Goal: Task Accomplishment & Management: Manage account settings

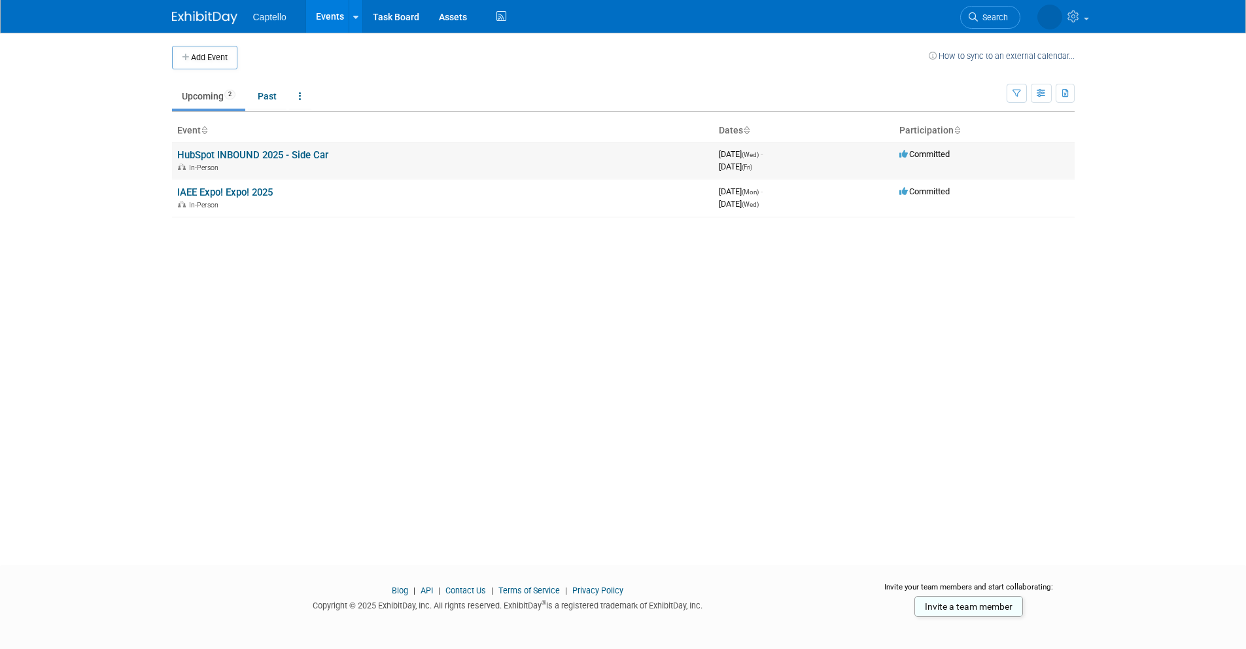
click at [279, 156] on link "HubSpot INBOUND 2025 - Side Car" at bounding box center [252, 155] width 151 height 12
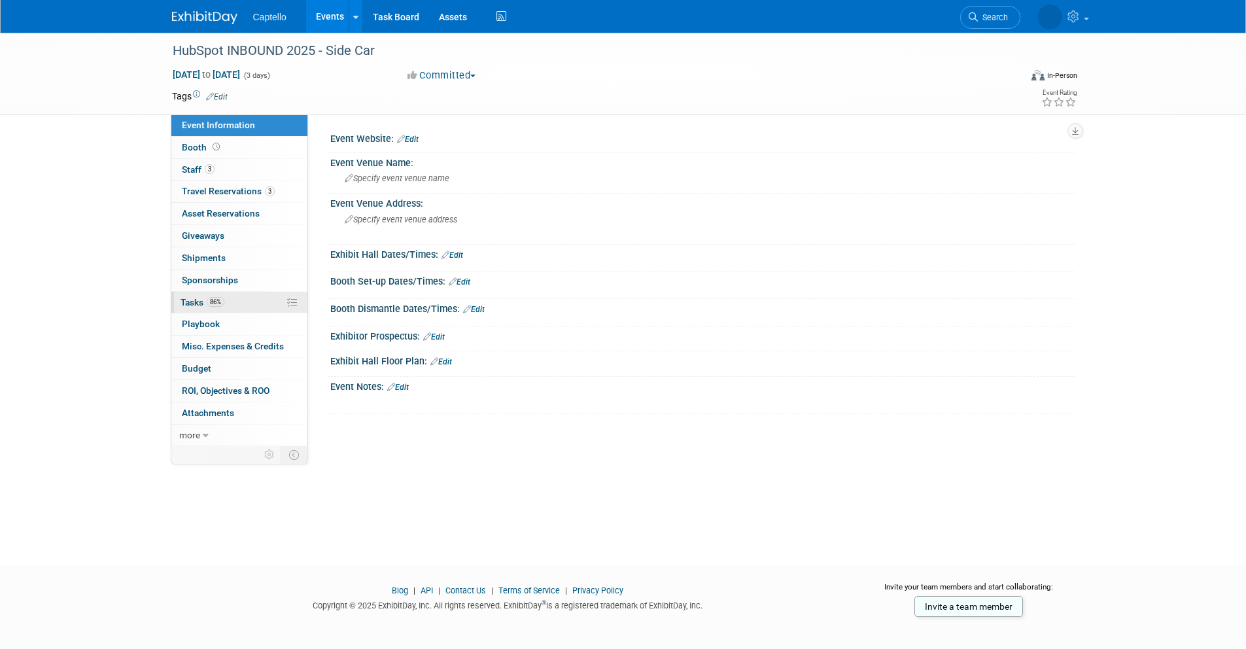
click at [249, 296] on link "86% Tasks 86%" at bounding box center [239, 303] width 136 height 22
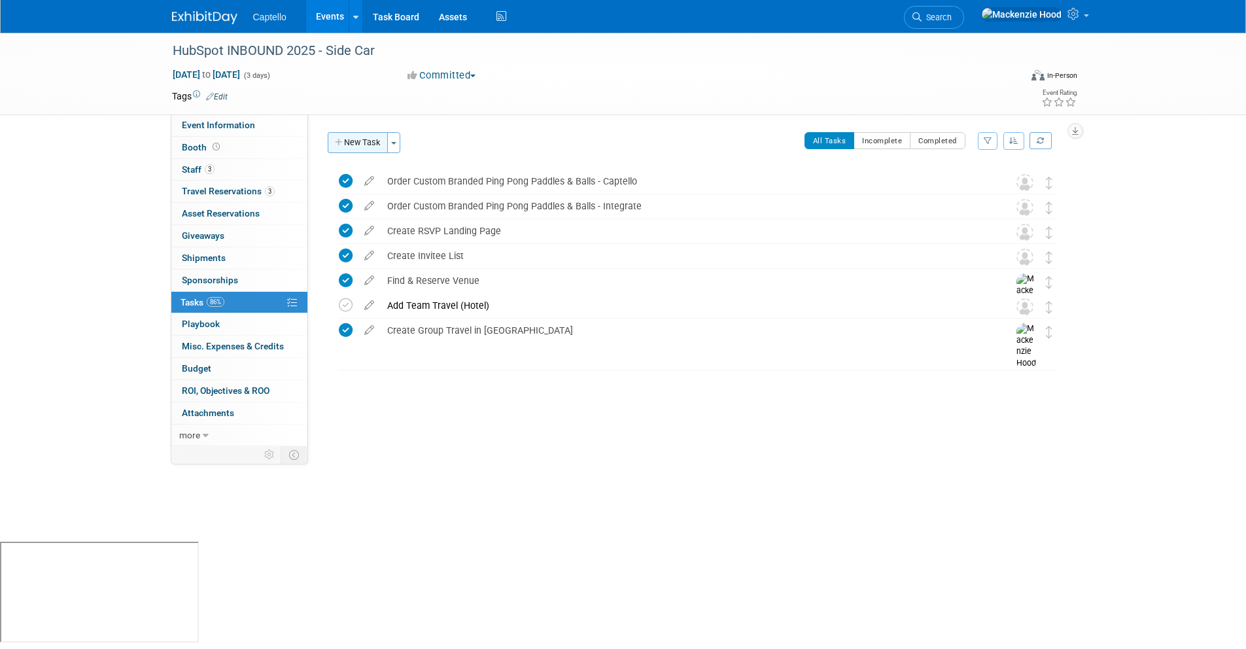
click at [335, 139] on icon "button" at bounding box center [339, 143] width 9 height 9
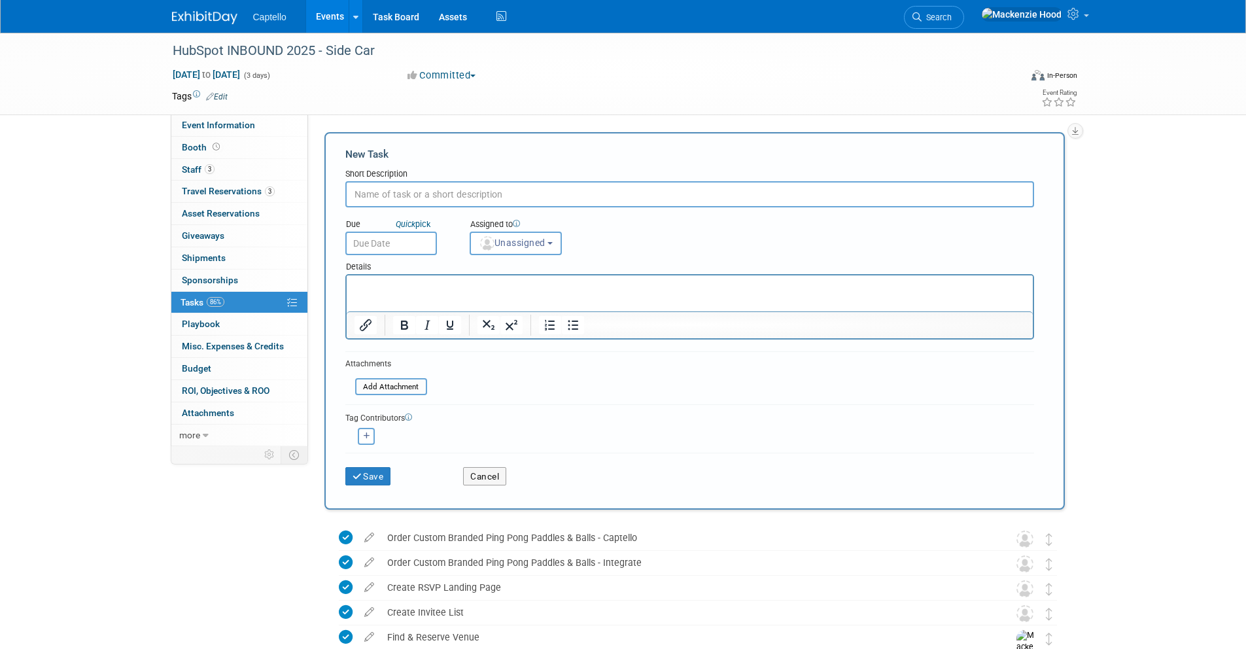
paste input "Set Team and Individual Goals for MEETINGS SCHEDULED (15% of total leads)"
type input "Set Team and Individual Goals for MEETINGS SCHEDULED (15% of total leads)"
click at [473, 476] on button "Cancel" at bounding box center [484, 476] width 43 height 18
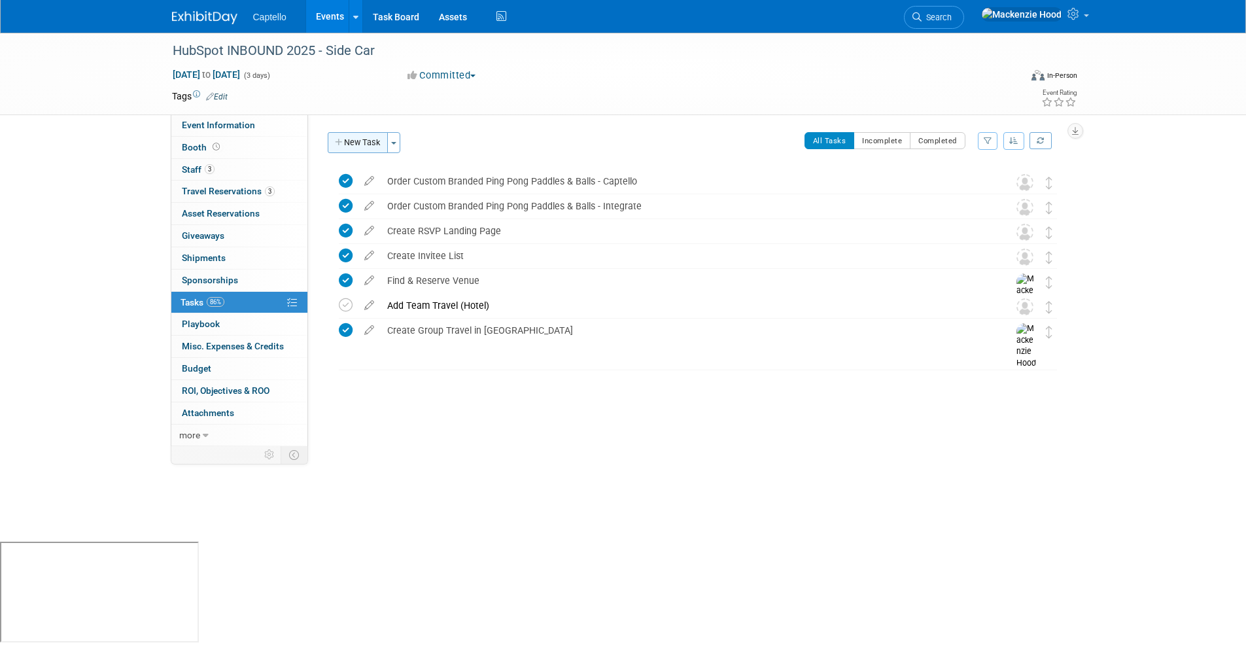
click at [341, 137] on button "New Task" at bounding box center [358, 142] width 60 height 21
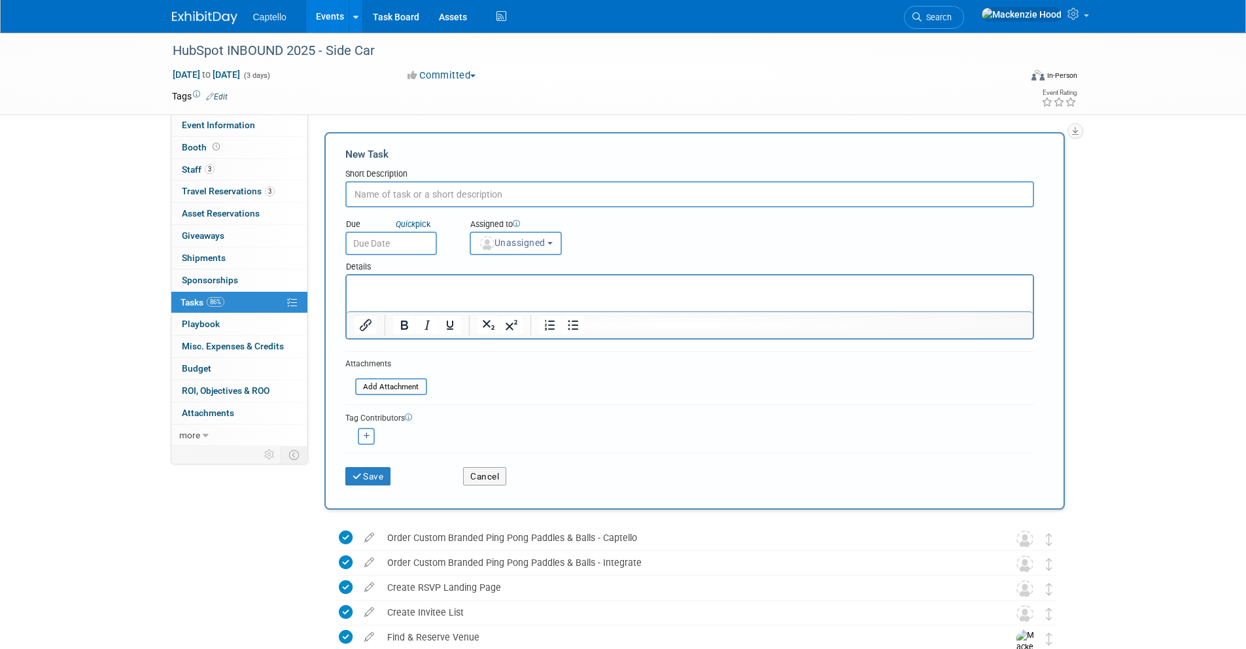
click at [636, 104] on div "Tags Edit" at bounding box center [547, 97] width 751 height 18
click at [483, 481] on button "Cancel" at bounding box center [484, 476] width 43 height 18
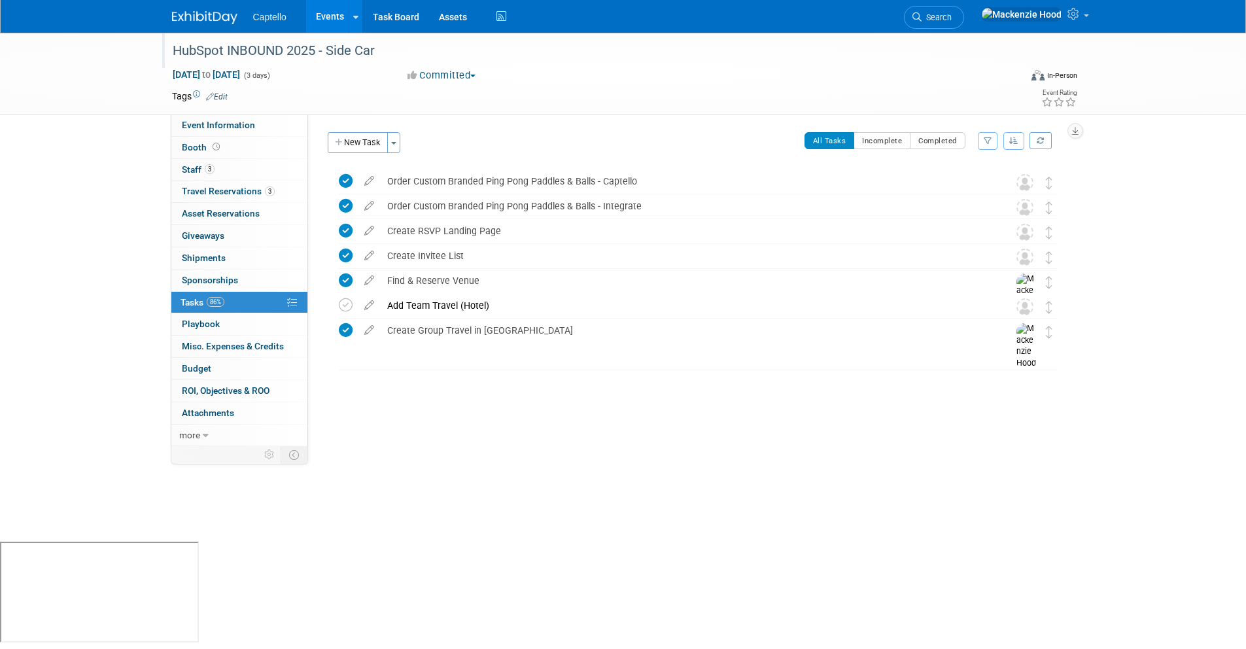
click at [326, 51] on div "HubSpot INBOUND 2025 - Side Car" at bounding box center [584, 51] width 833 height 24
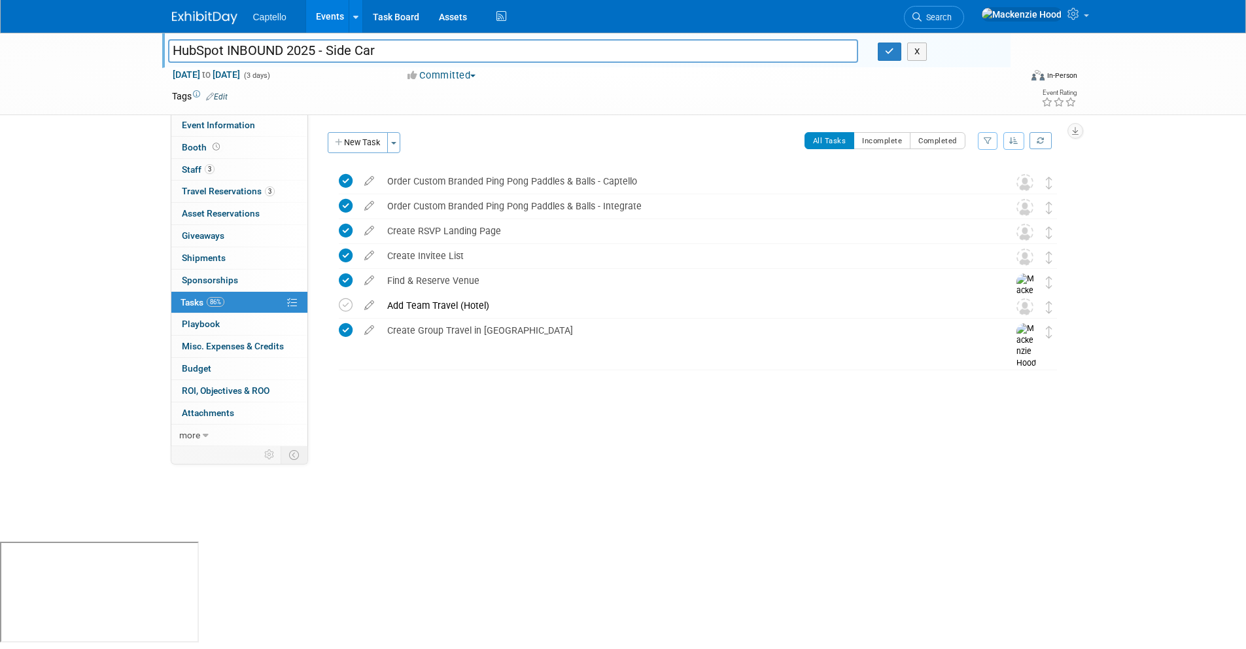
drag, startPoint x: 313, startPoint y: 47, endPoint x: 416, endPoint y: 45, distance: 102.7
click at [416, 45] on input "HubSpot INBOUND 2025 - Side Car" at bounding box center [513, 50] width 691 height 23
type input "HubSpot INBOUND 2025"
click at [885, 48] on icon "button" at bounding box center [889, 51] width 9 height 9
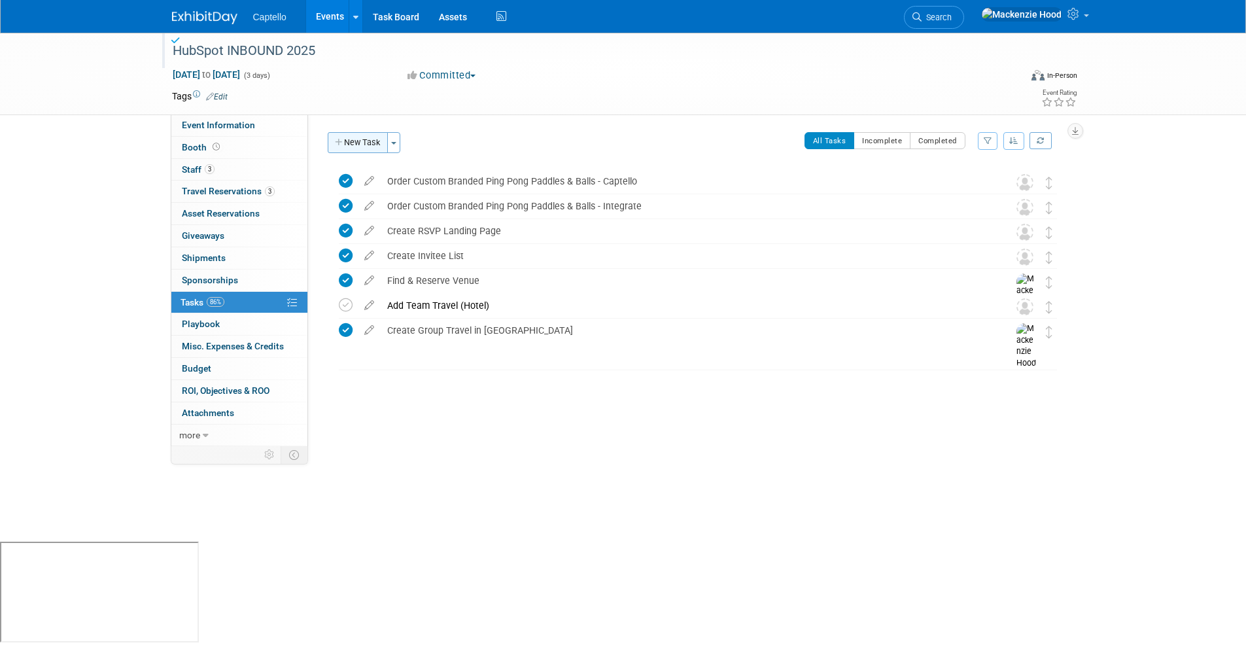
click at [334, 138] on button "New Task" at bounding box center [358, 142] width 60 height 21
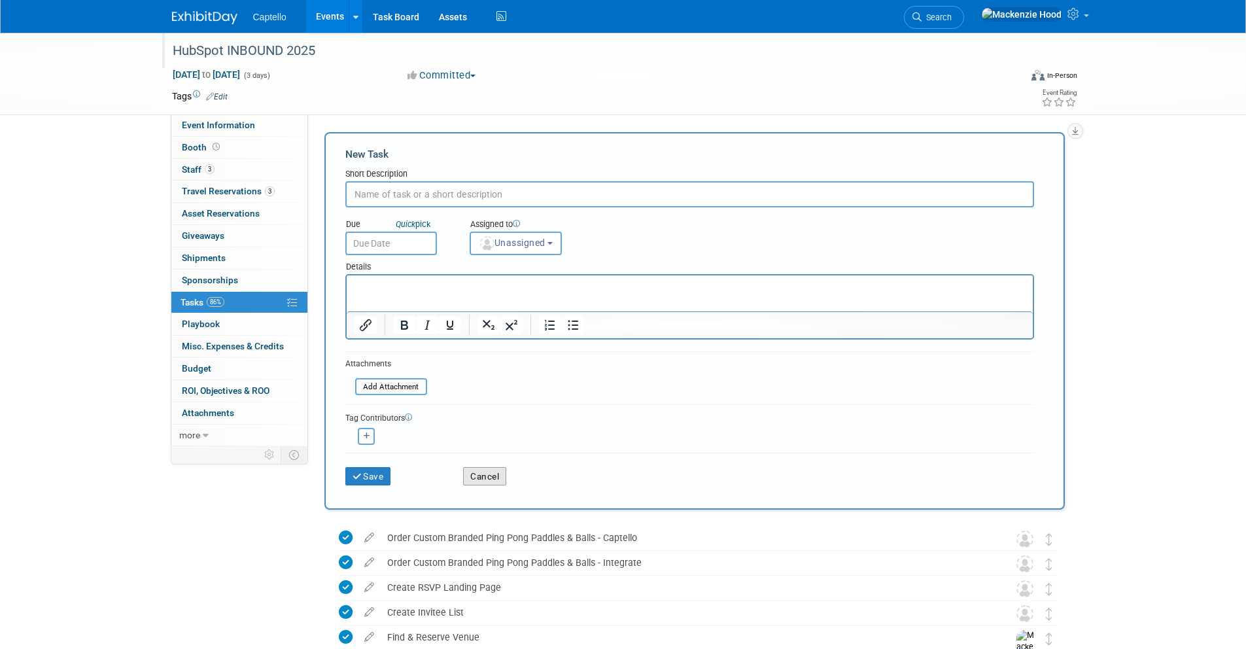
click at [475, 481] on button "Cancel" at bounding box center [484, 476] width 43 height 18
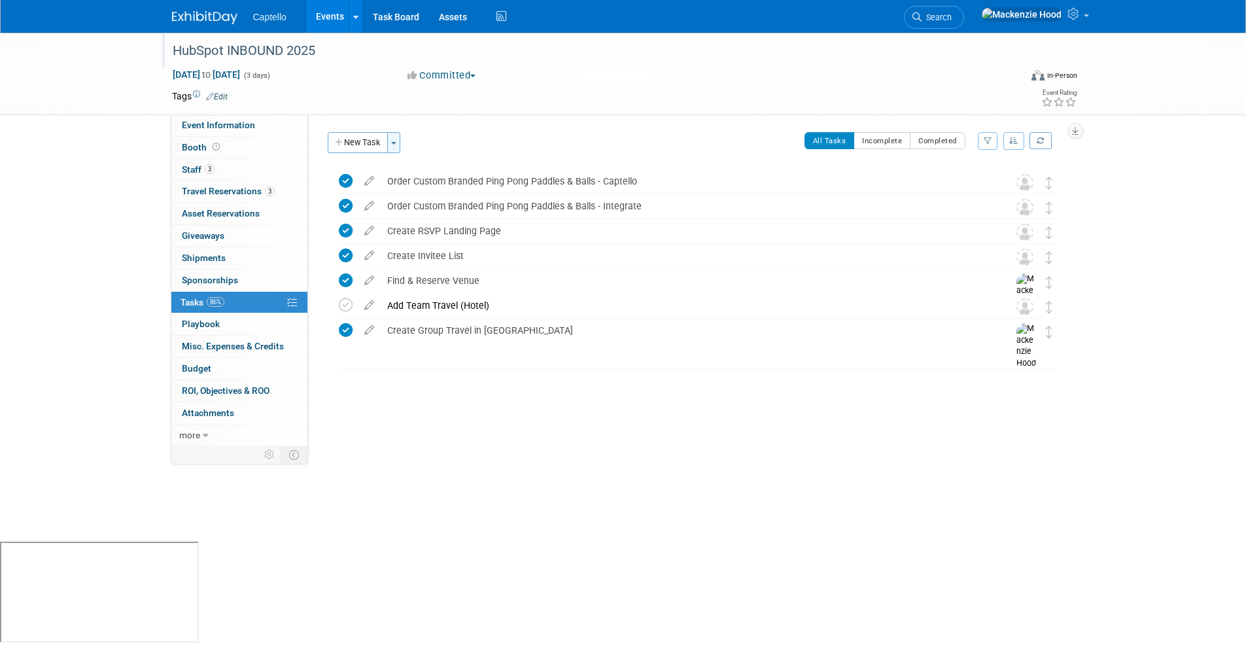
click at [392, 141] on button "Toggle Dropdown" at bounding box center [393, 142] width 13 height 21
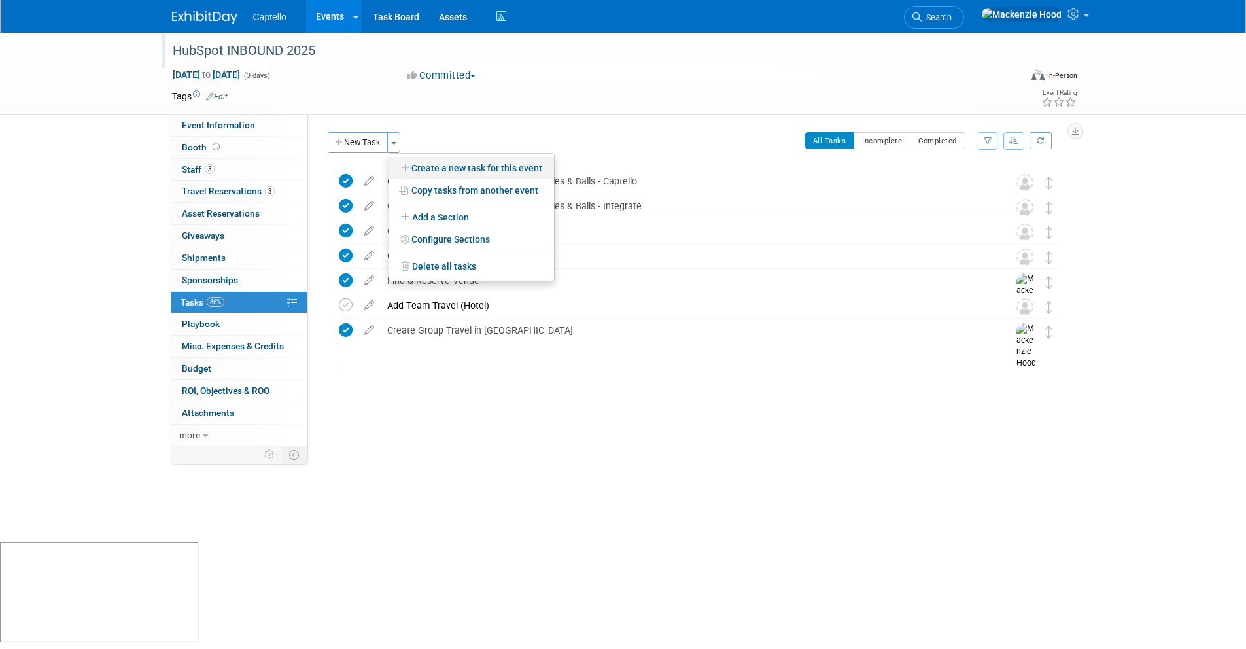
click at [415, 161] on link "Create a new task for this event" at bounding box center [471, 168] width 165 height 22
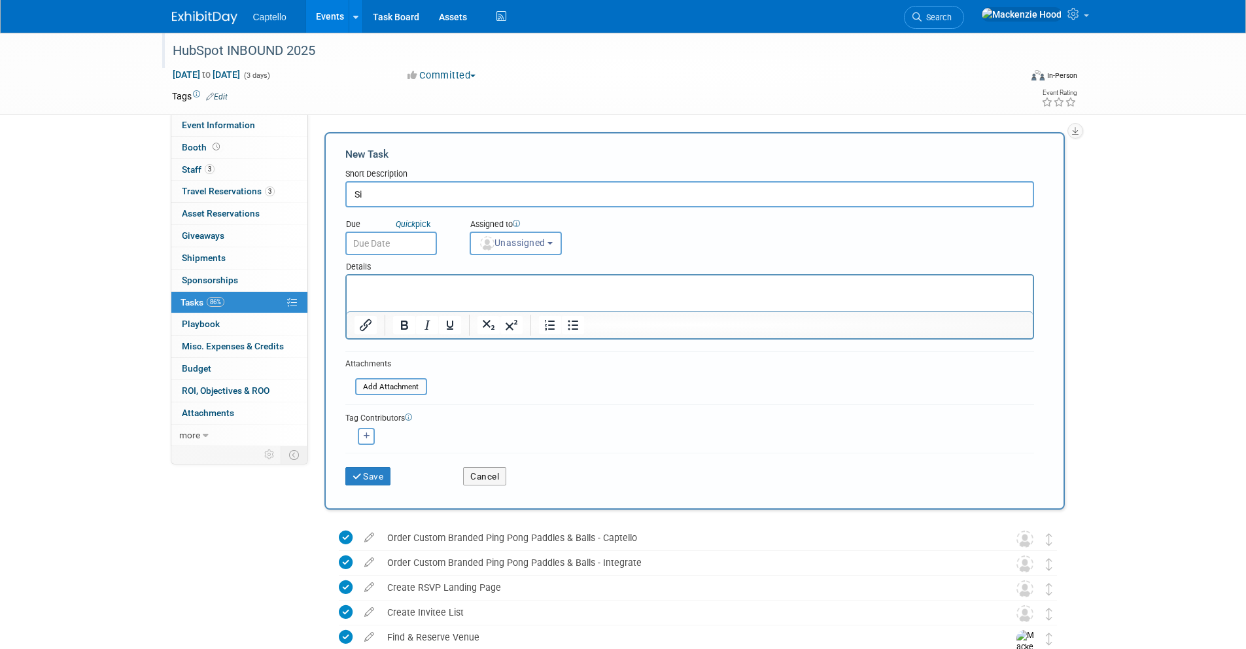
type input "S"
type input "Side Car"
click at [371, 477] on button "Save" at bounding box center [368, 476] width 46 height 18
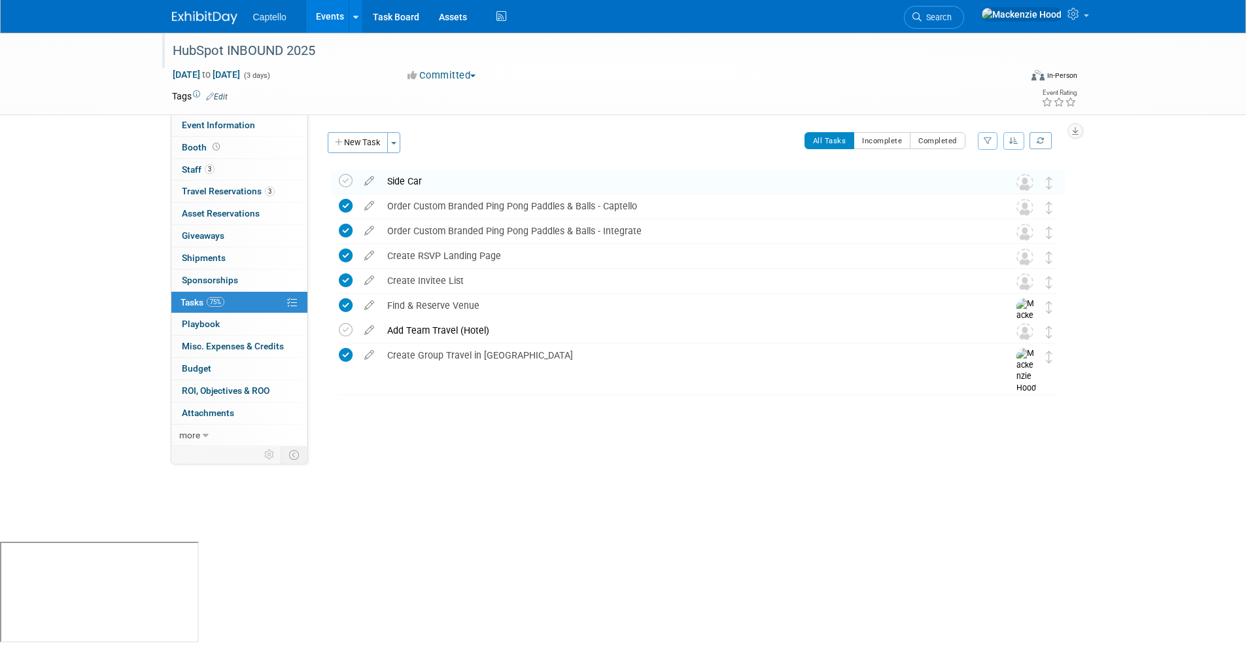
click at [666, 184] on div "Side Car" at bounding box center [686, 181] width 610 height 22
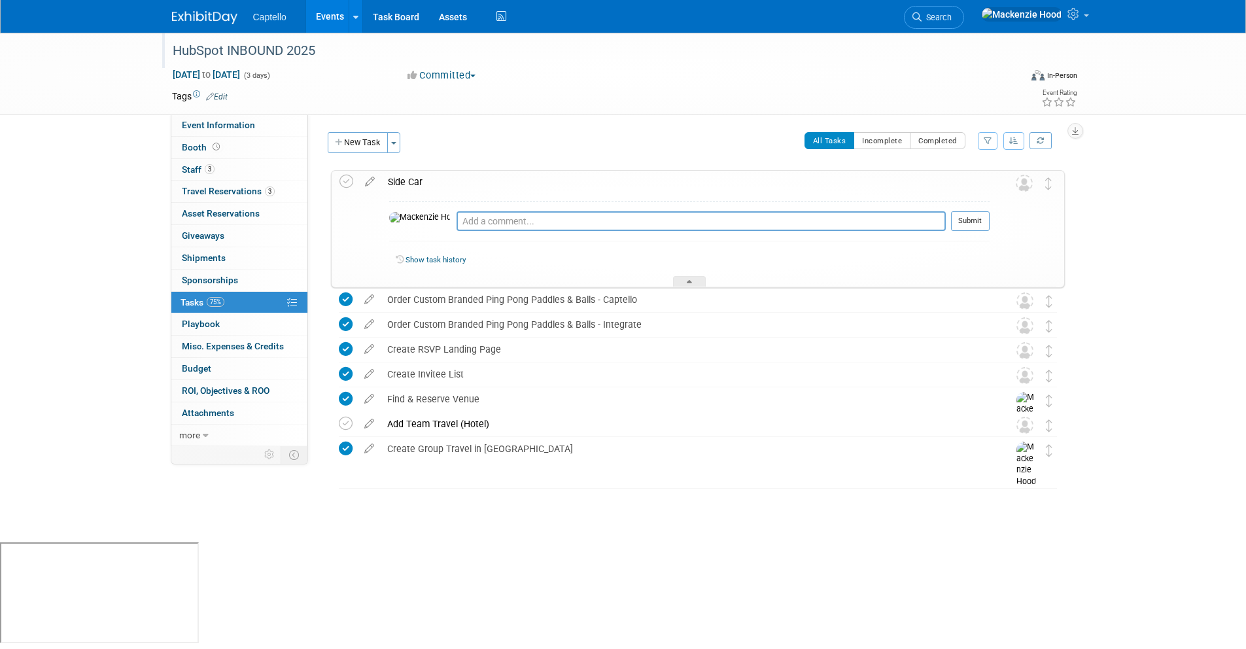
click at [356, 180] on td at bounding box center [348, 229] width 19 height 116
click at [364, 179] on icon at bounding box center [369, 179] width 23 height 16
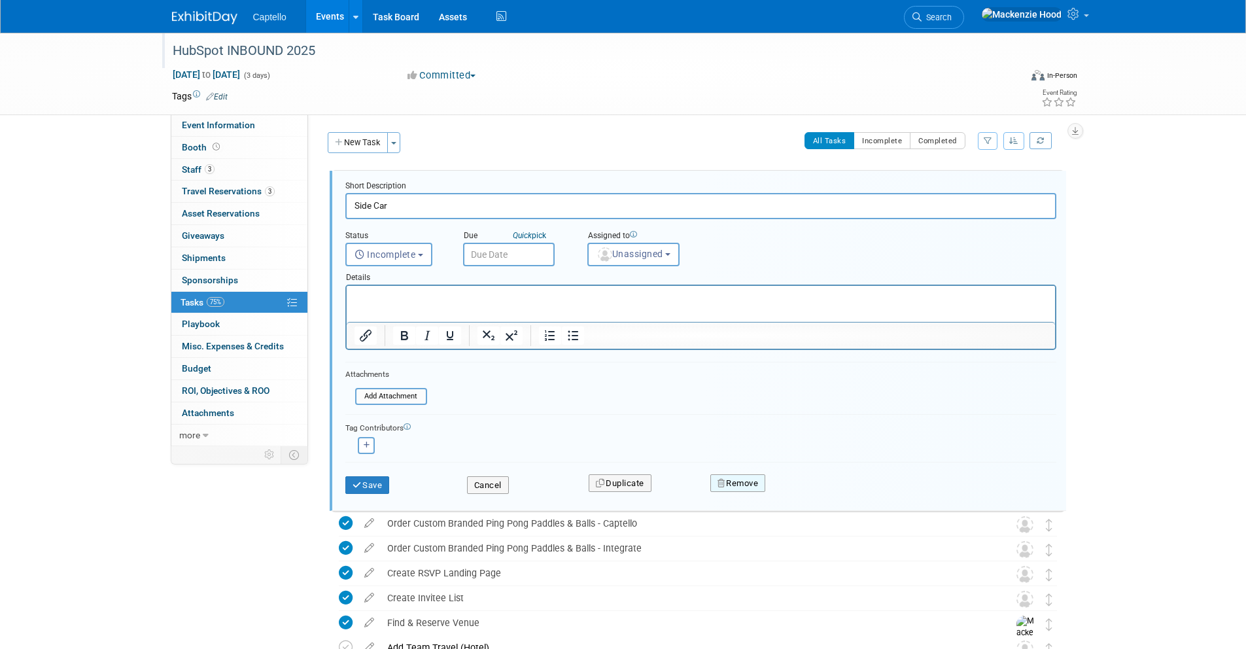
click at [734, 481] on button "Remove" at bounding box center [738, 483] width 56 height 18
click at [810, 493] on link "Yes" at bounding box center [812, 493] width 38 height 21
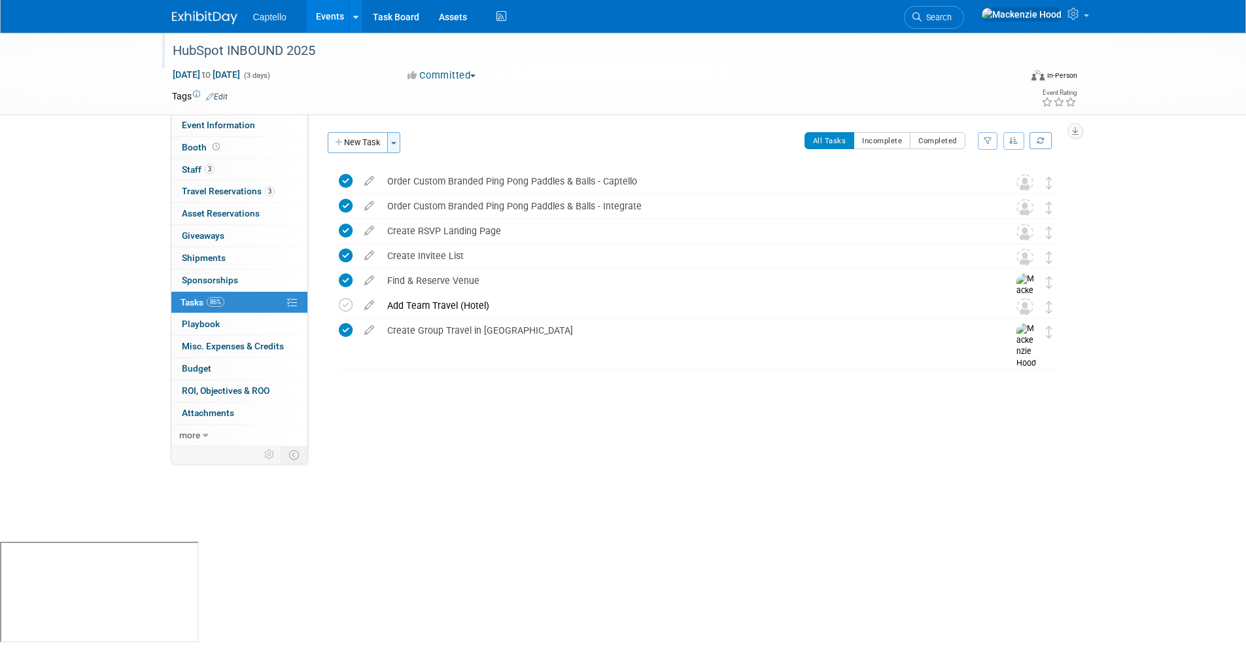
click at [394, 138] on button "Toggle Dropdown" at bounding box center [393, 142] width 13 height 21
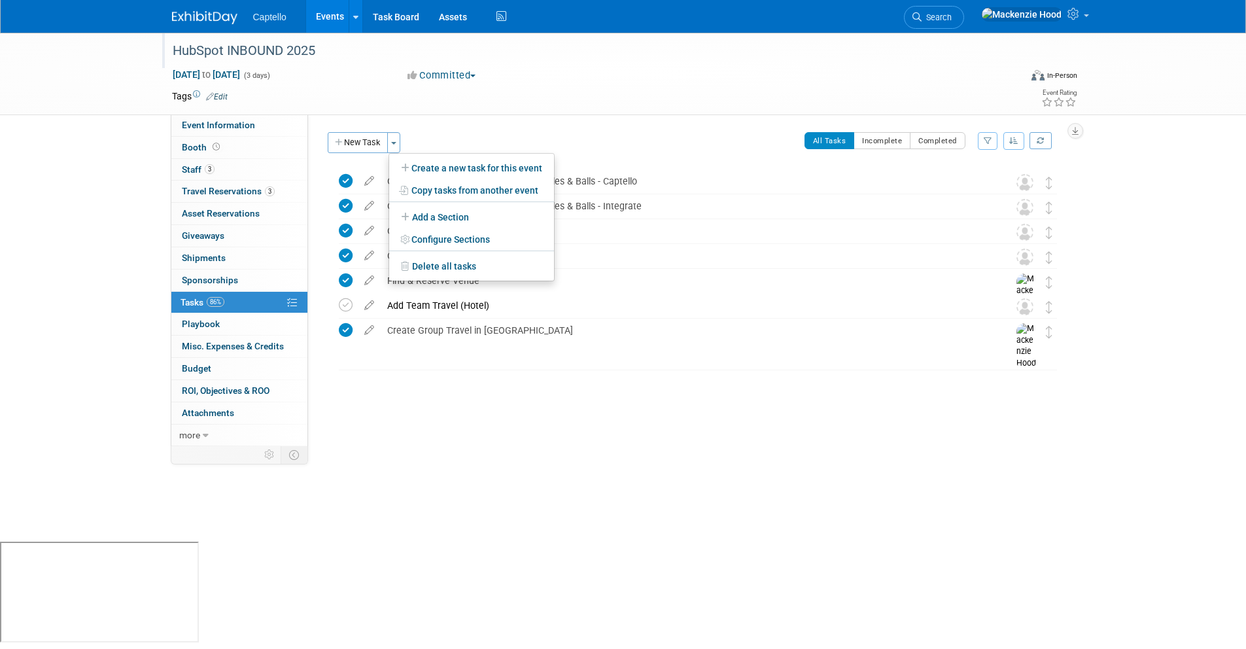
click at [519, 137] on div "All Tasks Incomplete Completed Filter by Assignee -- Select Assignee -- All una…" at bounding box center [735, 145] width 657 height 27
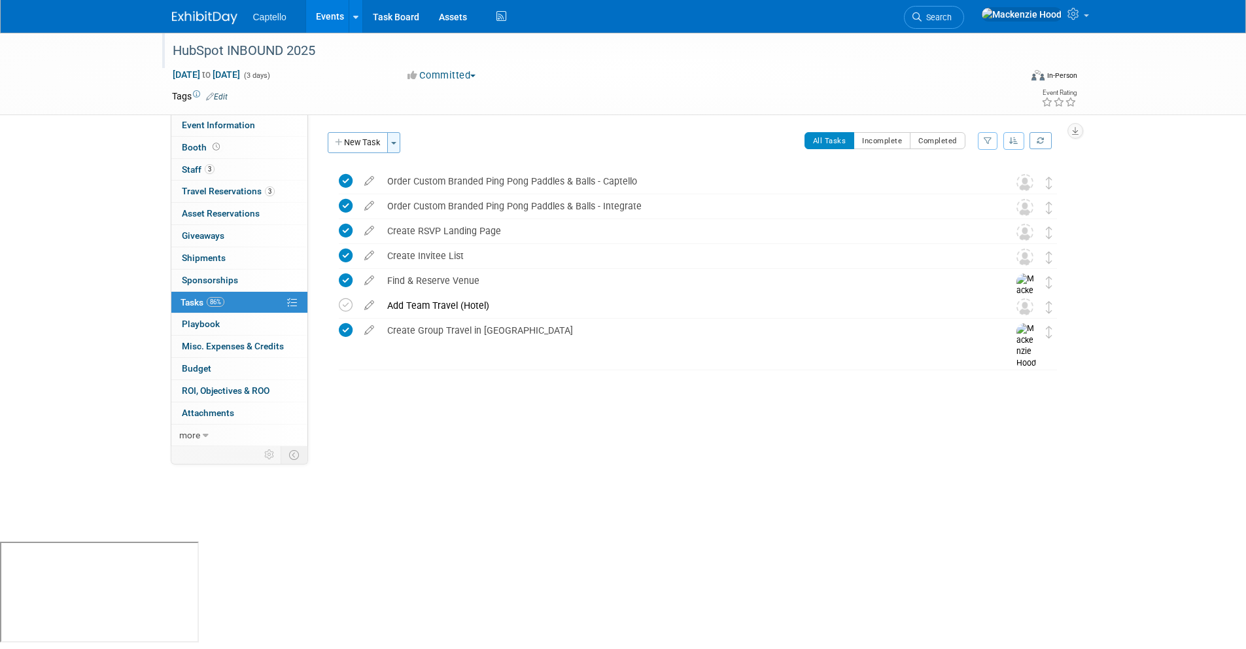
click at [400, 137] on button "Toggle Dropdown" at bounding box center [393, 142] width 13 height 21
click at [408, 215] on icon at bounding box center [406, 217] width 11 height 9
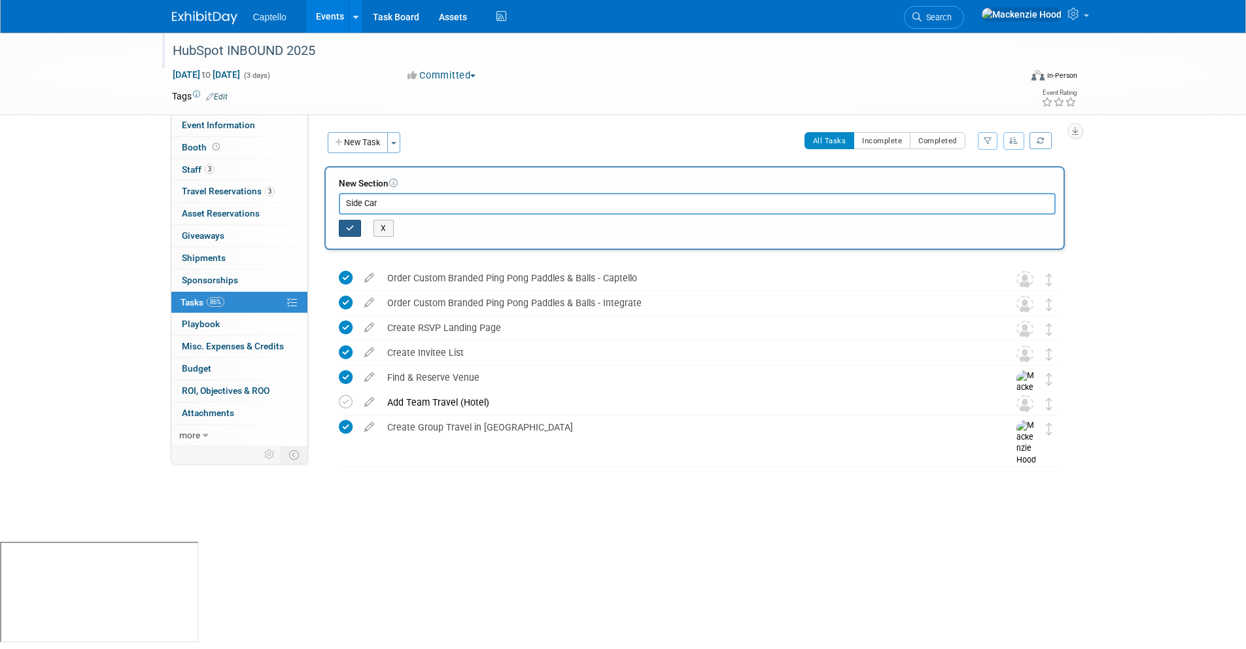
type input "Side Car"
click at [346, 228] on icon "button" at bounding box center [350, 228] width 9 height 8
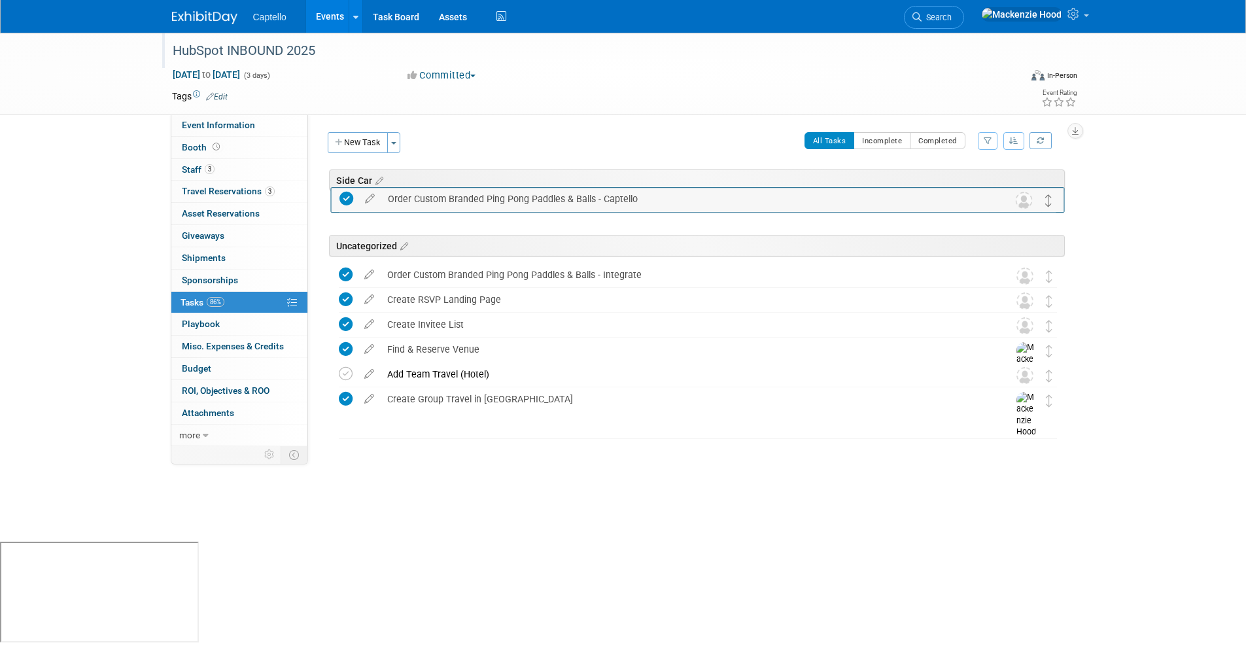
drag, startPoint x: 1050, startPoint y: 251, endPoint x: 1049, endPoint y: 199, distance: 52.3
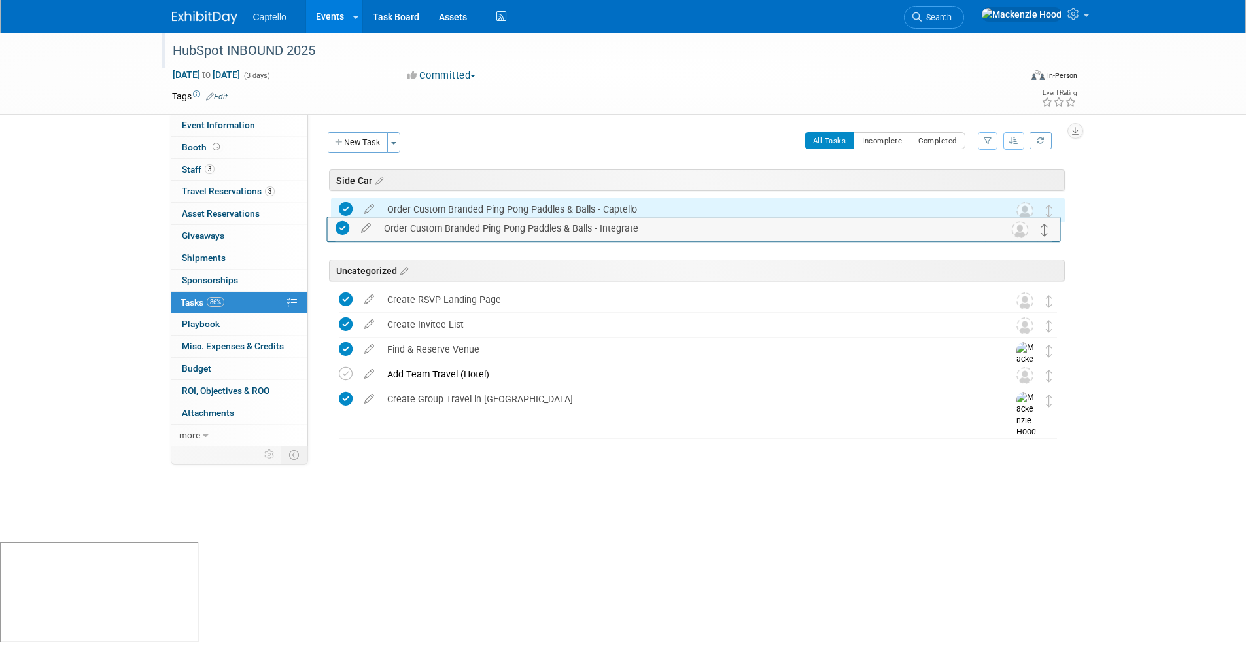
drag, startPoint x: 1048, startPoint y: 272, endPoint x: 1044, endPoint y: 227, distance: 45.2
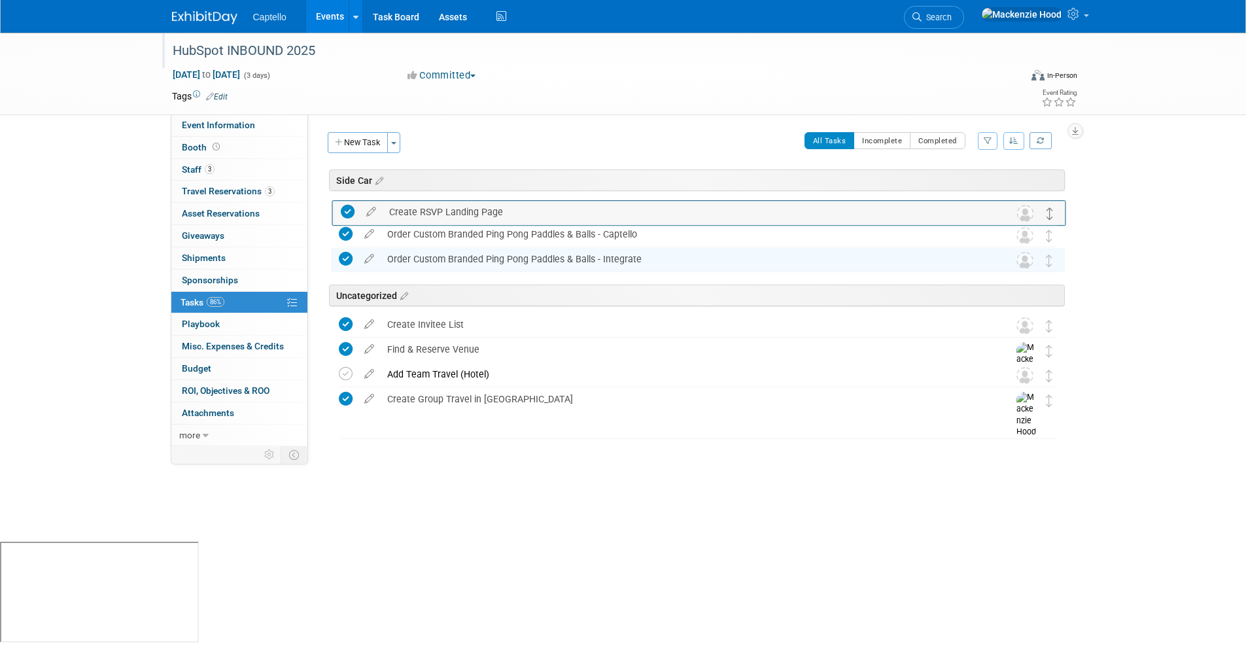
drag, startPoint x: 1050, startPoint y: 300, endPoint x: 1050, endPoint y: 210, distance: 90.3
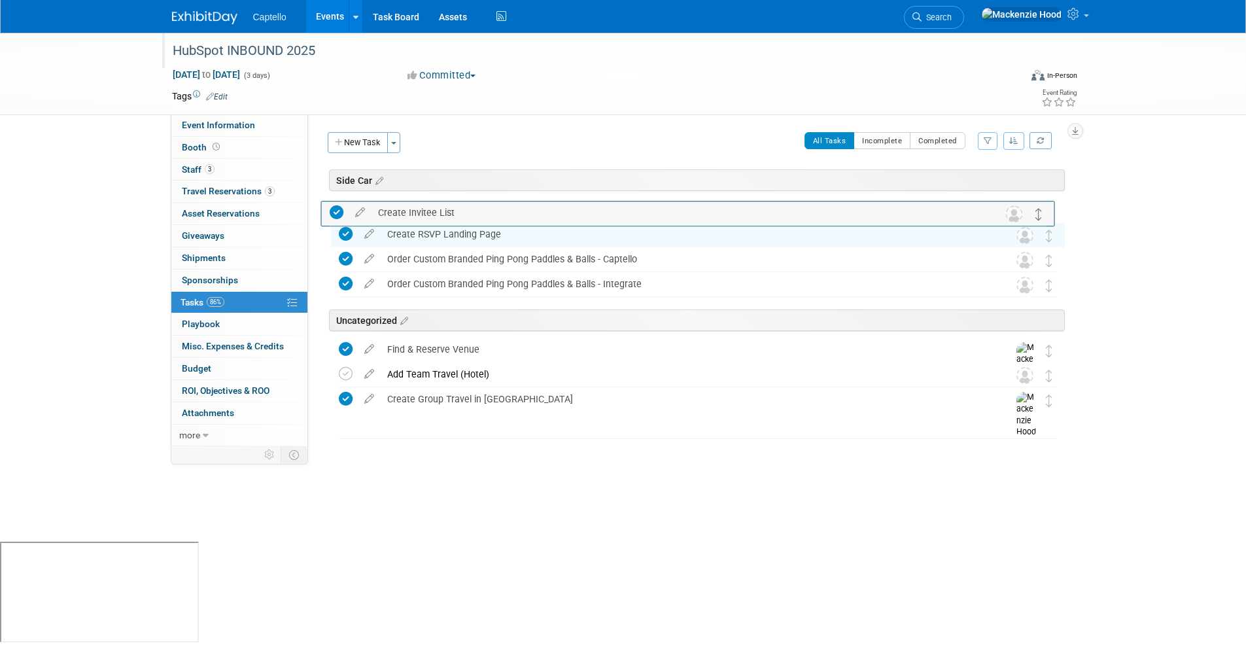
drag, startPoint x: 1048, startPoint y: 322, endPoint x: 1039, endPoint y: 209, distance: 113.6
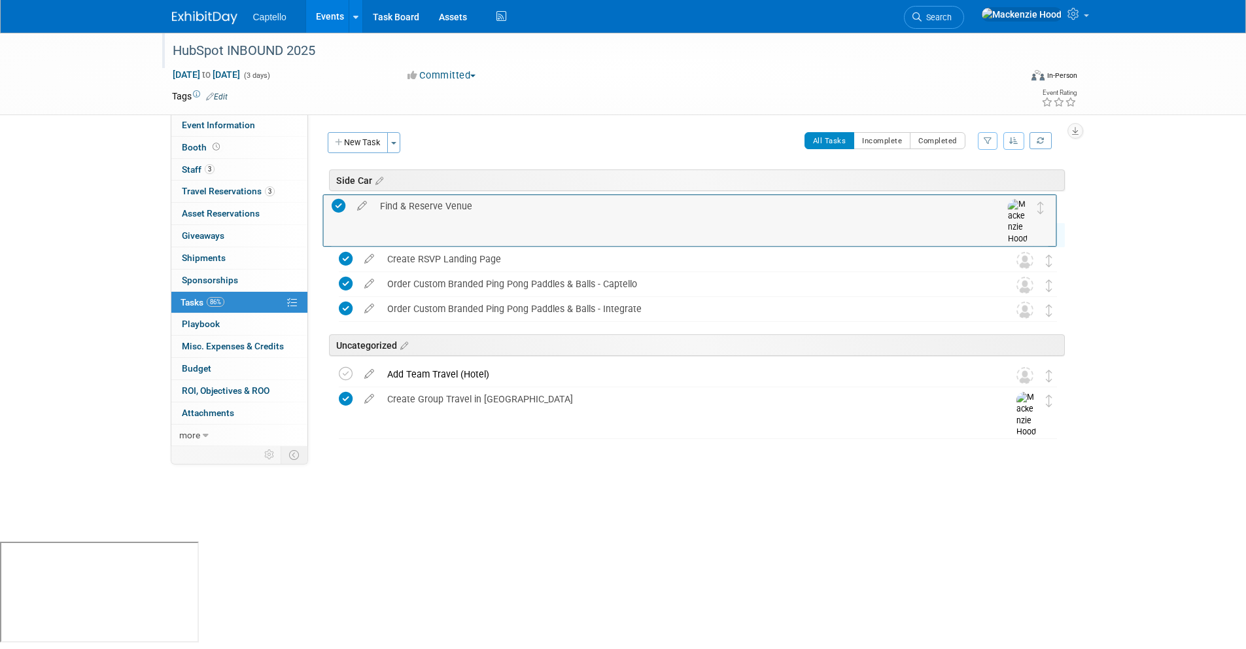
drag, startPoint x: 1048, startPoint y: 330, endPoint x: 1044, endPoint y: 211, distance: 119.1
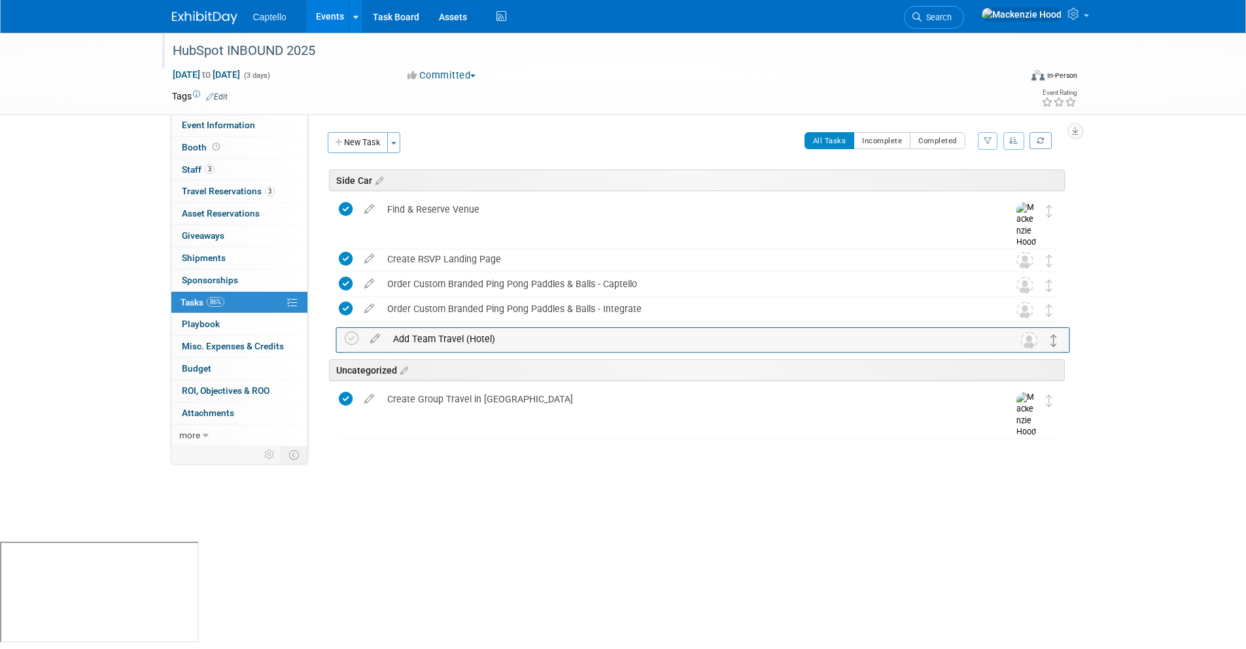
drag, startPoint x: 1047, startPoint y: 373, endPoint x: 1052, endPoint y: 336, distance: 37.0
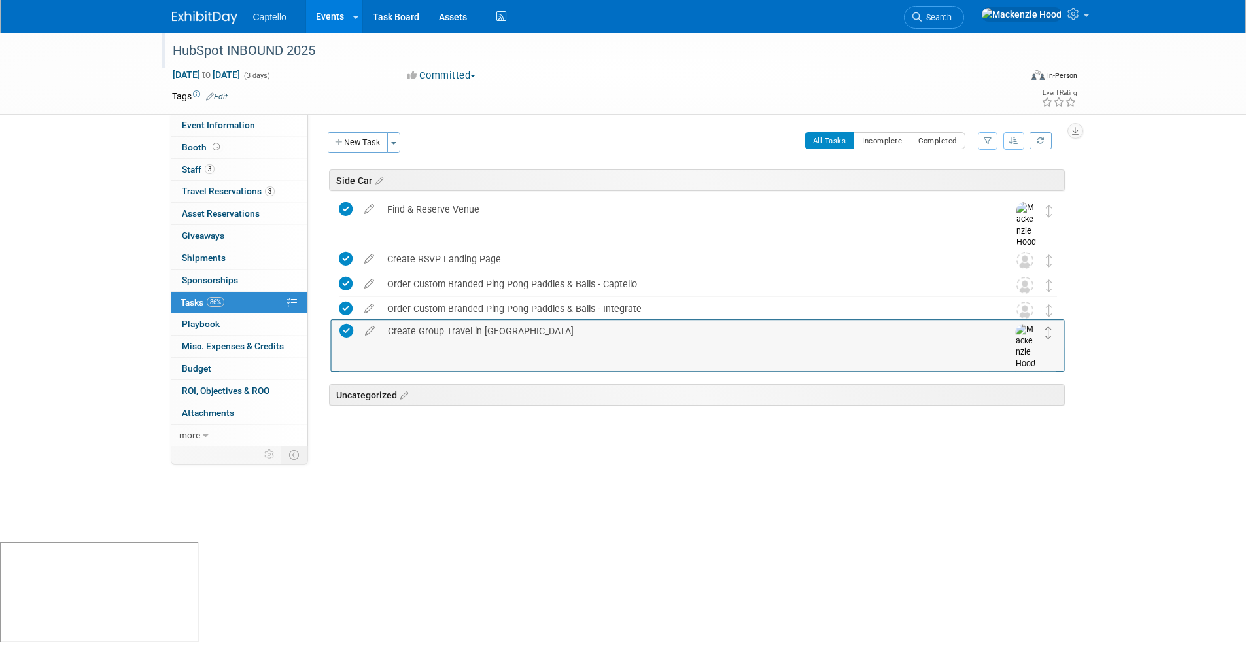
drag, startPoint x: 1048, startPoint y: 403, endPoint x: 1048, endPoint y: 335, distance: 68.0
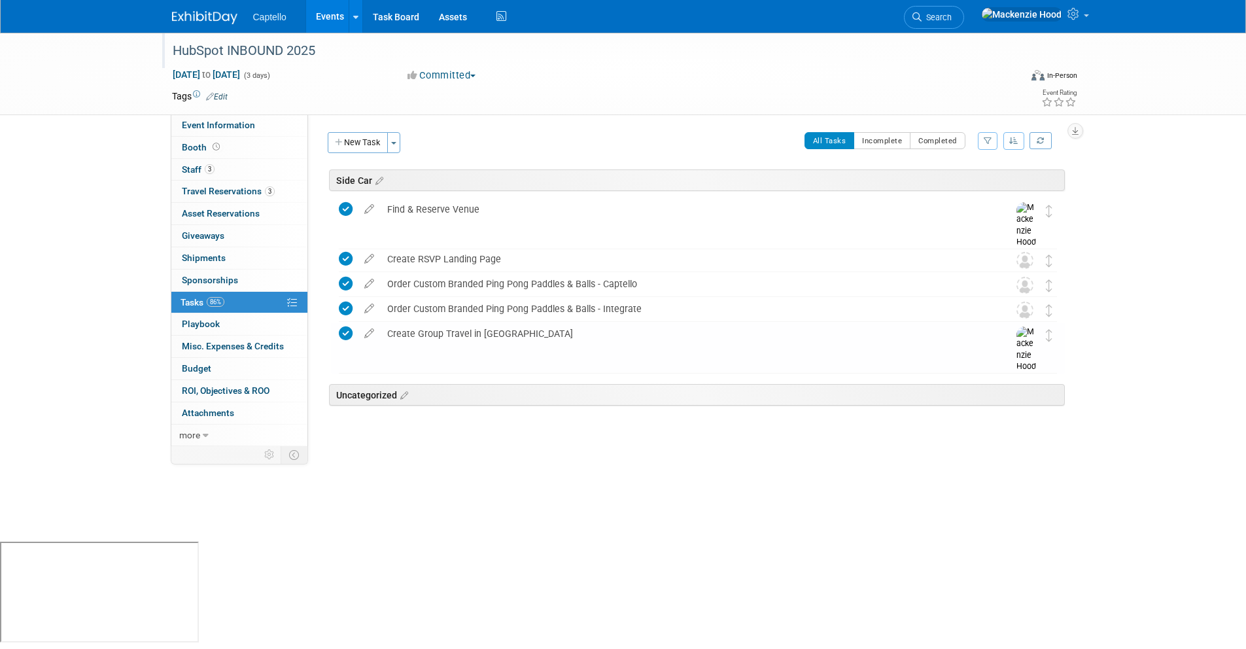
click at [517, 143] on div "All Tasks Incomplete Completed Filter by Assignee -- Select Assignee -- All una…" at bounding box center [735, 145] width 657 height 27
click at [341, 137] on button "New Task" at bounding box center [358, 142] width 60 height 21
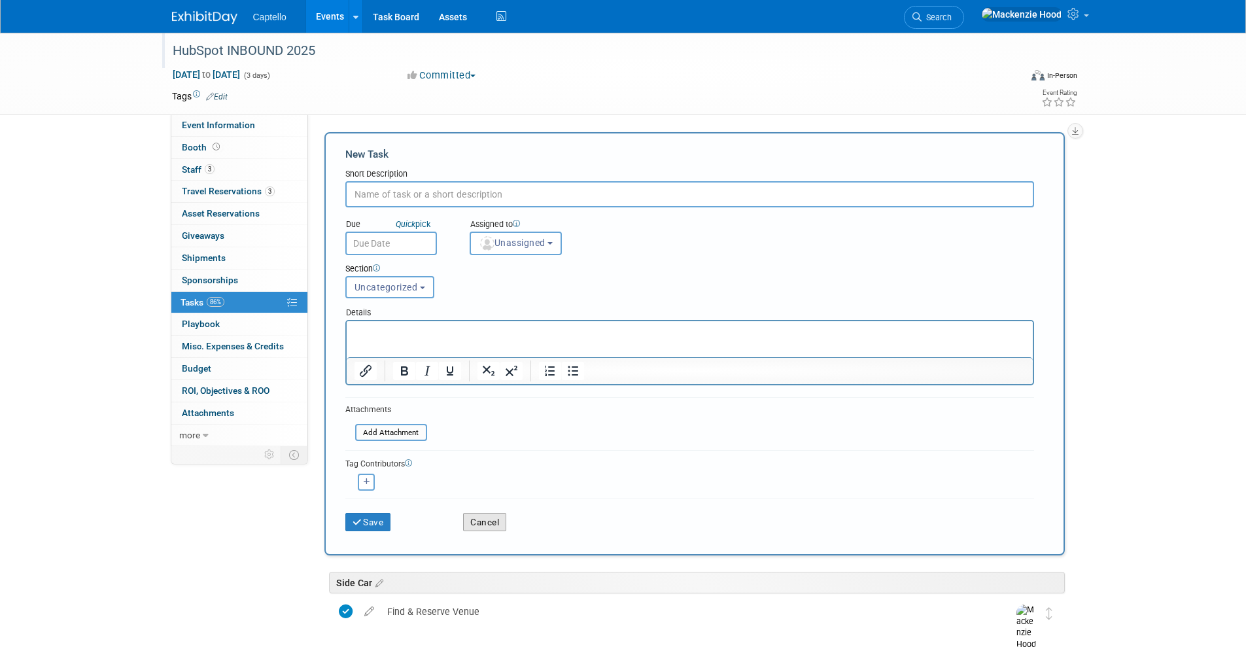
click at [498, 525] on button "Cancel" at bounding box center [484, 522] width 43 height 18
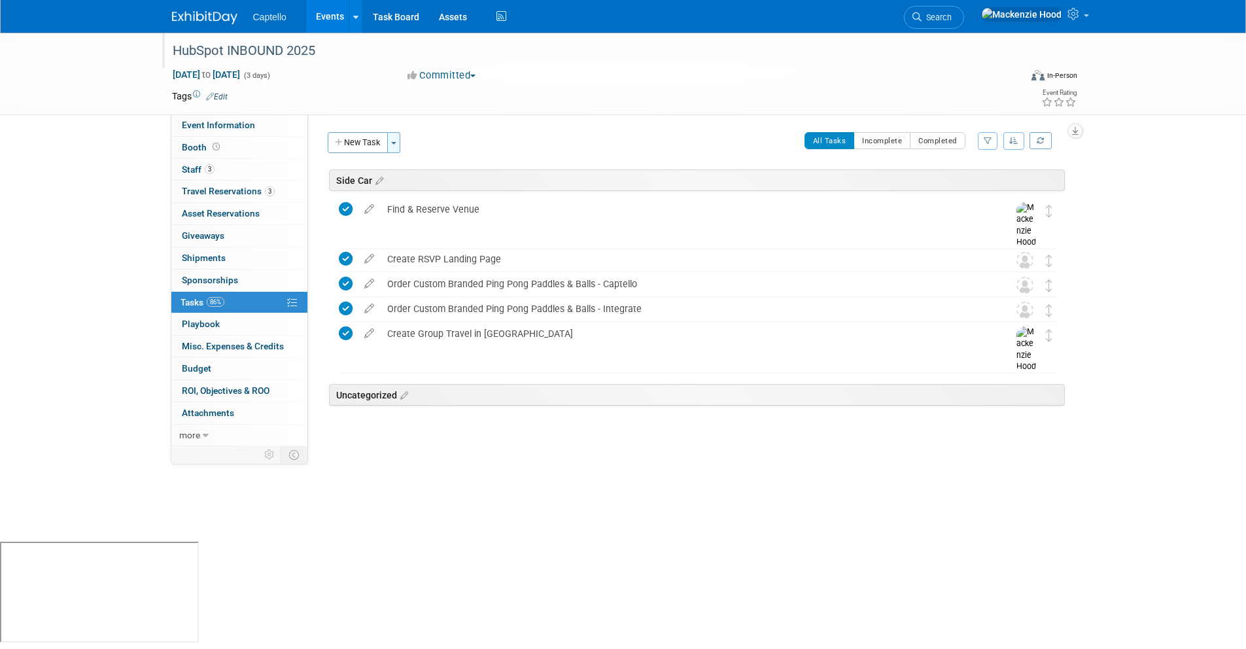
click at [400, 148] on button "Toggle Dropdown" at bounding box center [393, 142] width 13 height 21
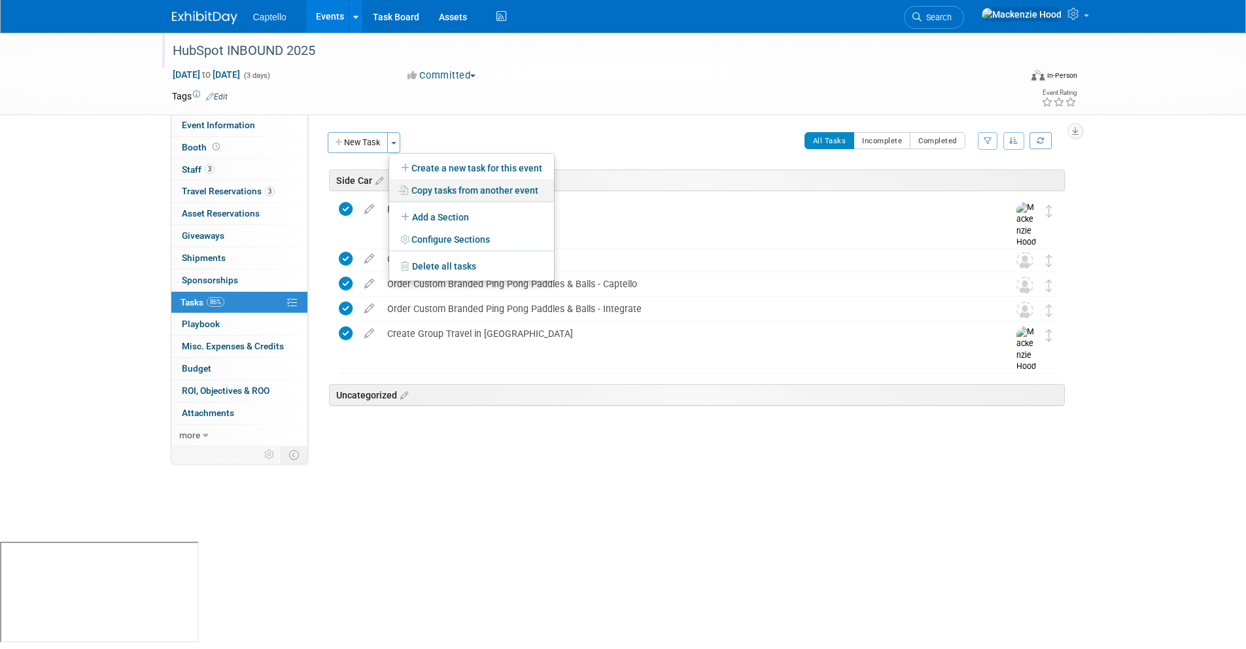
click at [417, 183] on link "Copy tasks from another event" at bounding box center [471, 190] width 165 height 22
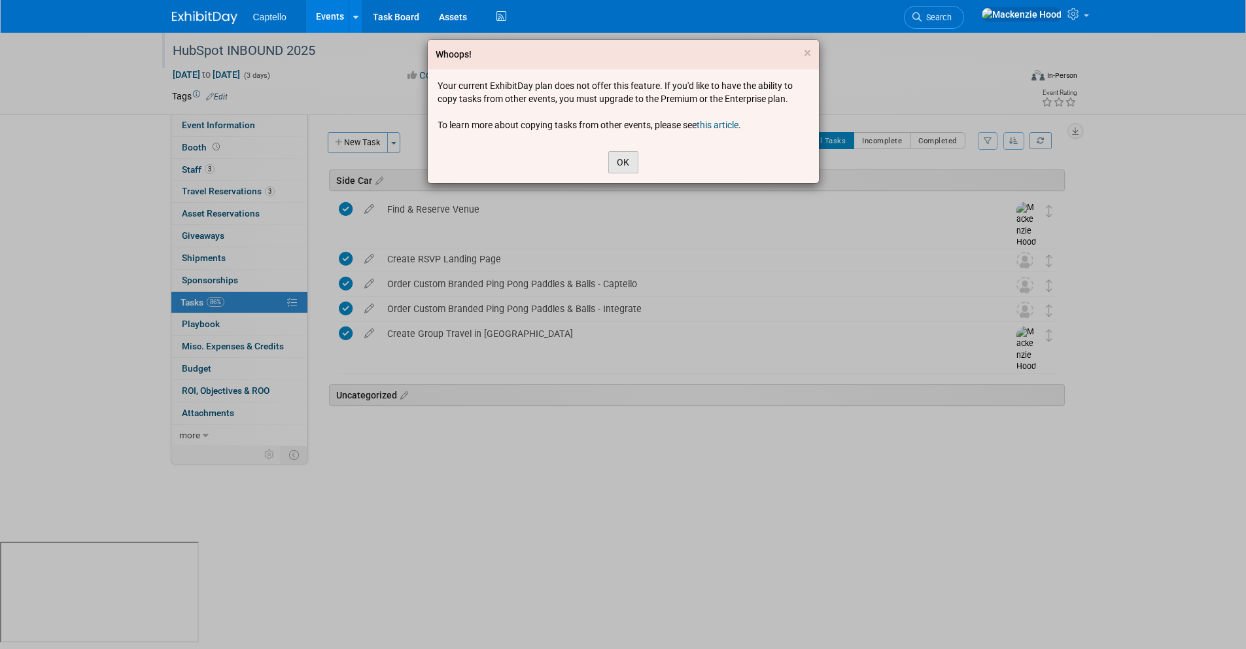
click at [625, 154] on button "OK" at bounding box center [623, 162] width 30 height 22
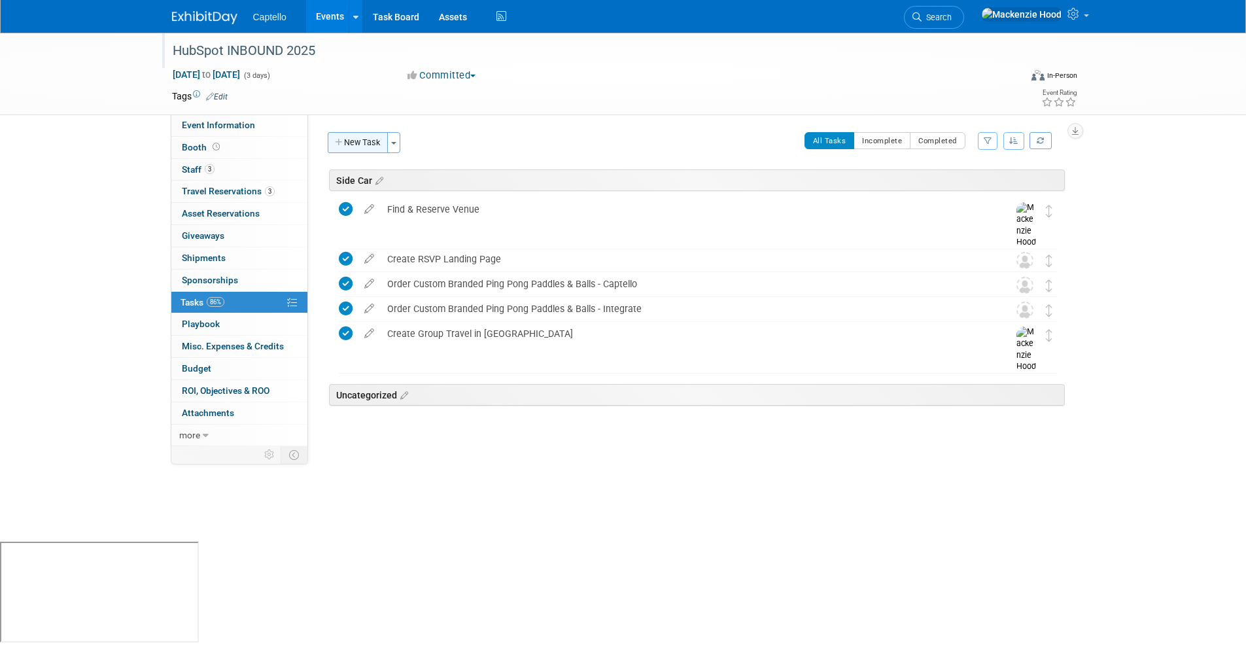
click at [376, 137] on button "New Task" at bounding box center [358, 142] width 60 height 21
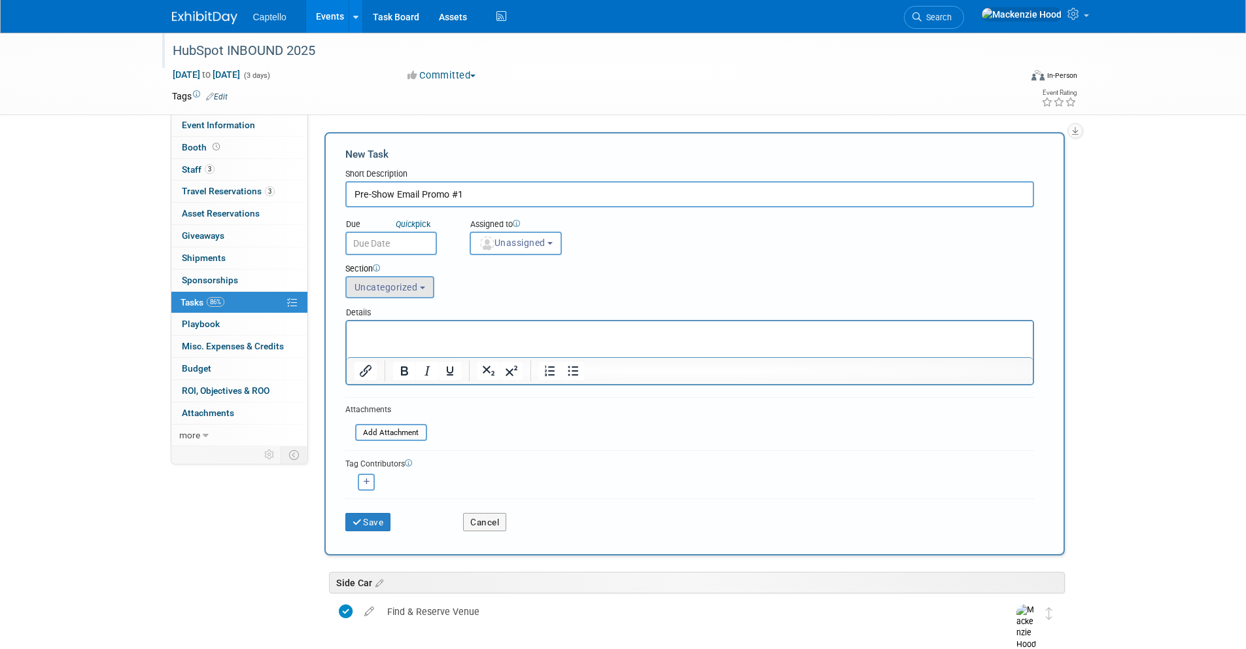
type input "Pre-Show Email Promo #1"
click at [396, 288] on span "Uncategorized" at bounding box center [385, 287] width 63 height 10
click at [609, 288] on div "Section Uncategorized Side Car Uncategorized Uncategorized Side Car" at bounding box center [659, 278] width 649 height 46
click at [471, 520] on button "Cancel" at bounding box center [484, 522] width 43 height 18
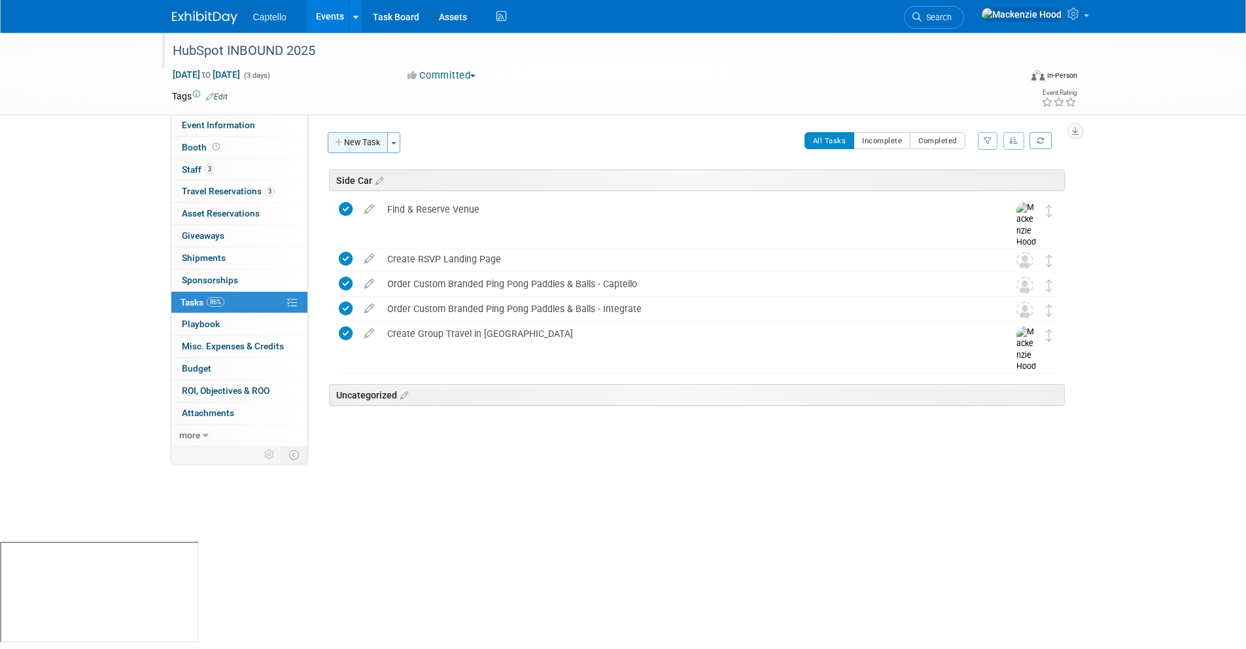
click at [373, 142] on button "New Task" at bounding box center [358, 142] width 60 height 21
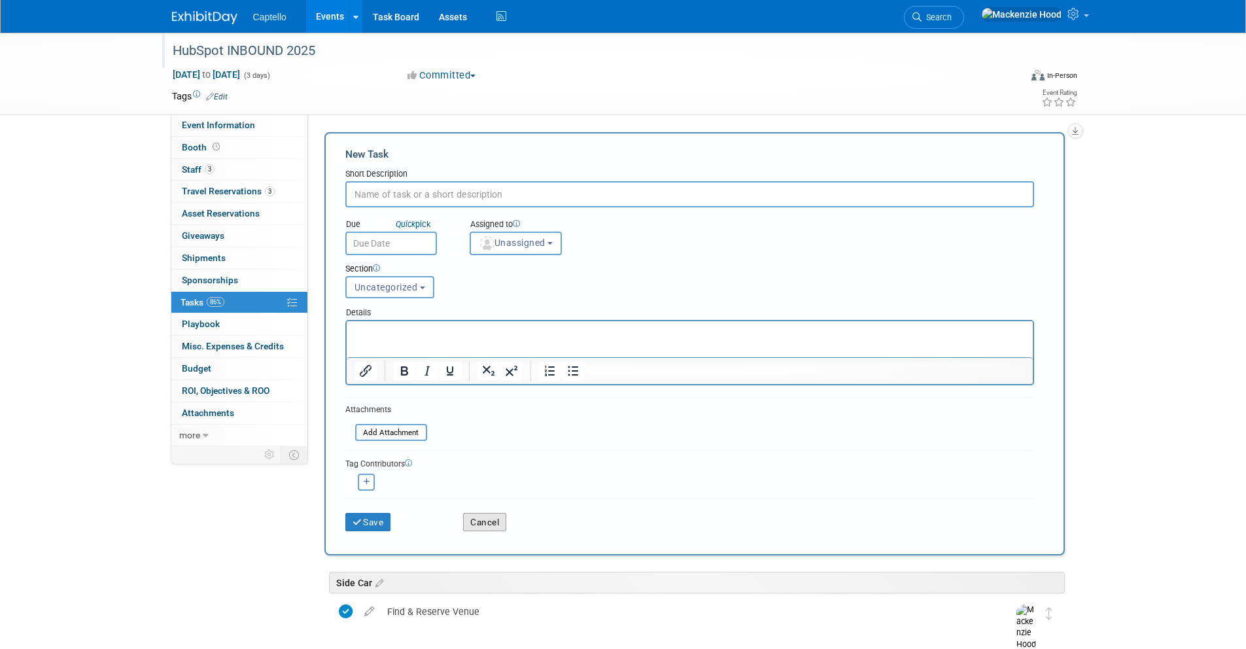
click at [470, 521] on button "Cancel" at bounding box center [484, 522] width 43 height 18
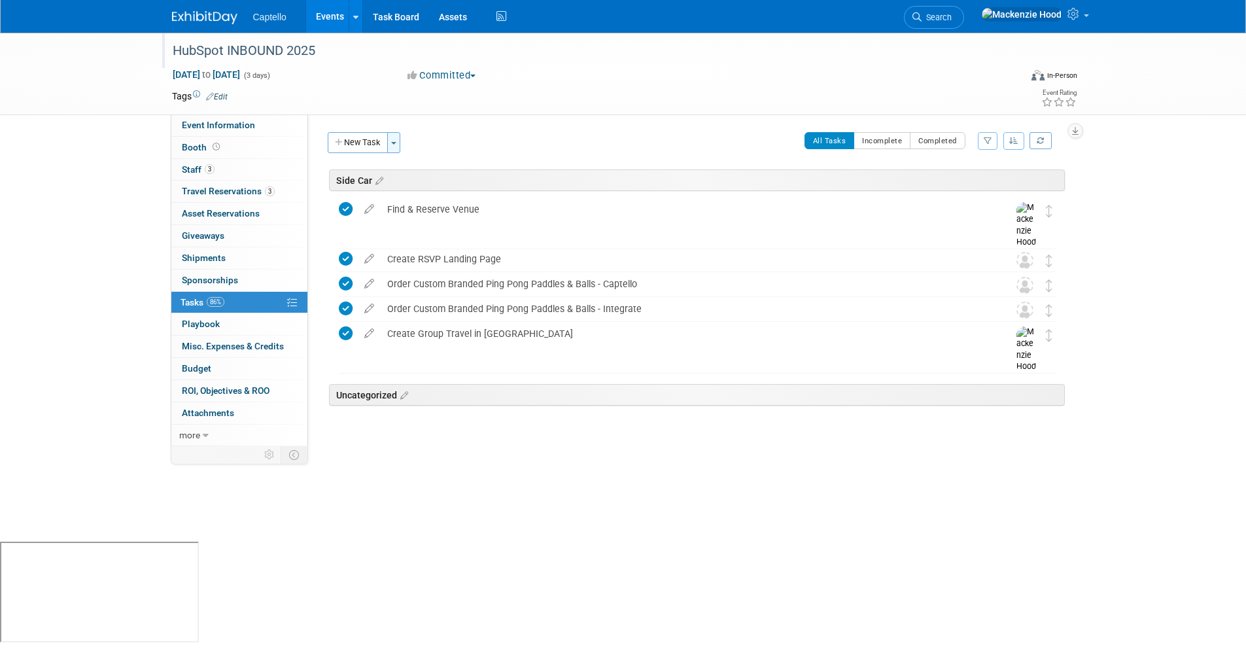
click at [398, 139] on button "Toggle Dropdown" at bounding box center [393, 142] width 13 height 21
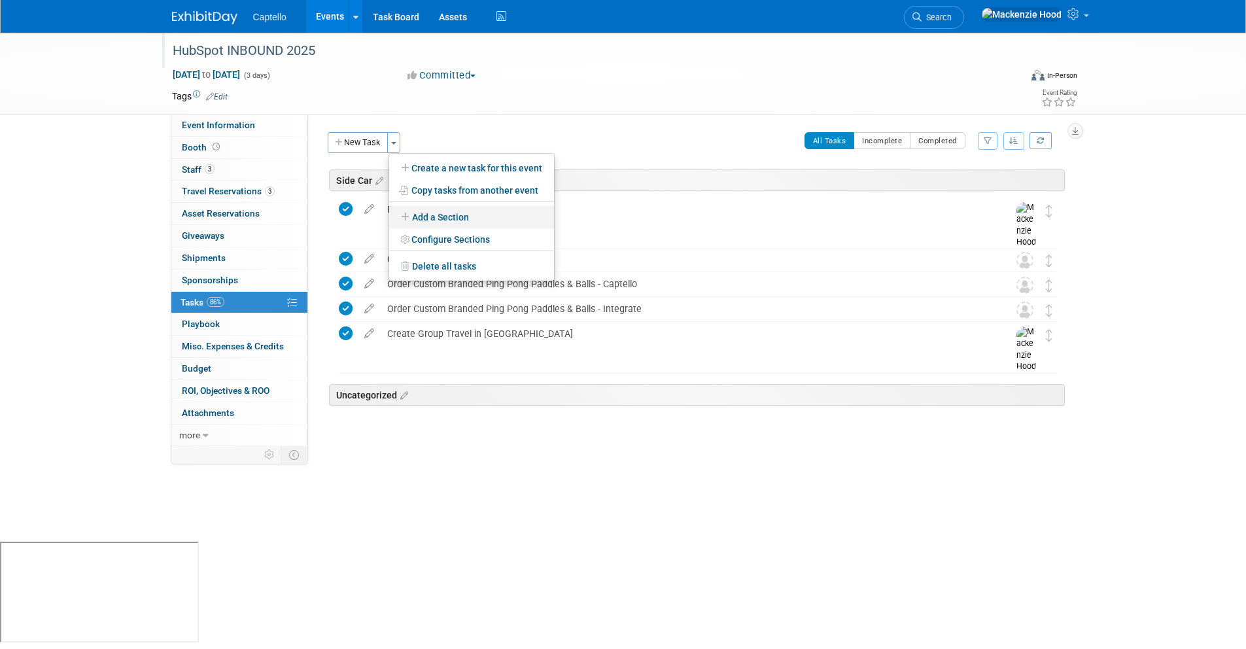
click at [418, 210] on link "Add a Section" at bounding box center [471, 217] width 165 height 22
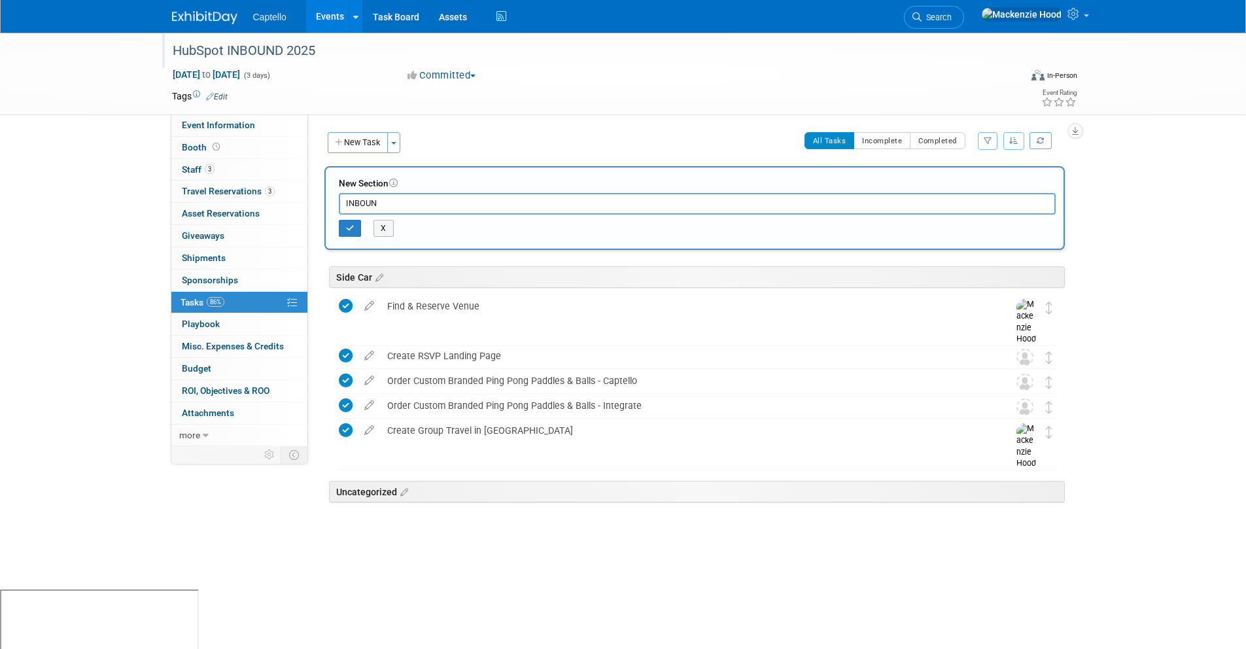
type input "INBOUND"
drag, startPoint x: 385, startPoint y: 204, endPoint x: 326, endPoint y: 199, distance: 59.7
click at [326, 199] on div "New Section INBOUND X" at bounding box center [694, 208] width 740 height 84
type input "Conference"
click at [349, 222] on button "button" at bounding box center [350, 228] width 23 height 17
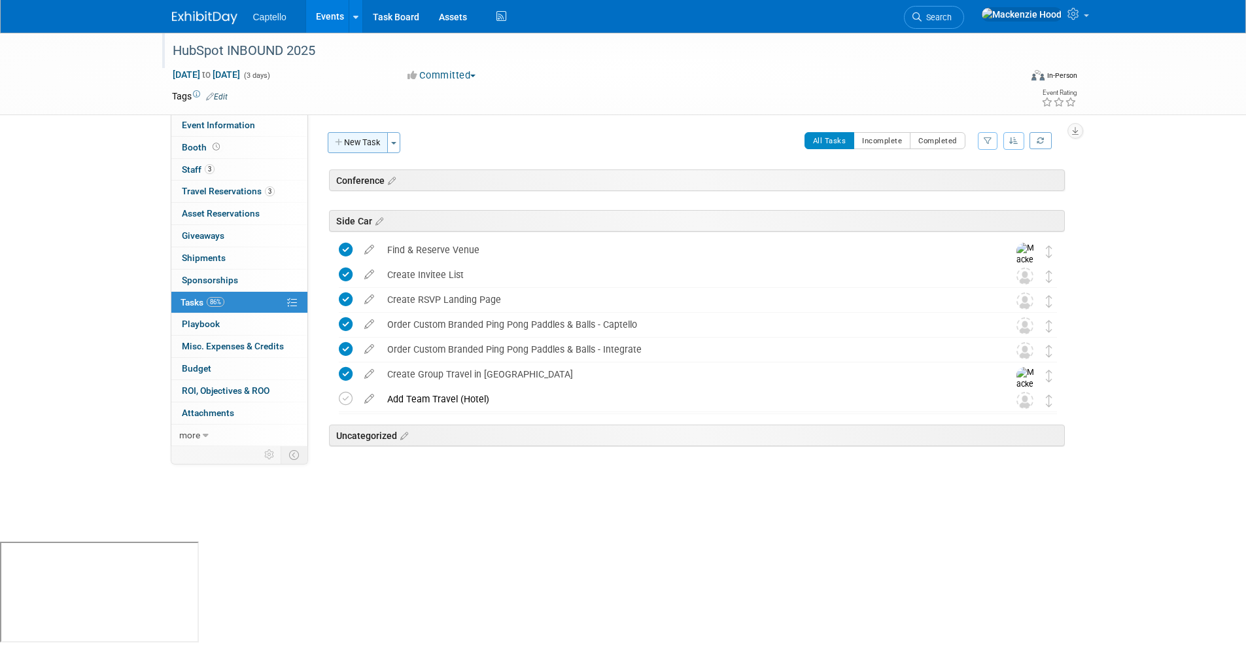
click at [368, 143] on button "New Task" at bounding box center [358, 142] width 60 height 21
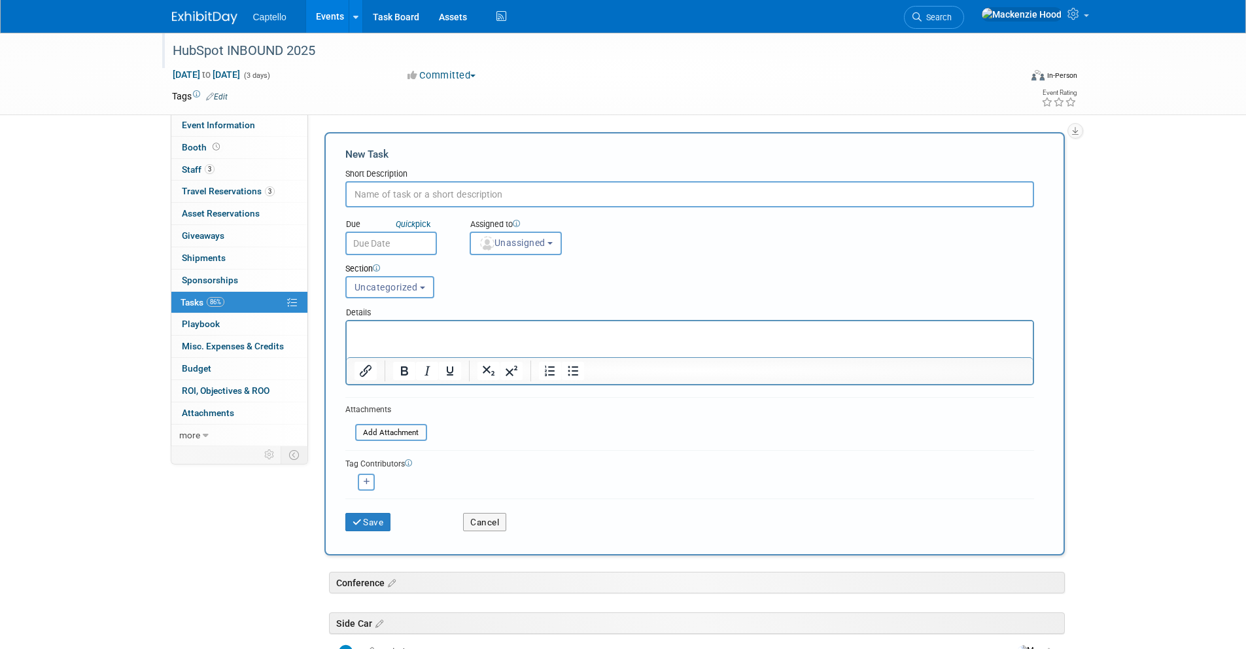
click at [477, 188] on input "text" at bounding box center [689, 194] width 689 height 26
paste input "Pre-Show Email Promo #1"
type input "Pre-Show Email Promo #1"
click at [365, 523] on button "Save" at bounding box center [368, 522] width 46 height 18
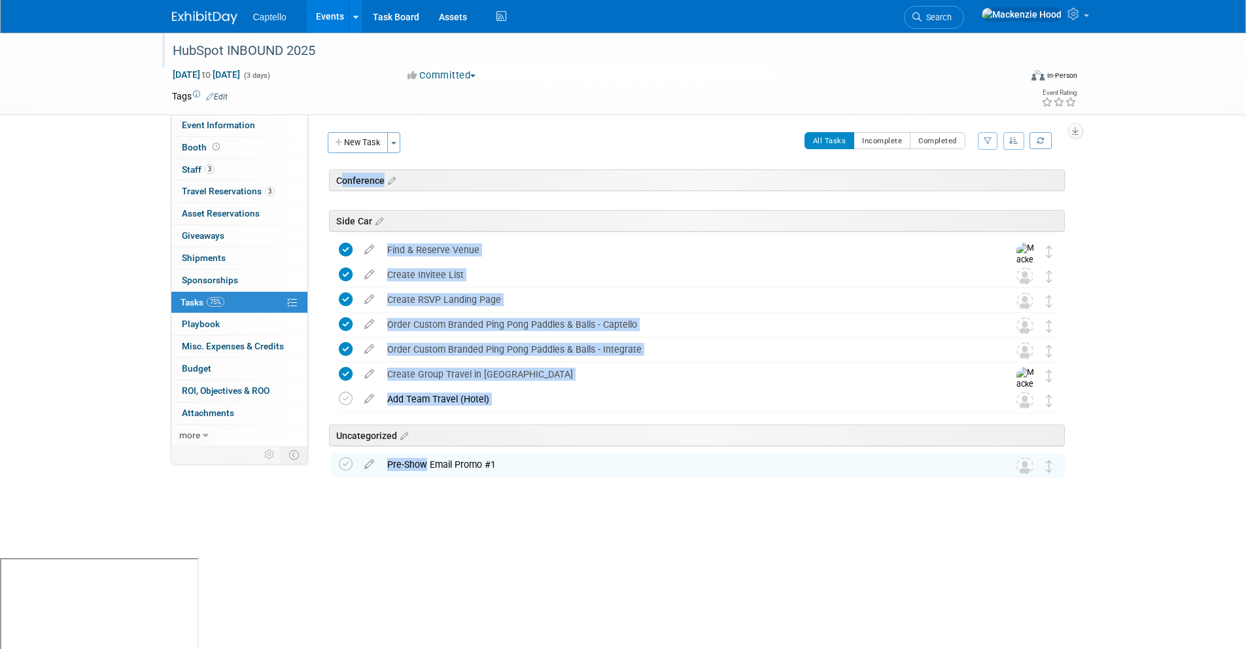
drag, startPoint x: 427, startPoint y: 426, endPoint x: 424, endPoint y: 173, distance: 253.1
click at [424, 173] on div "Conference HubSpot INBOUND 2025 Sep 3, 2025 to Sep 5, 2025 (Going) Side Car Fin…" at bounding box center [694, 349] width 740 height 361
click at [863, 447] on div "Uncategorized" at bounding box center [694, 433] width 740 height 40
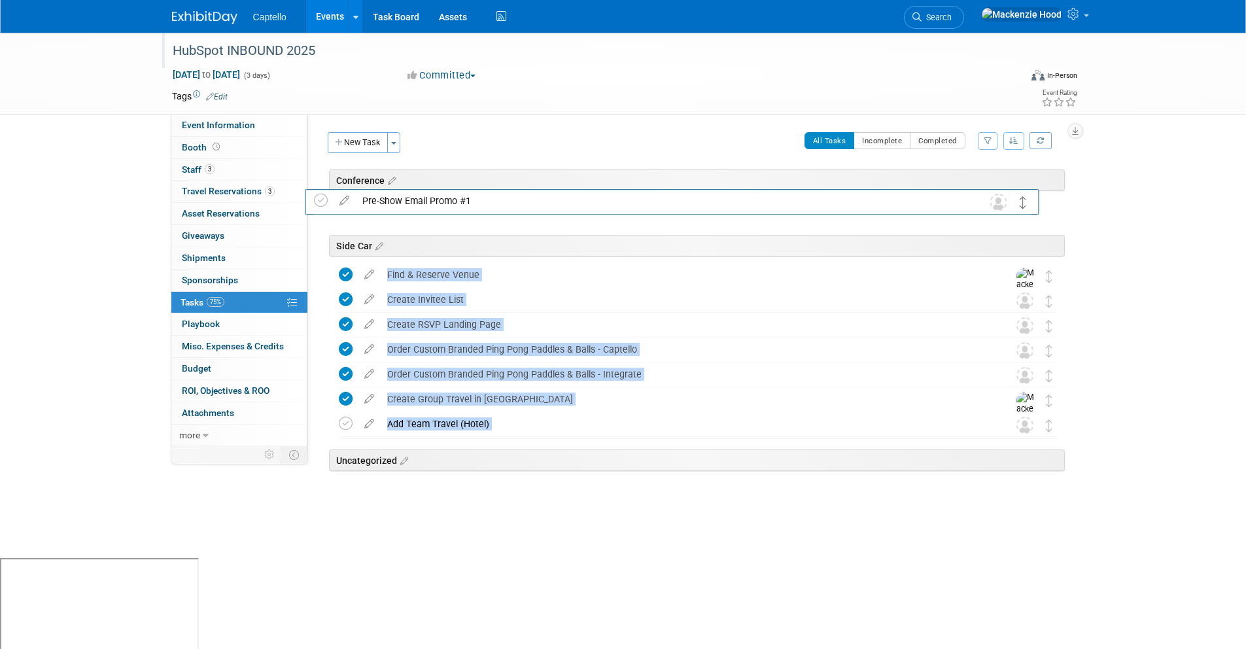
drag, startPoint x: 1050, startPoint y: 464, endPoint x: 1025, endPoint y: 200, distance: 265.4
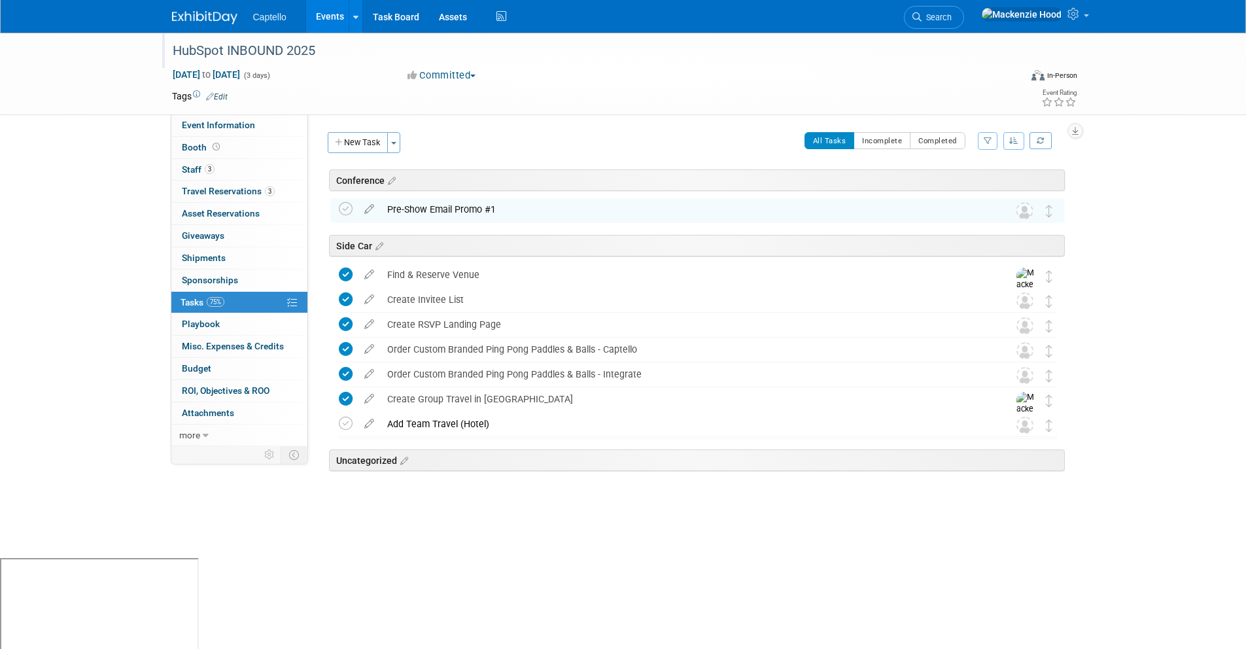
click at [1186, 214] on div "HubSpot INBOUND 2025 Sep 3, 2025 to Sep 5, 2025 (3 days) Sep 3, 2025 to Sep 5, …" at bounding box center [623, 295] width 1246 height 525
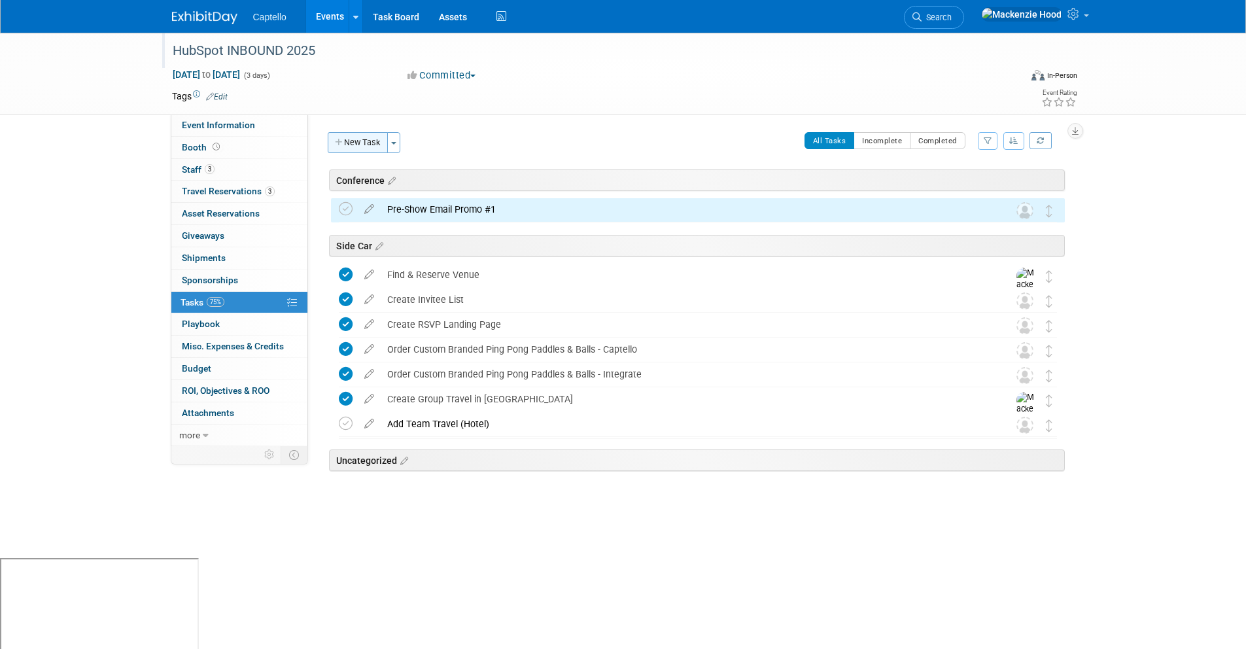
click at [354, 140] on button "New Task" at bounding box center [358, 142] width 60 height 21
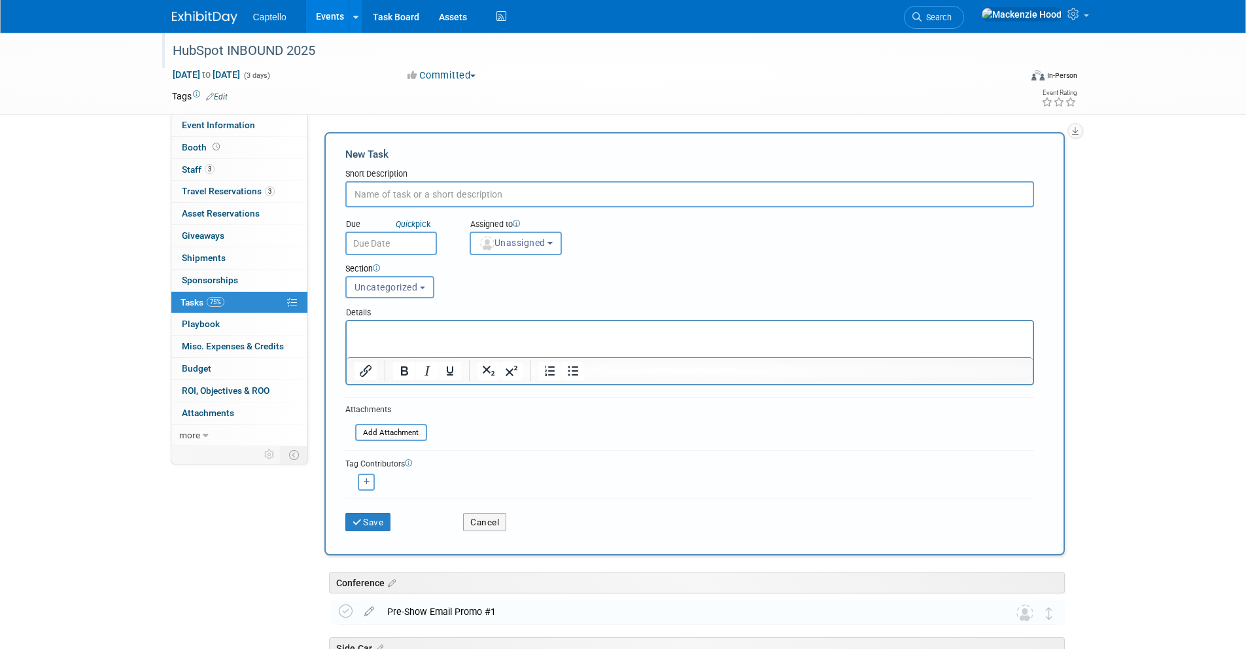
paste input "Pre-Show Email Promo #1"
type input "Pre-Show Email Promo #2"
click at [358, 519] on icon "submit" at bounding box center [357, 522] width 11 height 9
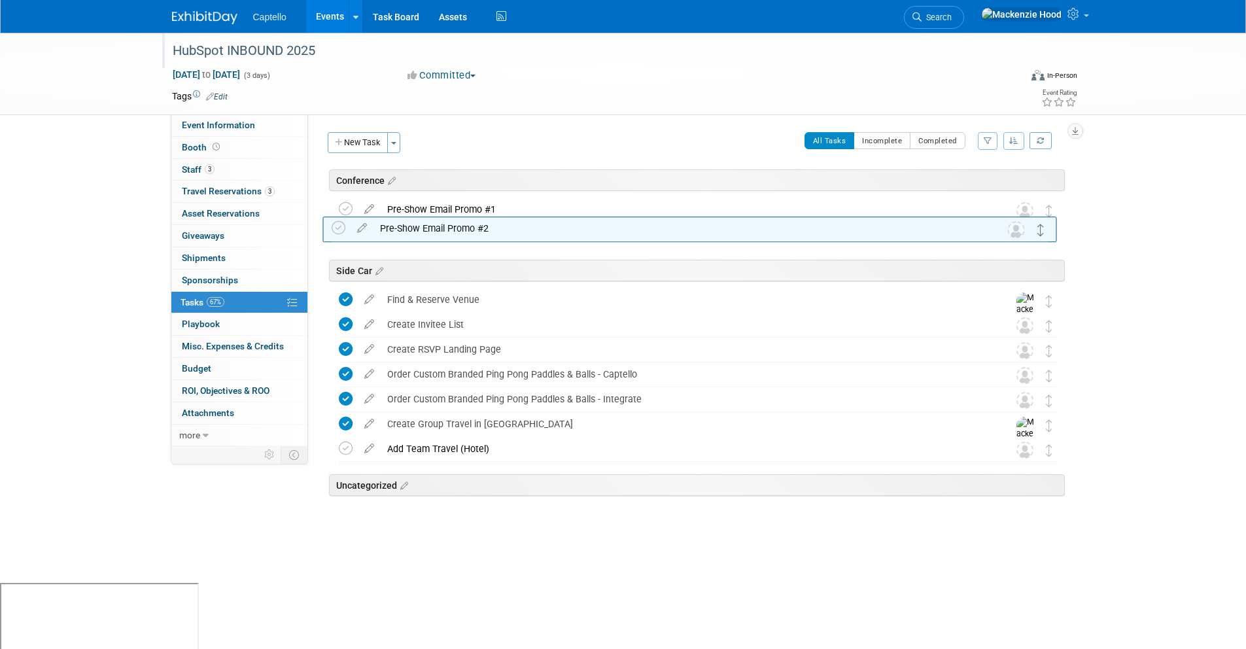
drag, startPoint x: 1049, startPoint y: 490, endPoint x: 1042, endPoint y: 231, distance: 259.7
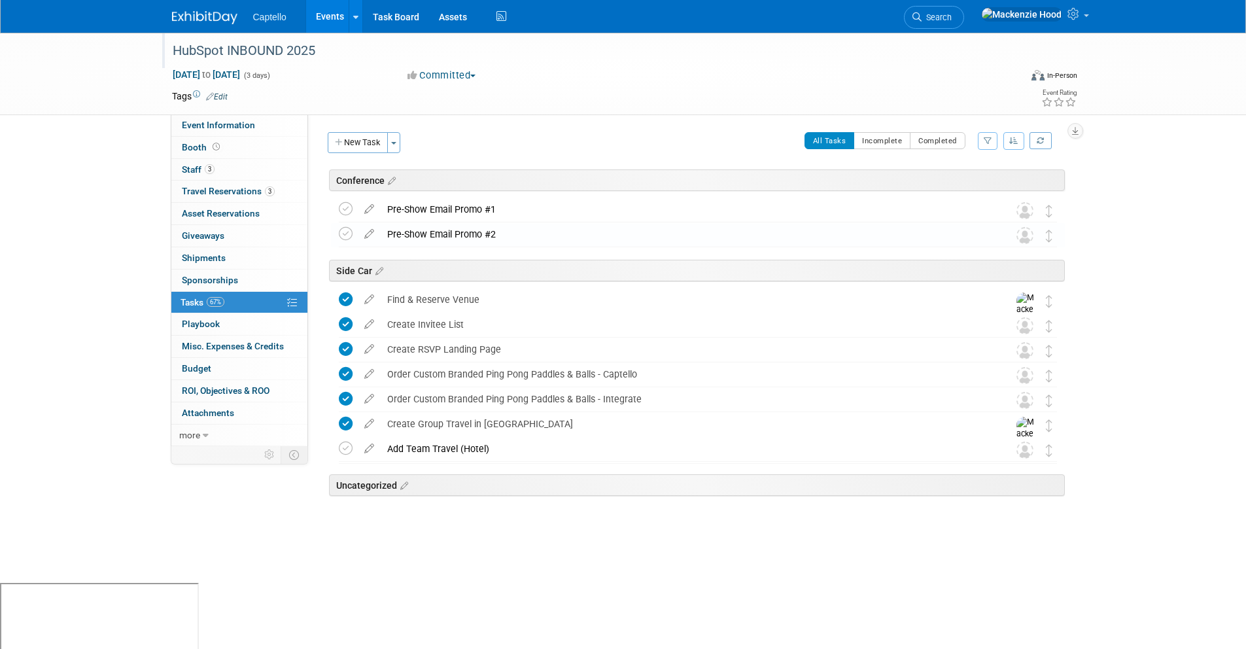
click at [548, 122] on div "Event Website: Edit Event Venue Name: Specify event venue name Event Venue Addr…" at bounding box center [691, 280] width 766 height 332
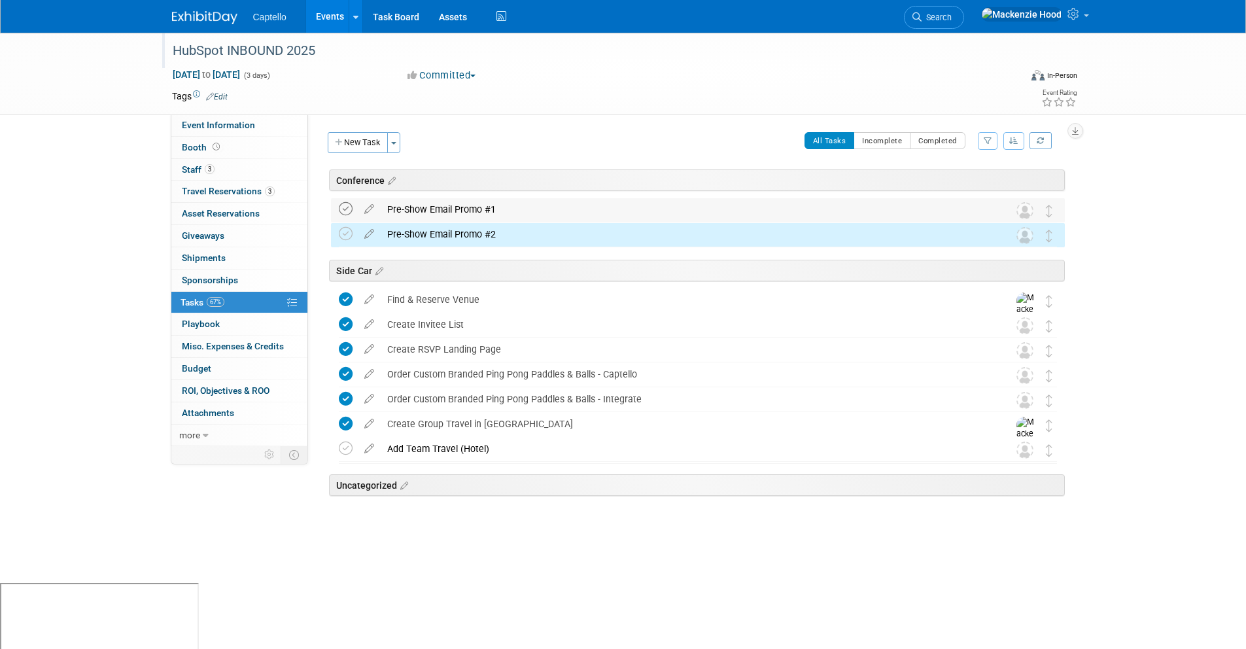
click at [347, 207] on icon at bounding box center [346, 209] width 14 height 14
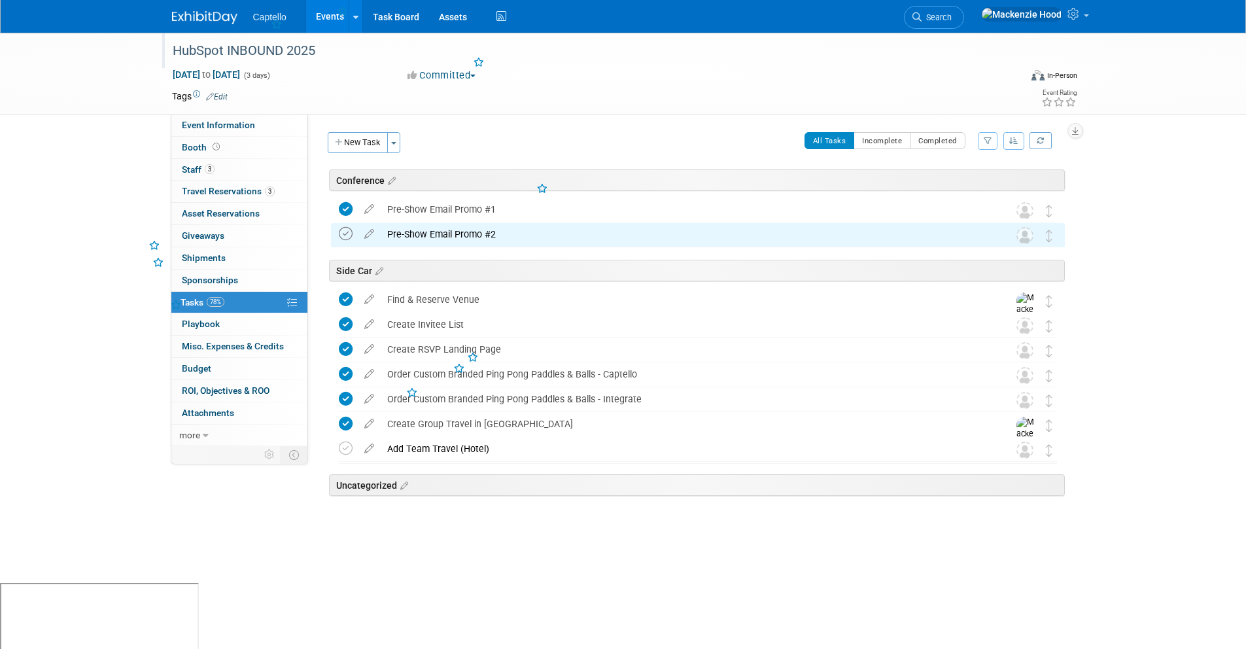
click at [339, 232] on icon at bounding box center [346, 234] width 14 height 14
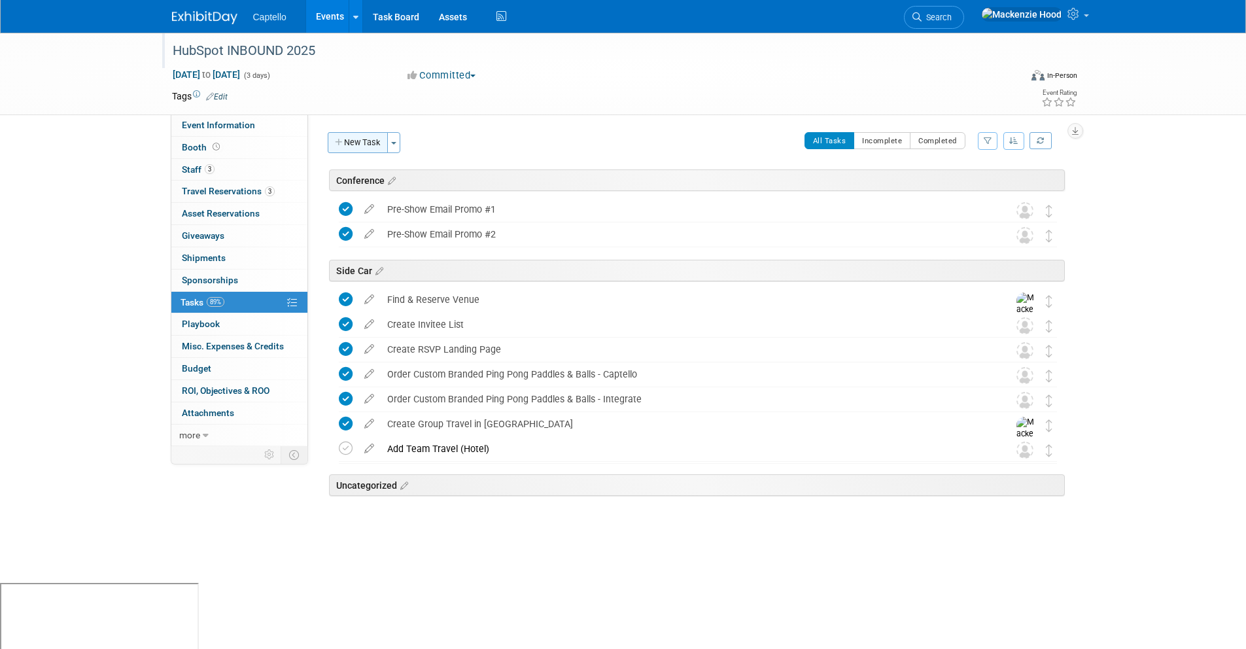
click at [363, 142] on button "New Task" at bounding box center [358, 142] width 60 height 21
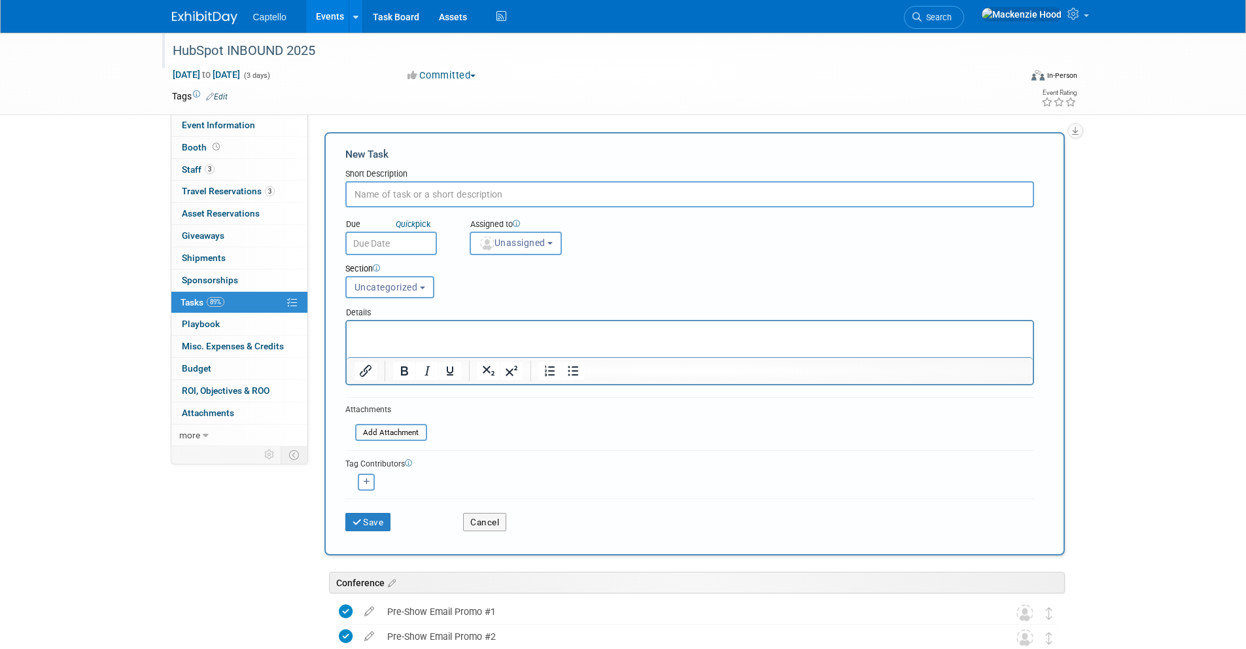
paste input "Pre-Show Email Promo #1"
drag, startPoint x: 395, startPoint y: 193, endPoint x: 308, endPoint y: 196, distance: 87.0
click at [308, 196] on div "Event Website: Edit Event Venue Name: Specify event venue name Event Venue Addr…" at bounding box center [691, 280] width 766 height 332
drag, startPoint x: 381, startPoint y: 190, endPoint x: 407, endPoint y: 189, distance: 26.2
click at [407, 189] on input "Email Promo #1" at bounding box center [689, 194] width 689 height 26
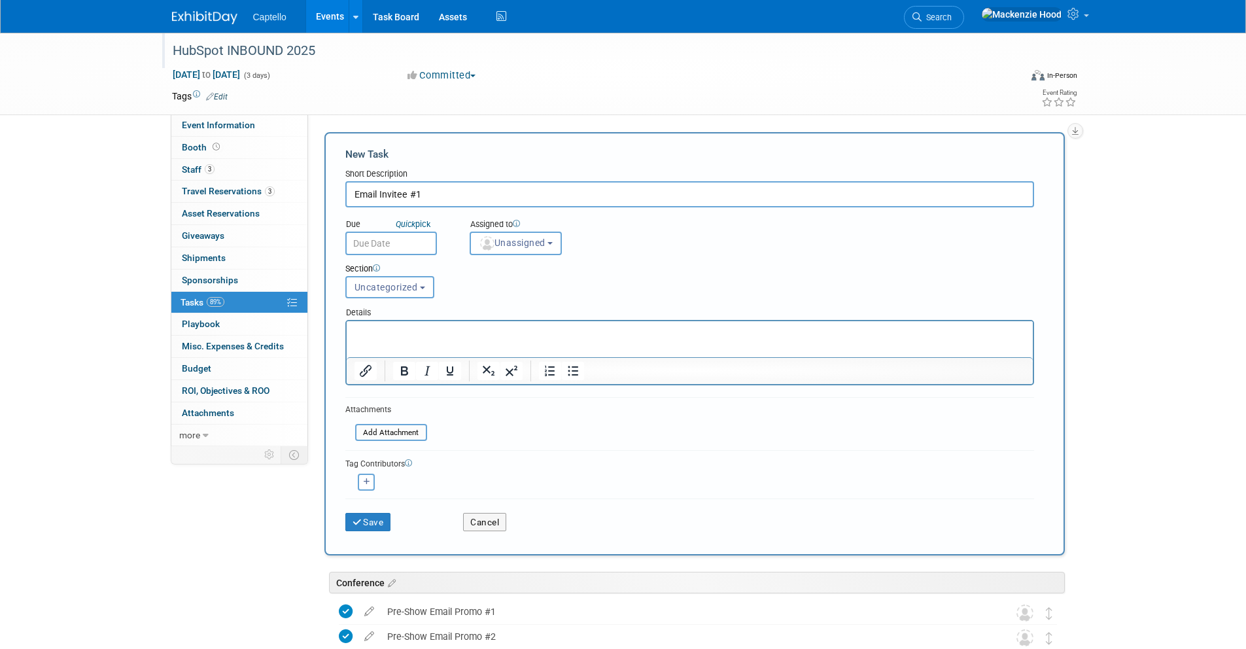
click at [451, 192] on input "Email Invitee #1" at bounding box center [689, 194] width 689 height 26
click at [407, 194] on input "Email Invitee #1" at bounding box center [689, 194] width 689 height 26
click at [459, 187] on input "Email Invite #1" at bounding box center [689, 194] width 689 height 26
click at [428, 190] on input "Email Invite #1" at bounding box center [689, 194] width 689 height 26
type input "Email Invite #1"
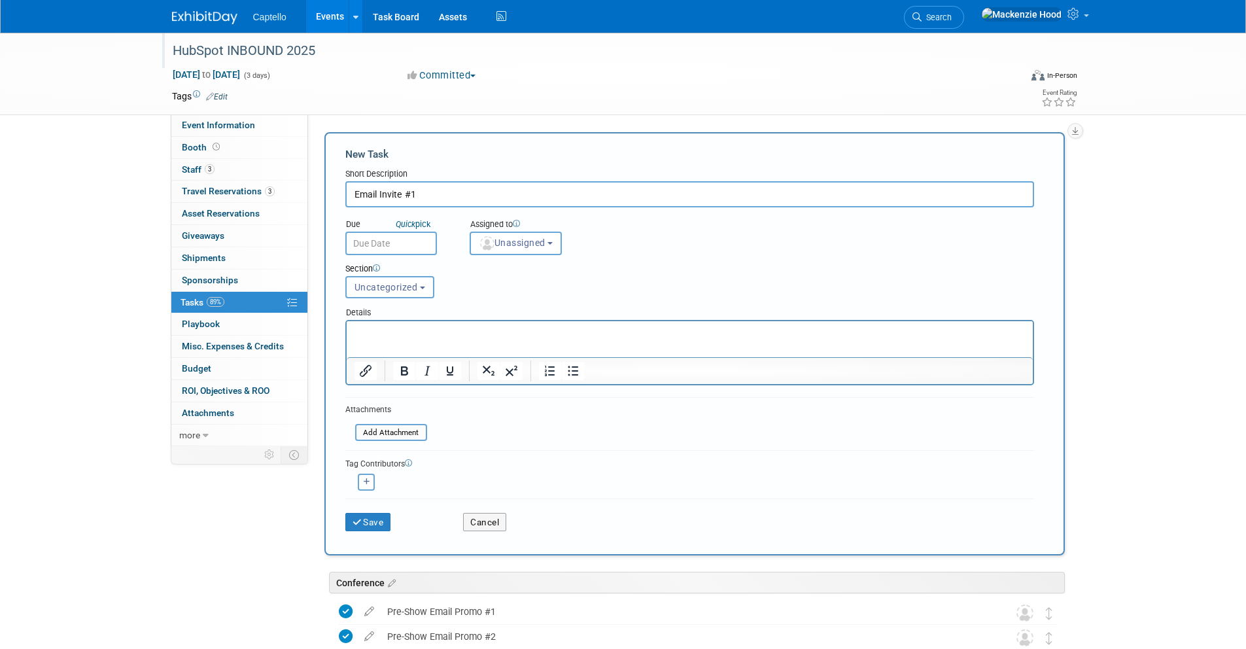
drag, startPoint x: 417, startPoint y: 194, endPoint x: 317, endPoint y: 191, distance: 99.5
click at [318, 191] on div "New Task Toggle Dropdown Create a new task for this event Copy tasks from anoth…" at bounding box center [691, 343] width 747 height 423
paste input "Create Email Invitation for Invitees"
type input "Create Email Invitation for Invitees #1"
click at [349, 522] on button "Save" at bounding box center [368, 522] width 46 height 18
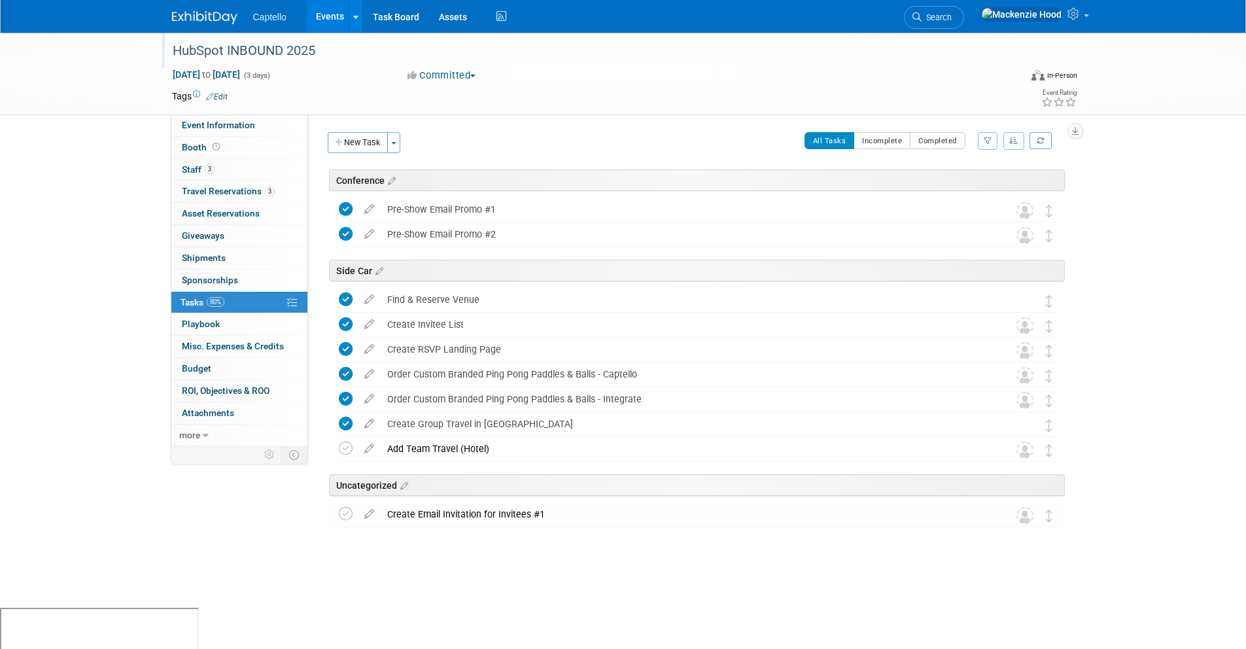
click at [807, 513] on div "Create Email Invitation for Invitees #1" at bounding box center [686, 514] width 610 height 22
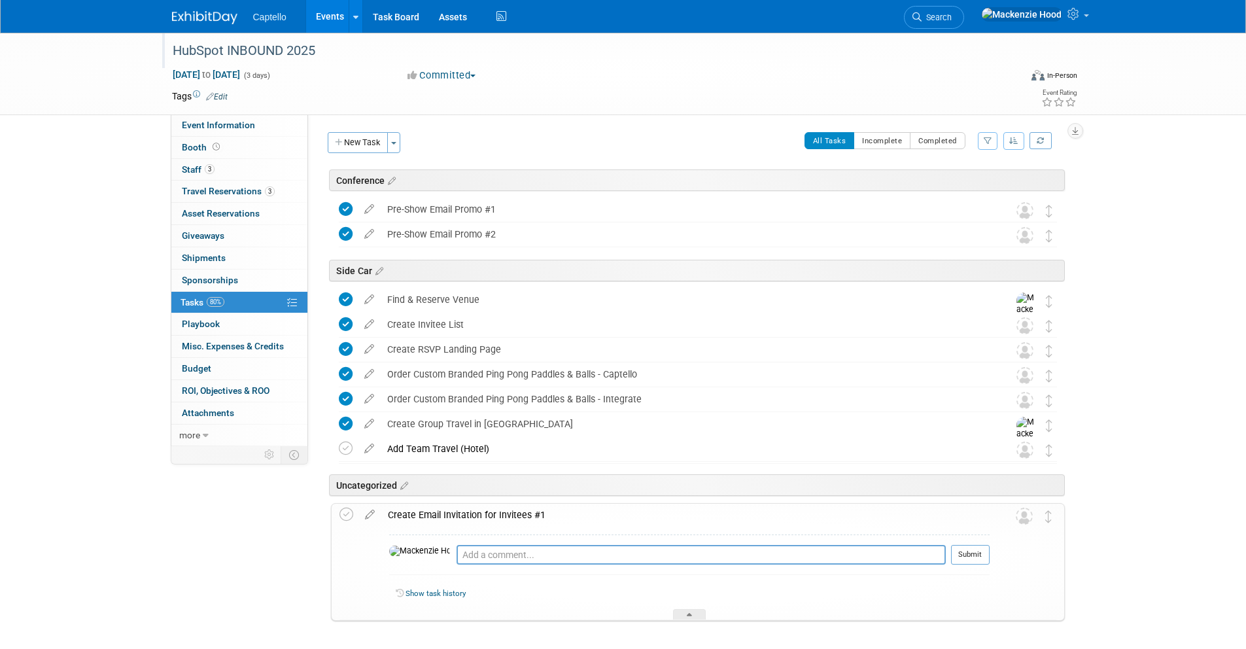
drag, startPoint x: 556, startPoint y: 510, endPoint x: 390, endPoint y: 513, distance: 166.1
click at [390, 513] on div "Create Email Invitation for Invitees #1" at bounding box center [685, 515] width 608 height 22
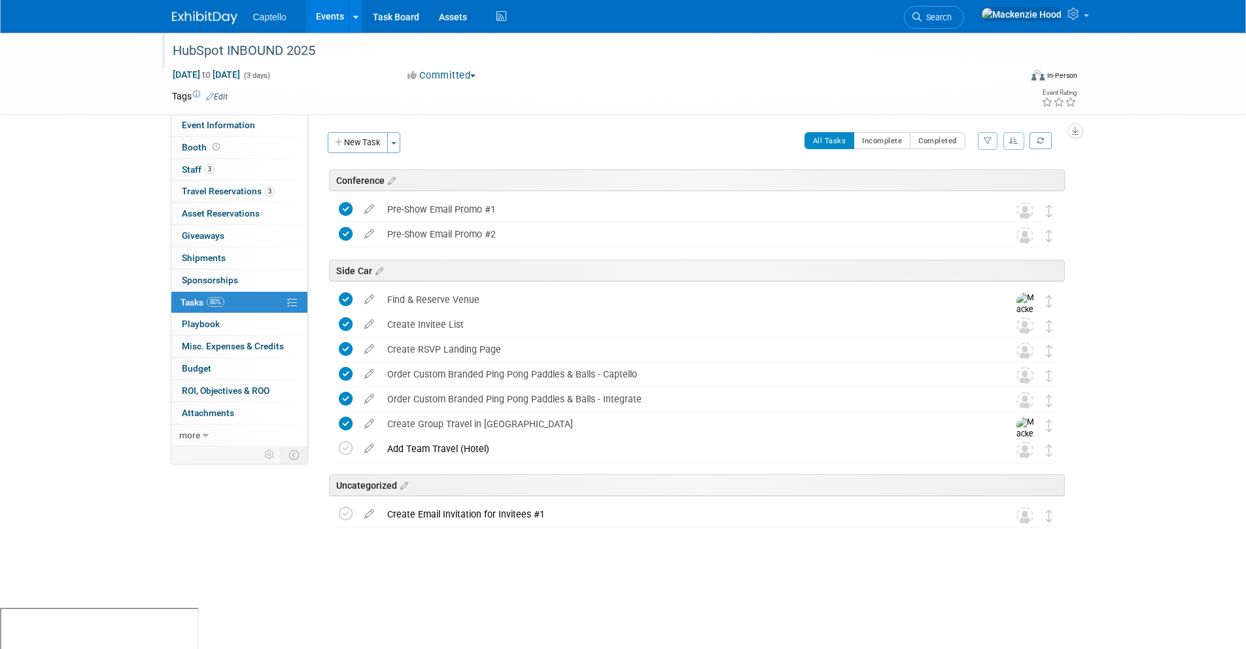
click at [621, 509] on div "Create Email Invitation for Invitees #1" at bounding box center [686, 514] width 610 height 22
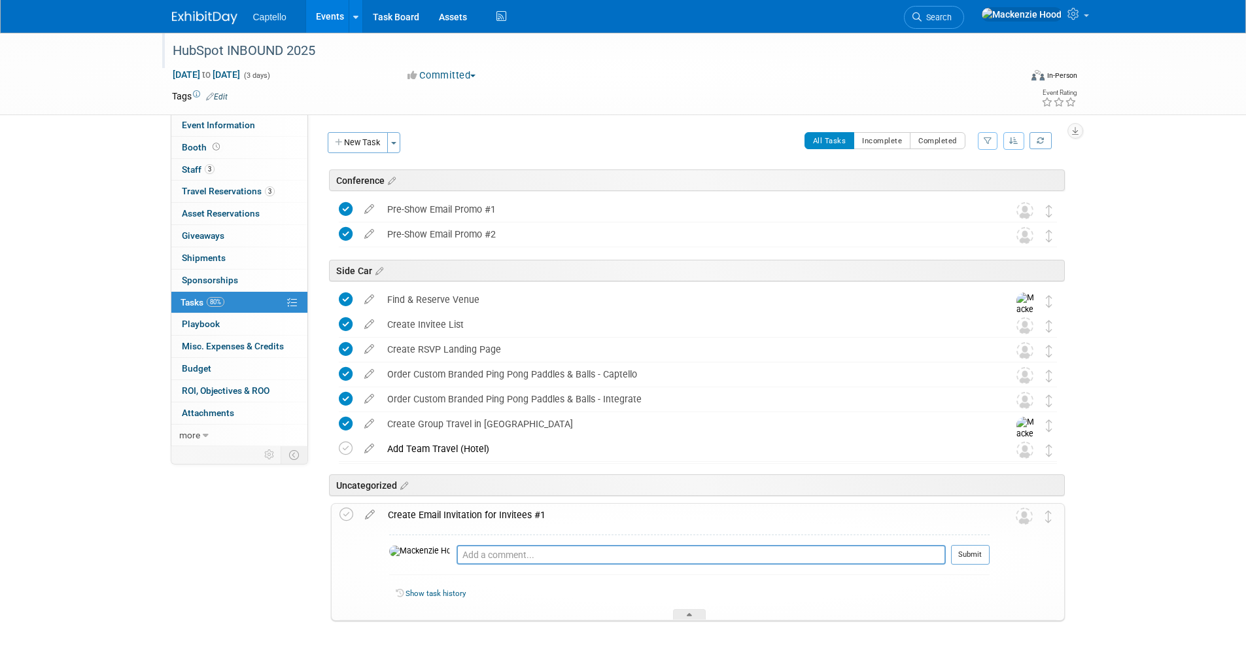
click at [587, 509] on div "Create Email Invitation for Invitees #1" at bounding box center [685, 515] width 608 height 22
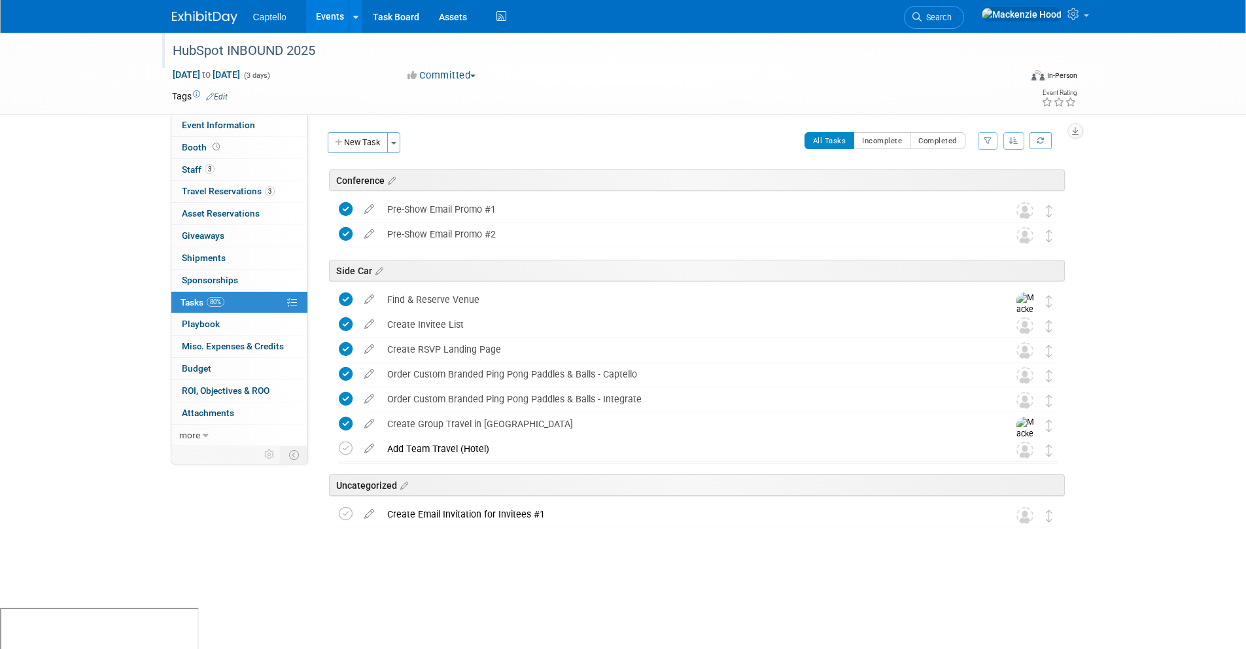
drag, startPoint x: 526, startPoint y: 509, endPoint x: 386, endPoint y: 511, distance: 140.0
click at [386, 511] on div "Create Email Invitation for Invitees #1" at bounding box center [686, 514] width 610 height 22
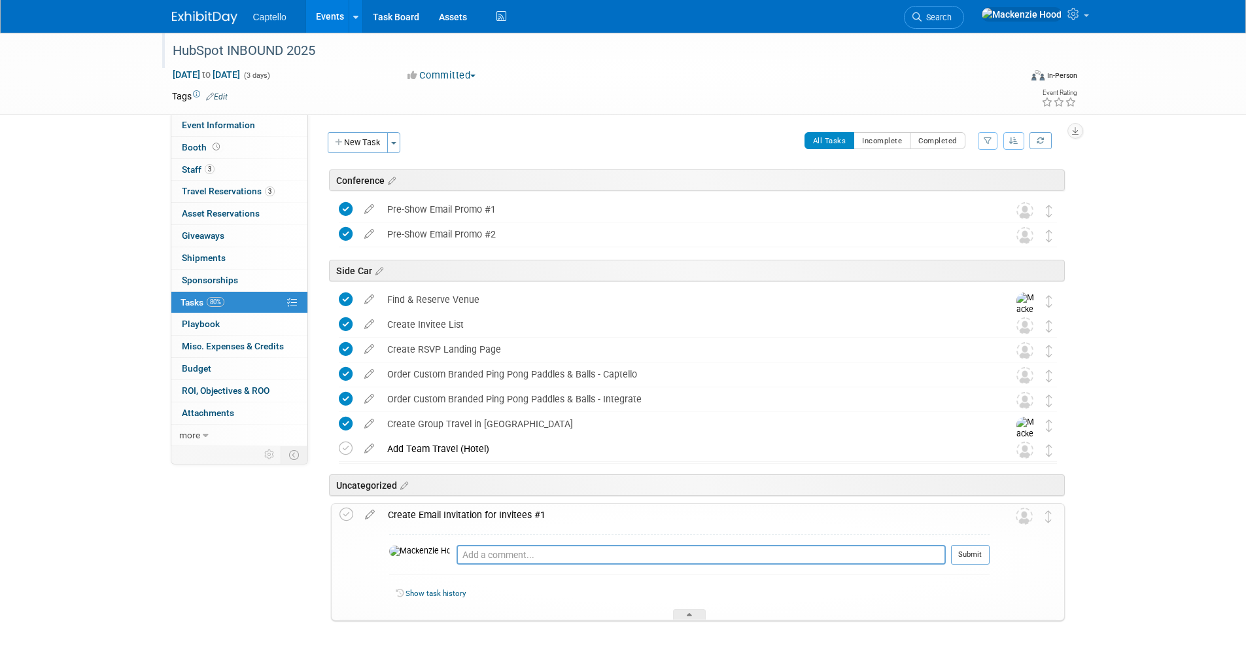
copy div "Create Email Invitation for Invitees #1"
click at [250, 514] on div "Event Information Event Info Booth Booth 3 Staff 3 Staff 3 Travel Reservations …" at bounding box center [623, 354] width 922 height 642
click at [364, 149] on button "New Task" at bounding box center [358, 142] width 60 height 21
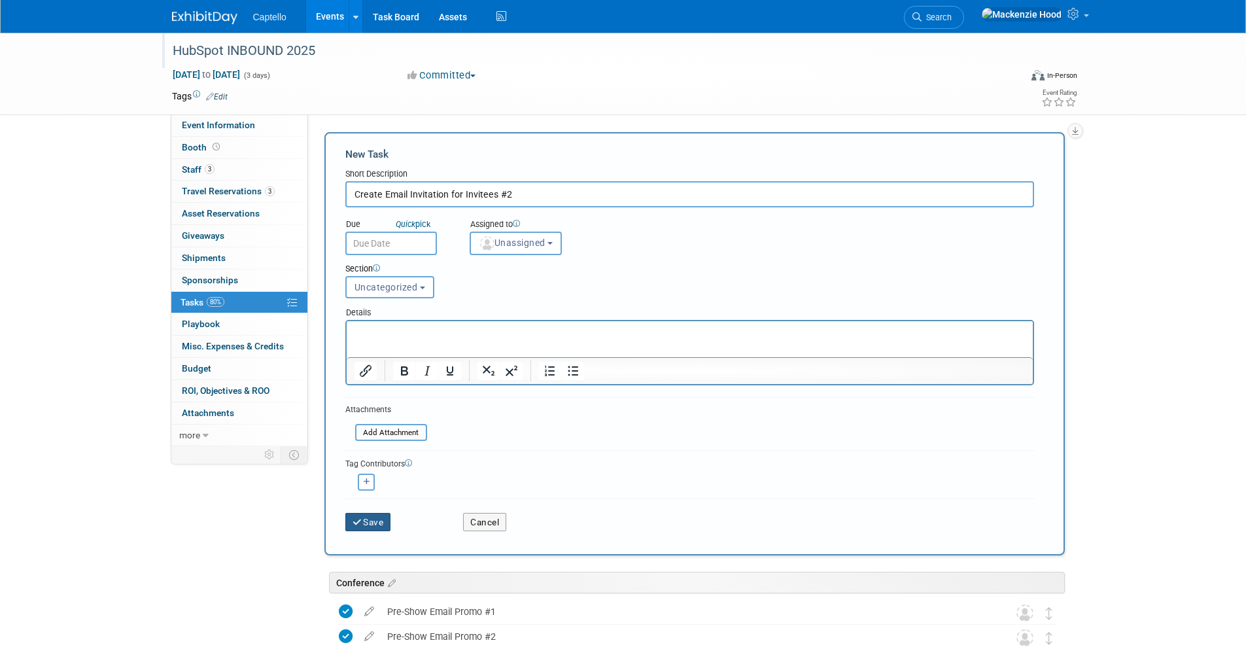
type input "Create Email Invitation for Invitees #2"
click at [374, 519] on button "Save" at bounding box center [368, 522] width 46 height 18
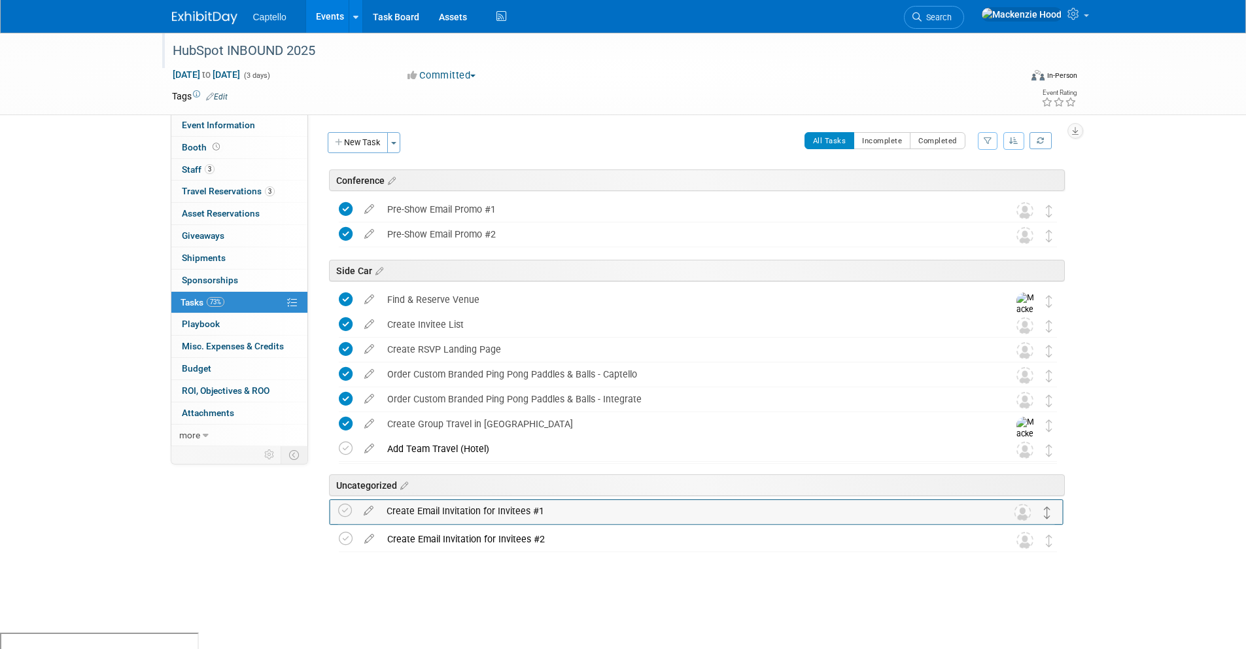
drag, startPoint x: 1047, startPoint y: 541, endPoint x: 1046, endPoint y: 511, distance: 29.5
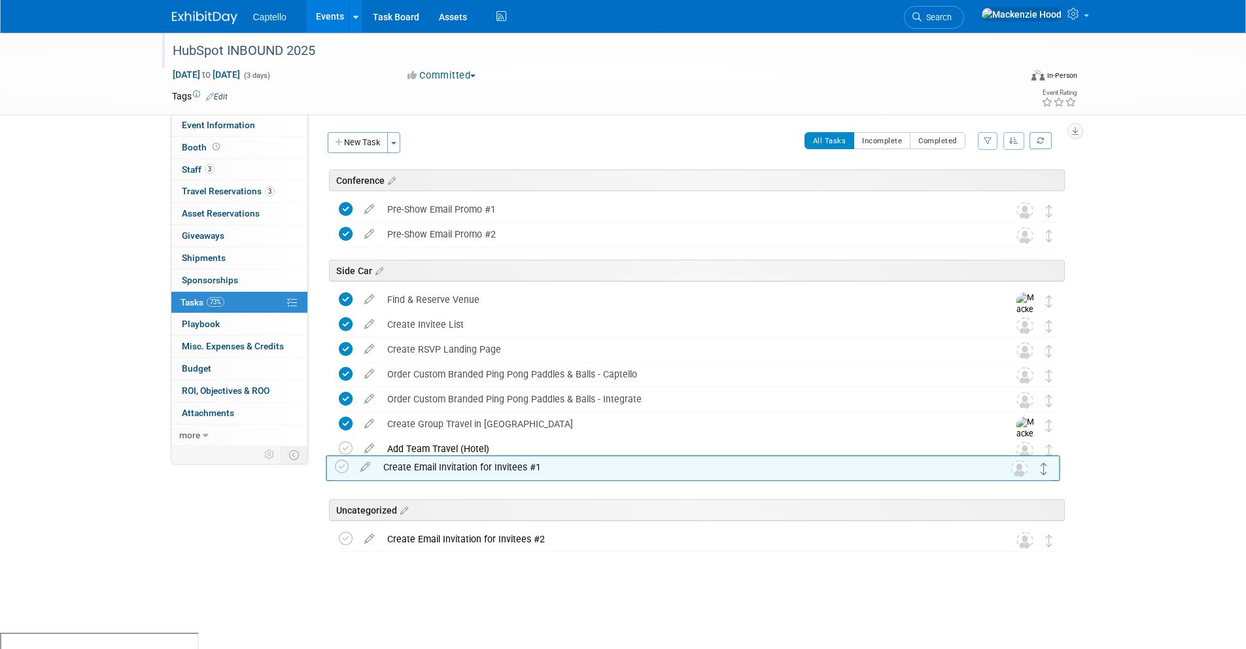
drag, startPoint x: 1050, startPoint y: 512, endPoint x: 1044, endPoint y: 464, distance: 48.0
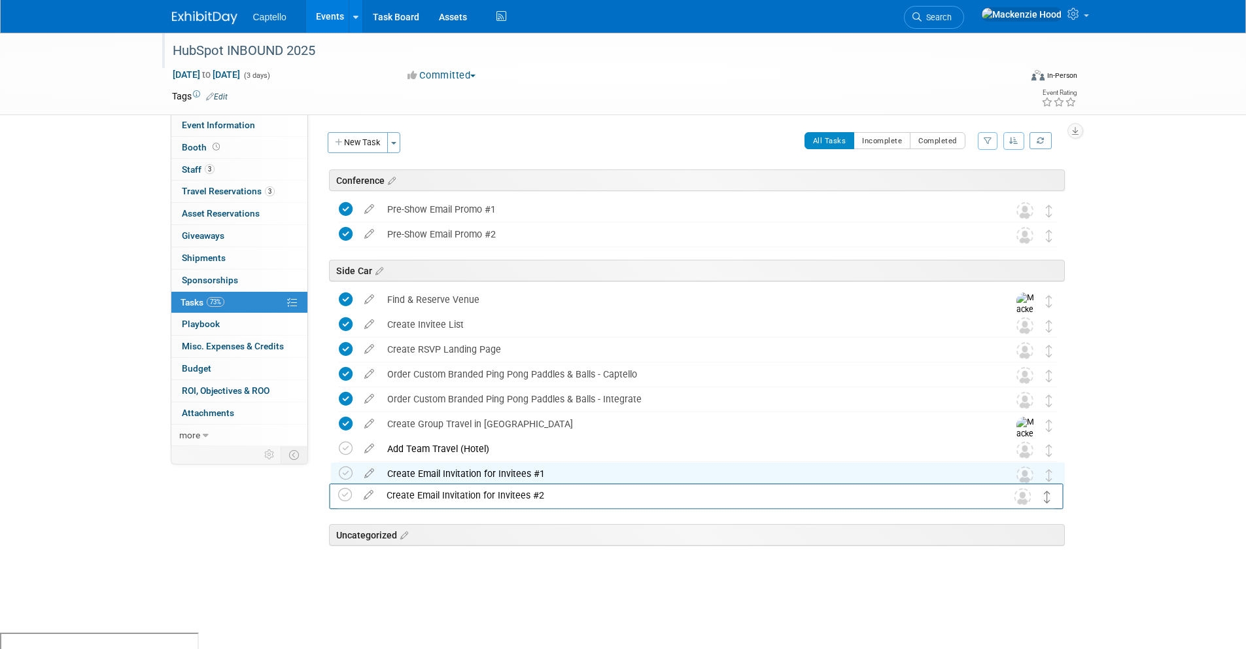
drag, startPoint x: 1046, startPoint y: 543, endPoint x: 1045, endPoint y: 499, distance: 43.8
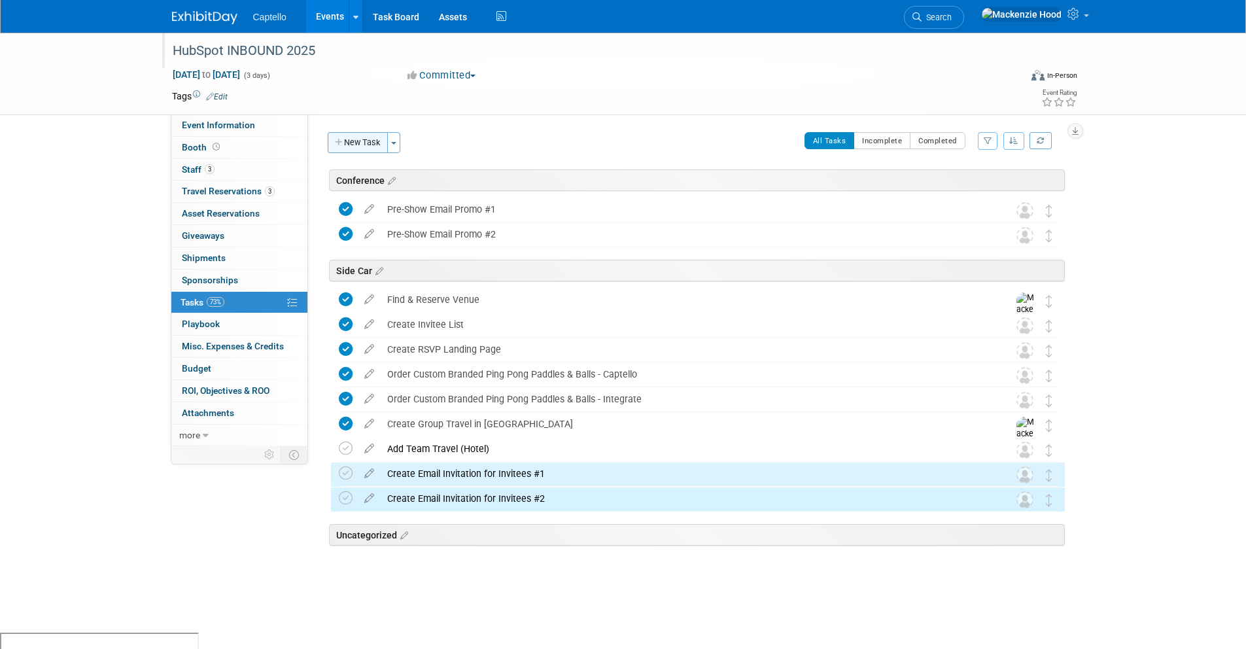
click at [348, 145] on button "New Task" at bounding box center [358, 142] width 60 height 21
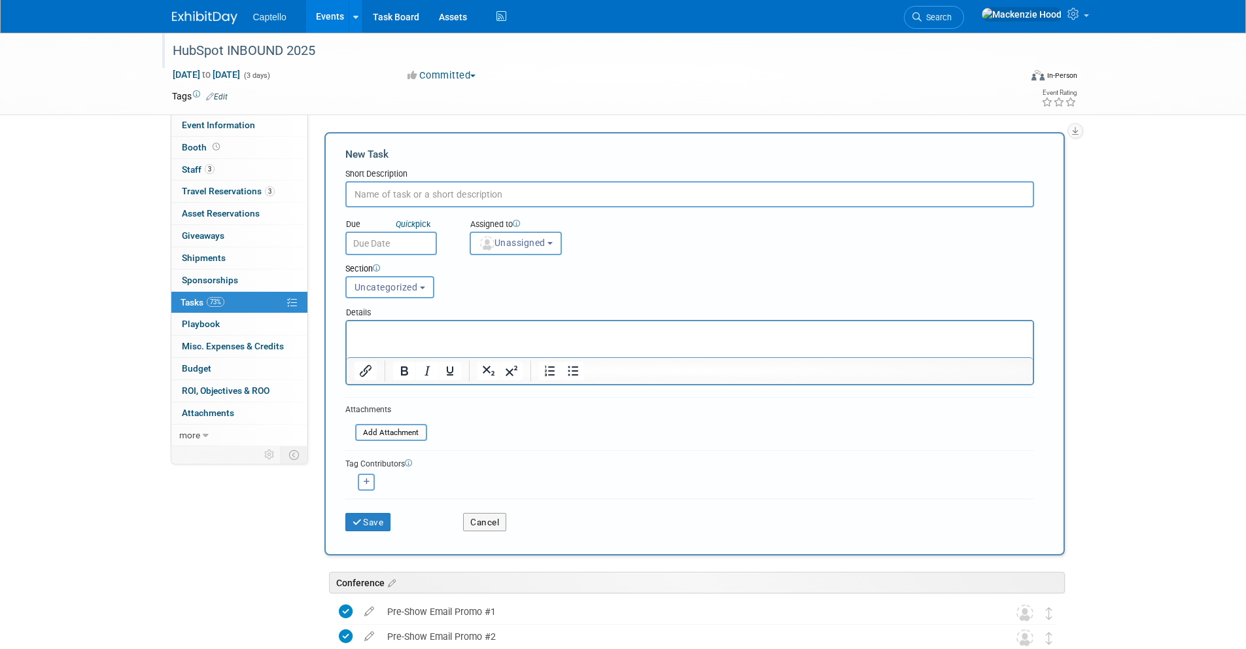
paste input "Create Email Invitation for Invitees #1"
type input "Create Email Invitation for Invitees #3"
click at [410, 281] on button "Uncategorized" at bounding box center [389, 287] width 89 height 22
click at [398, 363] on label "Side Car" at bounding box center [388, 359] width 72 height 17
click at [348, 363] on input "Side Car" at bounding box center [343, 359] width 9 height 9
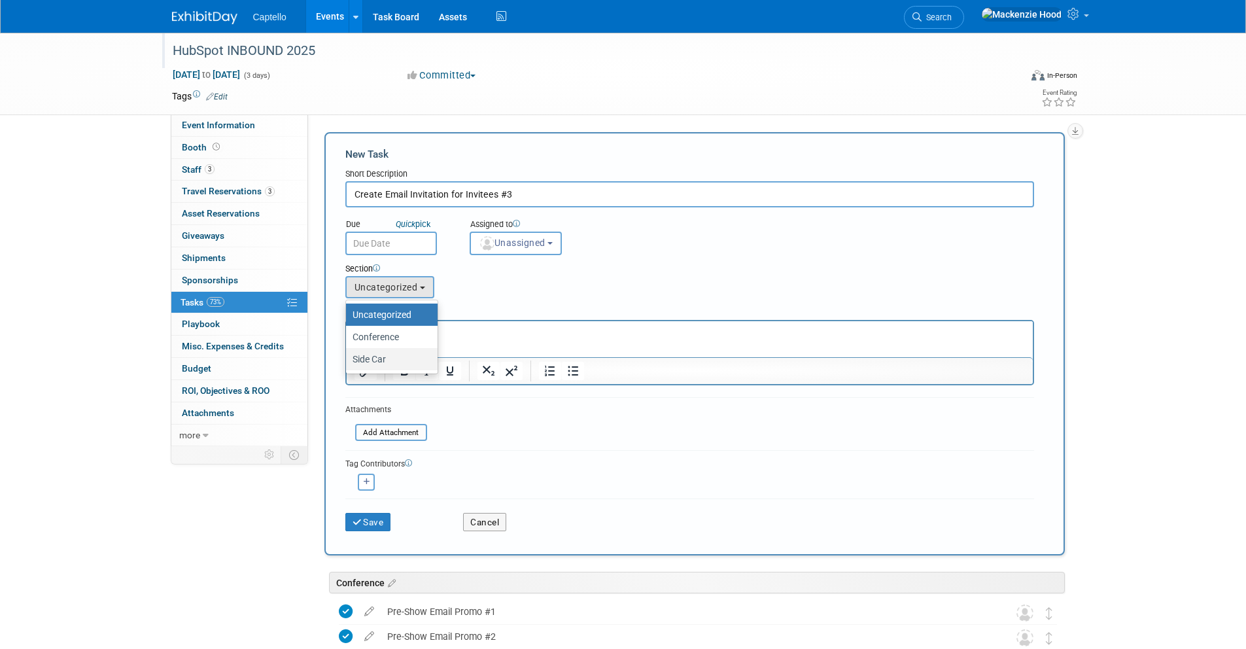
select select "11273698"
click at [366, 519] on button "Save" at bounding box center [368, 522] width 46 height 18
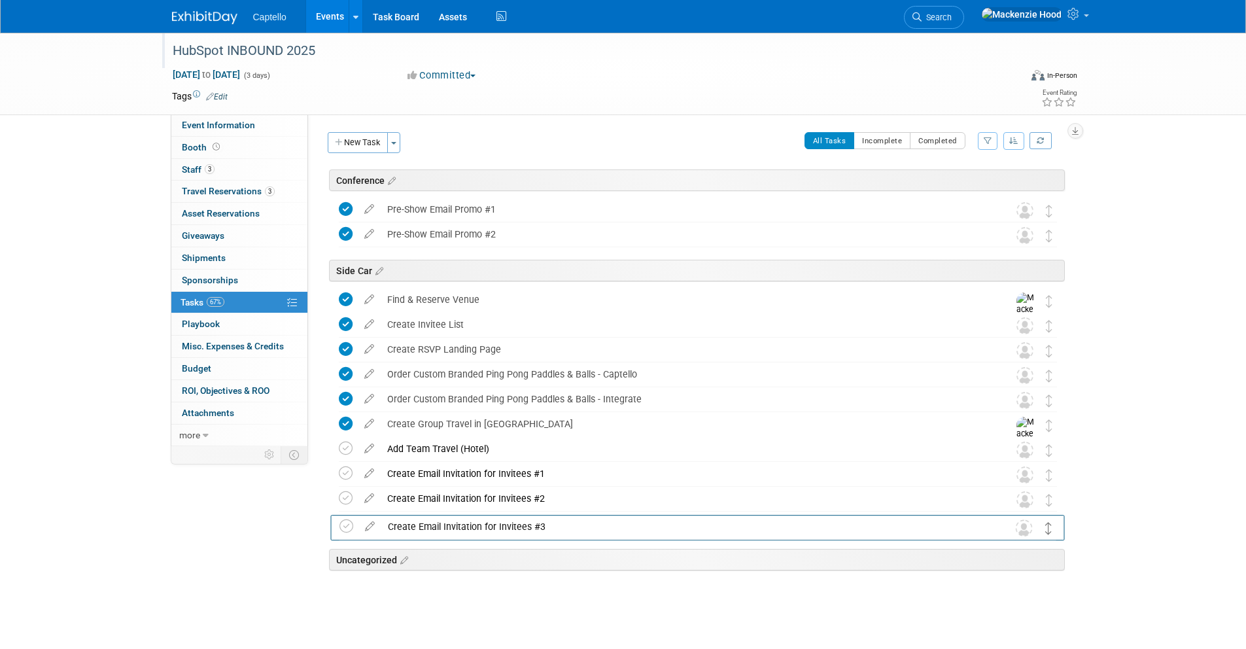
drag, startPoint x: 1049, startPoint y: 300, endPoint x: 1049, endPoint y: 526, distance: 226.3
click at [1182, 383] on div "HubSpot INBOUND 2025 Sep 3, 2025 to Sep 5, 2025 (3 days) Sep 3, 2025 to Sep 5, …" at bounding box center [623, 345] width 1246 height 625
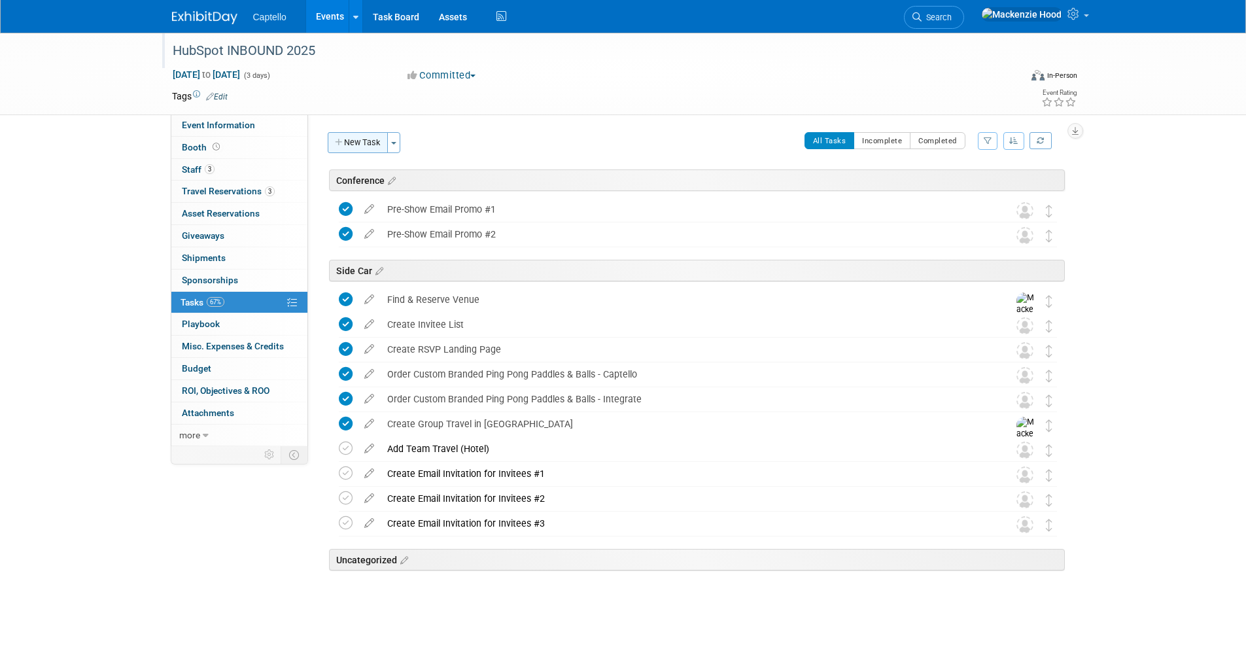
click at [337, 143] on icon "button" at bounding box center [339, 143] width 9 height 9
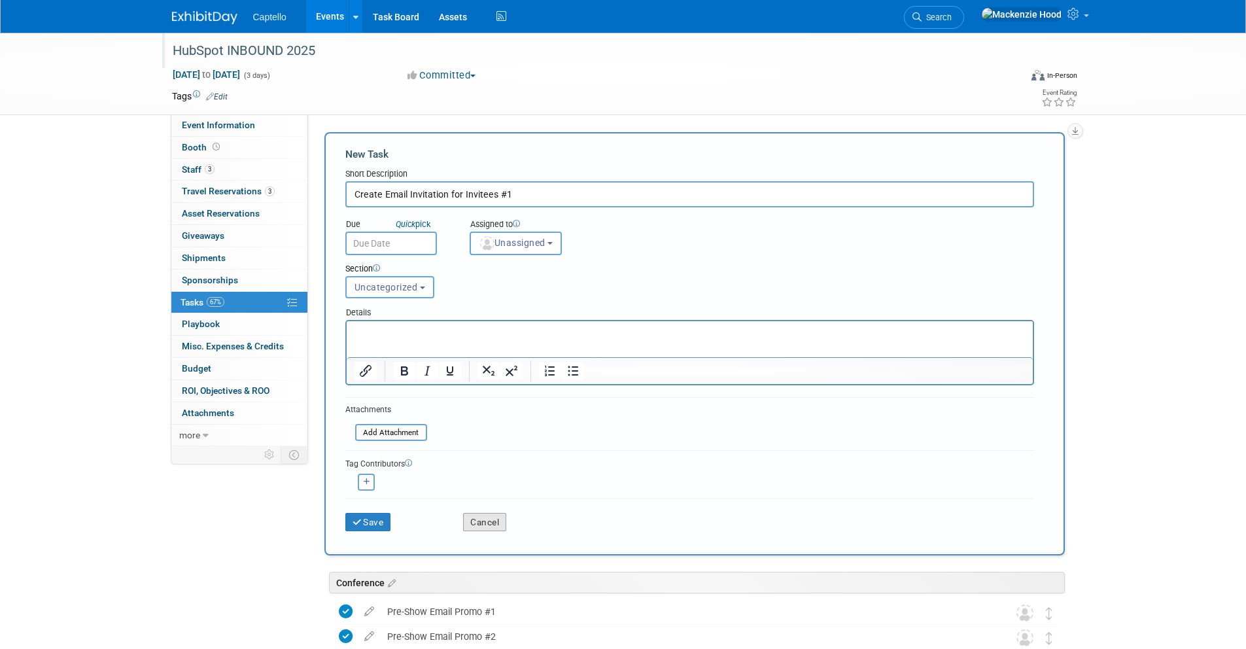
type input "Create Email Invitation for Invitees #1"
click at [485, 513] on button "Cancel" at bounding box center [484, 522] width 43 height 18
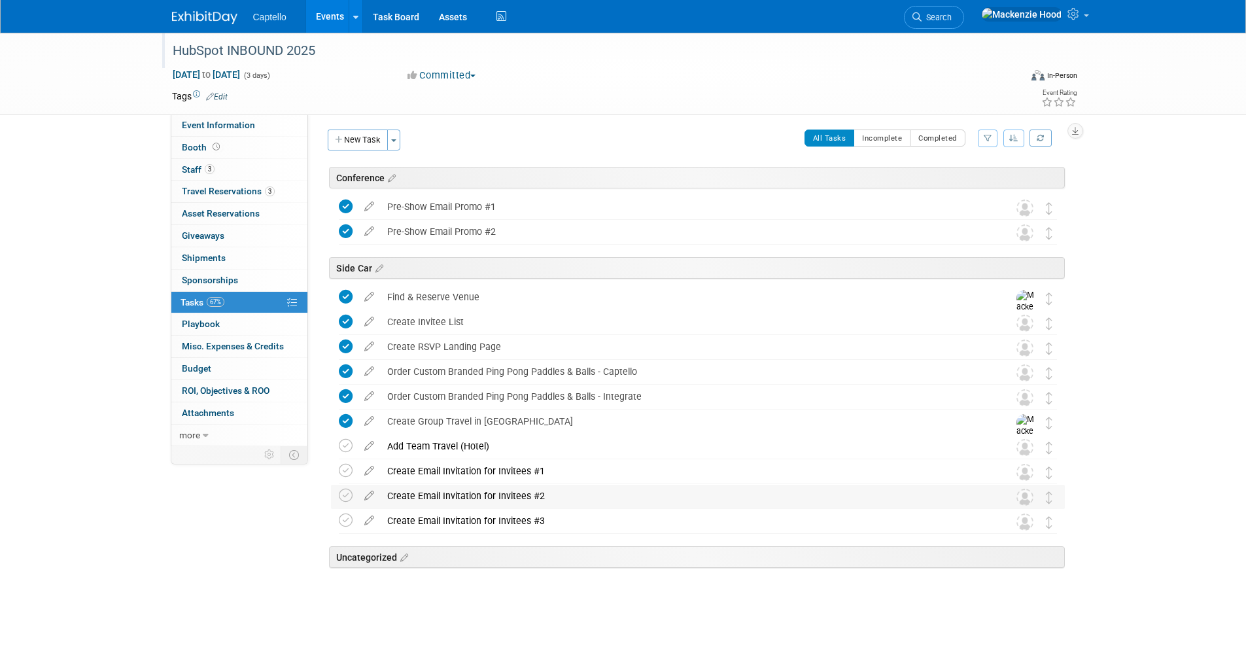
scroll to position [9, 0]
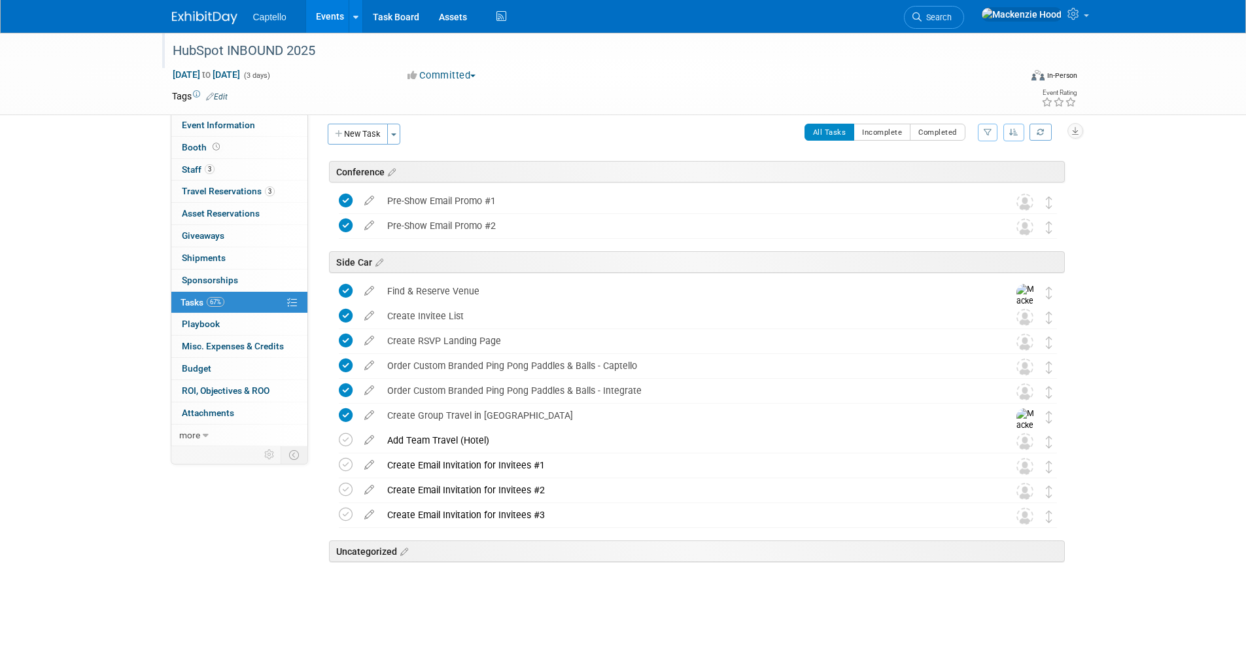
click at [497, 521] on div "Create Email Invitation for Invitees #3" at bounding box center [686, 515] width 610 height 22
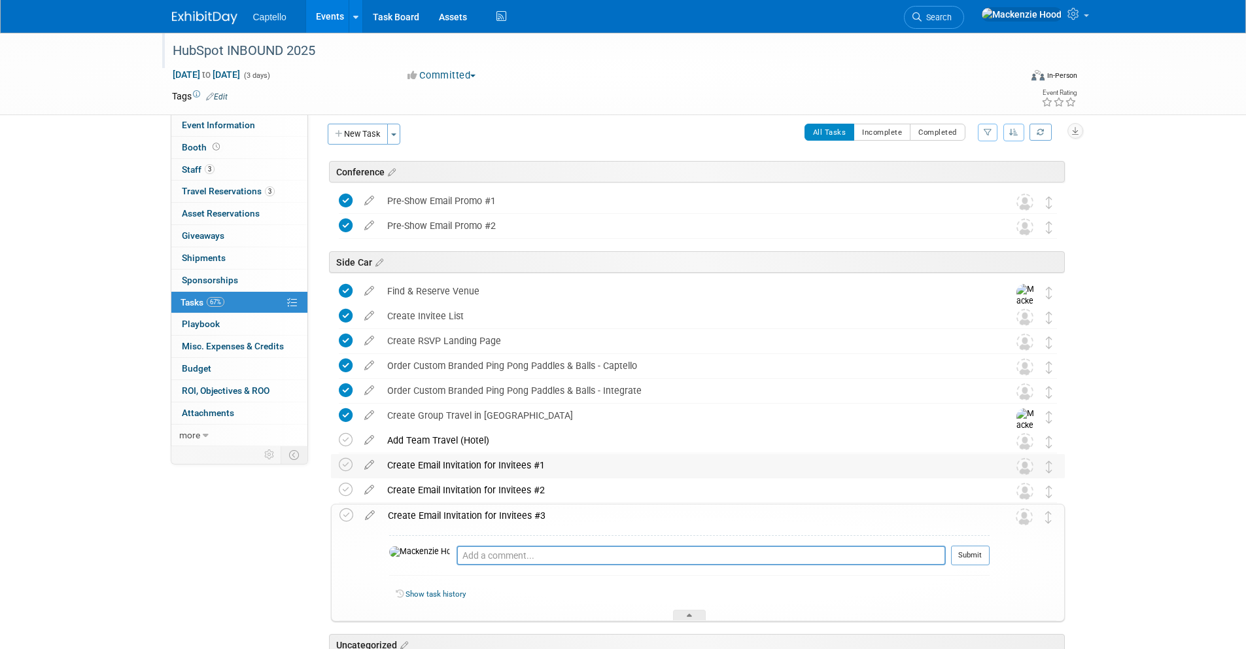
click at [453, 454] on div "Create Email Invitation for Invitees #1" at bounding box center [686, 465] width 610 height 22
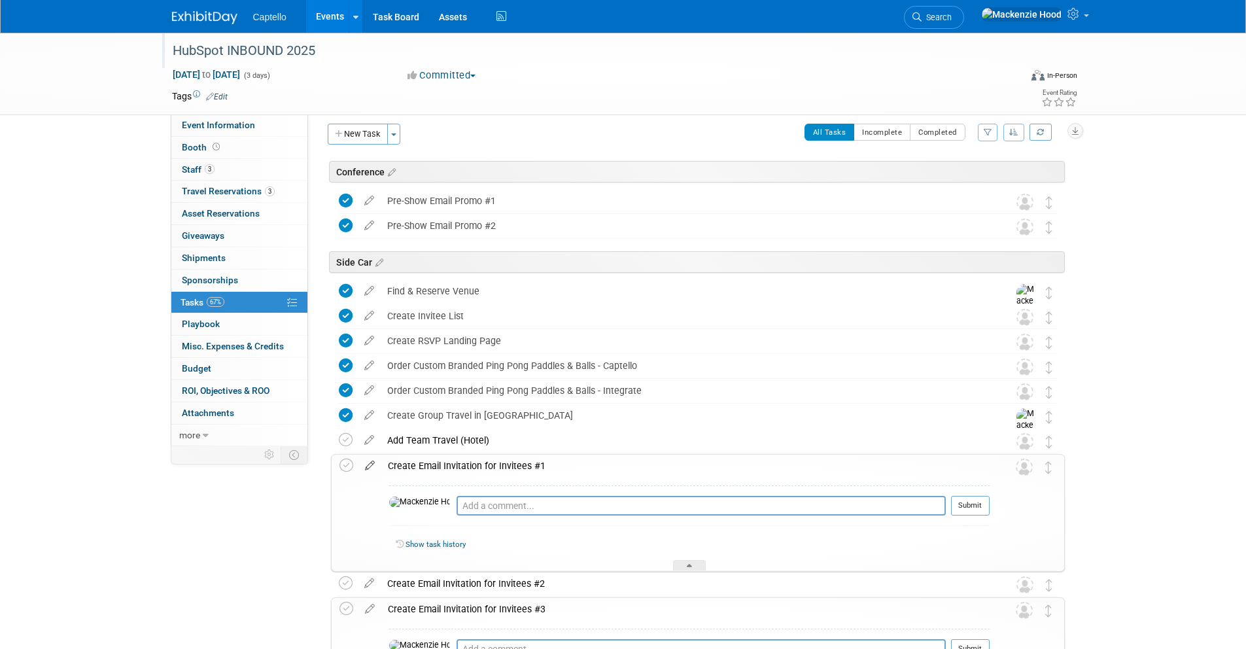
click at [370, 461] on icon at bounding box center [369, 463] width 23 height 16
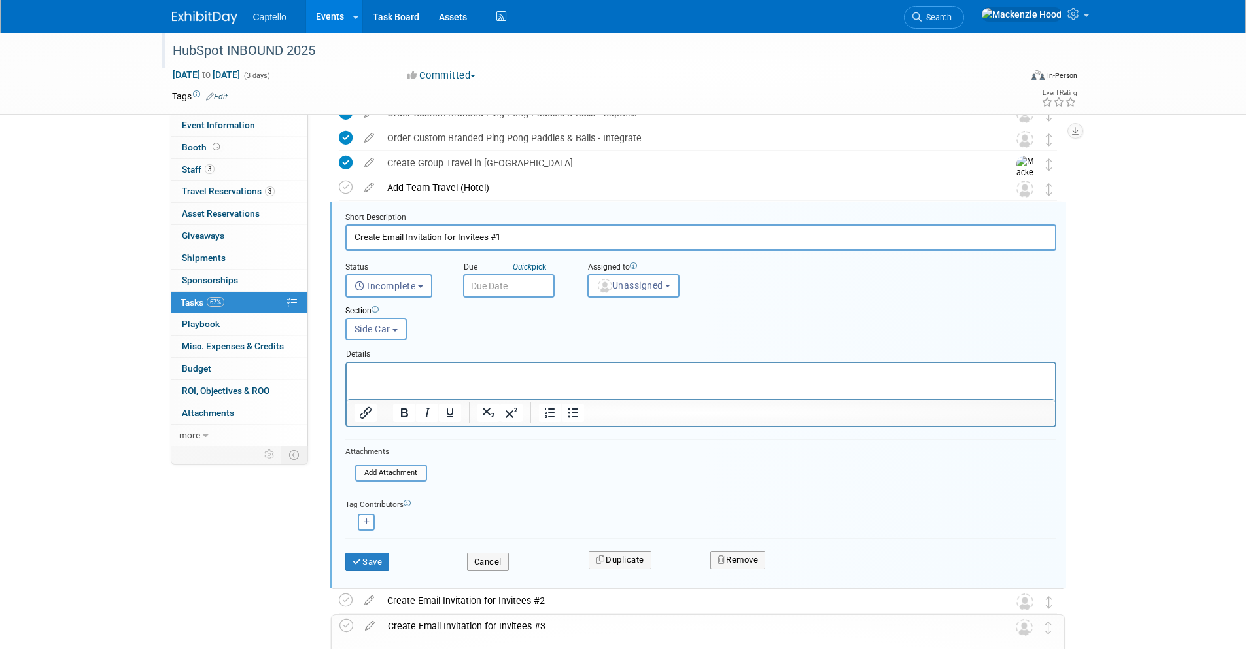
scroll to position [271, 0]
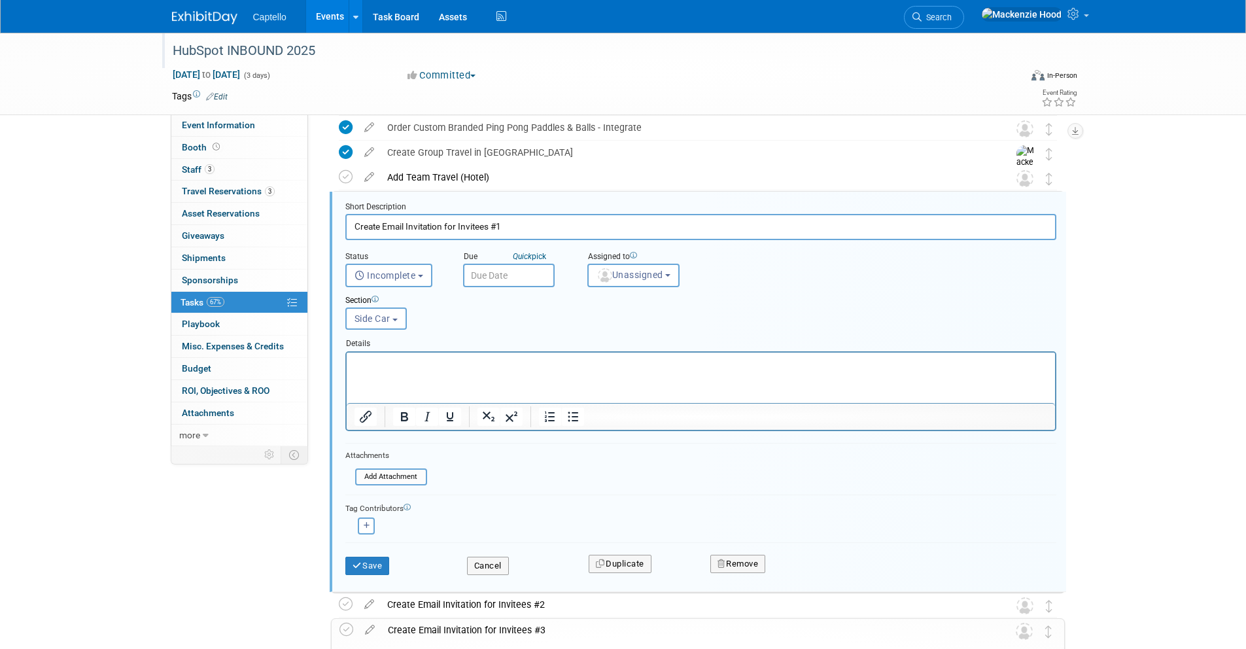
drag, startPoint x: 384, startPoint y: 222, endPoint x: 347, endPoint y: 215, distance: 38.0
click at [347, 215] on input "Create Email Invitation for Invitees #1" at bounding box center [700, 227] width 711 height 26
type input "Email Invitation for Invitees #1"
click at [363, 568] on button "Save" at bounding box center [367, 566] width 44 height 18
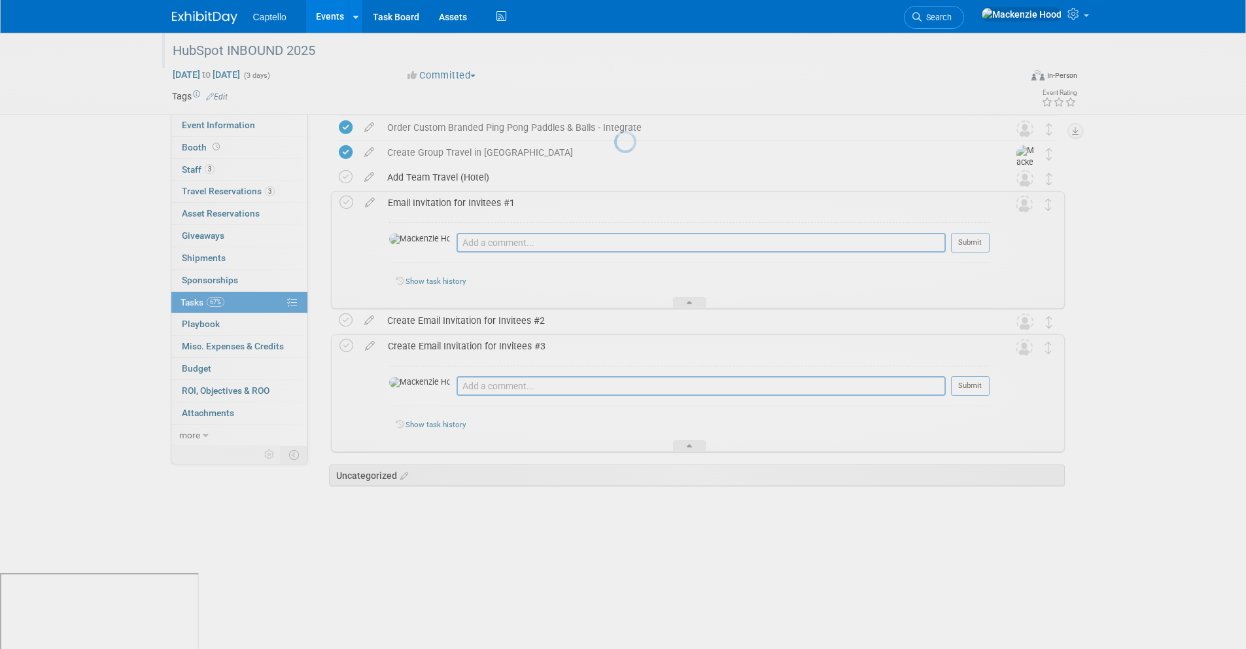
scroll to position [196, 0]
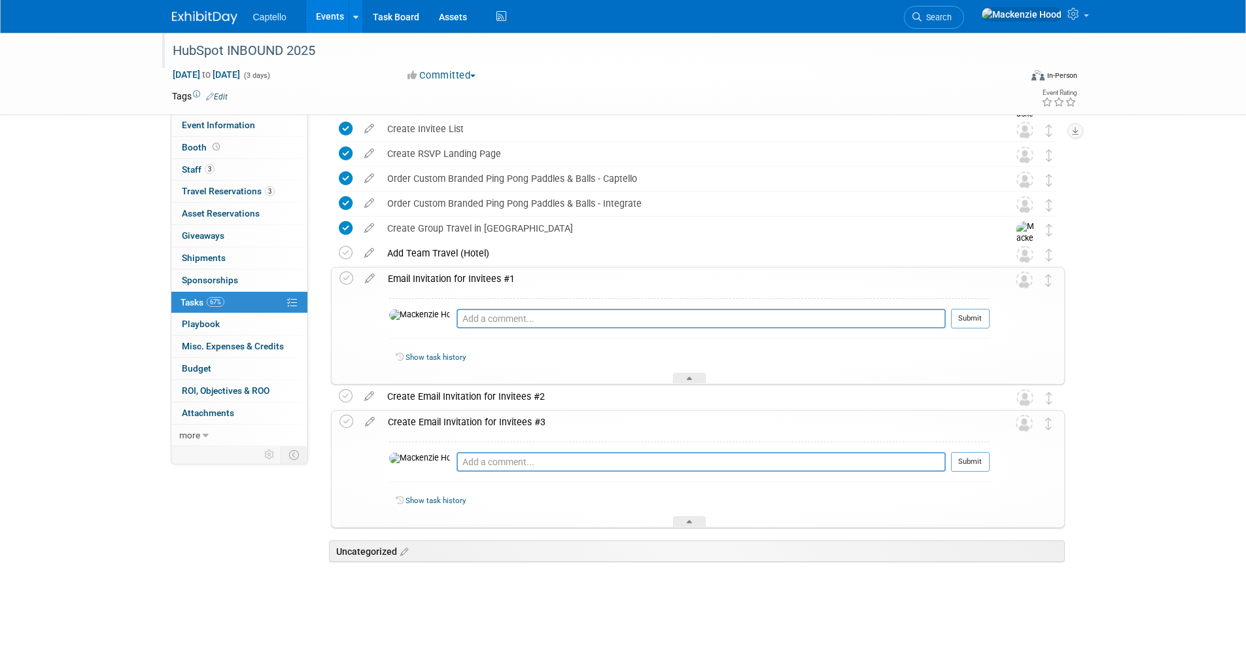
click at [383, 425] on div "Create Email Invitation for Invitees #3" at bounding box center [685, 422] width 608 height 22
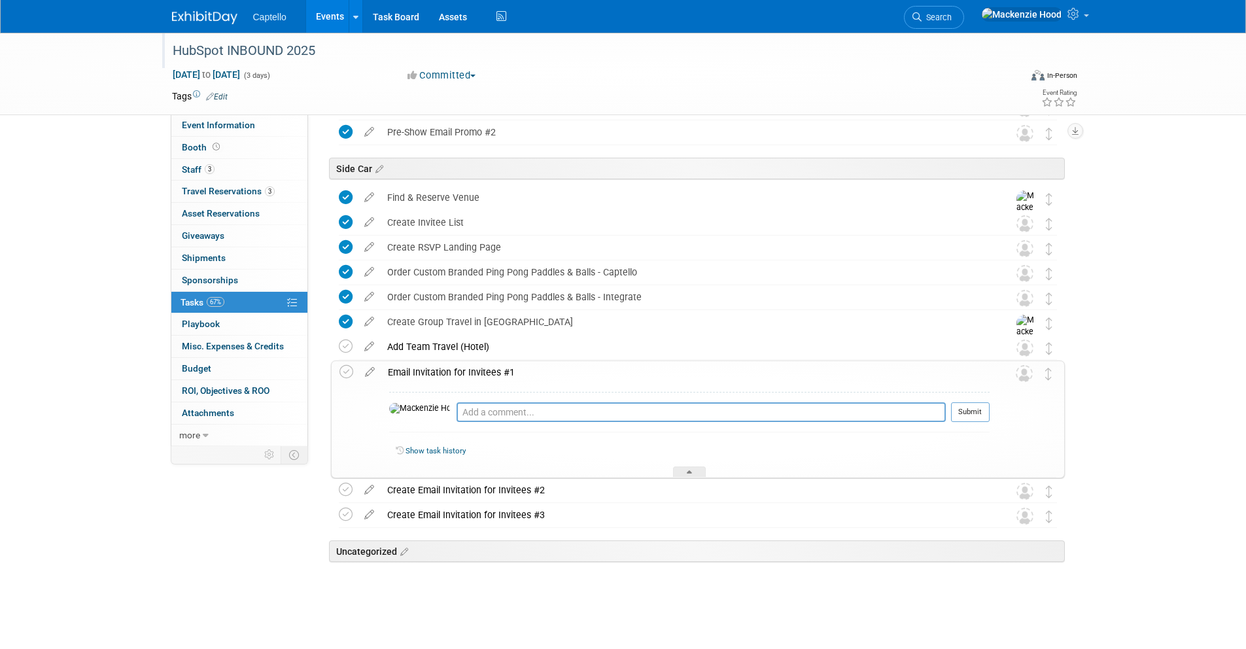
click at [396, 370] on div "Email Invitation for Invitees #1" at bounding box center [685, 372] width 608 height 22
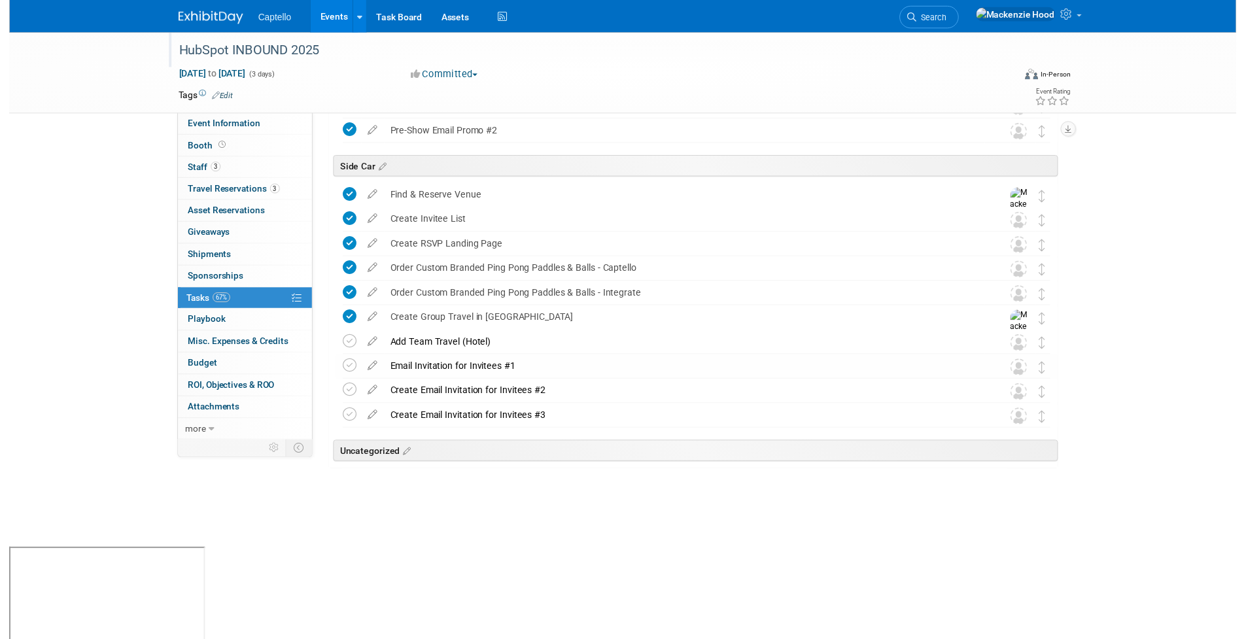
scroll to position [9, 0]
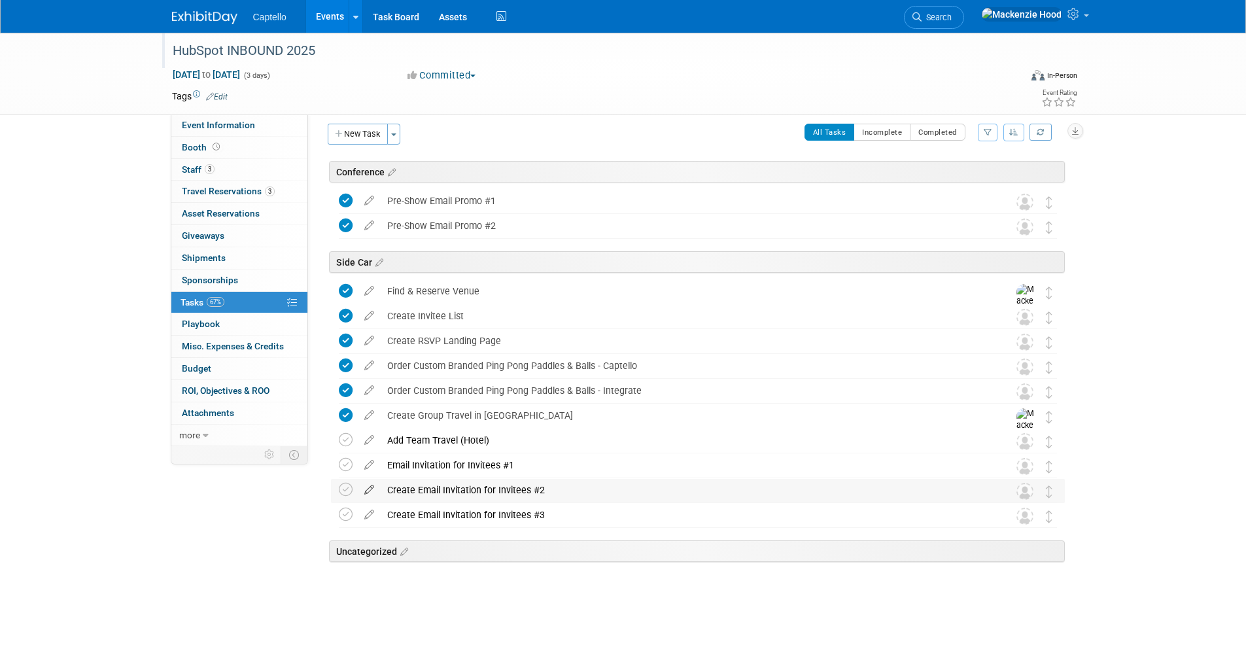
click at [369, 489] on icon at bounding box center [369, 487] width 23 height 16
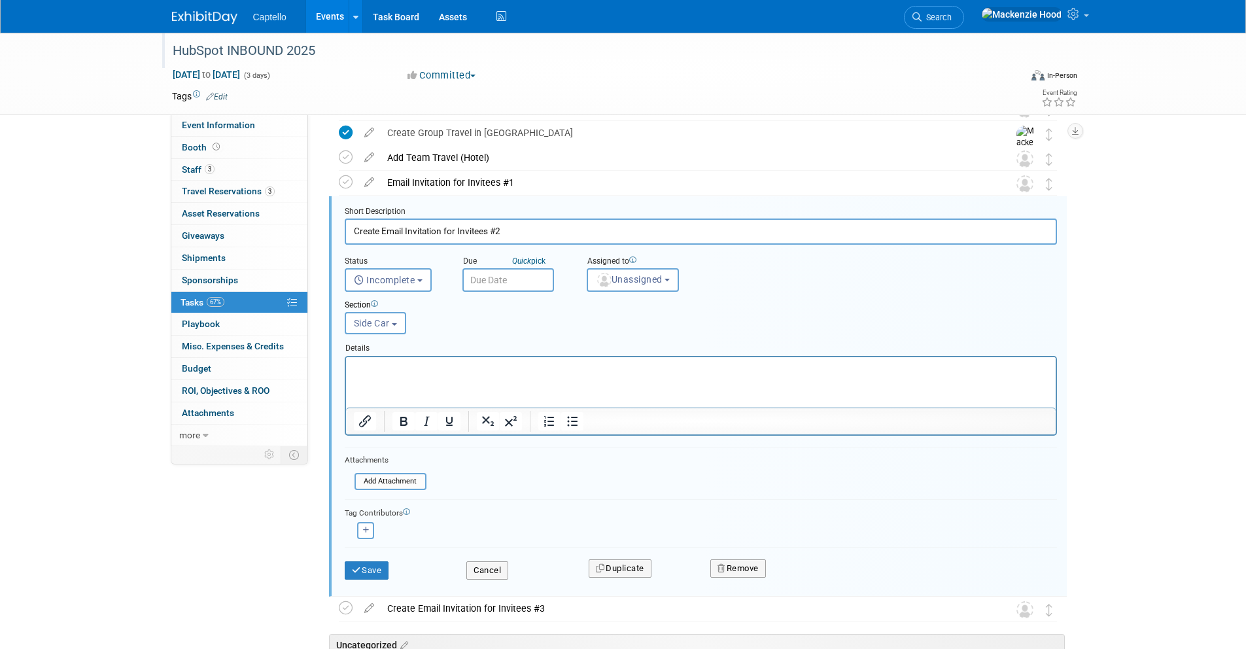
scroll to position [296, 0]
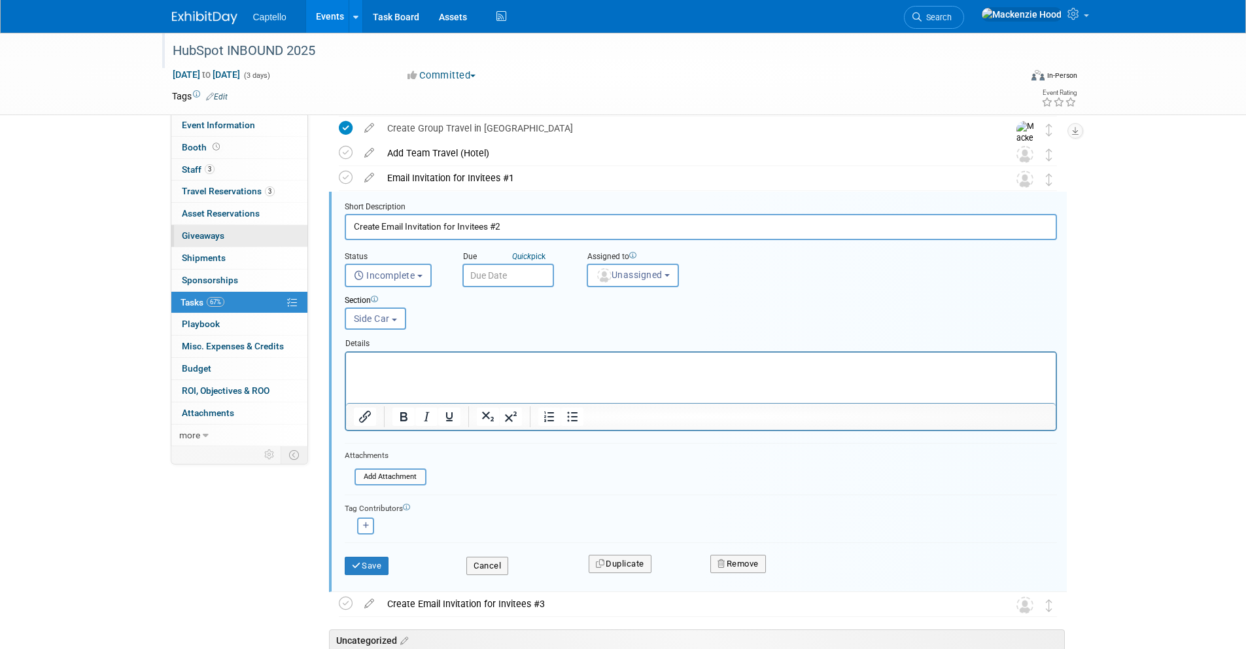
drag, startPoint x: 382, startPoint y: 224, endPoint x: 295, endPoint y: 227, distance: 87.0
click at [295, 227] on div "Event Information Event Info Booth Booth 3 Staff 3 Staff 3 Travel Reservations …" at bounding box center [623, 224] width 922 height 974
click at [381, 226] on input "Create Email Invitation for Invitees #2" at bounding box center [701, 227] width 712 height 26
drag, startPoint x: 381, startPoint y: 225, endPoint x: 349, endPoint y: 225, distance: 32.0
click at [349, 225] on input "Create Email Invitation for Invitees #2" at bounding box center [701, 227] width 712 height 26
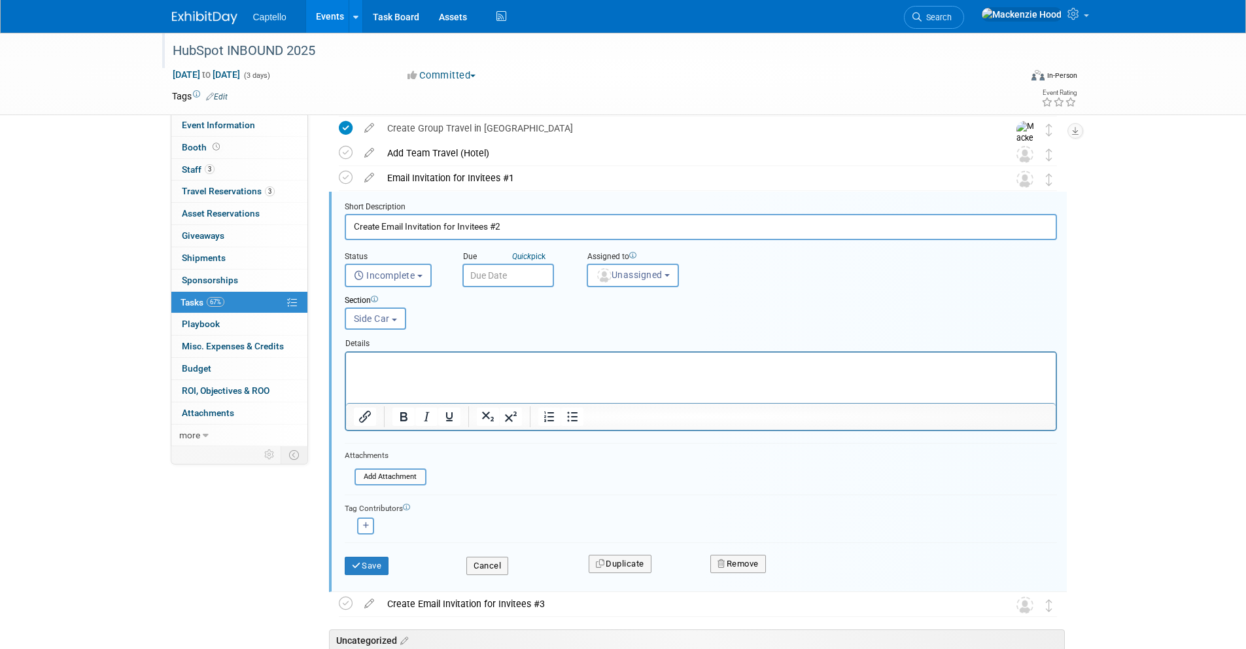
click at [527, 230] on input "Create Email Invitation for Invitees #2" at bounding box center [701, 227] width 712 height 26
drag, startPoint x: 383, startPoint y: 222, endPoint x: 349, endPoint y: 219, distance: 33.5
click at [349, 219] on input "Create Email Invitation for Invitees #2" at bounding box center [701, 227] width 712 height 26
type input "Email Invitation for Invitees #2"
click at [367, 571] on button "Save" at bounding box center [367, 566] width 44 height 18
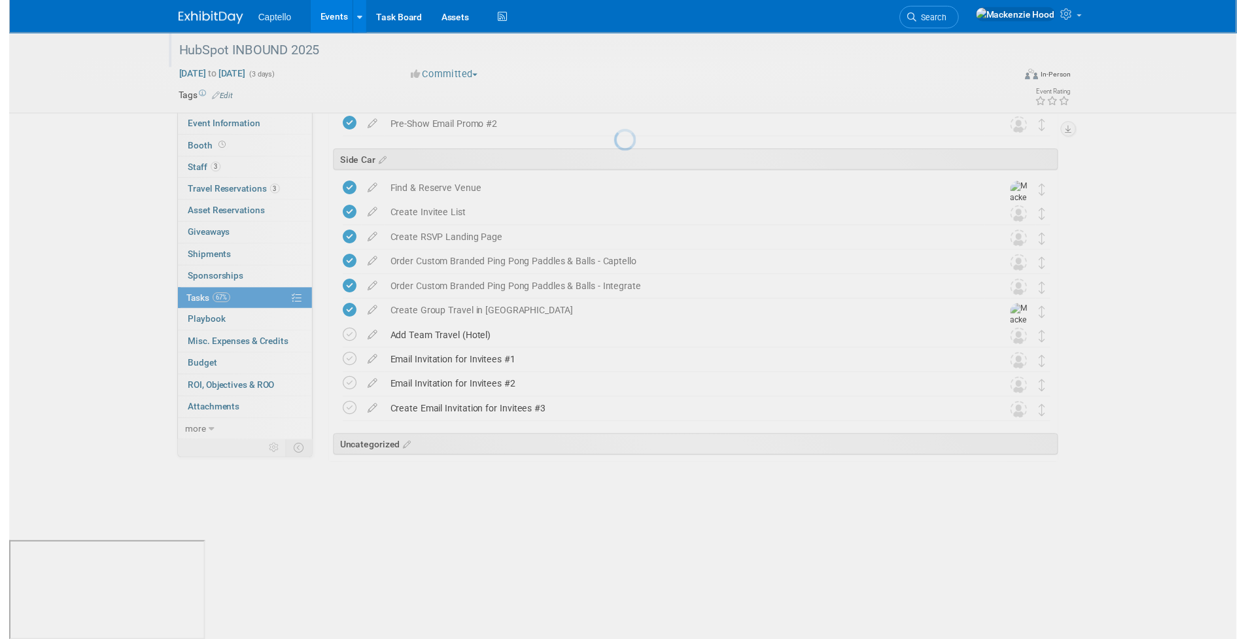
scroll to position [9, 0]
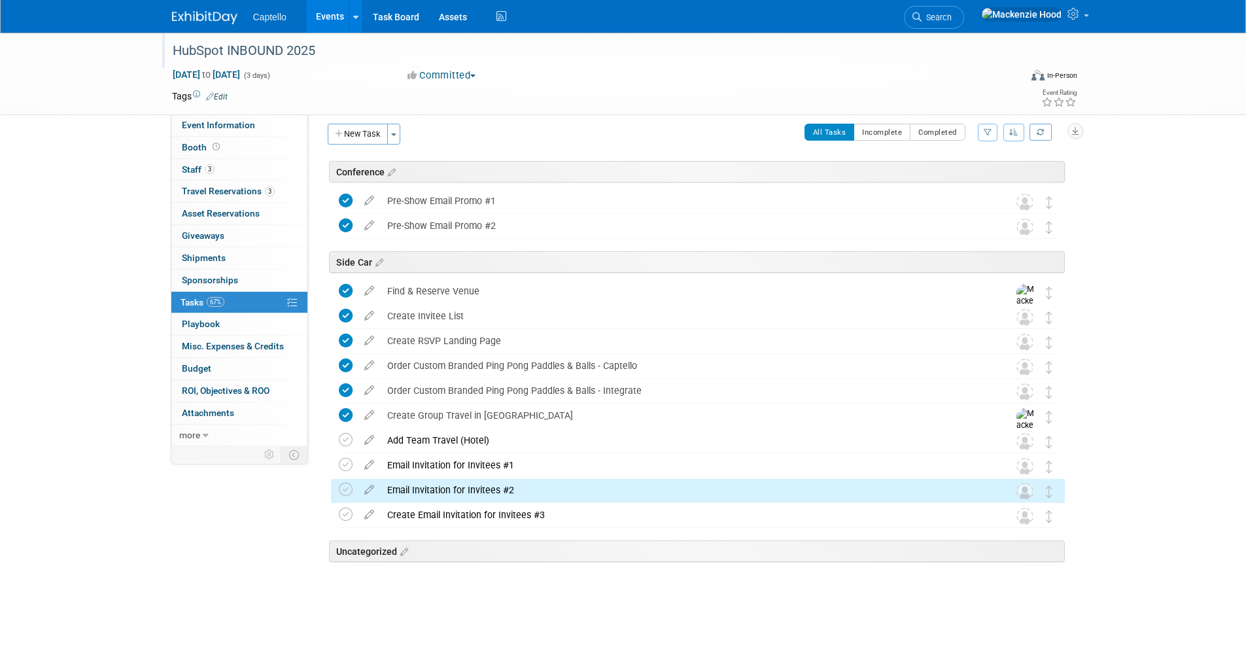
click at [419, 517] on div "Create Email Invitation for Invitees #3" at bounding box center [686, 515] width 610 height 22
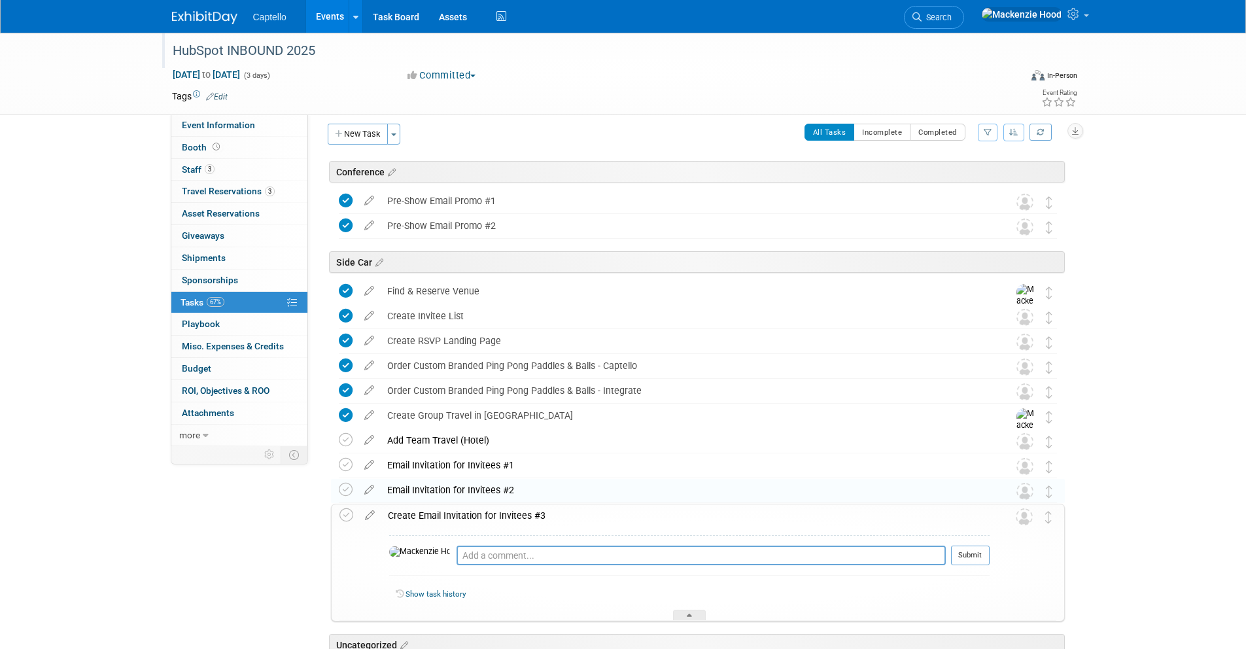
click at [402, 511] on div "Create Email Invitation for Invitees #3" at bounding box center [685, 515] width 608 height 22
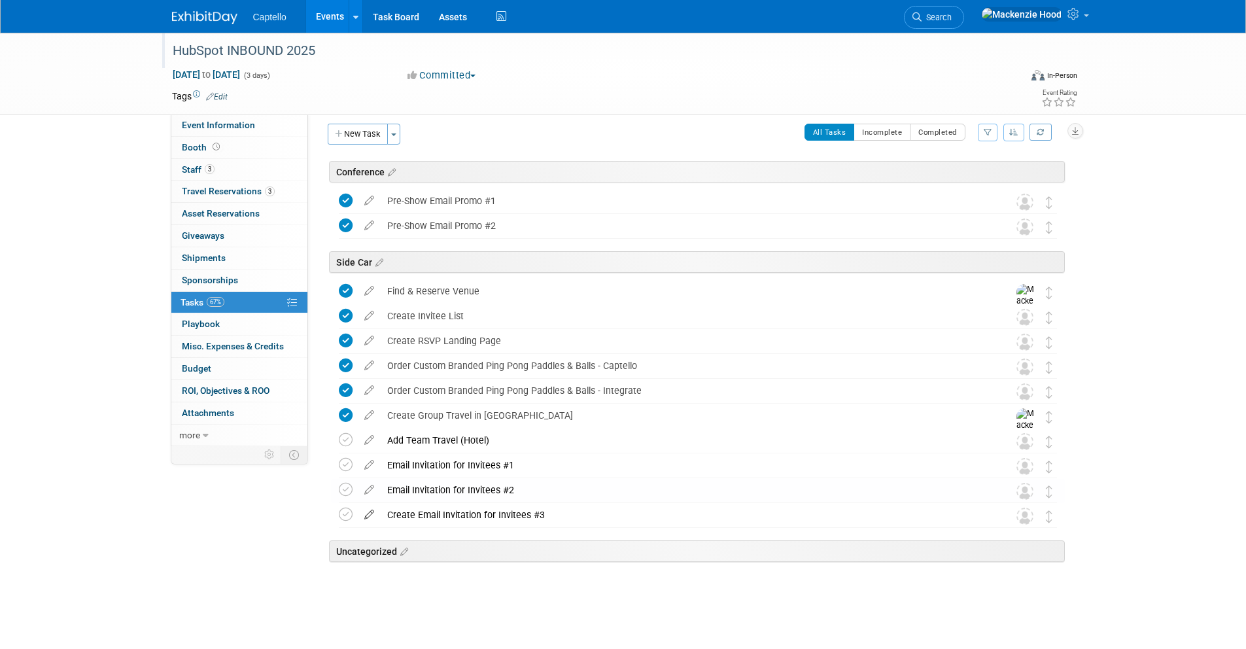
click at [372, 512] on icon at bounding box center [369, 512] width 23 height 16
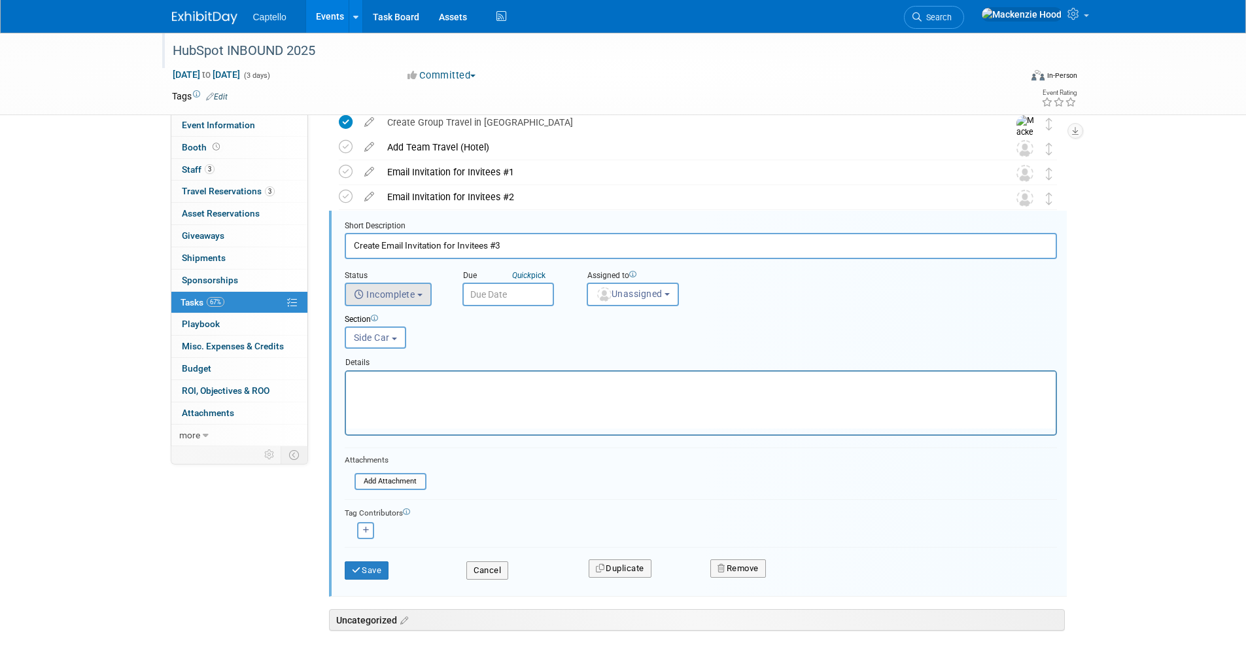
scroll to position [320, 0]
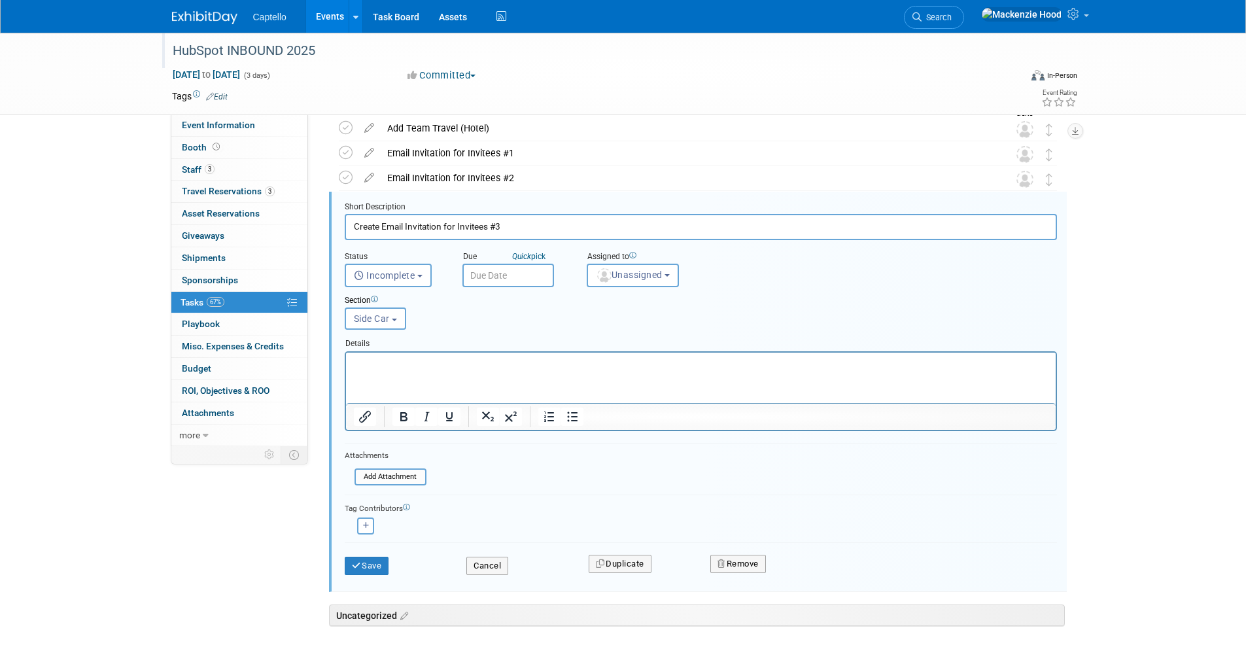
drag, startPoint x: 383, startPoint y: 224, endPoint x: 318, endPoint y: 221, distance: 64.2
click at [318, 221] on div "Conference HubSpot INBOUND 2025 Sep 3, 2025 to Sep 5, 2025 (Going) Pre-Show Ema…" at bounding box center [691, 266] width 747 height 841
click at [489, 241] on div "Status <i class="far fa-clock" style="padding: 6px 4px 6px 1px;"></i> Incomplet…" at bounding box center [701, 263] width 732 height 47
click at [487, 557] on button "Cancel" at bounding box center [487, 566] width 42 height 18
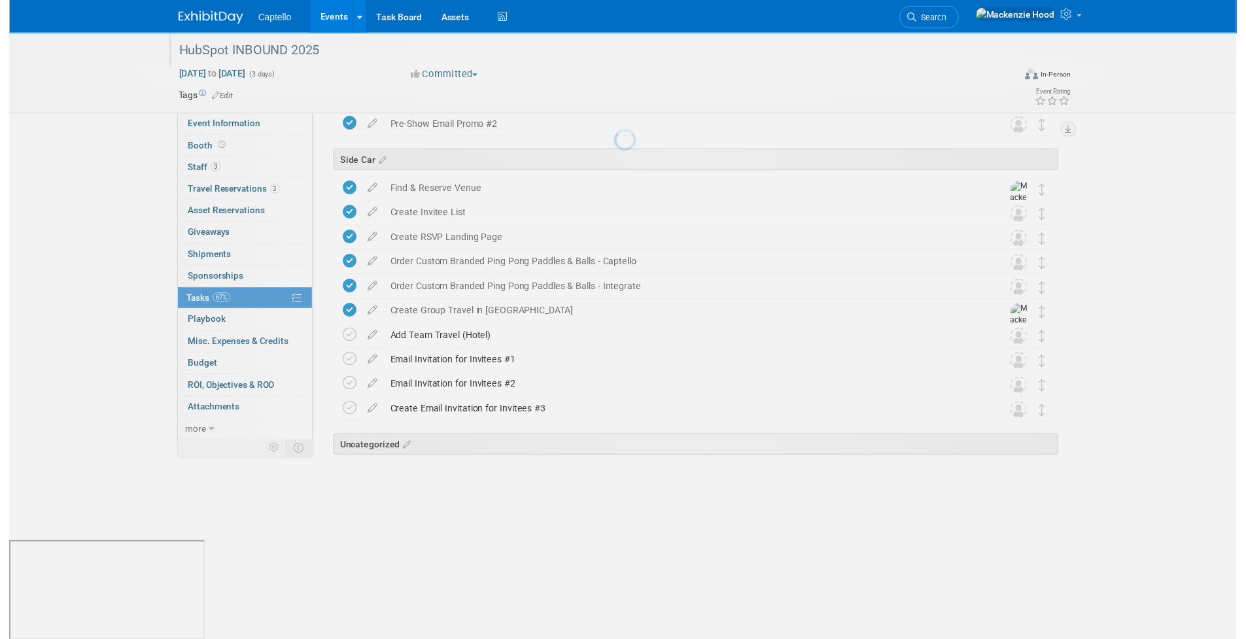
scroll to position [9, 0]
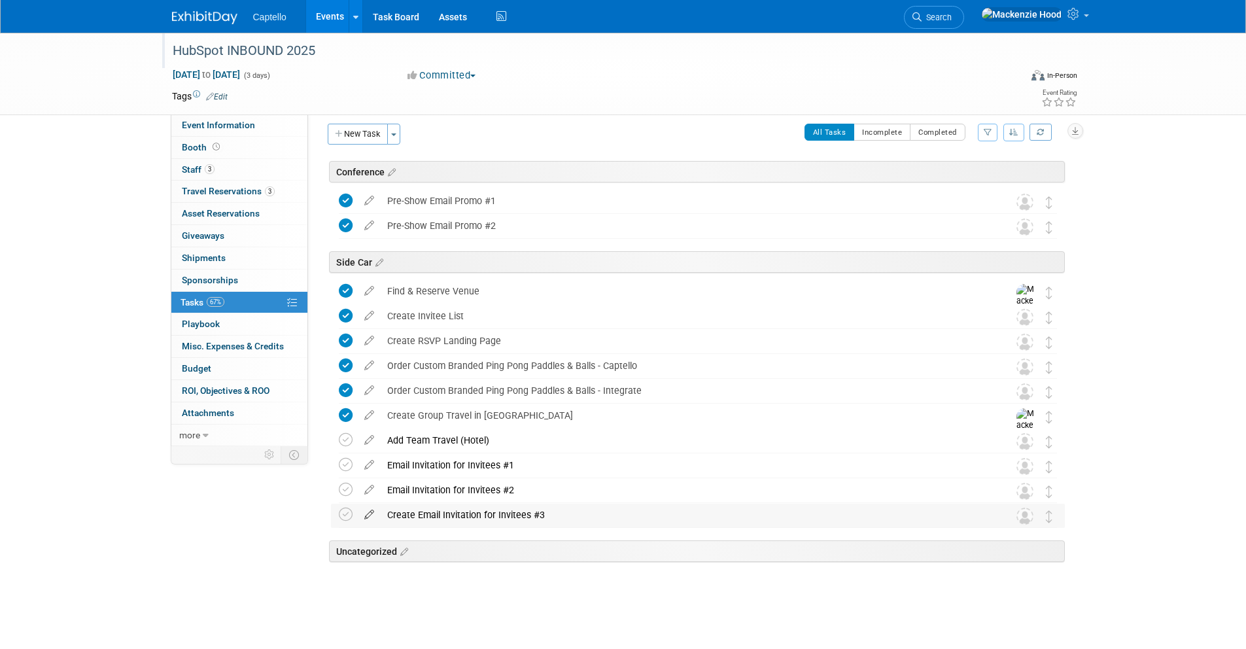
click at [365, 513] on icon at bounding box center [369, 512] width 23 height 16
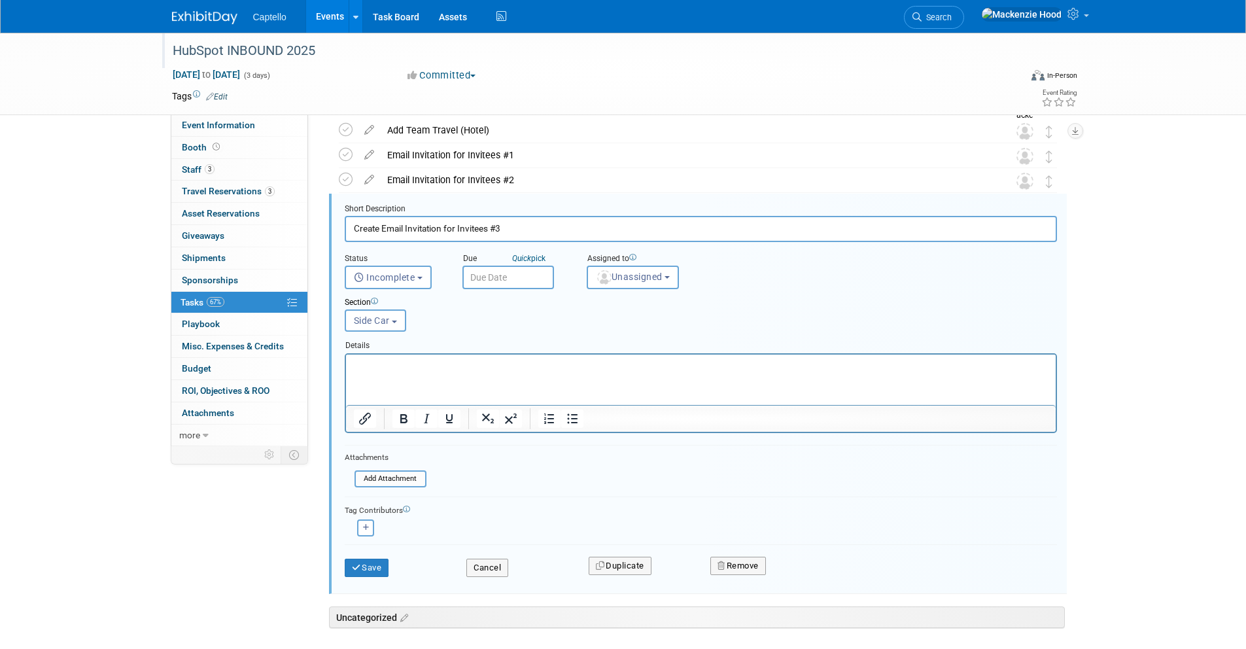
scroll to position [320, 0]
drag, startPoint x: 381, startPoint y: 224, endPoint x: 339, endPoint y: 224, distance: 42.5
click at [339, 224] on form "Short Description Create Email Invitation for Invitees #3 Status <i class="far …" at bounding box center [701, 394] width 732 height 387
type input "Email Invitation for Invitees #3"
click at [383, 566] on button "Save" at bounding box center [367, 566] width 44 height 18
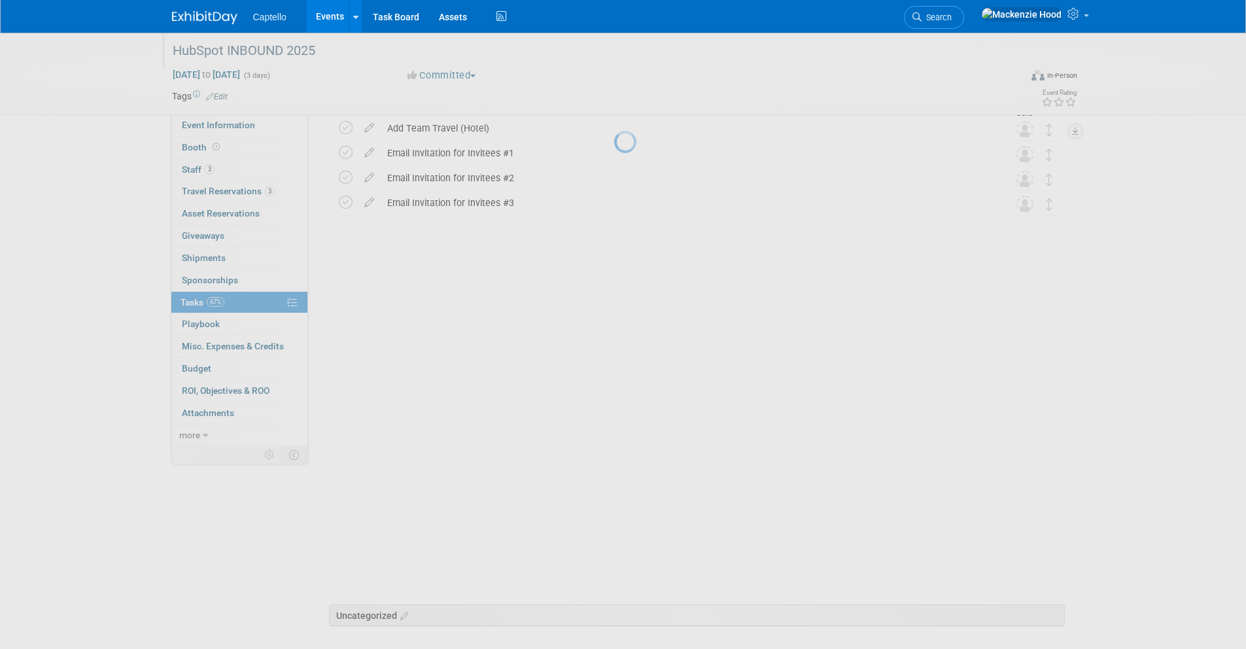
scroll to position [9, 0]
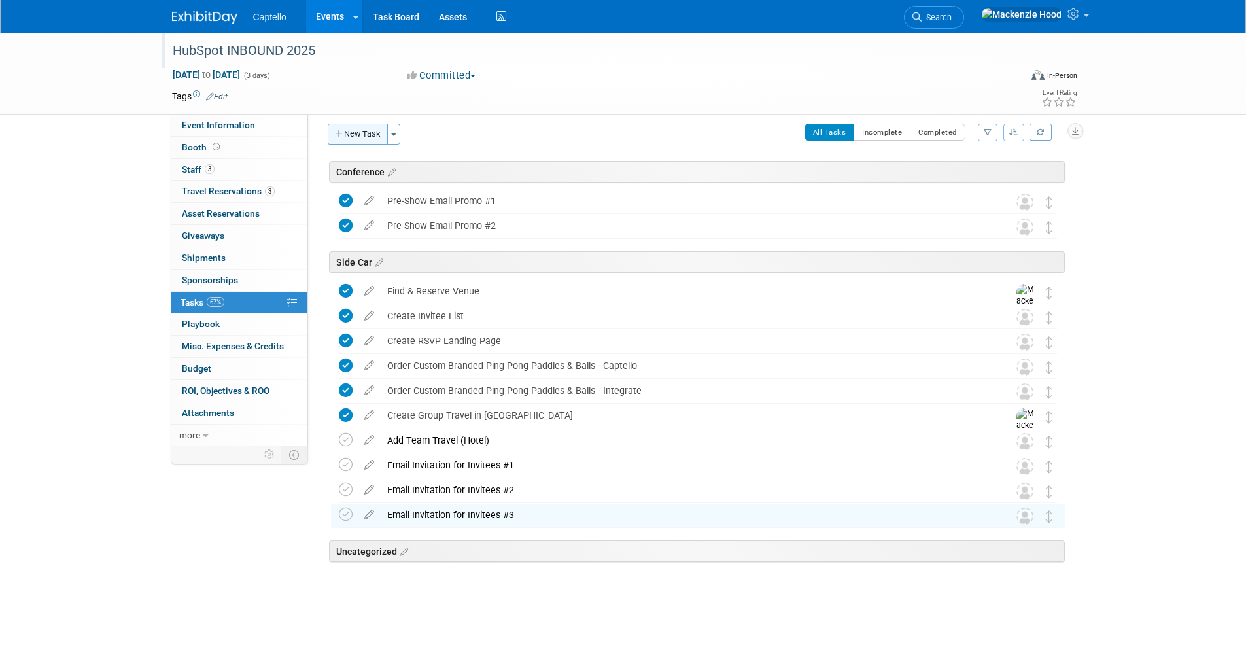
click at [363, 129] on button "New Task" at bounding box center [358, 134] width 60 height 21
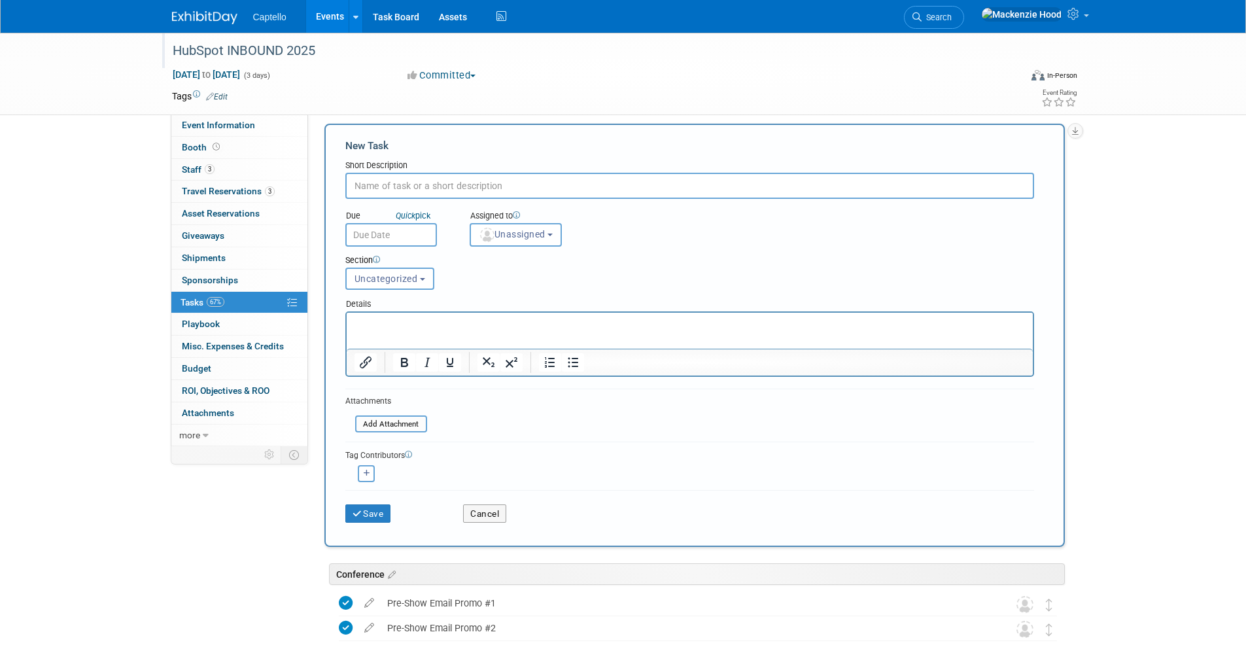
scroll to position [0, 0]
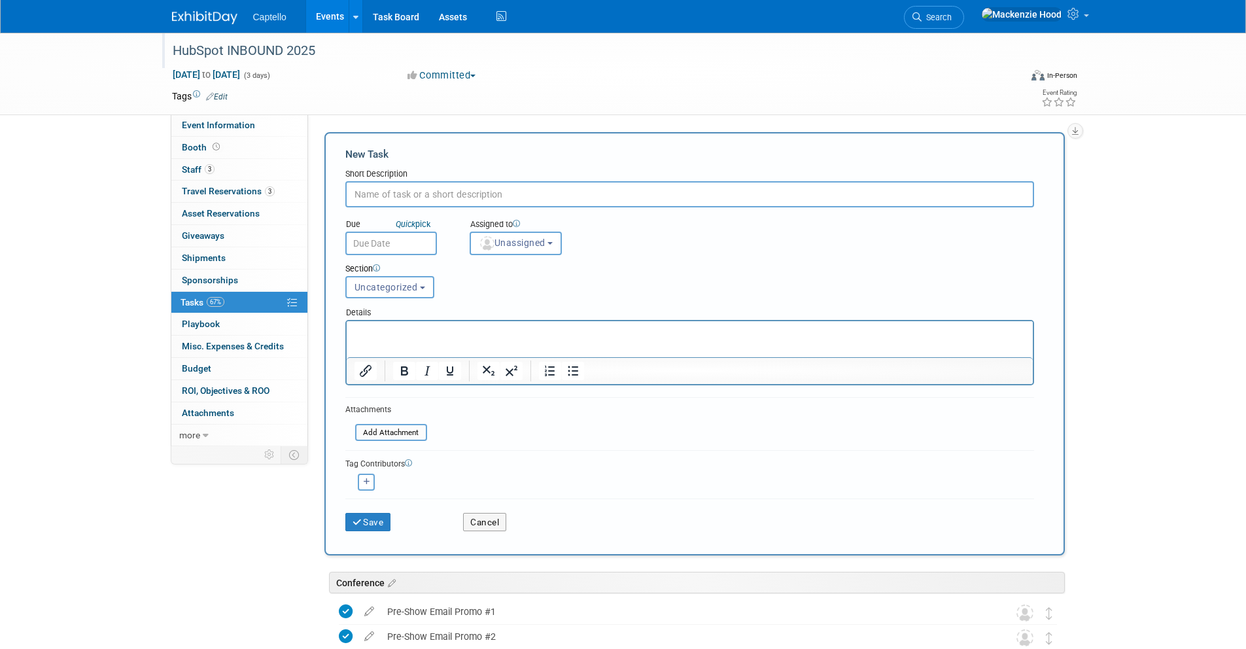
paste input "Create Email Invitation for Invitees #1"
drag, startPoint x: 383, startPoint y: 192, endPoint x: 339, endPoint y: 193, distance: 44.5
click at [339, 193] on div "New Task Short Description Create Email Invitation for Invitees #1 Due Quick pi…" at bounding box center [694, 343] width 740 height 423
drag, startPoint x: 466, startPoint y: 194, endPoint x: 656, endPoint y: 188, distance: 189.7
click at [656, 188] on input "Final RSVP Reminder Email Invitation for Invitees #1" at bounding box center [689, 194] width 689 height 26
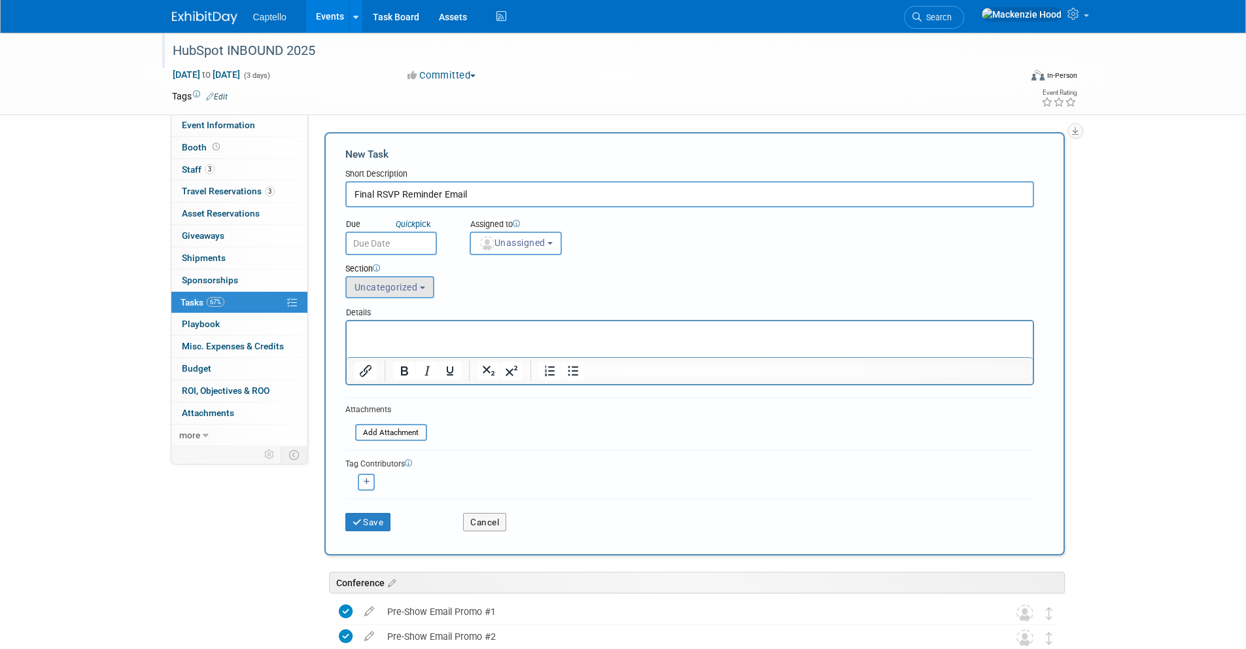
type input "Final RSVP Reminder Email"
click at [423, 290] on button "Uncategorized" at bounding box center [389, 287] width 89 height 22
click at [411, 357] on label "Side Car" at bounding box center [388, 359] width 72 height 17
click at [348, 357] on input "Side Car" at bounding box center [343, 359] width 9 height 9
select select "11273698"
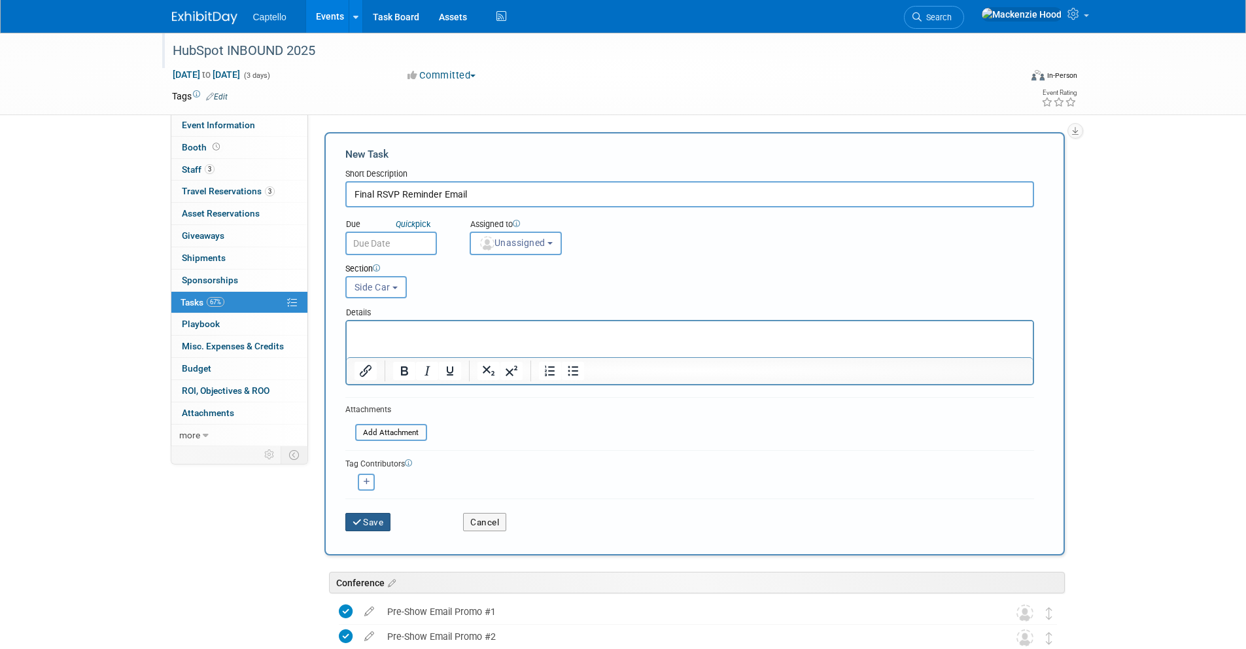
click at [378, 522] on button "Save" at bounding box center [368, 522] width 46 height 18
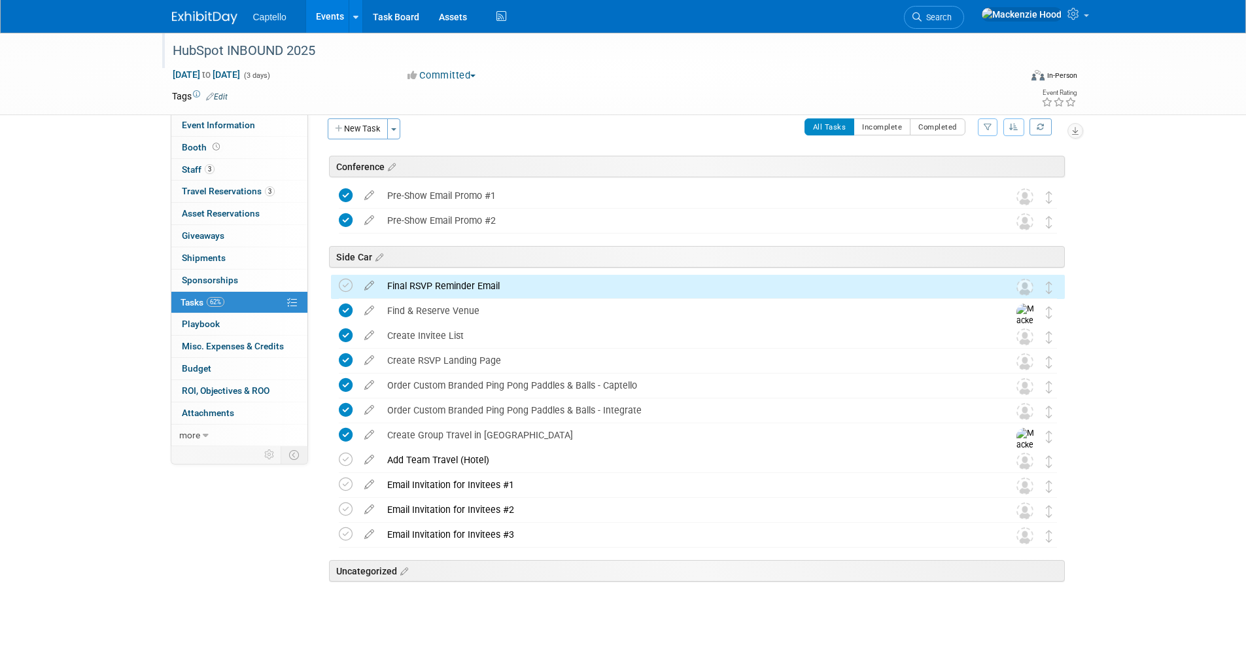
scroll to position [33, 0]
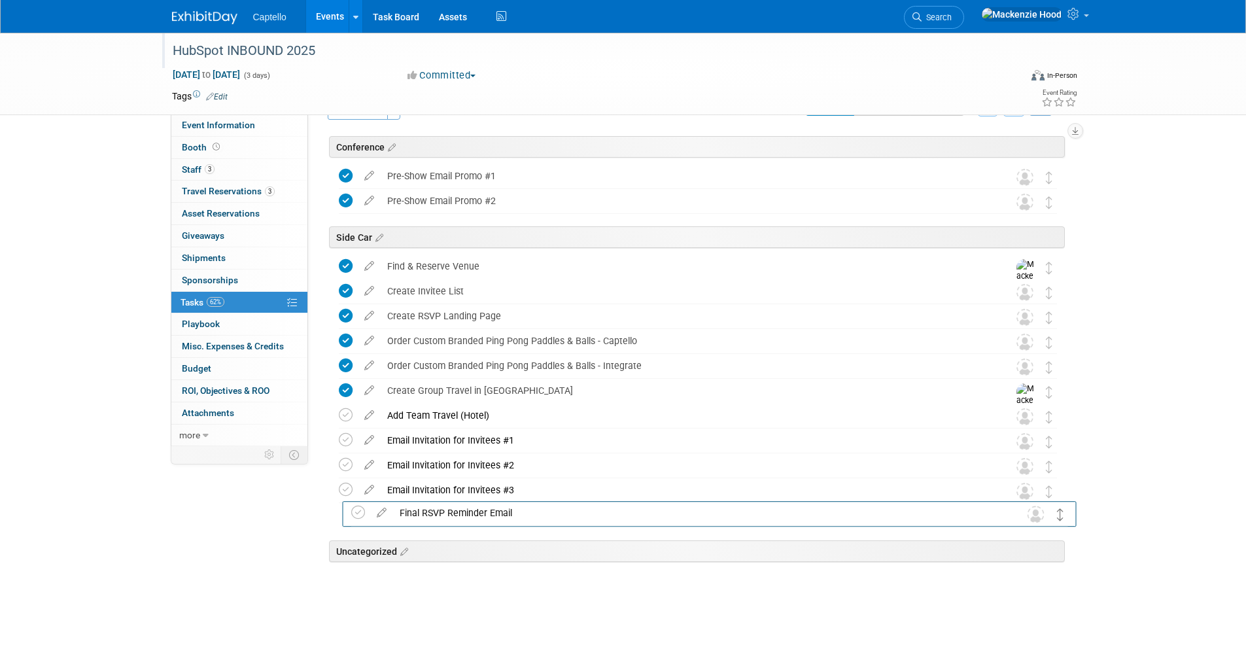
drag, startPoint x: 1046, startPoint y: 268, endPoint x: 1058, endPoint y: 515, distance: 246.8
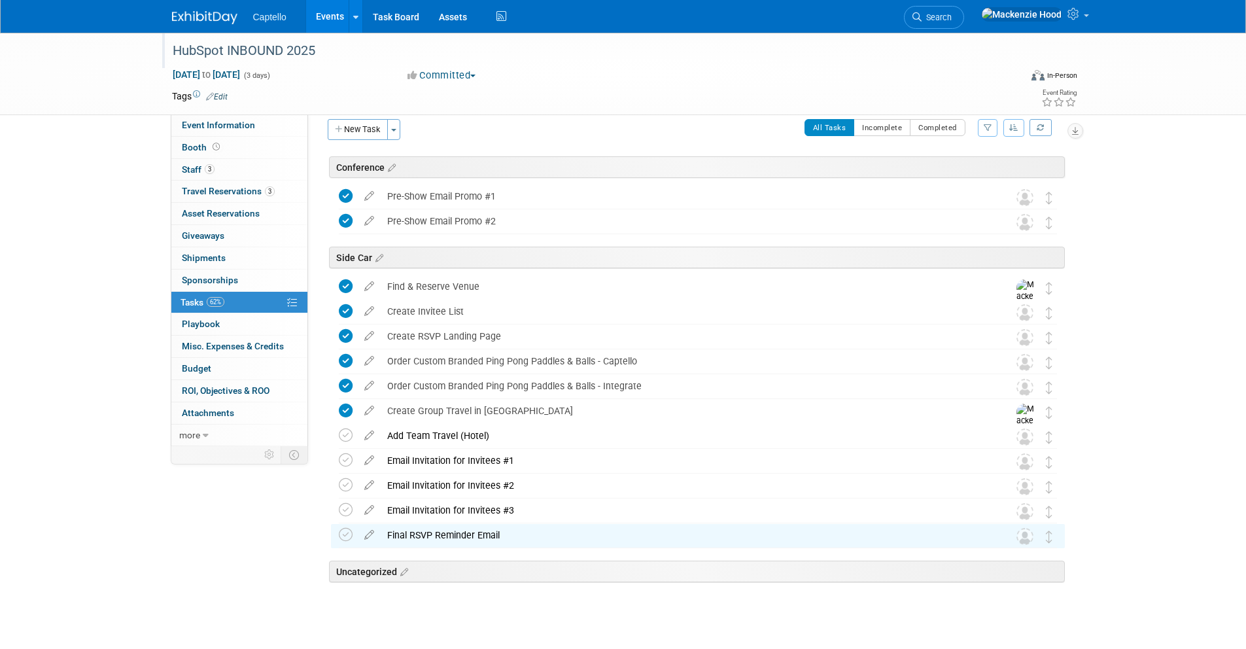
scroll to position [0, 0]
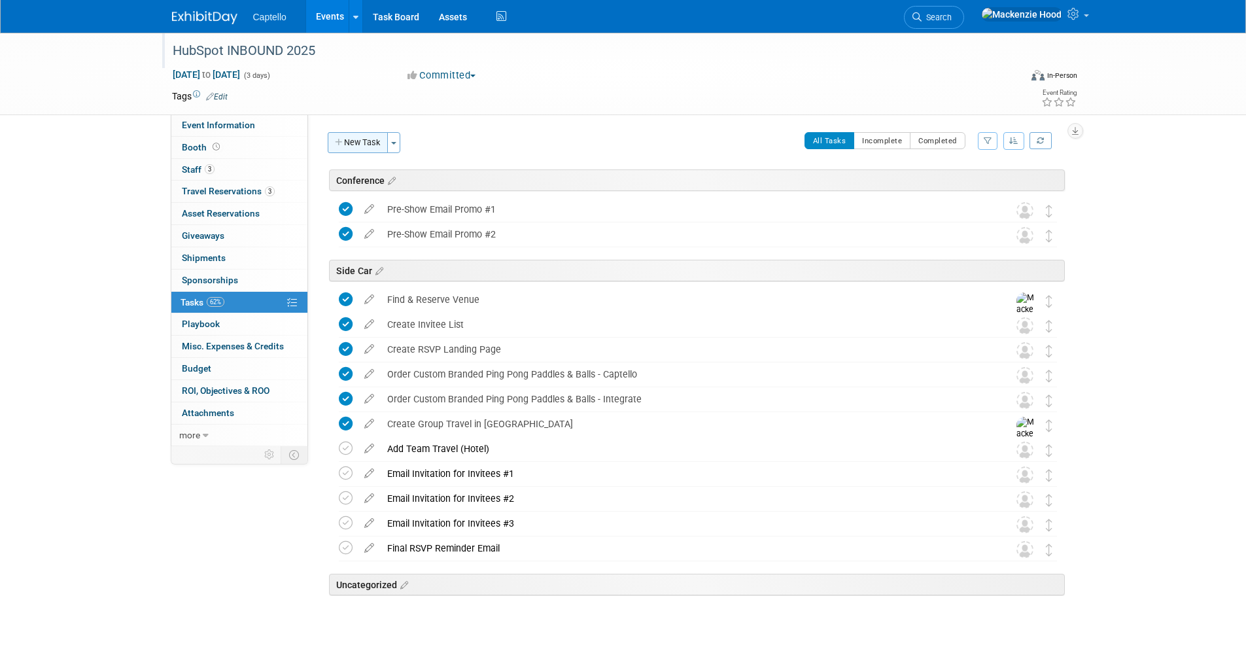
click at [373, 133] on button "New Task" at bounding box center [358, 142] width 60 height 21
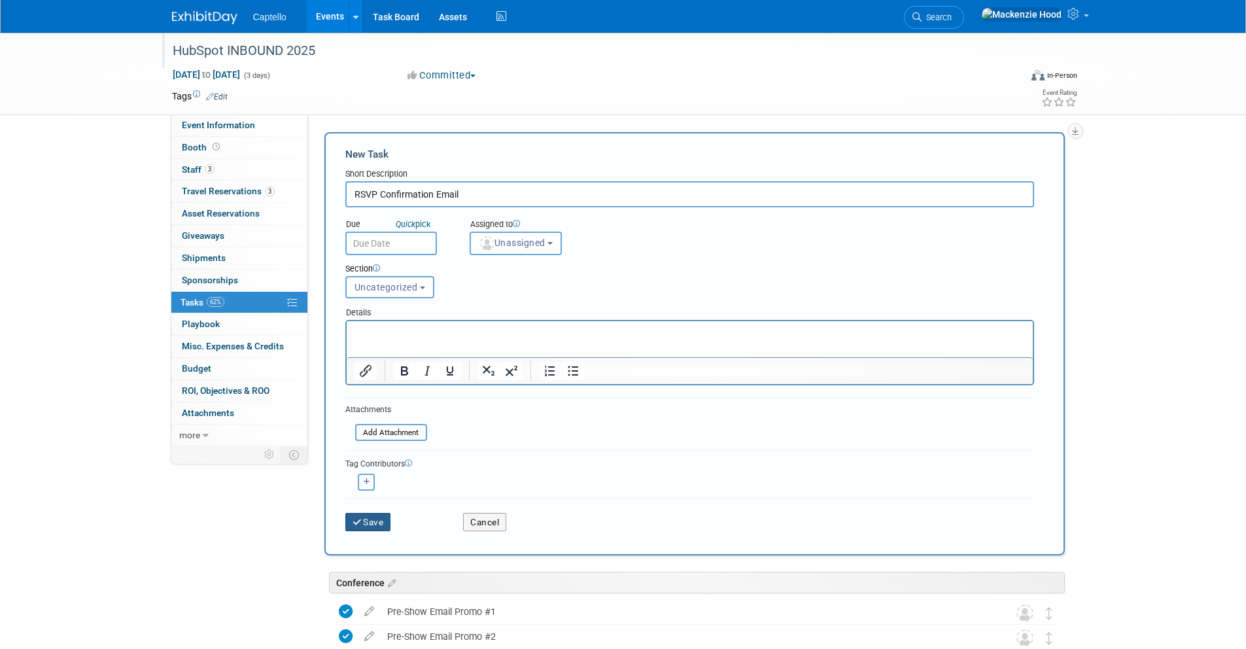
type input "RSVP Confirmation Email"
click at [355, 520] on icon "submit" at bounding box center [357, 522] width 11 height 9
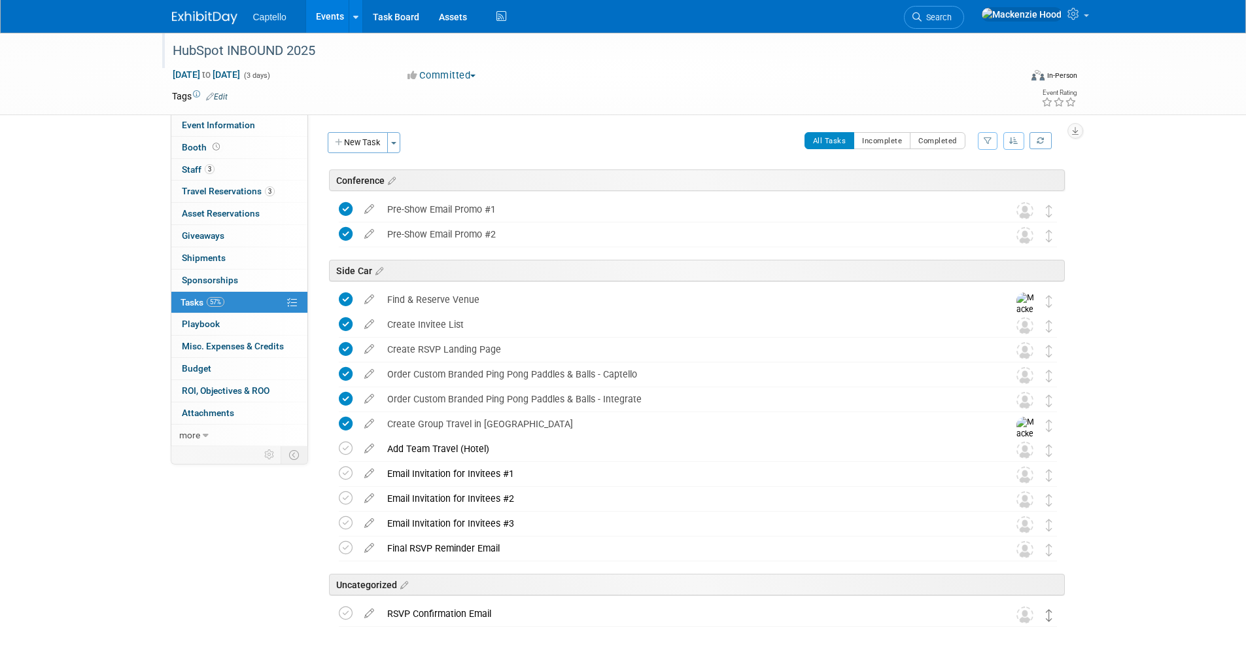
scroll to position [3, 0]
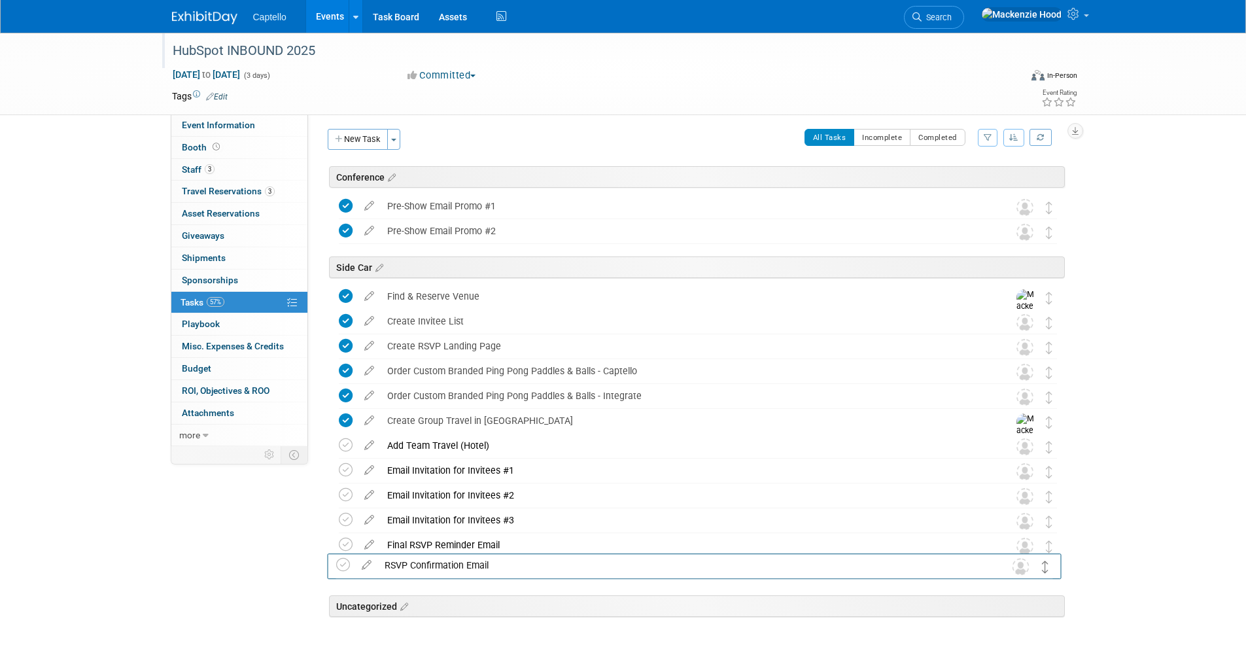
drag, startPoint x: 1048, startPoint y: 613, endPoint x: 1044, endPoint y: 564, distance: 48.5
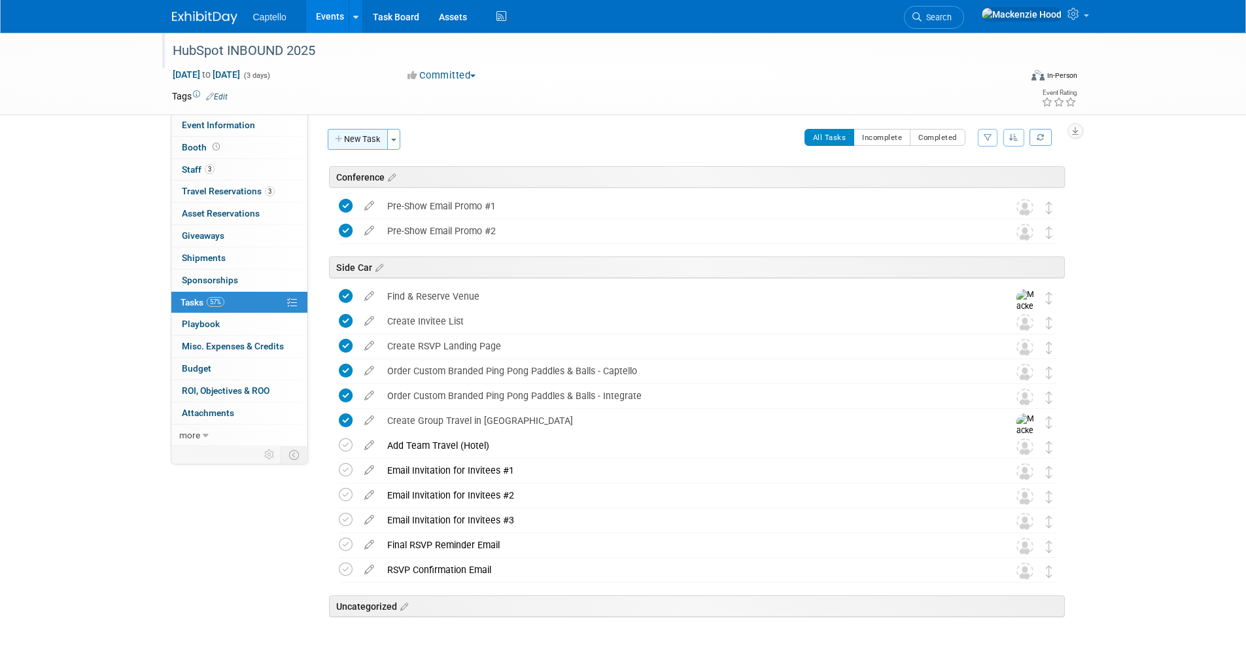
click at [368, 139] on button "New Task" at bounding box center [358, 139] width 60 height 21
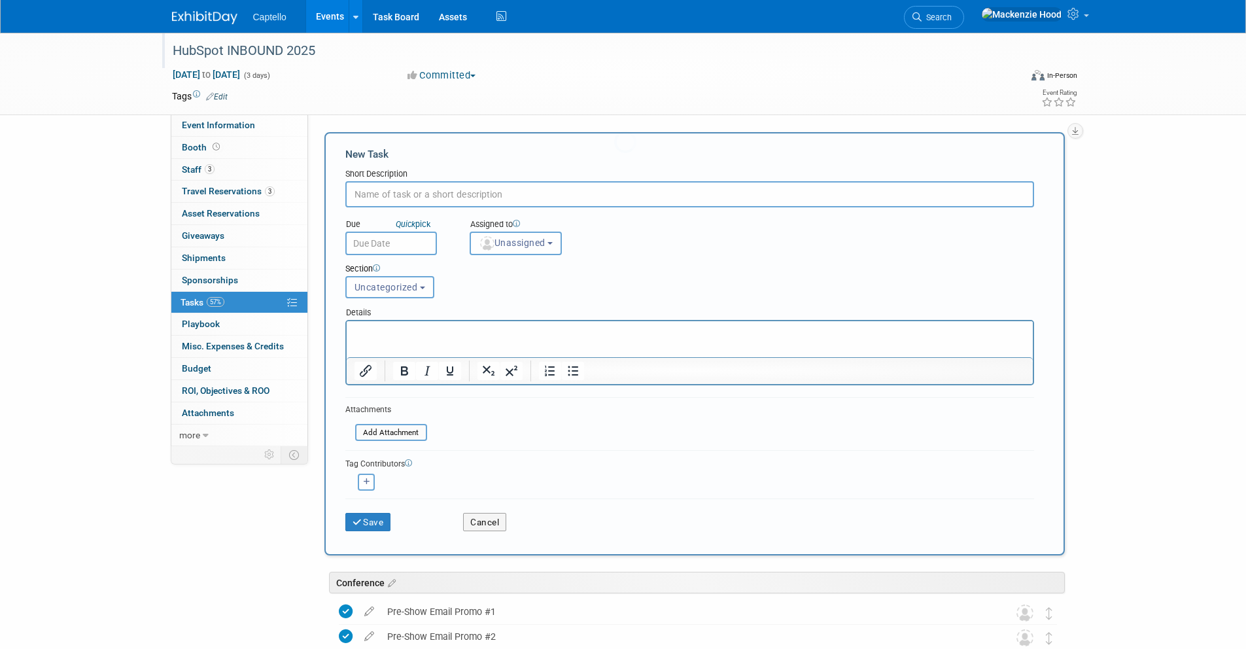
scroll to position [0, 0]
click at [422, 194] on input "Create Form for Landing Page" at bounding box center [689, 194] width 689 height 26
click at [564, 196] on input "Create Form for RSVP Landing Page" at bounding box center [689, 194] width 689 height 26
type input "Create Form for RSVP Landing Page"
click at [368, 523] on button "Save" at bounding box center [368, 522] width 46 height 18
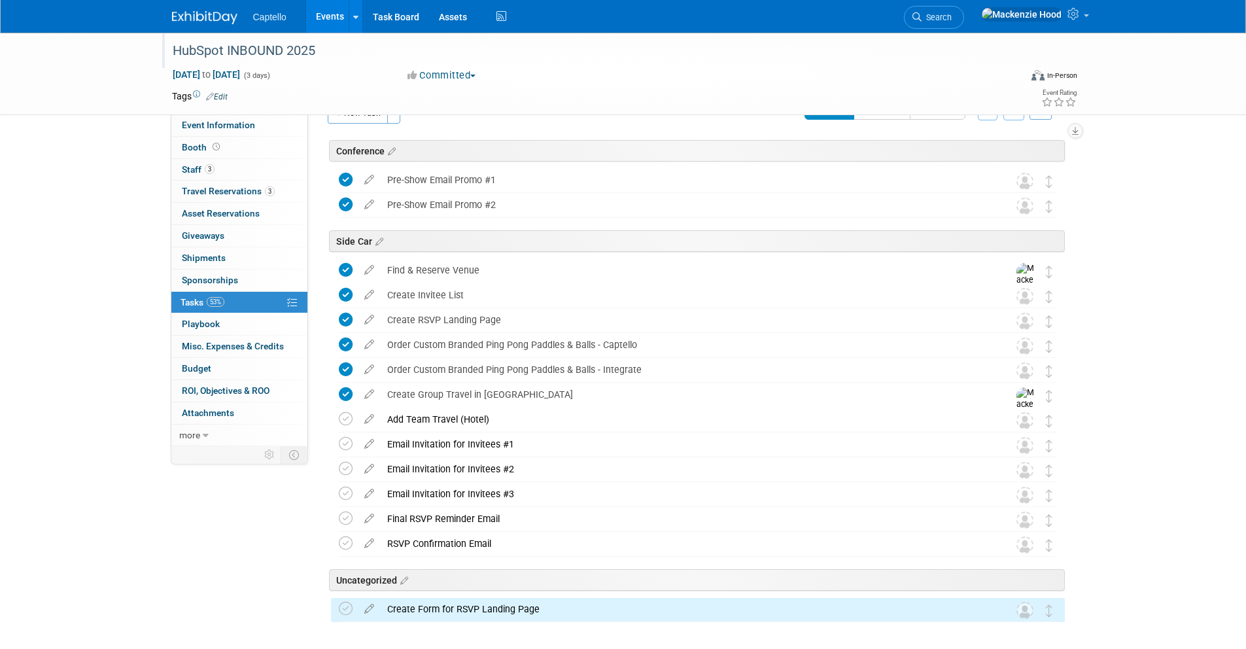
scroll to position [83, 0]
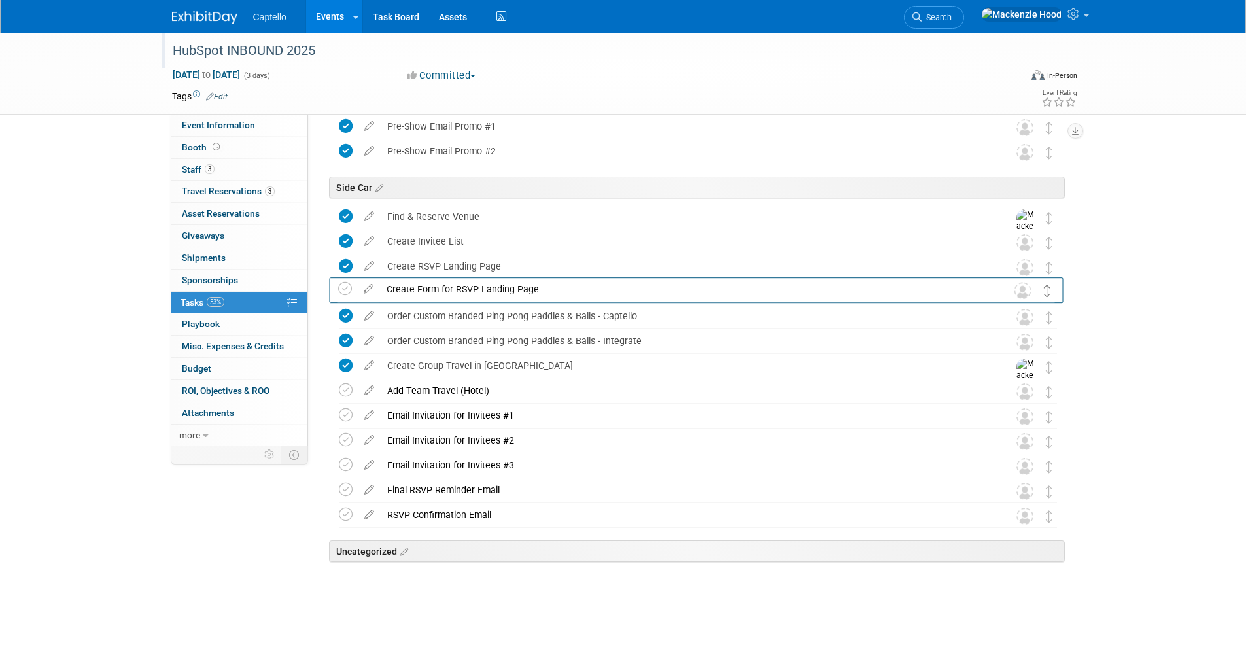
drag, startPoint x: 1045, startPoint y: 556, endPoint x: 1043, endPoint y: 290, distance: 266.2
click at [1146, 281] on div "HubSpot INBOUND 2025 Sep 3, 2025 to Sep 5, 2025 (3 days) Sep 3, 2025 to Sep 5, …" at bounding box center [623, 299] width 1246 height 699
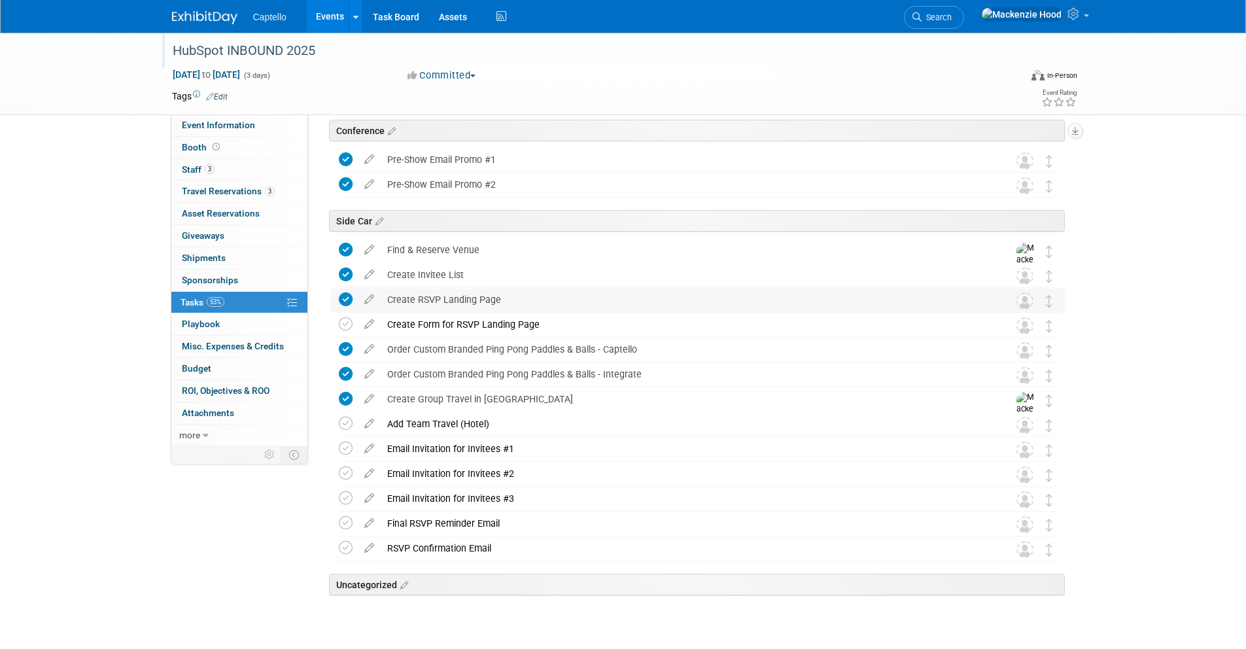
scroll to position [0, 0]
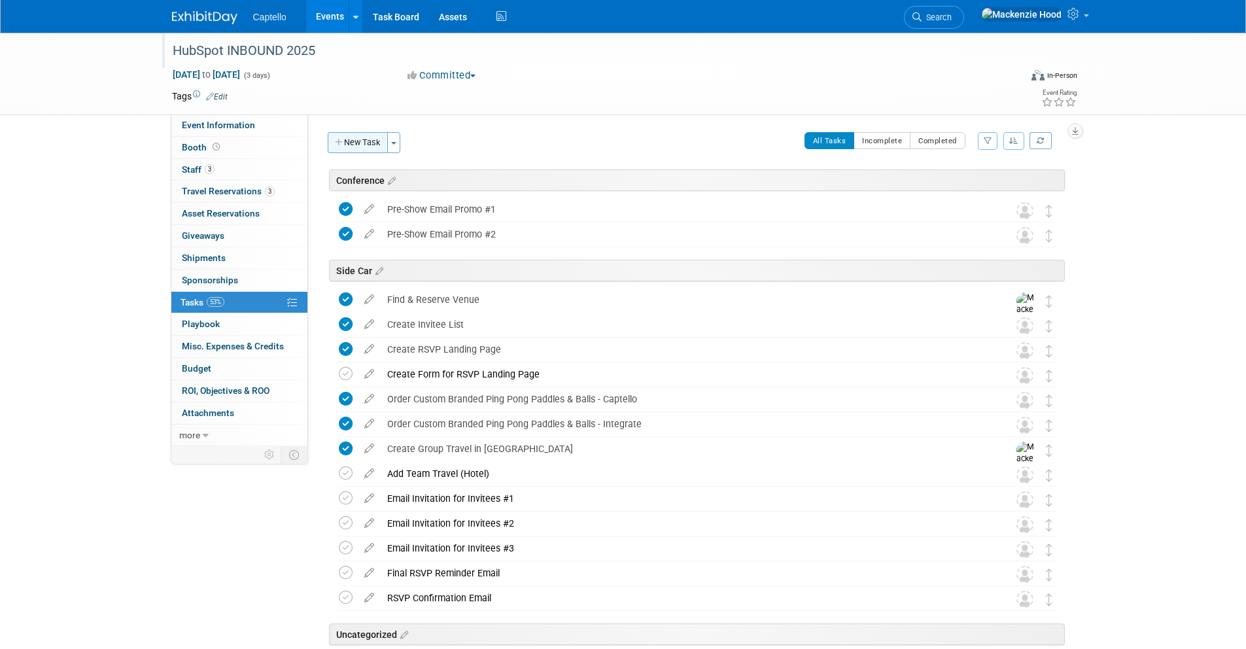
click at [368, 134] on button "New Task" at bounding box center [358, 142] width 60 height 21
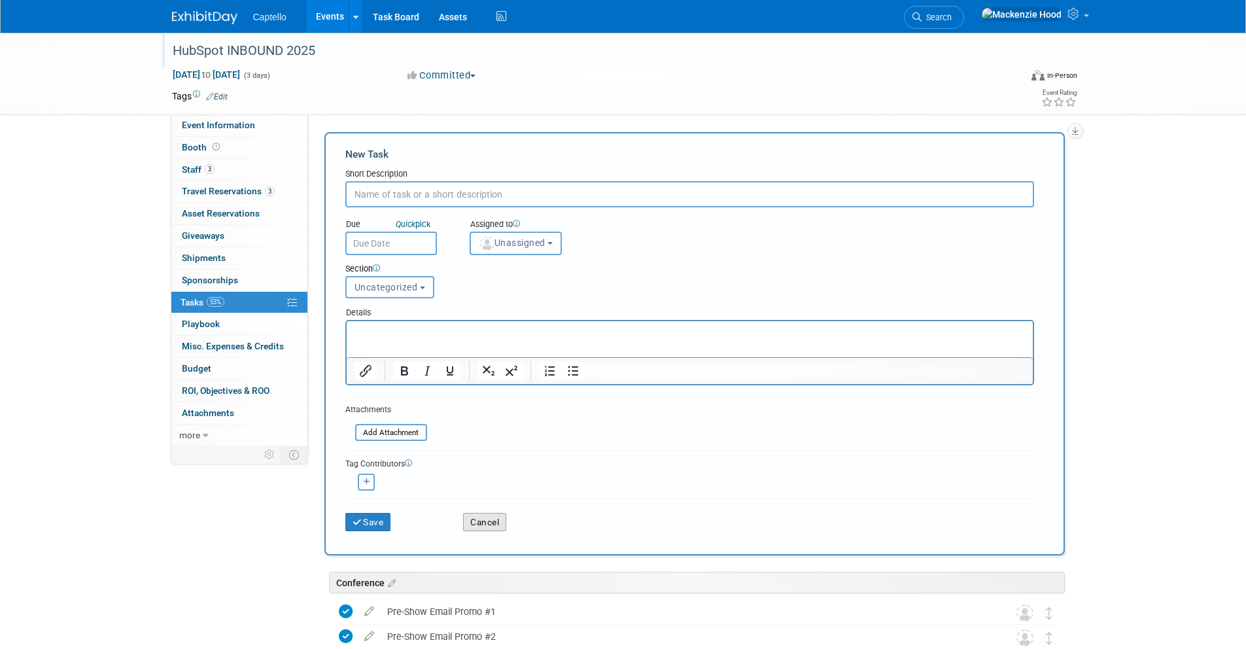
click at [478, 513] on button "Cancel" at bounding box center [484, 522] width 43 height 18
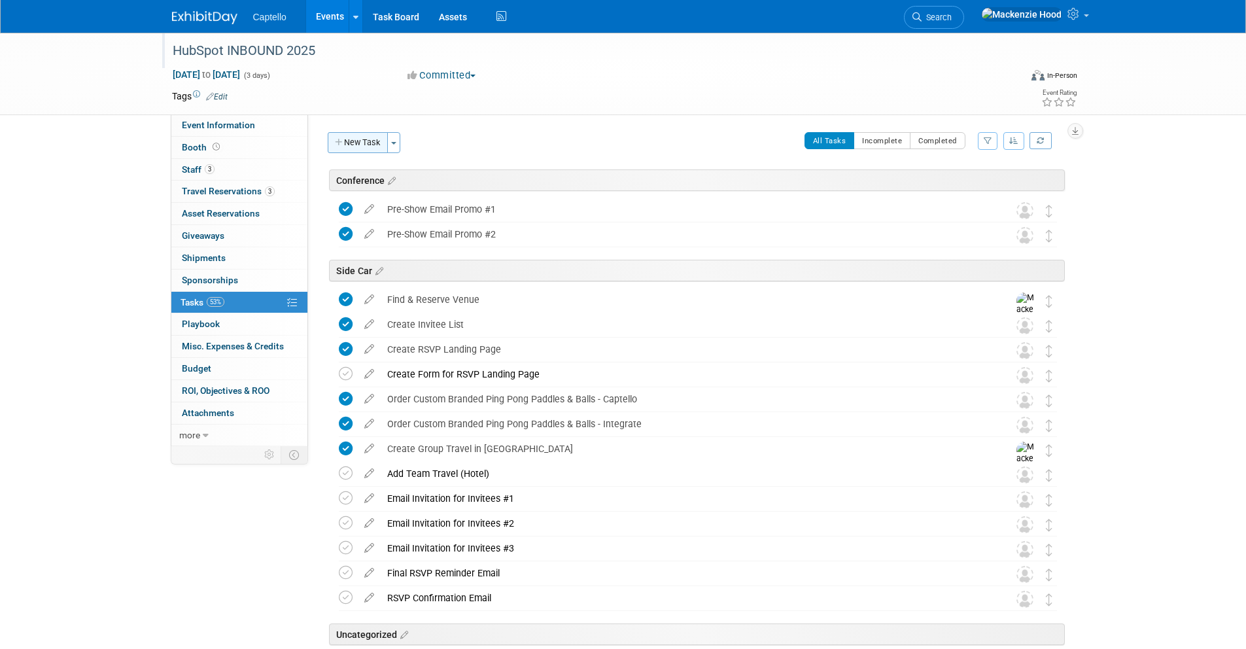
click at [375, 145] on button "New Task" at bounding box center [358, 142] width 60 height 21
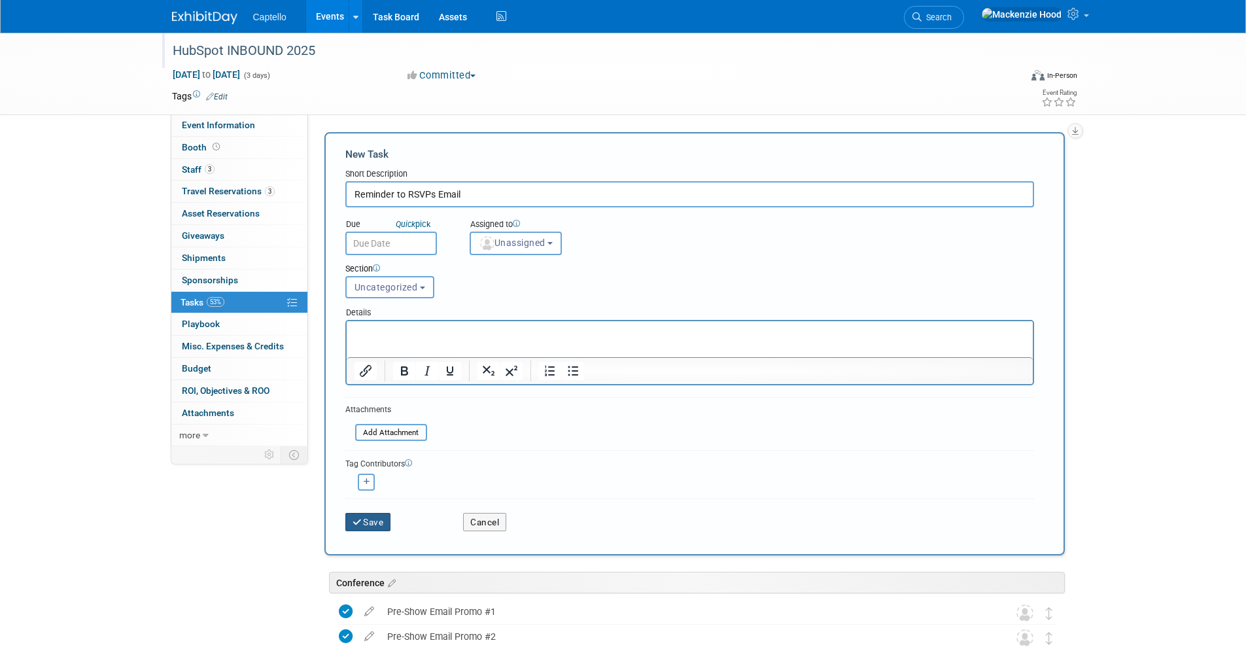
type input "Reminder to RSVPs Email"
click at [352, 515] on button "Save" at bounding box center [368, 522] width 46 height 18
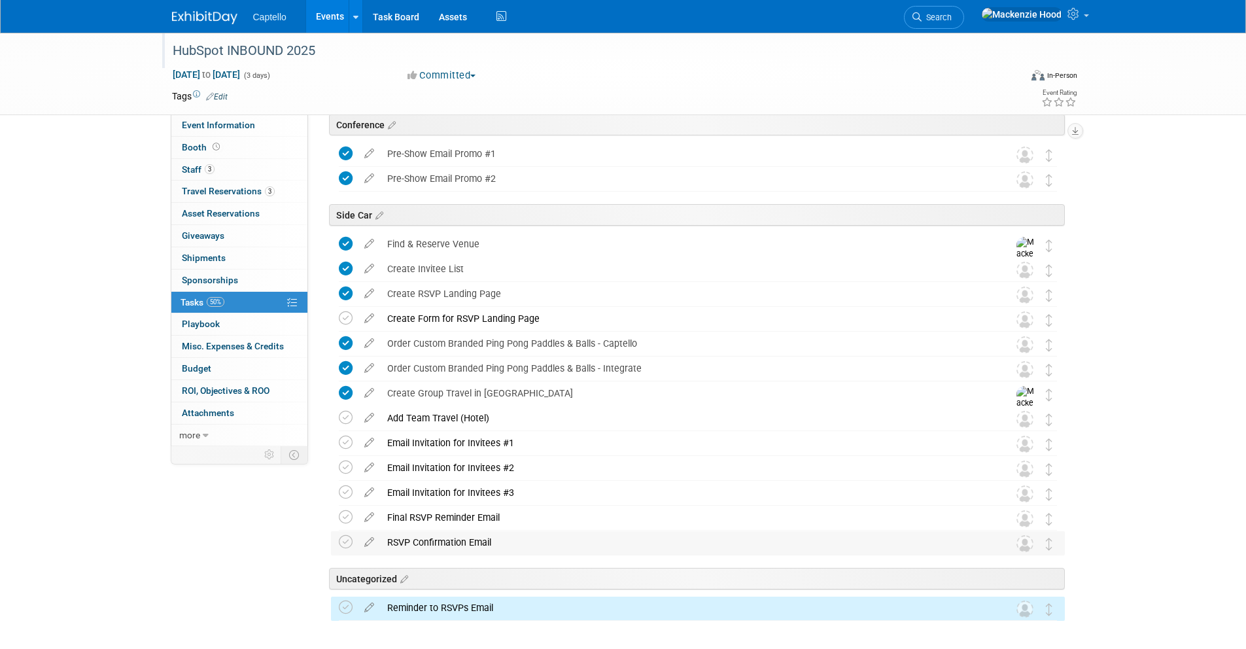
scroll to position [108, 0]
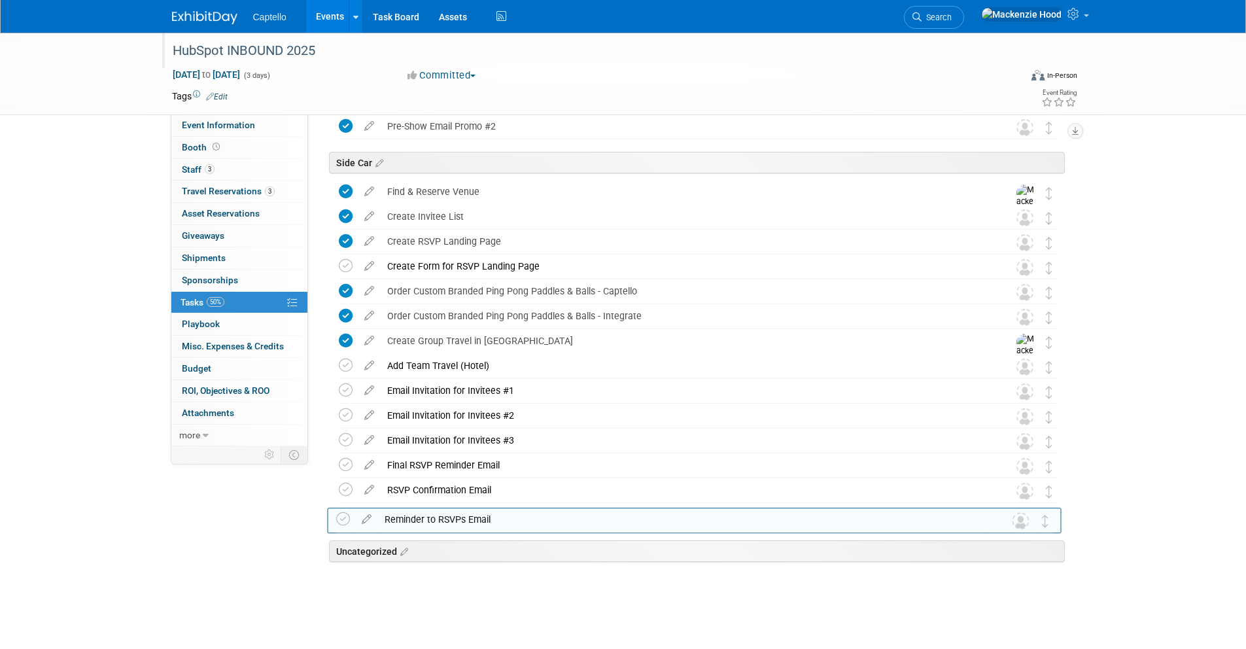
drag, startPoint x: 1052, startPoint y: 560, endPoint x: 1050, endPoint y: 518, distance: 41.9
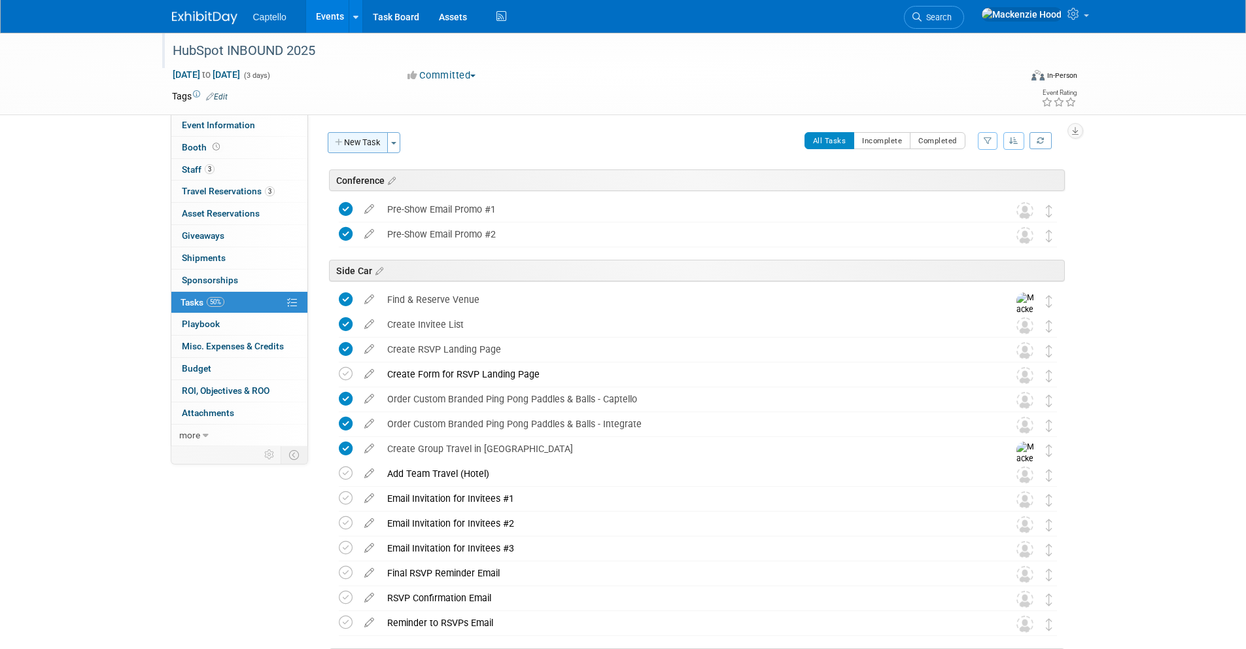
click at [338, 143] on icon "button" at bounding box center [339, 143] width 9 height 9
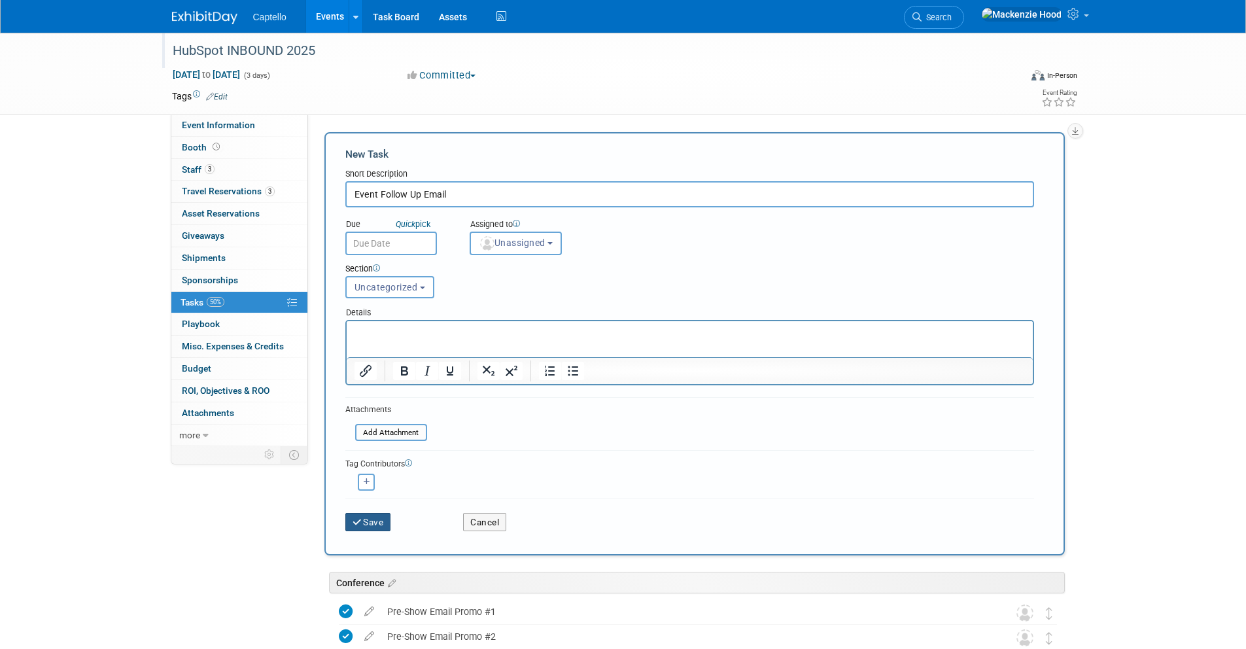
type input "Event Follow Up Email"
click at [351, 518] on button "Save" at bounding box center [368, 522] width 46 height 18
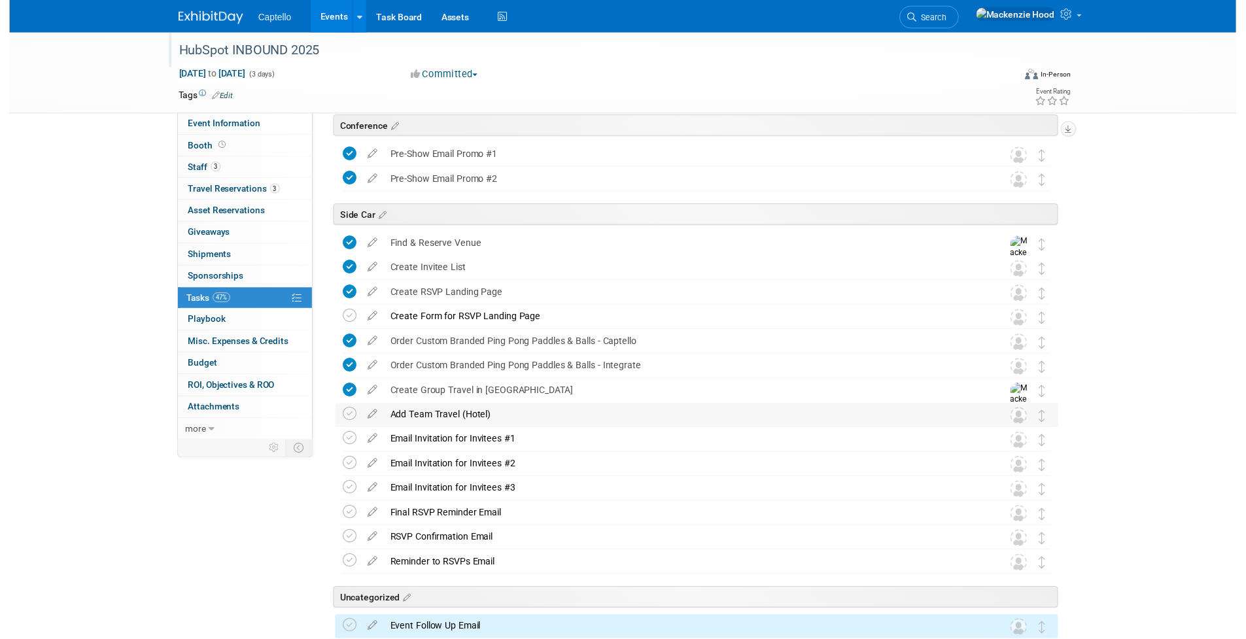
scroll to position [133, 0]
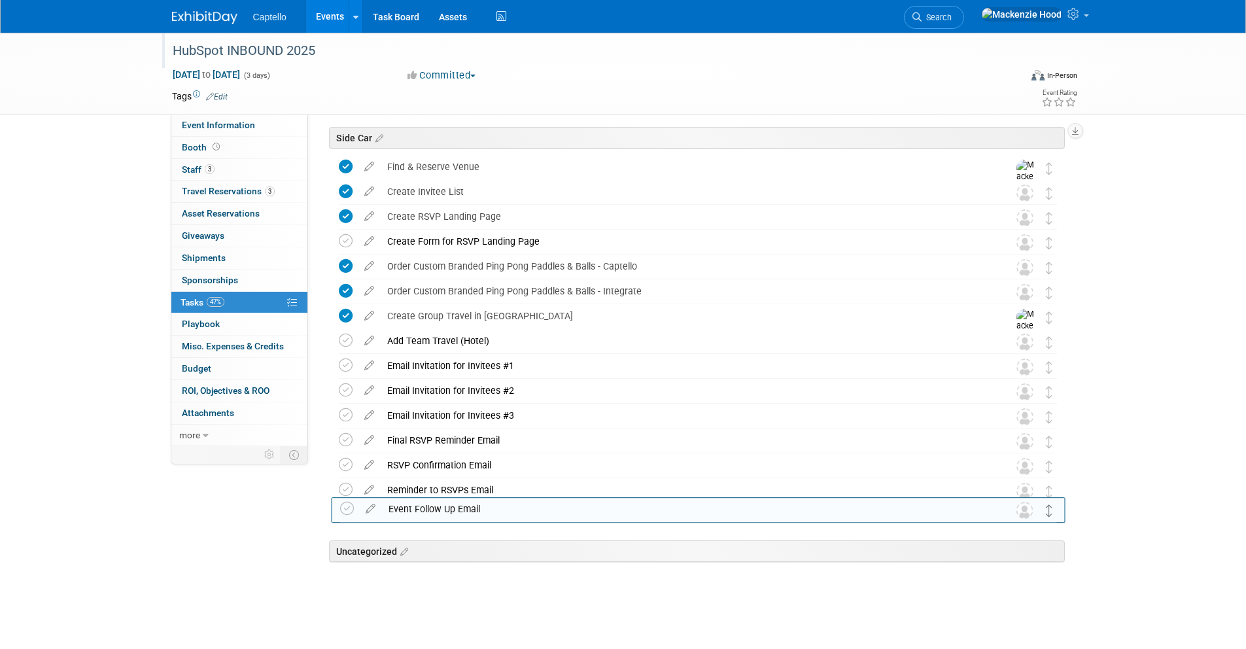
drag, startPoint x: 1047, startPoint y: 559, endPoint x: 1048, endPoint y: 512, distance: 47.1
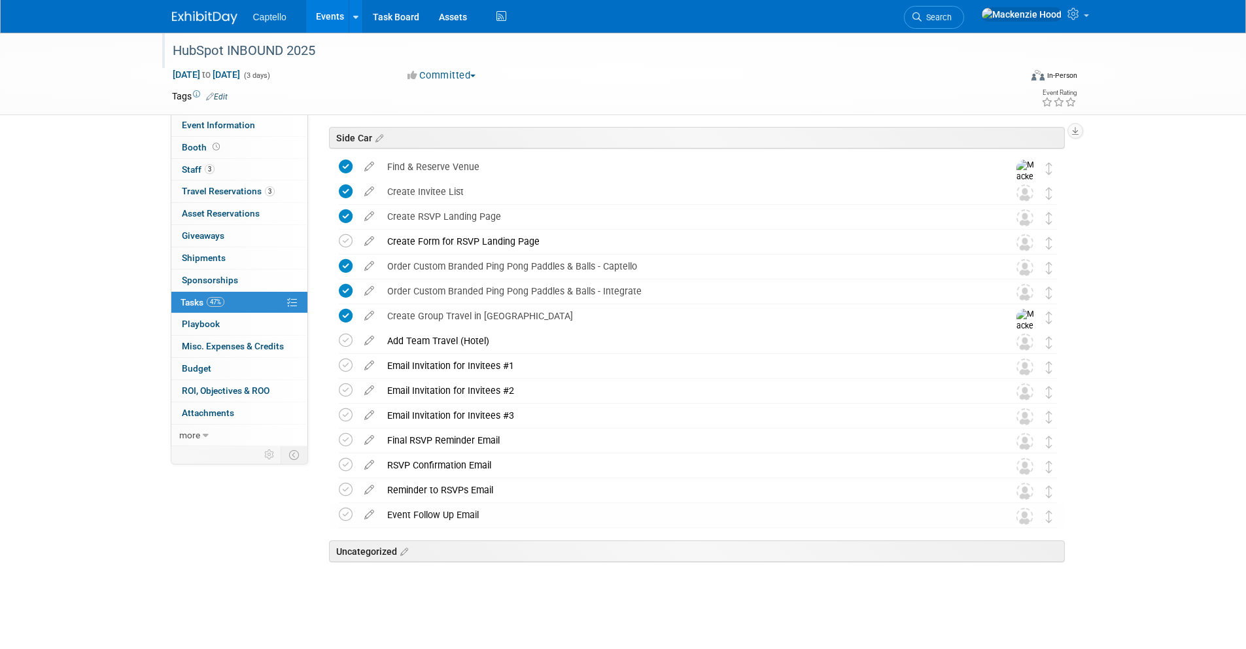
click at [1194, 364] on div "HubSpot INBOUND 2025 Sep 3, 2025 to Sep 5, 2025 (3 days) Sep 3, 2025 to Sep 5, …" at bounding box center [623, 274] width 1246 height 749
click at [358, 509] on icon at bounding box center [369, 512] width 23 height 16
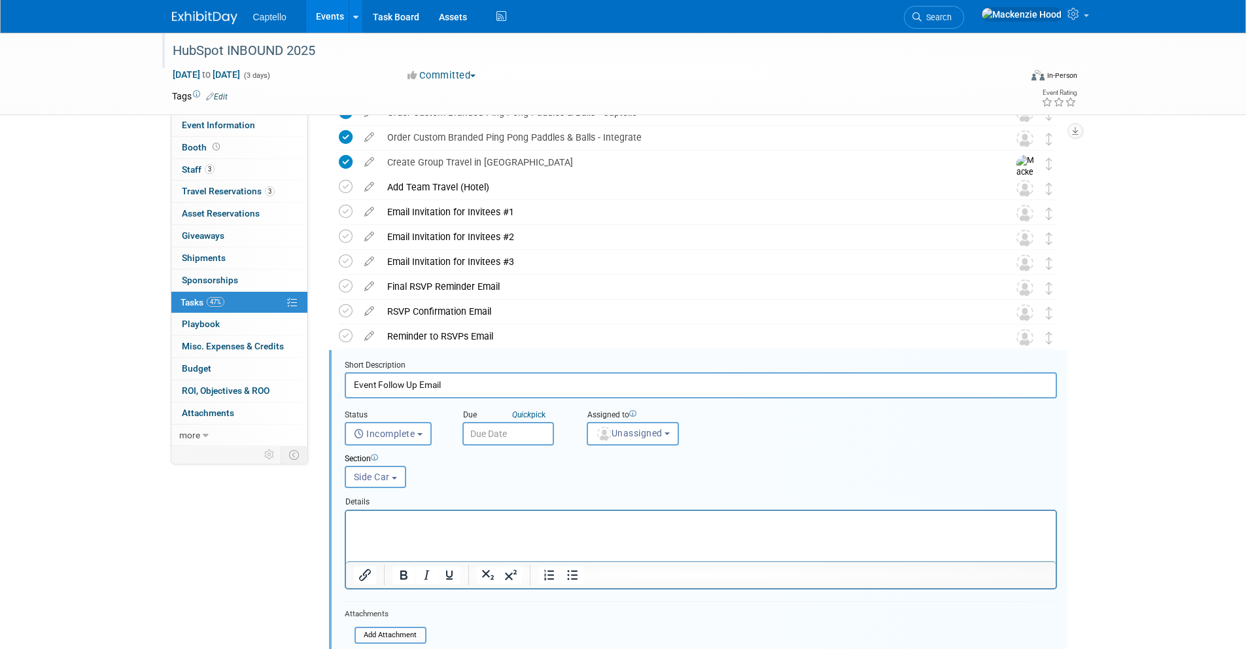
scroll to position [445, 0]
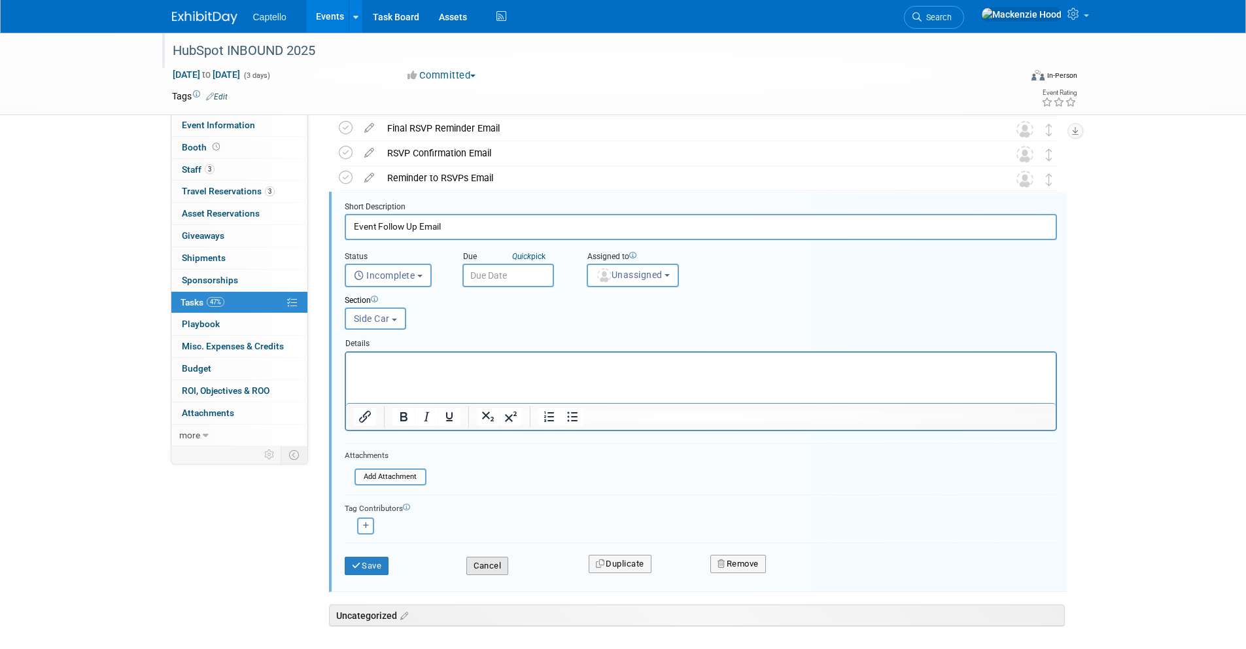
click at [485, 560] on button "Cancel" at bounding box center [487, 566] width 42 height 18
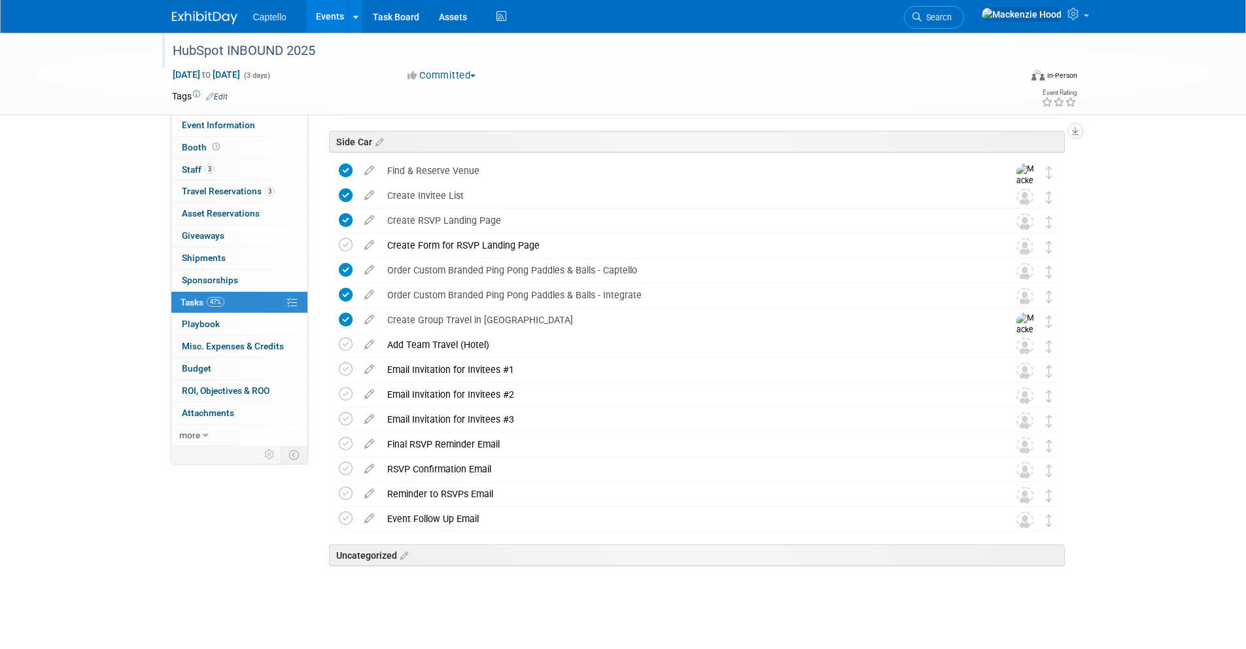
scroll to position [133, 0]
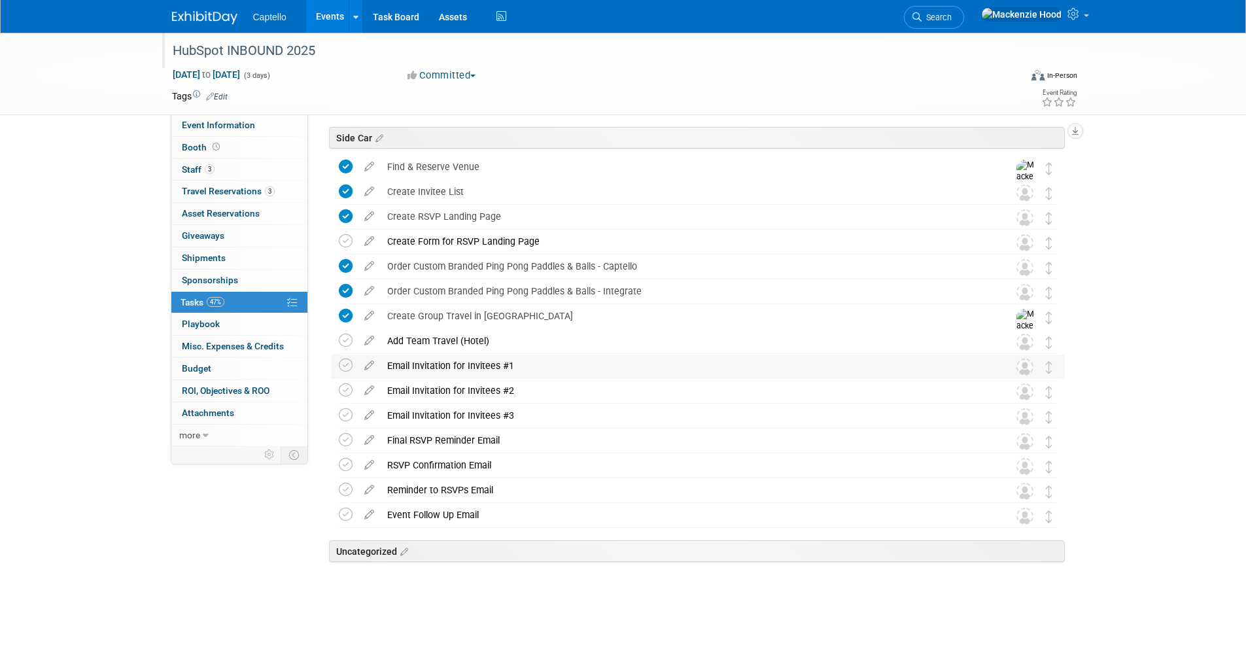
click at [396, 360] on div "Email Invitation for Invitees #1" at bounding box center [686, 365] width 610 height 22
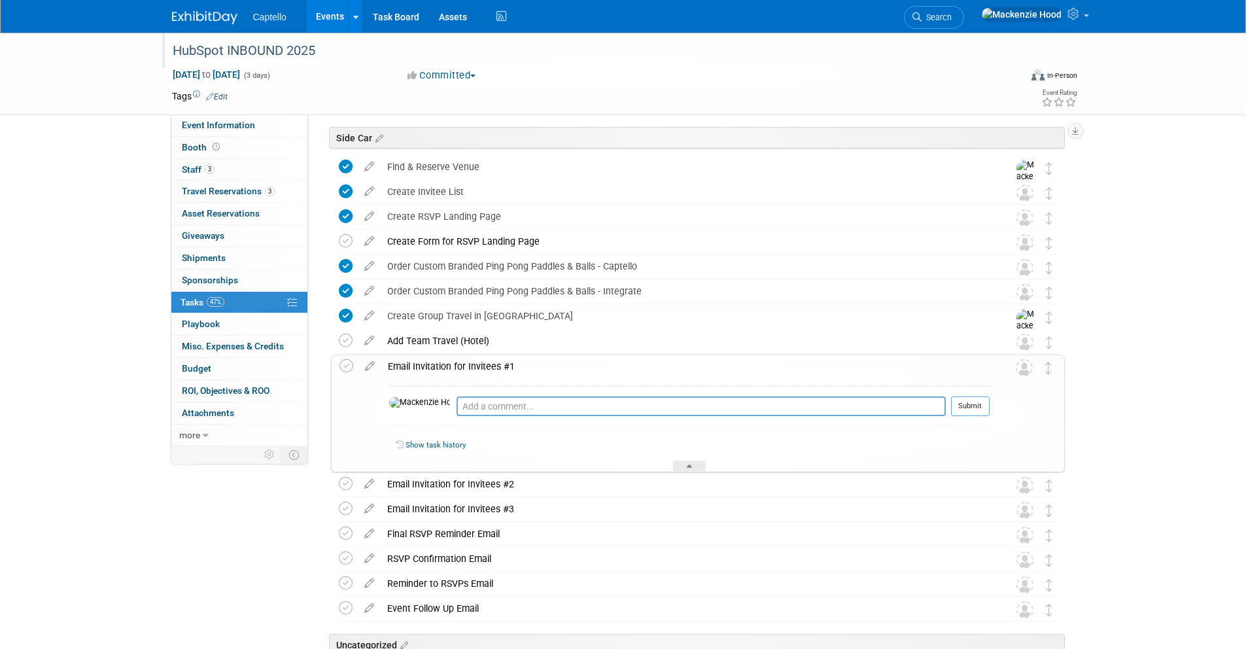
click at [463, 366] on div "Email Invitation for Invitees #1" at bounding box center [685, 366] width 608 height 22
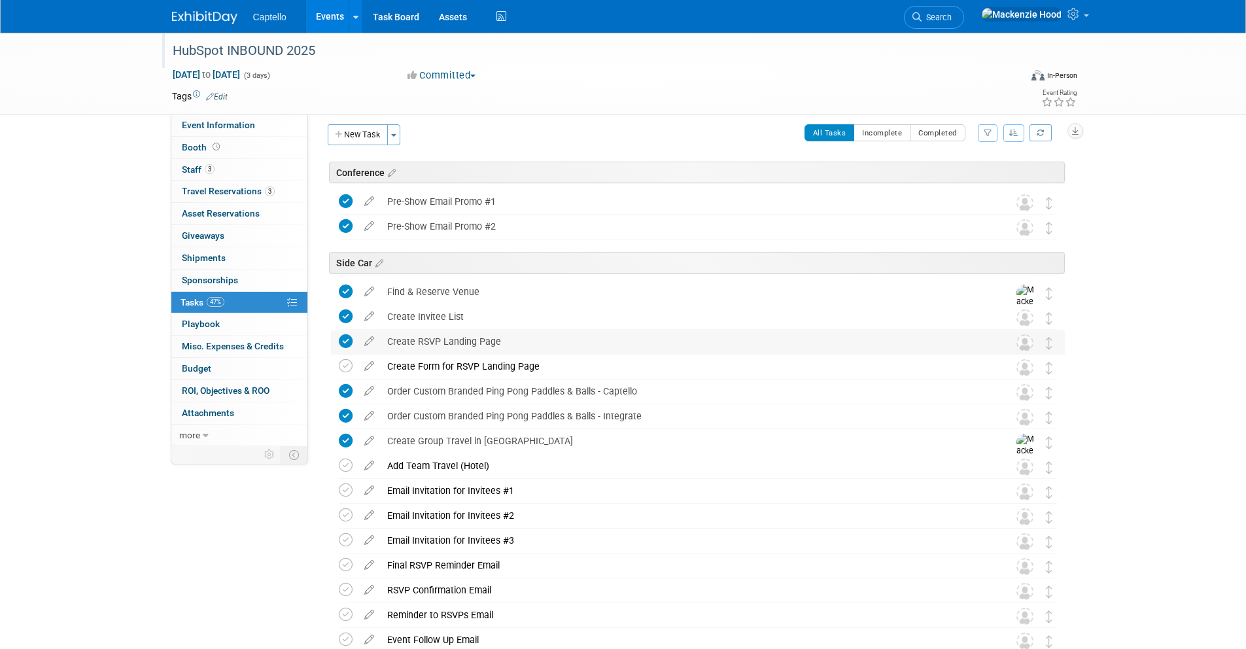
scroll to position [0, 0]
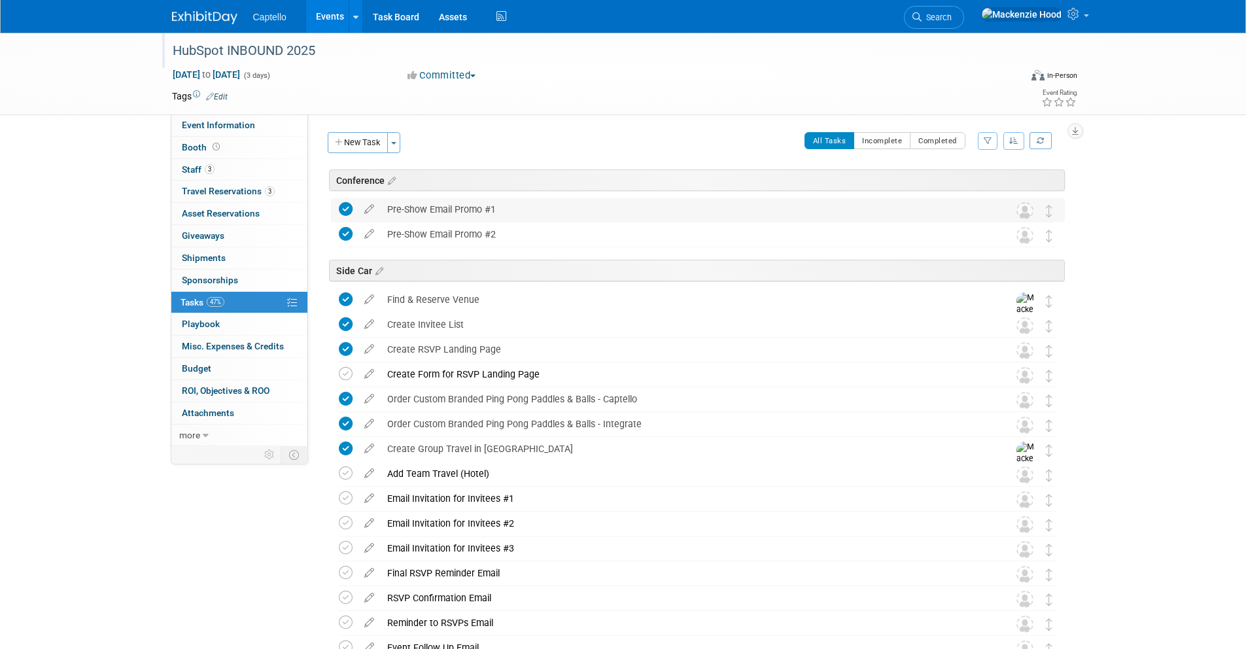
click at [813, 210] on div "Pre-Show Email Promo #1" at bounding box center [686, 209] width 610 height 22
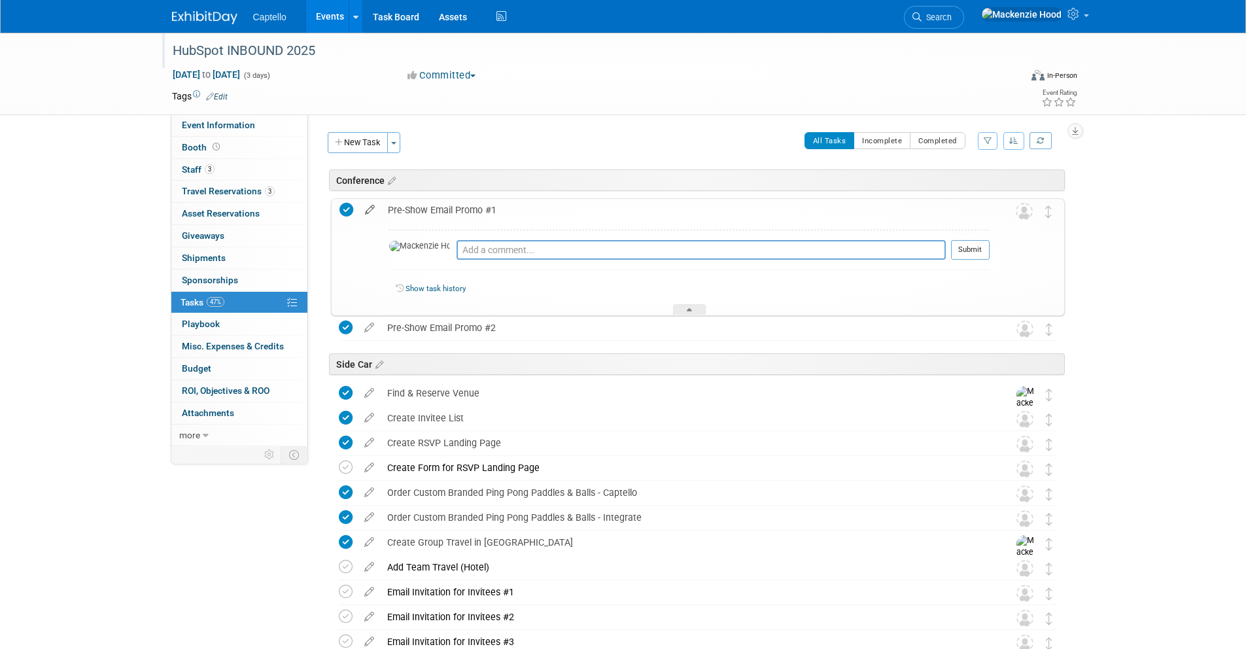
click at [368, 207] on icon at bounding box center [369, 207] width 23 height 16
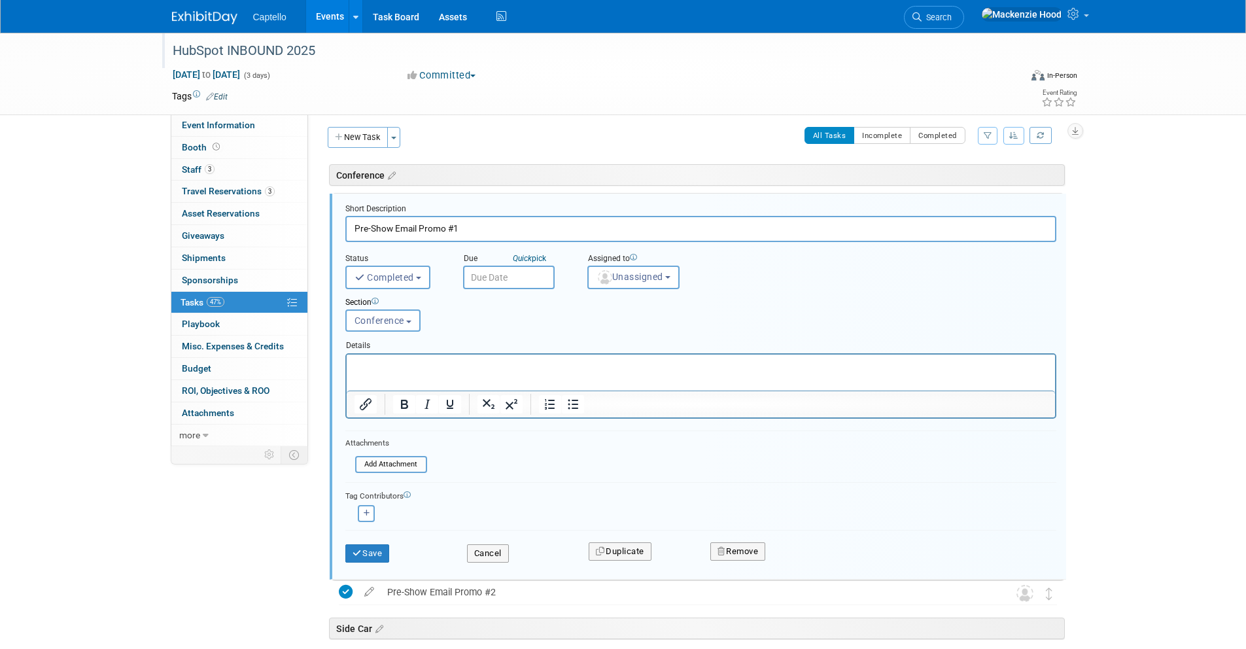
scroll to position [7, 0]
click at [387, 360] on p "Rich Text Area. Press ALT-0 for help." at bounding box center [700, 363] width 693 height 12
paste body "Rich Text Area. Press ALT-0 for help."
click at [354, 547] on icon "submit" at bounding box center [357, 551] width 10 height 9
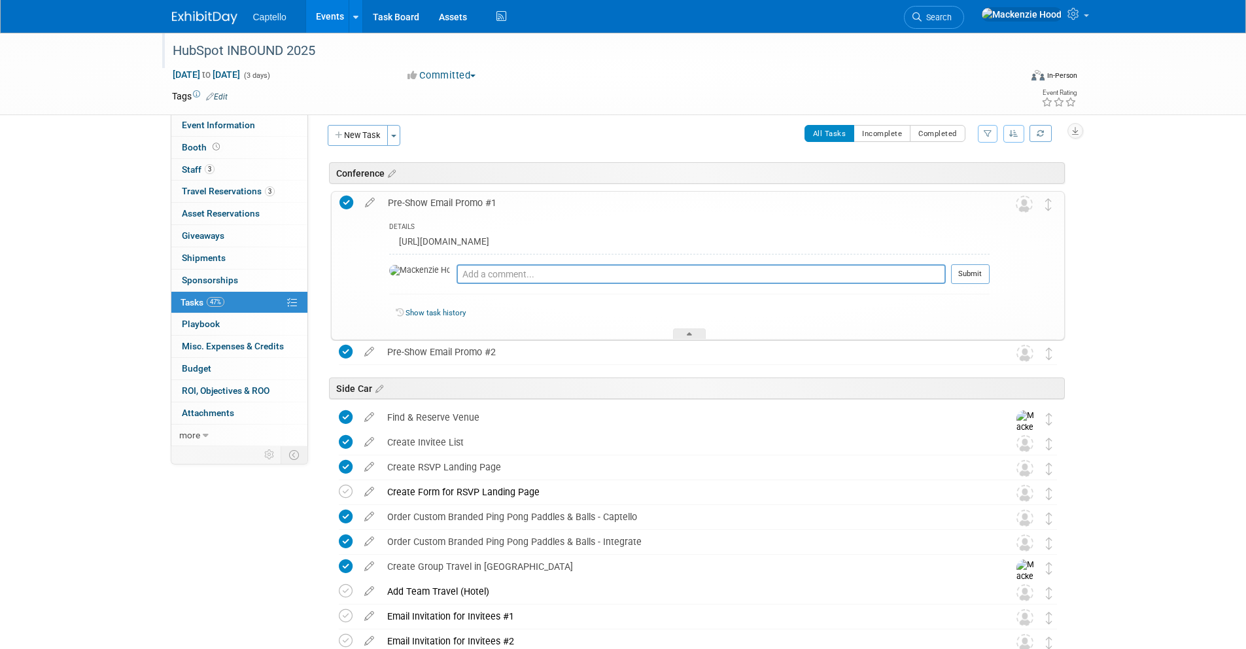
click at [545, 190] on div "HubSpot INBOUND 2025 Sep 3, 2025 to Sep 5, 2025 (Going) Pre-Show Email Promo #1…" at bounding box center [694, 504] width 740 height 629
click at [462, 196] on div "Pre-Show Email Promo #1" at bounding box center [685, 203] width 608 height 22
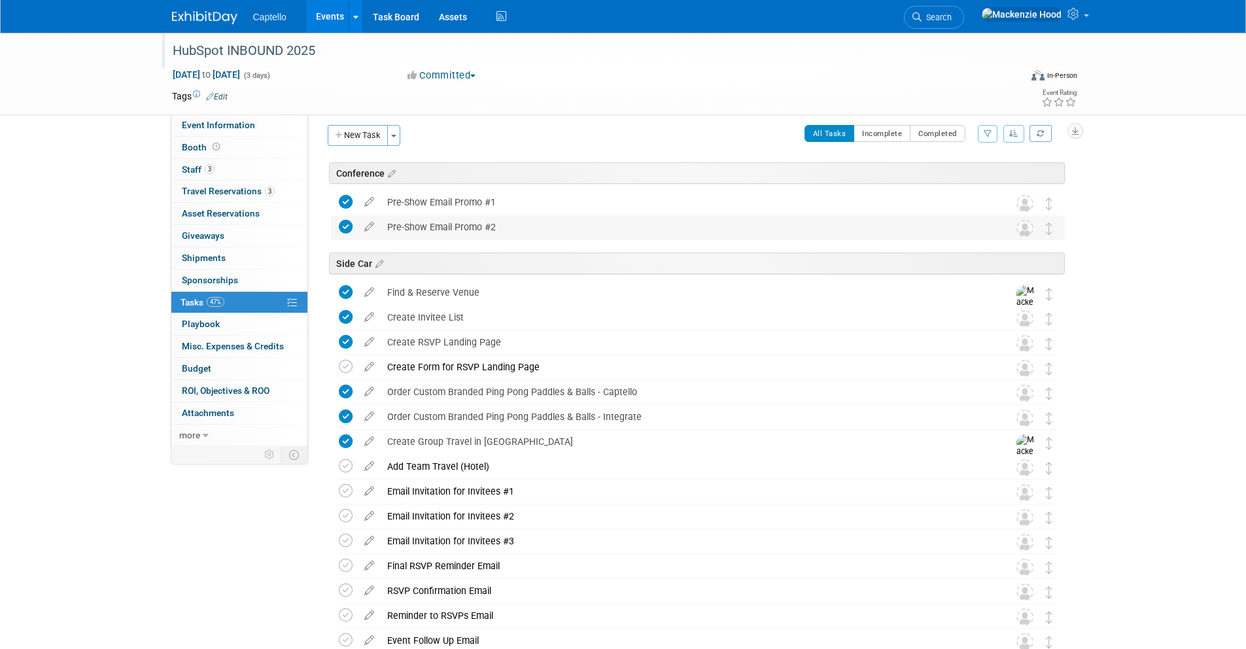
click at [458, 218] on div "Pre-Show Email Promo #2" at bounding box center [686, 227] width 610 height 22
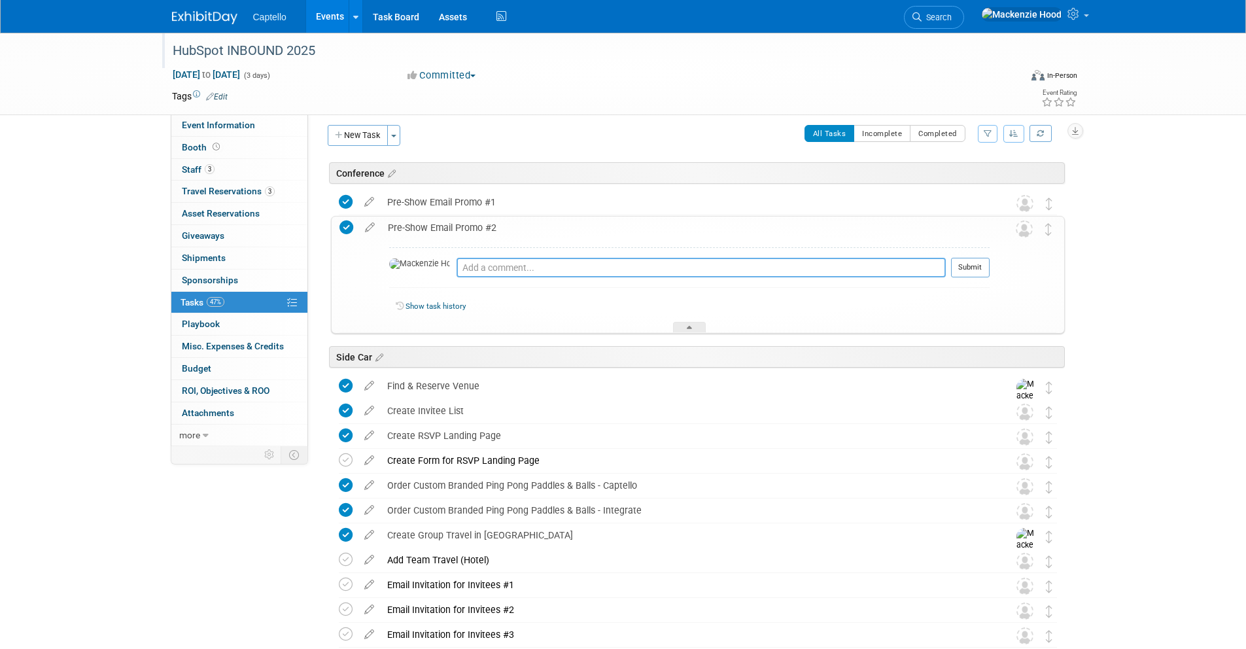
click at [456, 264] on textarea at bounding box center [700, 268] width 489 height 20
paste textarea "[URL][DOMAIN_NAME]"
type textarea "[URL][DOMAIN_NAME]"
click at [965, 269] on button "Submit" at bounding box center [970, 268] width 39 height 20
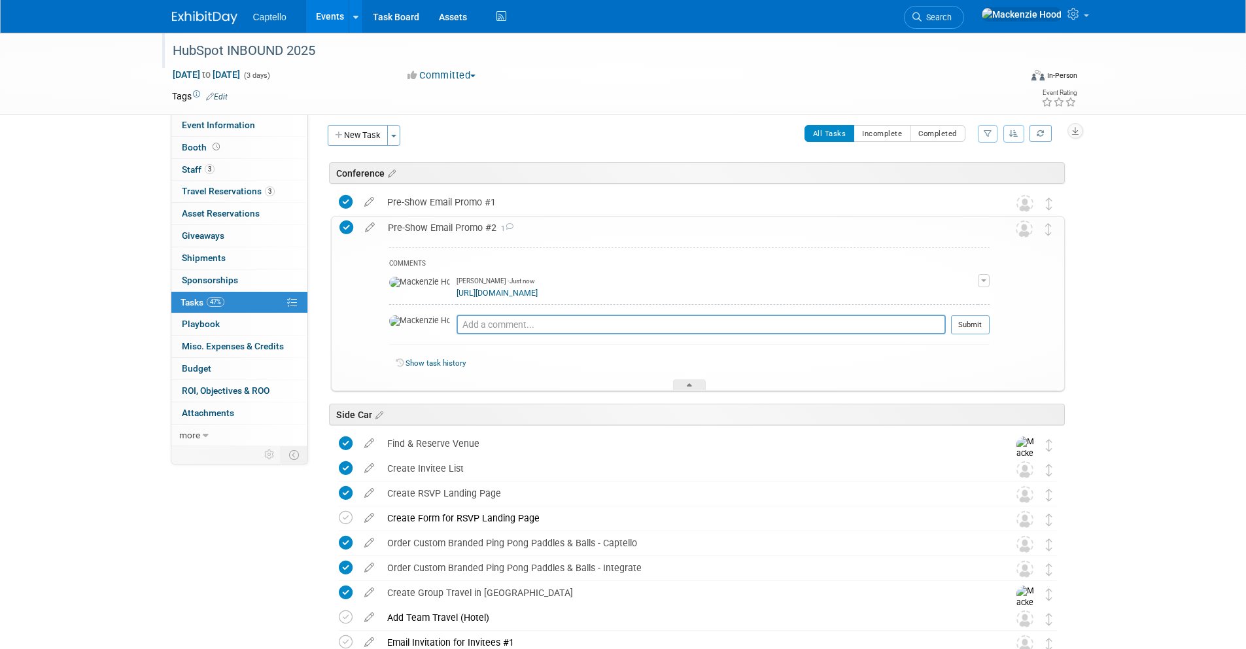
click at [980, 276] on button "button" at bounding box center [984, 280] width 12 height 13
click at [922, 315] on button "Remove" at bounding box center [920, 318] width 57 height 18
click at [916, 371] on link "Yes" at bounding box center [906, 371] width 38 height 21
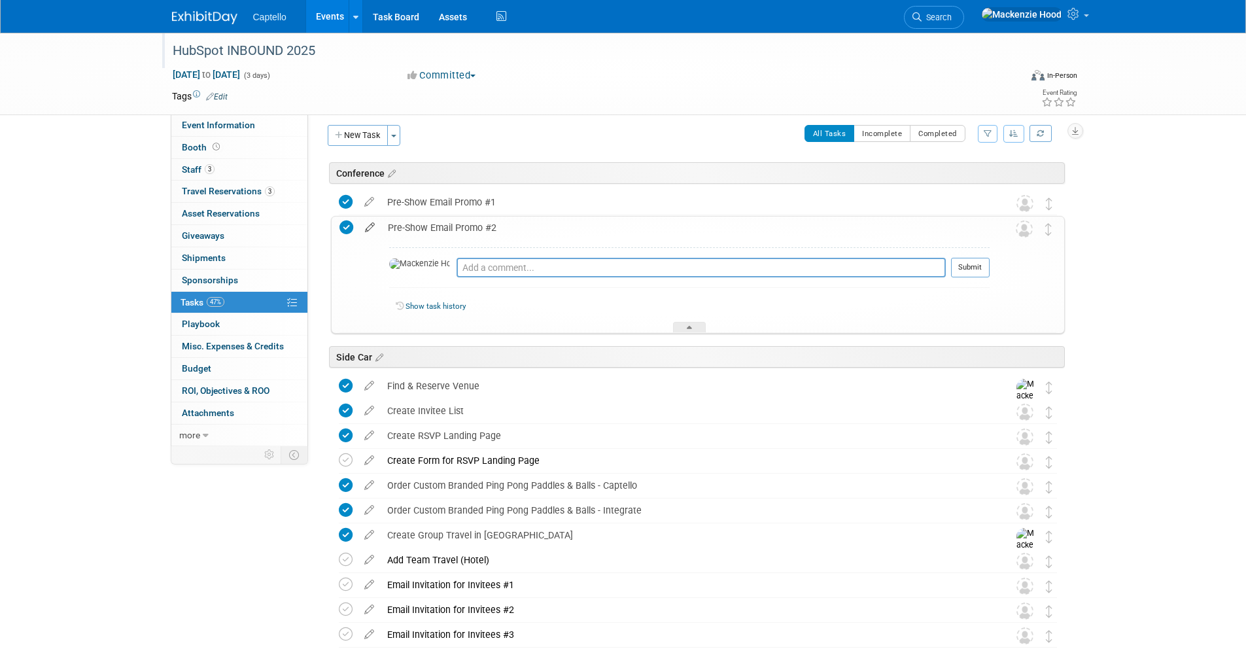
click at [371, 225] on icon at bounding box center [369, 224] width 23 height 16
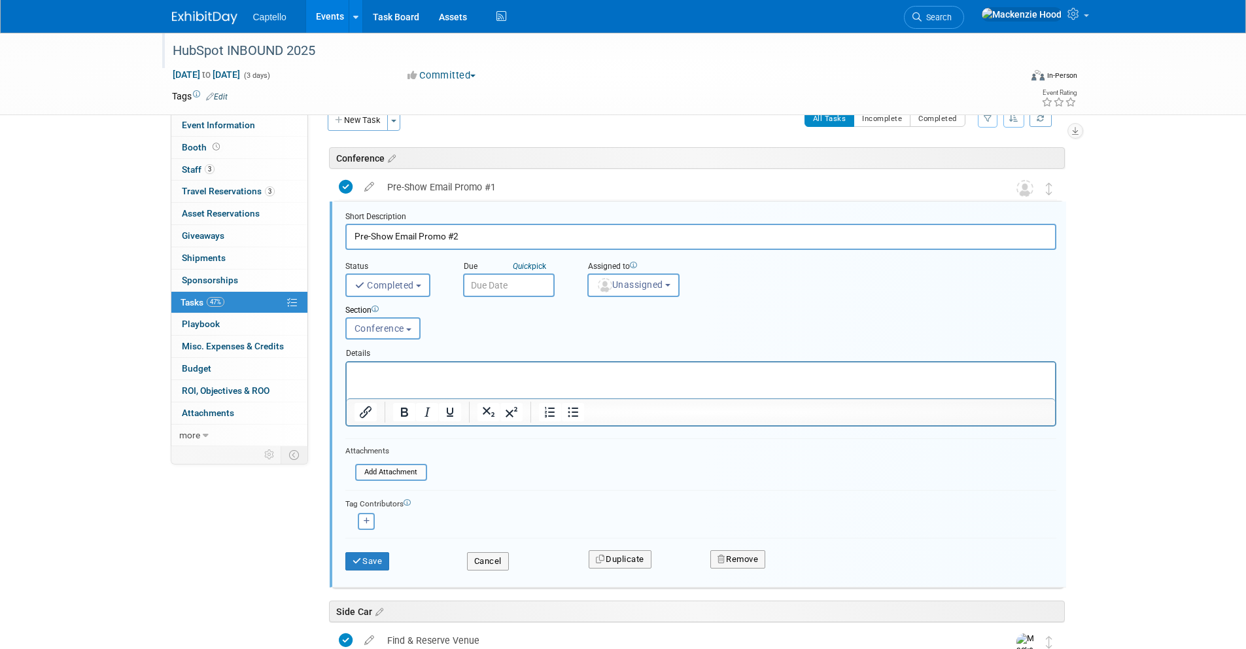
scroll to position [32, 0]
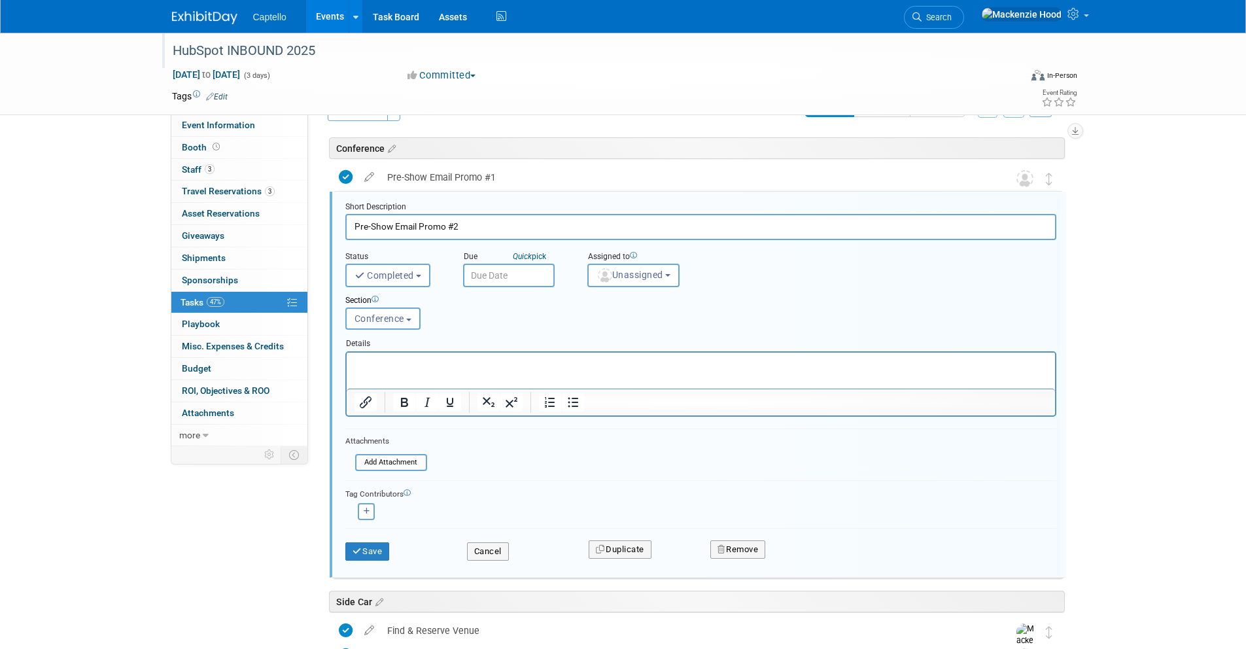
click at [415, 362] on p "Rich Text Area. Press ALT-0 for help." at bounding box center [700, 363] width 693 height 12
paste body "To enrich screen reader interactions, please activate Accessibility in Grammarl…"
click at [358, 554] on icon "submit" at bounding box center [357, 551] width 10 height 9
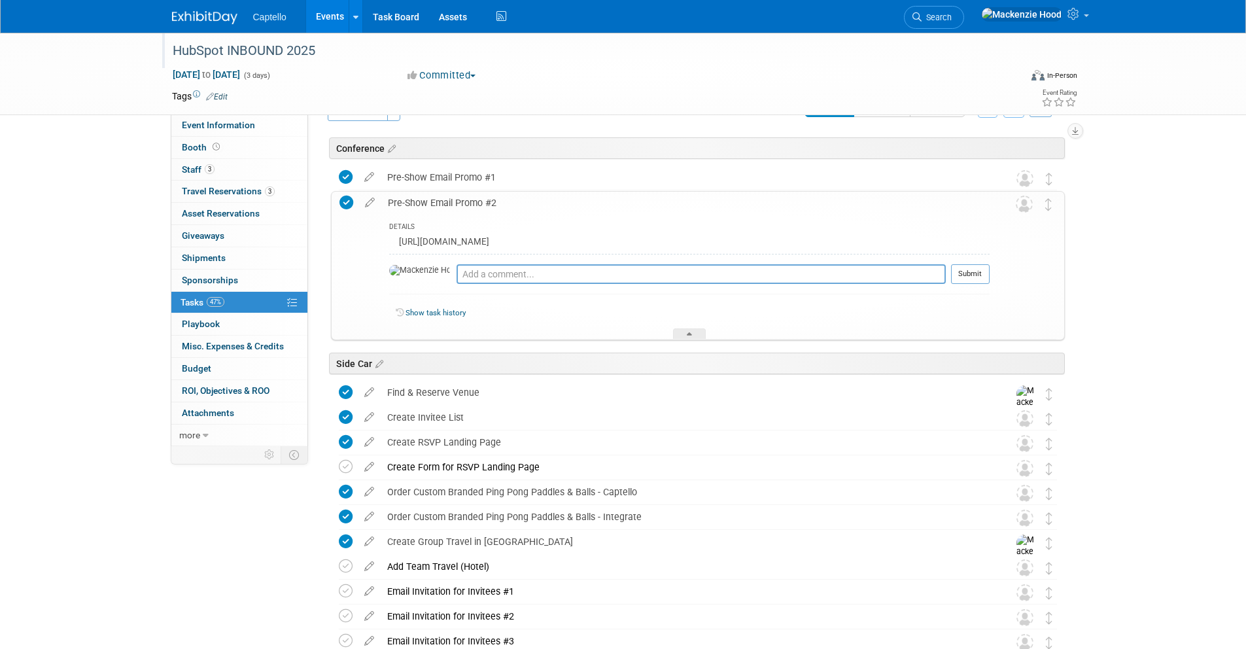
click at [391, 199] on div "Pre-Show Email Promo #2" at bounding box center [685, 203] width 608 height 22
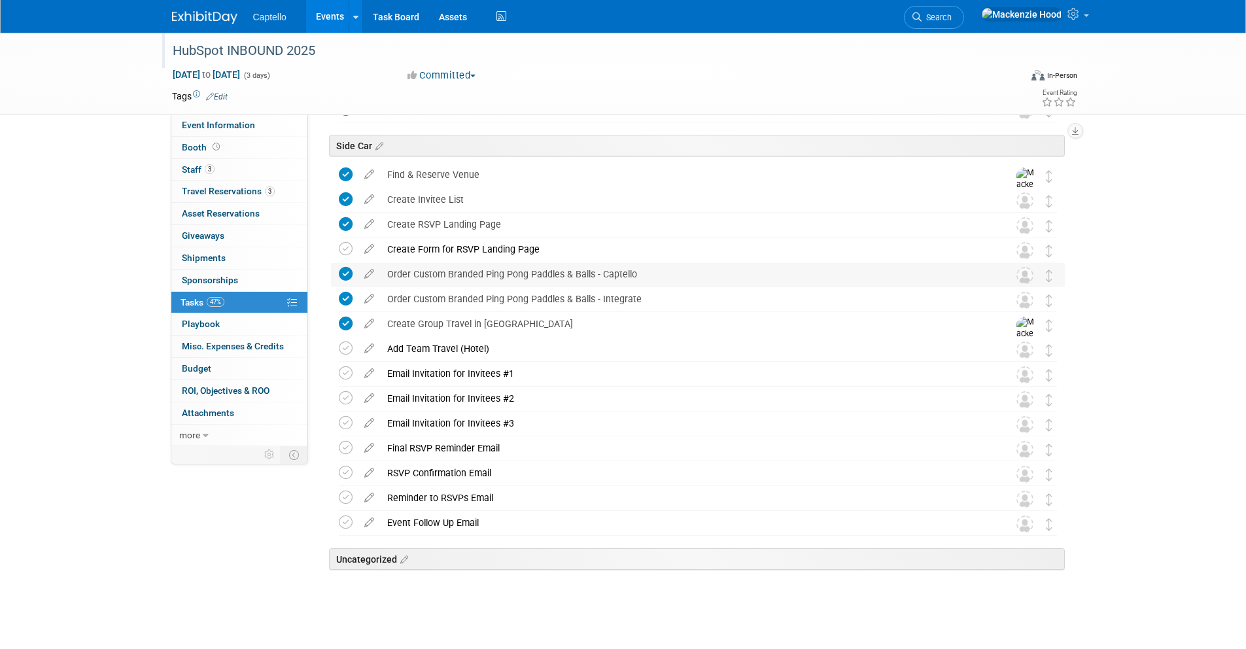
scroll to position [133, 0]
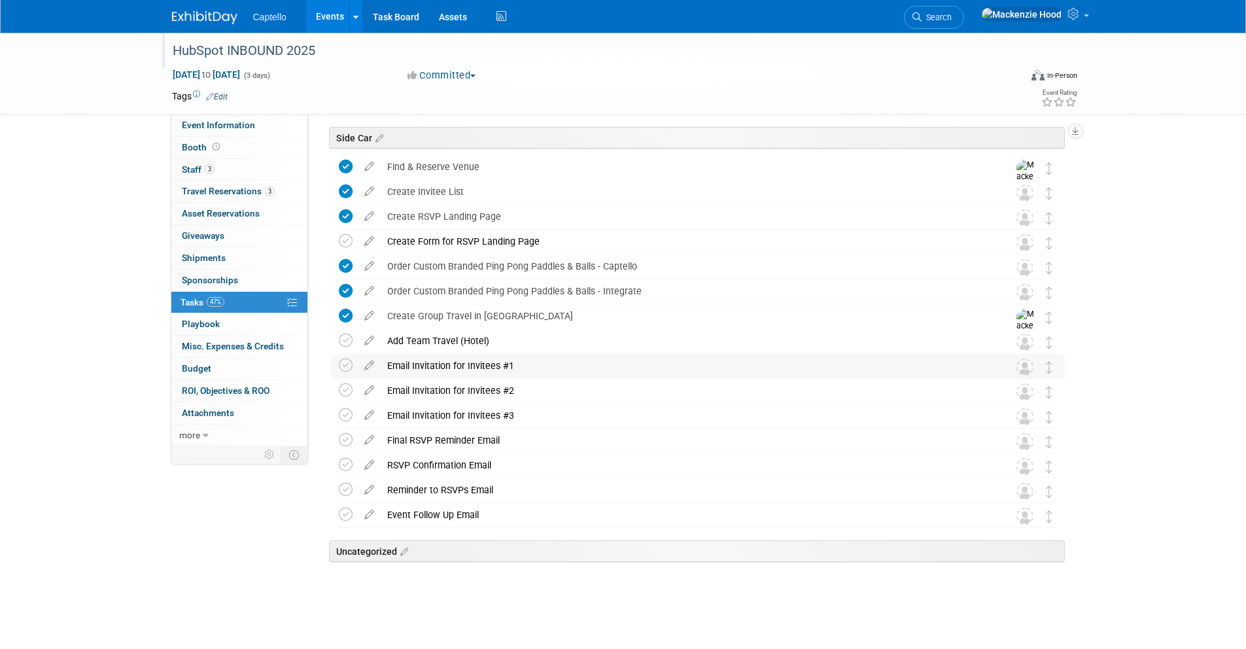
click at [394, 360] on div "Email Invitation for Invitees #1" at bounding box center [686, 365] width 610 height 22
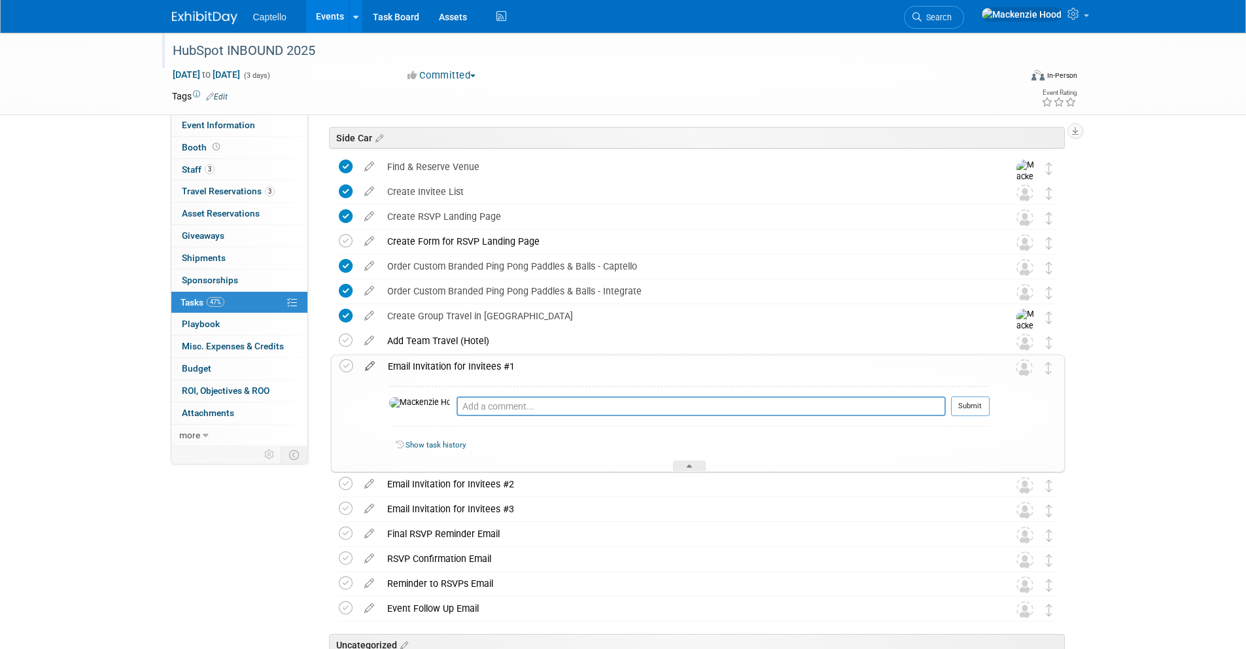
click at [369, 364] on icon at bounding box center [369, 363] width 23 height 16
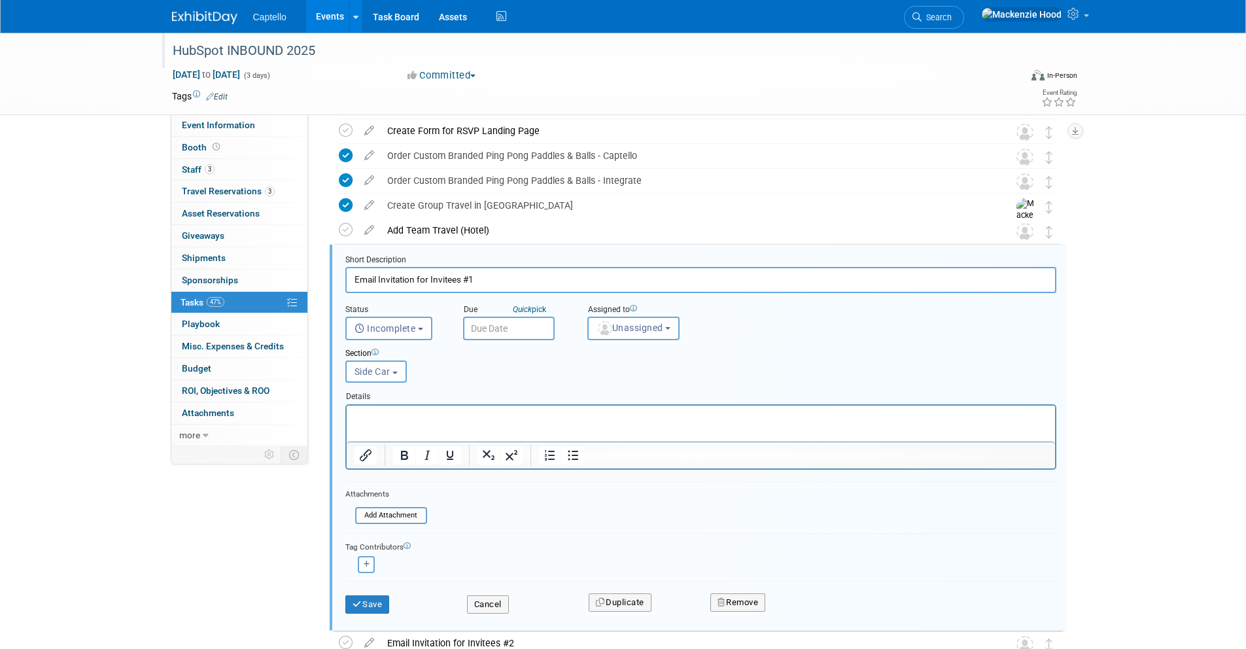
scroll to position [296, 0]
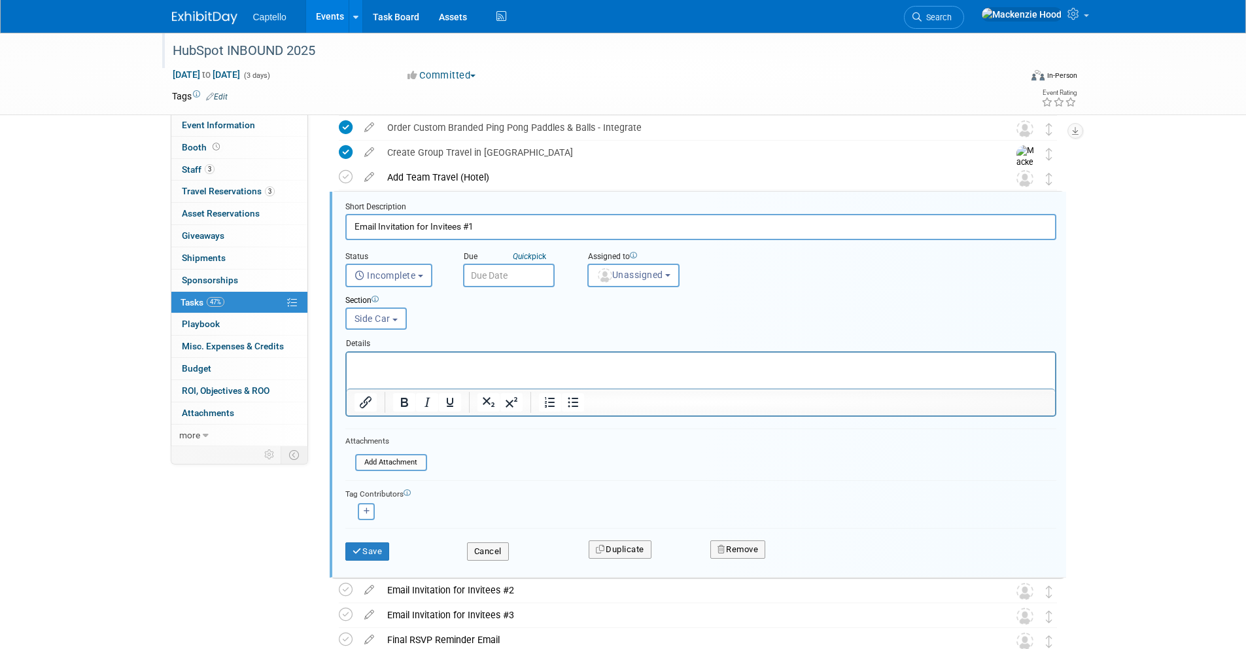
click at [407, 357] on p "Rich Text Area. Press ALT-0 for help." at bounding box center [700, 363] width 693 height 12
click at [373, 552] on button "Save" at bounding box center [367, 551] width 44 height 18
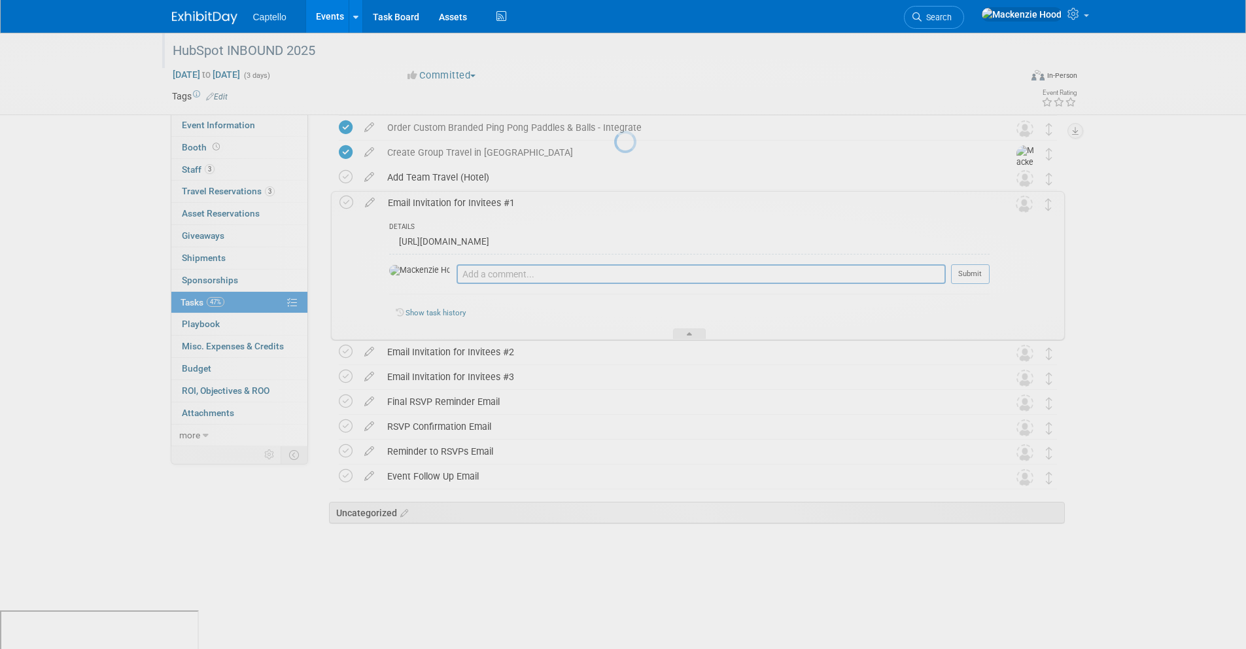
scroll to position [258, 0]
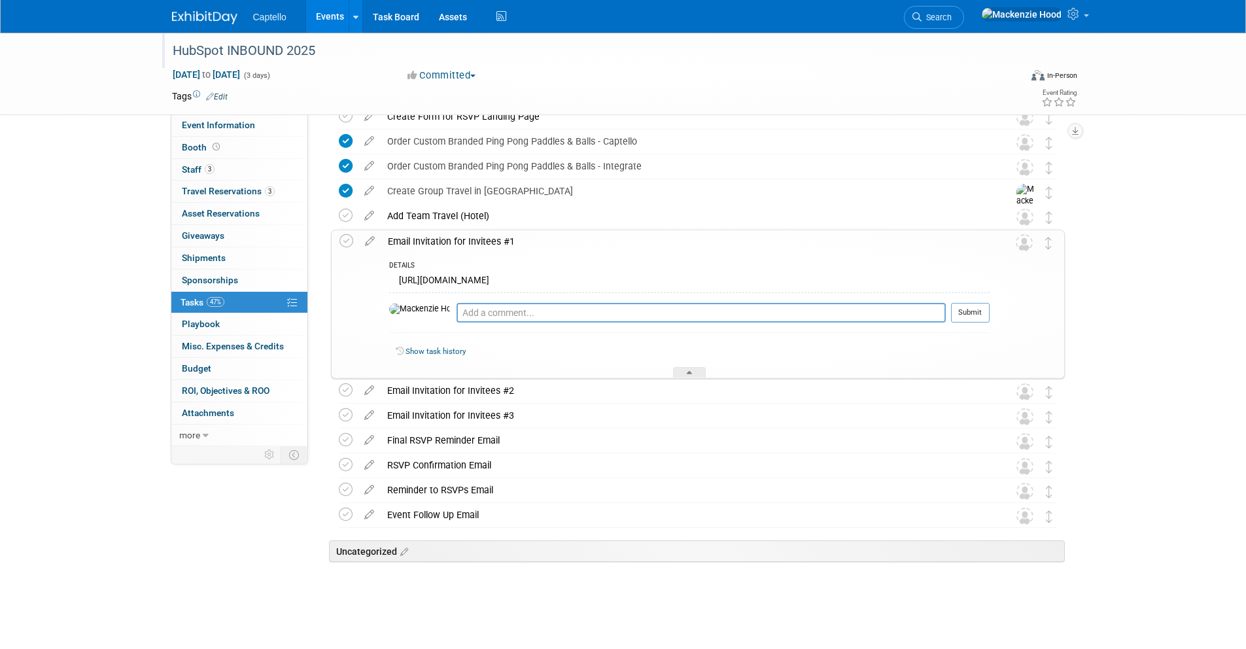
click at [395, 240] on div "Email Invitation for Invitees #1" at bounding box center [685, 241] width 608 height 22
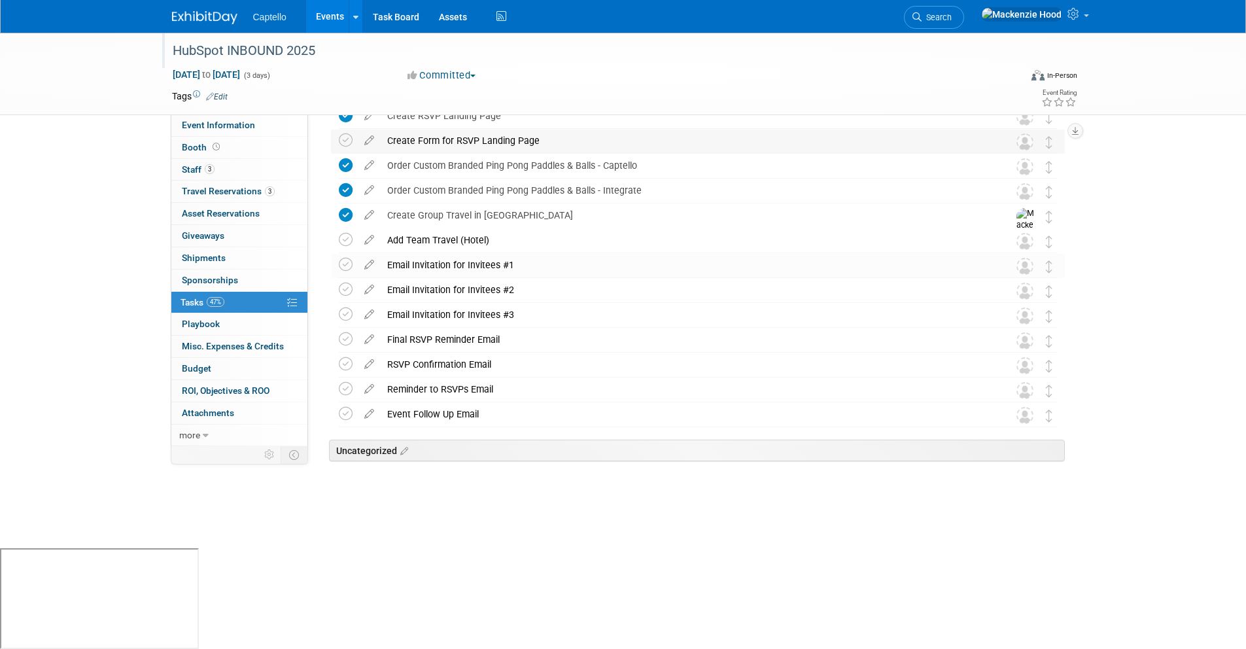
scroll to position [133, 0]
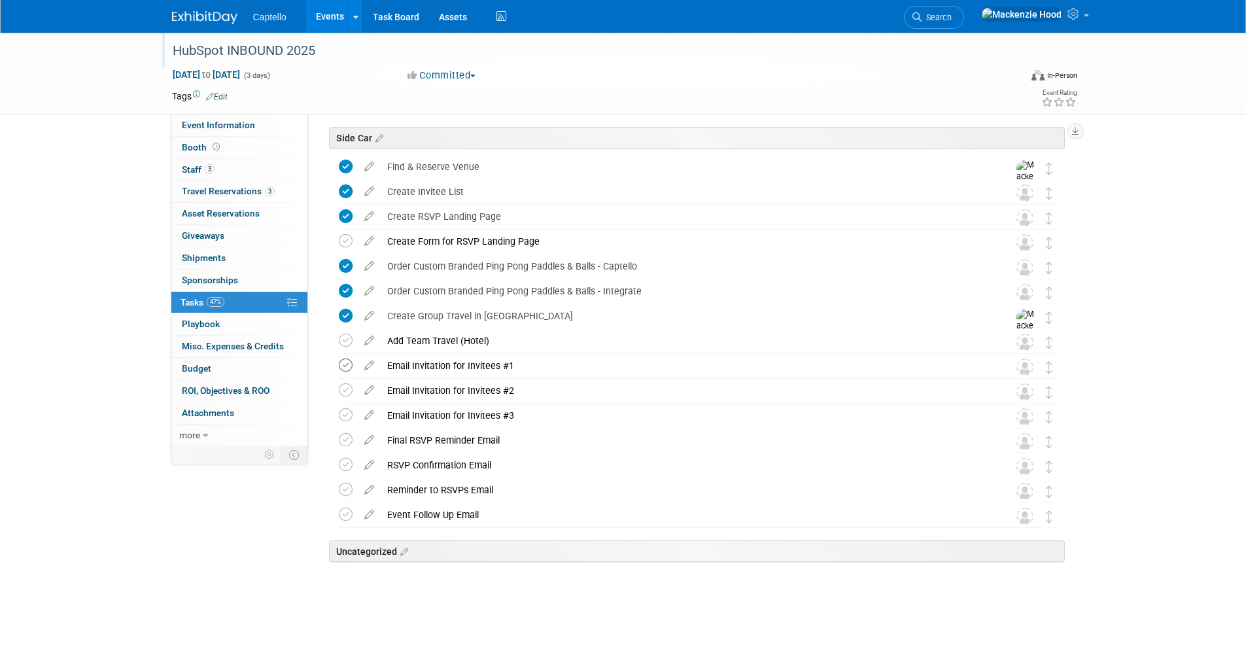
click at [345, 365] on icon at bounding box center [346, 365] width 14 height 14
click at [371, 386] on icon at bounding box center [369, 387] width 23 height 16
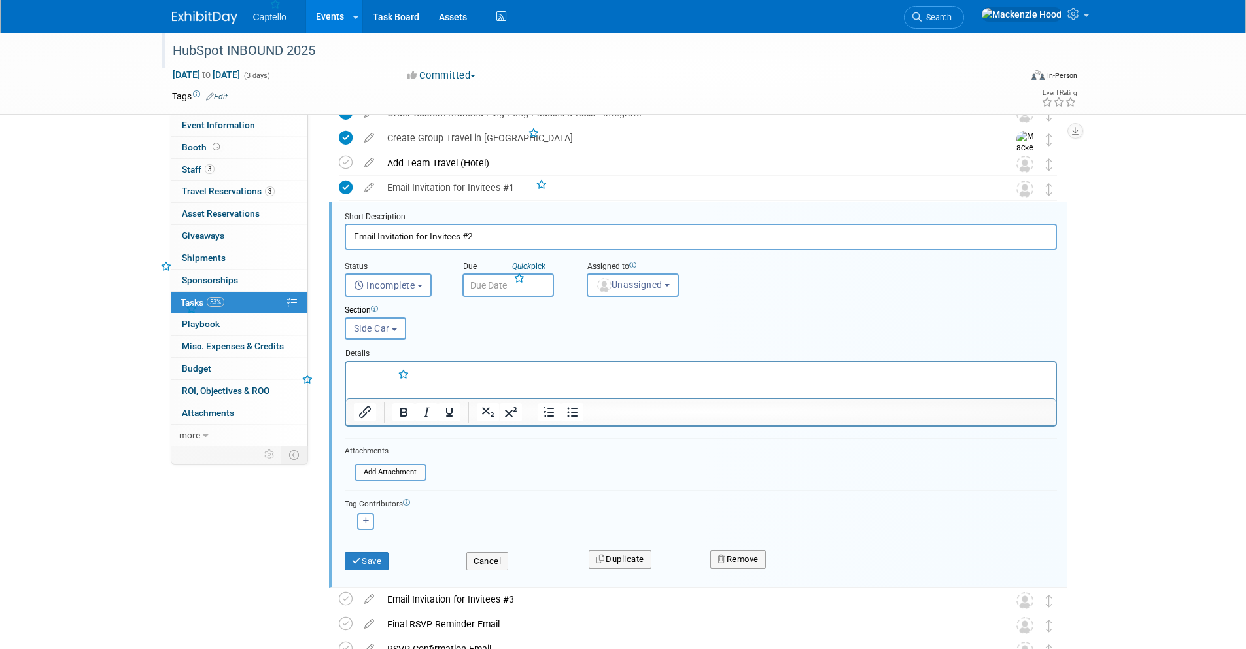
scroll to position [320, 0]
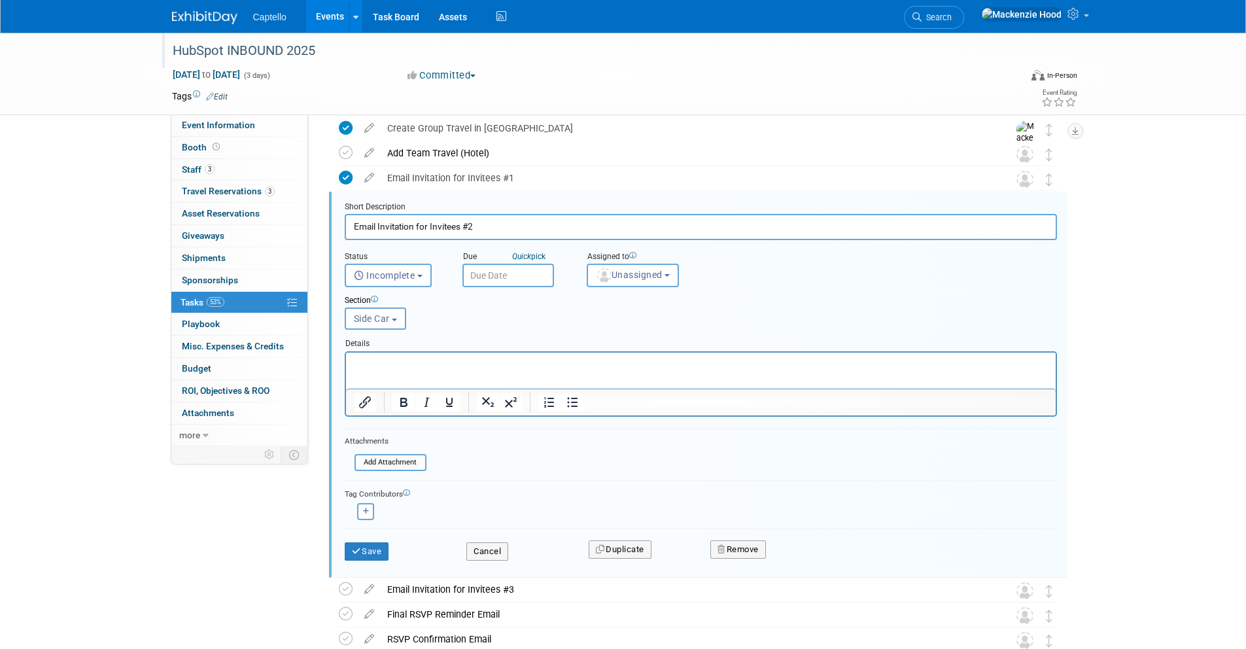
click at [376, 358] on p "Rich Text Area. Press ALT-0 for help." at bounding box center [700, 363] width 695 height 12
paste body "Rich Text Area. Press ALT-0 for help."
click at [362, 547] on button "Save" at bounding box center [367, 551] width 44 height 18
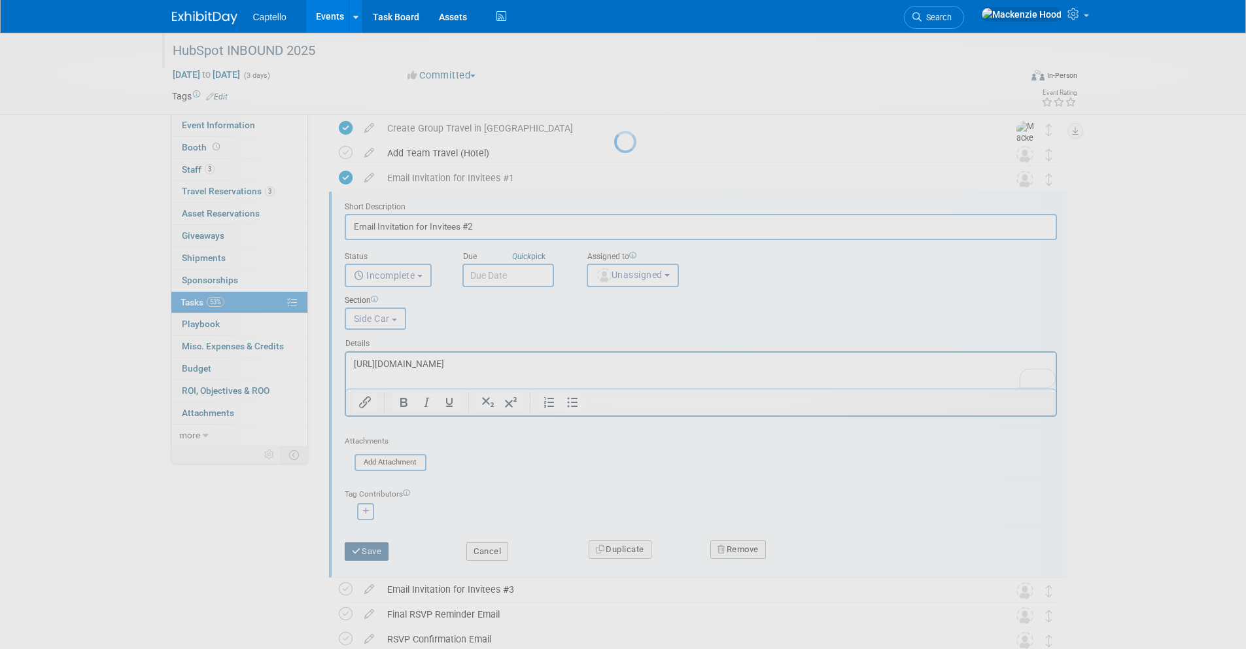
scroll to position [133, 0]
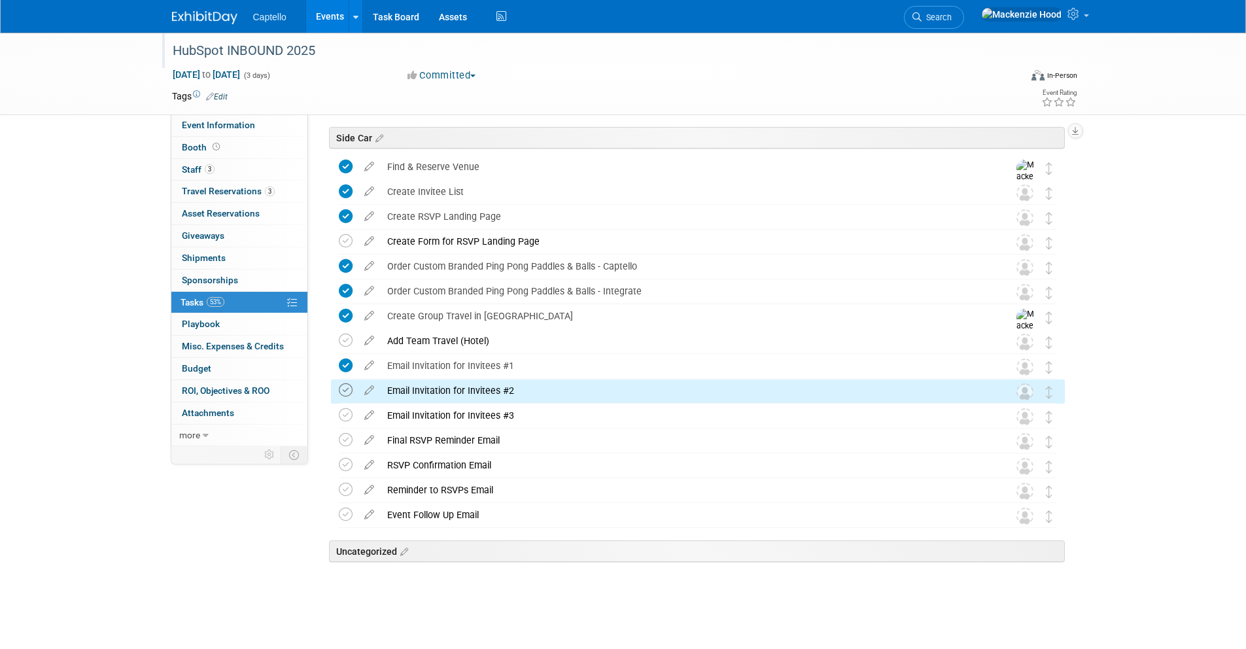
click at [345, 392] on icon at bounding box center [346, 390] width 14 height 14
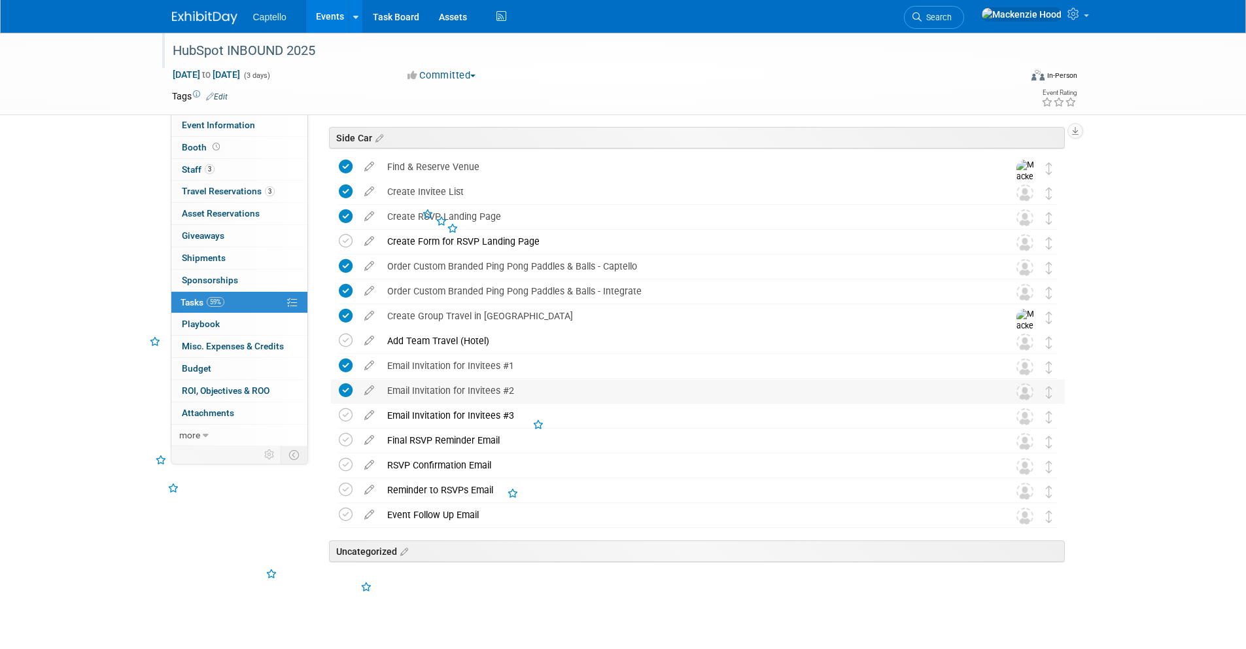
click at [473, 391] on div "Email Invitation for Invitees #2" at bounding box center [686, 390] width 610 height 22
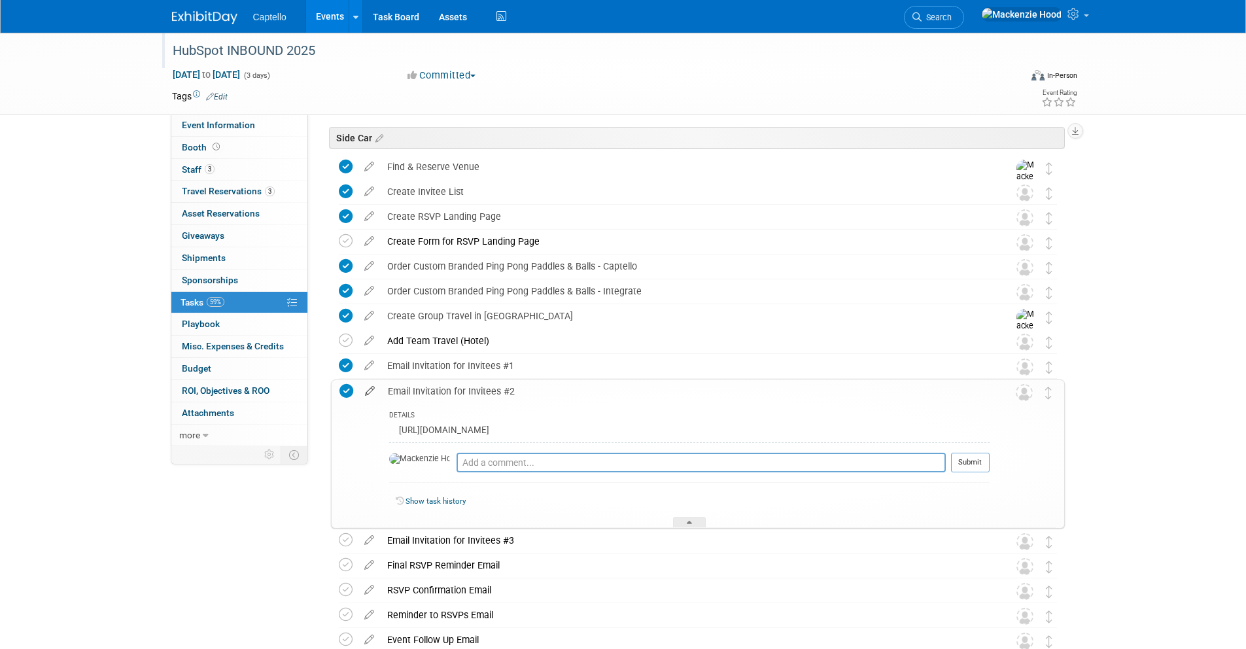
click at [369, 392] on icon at bounding box center [369, 388] width 23 height 16
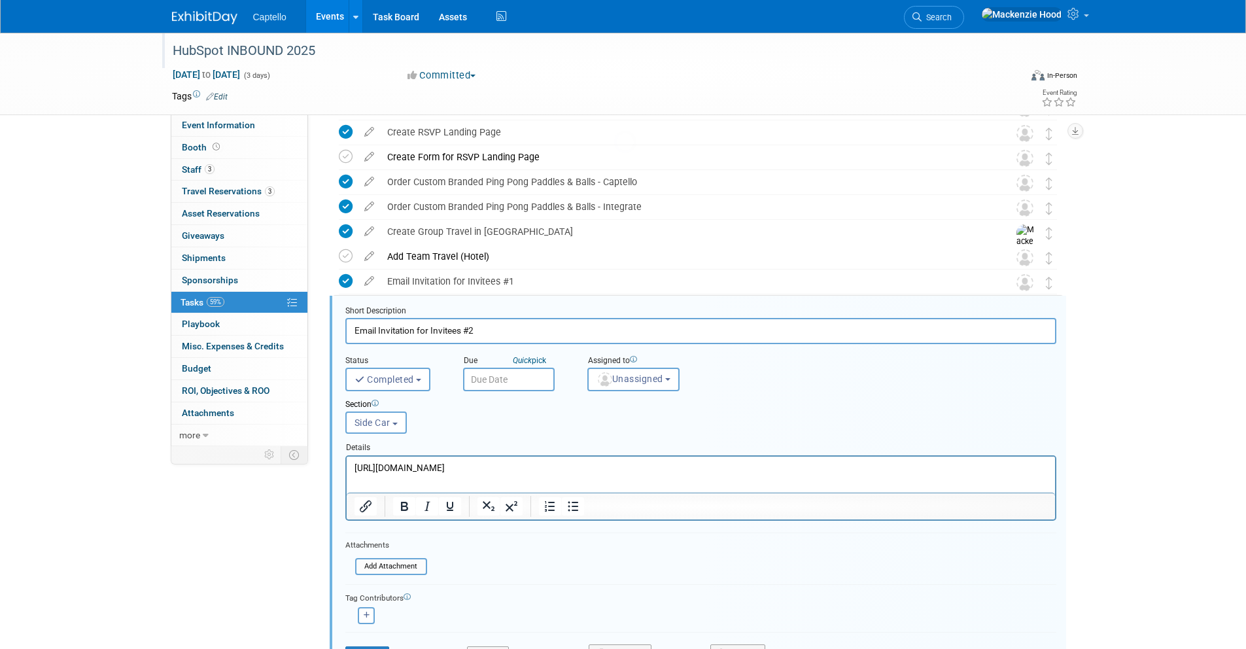
scroll to position [0, 0]
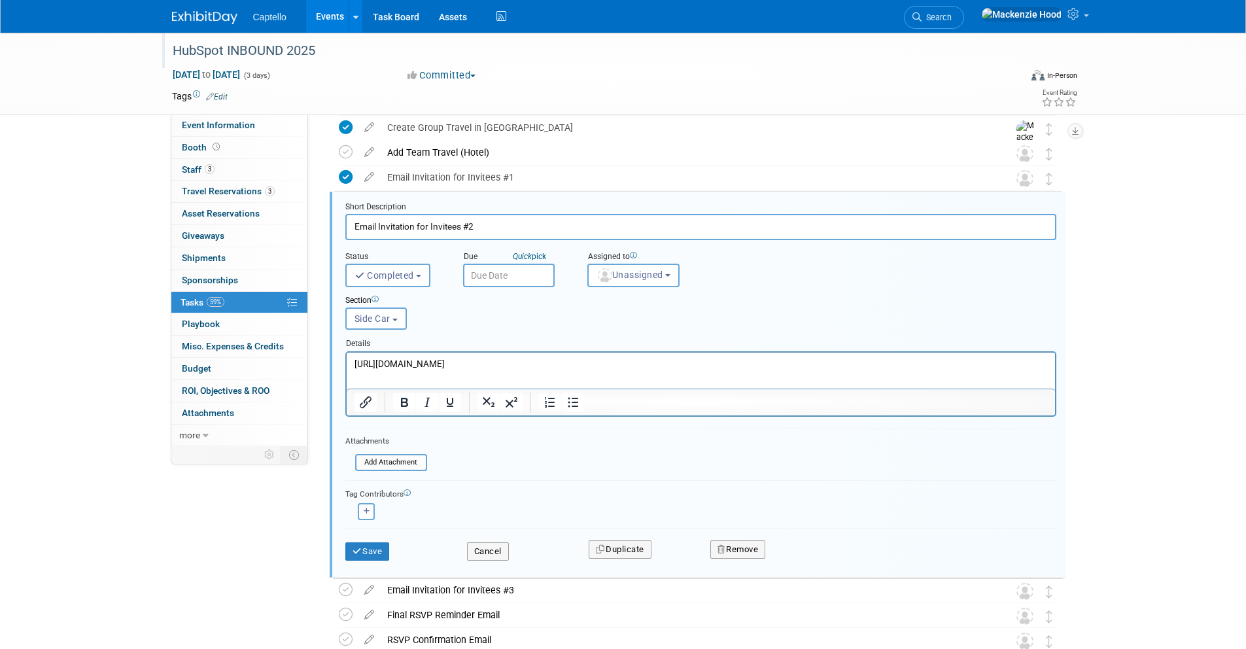
click at [749, 357] on p "[URL][DOMAIN_NAME]" at bounding box center [700, 363] width 693 height 12
click at [379, 547] on button "Save" at bounding box center [367, 551] width 44 height 18
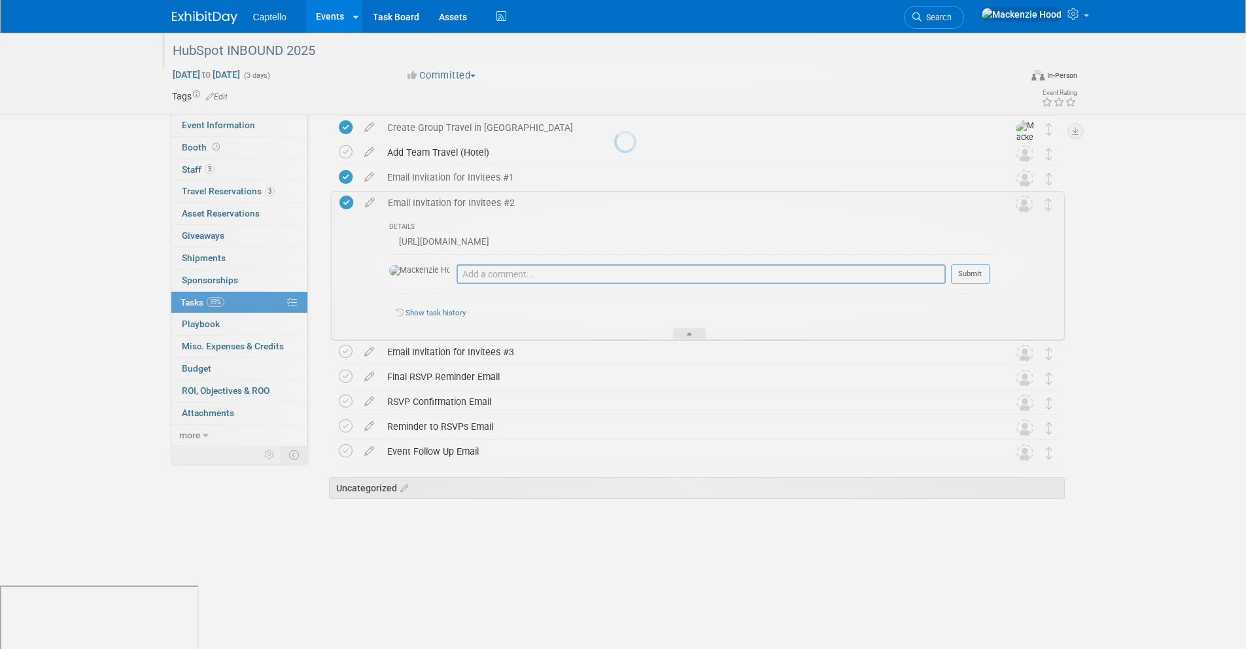
scroll to position [258, 0]
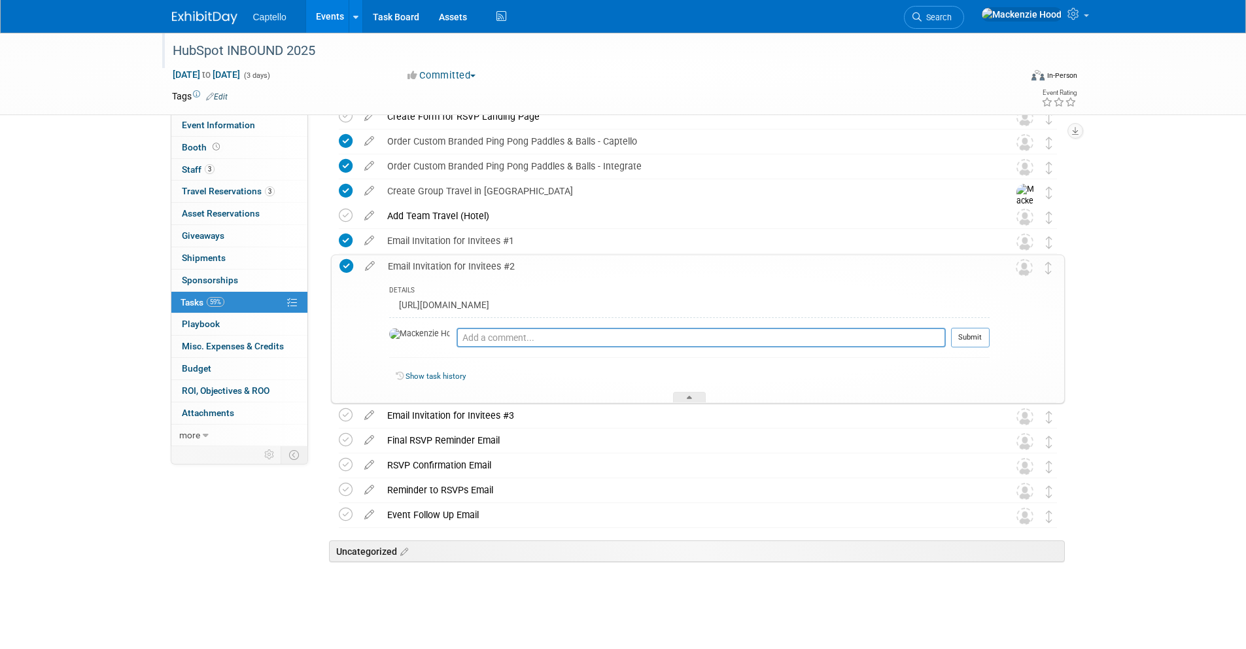
click at [426, 259] on div "Email Invitation for Invitees #2" at bounding box center [685, 266] width 608 height 22
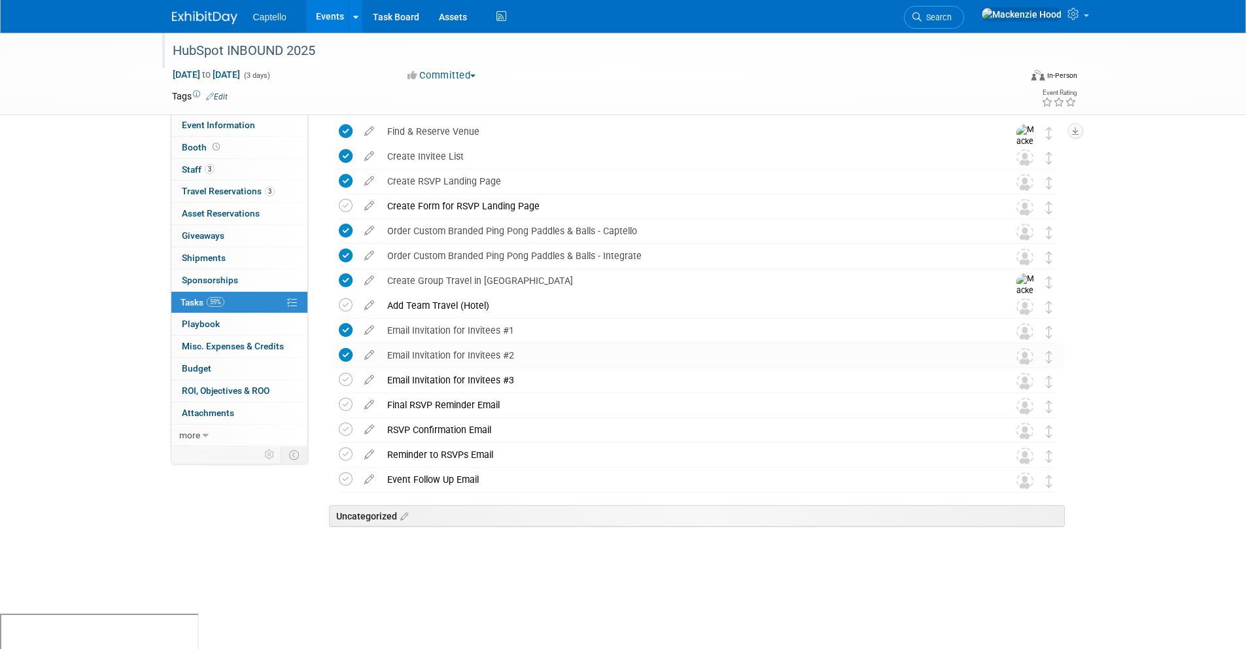
scroll to position [133, 0]
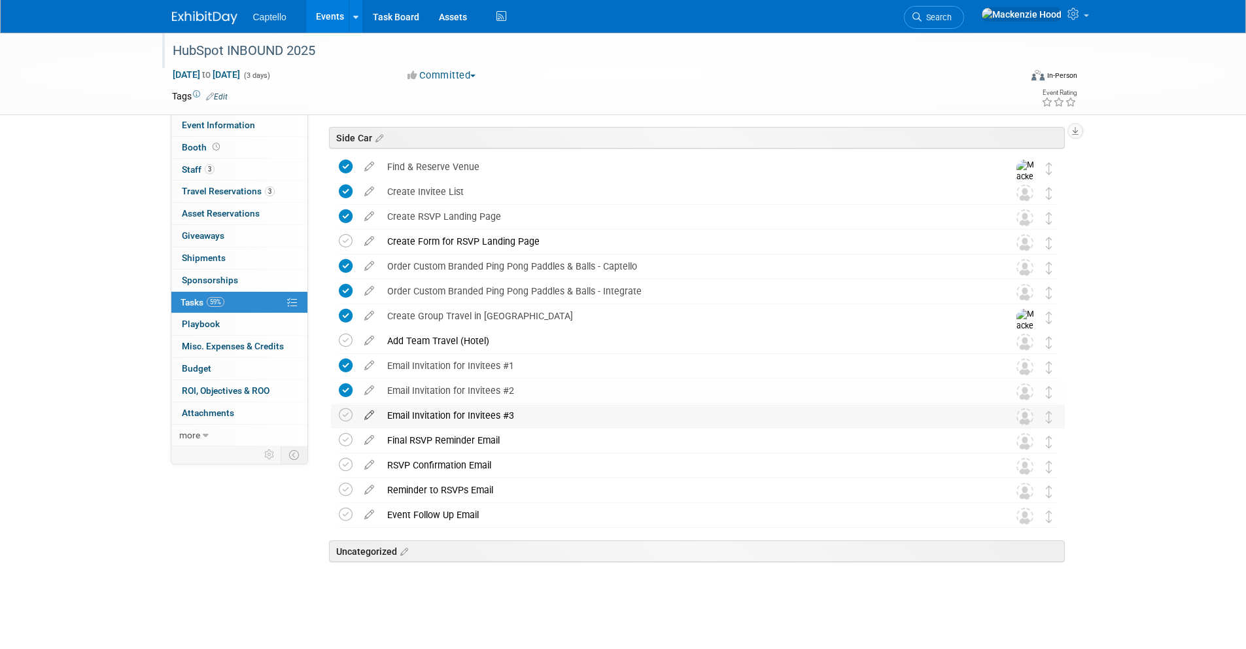
click at [369, 412] on icon at bounding box center [369, 412] width 23 height 16
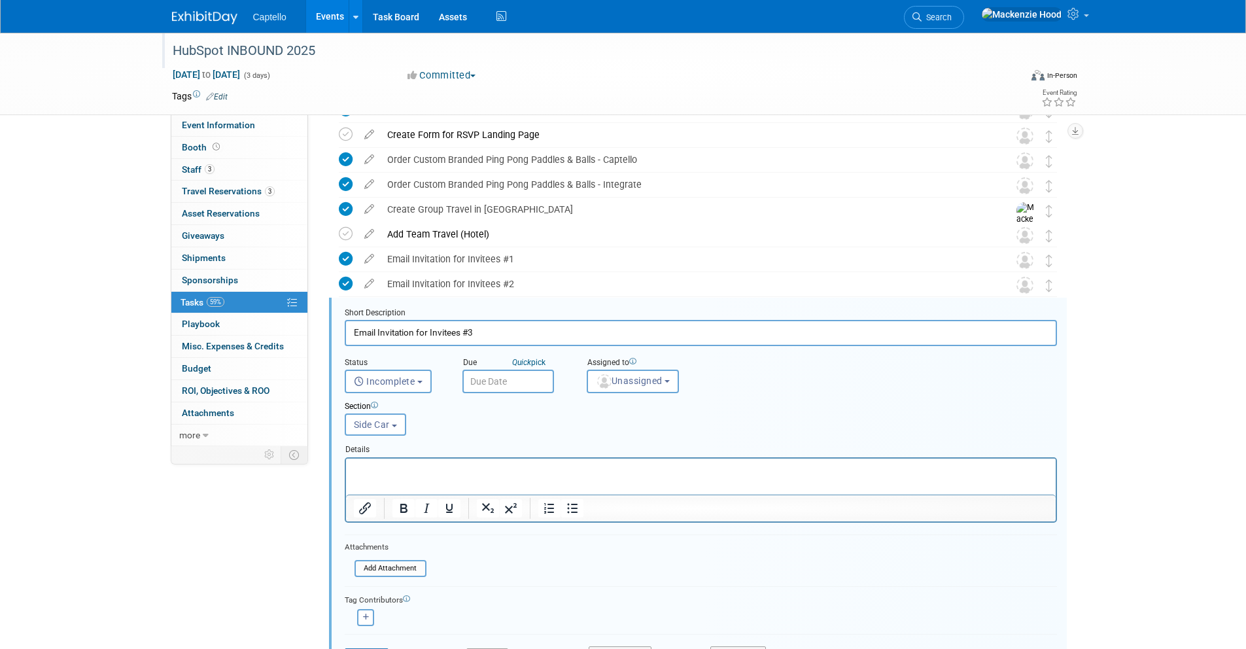
scroll to position [345, 0]
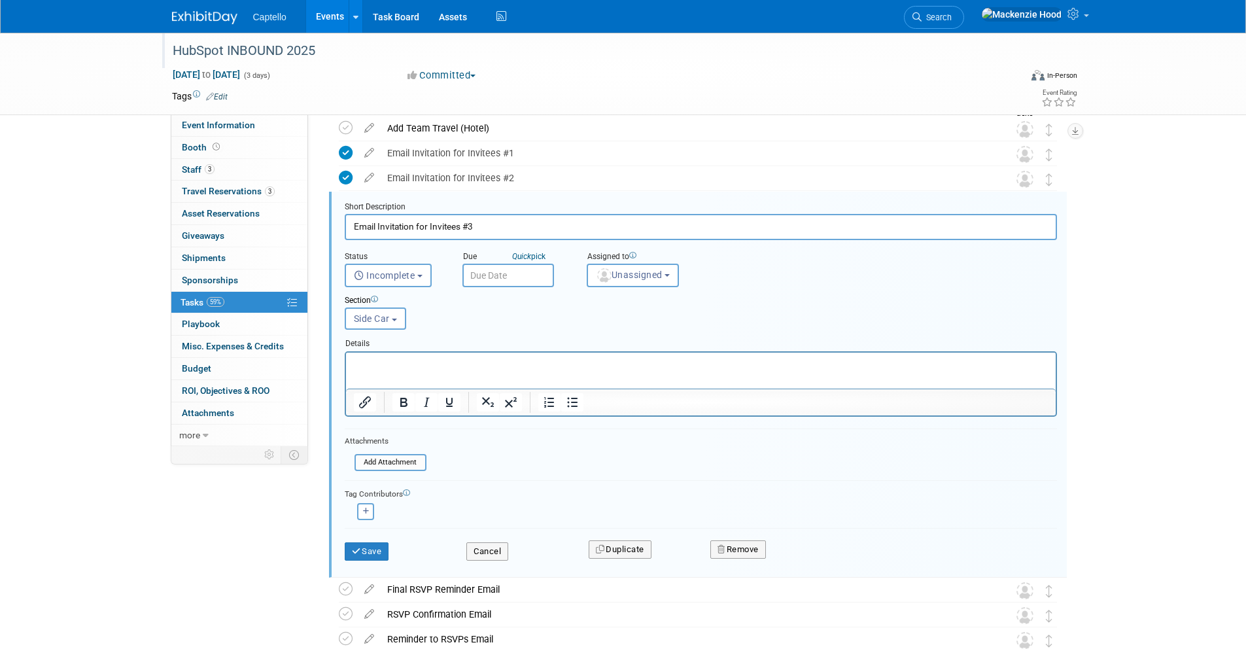
click at [432, 365] on p "Rich Text Area. Press ALT-0 for help." at bounding box center [700, 363] width 695 height 12
paste body "Rich Text Area. Press ALT-0 for help."
click at [356, 554] on icon "submit" at bounding box center [357, 551] width 10 height 9
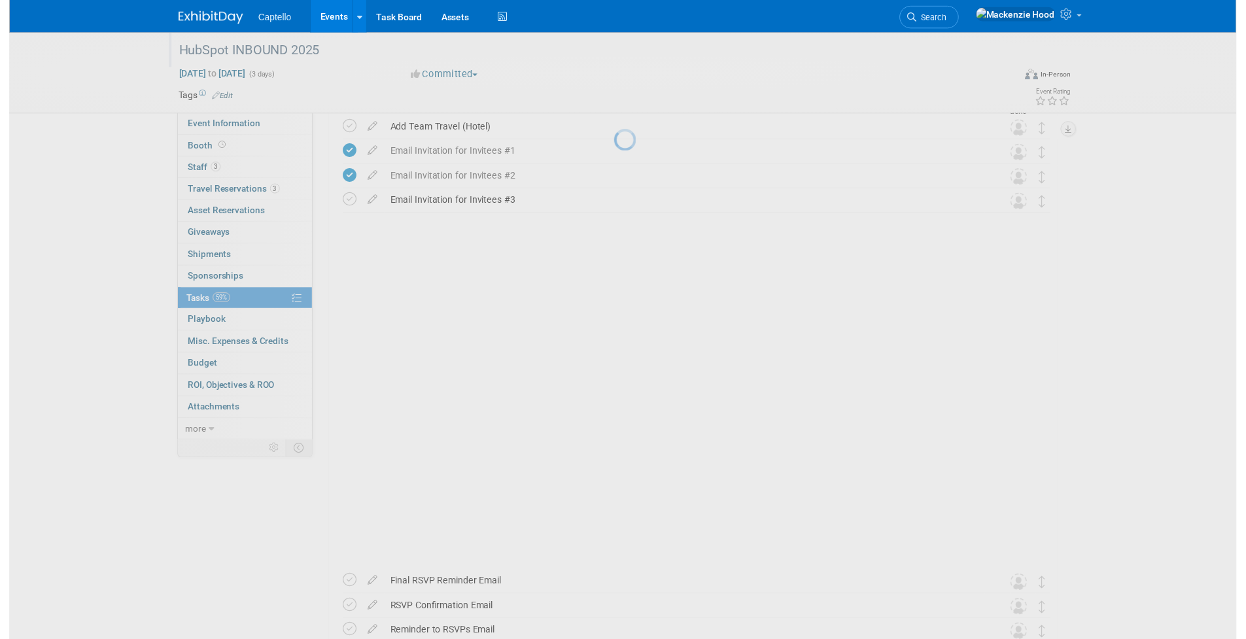
scroll to position [133, 0]
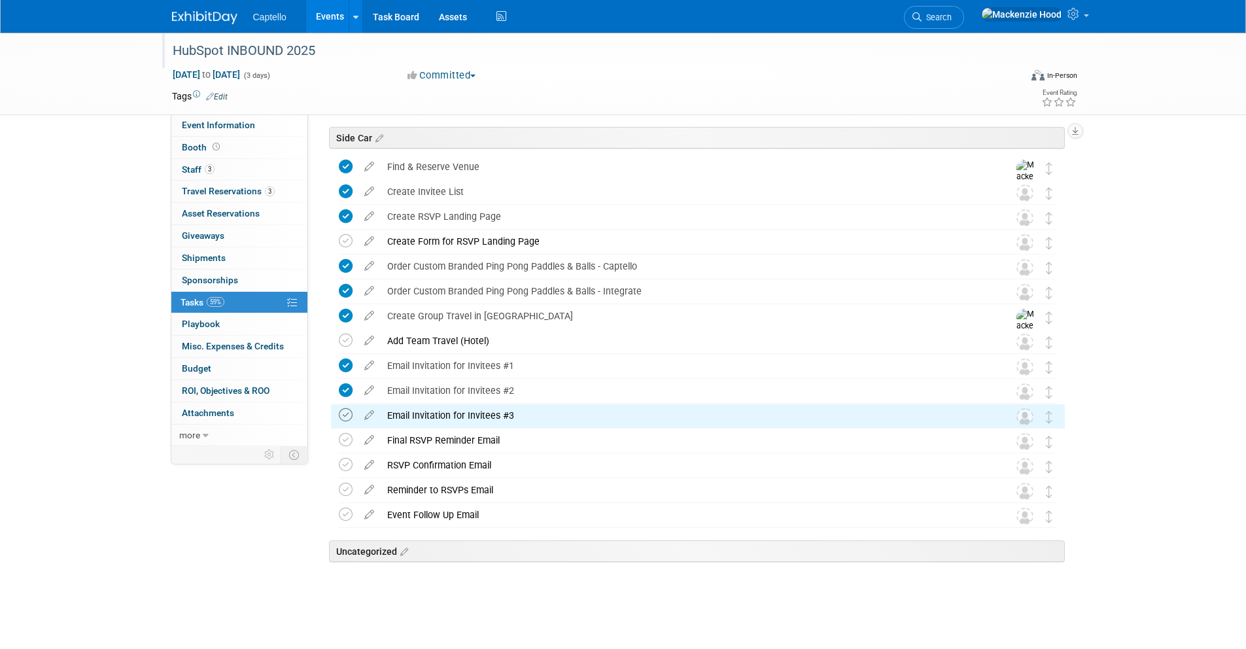
click at [344, 415] on icon at bounding box center [346, 415] width 14 height 14
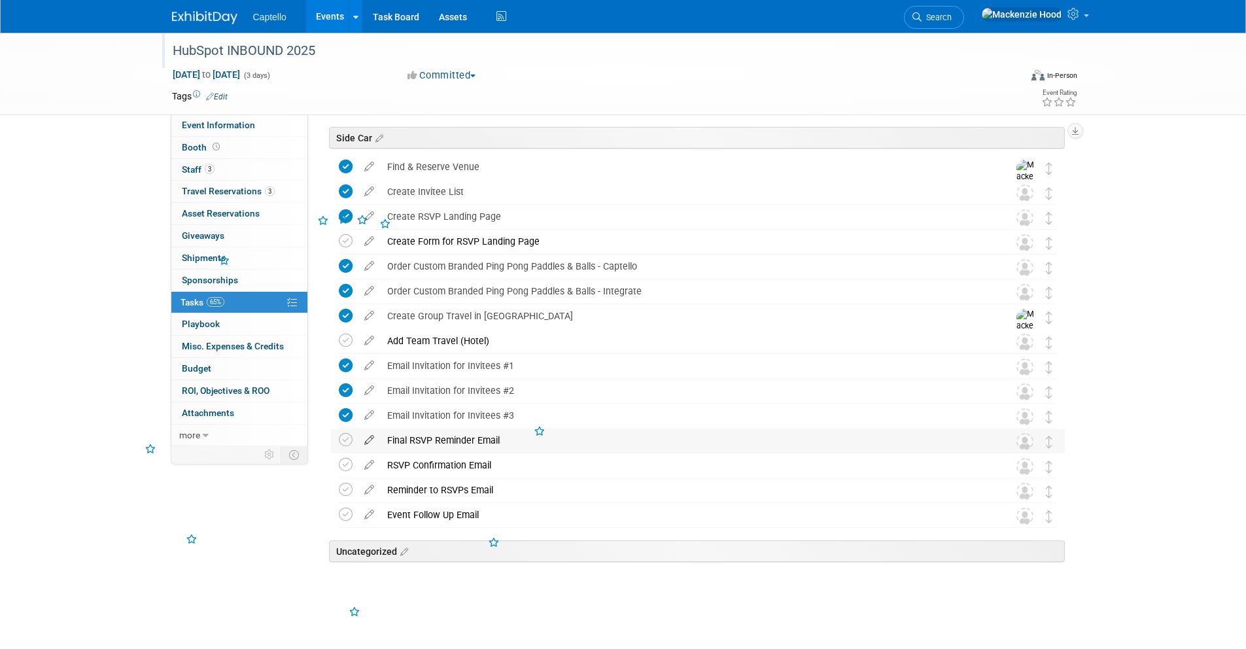
click at [366, 438] on icon at bounding box center [369, 437] width 23 height 16
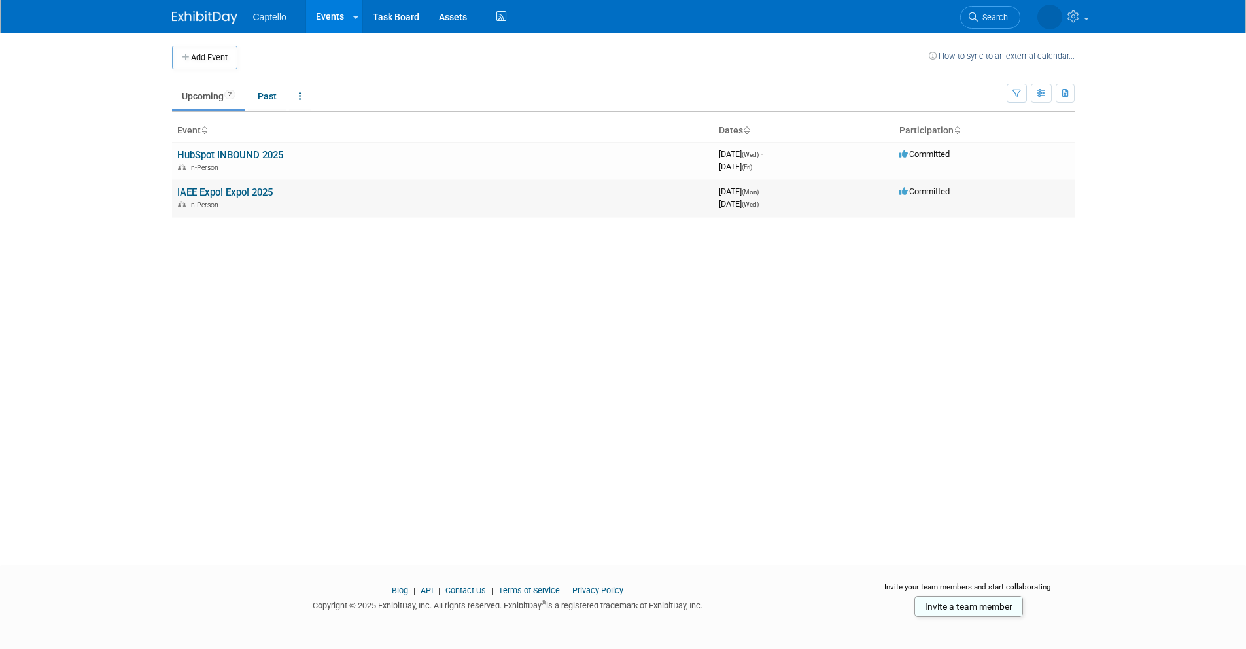
click at [265, 194] on link "IAEE Expo! Expo! 2025" at bounding box center [224, 192] width 95 height 12
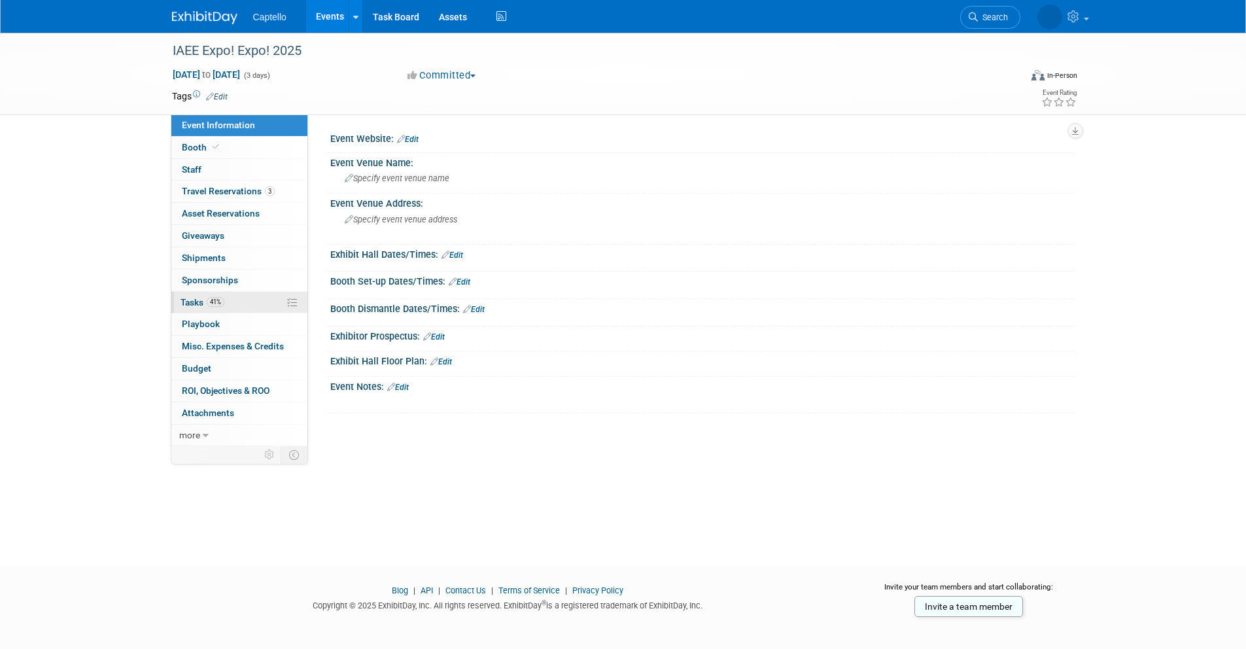
click at [249, 300] on link "41% Tasks 41%" at bounding box center [239, 303] width 136 height 22
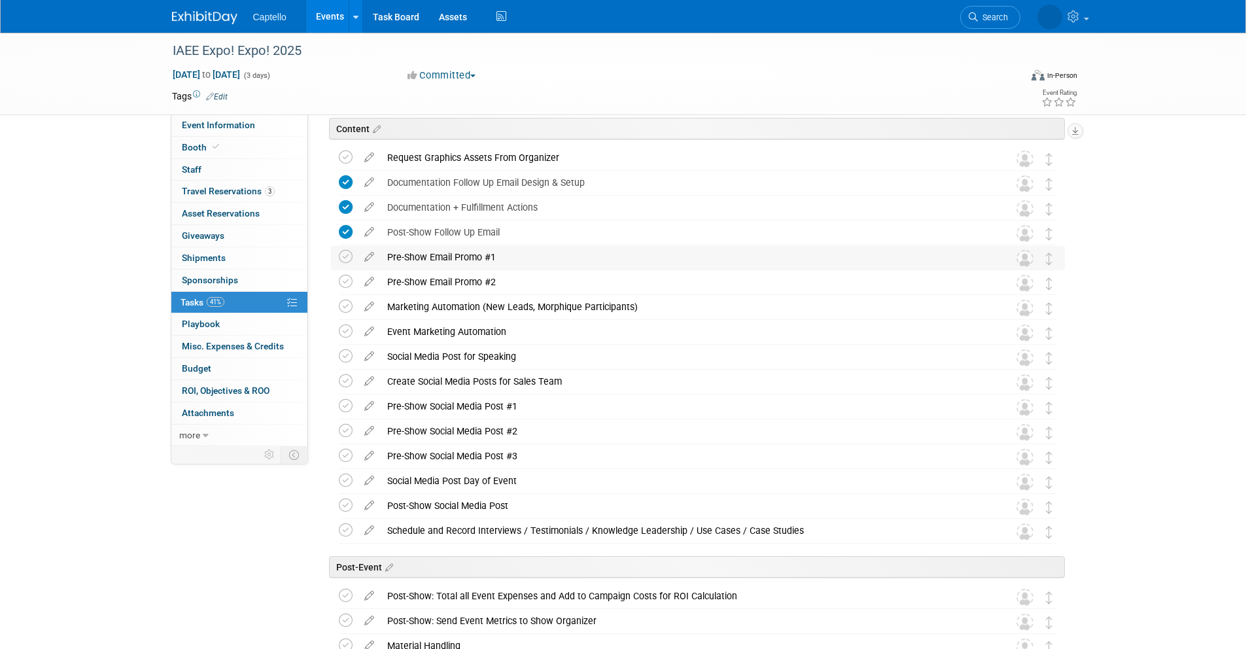
scroll to position [1076, 0]
drag, startPoint x: 529, startPoint y: 255, endPoint x: 369, endPoint y: 254, distance: 160.2
click at [369, 254] on tr "Pre-Show Email Promo #1 Pro tip: Press Ctrl-Enter to submit comment. Submit Sho…" at bounding box center [698, 259] width 718 height 24
copy div "Pre-Show Email Promo #1"
drag, startPoint x: 655, startPoint y: 258, endPoint x: 662, endPoint y: 255, distance: 7.9
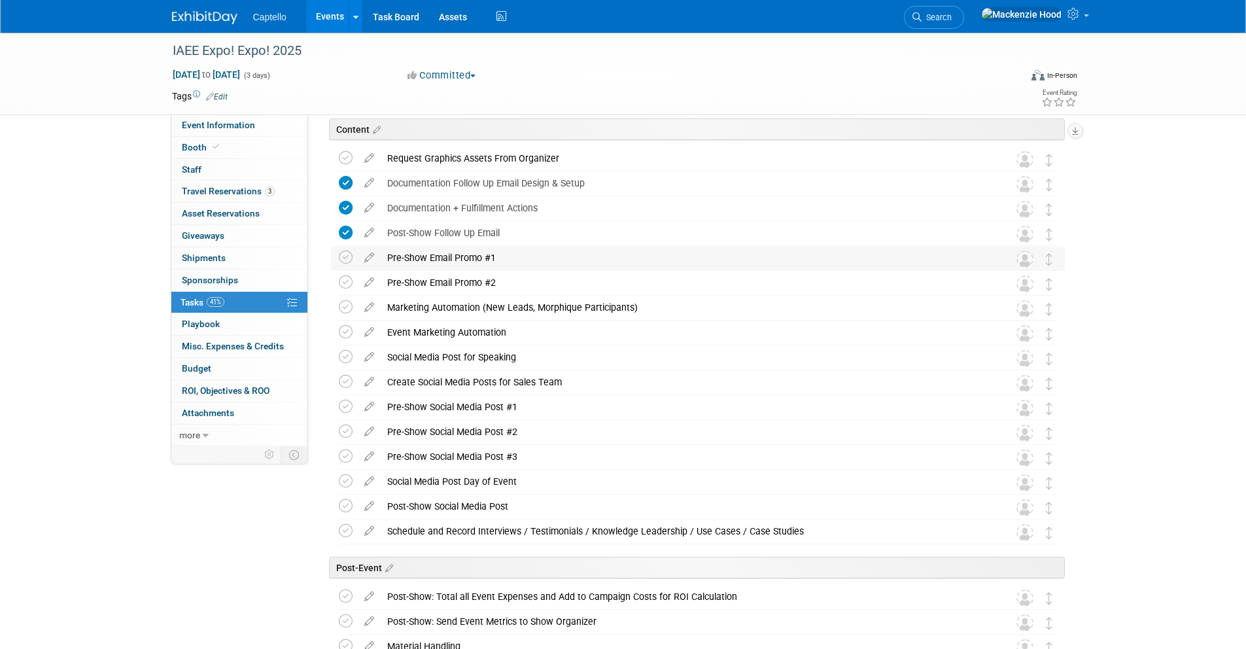
click at [655, 258] on div "Pre-Show Email Promo #1" at bounding box center [686, 258] width 610 height 22
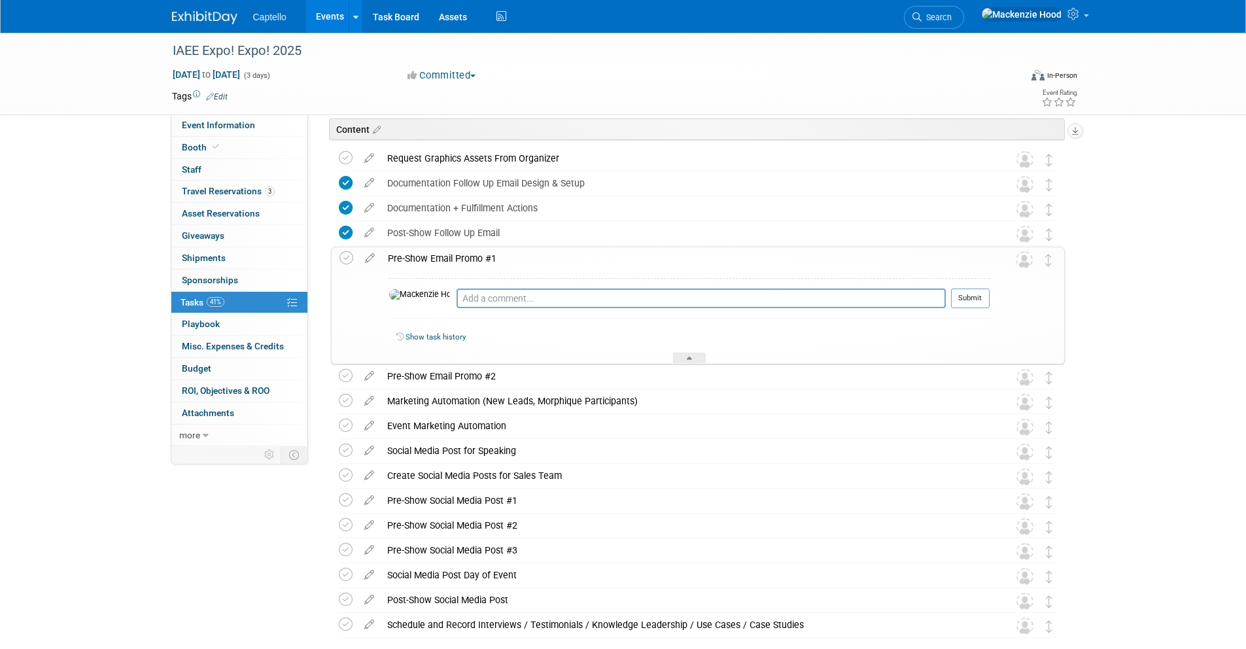
click at [883, 256] on div "Pre-Show Email Promo #1" at bounding box center [685, 258] width 608 height 22
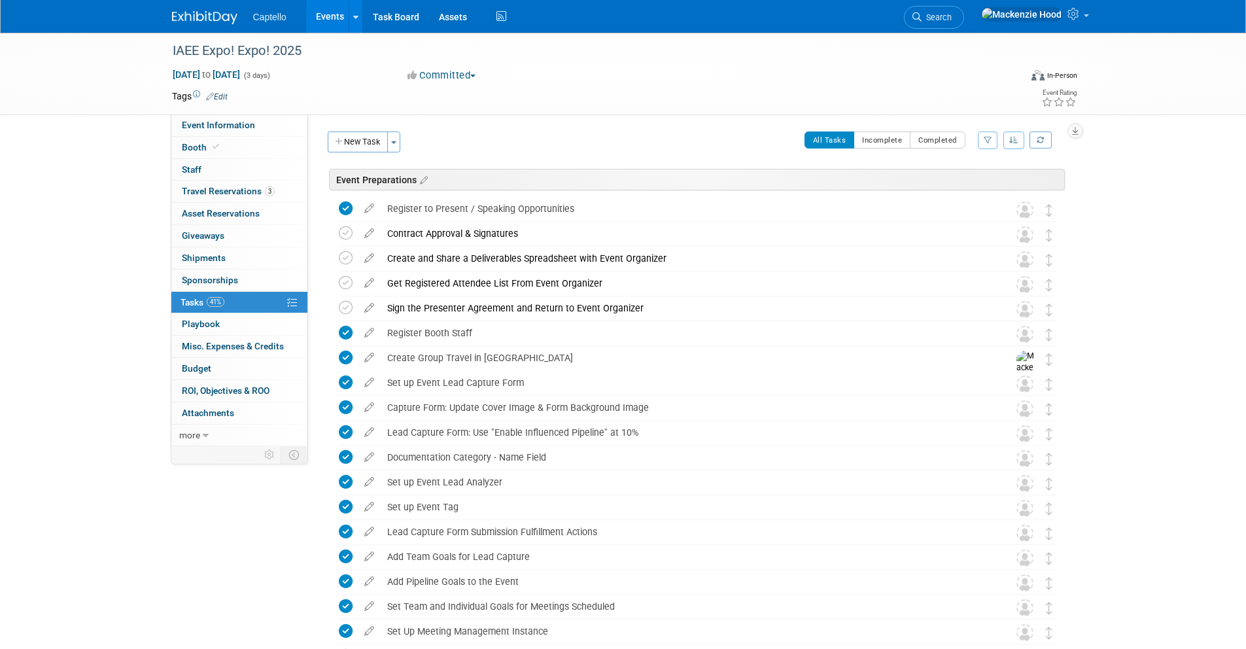
scroll to position [0, 0]
click at [339, 141] on icon "button" at bounding box center [339, 143] width 9 height 9
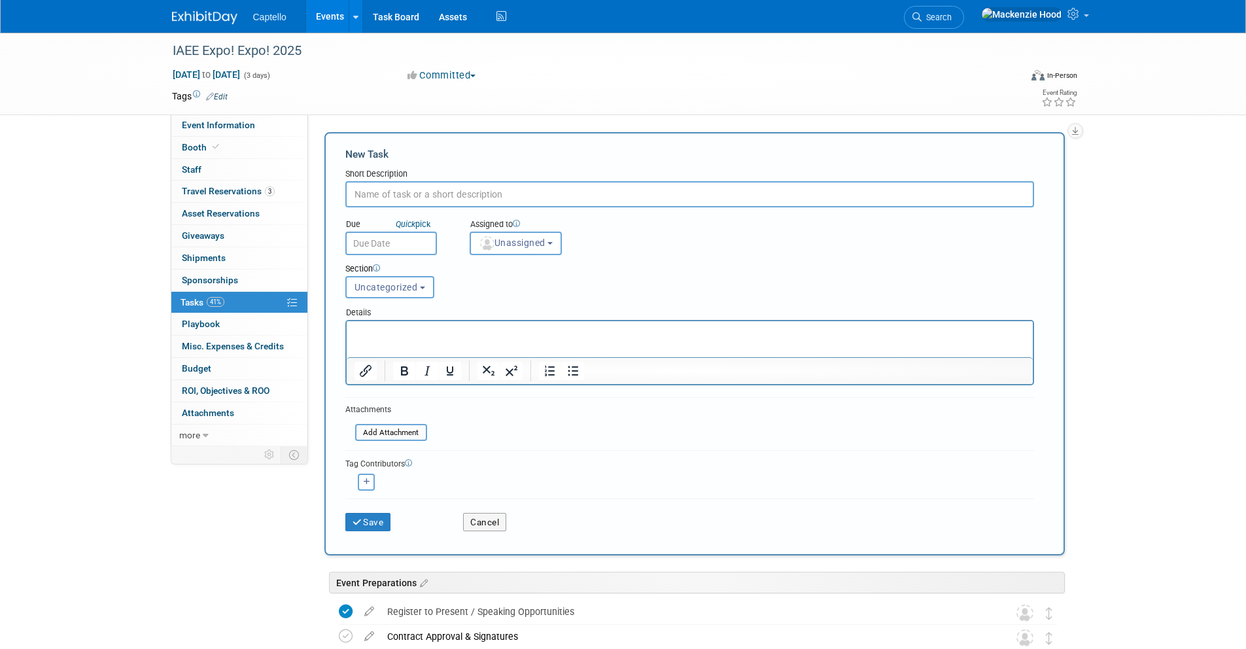
paste input "Set up Event Lead Capture Form + API info (if available) or IntelliScan"
type input "Set up Event Lead Capture Form + API info (if available) or IntelliScan"
click at [366, 523] on button "Save" at bounding box center [368, 522] width 46 height 18
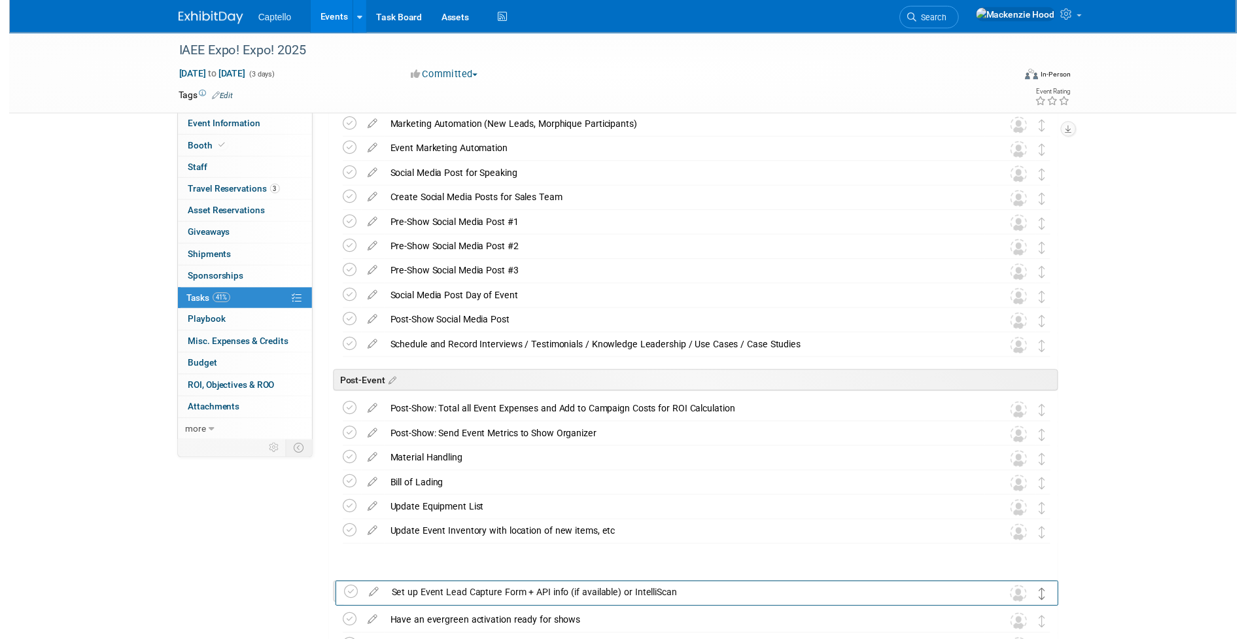
scroll to position [1422, 0]
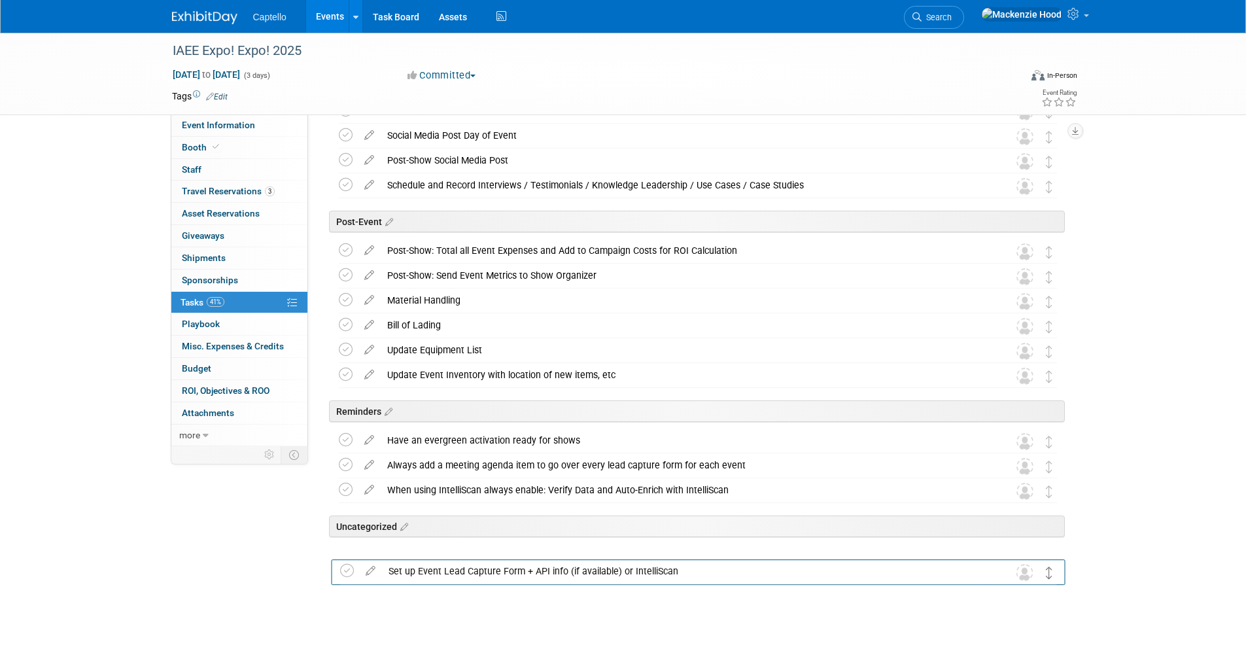
drag, startPoint x: 1047, startPoint y: 558, endPoint x: 1048, endPoint y: 573, distance: 15.1
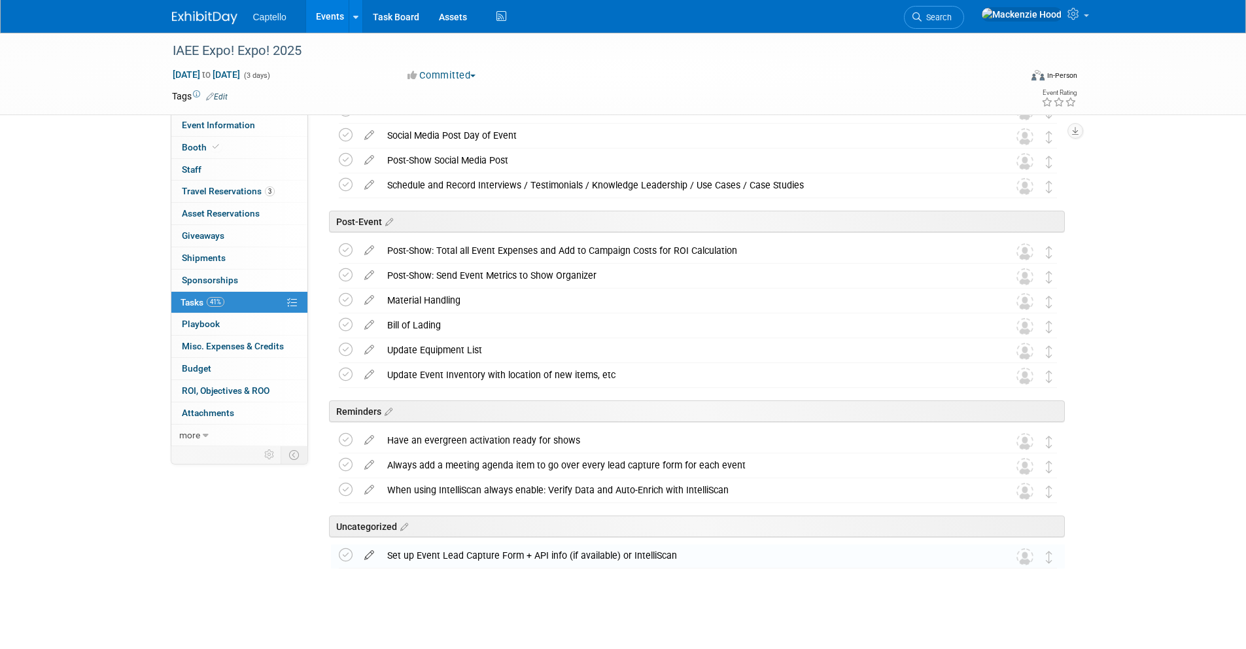
click at [374, 547] on icon at bounding box center [369, 552] width 23 height 16
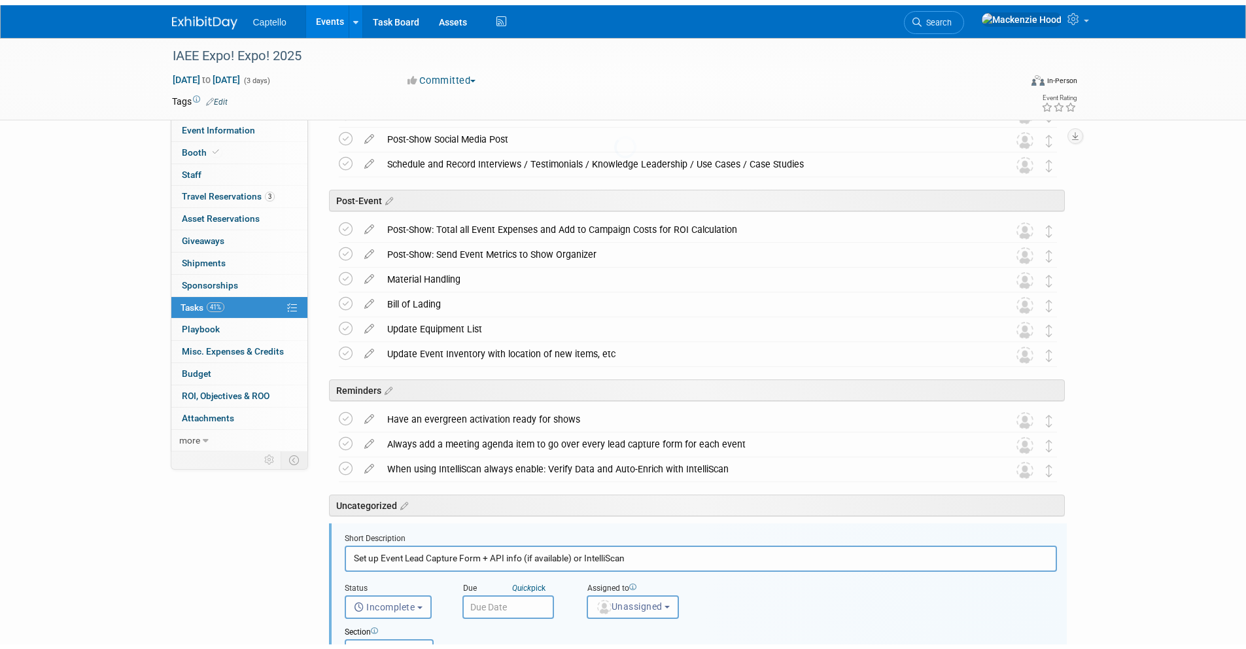
scroll to position [1775, 0]
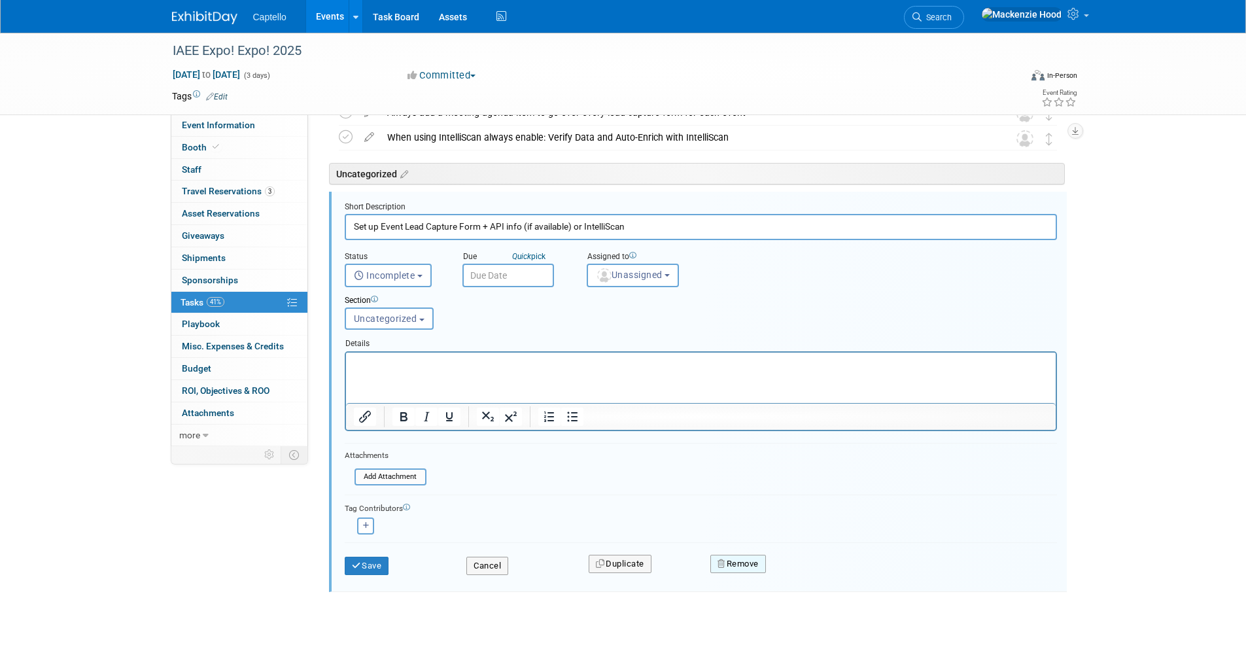
click at [738, 566] on button "Remove" at bounding box center [738, 564] width 56 height 18
click at [795, 569] on link "Yes" at bounding box center [812, 574] width 38 height 21
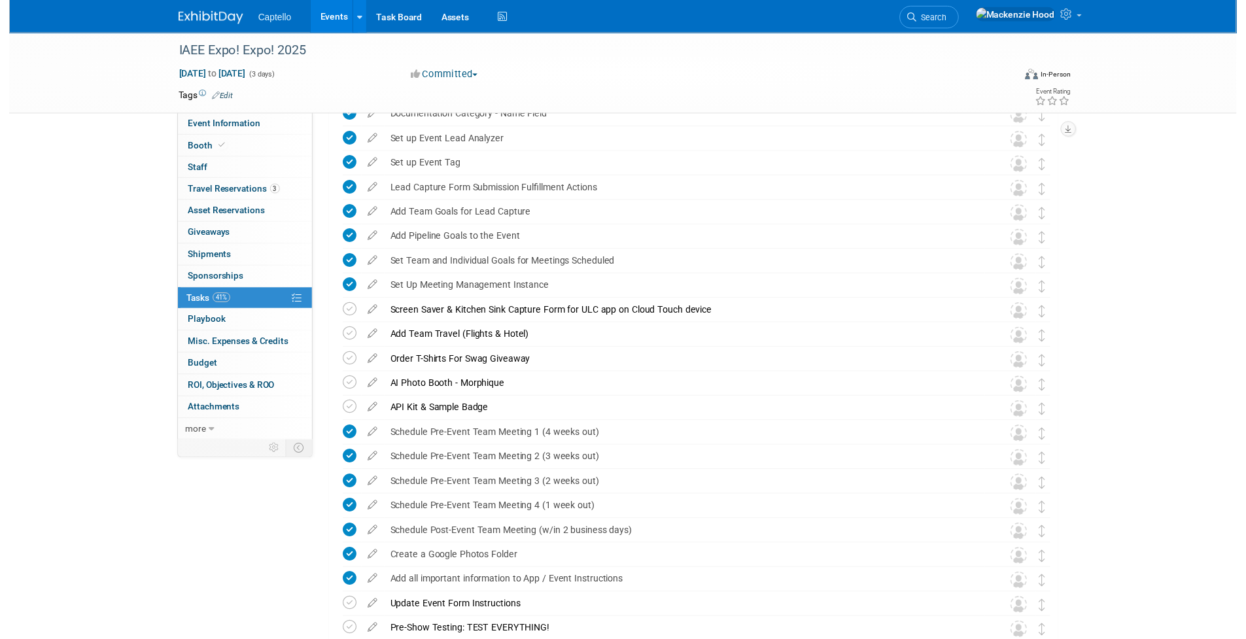
scroll to position [347, 0]
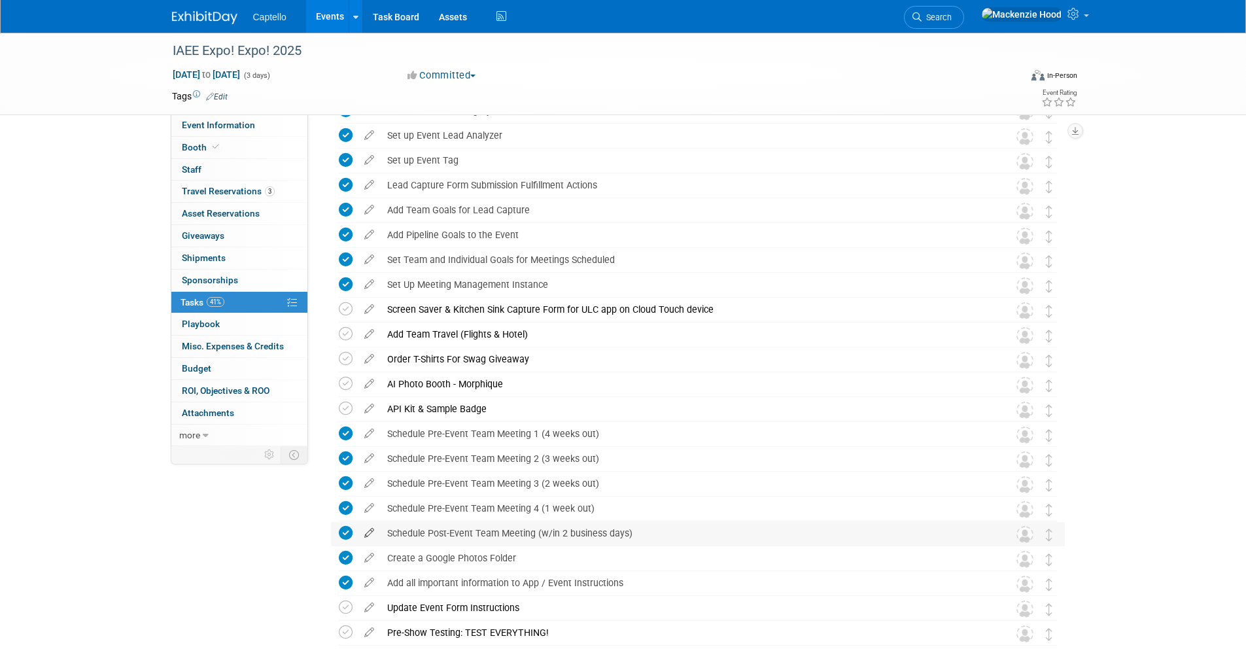
click at [372, 532] on icon at bounding box center [369, 530] width 23 height 16
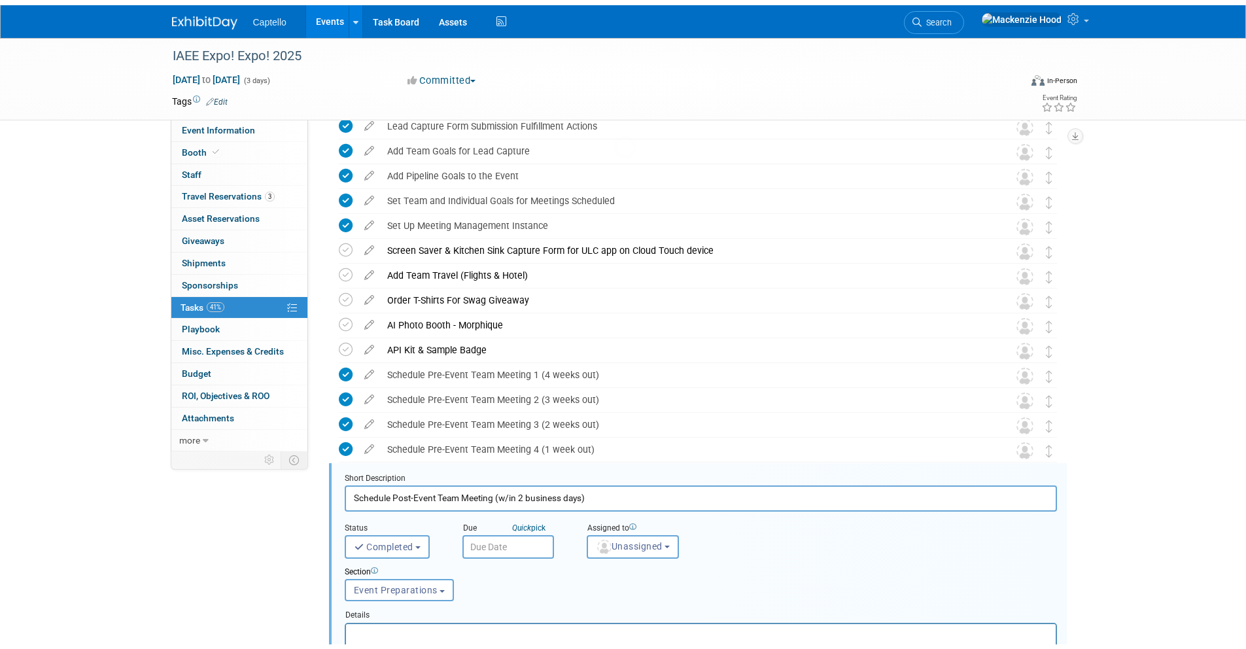
scroll to position [678, 0]
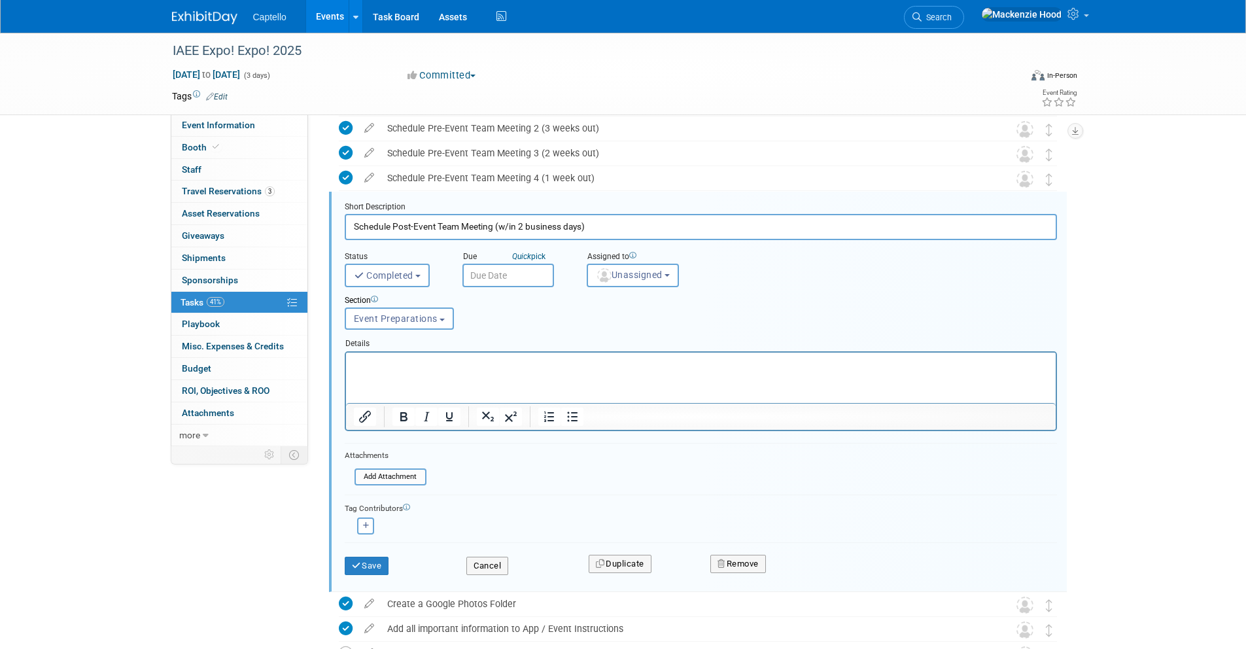
click at [535, 369] on html at bounding box center [700, 361] width 710 height 18
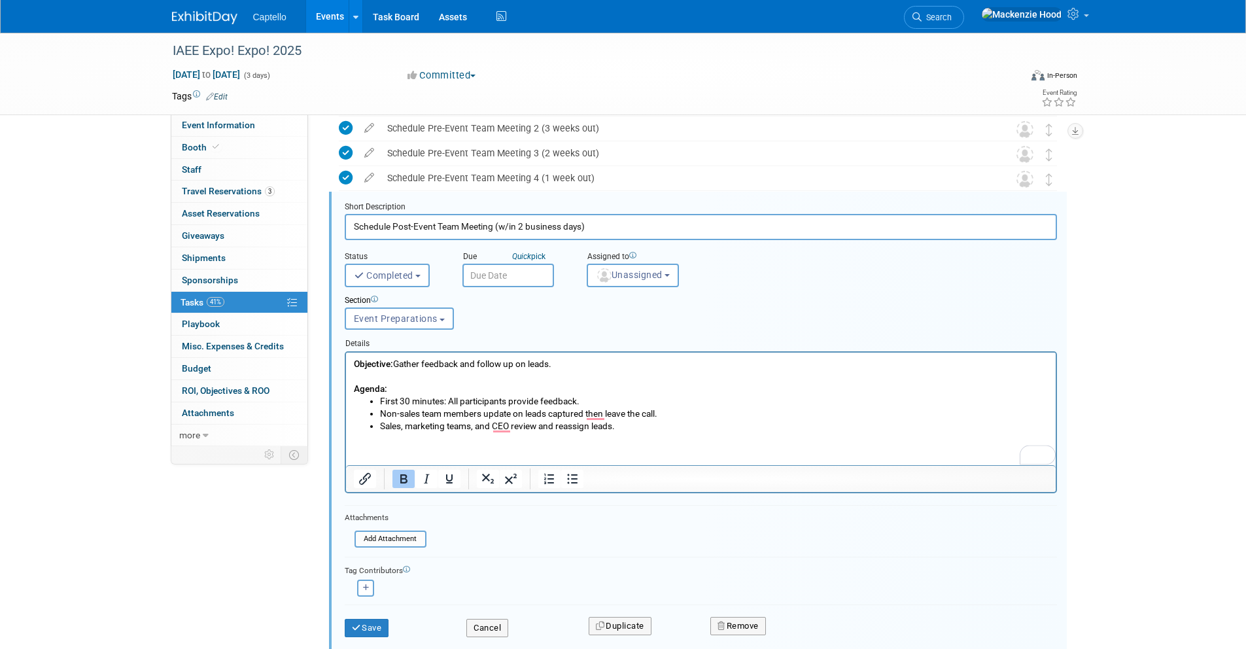
click at [548, 466] on div at bounding box center [701, 478] width 710 height 27
click at [492, 432] on html "Objective: Gather feedback and follow up on leads. Agenda: First 30 minutes: Al…" at bounding box center [700, 392] width 710 height 80
click at [576, 362] on p "Objective: Gather feedback and follow up on leads." at bounding box center [700, 363] width 695 height 12
click at [645, 430] on li "Sales, marketing teams, and CEO review and reassign leads." at bounding box center [713, 425] width 668 height 12
click at [656, 432] on html "Objective: Gather feedback and follow up on leads. Agenda: First 30 minutes: Al…" at bounding box center [700, 392] width 710 height 80
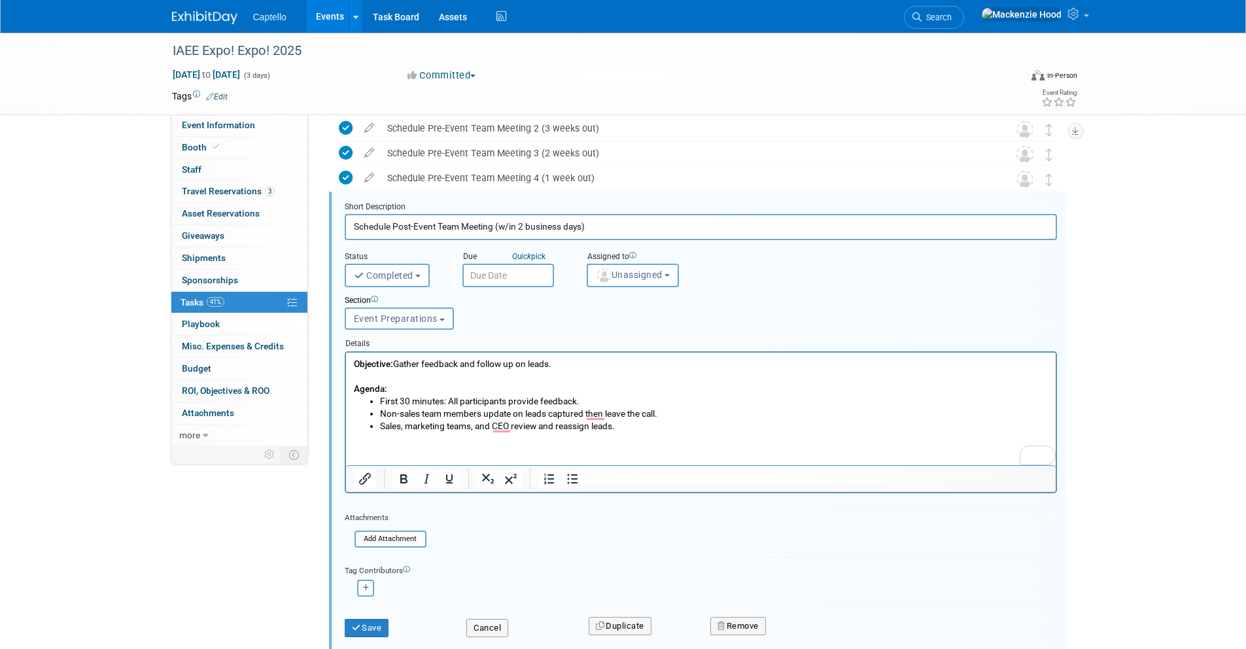
click at [562, 359] on p "Objective: Gather feedback and follow up on leads." at bounding box center [700, 363] width 695 height 12
click at [689, 430] on li "Sales, marketing teams, and CEO review and reassign leads." at bounding box center [713, 425] width 668 height 12
click at [561, 358] on p "Objective: Gather feedback and follow up on leads." at bounding box center [700, 363] width 695 height 12
click at [634, 424] on li "Sales, marketing teams, and CEO review and reassign leads." at bounding box center [713, 425] width 668 height 12
click at [564, 359] on p "Objective: Gather feedback and follow up on leads." at bounding box center [700, 363] width 695 height 12
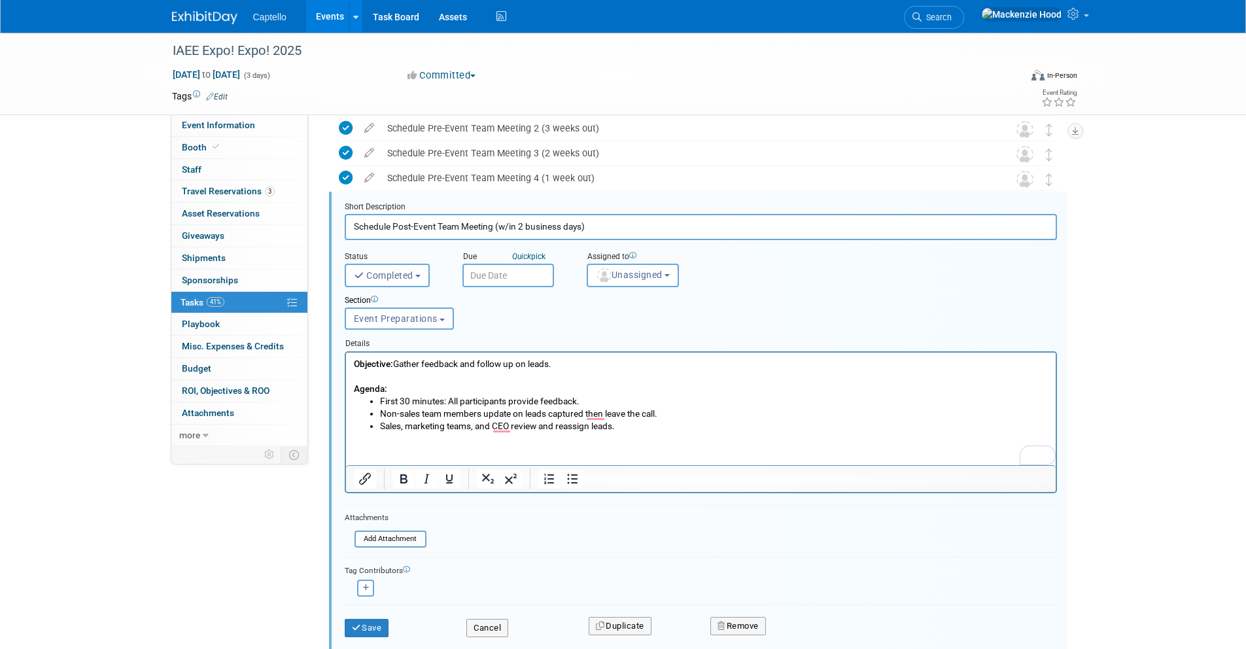
click at [628, 426] on li "Sales, marketing teams, and CEO review and reassign leads." at bounding box center [713, 425] width 668 height 12
click at [568, 358] on p "Objective: Gather feedback and follow up on leads." at bounding box center [700, 363] width 695 height 12
click at [354, 621] on button "Save" at bounding box center [367, 628] width 44 height 18
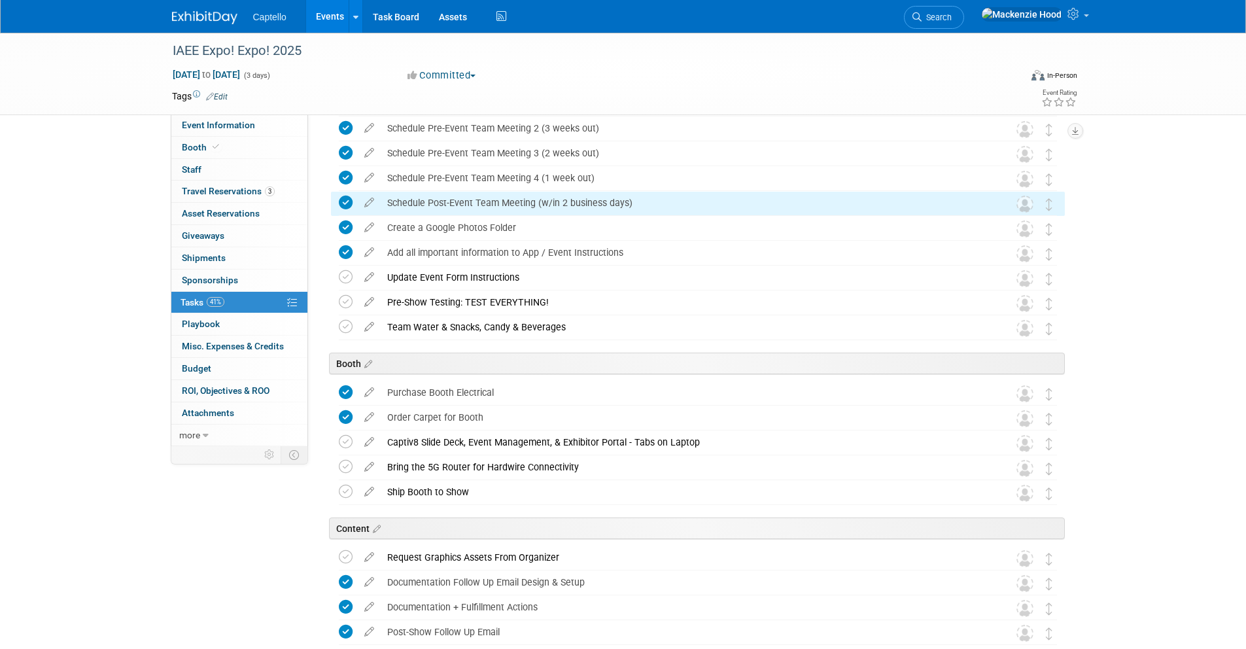
click at [489, 204] on div "Schedule Post-Event Team Meeting (w/in 2 business days)" at bounding box center [686, 203] width 610 height 22
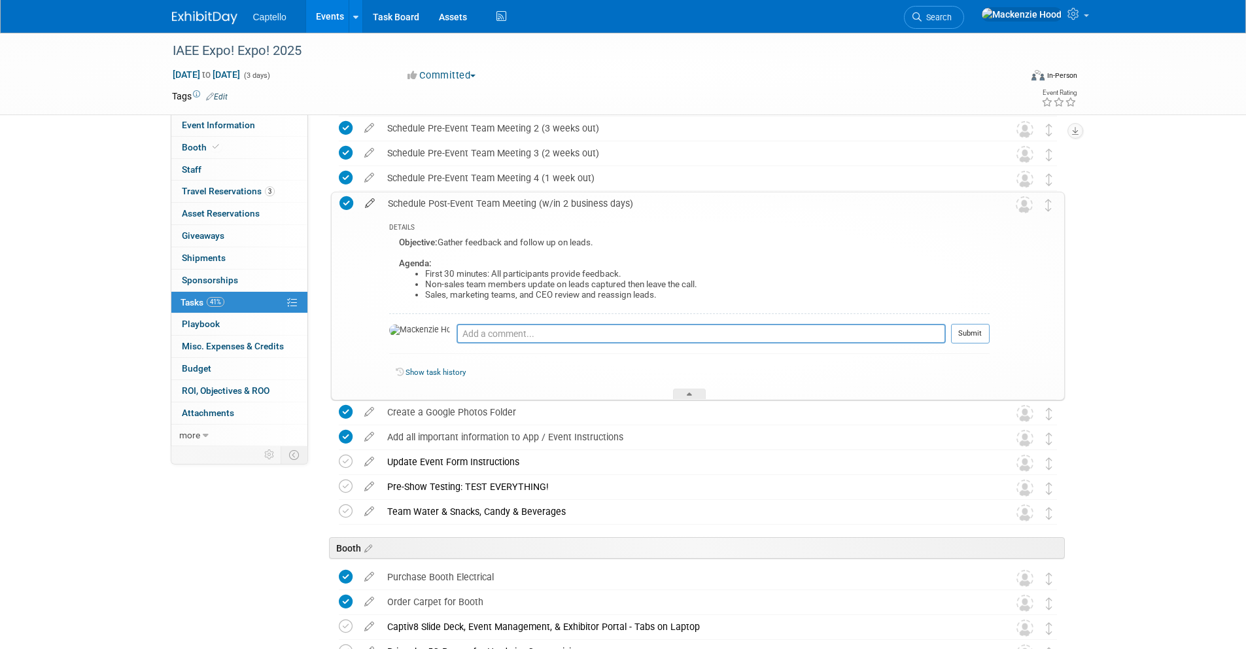
click at [371, 203] on icon at bounding box center [369, 200] width 23 height 16
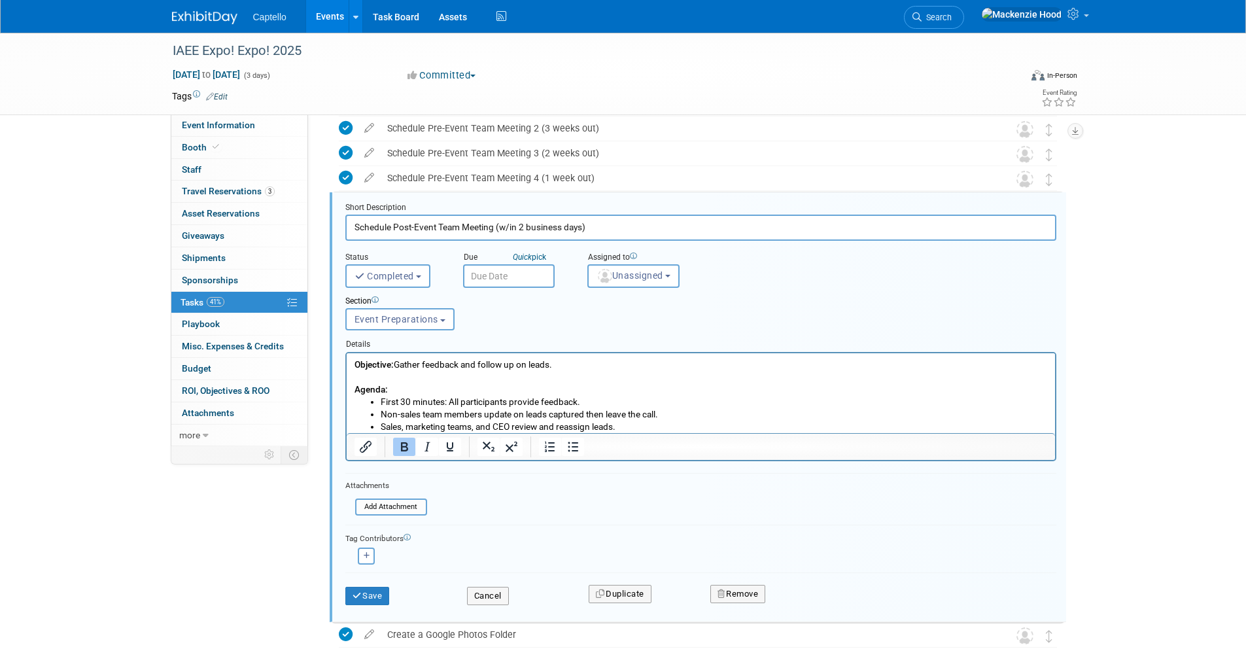
scroll to position [678, 0]
click at [660, 428] on li "Sales, marketing teams, and CEO review and reassign leads." at bounding box center [713, 425] width 667 height 12
click at [555, 354] on html "Objective: Gather feedback and follow up on leads. Agenda: First 30 minutes: Al…" at bounding box center [700, 392] width 708 height 80
click at [570, 357] on p "Objective: Gather feedback and follow up on leads. Agenda:" at bounding box center [700, 375] width 693 height 37
click at [574, 366] on p "Objective: Gather feedback and follow up on leads. Agenda:" at bounding box center [700, 375] width 693 height 37
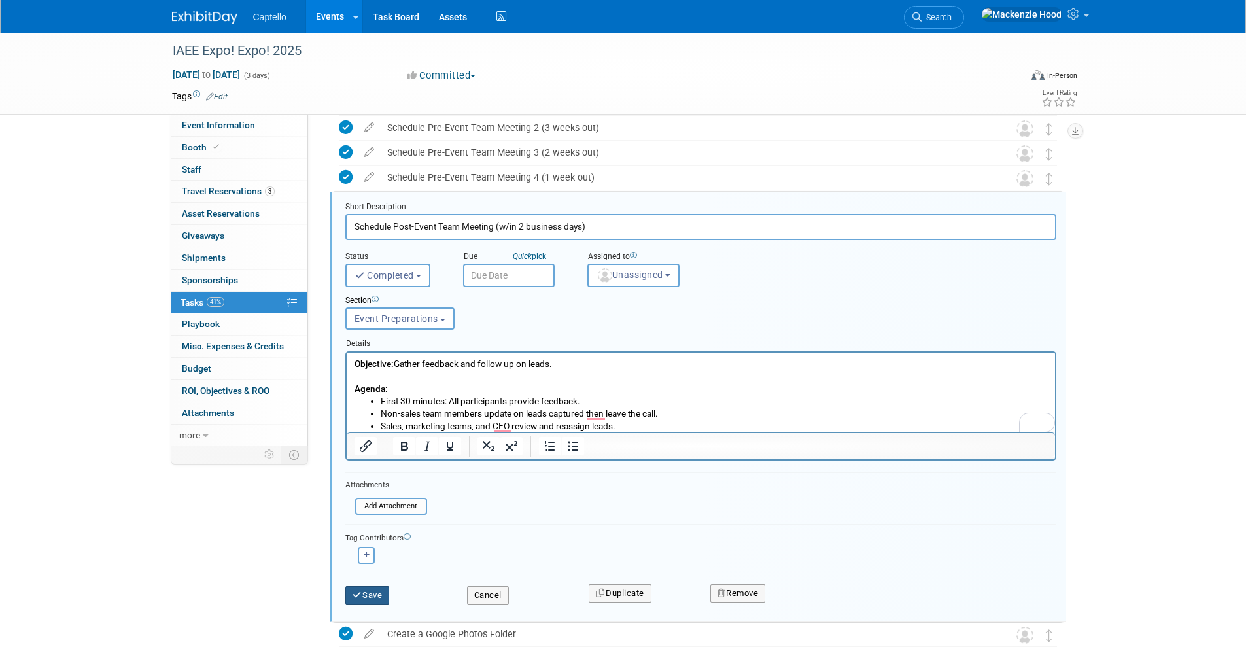
click at [357, 591] on icon "submit" at bounding box center [357, 595] width 10 height 9
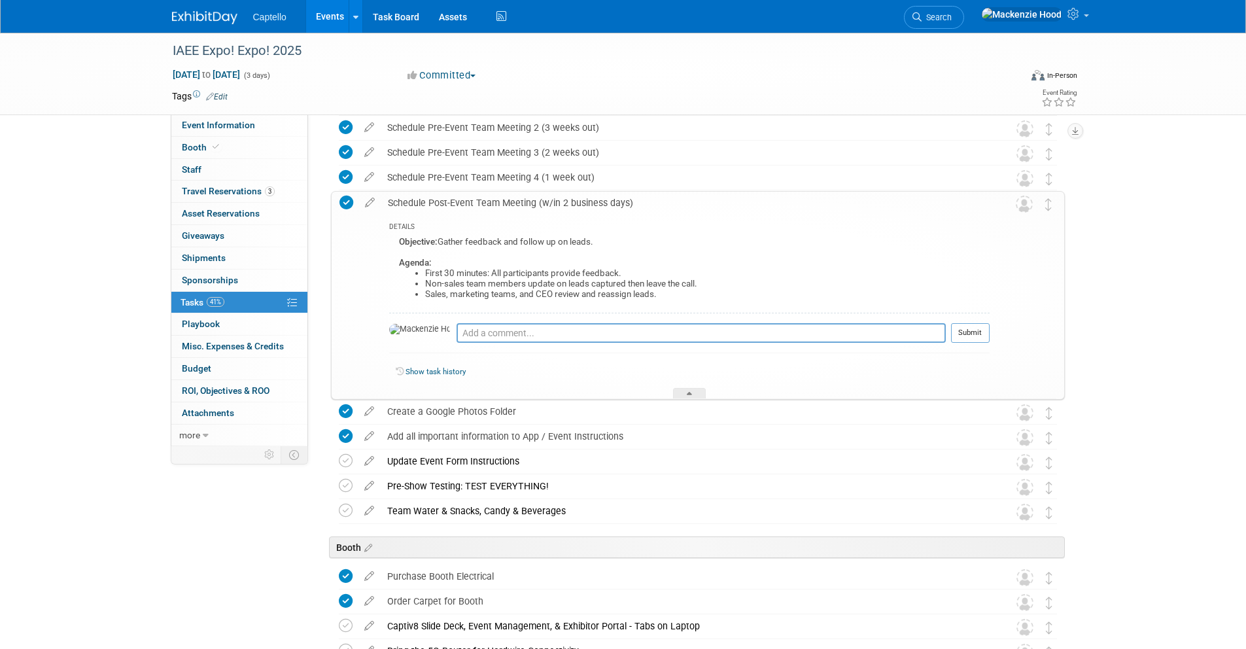
click at [441, 204] on div "Schedule Post-Event Team Meeting (w/in 2 business days)" at bounding box center [685, 203] width 608 height 22
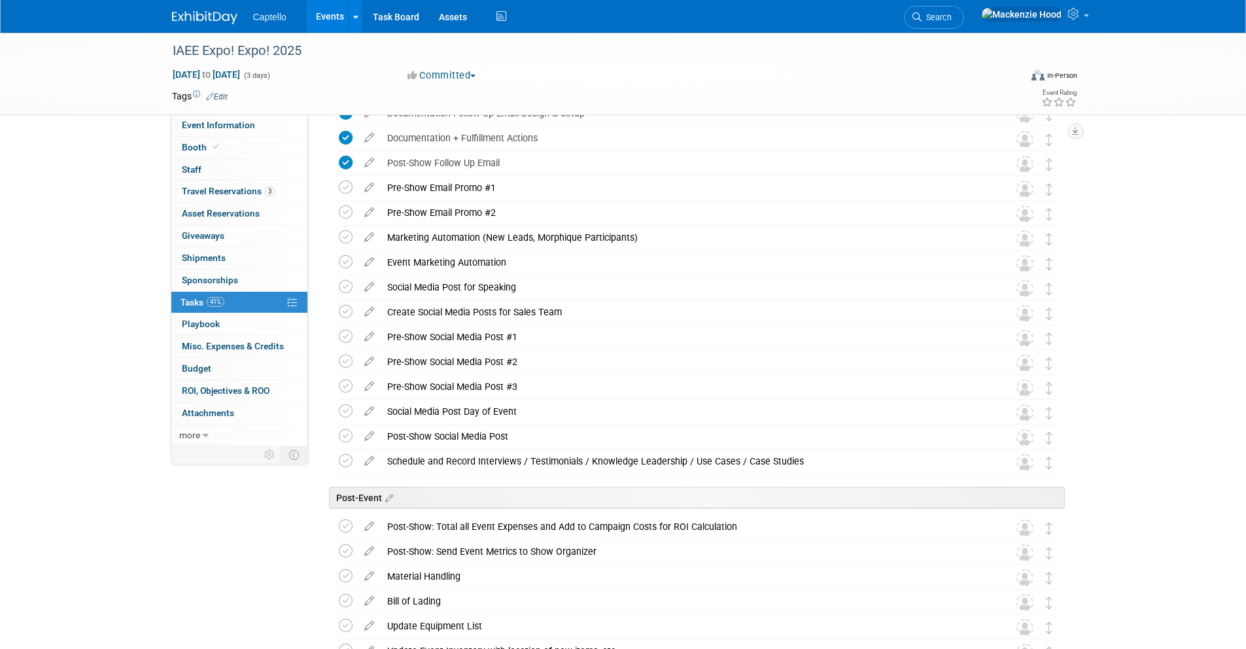
scroll to position [1148, 0]
click at [421, 337] on div "Pre-Show Social Media Post #1" at bounding box center [686, 335] width 610 height 22
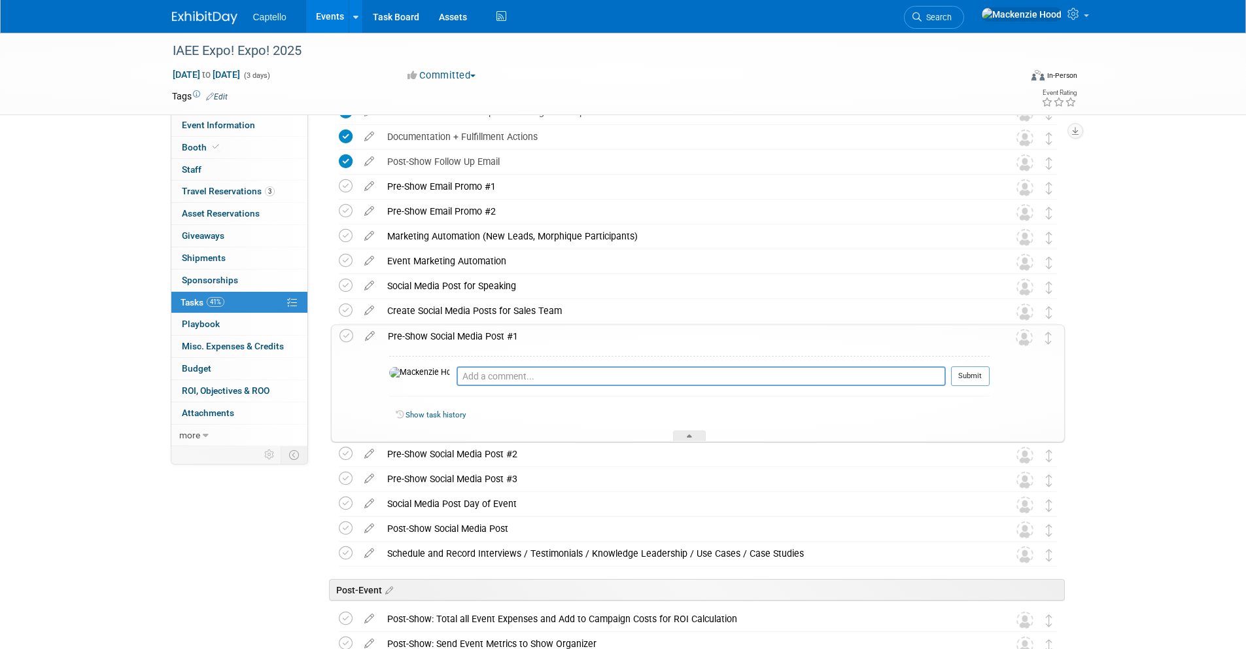
drag, startPoint x: 387, startPoint y: 334, endPoint x: 553, endPoint y: 337, distance: 166.2
click at [553, 337] on div "Pre-Show Social Media Post #1" at bounding box center [685, 336] width 608 height 22
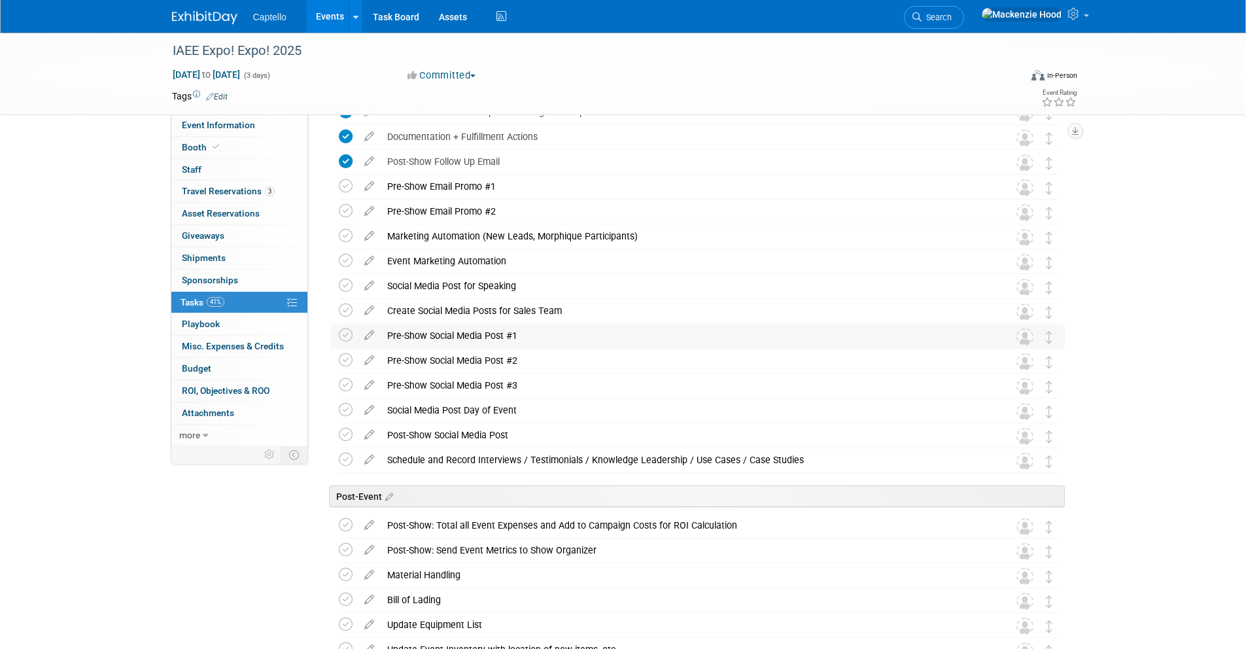
copy div "Pre-Show Social Media Post #1"
click at [555, 337] on div "Pre-Show Social Media Post #1" at bounding box center [686, 335] width 610 height 22
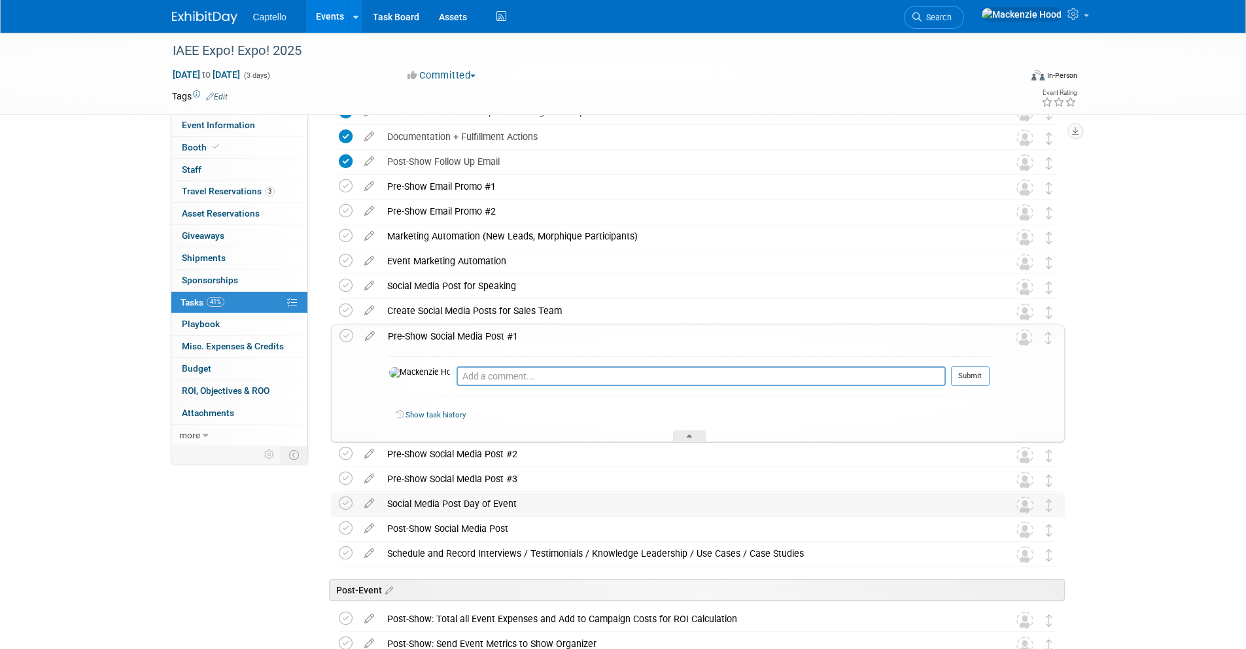
click at [522, 503] on div "Social Media Post Day of Event" at bounding box center [686, 503] width 610 height 22
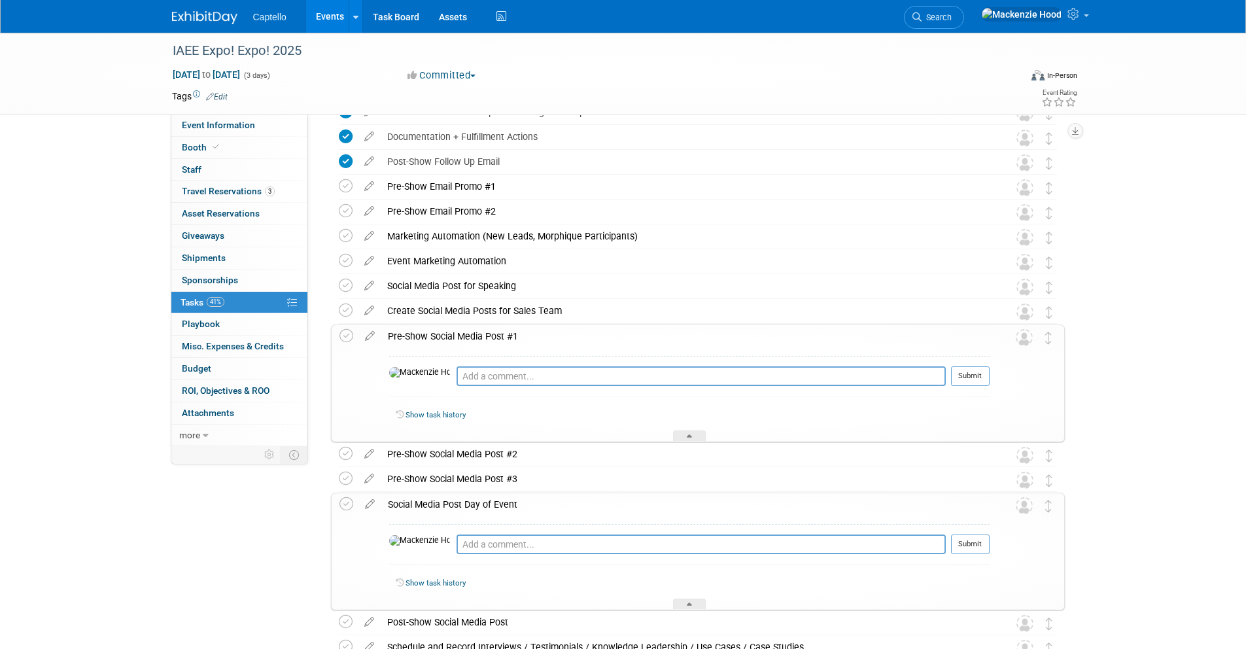
click at [522, 503] on div "Social Media Post Day of Event" at bounding box center [685, 504] width 608 height 22
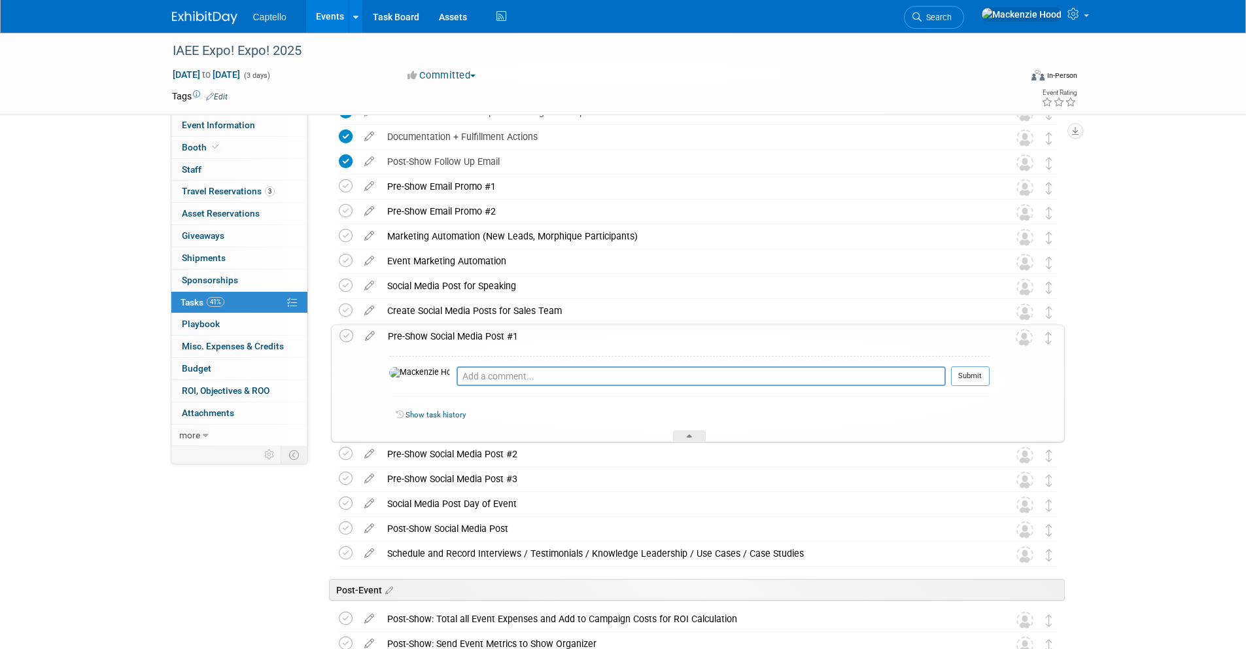
click at [505, 334] on div "Pre-Show Social Media Post #1" at bounding box center [685, 336] width 608 height 22
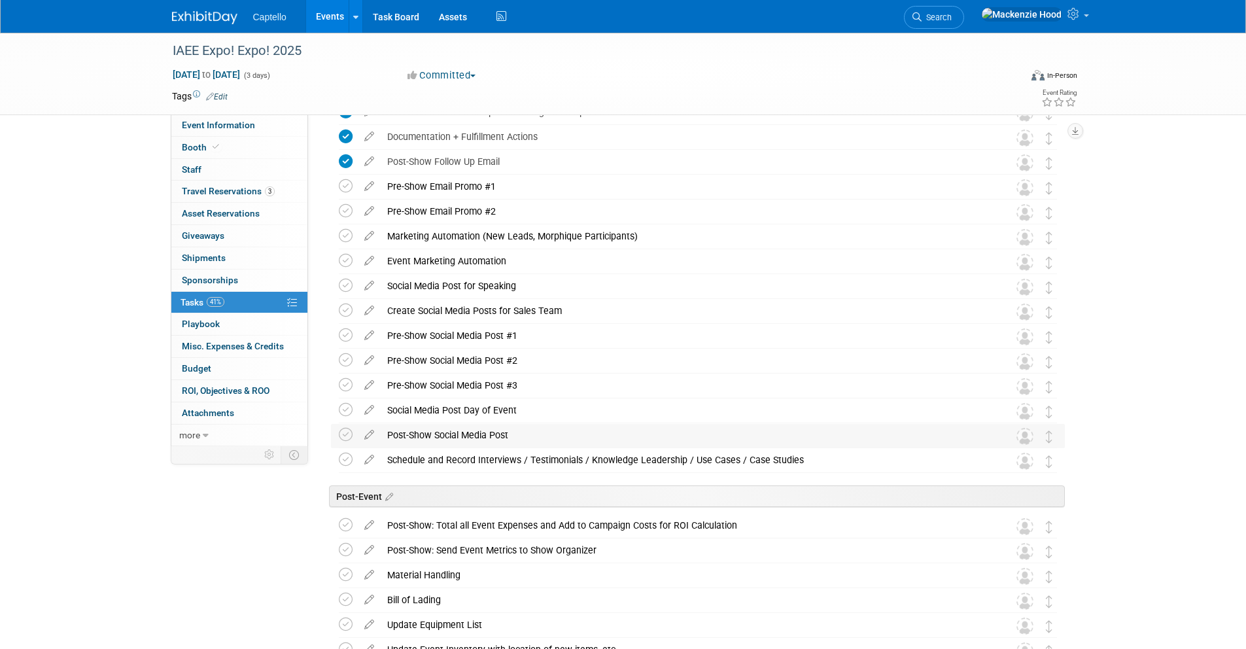
drag, startPoint x: 388, startPoint y: 430, endPoint x: 530, endPoint y: 430, distance: 141.9
click at [530, 430] on div "Post-Show Social Media Post" at bounding box center [686, 435] width 610 height 22
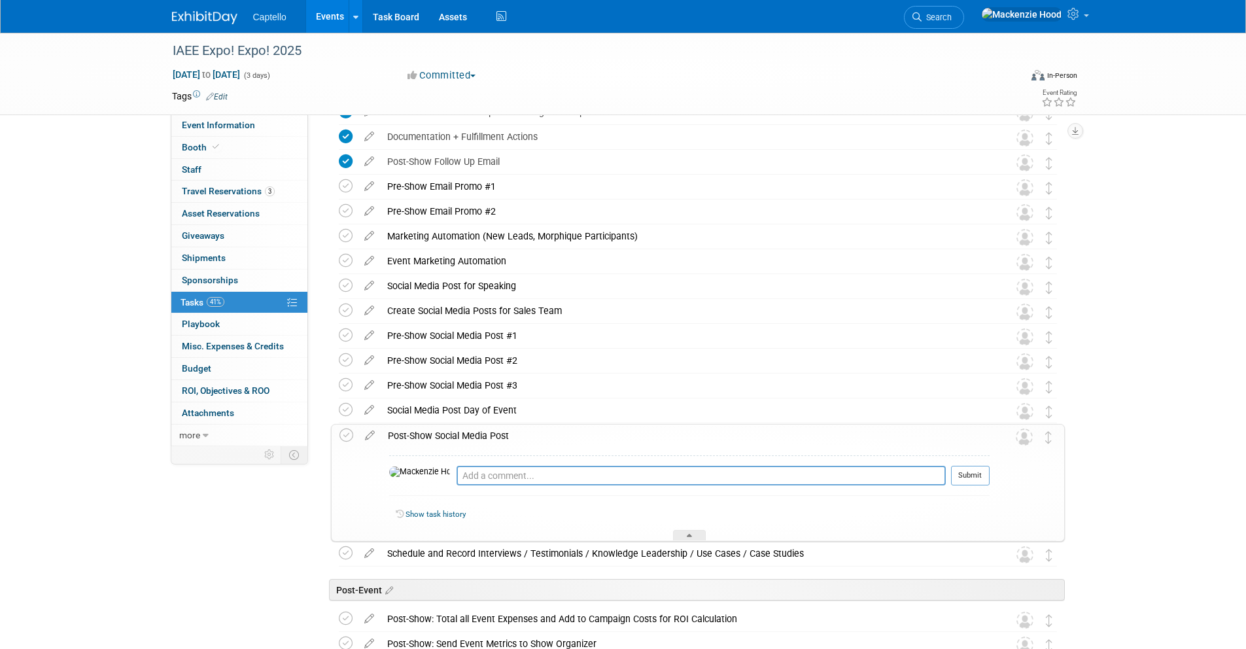
click at [530, 432] on div "Post-Show Social Media Post" at bounding box center [685, 435] width 608 height 22
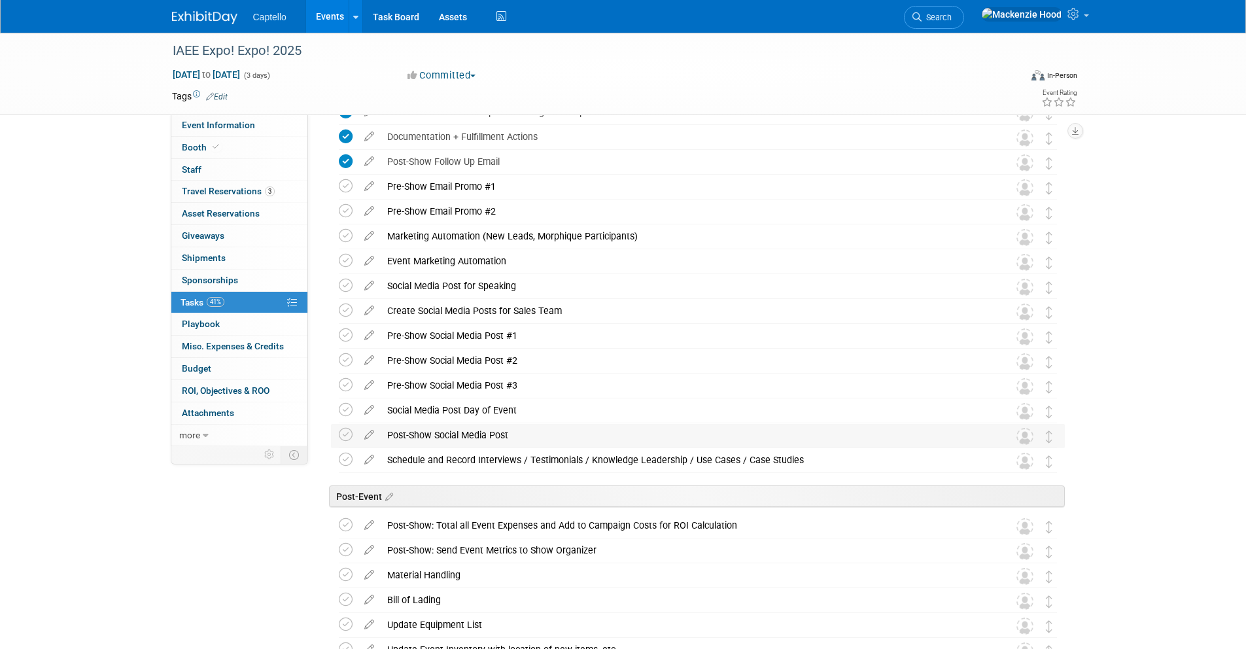
drag, startPoint x: 385, startPoint y: 430, endPoint x: 514, endPoint y: 430, distance: 128.8
click at [514, 430] on div "Post-Show Social Media Post" at bounding box center [686, 435] width 610 height 22
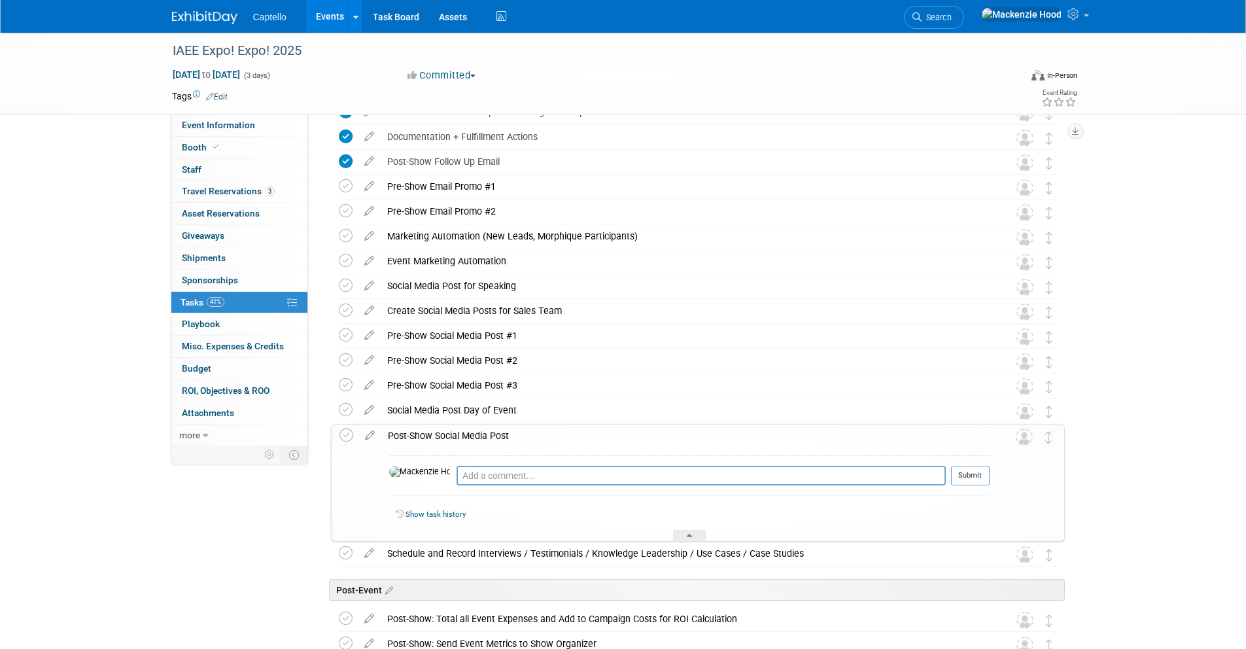
copy div "Post-Show Social Media Post"
click at [526, 430] on div "Post-Show Social Media Post" at bounding box center [685, 435] width 608 height 22
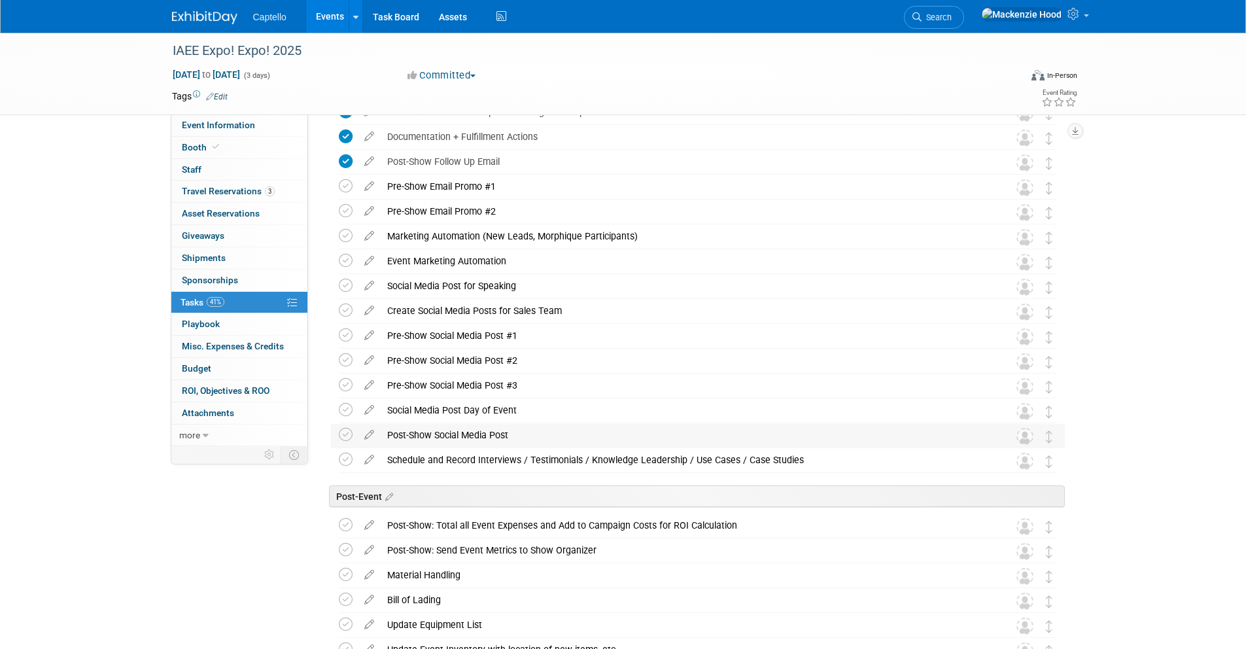
drag, startPoint x: 387, startPoint y: 431, endPoint x: 513, endPoint y: 430, distance: 126.2
click at [513, 430] on div "Post-Show Social Media Post" at bounding box center [686, 435] width 610 height 22
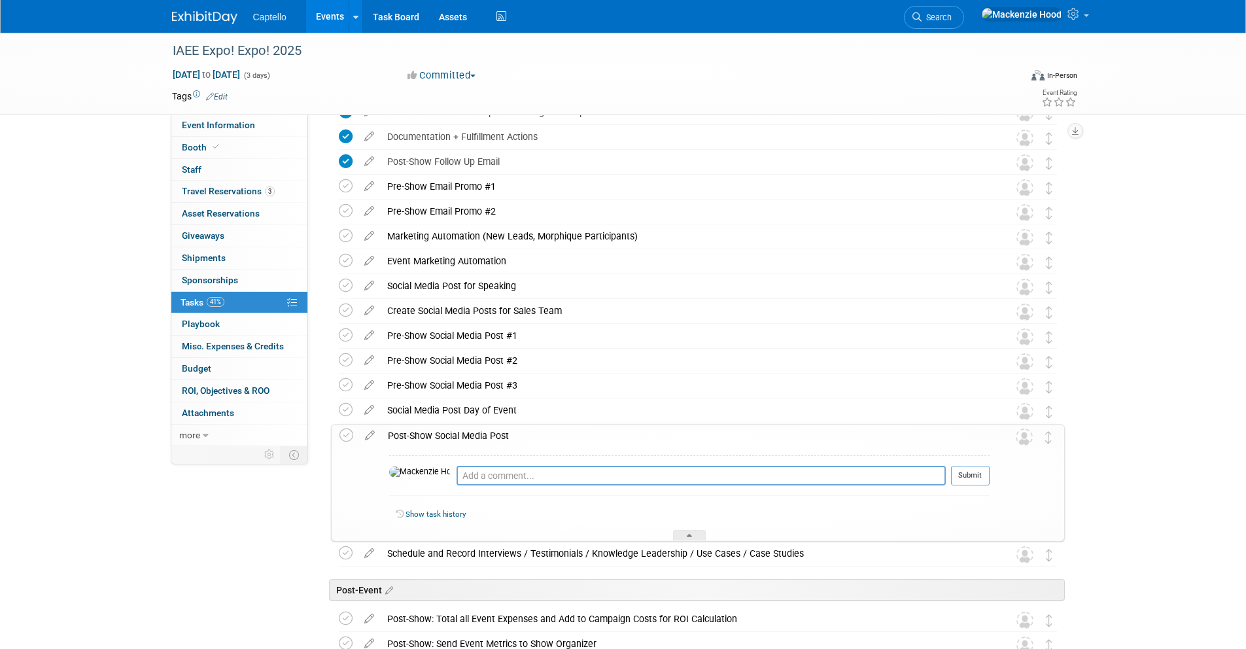
copy div "Post-Show Social Media Post"
click at [543, 434] on div "Post-Show Social Media Post" at bounding box center [685, 435] width 608 height 22
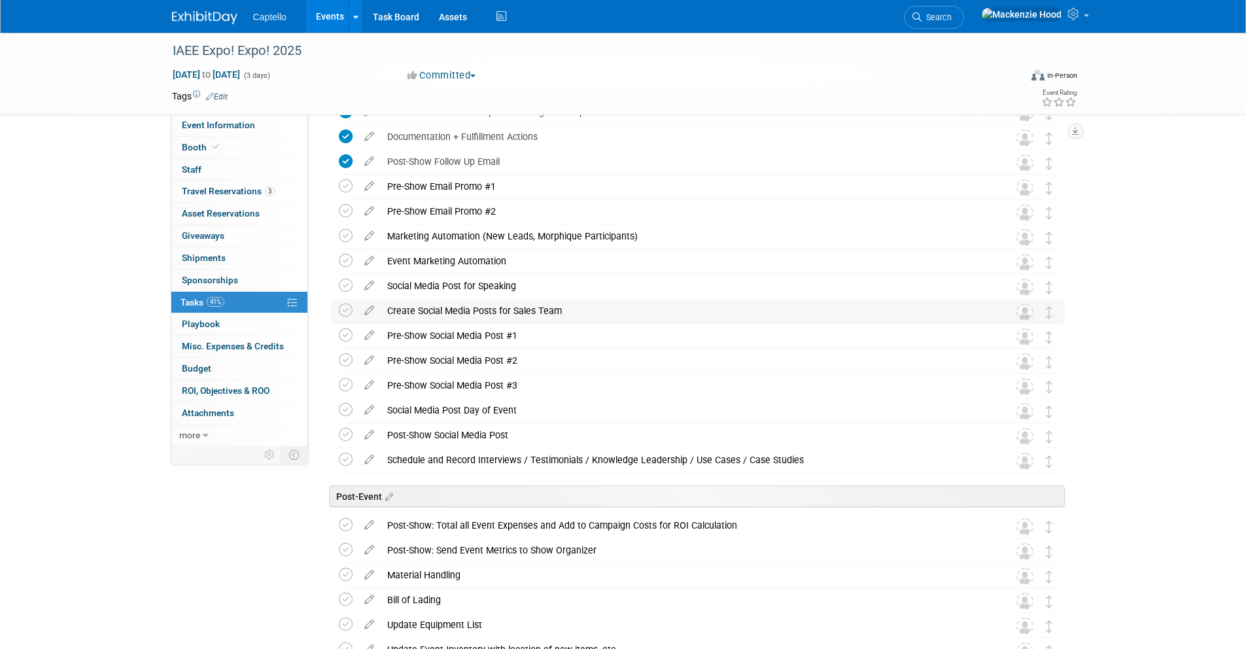
click at [413, 312] on div "Create Social Media Posts for Sales Team" at bounding box center [686, 311] width 610 height 22
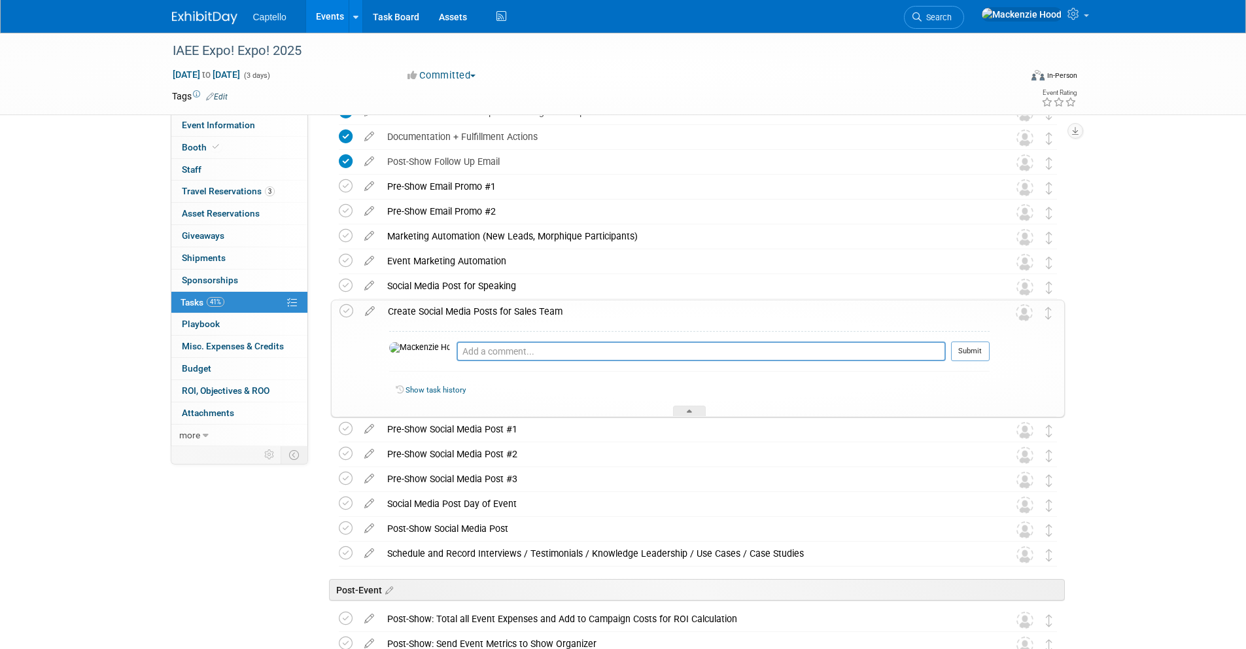
drag, startPoint x: 571, startPoint y: 307, endPoint x: 387, endPoint y: 307, distance: 183.8
click at [387, 307] on div "Create Social Media Posts for Sales Team" at bounding box center [685, 311] width 608 height 22
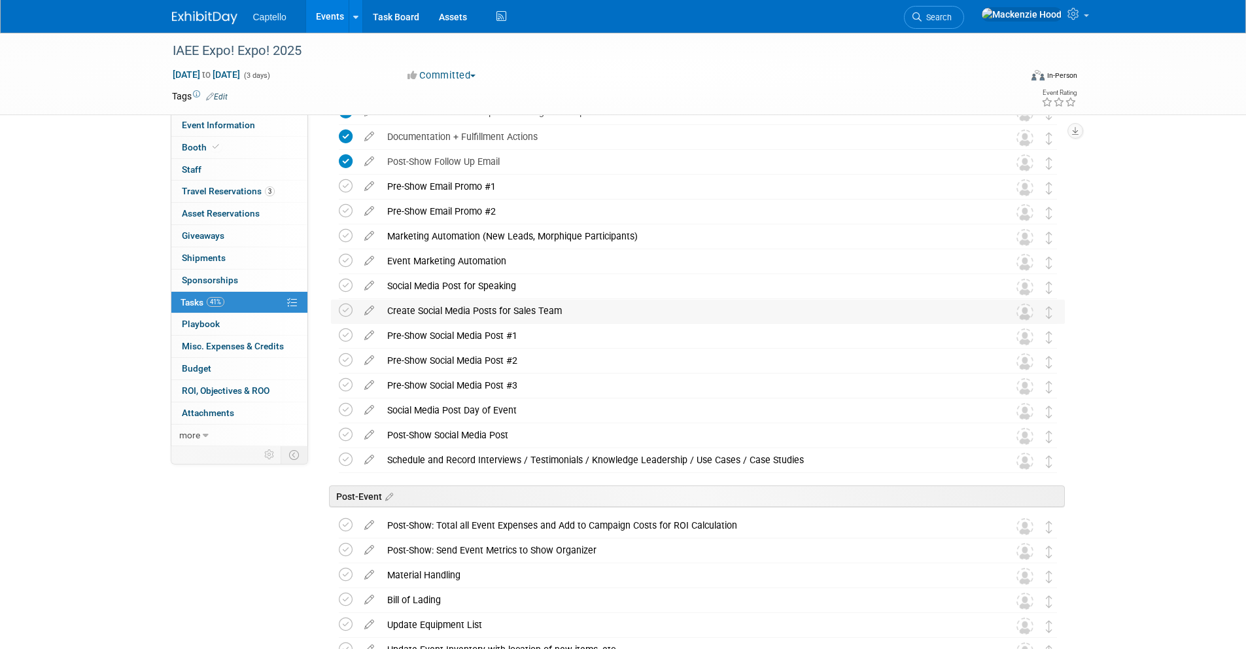
click at [595, 305] on div "Create Social Media Posts for Sales Team" at bounding box center [686, 311] width 610 height 22
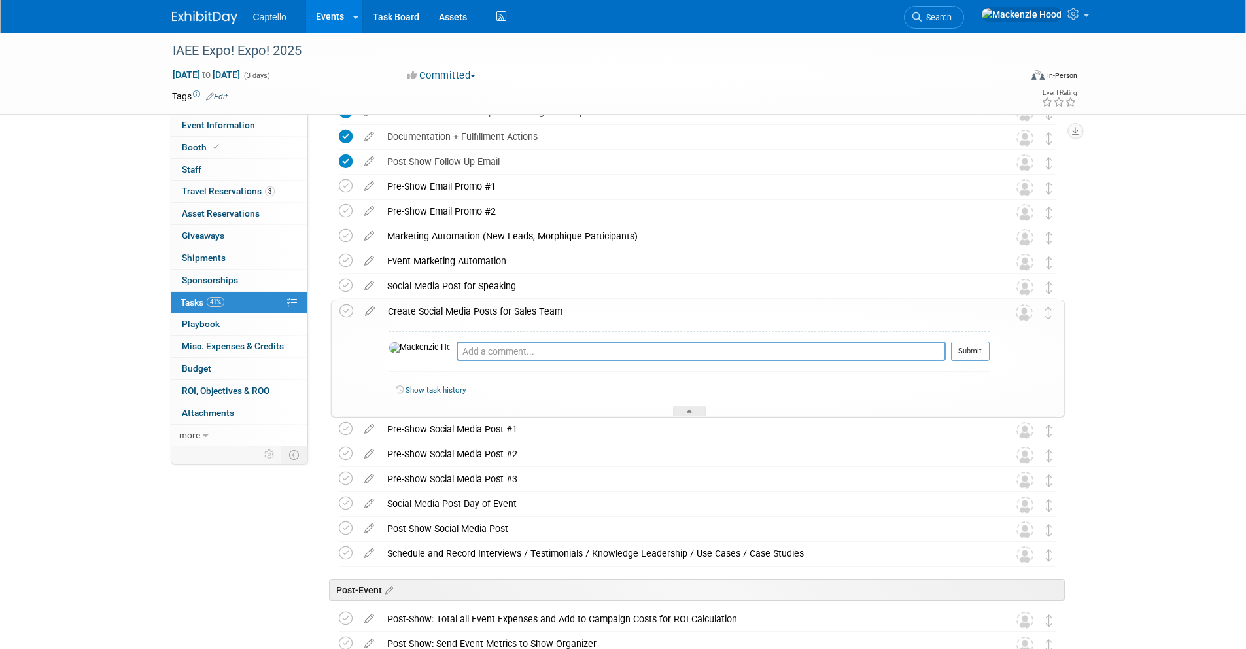
click at [591, 307] on div "Create Social Media Posts for Sales Team" at bounding box center [685, 311] width 608 height 22
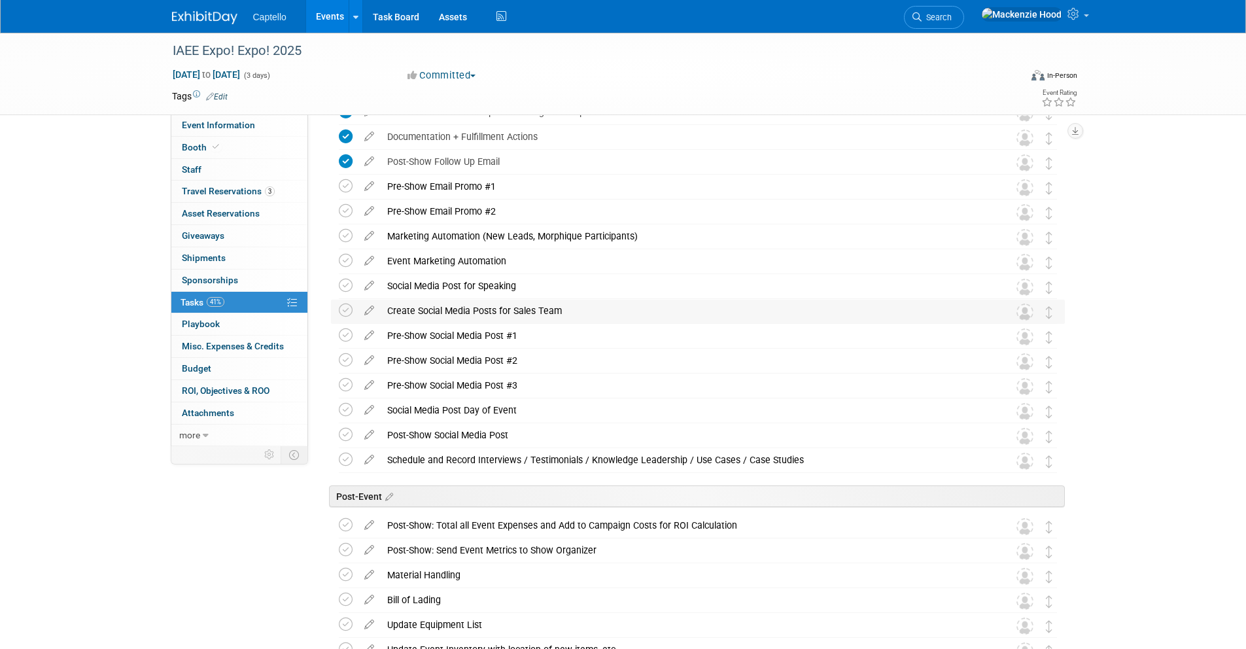
drag, startPoint x: 579, startPoint y: 305, endPoint x: 387, endPoint y: 303, distance: 192.9
click at [387, 303] on div "Create Social Media Posts for Sales Team" at bounding box center [686, 311] width 610 height 22
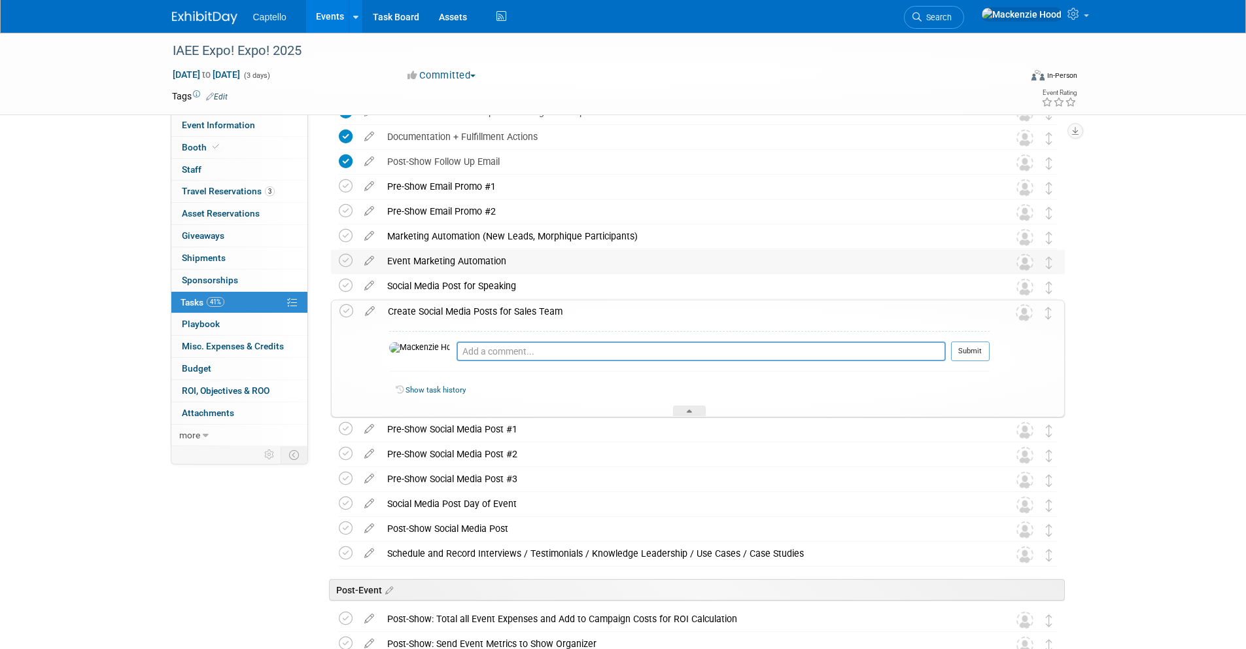
copy div "Create Social Media Posts for Sales Team"
click at [638, 307] on div "Create Social Media Posts for Sales Team" at bounding box center [685, 311] width 608 height 22
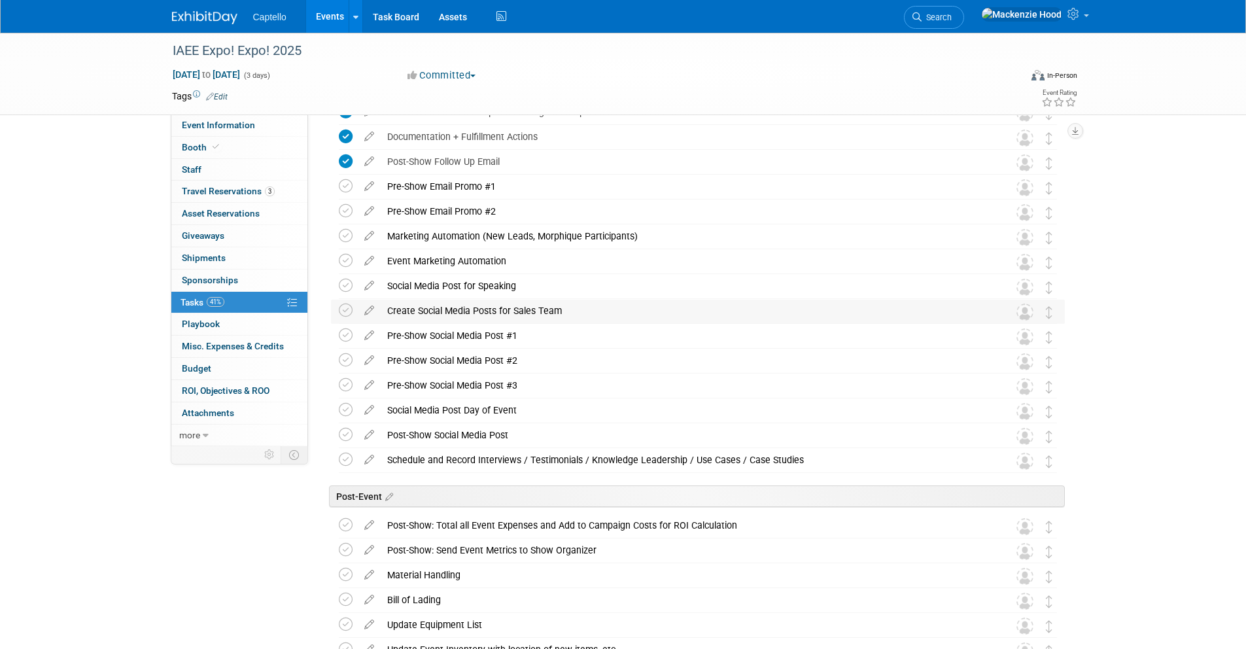
drag, startPoint x: 557, startPoint y: 309, endPoint x: 388, endPoint y: 307, distance: 169.4
click at [388, 307] on div "Create Social Media Posts for Sales Team" at bounding box center [686, 311] width 610 height 22
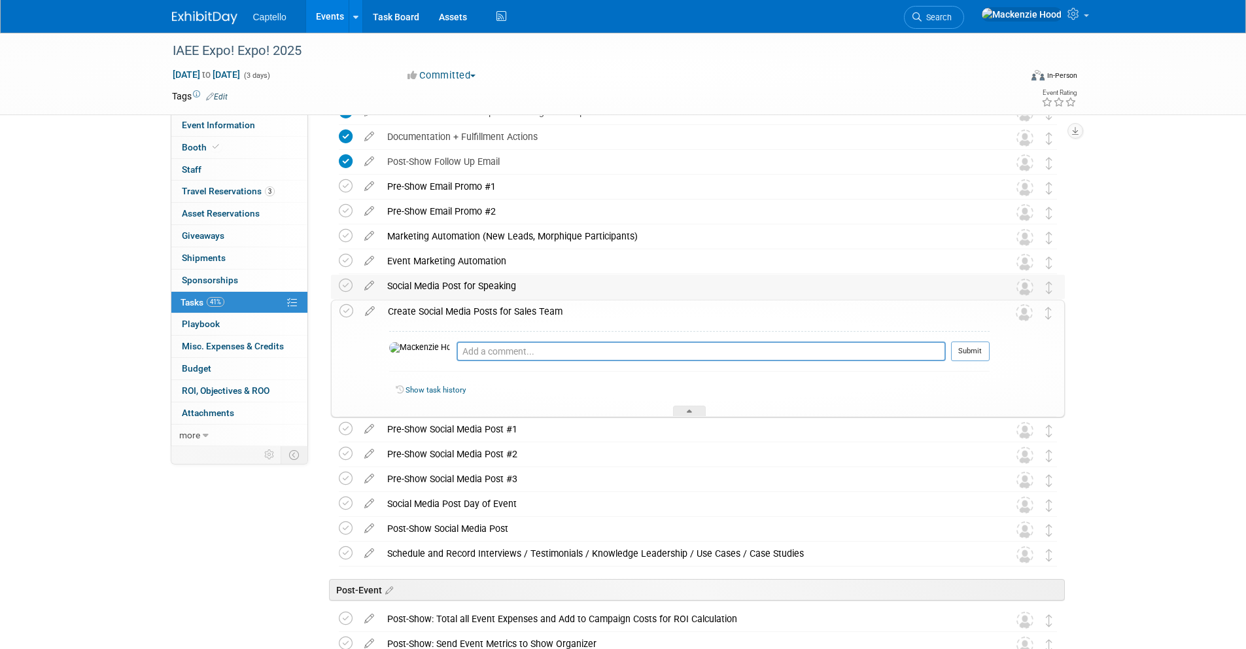
copy div "Create Social Media Posts for Sales Team"
click at [620, 317] on div "Create Social Media Posts for Sales Team" at bounding box center [685, 311] width 608 height 22
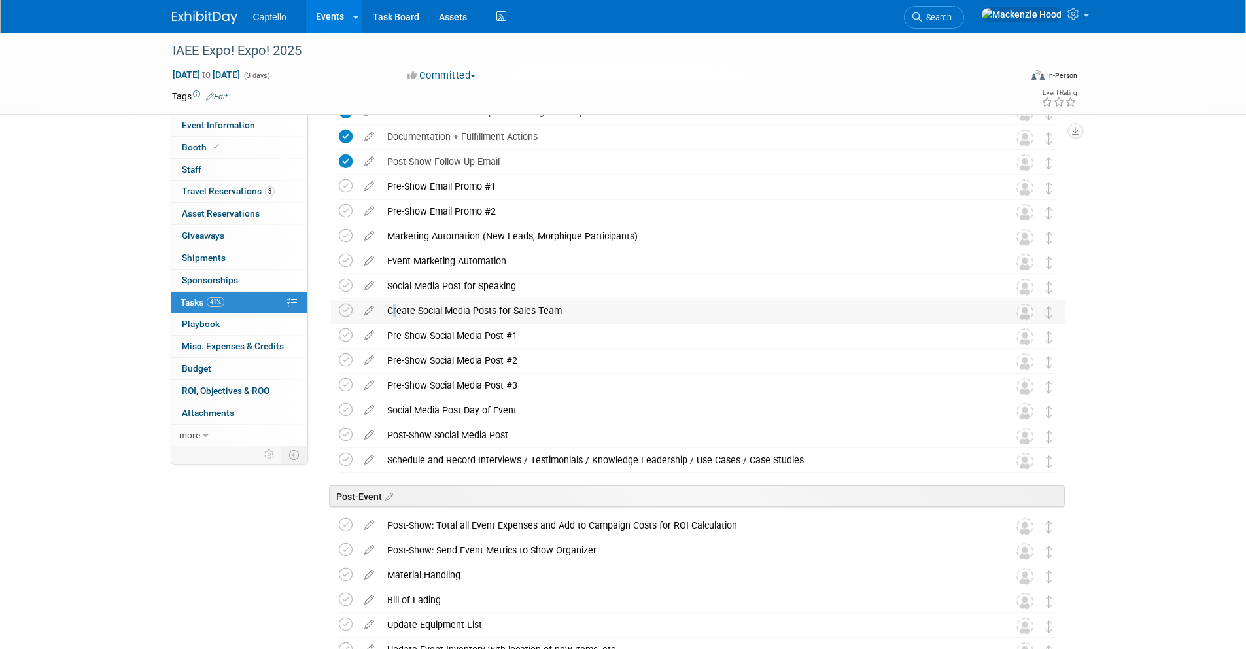
drag, startPoint x: 570, startPoint y: 303, endPoint x: 404, endPoint y: 304, distance: 165.5
click at [392, 305] on div "Create Social Media Posts for Sales Team" at bounding box center [686, 311] width 610 height 22
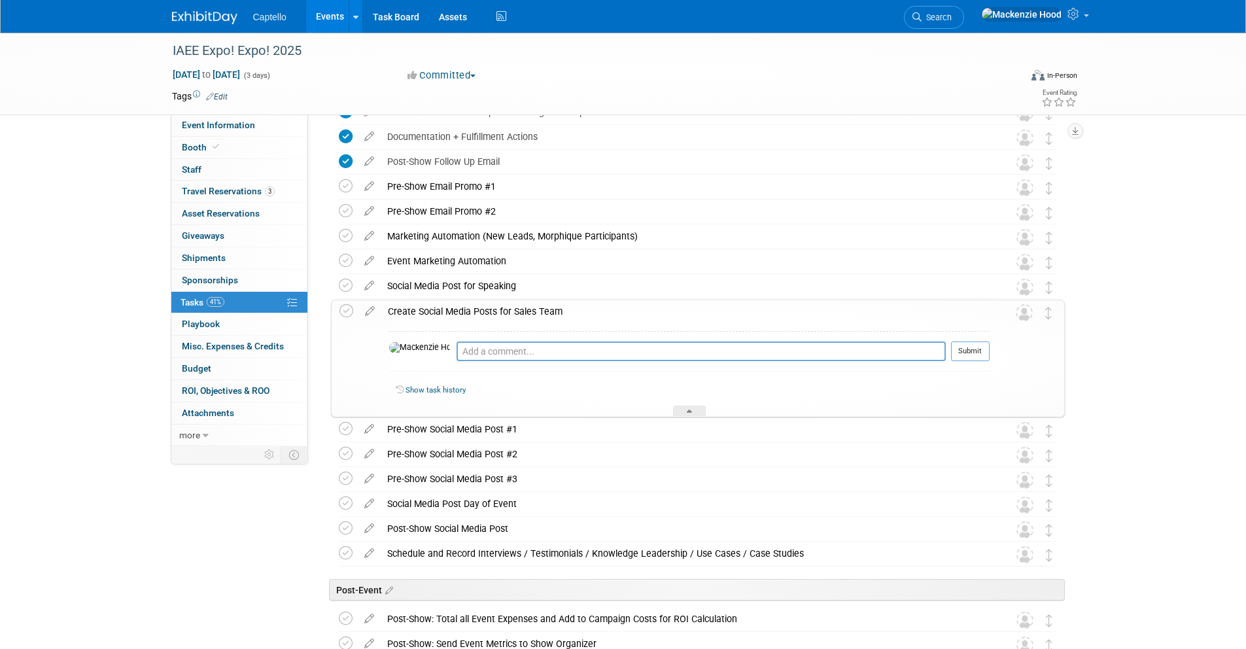
click at [598, 314] on div "Create Social Media Posts for Sales Team" at bounding box center [685, 311] width 608 height 22
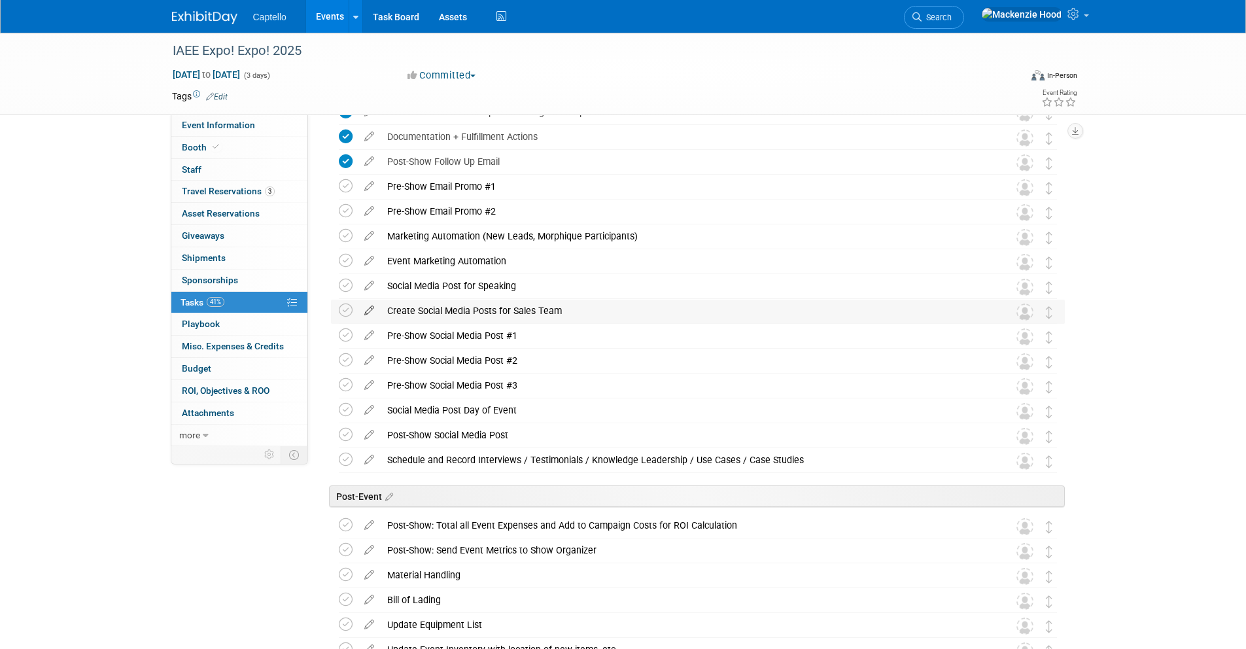
drag, startPoint x: 553, startPoint y: 310, endPoint x: 376, endPoint y: 309, distance: 176.6
click at [376, 309] on tr "Create Social Media Posts for Sales Team Pro tip: Press Ctrl-Enter to submit co…" at bounding box center [698, 312] width 718 height 24
copy div "Create Social Media Posts for Sales Team"
click at [617, 306] on div "Create Social Media Posts for Sales Team" at bounding box center [686, 311] width 610 height 22
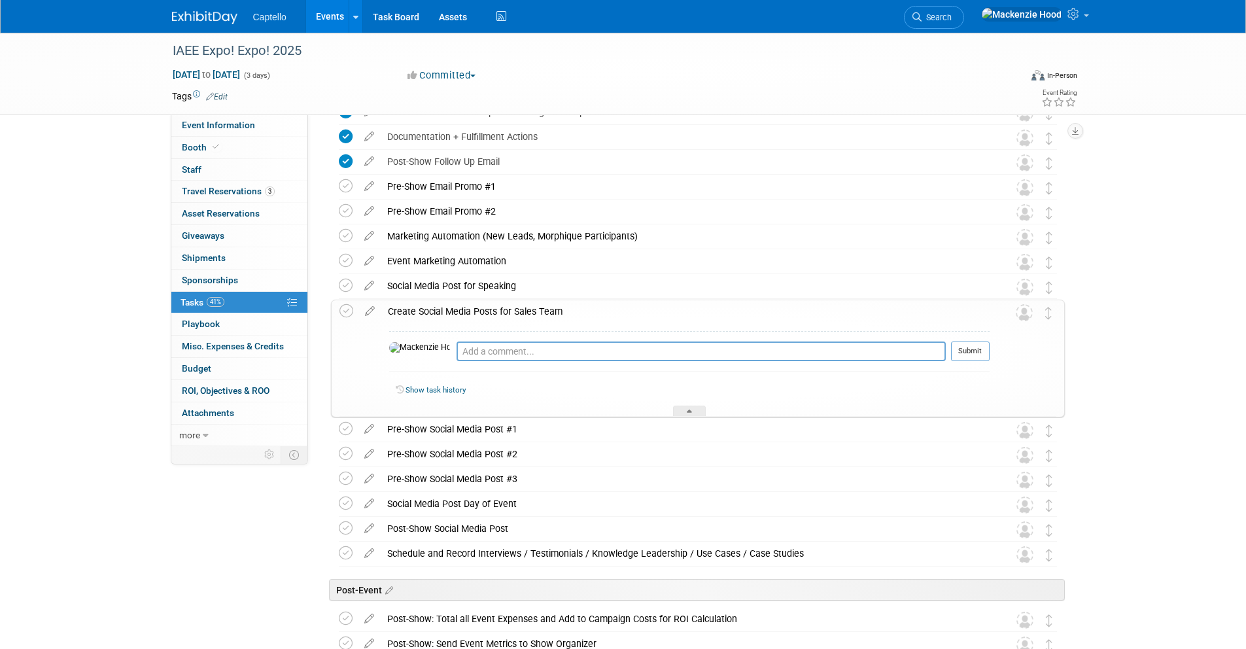
click at [579, 323] on div "Pro tip: Press Ctrl-Enter to submit comment. Submit Show task history" at bounding box center [685, 370] width 608 height 94
click at [591, 311] on div "Create Social Media Posts for Sales Team" at bounding box center [685, 311] width 608 height 22
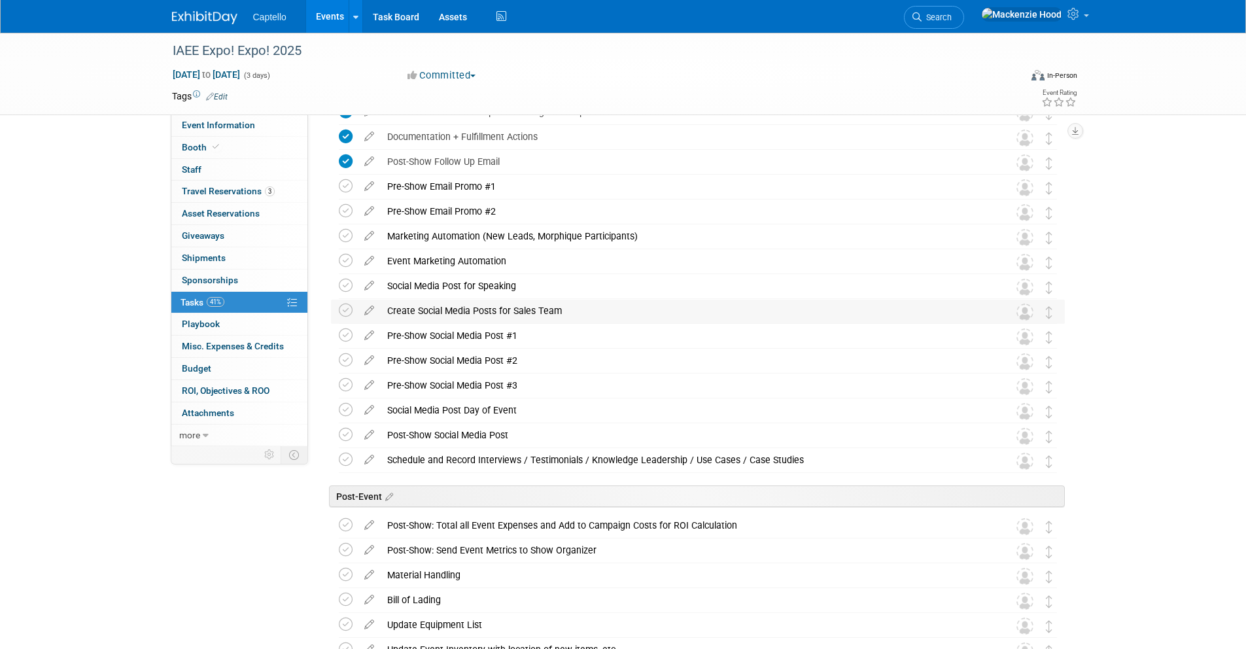
drag, startPoint x: 577, startPoint y: 305, endPoint x: 387, endPoint y: 312, distance: 191.1
click at [387, 312] on div "Create Social Media Posts for Sales Team" at bounding box center [686, 311] width 610 height 22
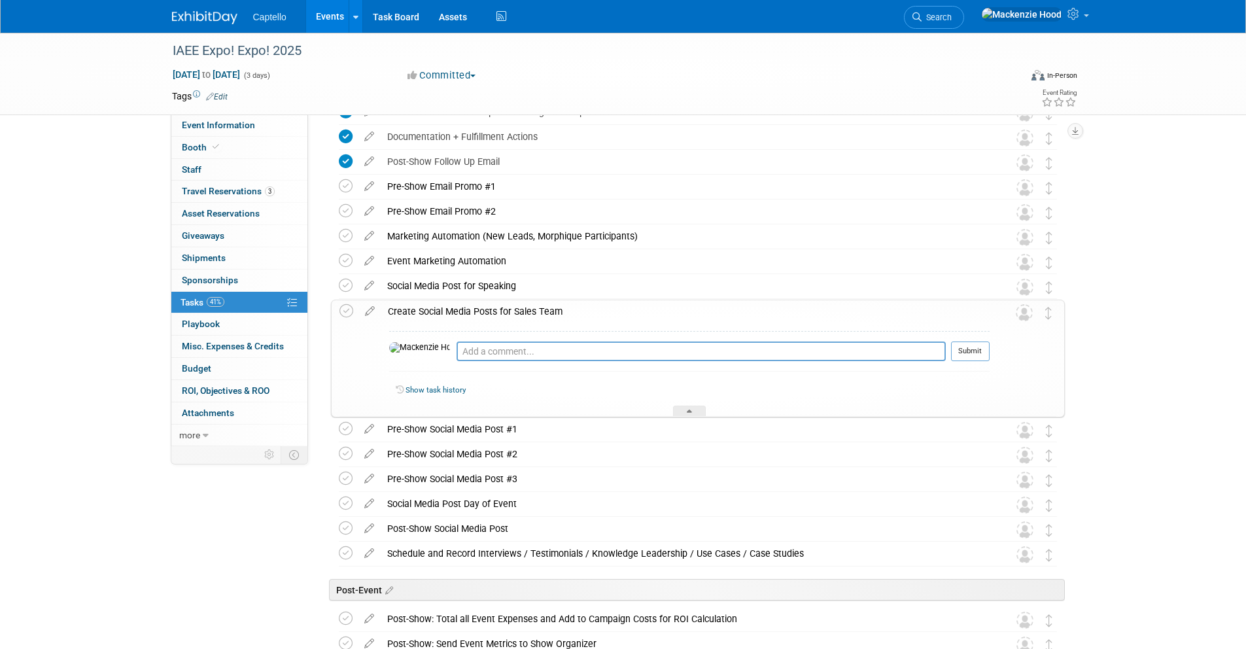
copy div "Create Social Media Posts for Sales Team"
click at [644, 307] on div "Create Social Media Posts for Sales Team" at bounding box center [685, 311] width 608 height 22
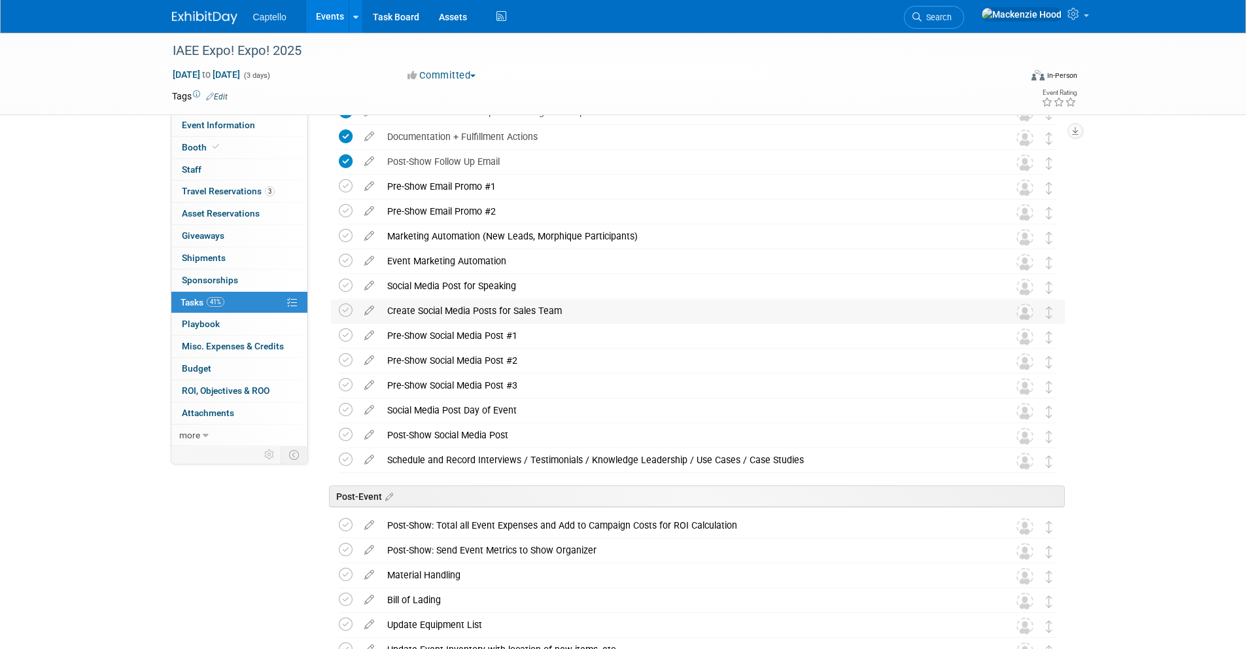
drag, startPoint x: 613, startPoint y: 306, endPoint x: 390, endPoint y: 303, distance: 222.4
click at [390, 303] on div "Create Social Media Posts for Sales Team" at bounding box center [686, 311] width 610 height 22
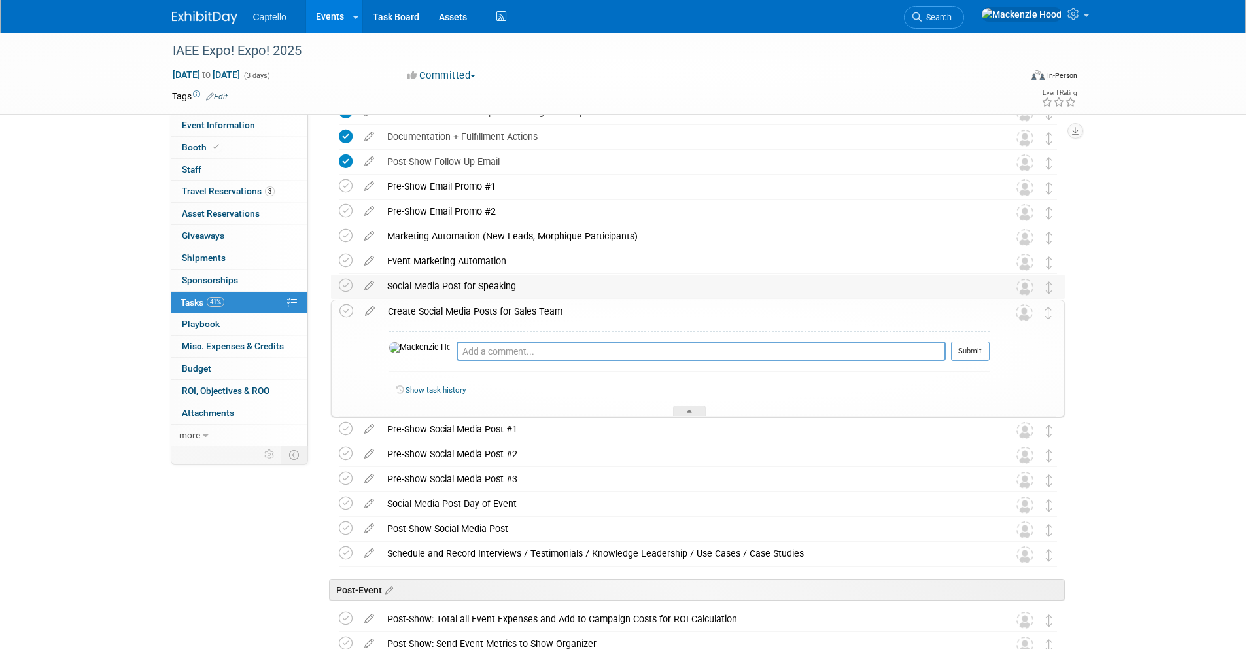
copy div "Create Social Media Posts for Sales Team"
click at [596, 309] on div "Create Social Media Posts for Sales Team" at bounding box center [685, 311] width 608 height 22
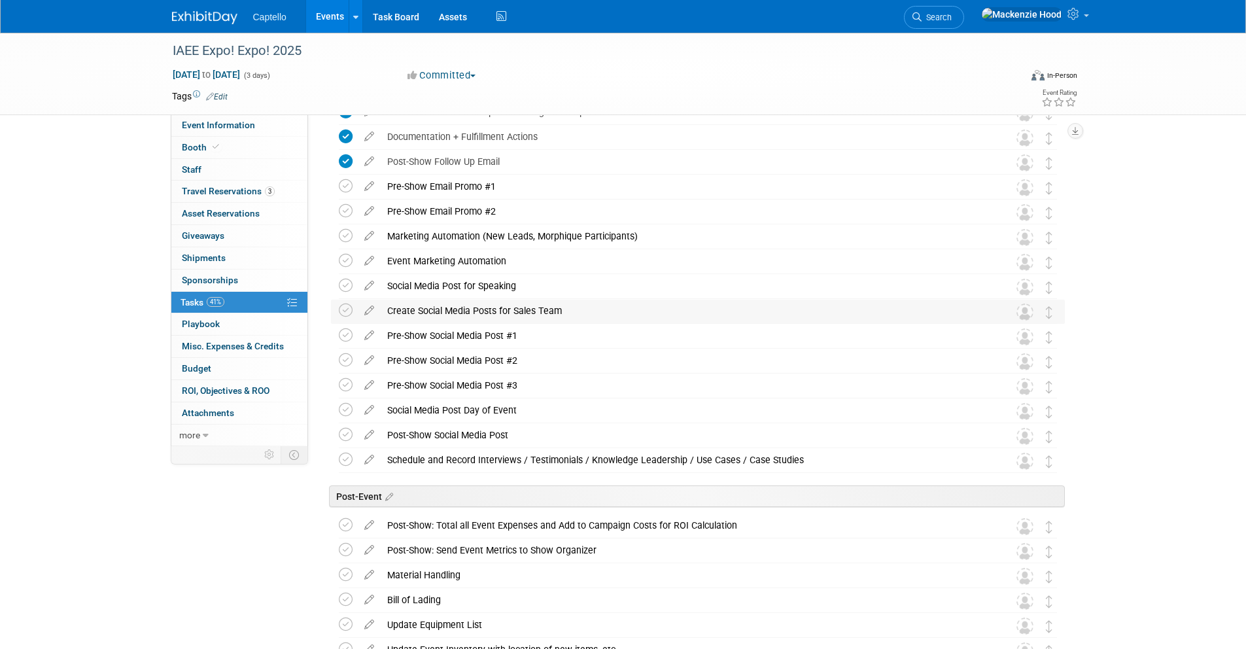
drag, startPoint x: 561, startPoint y: 307, endPoint x: 389, endPoint y: 309, distance: 172.0
click at [389, 309] on div "Create Social Media Posts for Sales Team" at bounding box center [686, 311] width 610 height 22
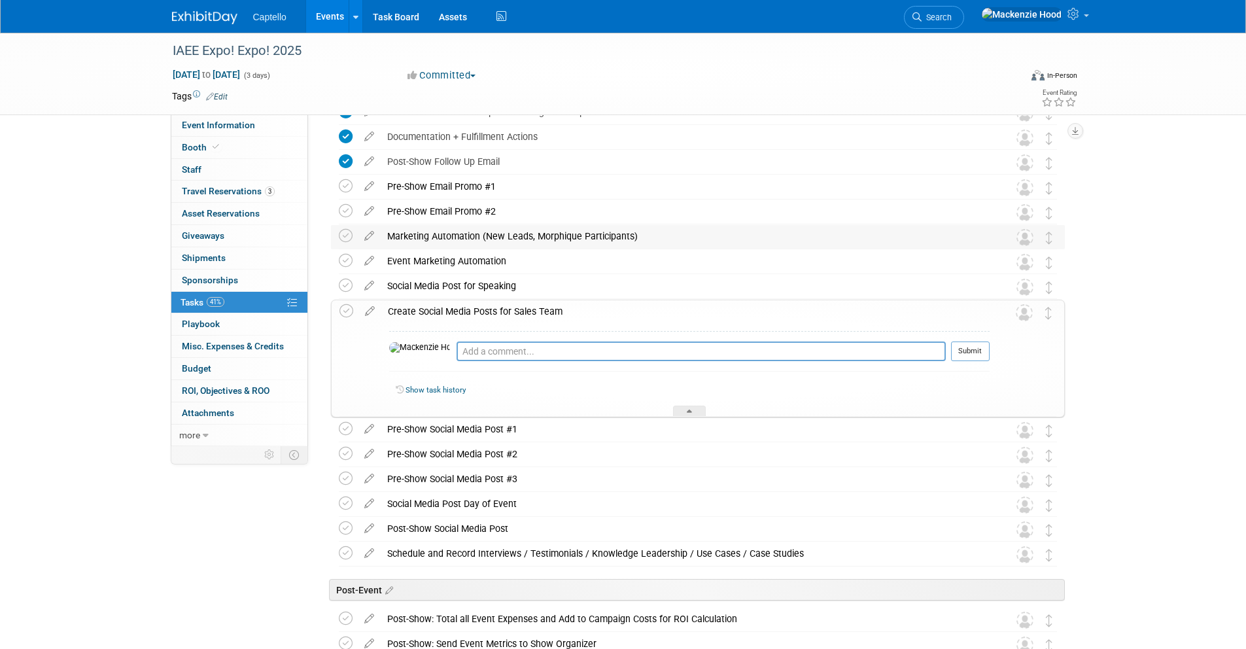
copy div "Create Social Media Posts for Sales Team"
click at [551, 317] on div "Create Social Media Posts for Sales Team" at bounding box center [685, 311] width 608 height 22
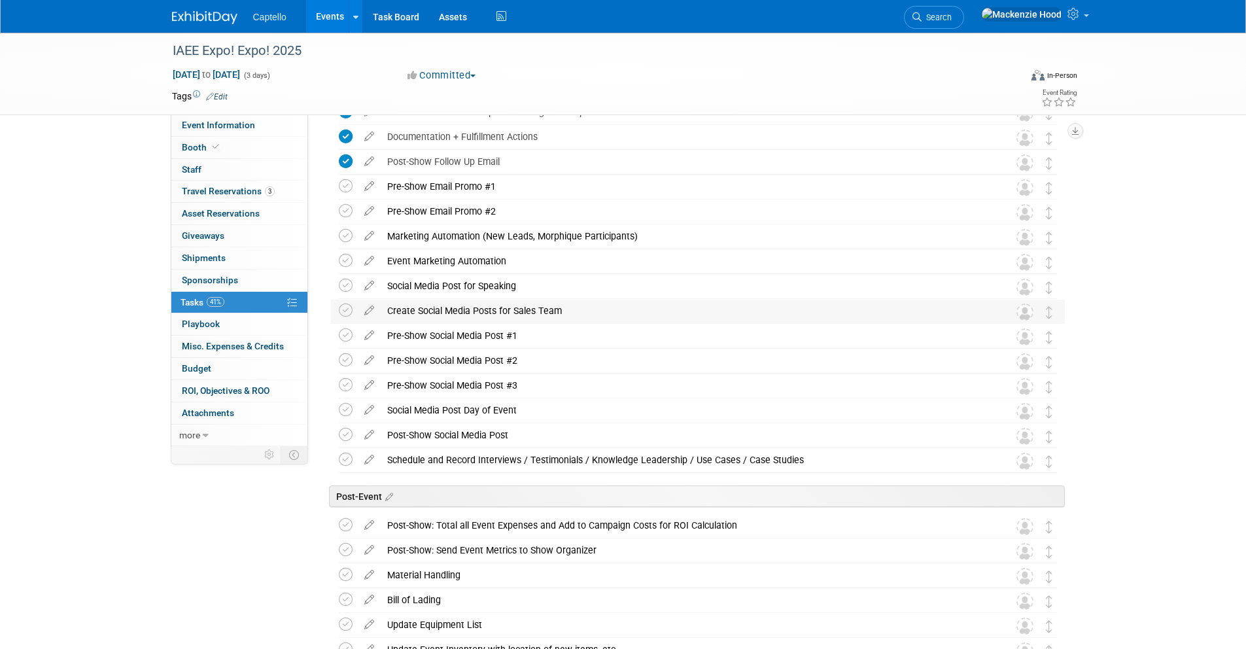
drag, startPoint x: 564, startPoint y: 308, endPoint x: 388, endPoint y: 311, distance: 176.0
click at [388, 311] on div "Create Social Media Posts for Sales Team" at bounding box center [686, 311] width 610 height 22
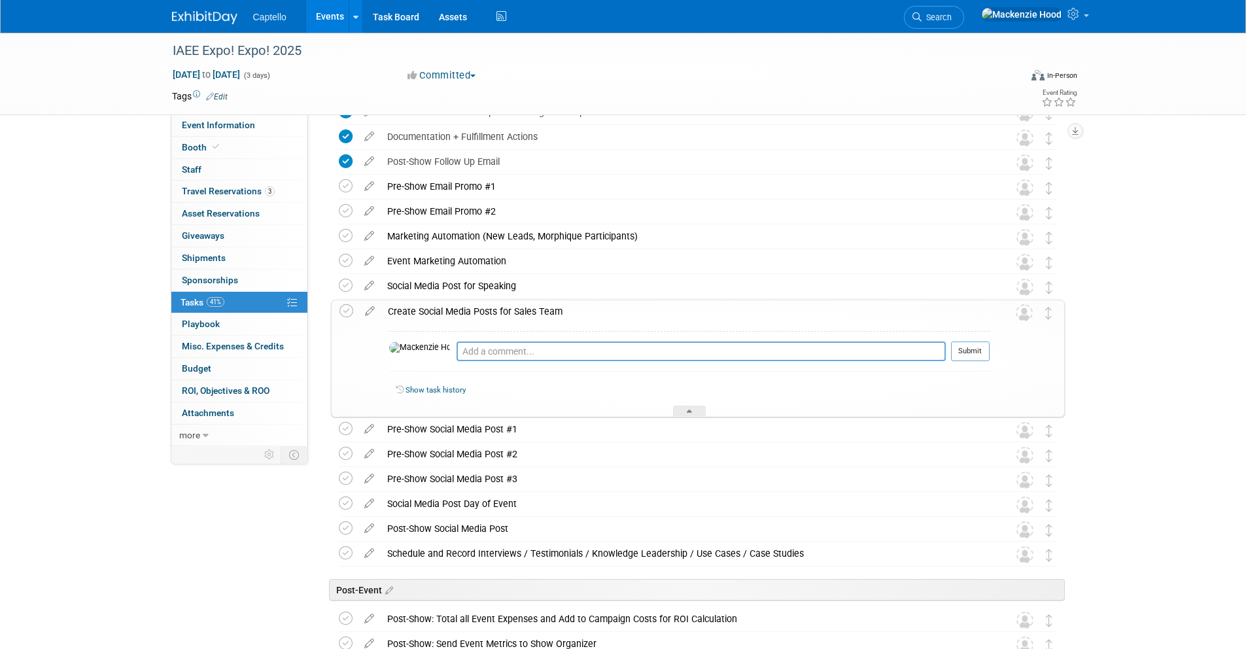
click at [568, 316] on div "Create Social Media Posts for Sales Team" at bounding box center [685, 311] width 608 height 22
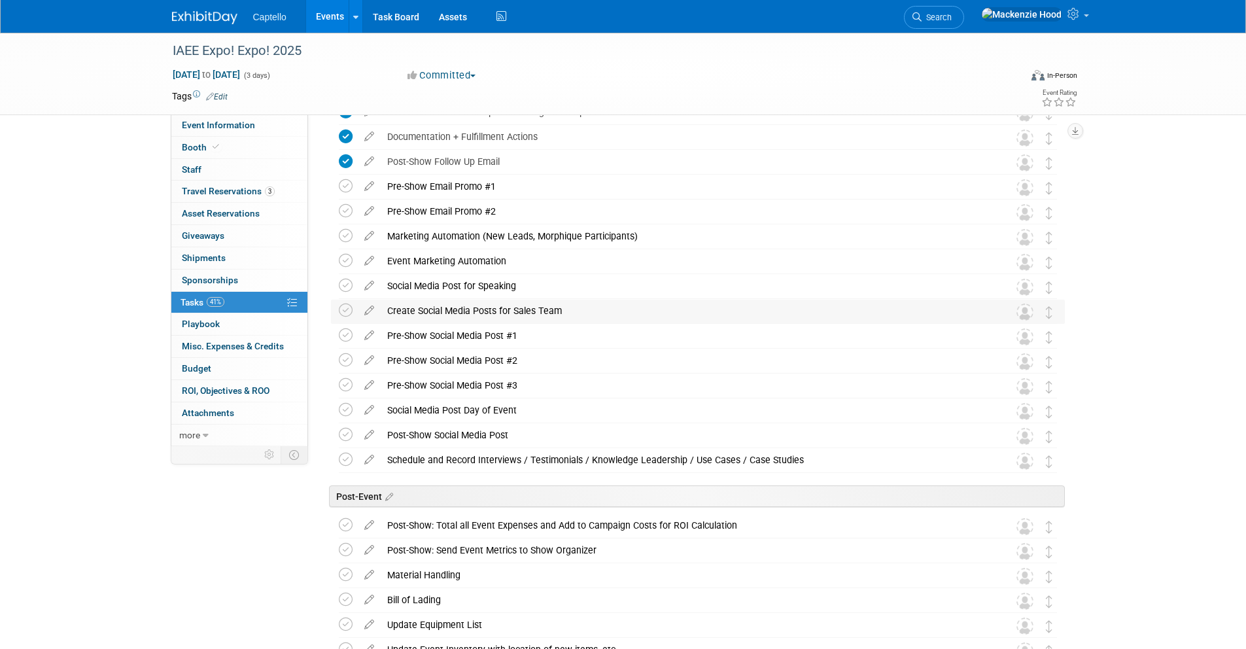
drag, startPoint x: 557, startPoint y: 308, endPoint x: 387, endPoint y: 309, distance: 170.0
click at [387, 309] on div "Create Social Media Posts for Sales Team" at bounding box center [686, 311] width 610 height 22
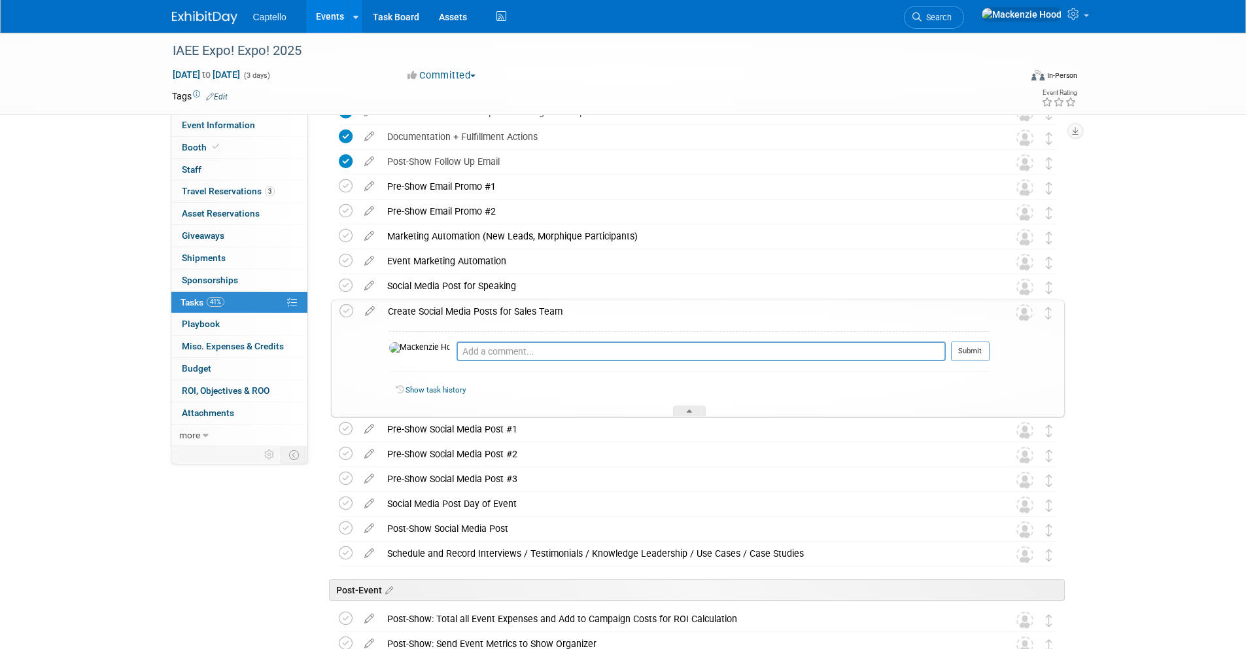
click at [676, 310] on div "Create Social Media Posts for Sales Team" at bounding box center [685, 311] width 608 height 22
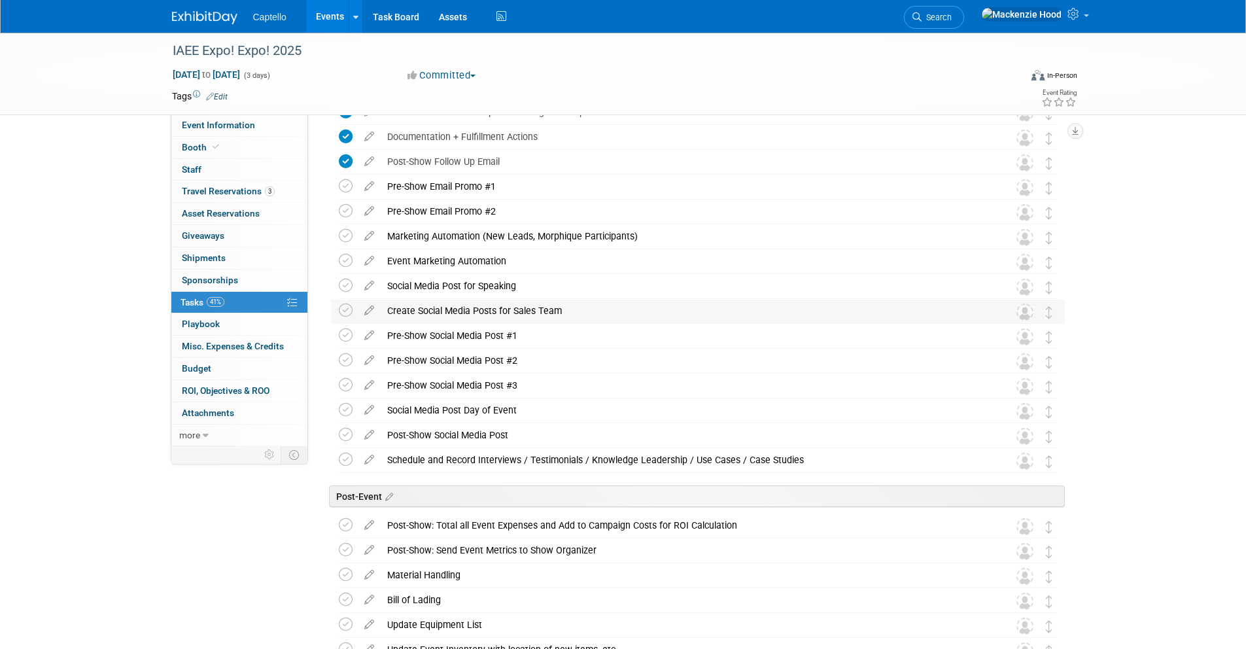
drag, startPoint x: 551, startPoint y: 306, endPoint x: 388, endPoint y: 309, distance: 163.5
click at [388, 309] on div "Create Social Media Posts for Sales Team" at bounding box center [686, 311] width 610 height 22
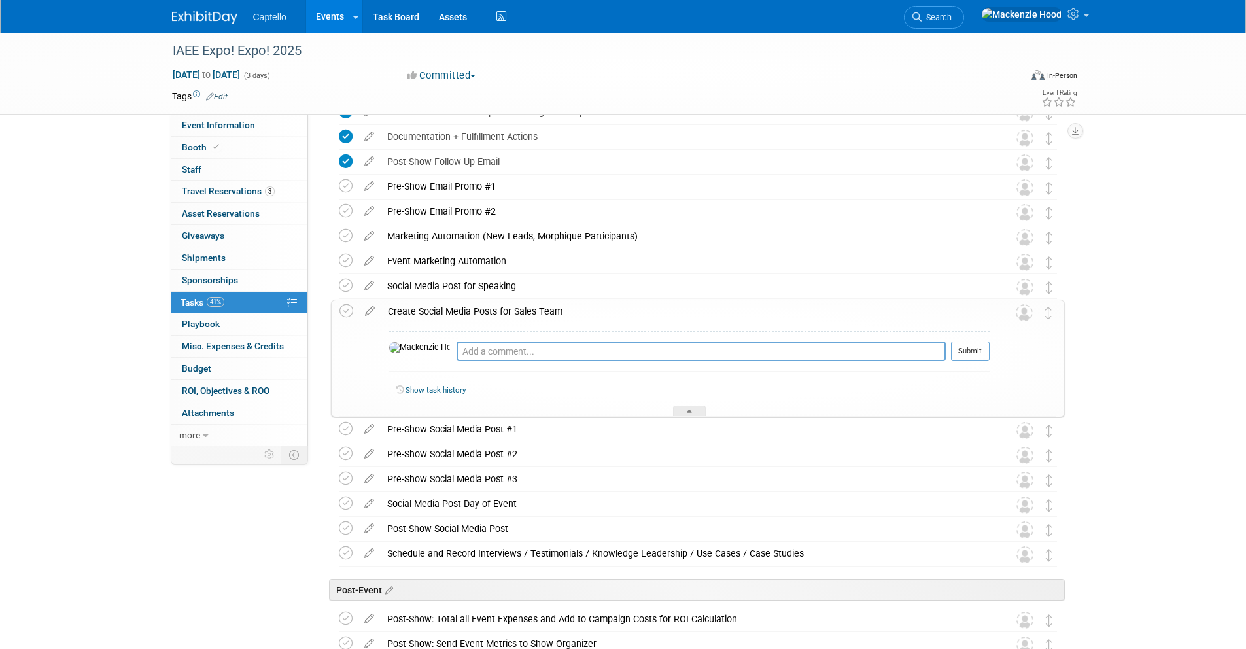
click at [591, 305] on div "Create Social Media Posts for Sales Team" at bounding box center [685, 311] width 608 height 22
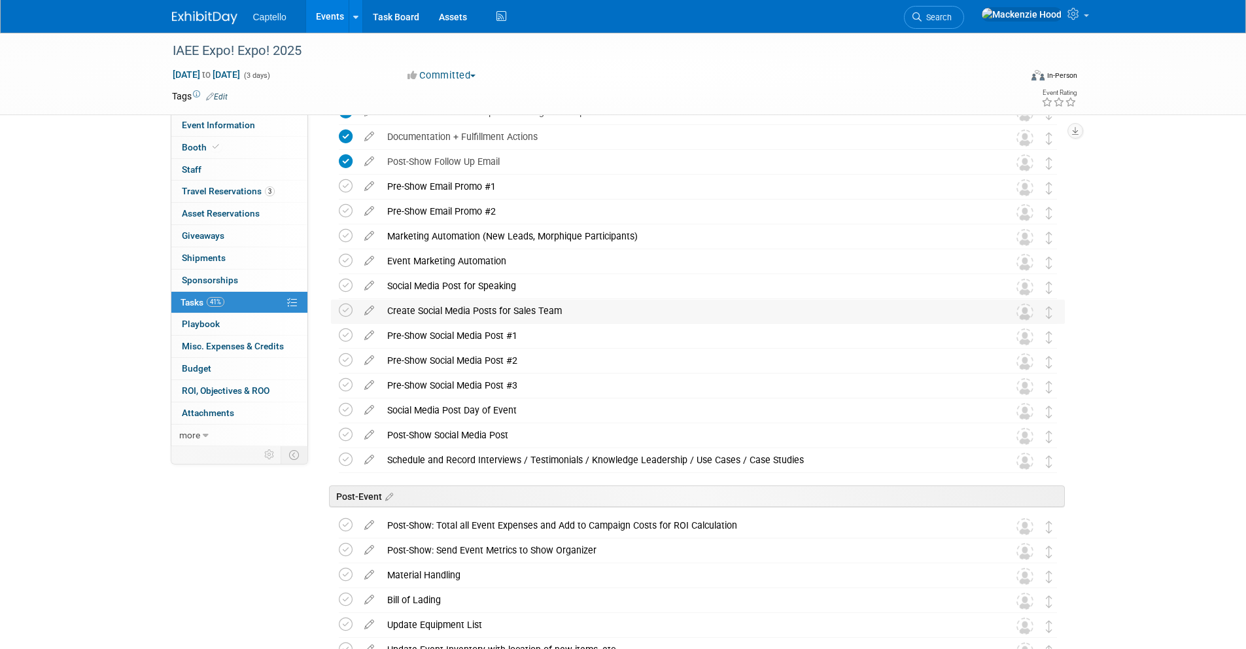
click at [592, 311] on div "Create Social Media Posts for Sales Team" at bounding box center [686, 311] width 610 height 22
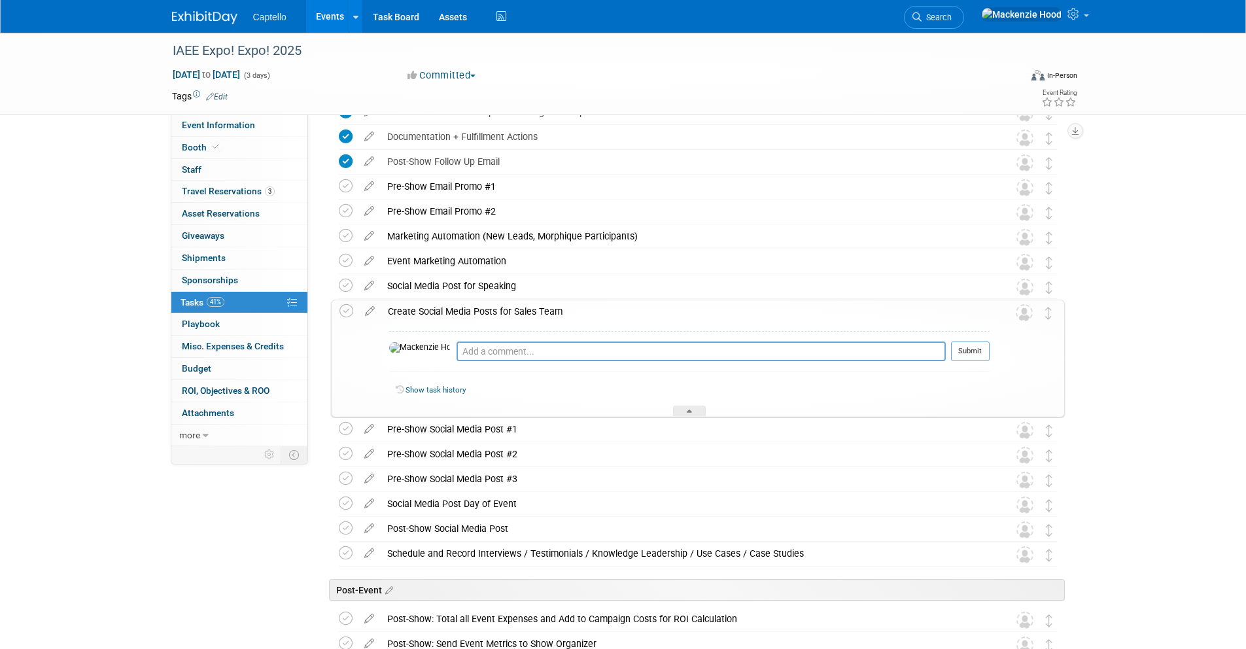
drag, startPoint x: 583, startPoint y: 309, endPoint x: 466, endPoint y: 313, distance: 117.8
click at [423, 318] on div "Create Social Media Posts for Sales Team" at bounding box center [685, 311] width 608 height 22
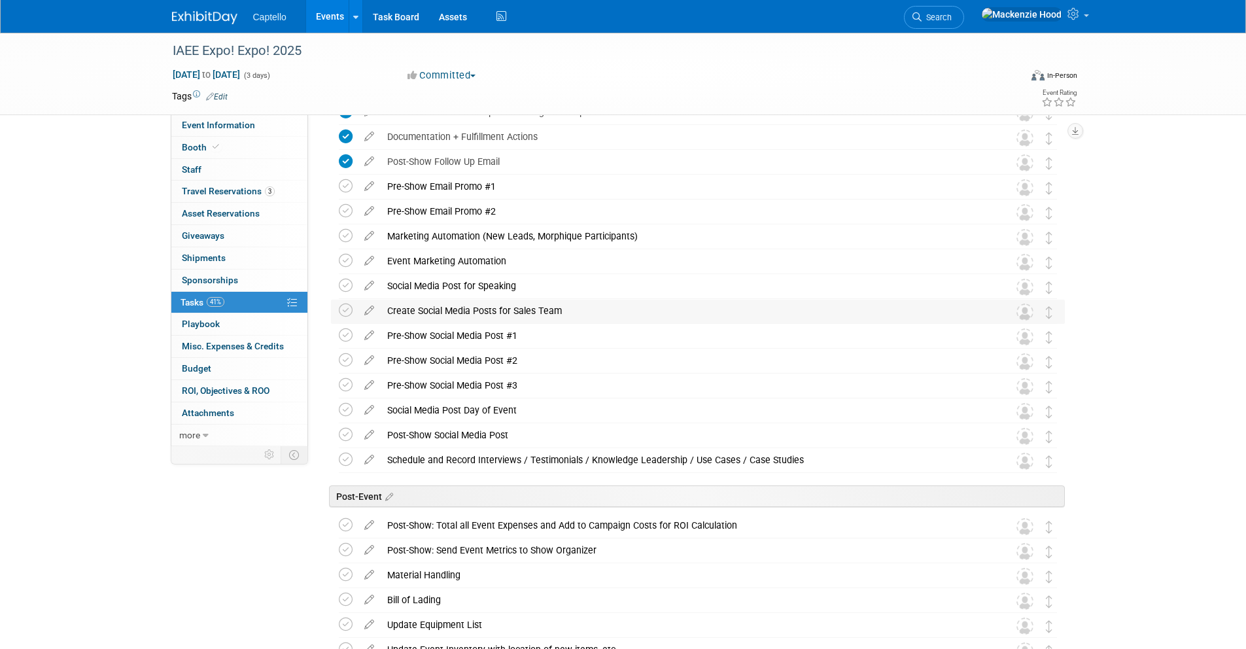
click at [557, 322] on td "Create Social Media Posts for Sales Team Pro tip: Press Ctrl-Enter to submit co…" at bounding box center [686, 312] width 610 height 24
drag, startPoint x: 561, startPoint y: 311, endPoint x: 392, endPoint y: 320, distance: 169.0
click at [392, 320] on div "Create Social Media Posts for Sales Team" at bounding box center [686, 311] width 610 height 22
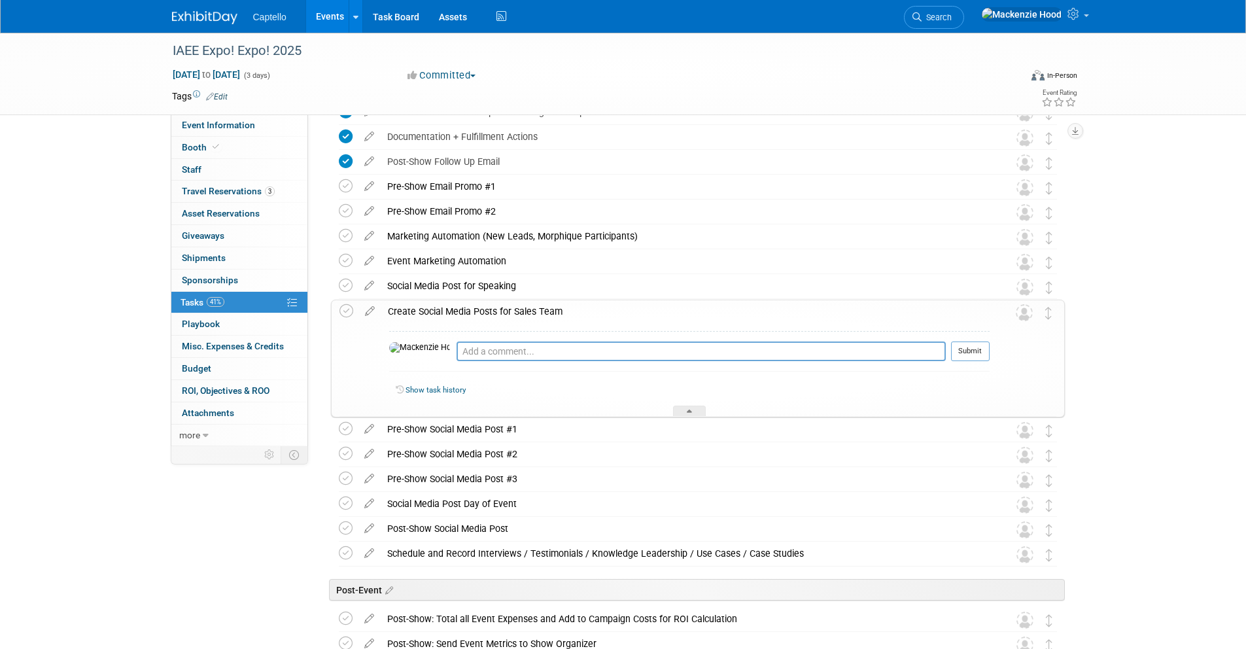
click at [571, 311] on div "Create Social Media Posts for Sales Team" at bounding box center [685, 311] width 608 height 22
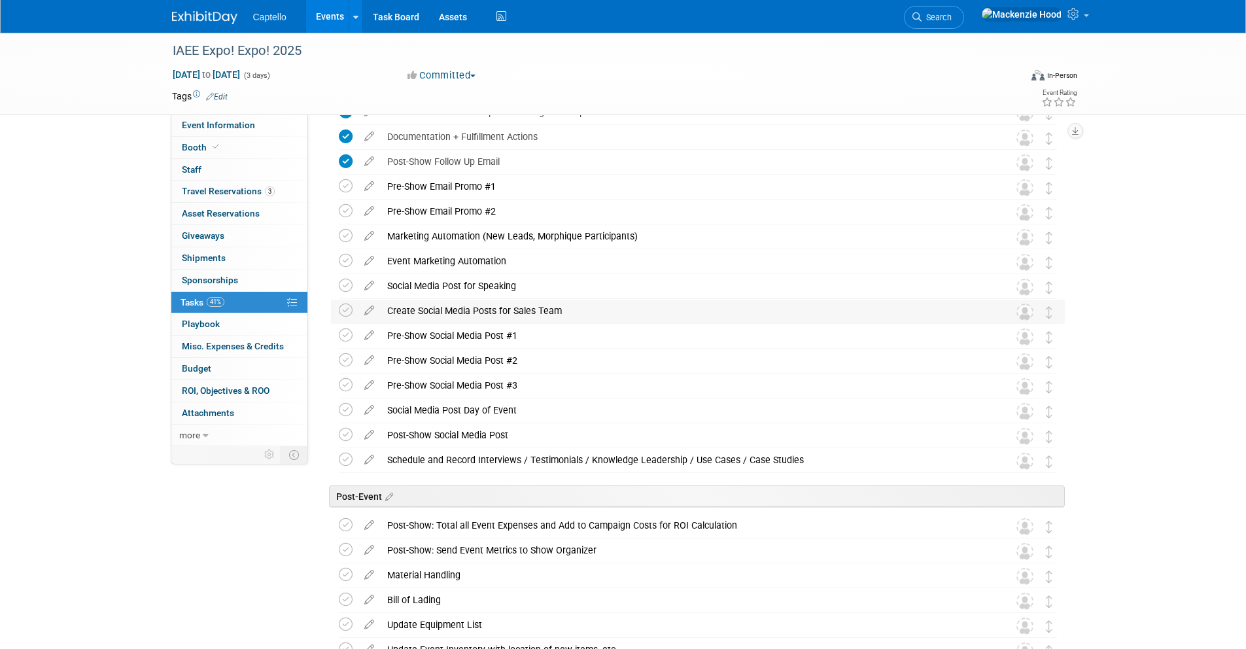
drag, startPoint x: 567, startPoint y: 309, endPoint x: 387, endPoint y: 309, distance: 179.8
click at [387, 309] on div "Create Social Media Posts for Sales Team" at bounding box center [686, 311] width 610 height 22
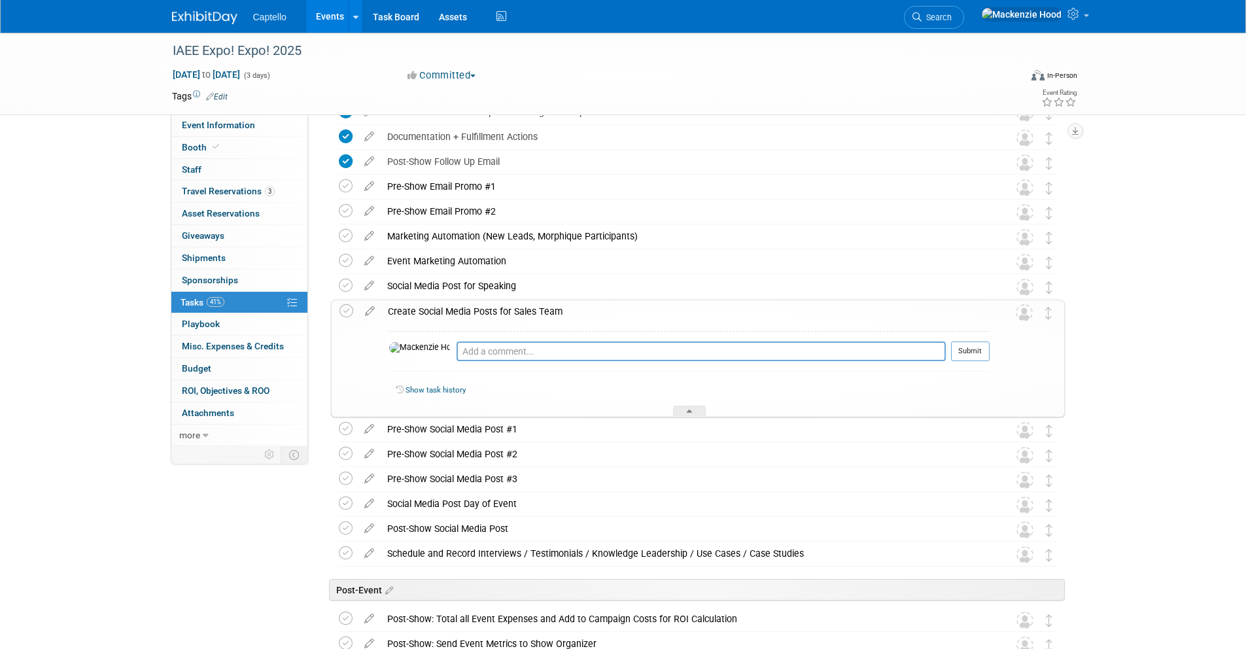
click at [586, 310] on div "Create Social Media Posts for Sales Team" at bounding box center [685, 311] width 608 height 22
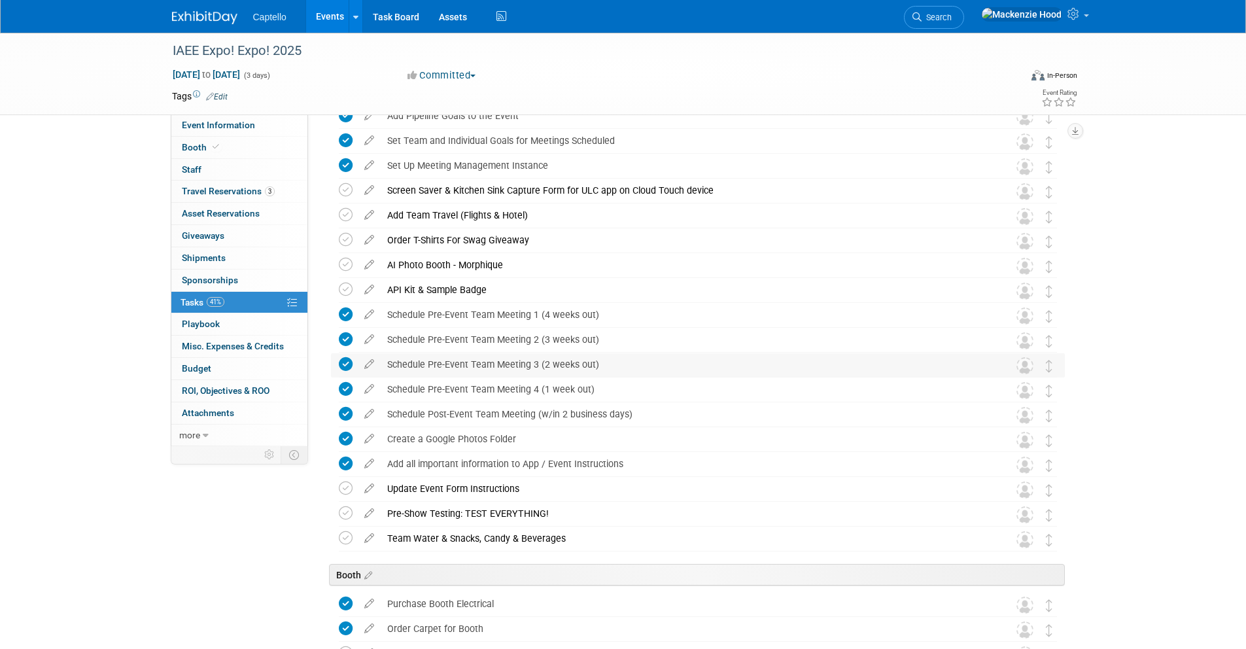
scroll to position [469, 0]
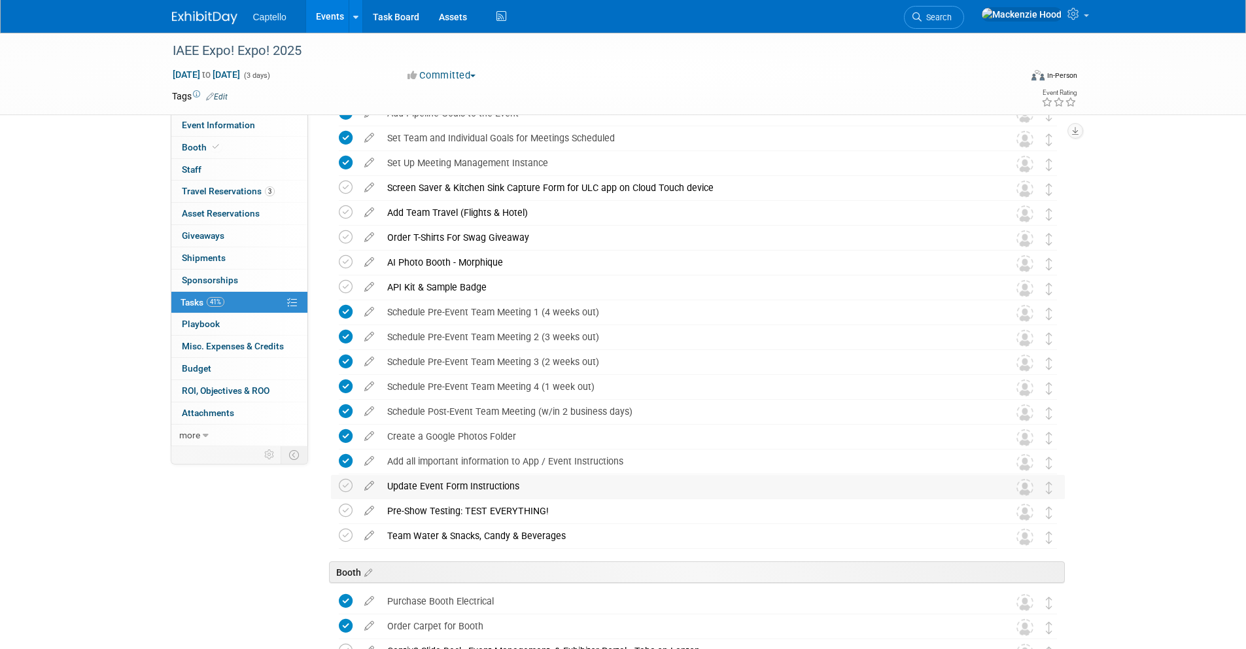
click at [572, 484] on div "Update Event Form Instructions" at bounding box center [686, 486] width 610 height 22
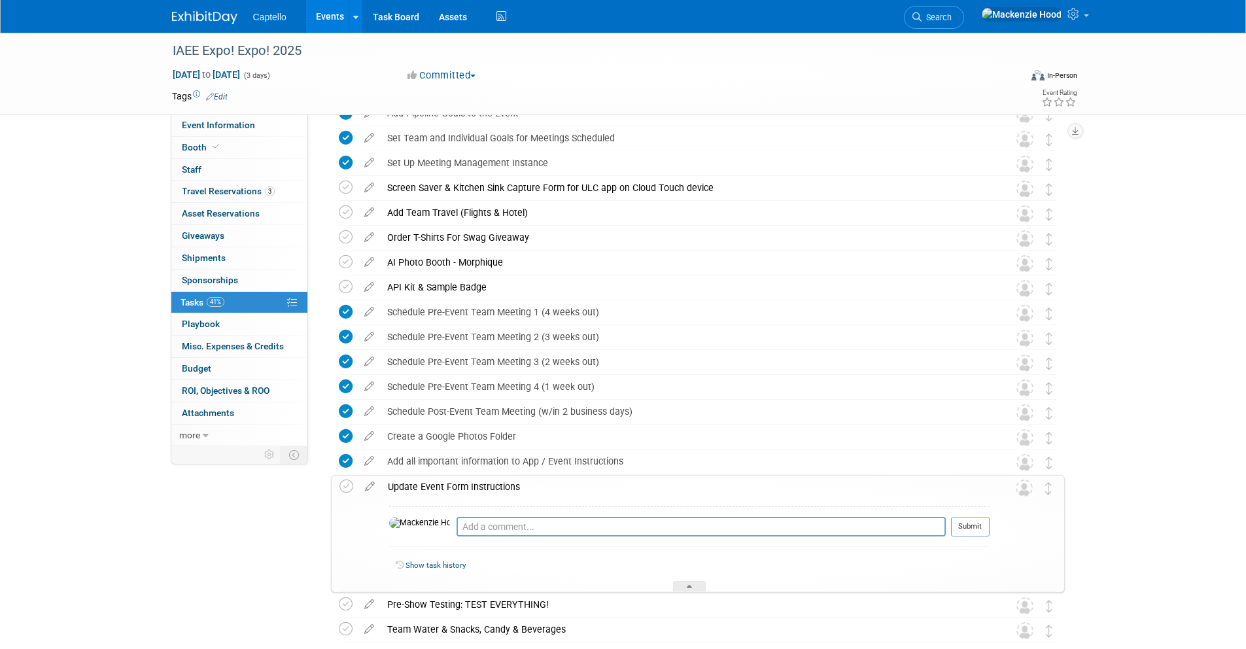
drag, startPoint x: 526, startPoint y: 488, endPoint x: 388, endPoint y: 487, distance: 138.0
click at [388, 487] on div "Update Event Form Instructions" at bounding box center [685, 486] width 608 height 22
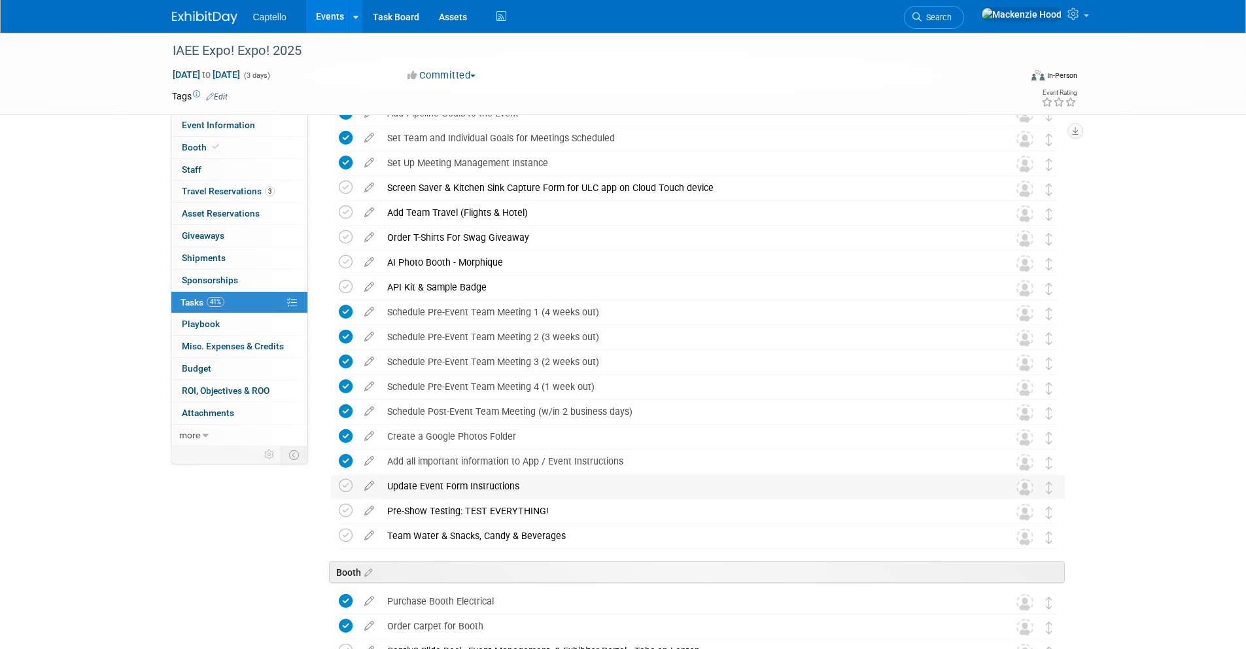
click at [563, 486] on div "Update Event Form Instructions" at bounding box center [686, 486] width 610 height 22
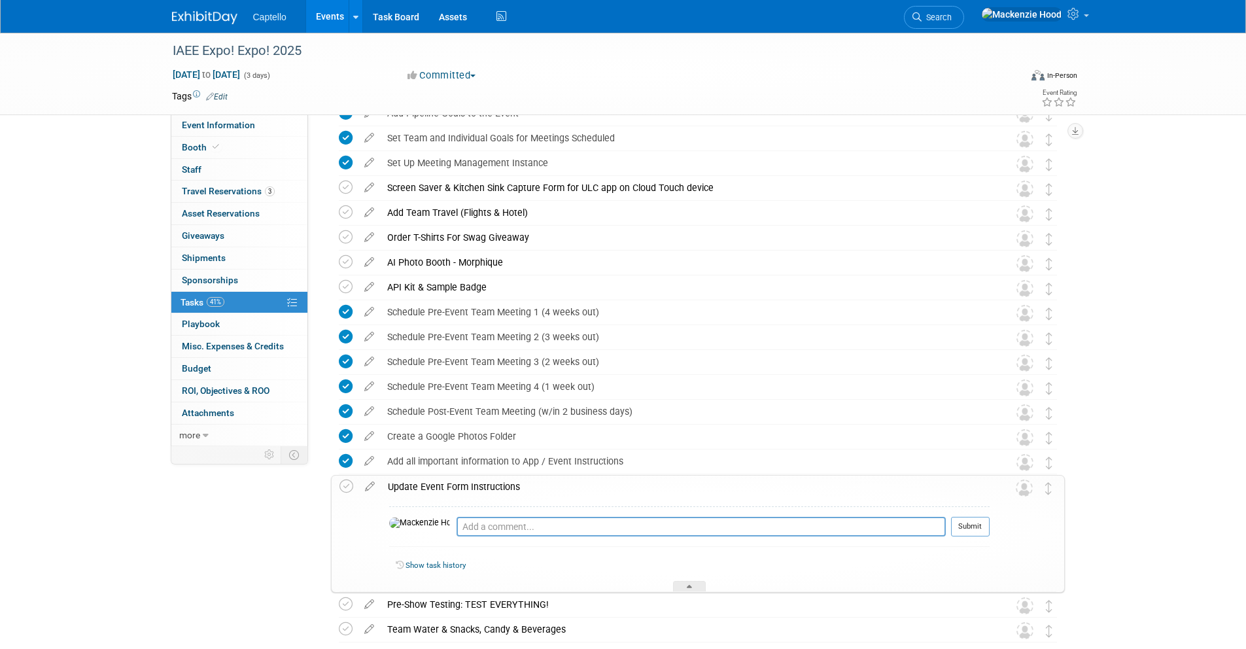
drag, startPoint x: 543, startPoint y: 484, endPoint x: 553, endPoint y: 482, distance: 10.6
click at [541, 484] on div "Update Event Form Instructions" at bounding box center [685, 486] width 608 height 22
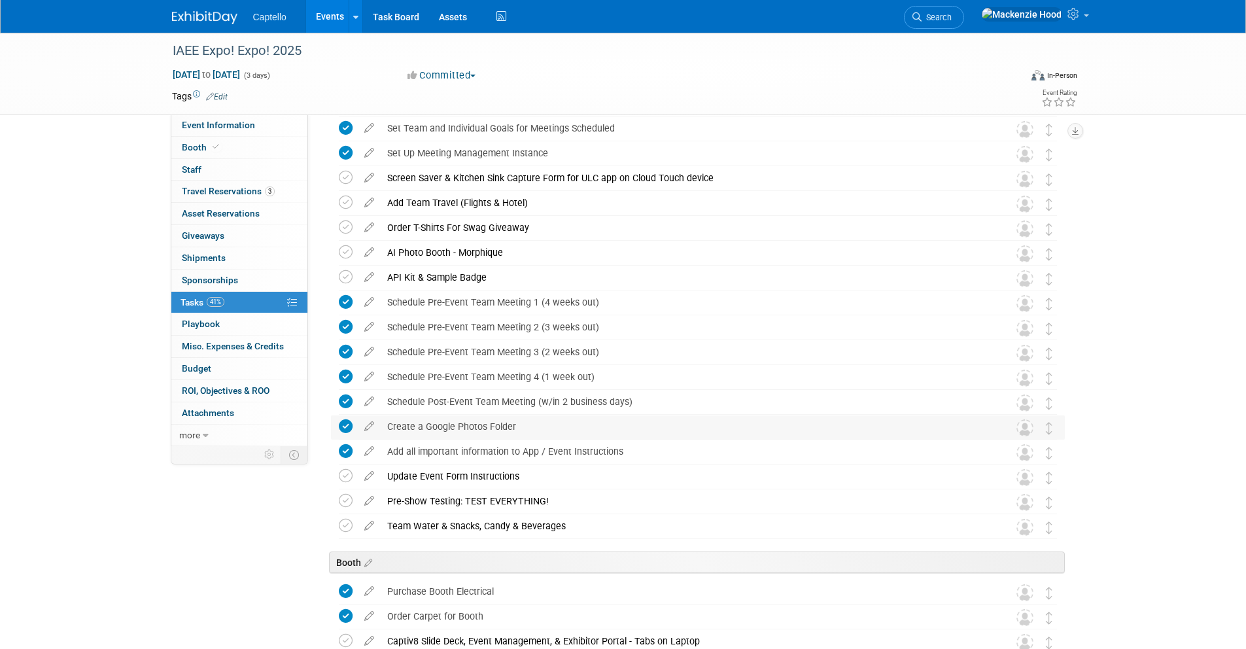
scroll to position [500, 0]
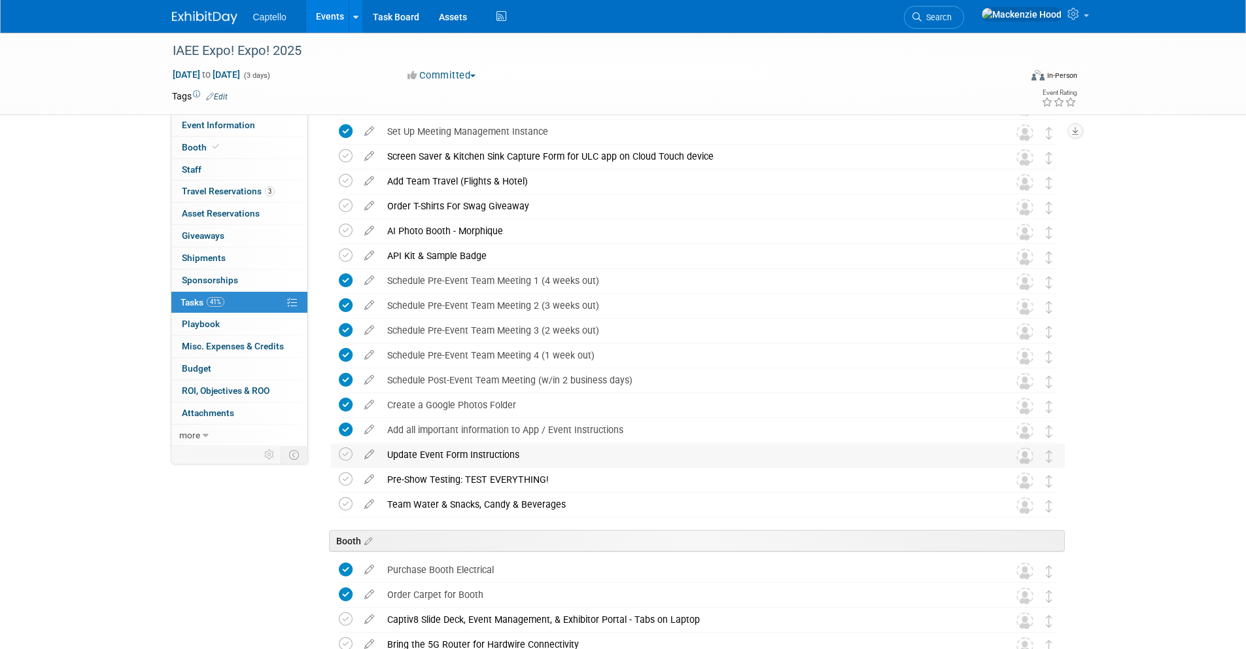
drag, startPoint x: 531, startPoint y: 452, endPoint x: 453, endPoint y: 449, distance: 78.5
click at [387, 451] on div "Update Event Form Instructions" at bounding box center [686, 454] width 610 height 22
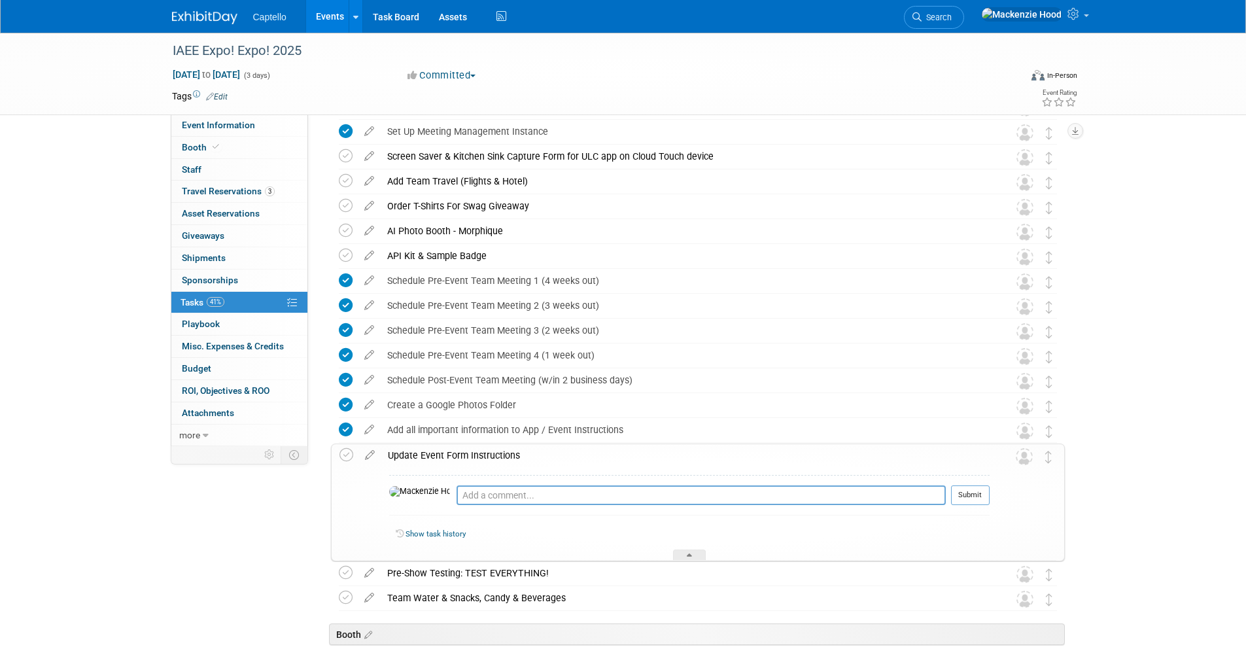
click at [1216, 204] on div "IAEE Expo! Expo! 2025 Dec 8, 2025 to Dec 10, 2025 (3 days) Dec 8, 2025 to Dec 1…" at bounding box center [623, 585] width 1246 height 2107
click at [627, 468] on div "Pro tip: Press Ctrl-Enter to submit comment. Submit Show task history" at bounding box center [685, 514] width 608 height 94
drag, startPoint x: 528, startPoint y: 453, endPoint x: 360, endPoint y: 444, distance: 168.9
click at [352, 444] on tr "Update Event Form Instructions Pro tip: Press Ctrl-Enter to submit comment. Sub…" at bounding box center [697, 502] width 717 height 116
click at [530, 461] on div "Update Event Form Instructions" at bounding box center [685, 455] width 608 height 22
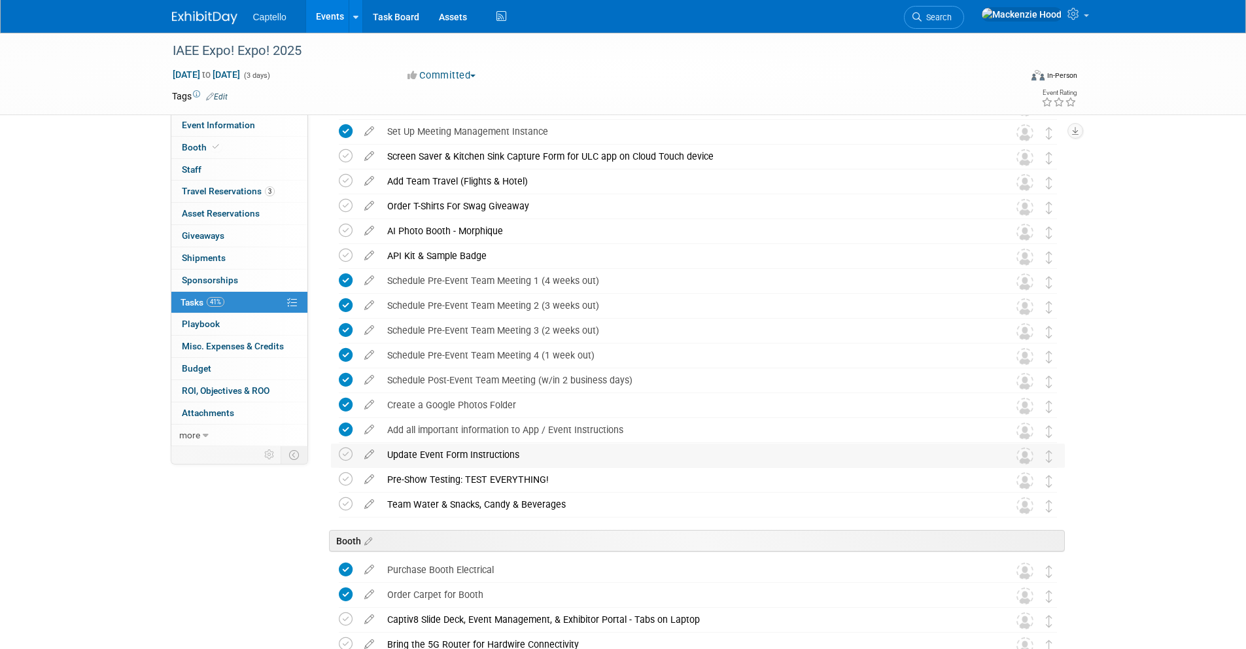
drag, startPoint x: 524, startPoint y: 453, endPoint x: 383, endPoint y: 450, distance: 140.6
click at [383, 450] on div "Update Event Form Instructions" at bounding box center [686, 454] width 610 height 22
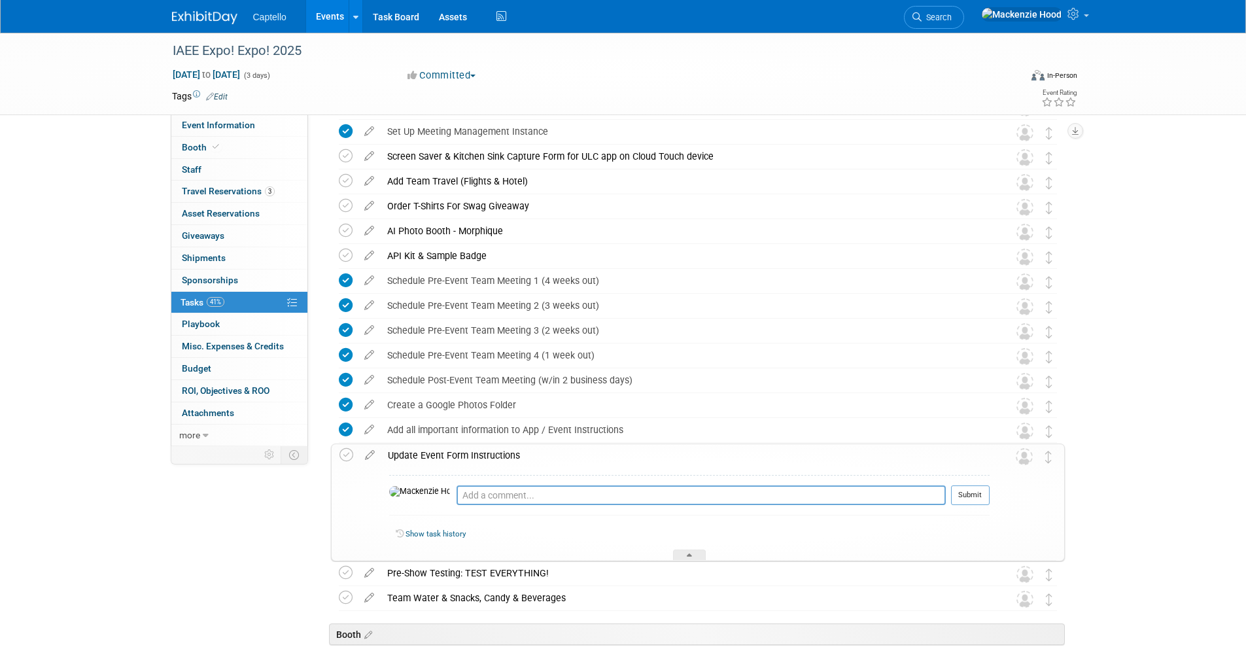
click at [545, 455] on div "Update Event Form Instructions" at bounding box center [685, 455] width 608 height 22
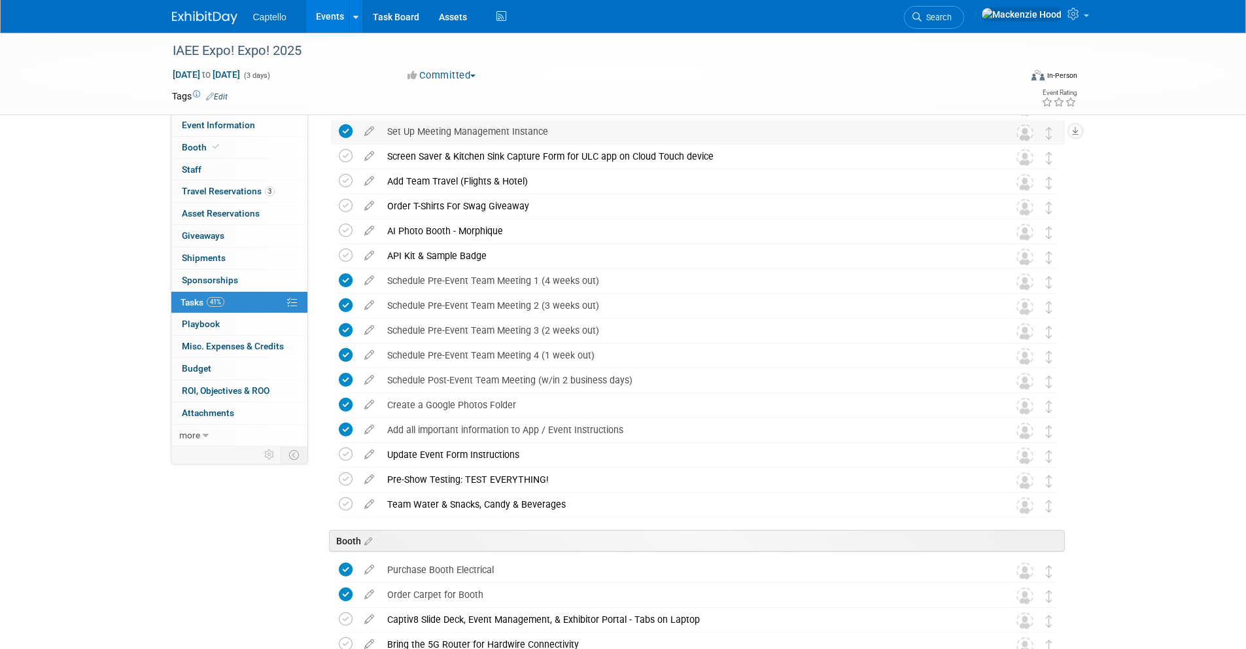
click at [445, 131] on div "Set Up Meeting Management Instance" at bounding box center [686, 131] width 610 height 22
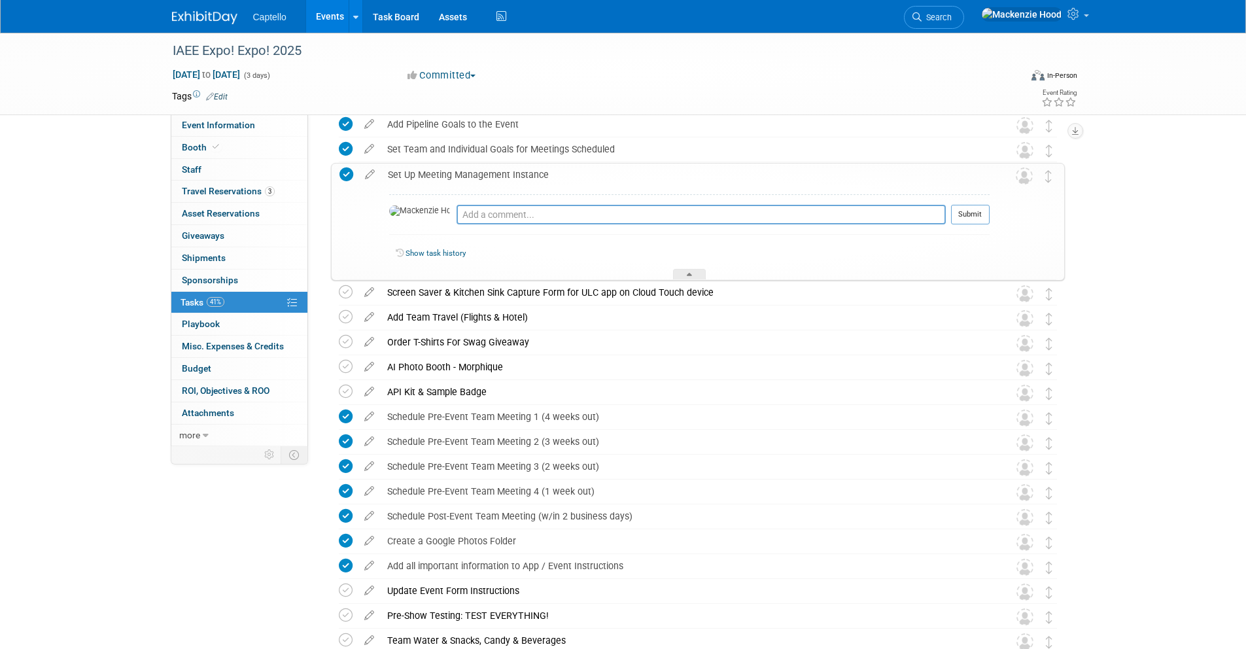
scroll to position [428, 0]
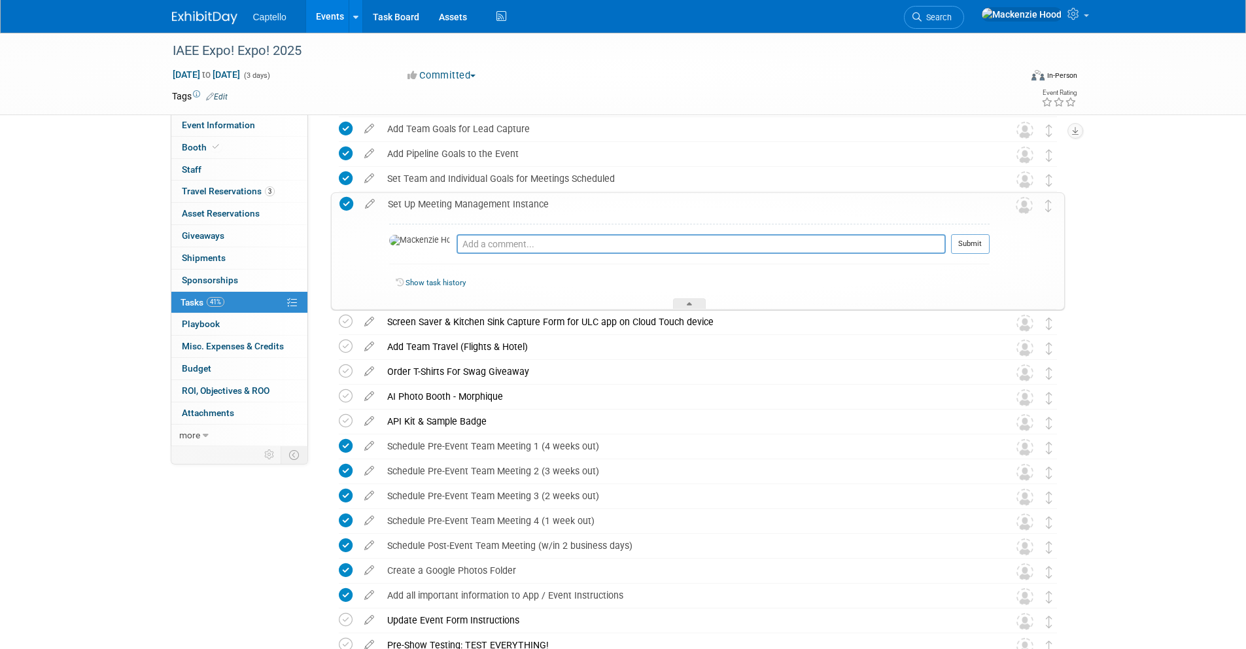
drag, startPoint x: 545, startPoint y: 201, endPoint x: 389, endPoint y: 203, distance: 155.7
click at [389, 203] on div "Set Up Meeting Management Instance" at bounding box center [685, 204] width 608 height 22
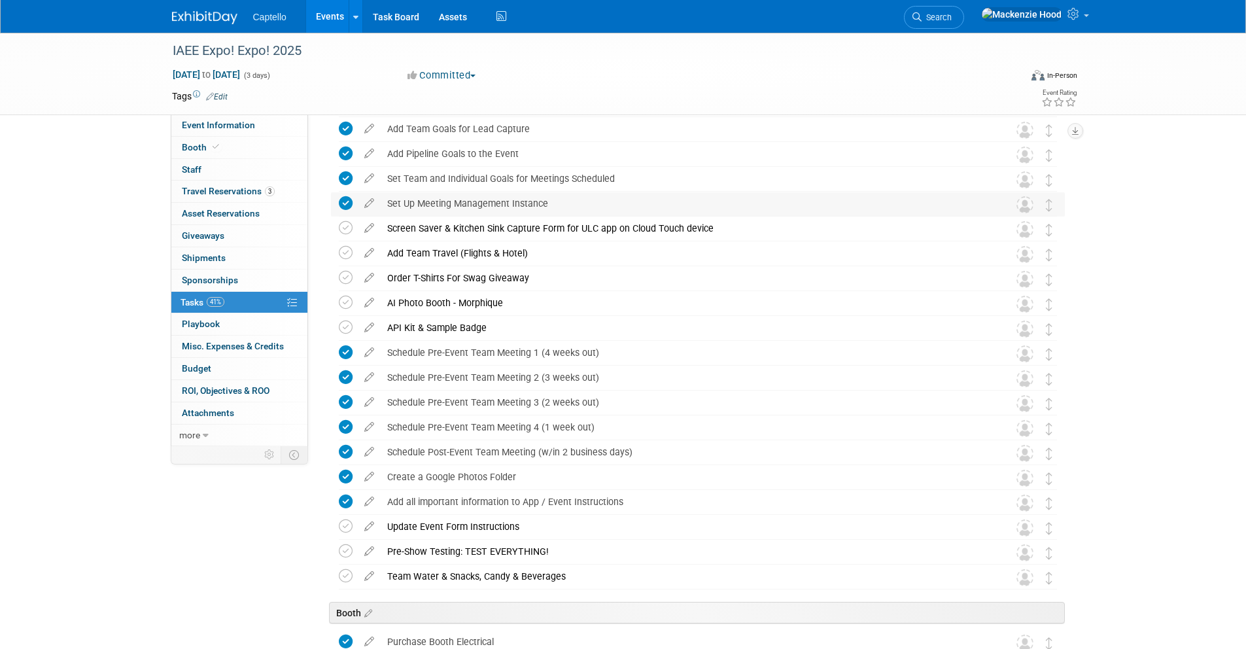
click at [602, 197] on div "Set Up Meeting Management Instance" at bounding box center [686, 203] width 610 height 22
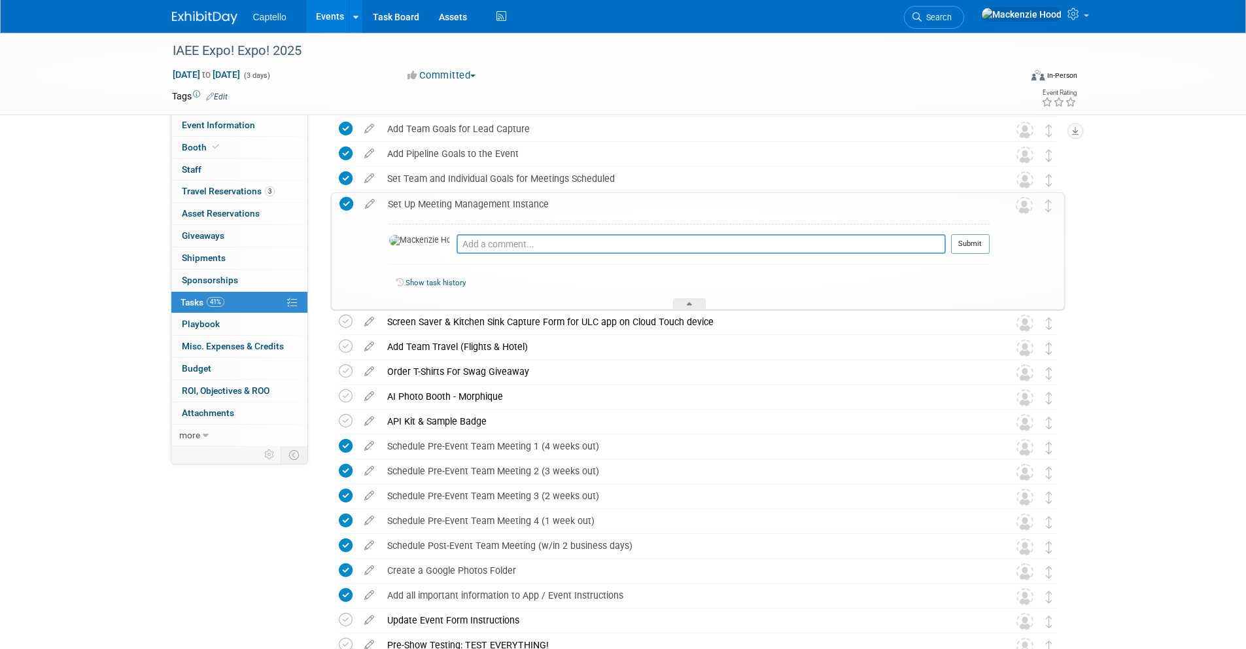
click at [579, 196] on div "Set Up Meeting Management Instance" at bounding box center [685, 204] width 608 height 22
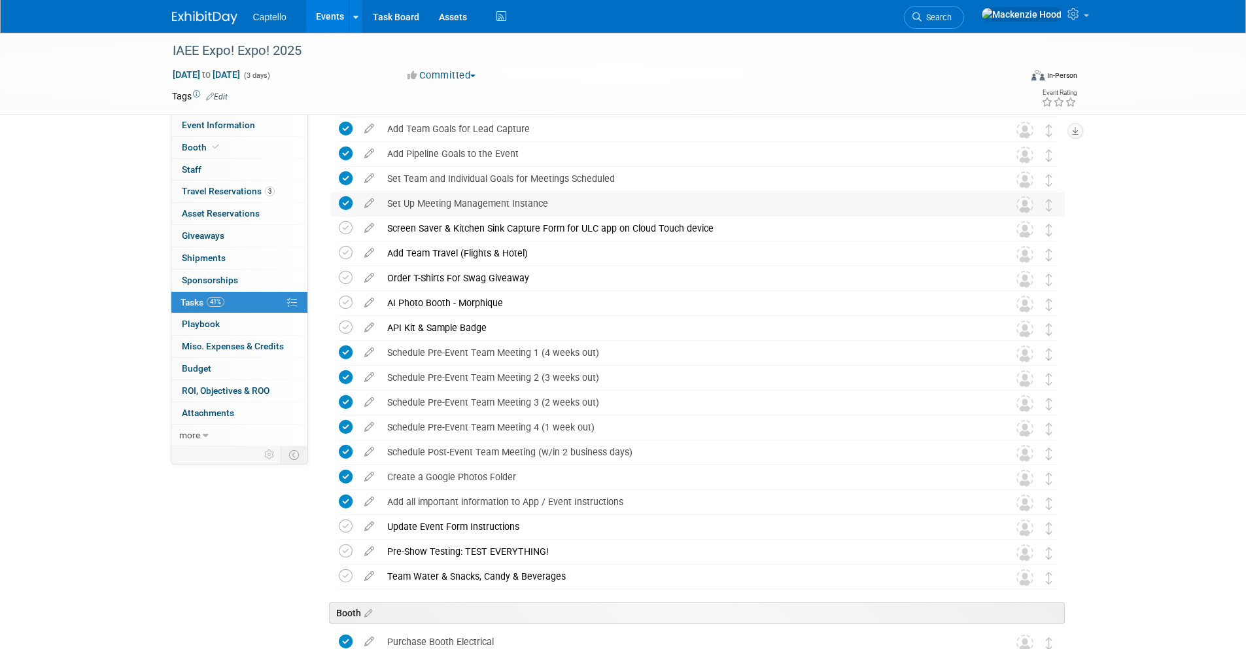
click at [552, 203] on div "Set Up Meeting Management Instance" at bounding box center [686, 203] width 610 height 22
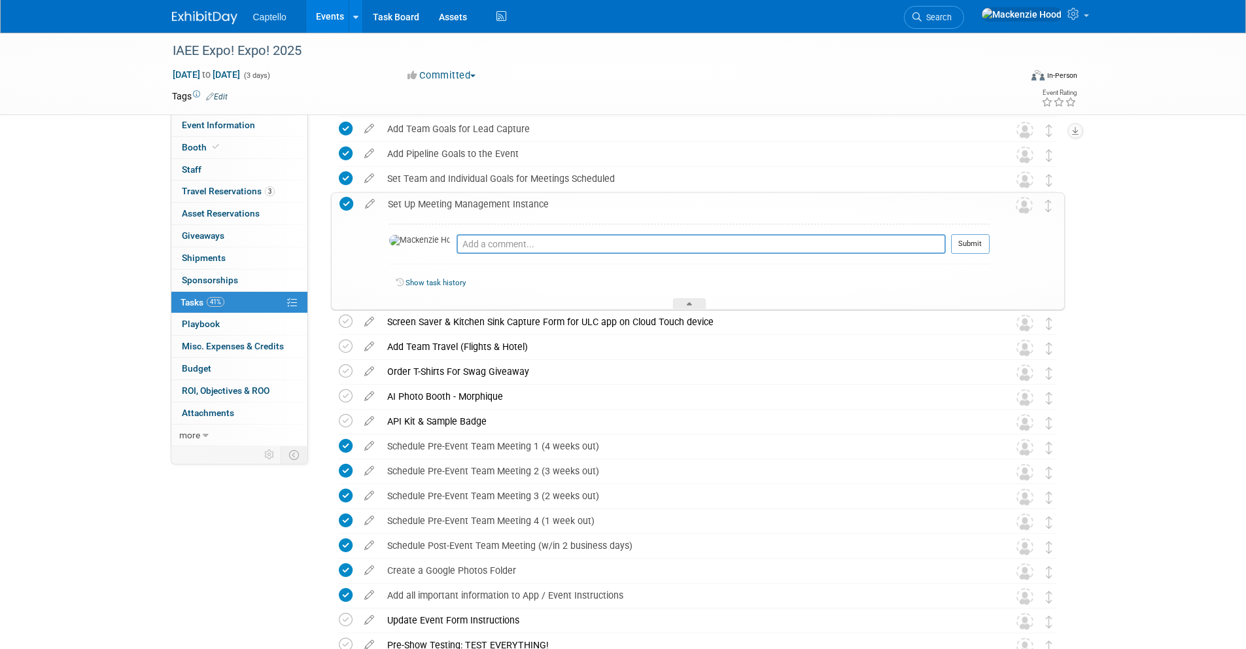
drag, startPoint x: 552, startPoint y: 203, endPoint x: 452, endPoint y: 201, distance: 100.1
click at [452, 201] on div "Set Up Meeting Management Instance" at bounding box center [685, 204] width 608 height 22
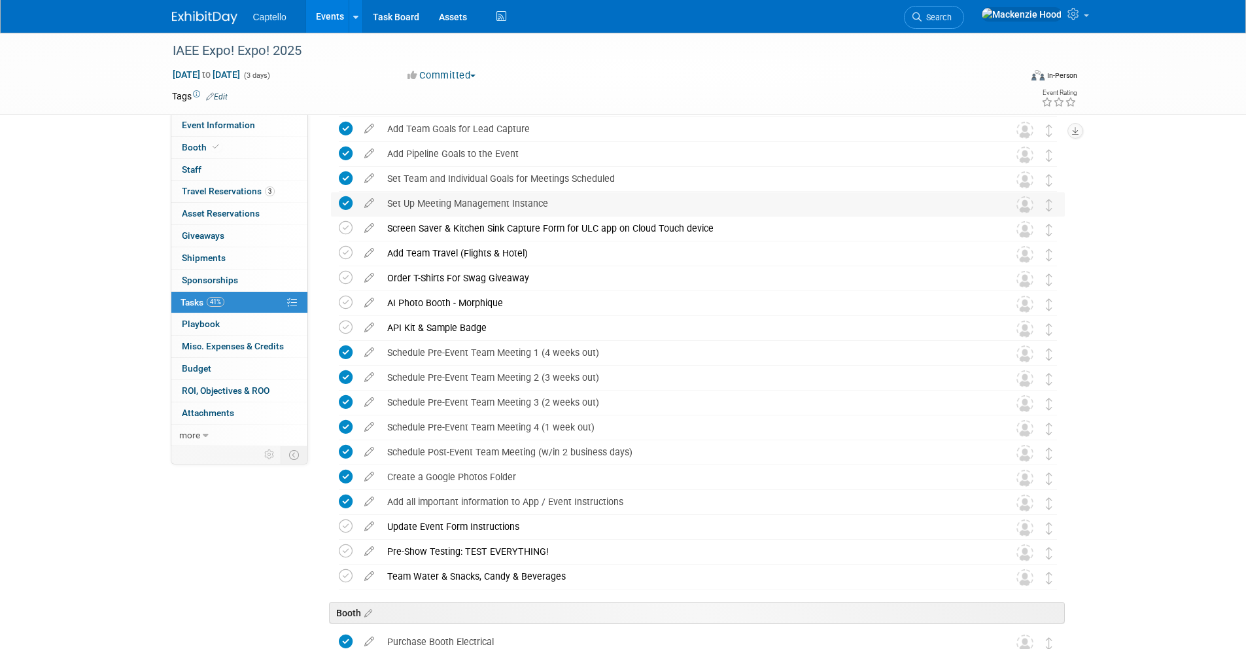
click at [560, 202] on div "Set Up Meeting Management Instance" at bounding box center [686, 203] width 610 height 22
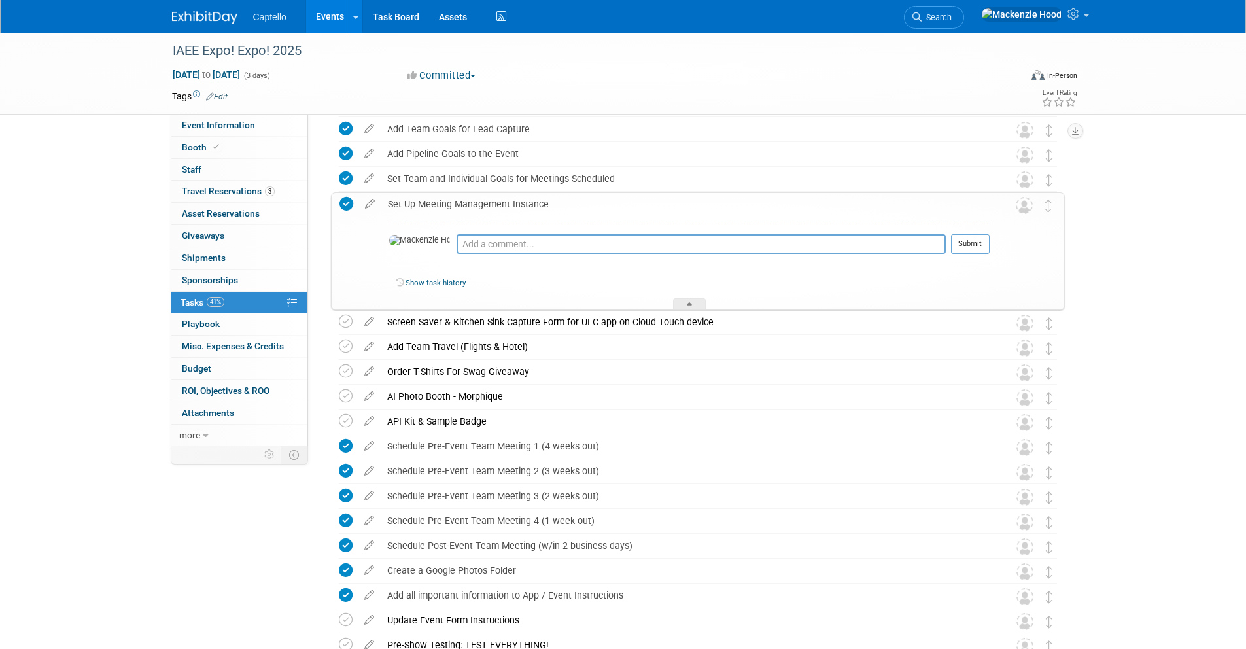
drag, startPoint x: 552, startPoint y: 200, endPoint x: 434, endPoint y: 199, distance: 117.7
click at [422, 199] on div "Set Up Meeting Management Instance" at bounding box center [685, 204] width 608 height 22
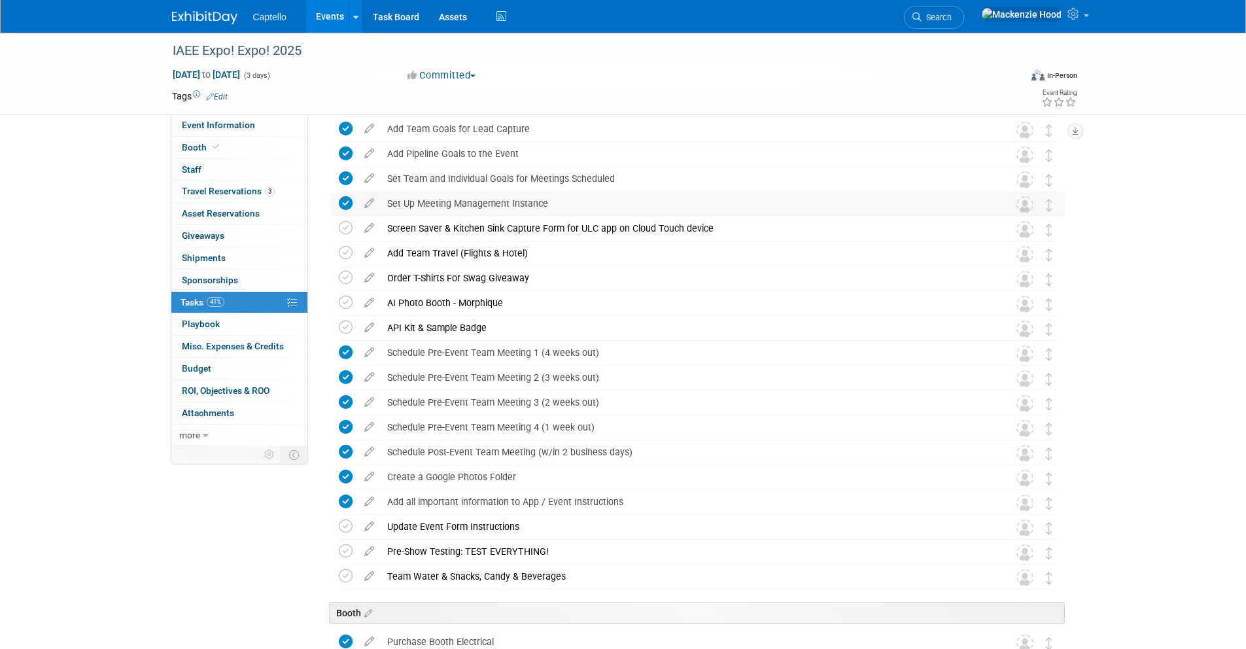
click at [593, 194] on div "Set Up Meeting Management Instance" at bounding box center [686, 203] width 610 height 22
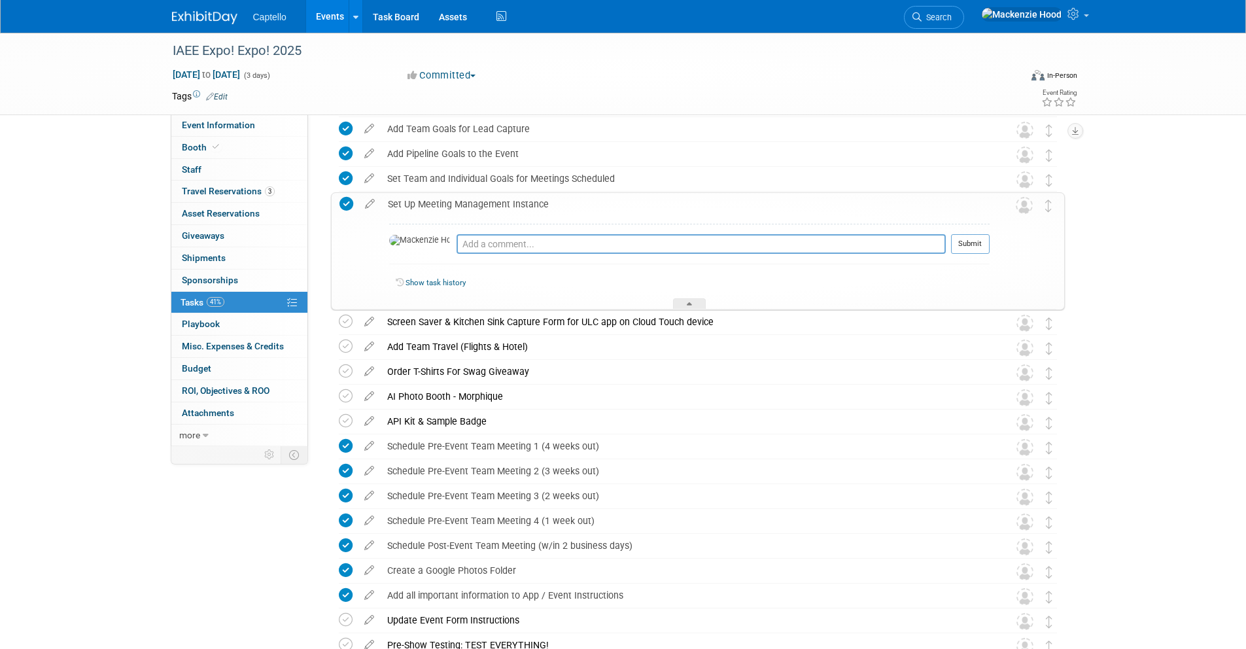
click at [601, 196] on div "Set Up Meeting Management Instance" at bounding box center [685, 204] width 608 height 22
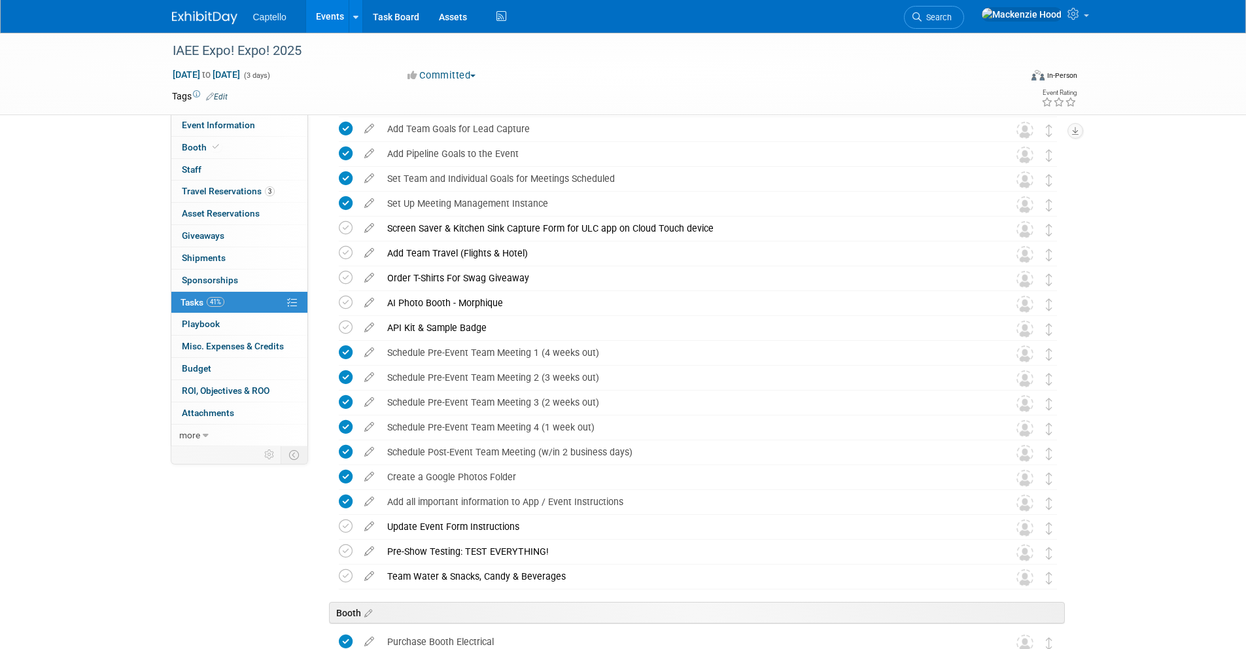
click at [1131, 196] on div "IAEE Expo! Expo! 2025 Dec 8, 2025 to Dec 10, 2025 (3 days) Dec 8, 2025 to Dec 1…" at bounding box center [623, 611] width 1246 height 2014
drag, startPoint x: 551, startPoint y: 200, endPoint x: 388, endPoint y: 199, distance: 162.8
click at [388, 199] on div "Set Up Meeting Management Instance" at bounding box center [686, 203] width 610 height 22
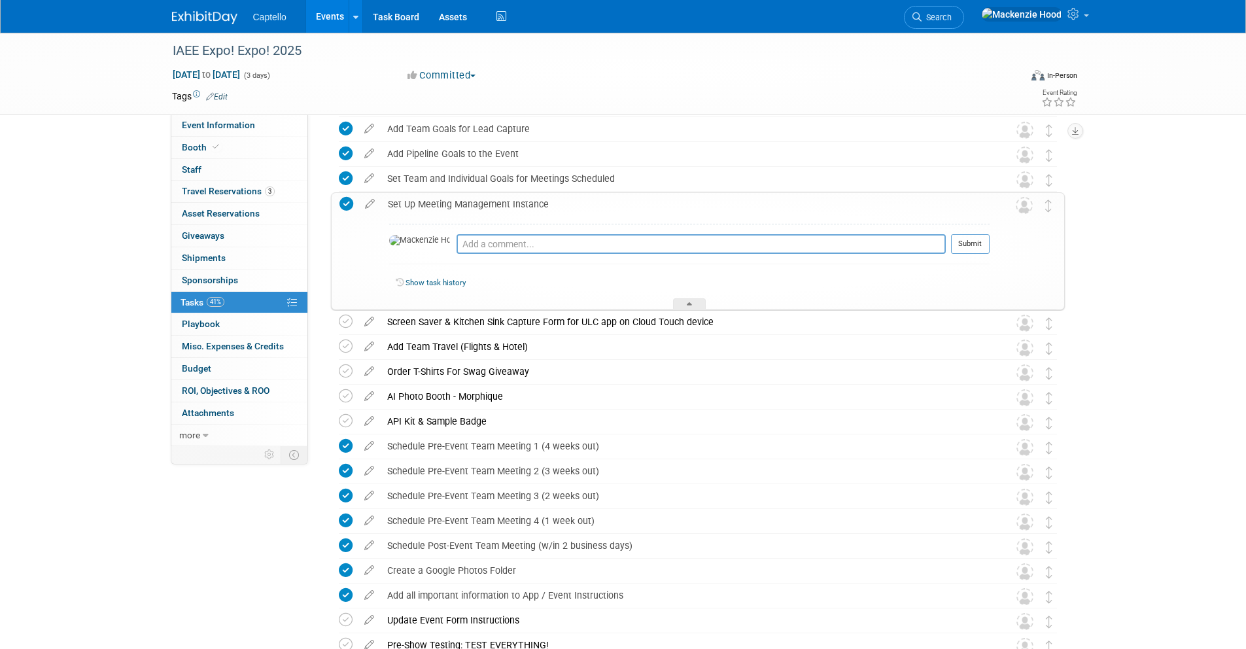
click at [661, 203] on div "Set Up Meeting Management Instance" at bounding box center [685, 204] width 608 height 22
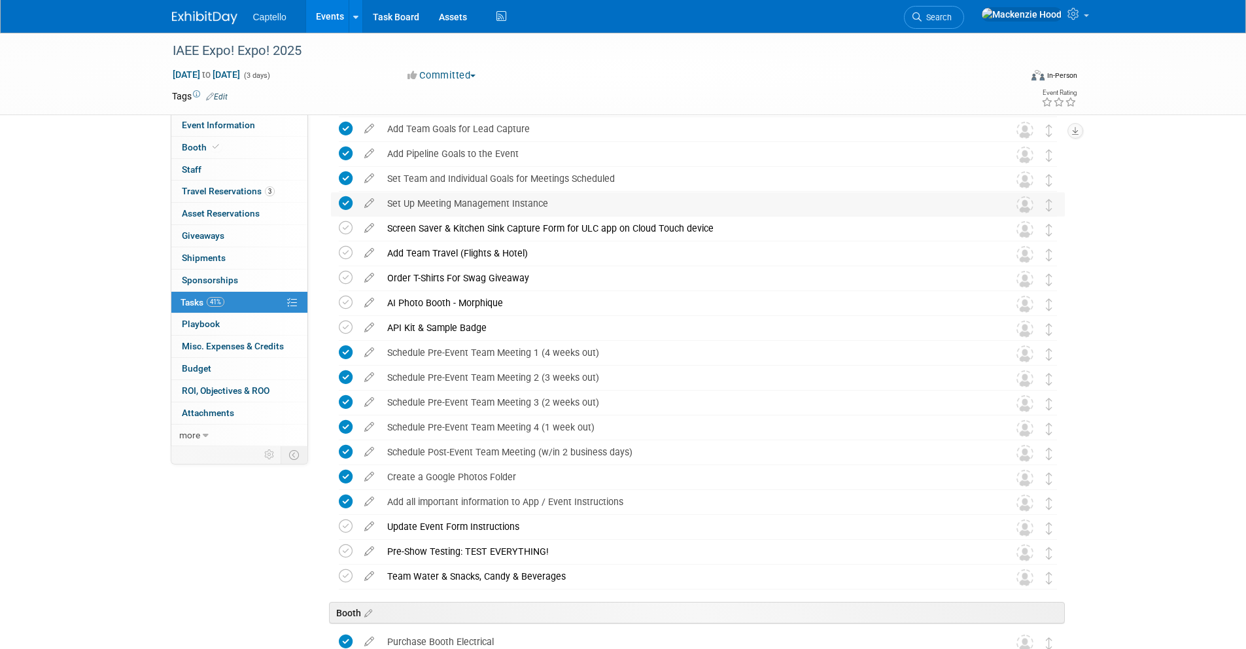
drag, startPoint x: 555, startPoint y: 202, endPoint x: 388, endPoint y: 203, distance: 167.4
click at [388, 203] on div "Set Up Meeting Management Instance" at bounding box center [686, 203] width 610 height 22
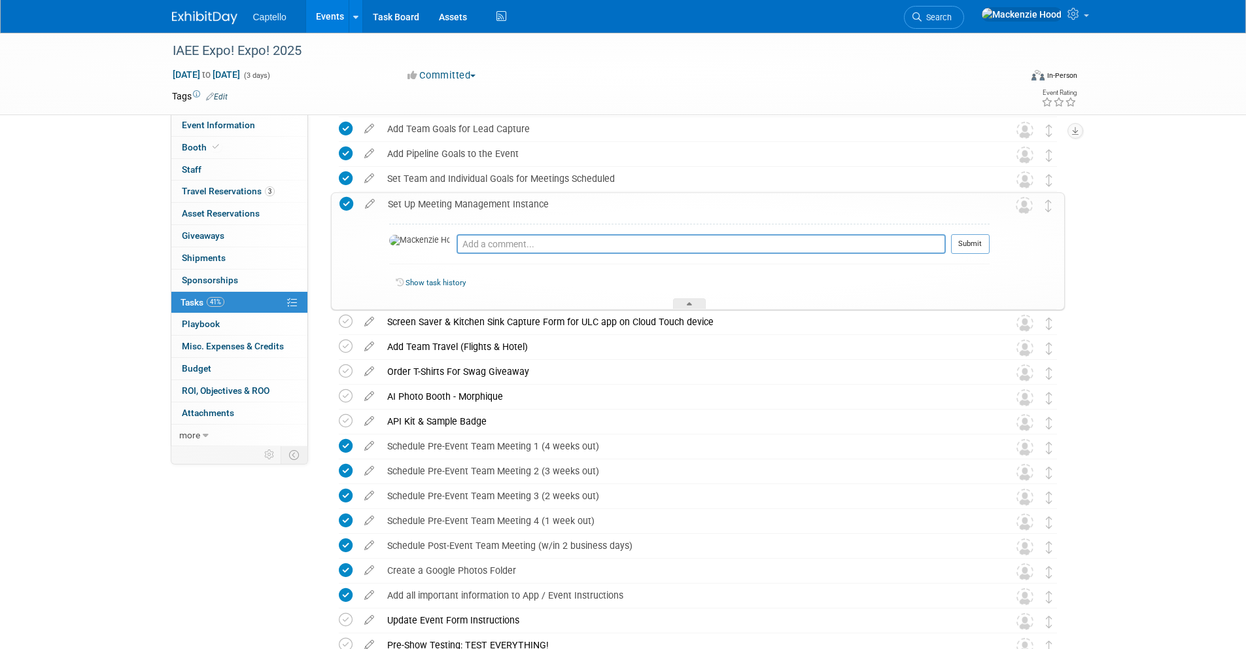
click at [579, 199] on div "Set Up Meeting Management Instance" at bounding box center [685, 204] width 608 height 22
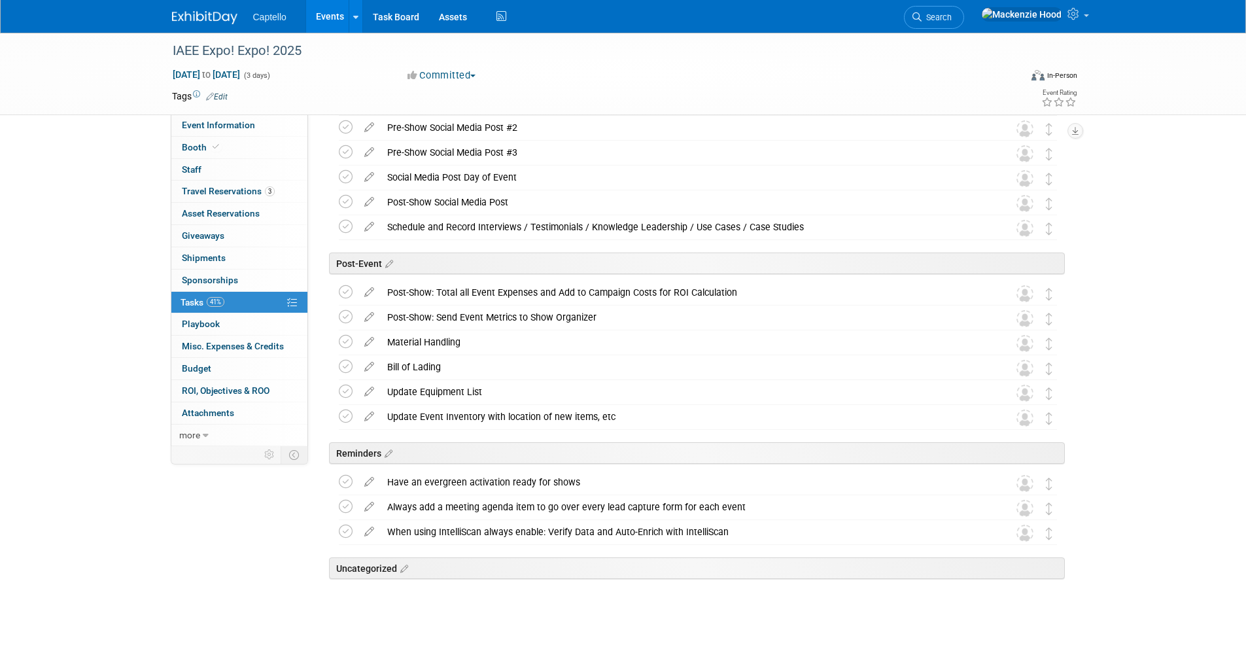
scroll to position [1398, 0]
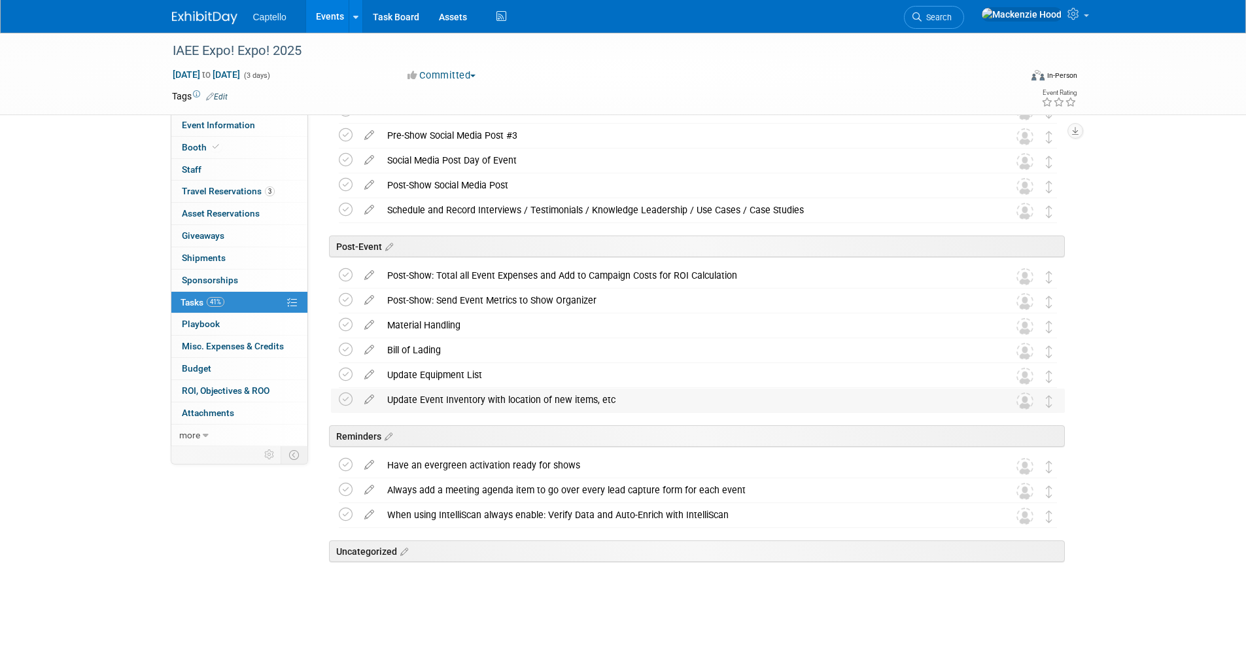
drag, startPoint x: 387, startPoint y: 397, endPoint x: 635, endPoint y: 396, distance: 248.5
click at [633, 395] on div "Update Event Inventory with location of new items, etc" at bounding box center [686, 399] width 610 height 22
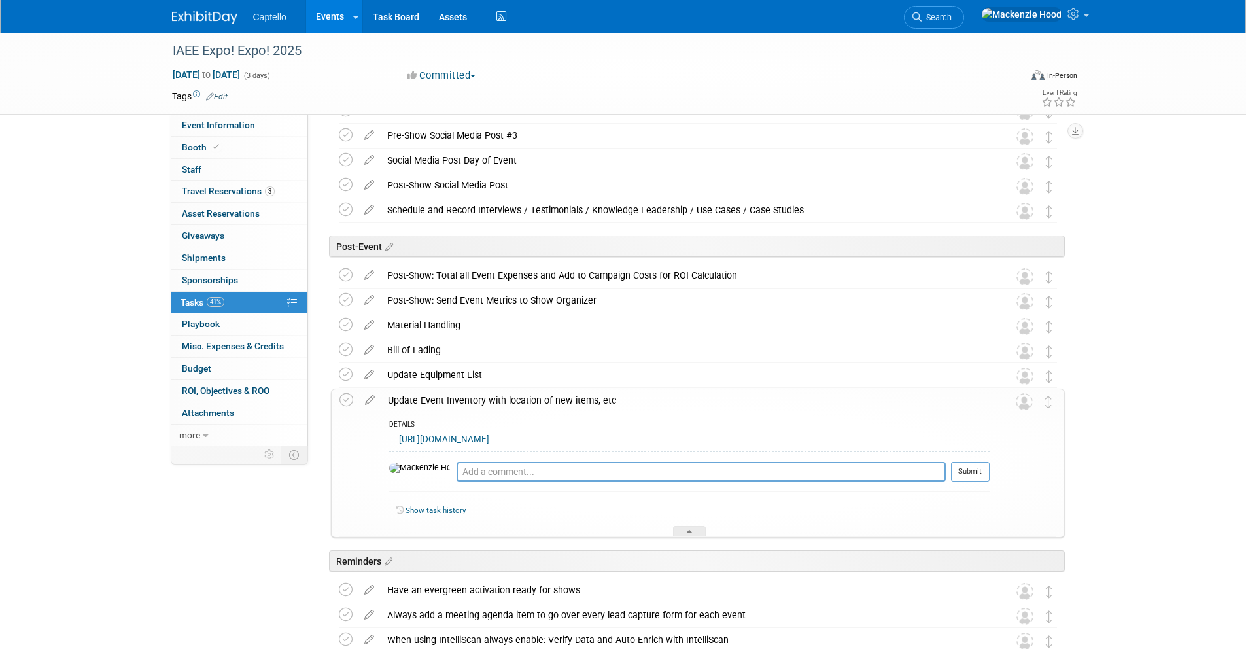
click at [635, 396] on div "Update Event Inventory with location of new items, etc" at bounding box center [685, 400] width 608 height 22
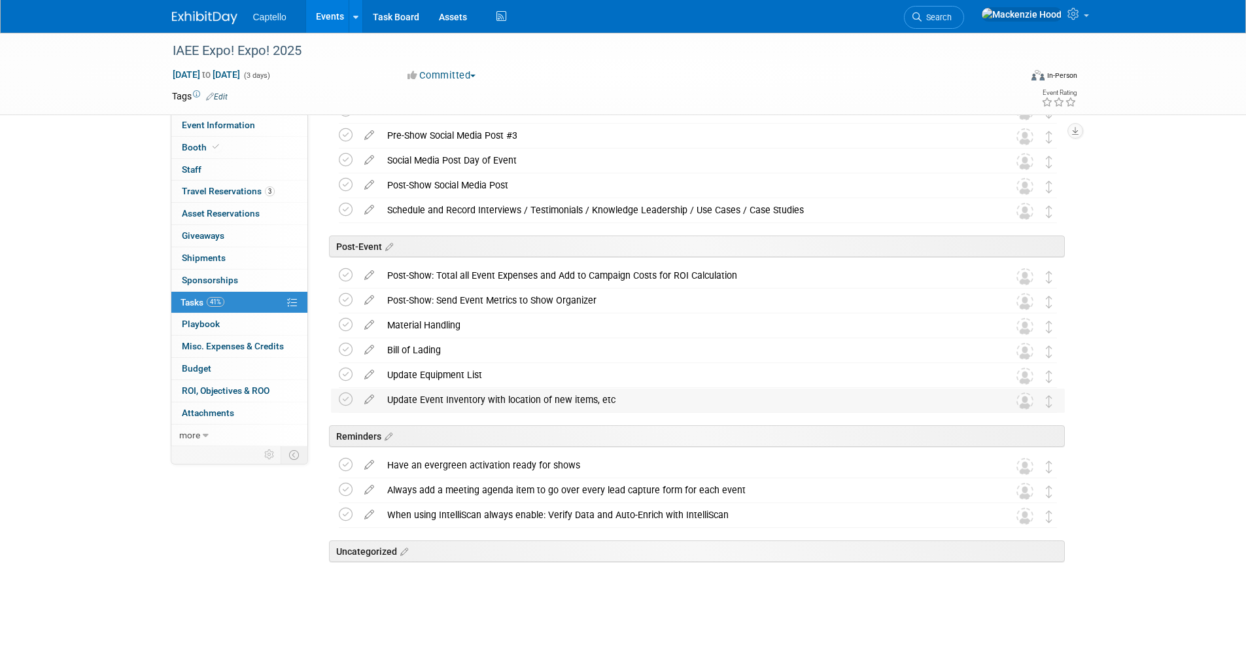
drag, startPoint x: 385, startPoint y: 394, endPoint x: 636, endPoint y: 394, distance: 250.5
click at [637, 392] on div "Update Event Inventory with location of new items, etc" at bounding box center [686, 399] width 610 height 22
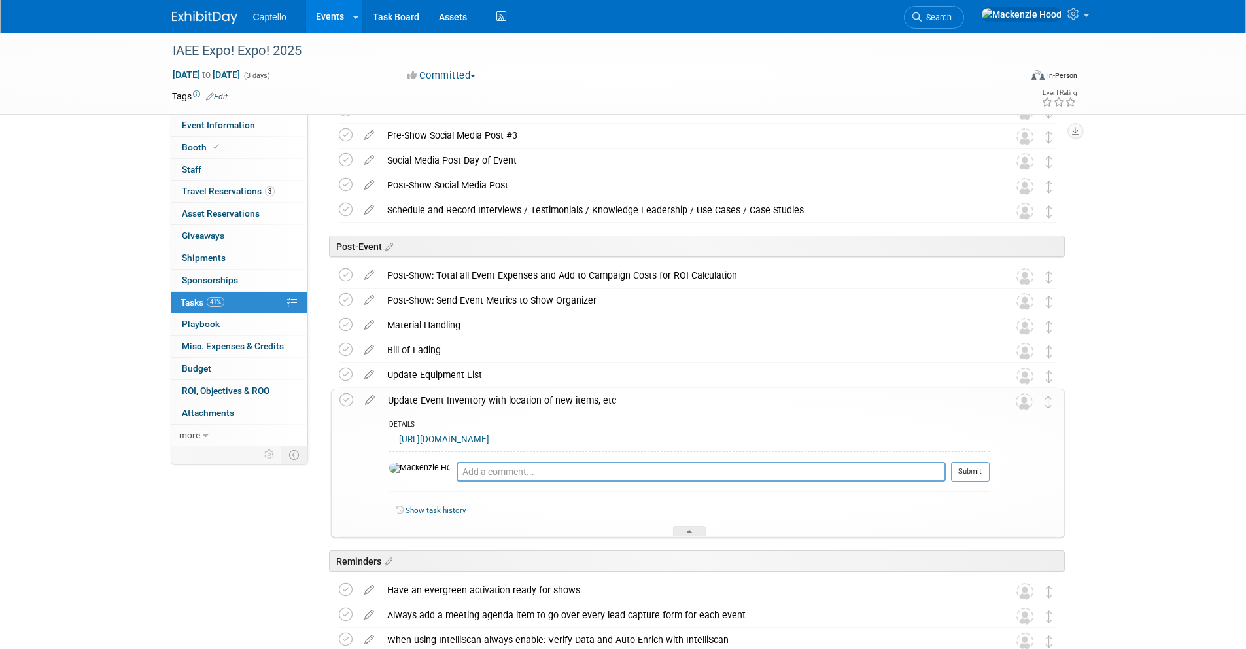
click at [637, 402] on div "Update Event Inventory with location of new items, etc" at bounding box center [685, 400] width 608 height 22
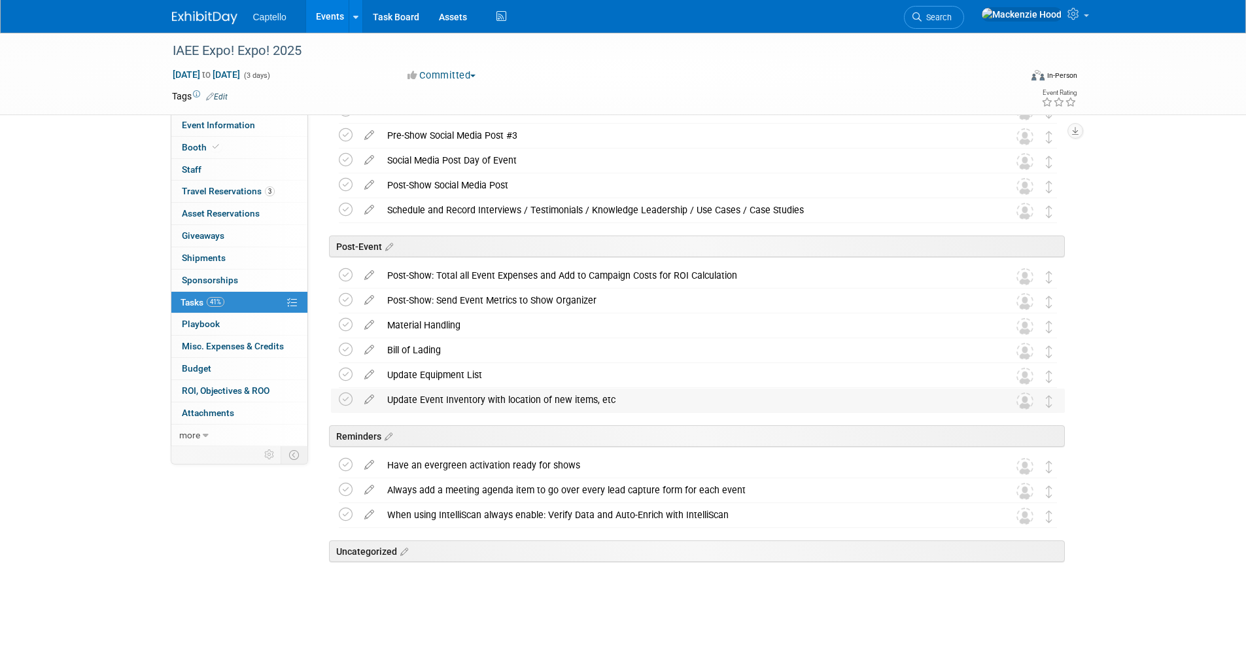
drag, startPoint x: 387, startPoint y: 398, endPoint x: 627, endPoint y: 396, distance: 239.4
click at [627, 396] on div "Update Event Inventory with location of new items, etc" at bounding box center [686, 399] width 610 height 22
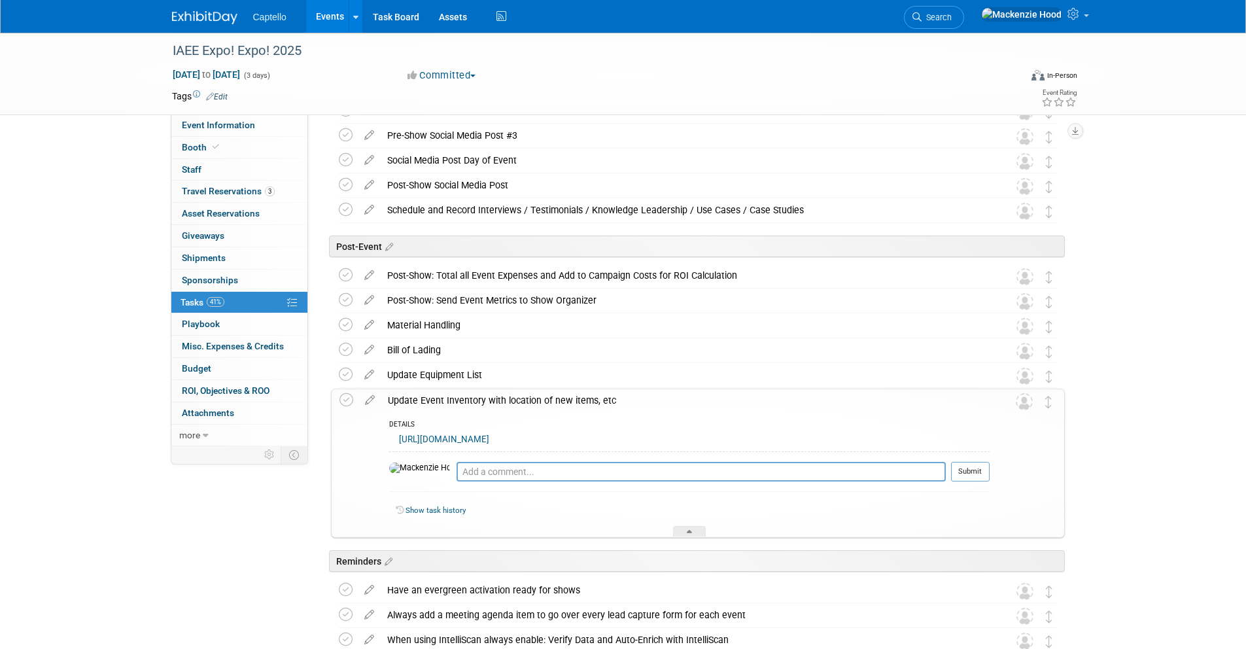
click at [627, 396] on div "Update Event Inventory with location of new items, etc" at bounding box center [685, 400] width 608 height 22
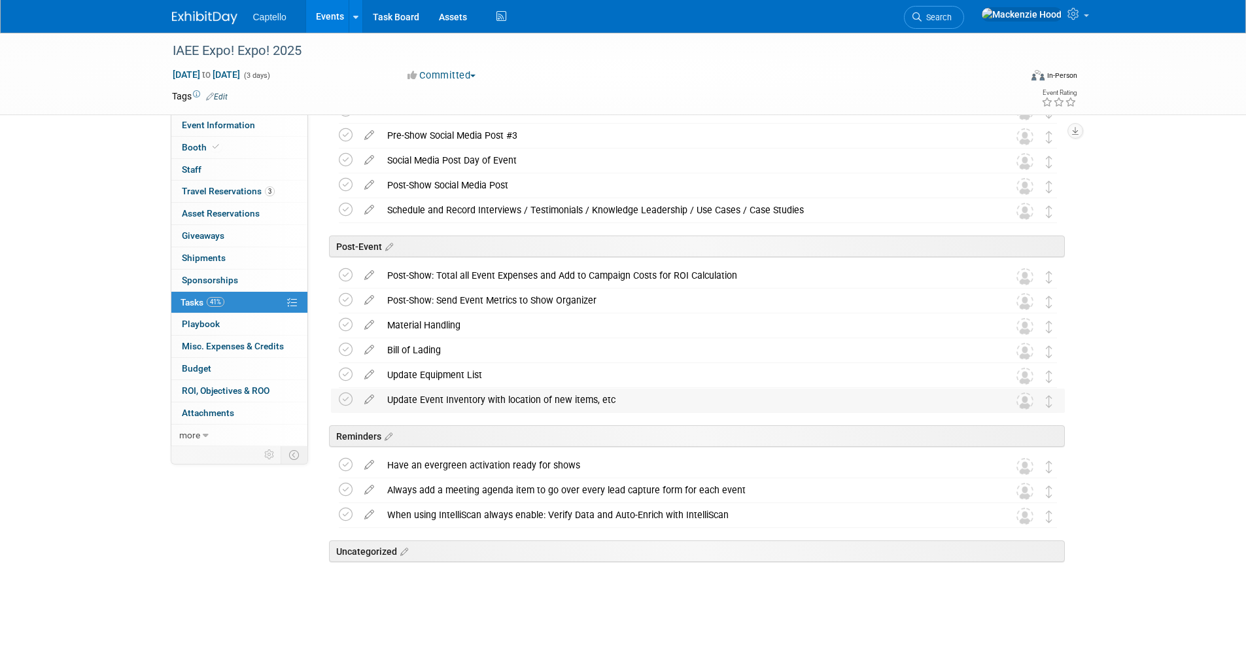
click at [398, 400] on div "Update Event Inventory with location of new items, etc" at bounding box center [686, 399] width 610 height 22
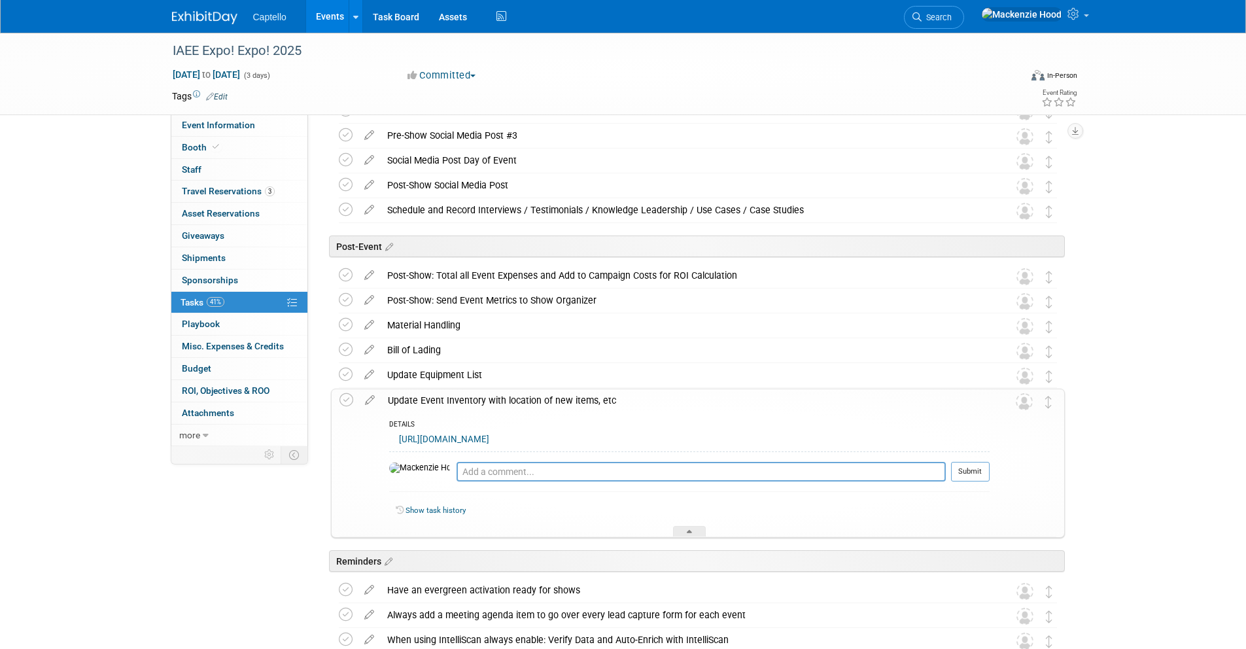
drag, startPoint x: 390, startPoint y: 396, endPoint x: 657, endPoint y: 396, distance: 266.2
click at [657, 396] on div "Update Event Inventory with location of new items, etc" at bounding box center [685, 400] width 608 height 22
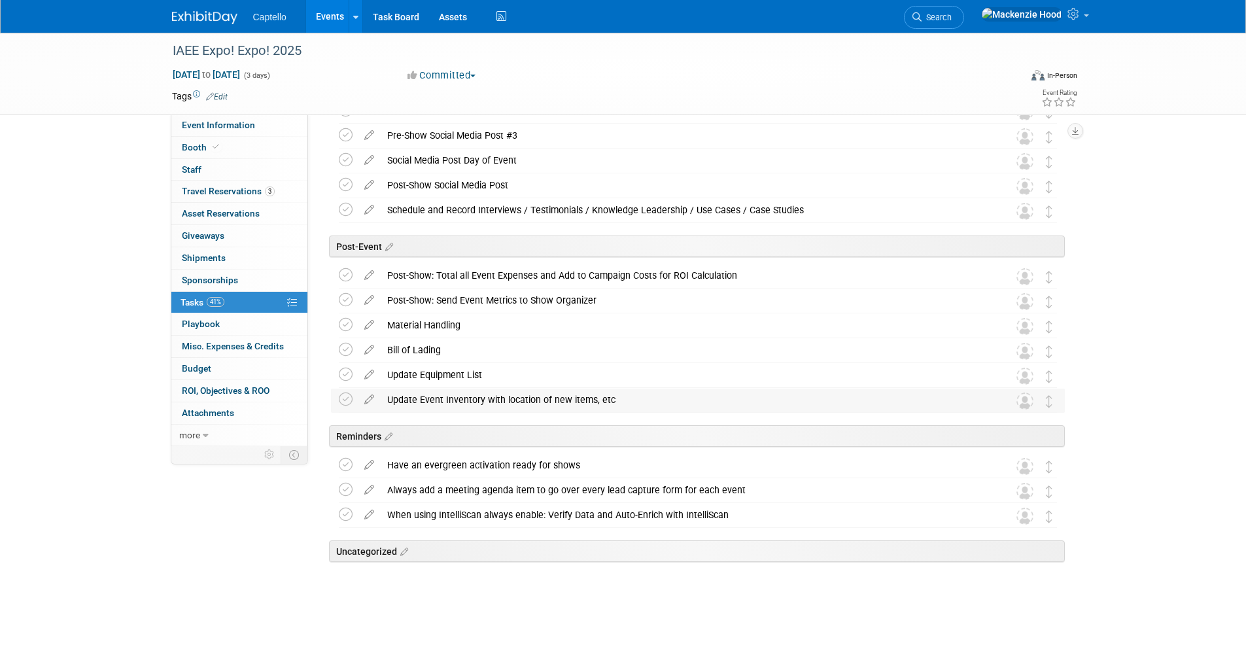
click at [669, 396] on div "Update Event Inventory with location of new items, etc" at bounding box center [686, 399] width 610 height 22
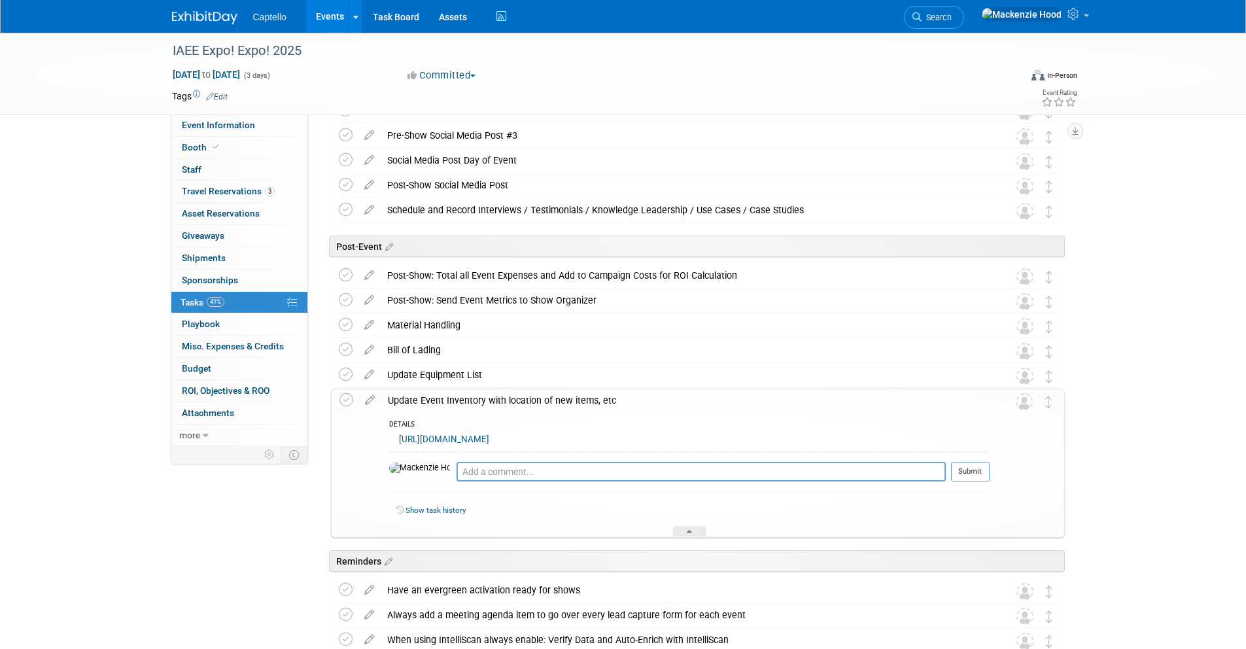
click at [708, 400] on div "Update Event Inventory with location of new items, etc" at bounding box center [685, 400] width 608 height 22
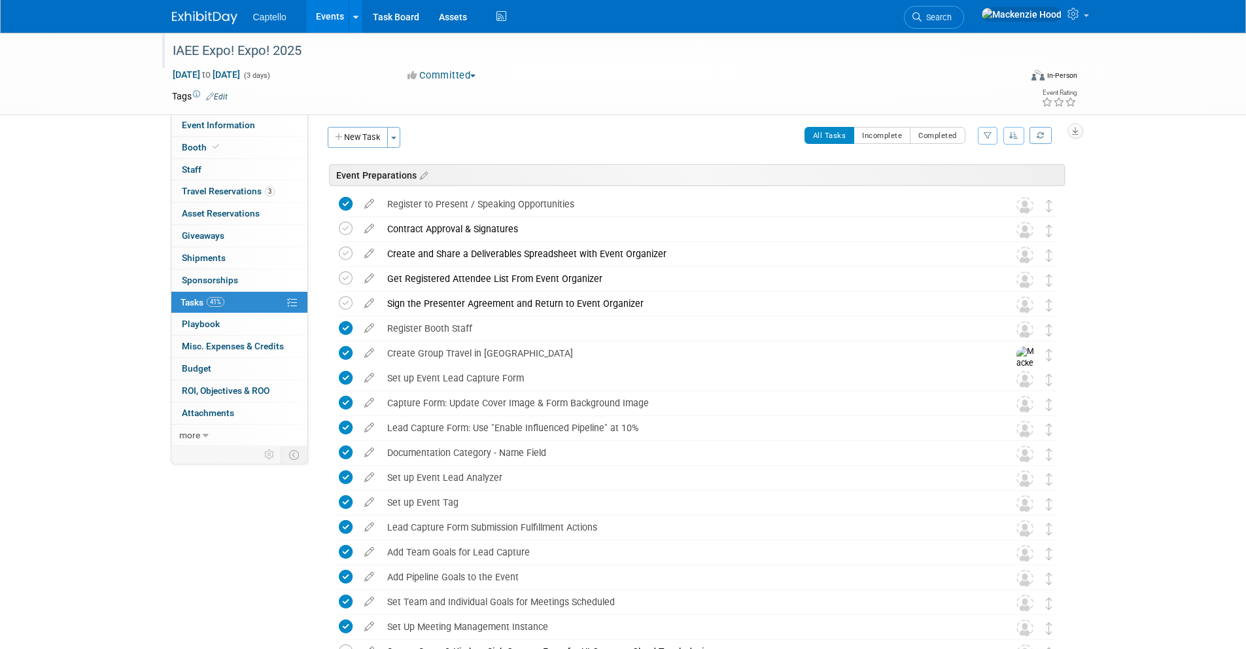
scroll to position [0, 0]
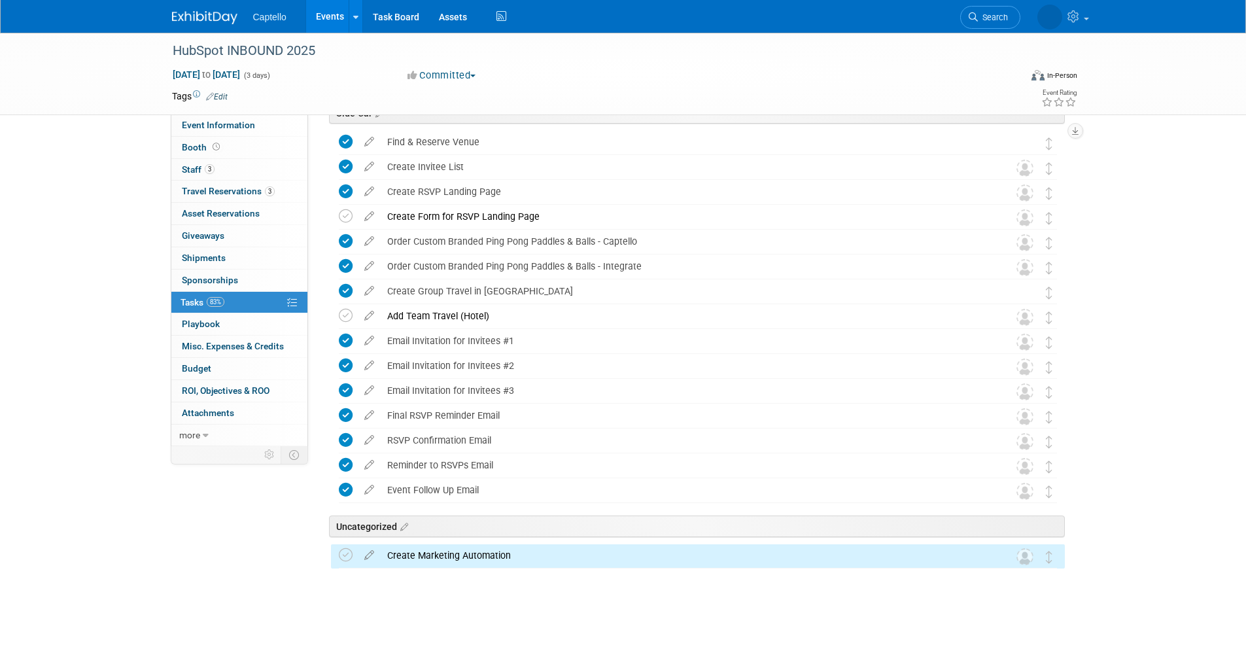
scroll to position [158, 0]
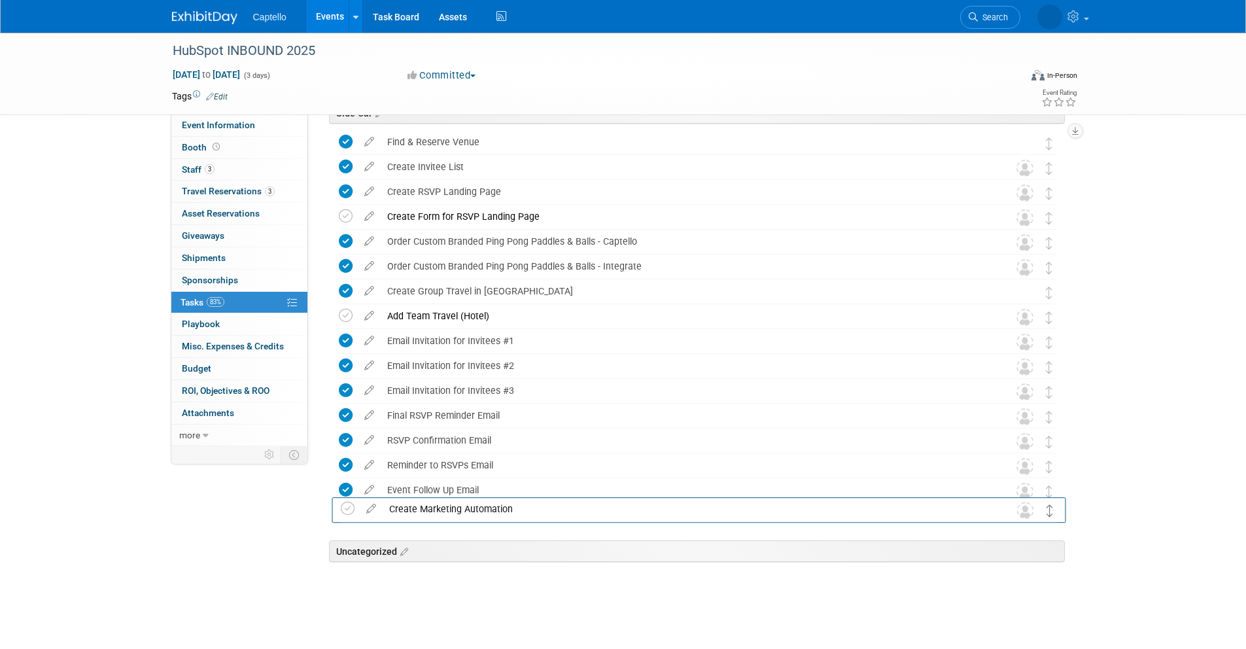
drag, startPoint x: 1049, startPoint y: 556, endPoint x: 1050, endPoint y: 509, distance: 46.5
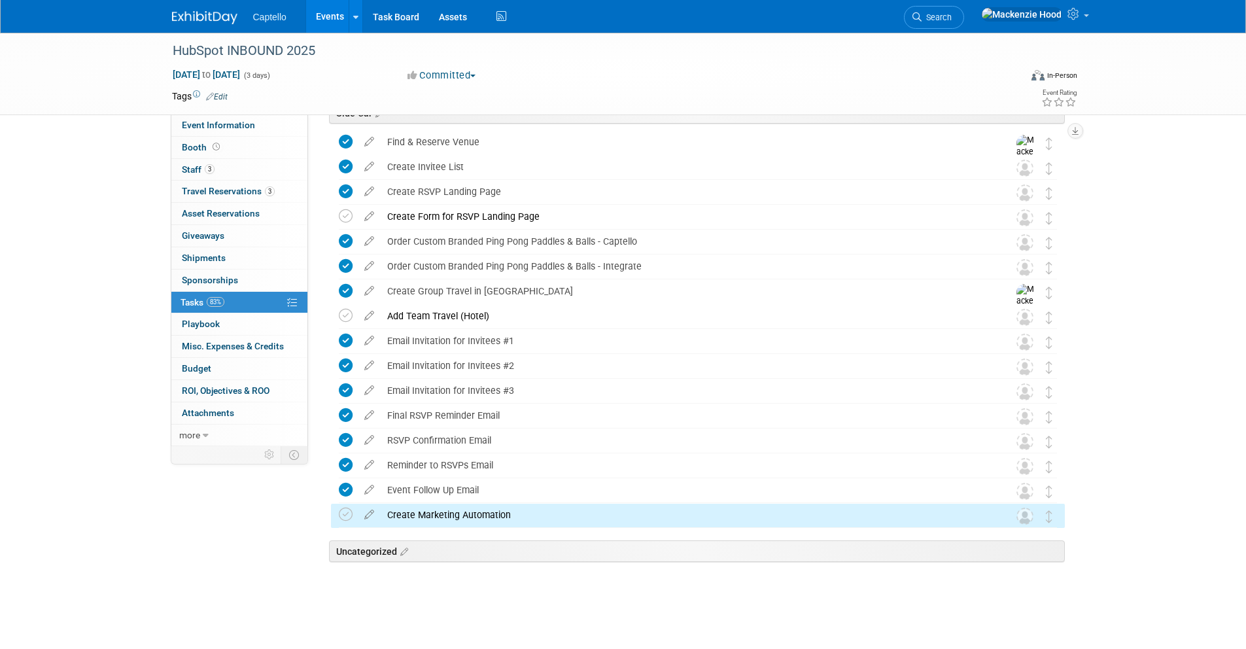
click at [1216, 504] on div "HubSpot INBOUND 2025 Sep 3, 2025 to Sep 5, 2025 (3 days) Sep 3, 2025 to Sep 5, …" at bounding box center [623, 262] width 1246 height 774
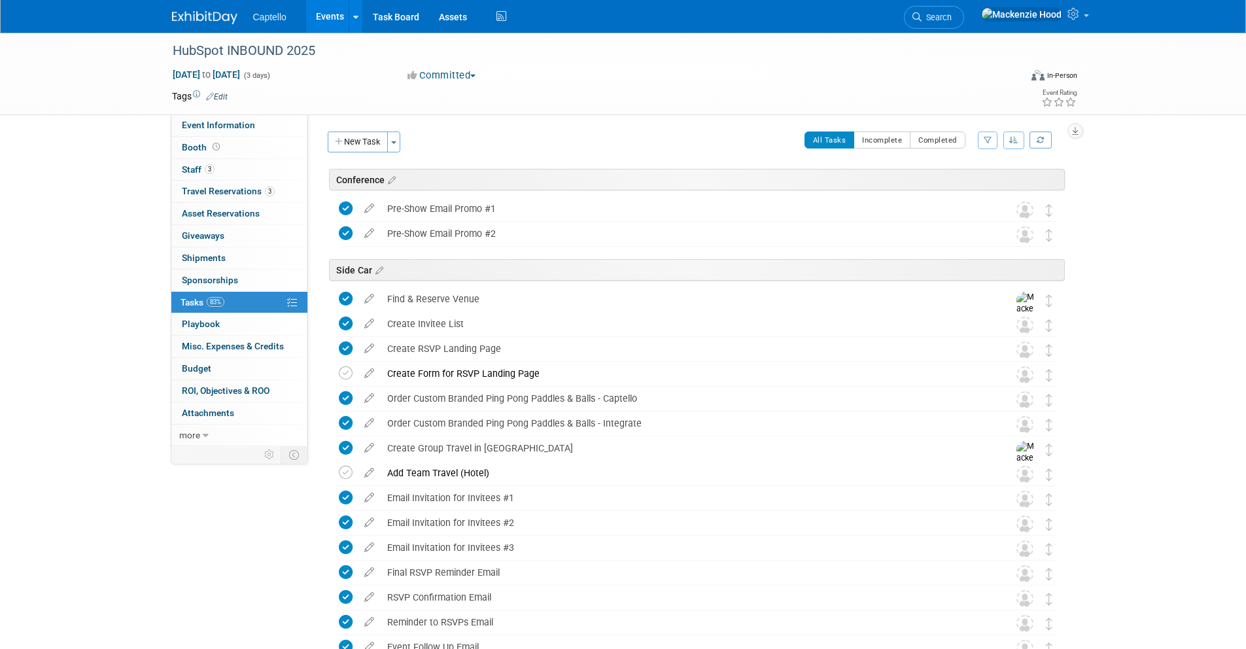
scroll to position [0, 0]
click at [344, 145] on button "New Task" at bounding box center [358, 142] width 60 height 21
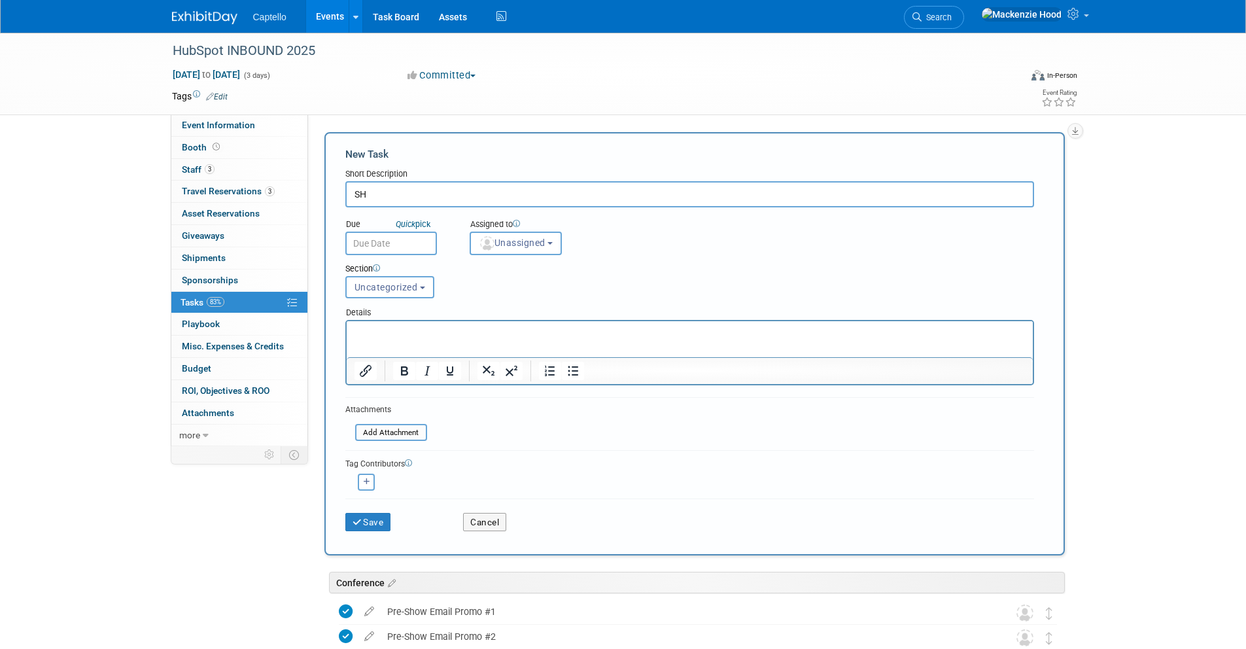
type input "S"
type input "Show Floor Invite Email"
click at [361, 524] on icon "submit" at bounding box center [357, 522] width 11 height 9
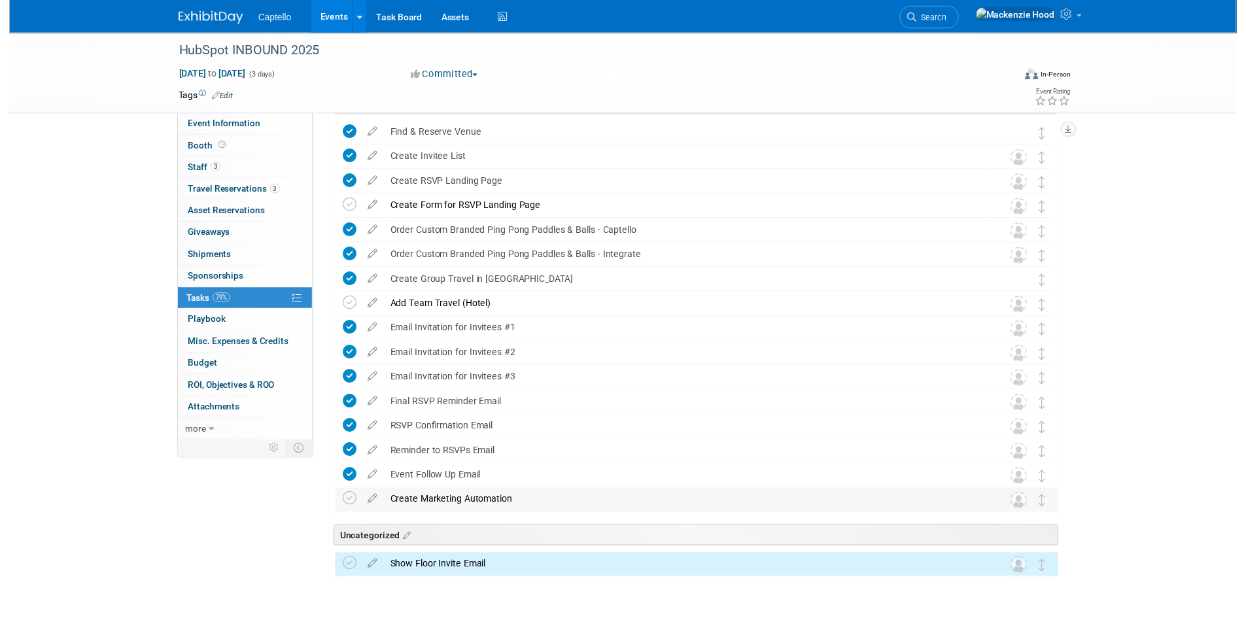
scroll to position [182, 0]
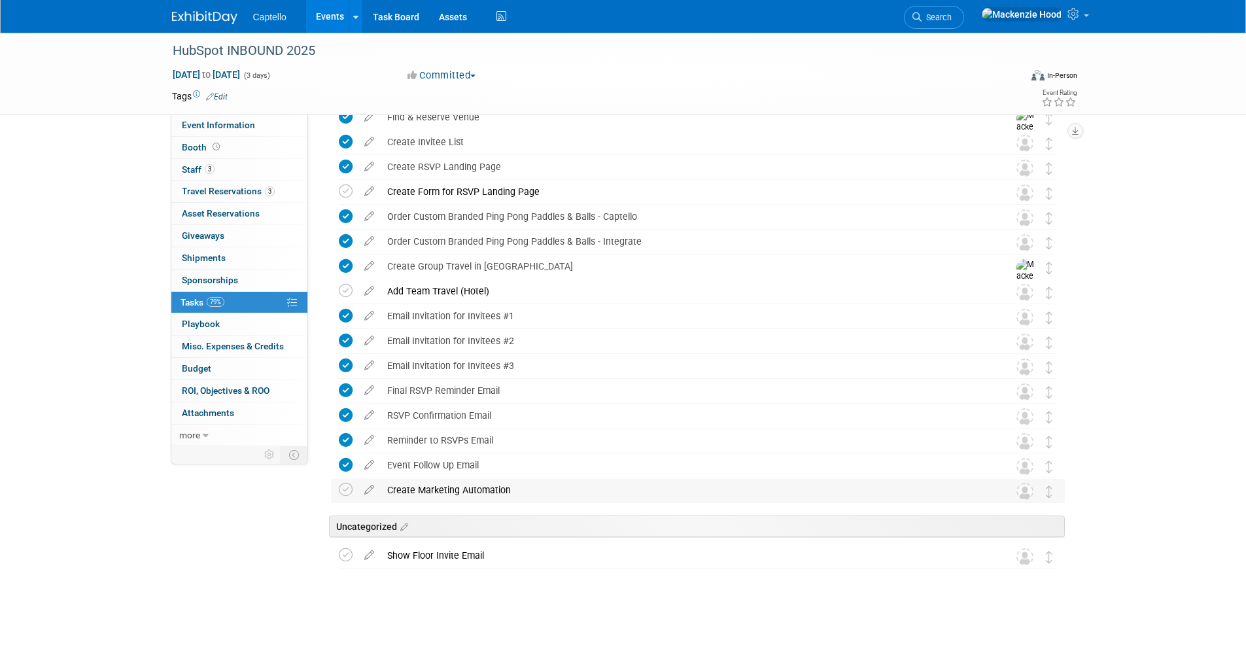
click at [433, 486] on div "Create Marketing Automation" at bounding box center [686, 490] width 610 height 22
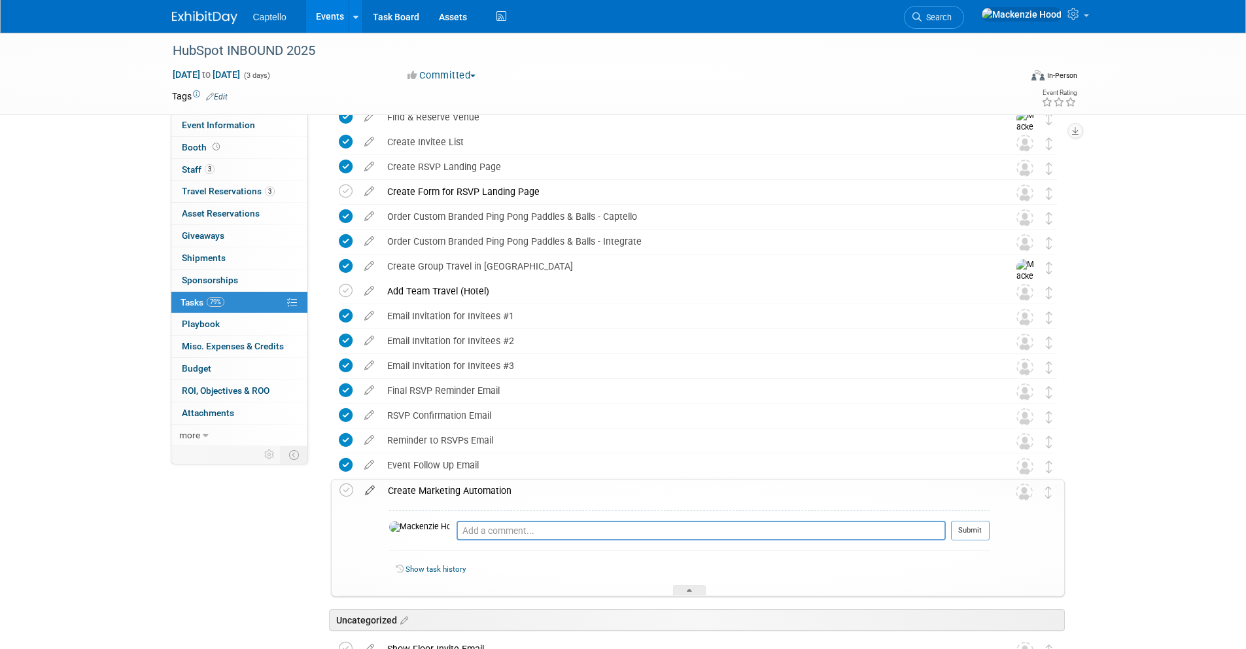
click at [367, 488] on icon at bounding box center [369, 487] width 23 height 16
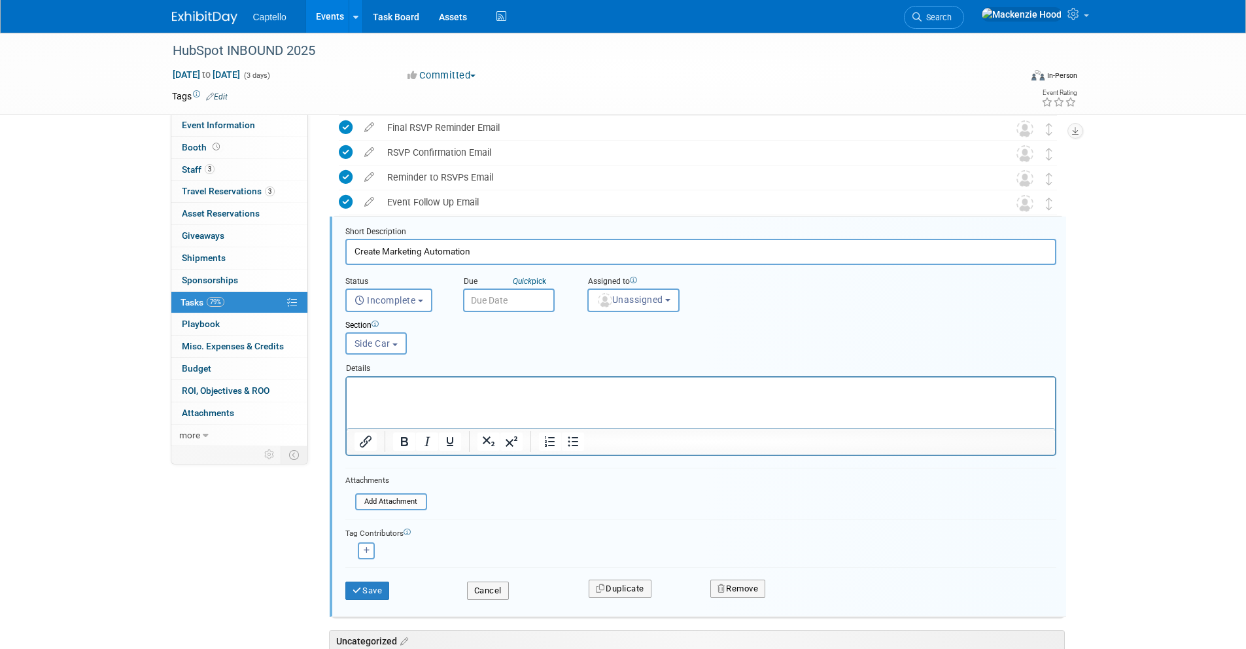
scroll to position [470, 0]
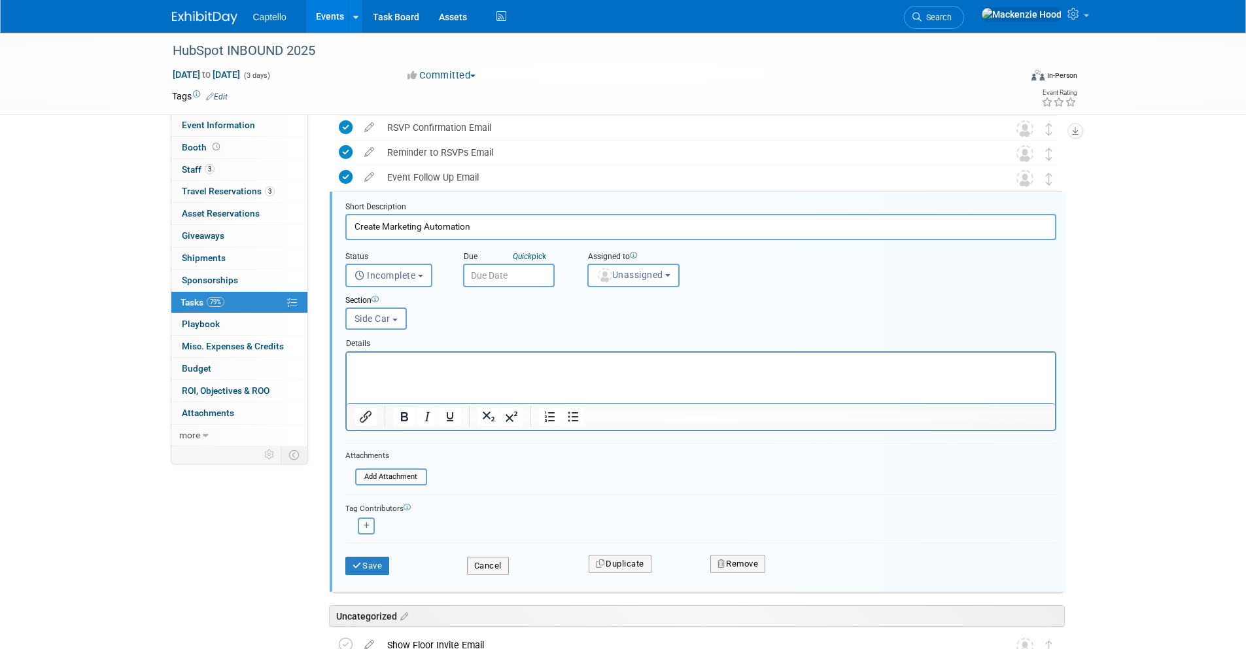
click at [401, 369] on html at bounding box center [700, 361] width 708 height 18
paste body "To enrich screen reader interactions, please activate Accessibility in Grammarl…"
click at [356, 561] on icon "submit" at bounding box center [357, 565] width 10 height 9
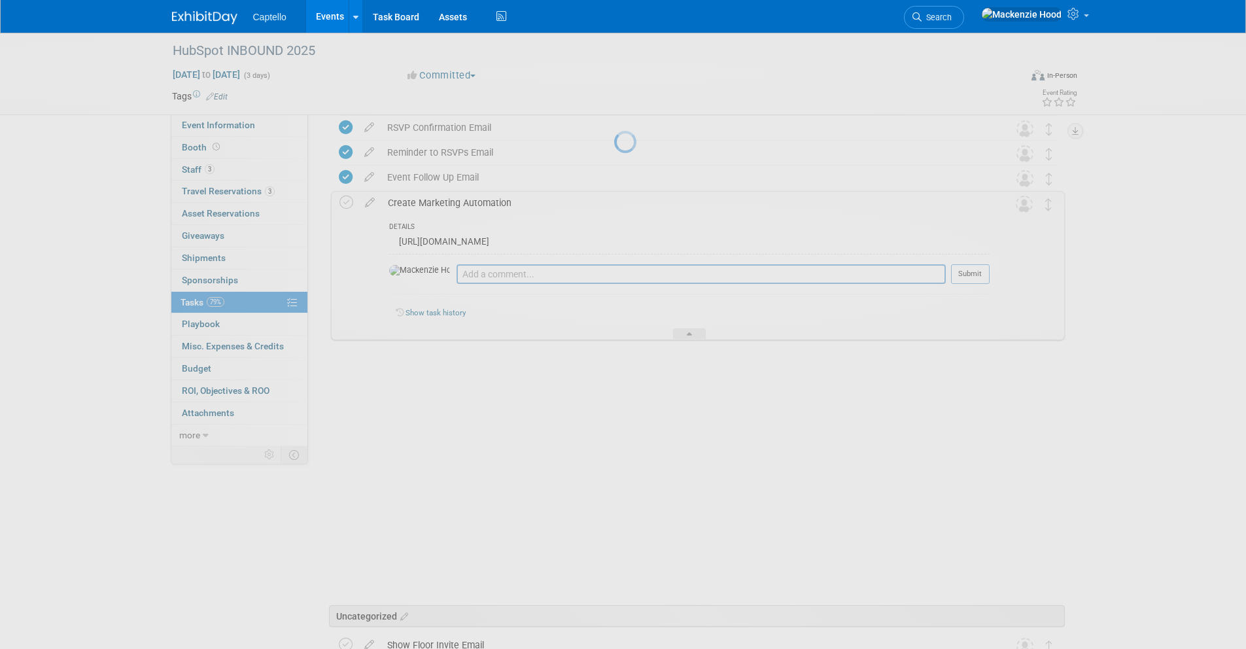
scroll to position [307, 0]
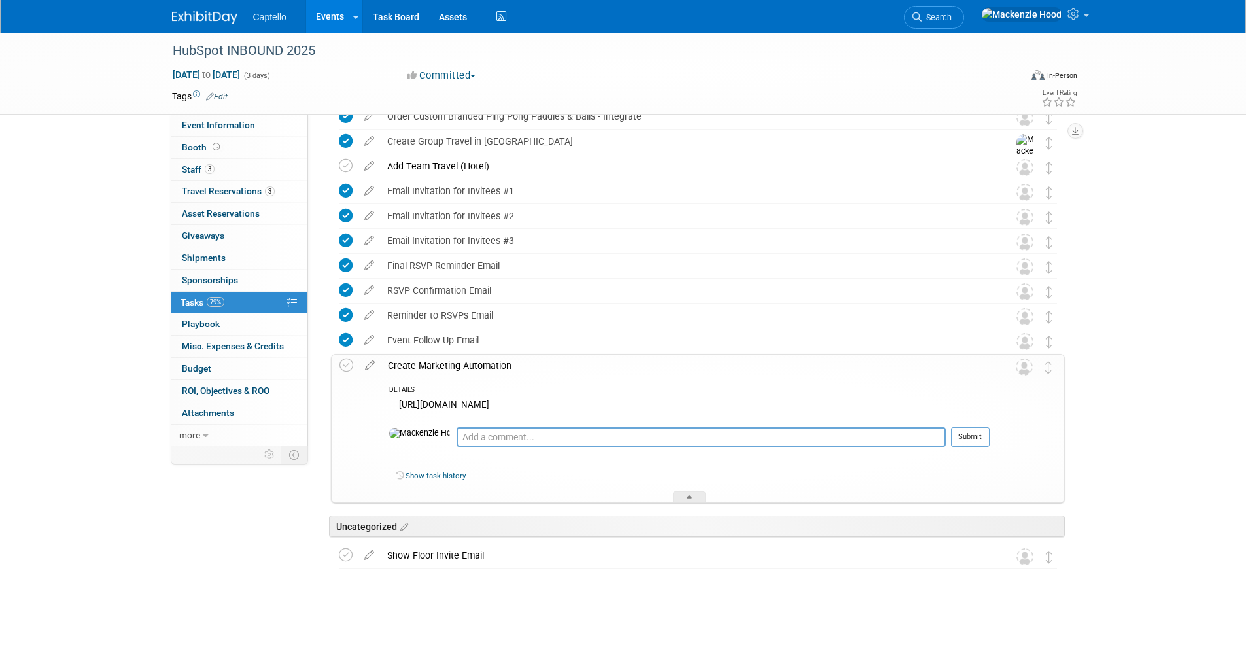
click at [495, 366] on div "Create Marketing Automation" at bounding box center [685, 365] width 608 height 22
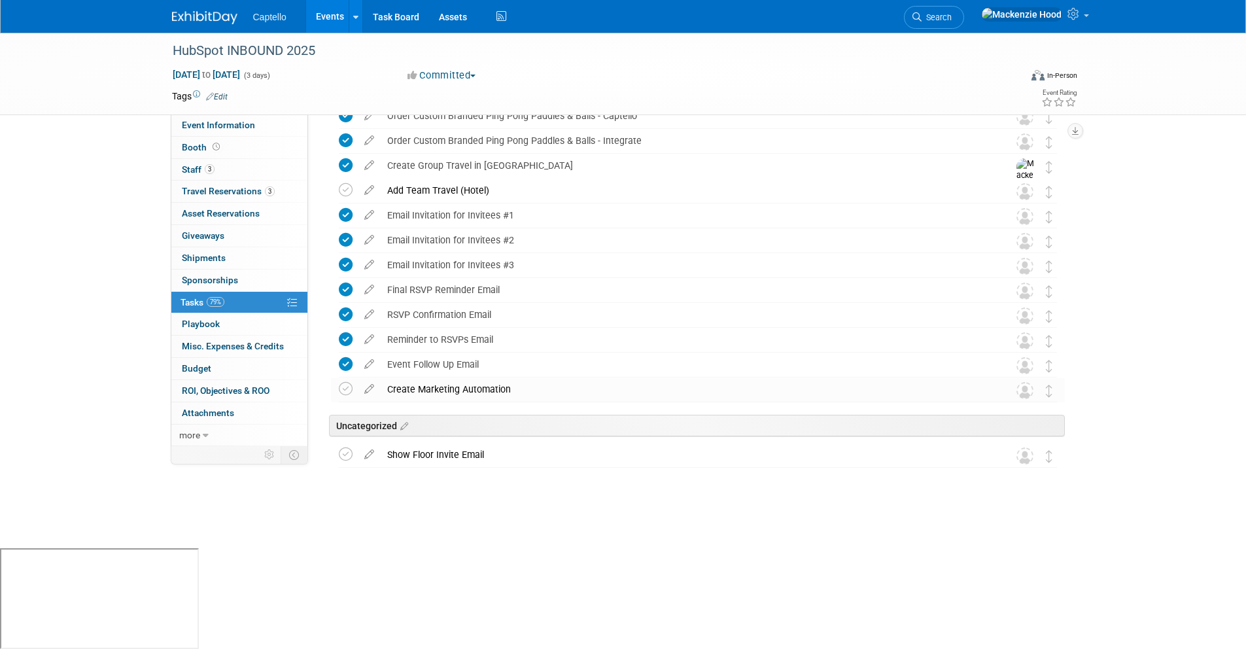
scroll to position [182, 0]
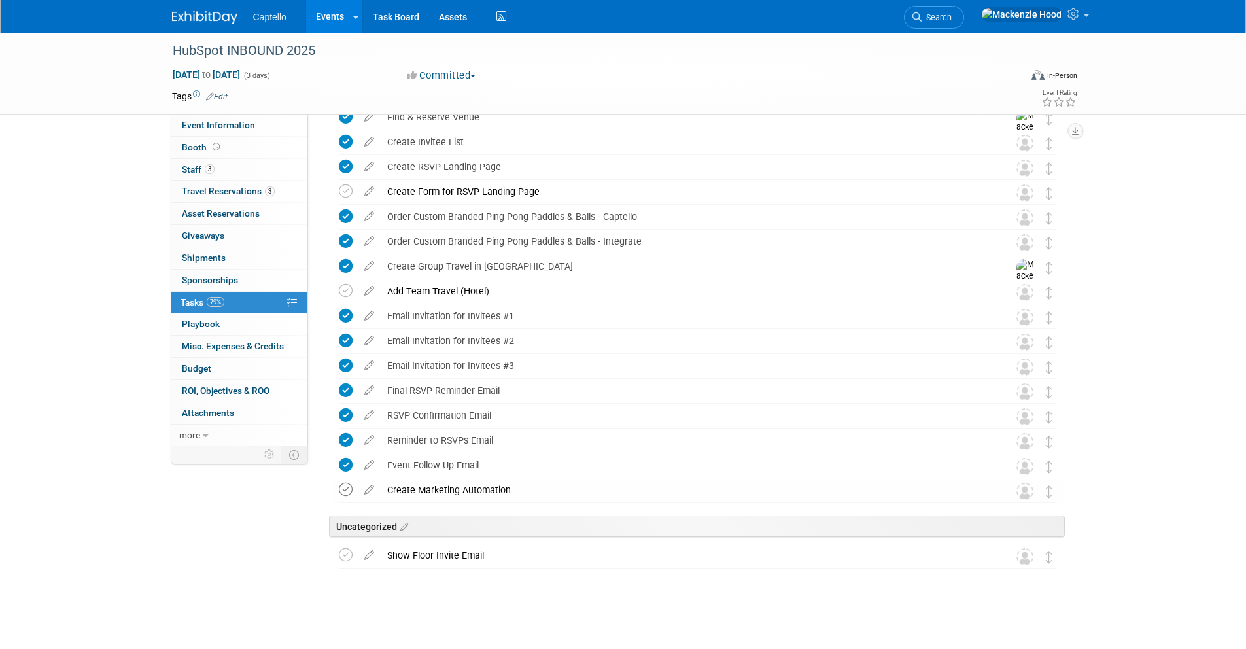
click at [344, 492] on icon at bounding box center [346, 490] width 14 height 14
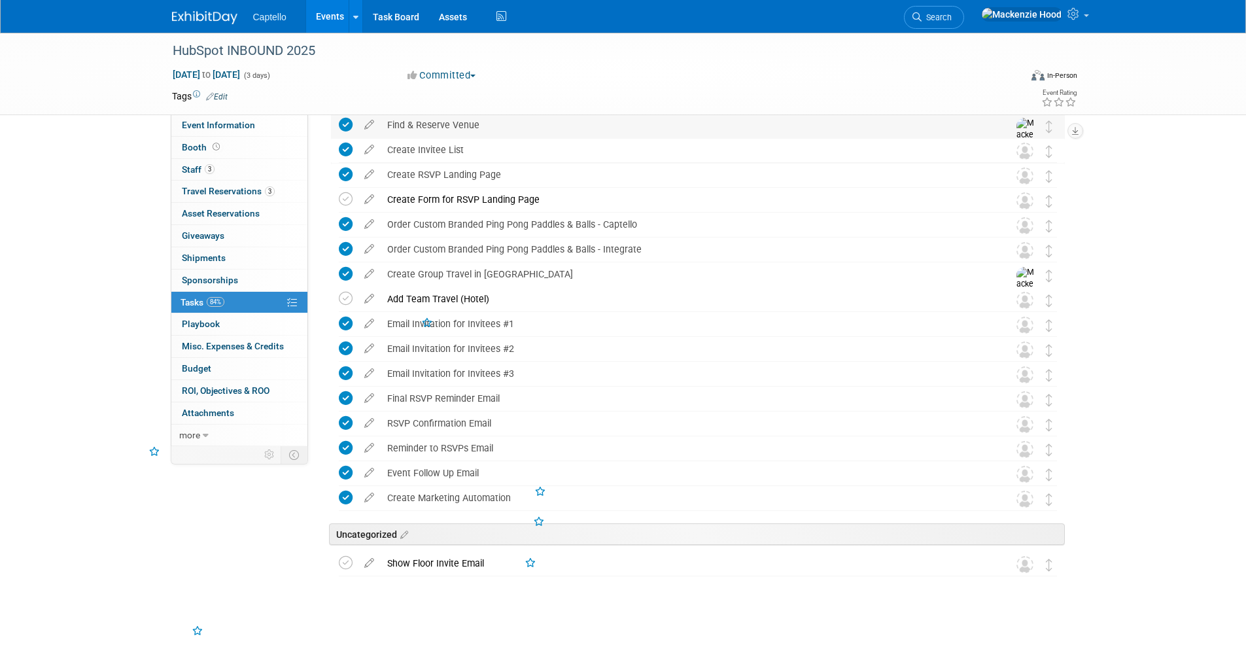
scroll to position [0, 0]
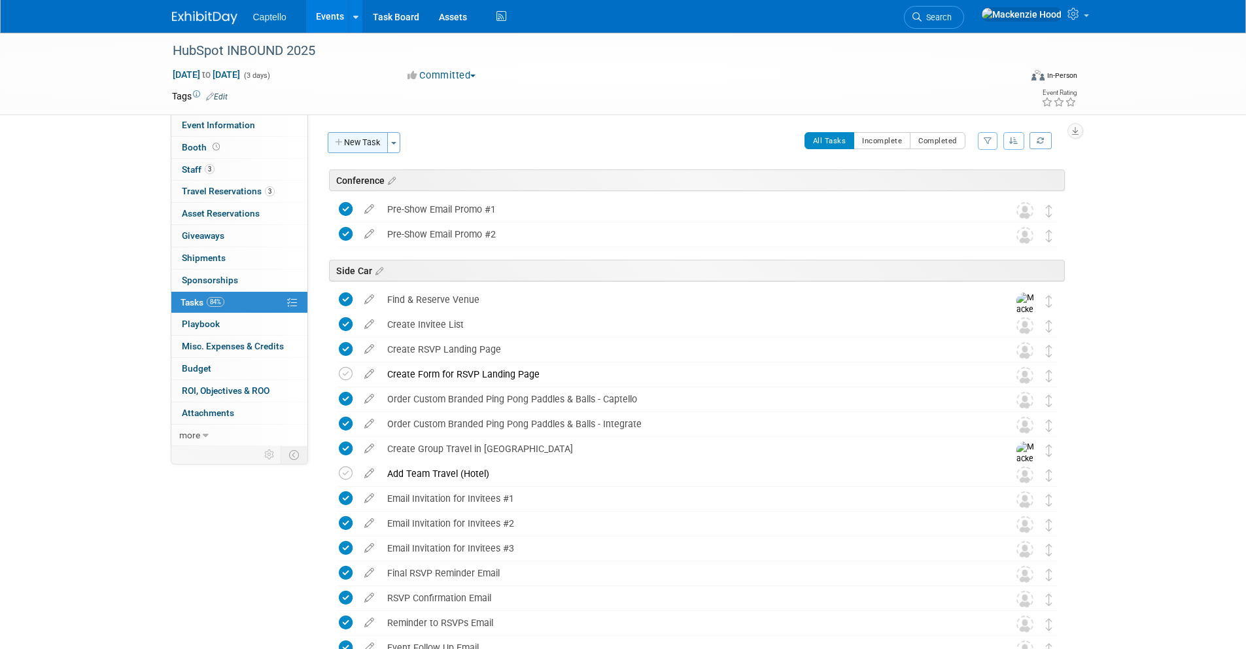
click at [370, 140] on button "New Task" at bounding box center [358, 142] width 60 height 21
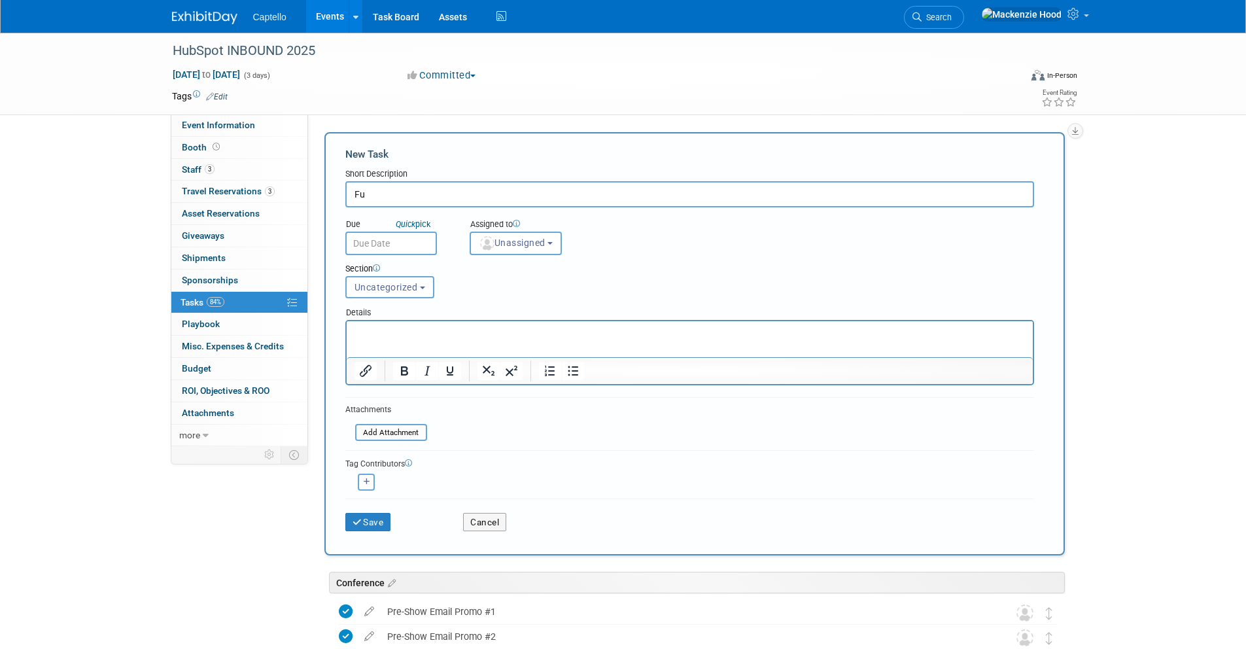
type input "F"
click at [376, 193] on input "Add Toggle to Lead Capture Form" at bounding box center [689, 194] width 689 height 26
click at [374, 193] on input "Add Toggle to Lead Capture Form" at bounding box center [689, 194] width 689 height 26
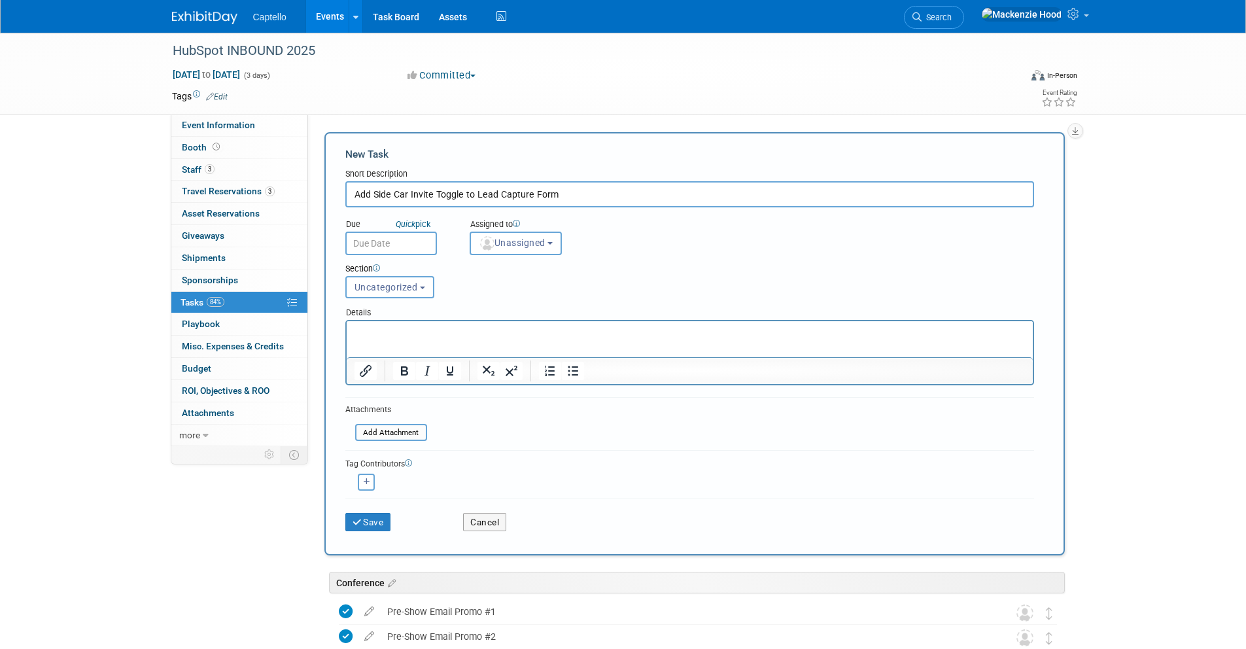
click at [652, 187] on input "Add Side Car Invite Toggle to Lead Capture Form" at bounding box center [689, 194] width 689 height 26
click at [615, 191] on input "Add Side Car Invite Toggle to Lead Capture Form" at bounding box center [689, 194] width 689 height 26
type input "Add Side Car Invite Toggle to Lead Capture Form"
click at [361, 523] on icon "submit" at bounding box center [357, 522] width 11 height 9
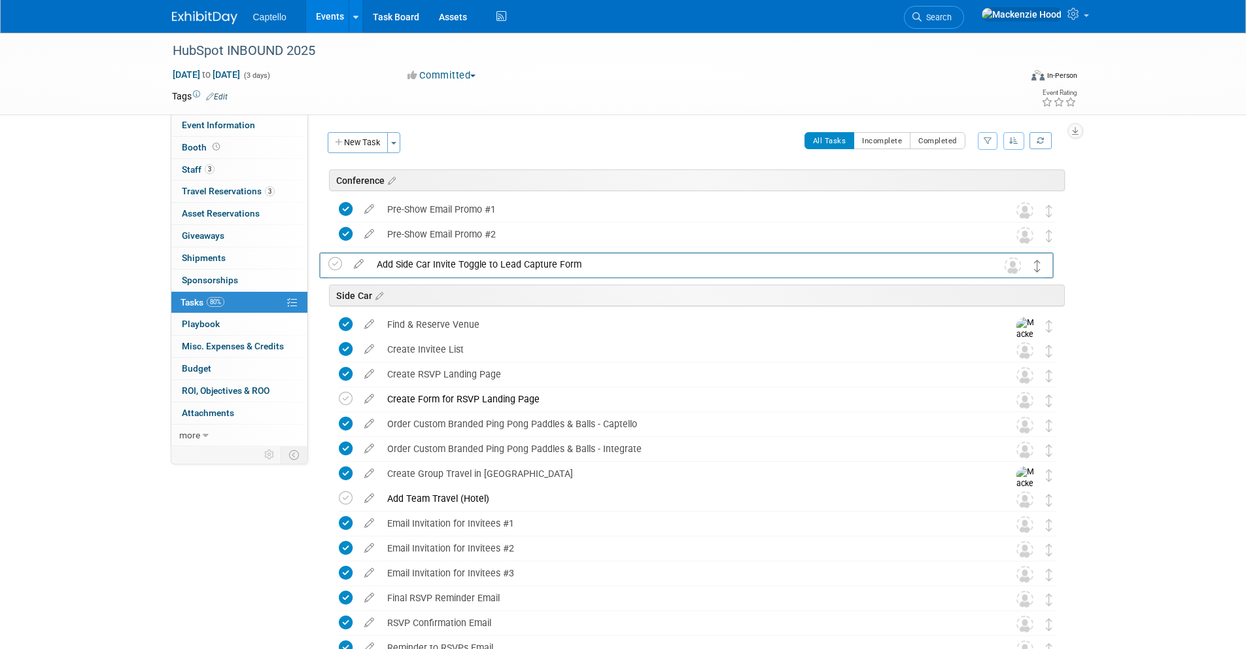
drag, startPoint x: 1048, startPoint y: 533, endPoint x: 1037, endPoint y: 267, distance: 266.4
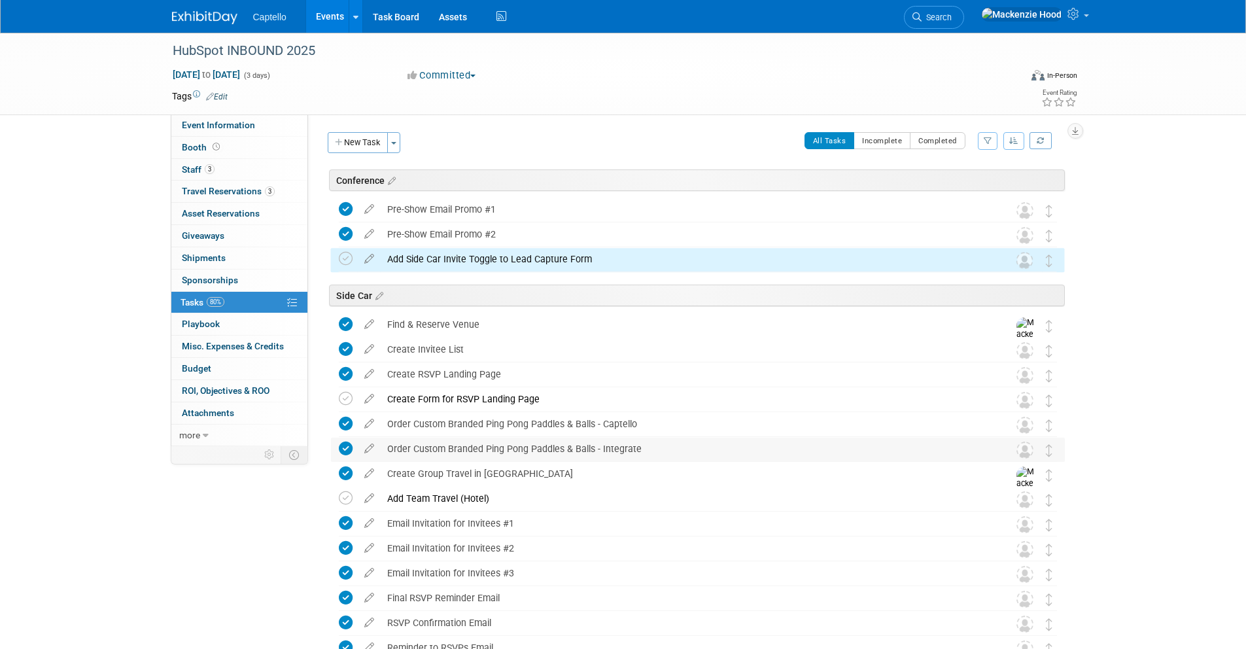
scroll to position [207, 0]
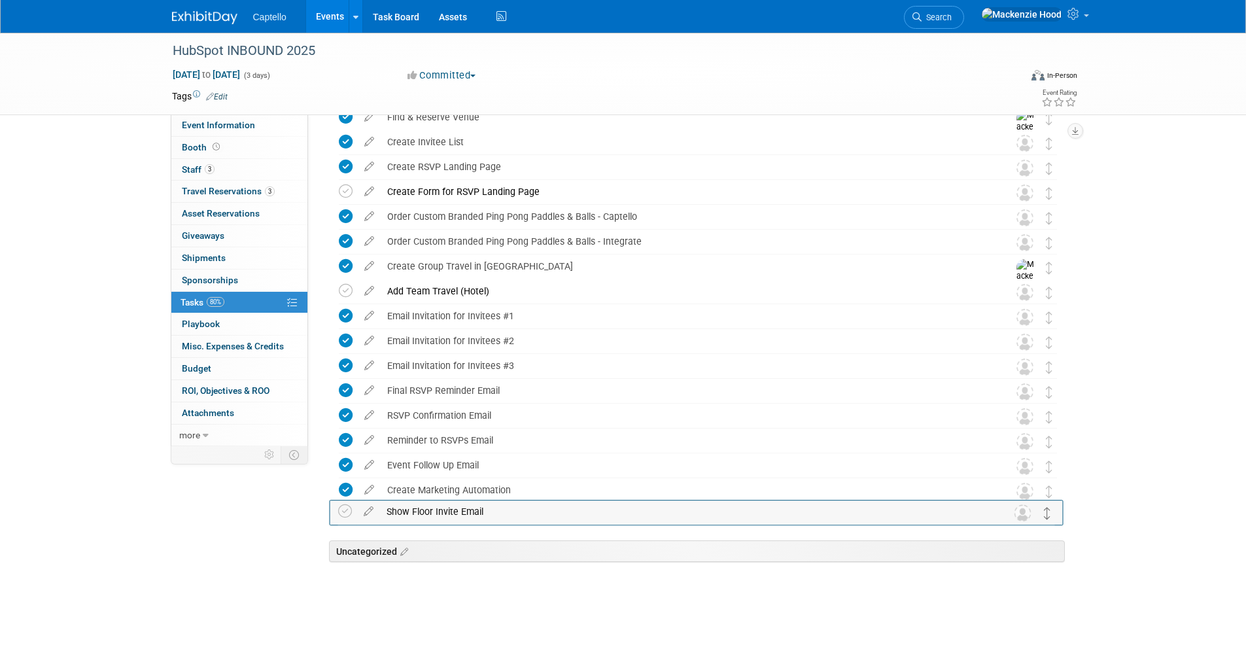
drag, startPoint x: 1046, startPoint y: 549, endPoint x: 1046, endPoint y: 510, distance: 38.6
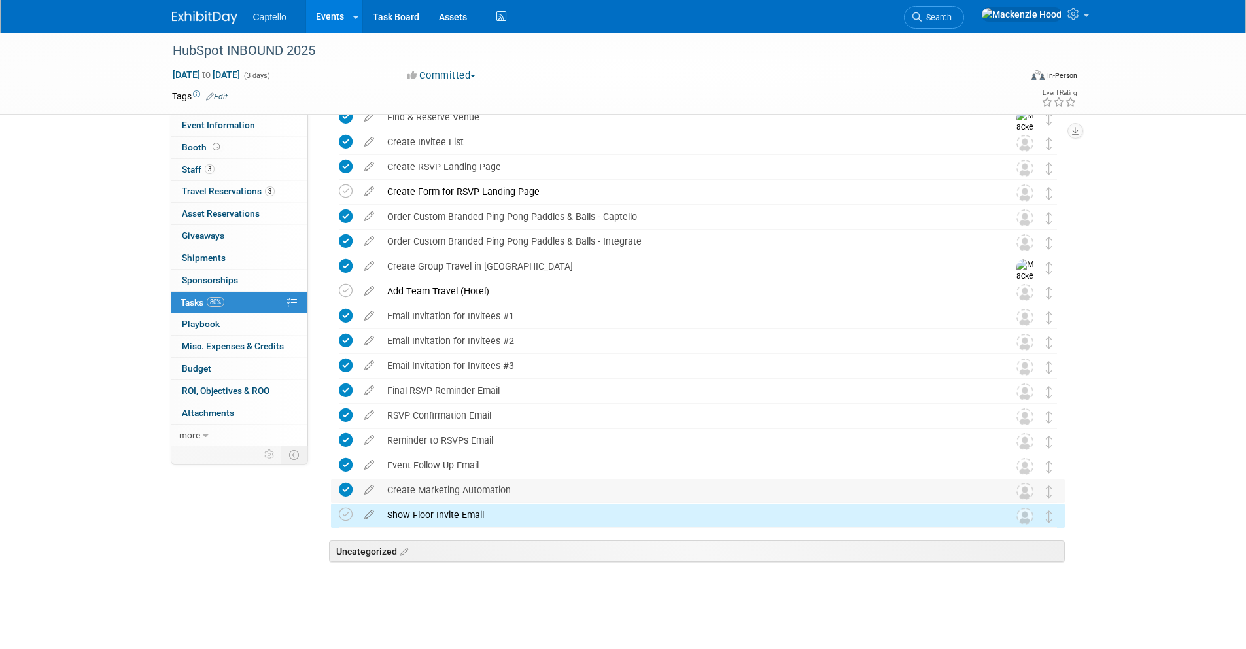
click at [466, 488] on div "Create Marketing Automation" at bounding box center [686, 490] width 610 height 22
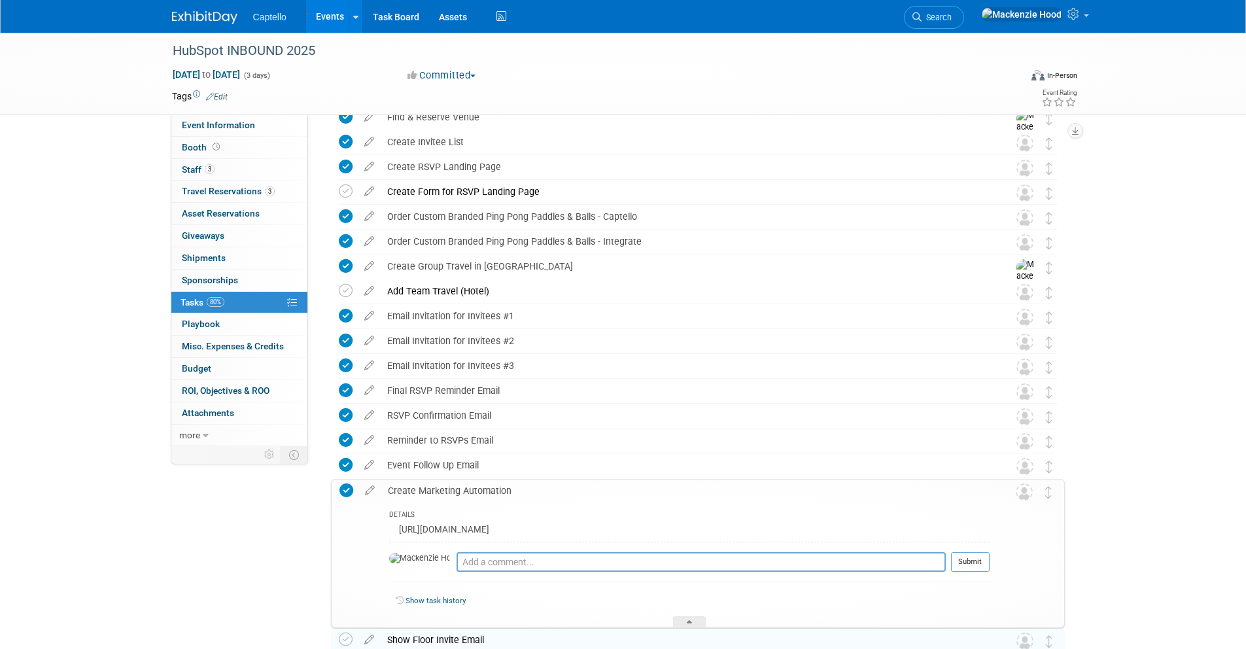
click at [369, 481] on icon at bounding box center [369, 487] width 23 height 16
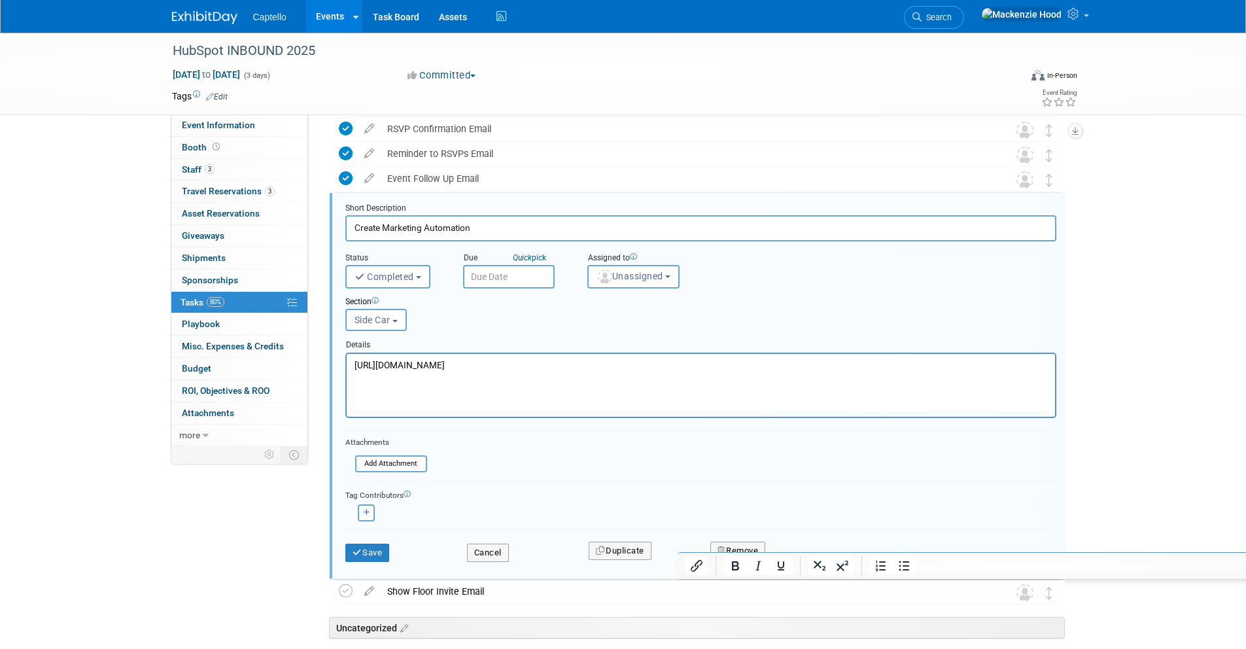
scroll to position [495, 0]
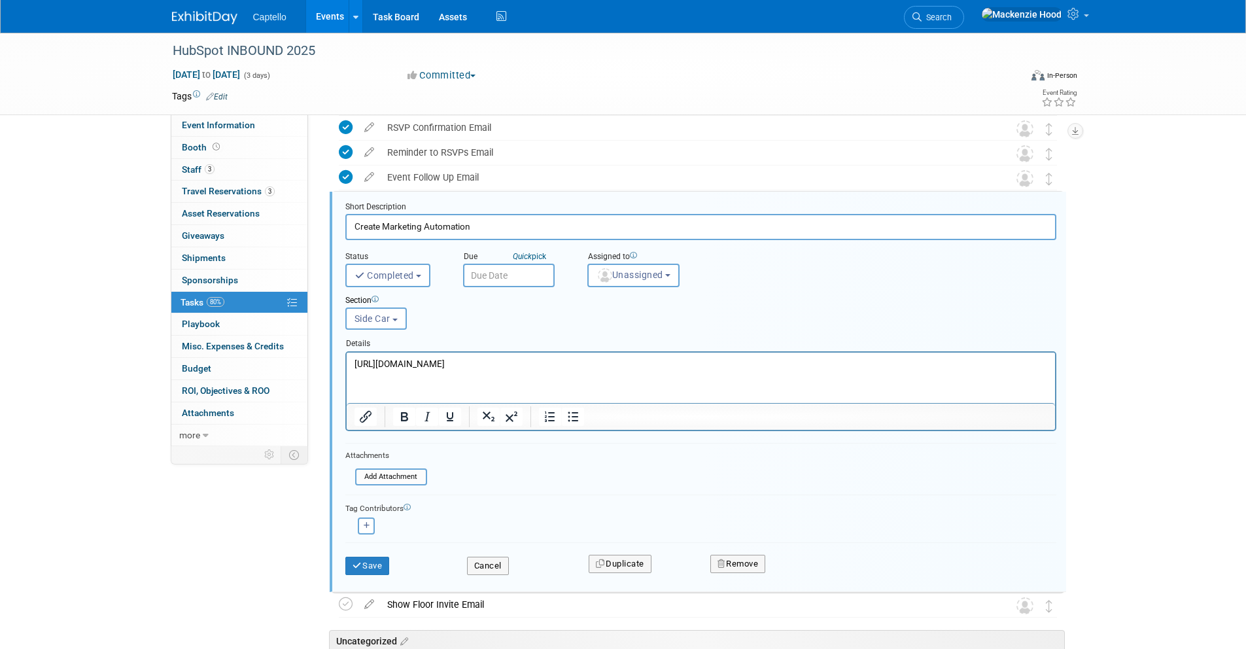
drag, startPoint x: 683, startPoint y: 362, endPoint x: 332, endPoint y: 368, distance: 351.2
click at [346, 368] on html "[URL][DOMAIN_NAME]" at bounding box center [700, 361] width 708 height 18
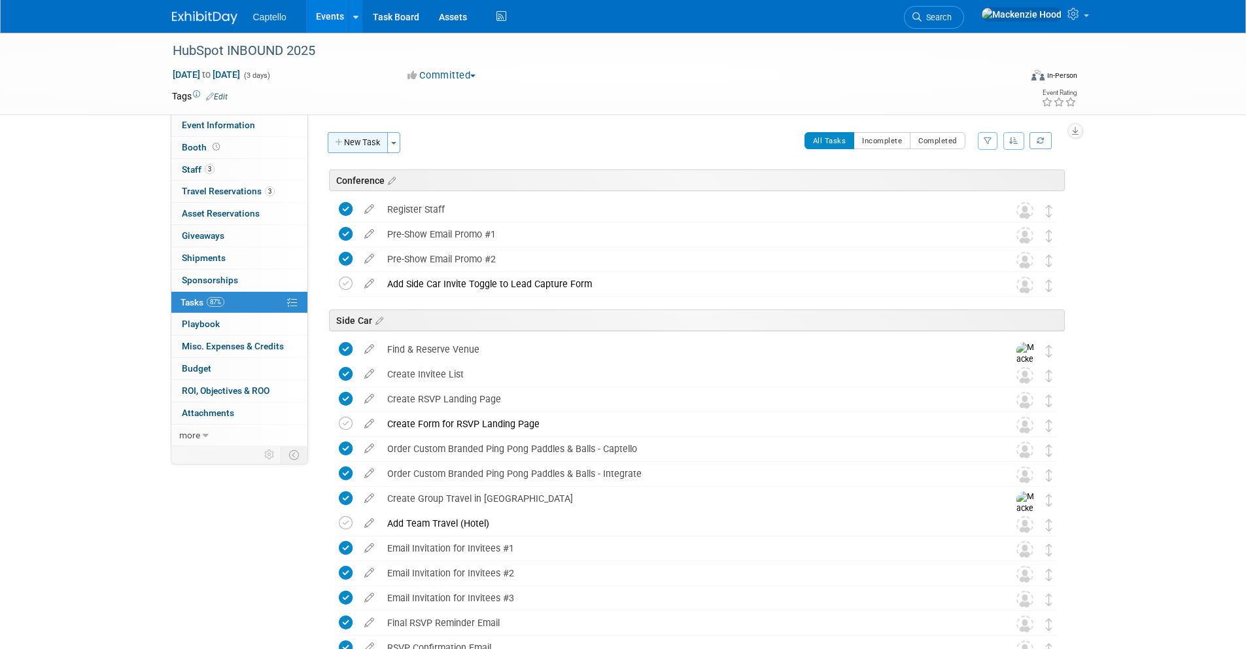
click at [351, 141] on button "New Task" at bounding box center [358, 142] width 60 height 21
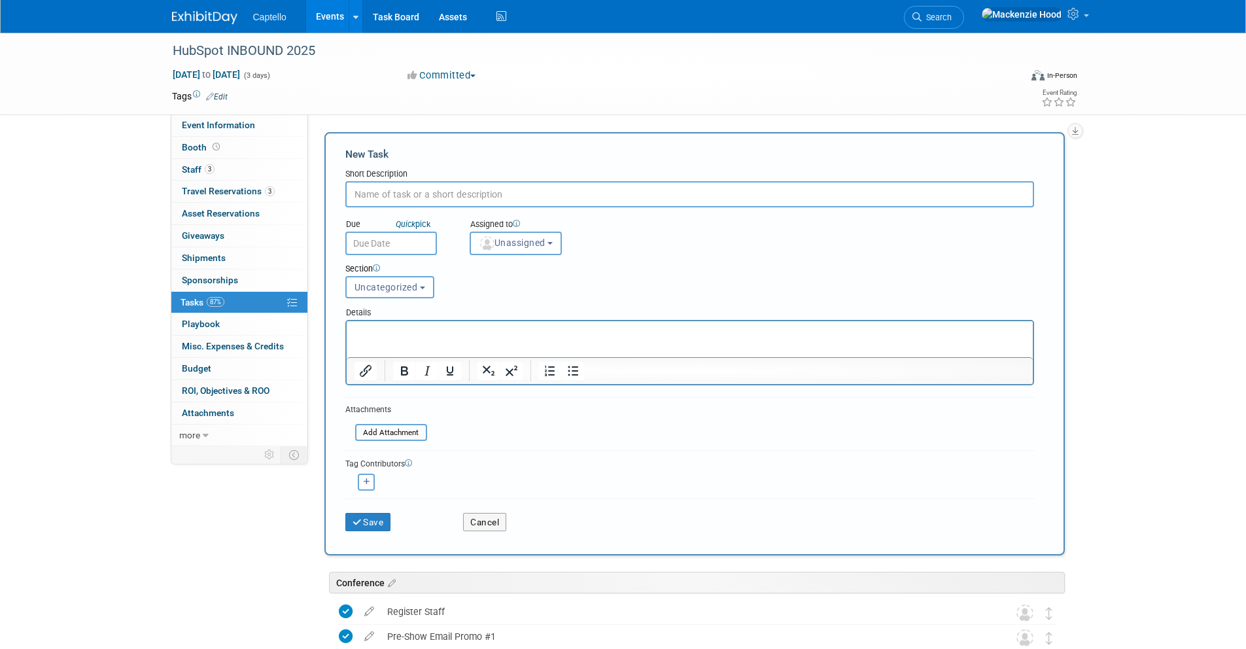
paste input "Set up Event Lead Capture Form + API info (if available) or IntelliScan"
type input "Set up Event Lead Capture Form + API info (if available) or IntelliScan"
click at [400, 284] on span "Uncategorized" at bounding box center [385, 287] width 63 height 10
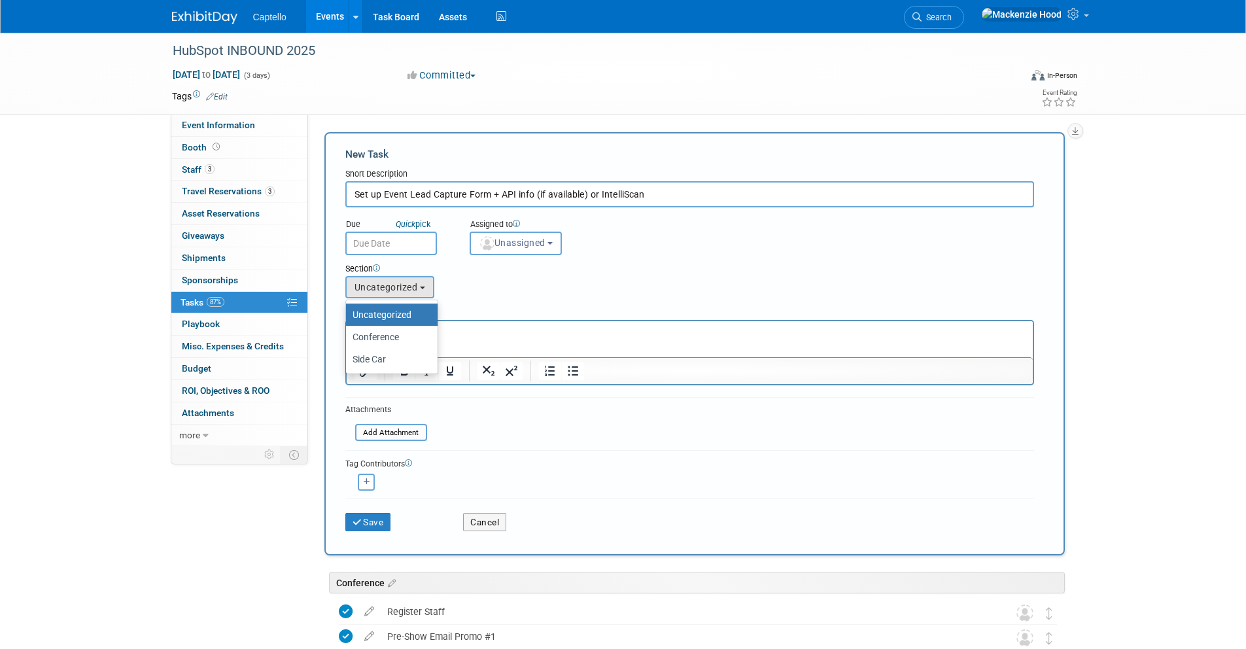
click at [638, 194] on input "Set up Event Lead Capture Form + API info (if available) or IntelliScan" at bounding box center [689, 194] width 689 height 26
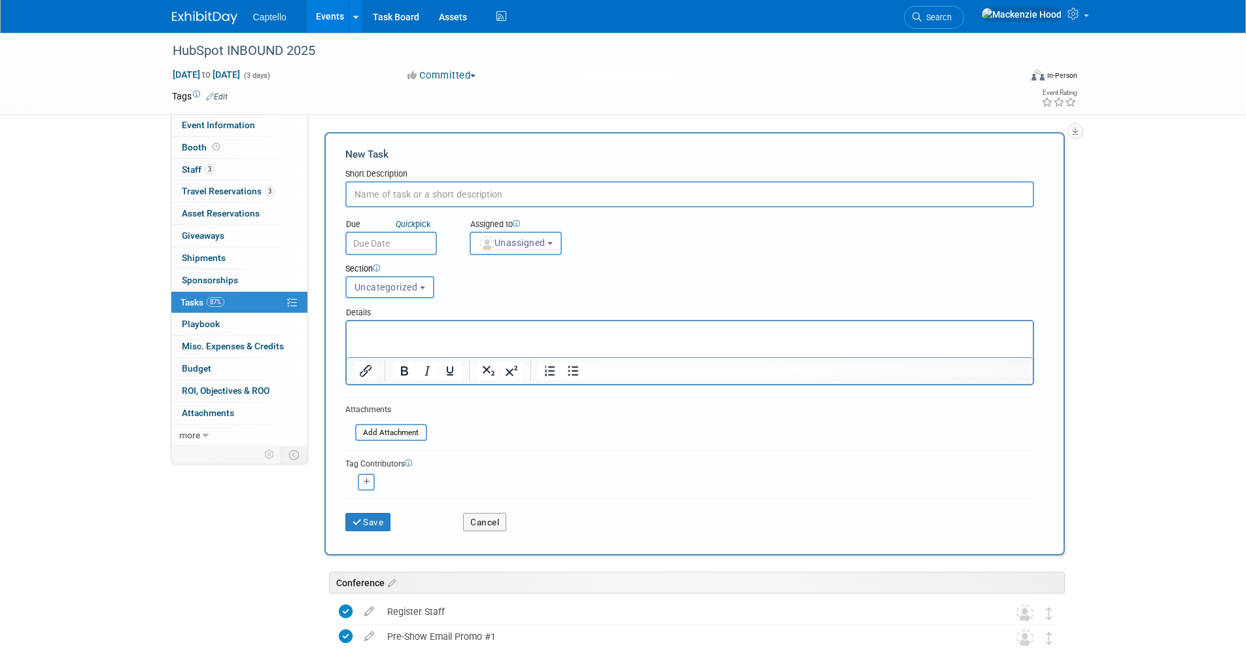
click at [637, 194] on input "text" at bounding box center [689, 194] width 689 height 26
paste input "Set up Event Lead Capture Form + API info (if available) or IntelliScan"
type input "Set up Event Lead Capture Form + API info (if available) or IntelliScan"
paste input "Set up Event Lead Capture Form + API info (if available) or IntelliScan"
type input "Set up Event Lead Capture Form + API info (if available) or IntelliScan"
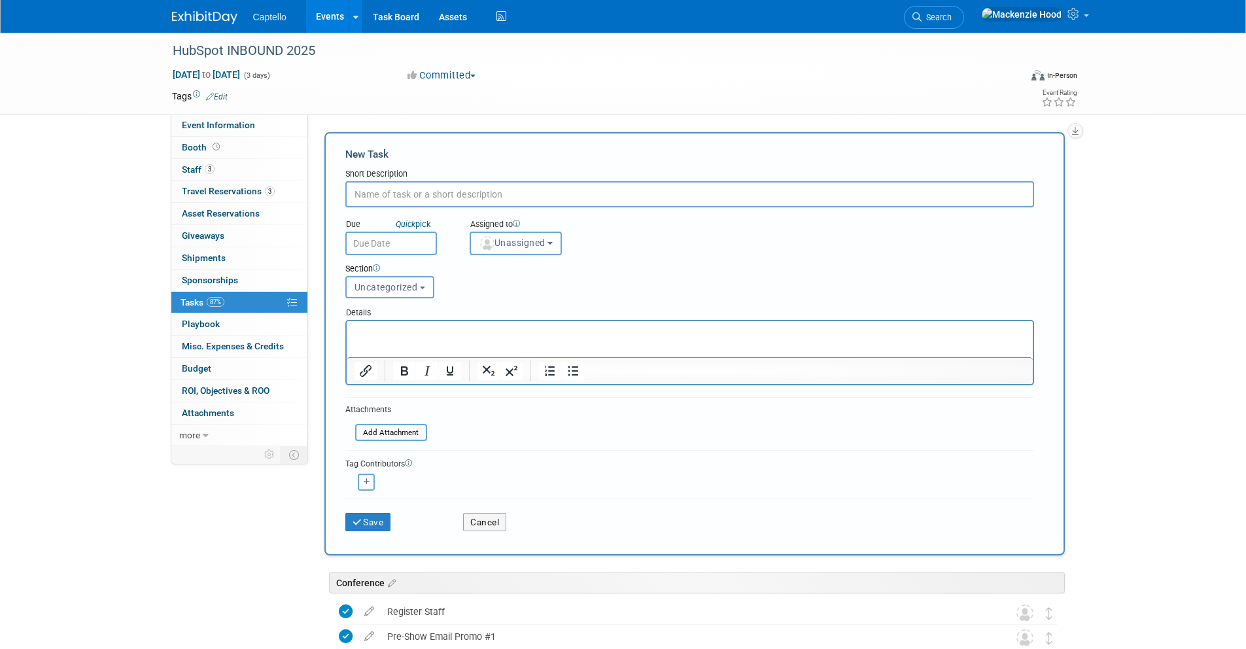
paste input "Set up Event Lead Capture Form + API info (if available) or IntelliScan"
type input "Set up Event Lead Capture Form + API info (if available) or IntelliScan"
click at [389, 284] on span "Uncategorized" at bounding box center [385, 287] width 63 height 10
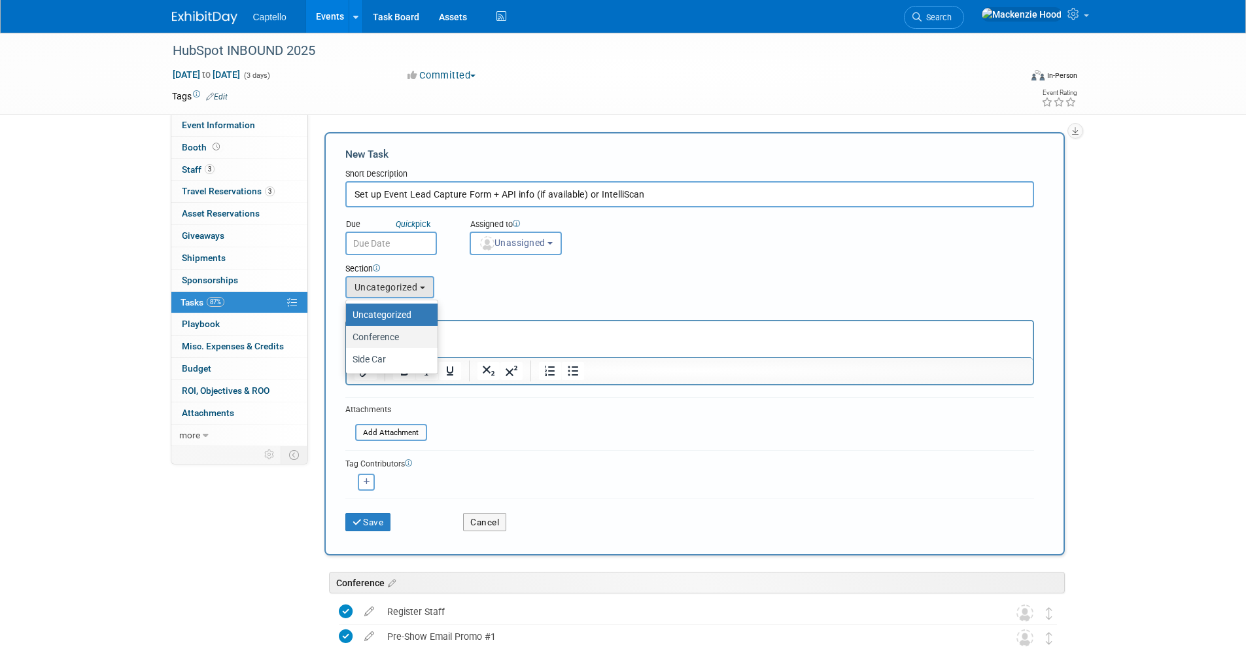
click at [405, 336] on label "Conference" at bounding box center [388, 336] width 72 height 17
click at [348, 336] on input "Conference" at bounding box center [343, 337] width 9 height 9
select select "11273699"
click at [369, 517] on button "Save" at bounding box center [368, 522] width 46 height 18
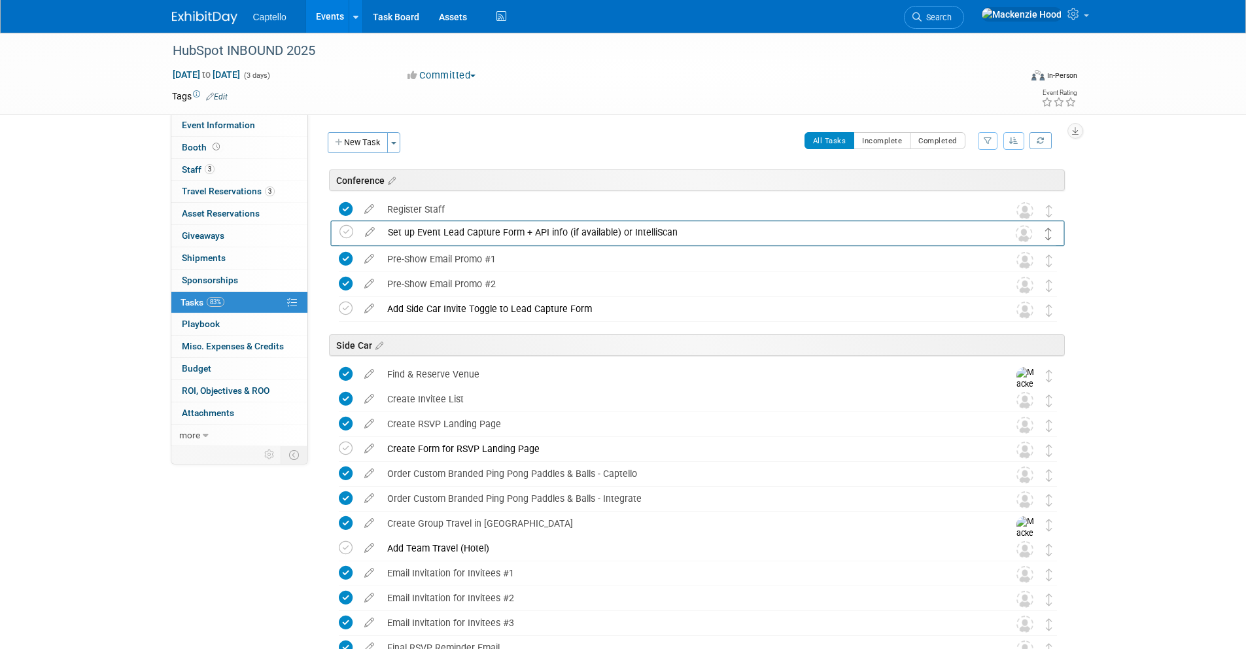
drag, startPoint x: 1046, startPoint y: 206, endPoint x: 1046, endPoint y: 228, distance: 22.2
click at [348, 230] on icon at bounding box center [346, 234] width 14 height 14
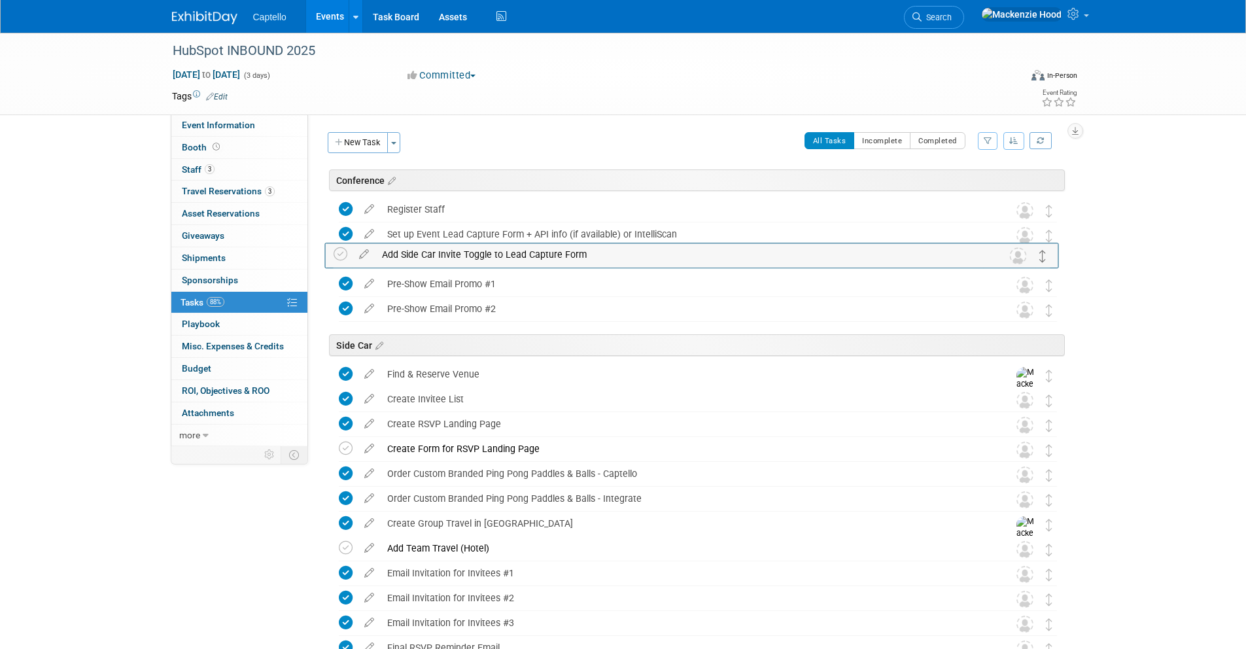
drag, startPoint x: 1046, startPoint y: 315, endPoint x: 1040, endPoint y: 261, distance: 53.9
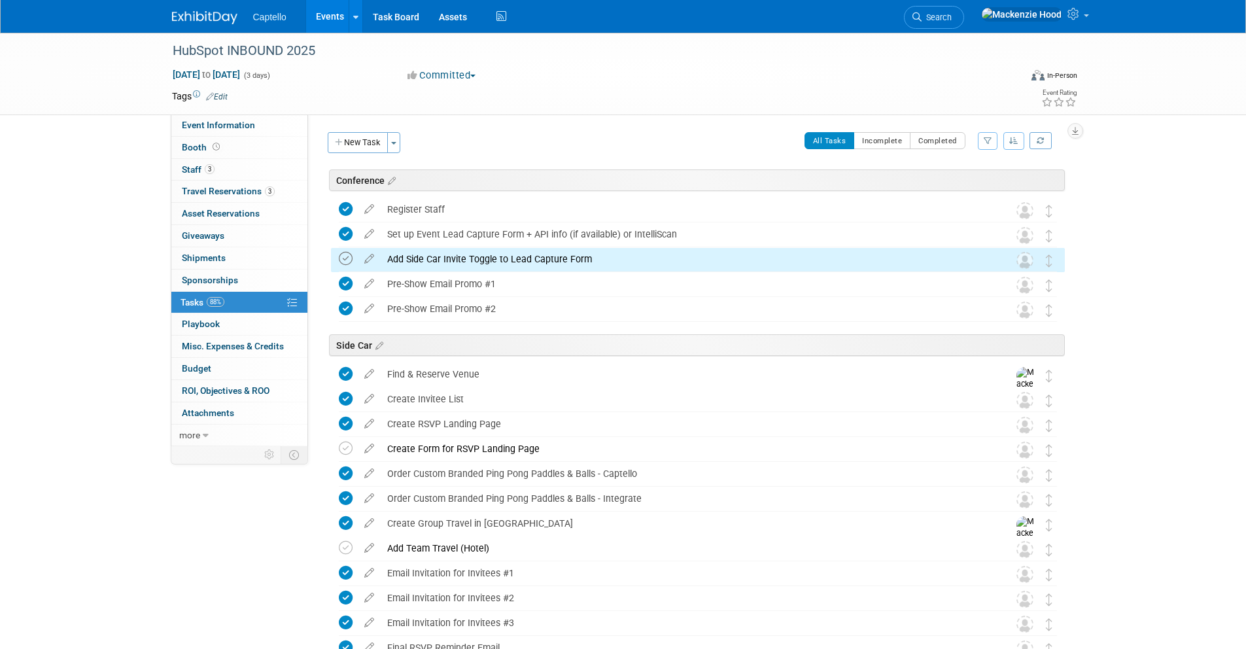
click at [339, 258] on icon at bounding box center [346, 259] width 14 height 14
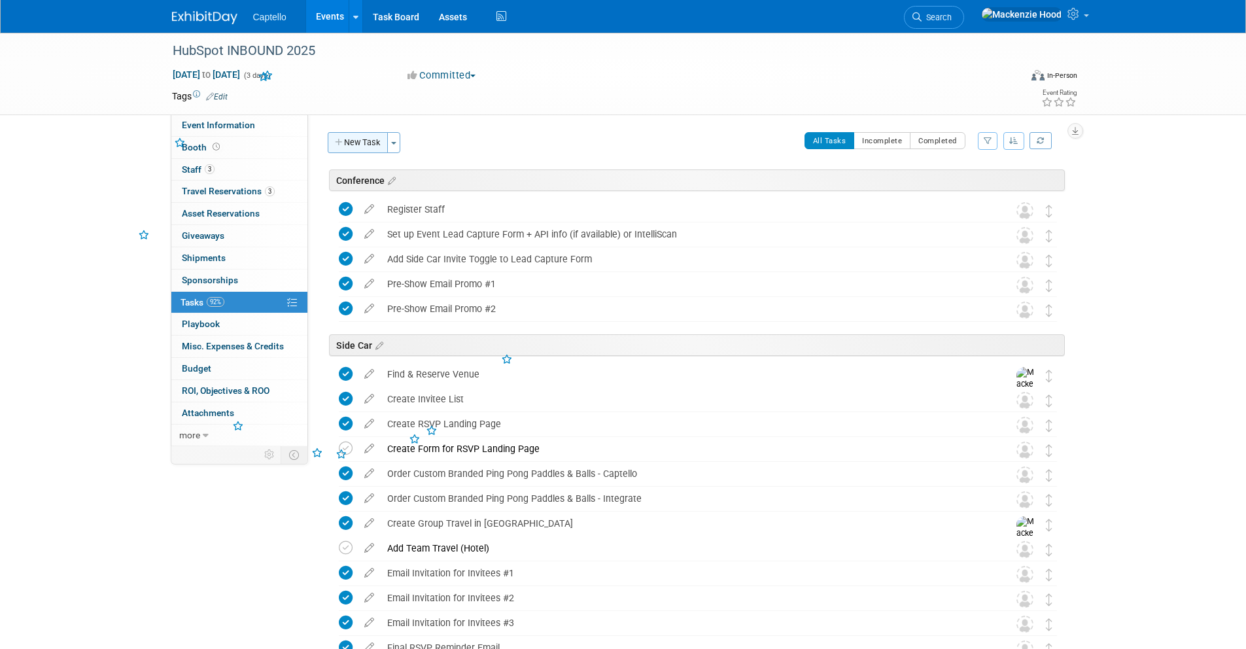
click at [345, 143] on button "New Task" at bounding box center [358, 142] width 60 height 21
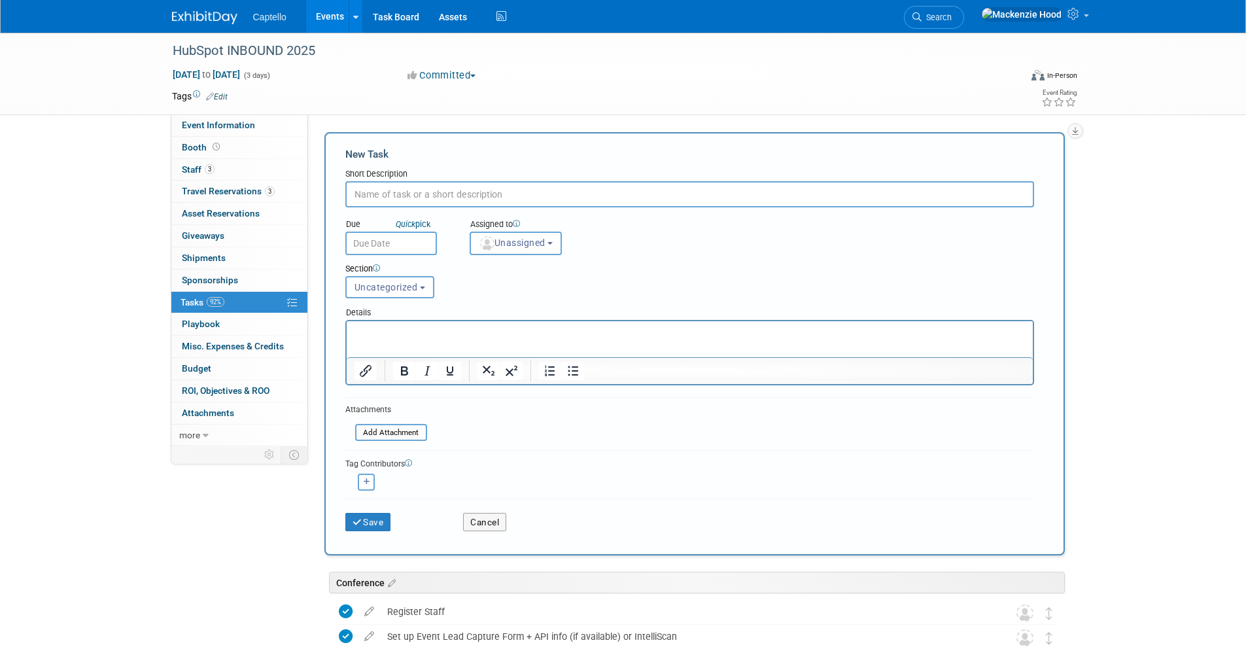
paste input "Lead Capture Form: Use "Enable Influenced Pipeline" at 10%"
type input "Lead Capture Form: Use "Enable Influenced Pipeline" at 10%"
click at [411, 305] on div "Details" at bounding box center [689, 310] width 689 height 19
click at [383, 293] on button "Uncategorized" at bounding box center [389, 287] width 89 height 22
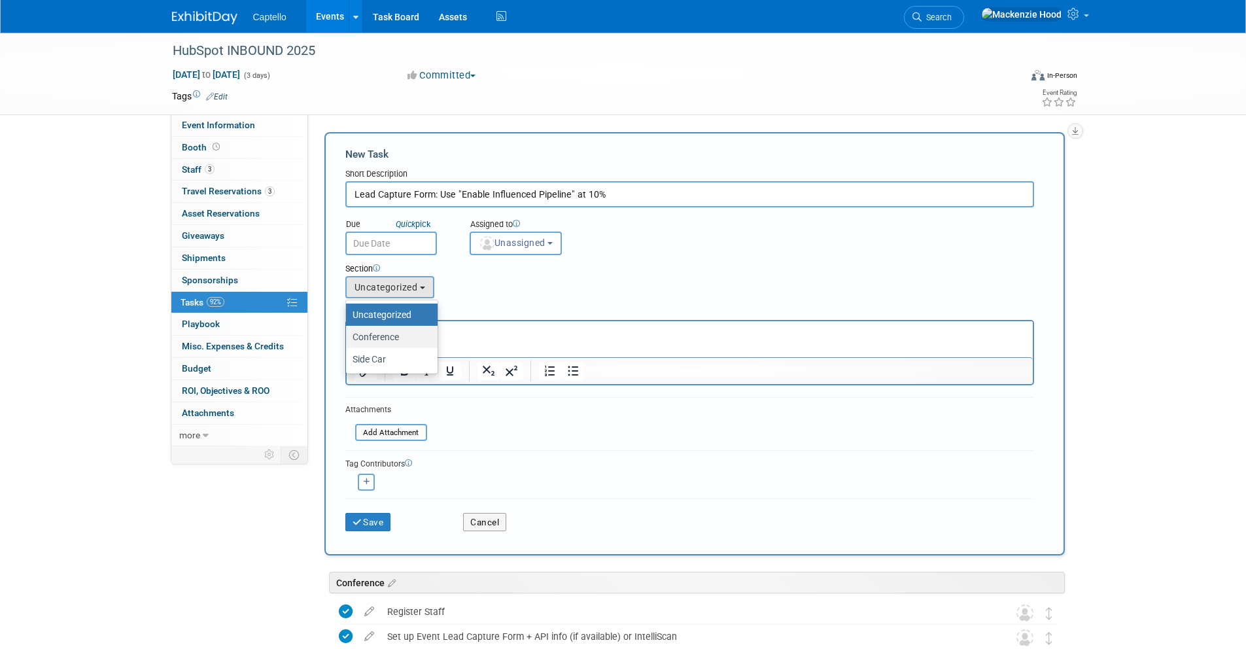
click at [397, 338] on label "Conference" at bounding box center [388, 336] width 72 height 17
click at [348, 338] on input "Conference" at bounding box center [343, 337] width 9 height 9
select select "11273699"
click at [380, 518] on button "Save" at bounding box center [368, 522] width 46 height 18
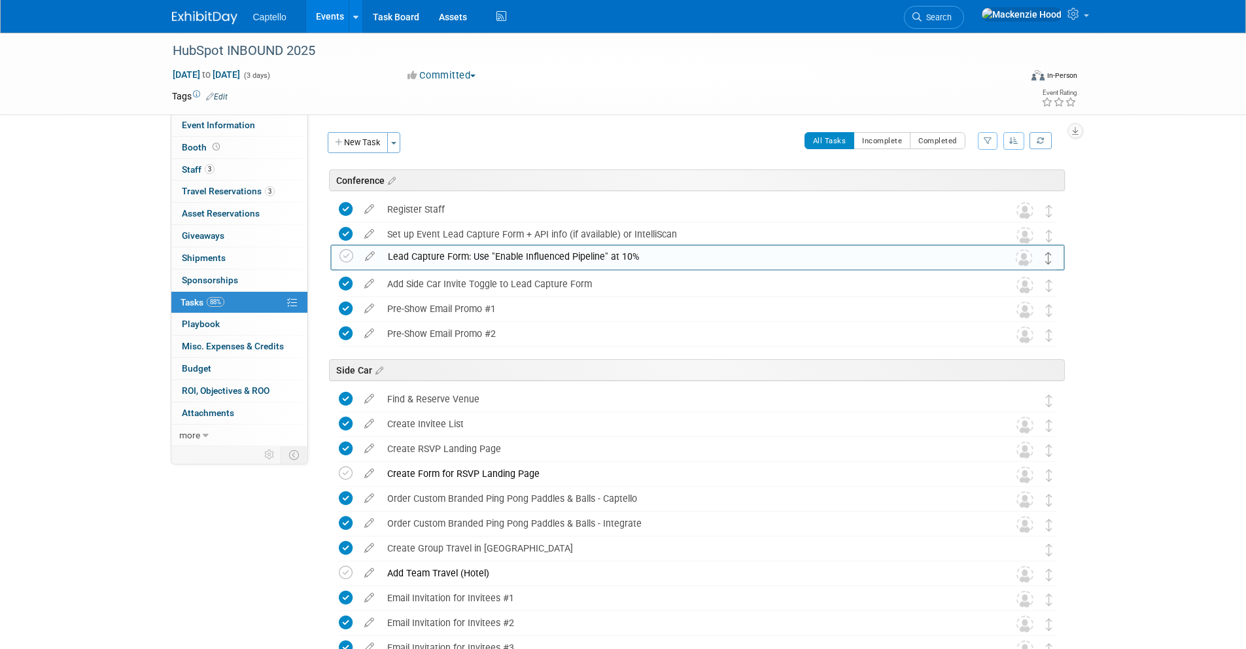
drag, startPoint x: 1050, startPoint y: 207, endPoint x: 1050, endPoint y: 254, distance: 47.1
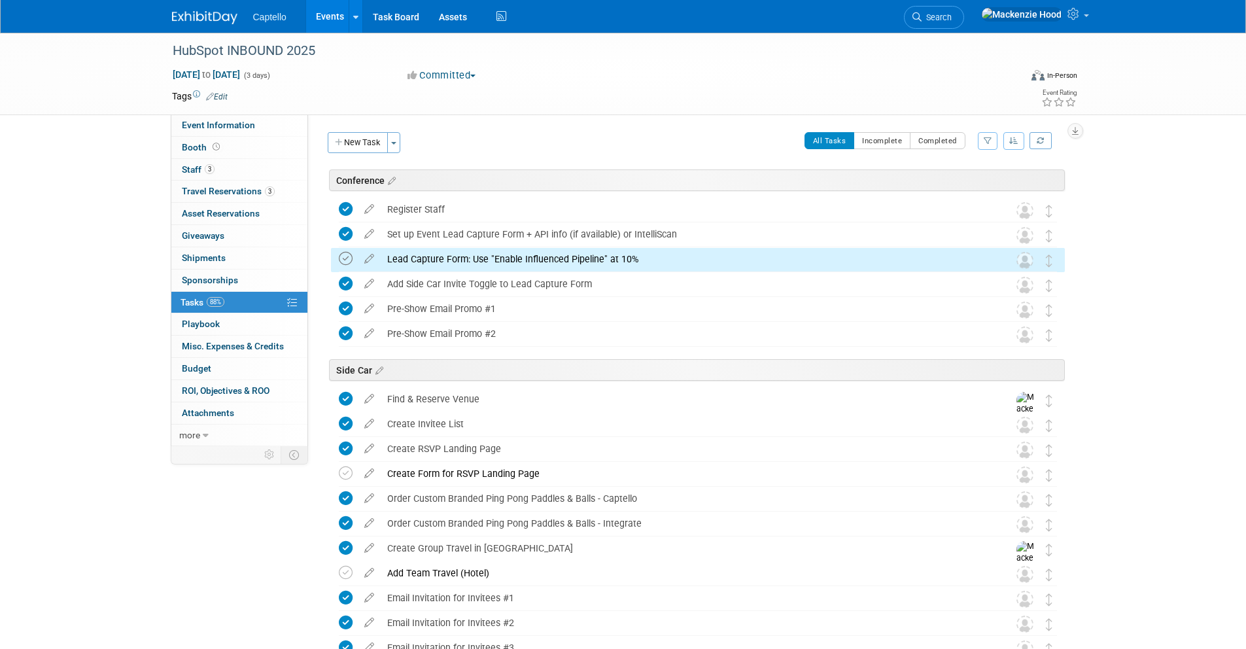
click at [352, 256] on icon at bounding box center [346, 259] width 14 height 14
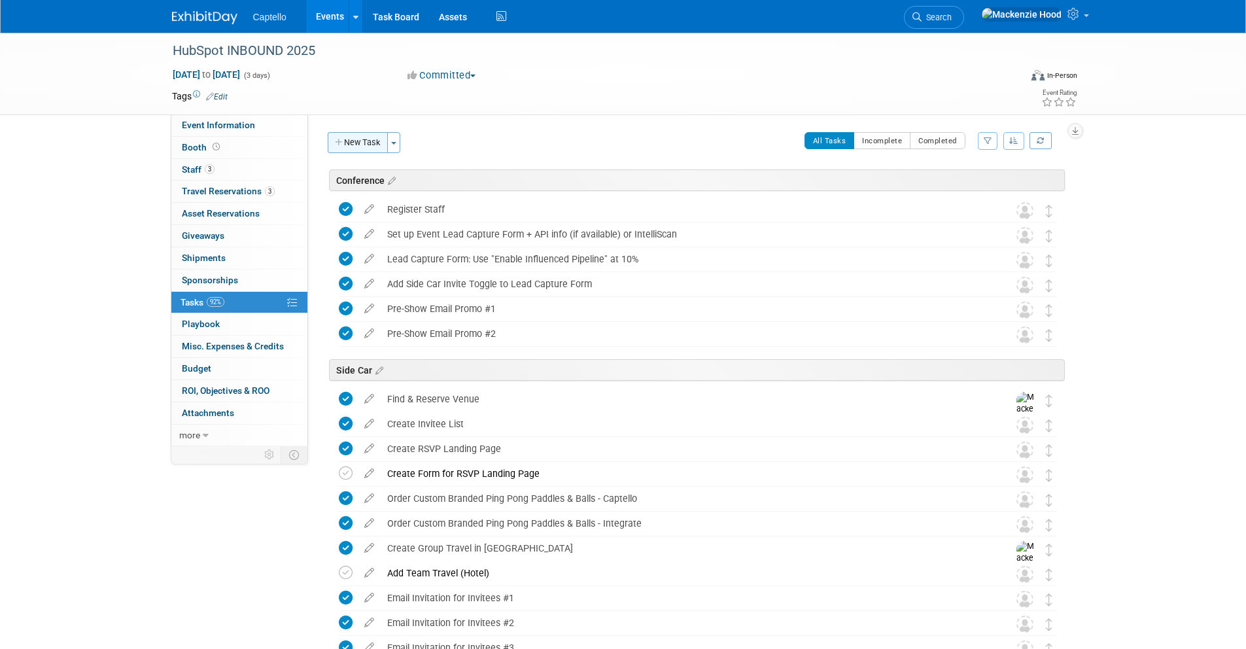
click at [372, 143] on button "New Task" at bounding box center [358, 142] width 60 height 21
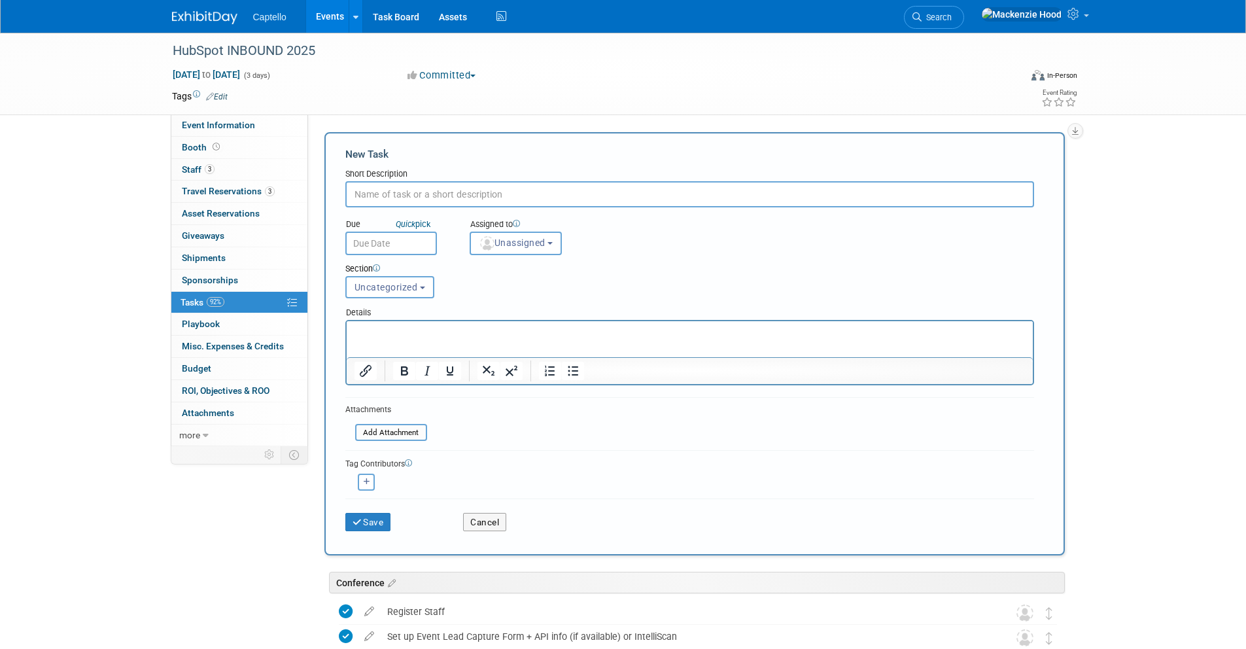
paste input "Set Up the Documentation in the Lead Capture Form + Email Design & Setup"
drag, startPoint x: 568, startPoint y: 192, endPoint x: 712, endPoint y: 194, distance: 143.9
click at [712, 194] on input "Set Up the Documentation in the Lead Capture Form + Email Design & Setup" at bounding box center [689, 194] width 689 height 26
type input "Set Up the Documentation in the Lead Capture Form"
click at [375, 286] on span "Uncategorized" at bounding box center [385, 287] width 63 height 10
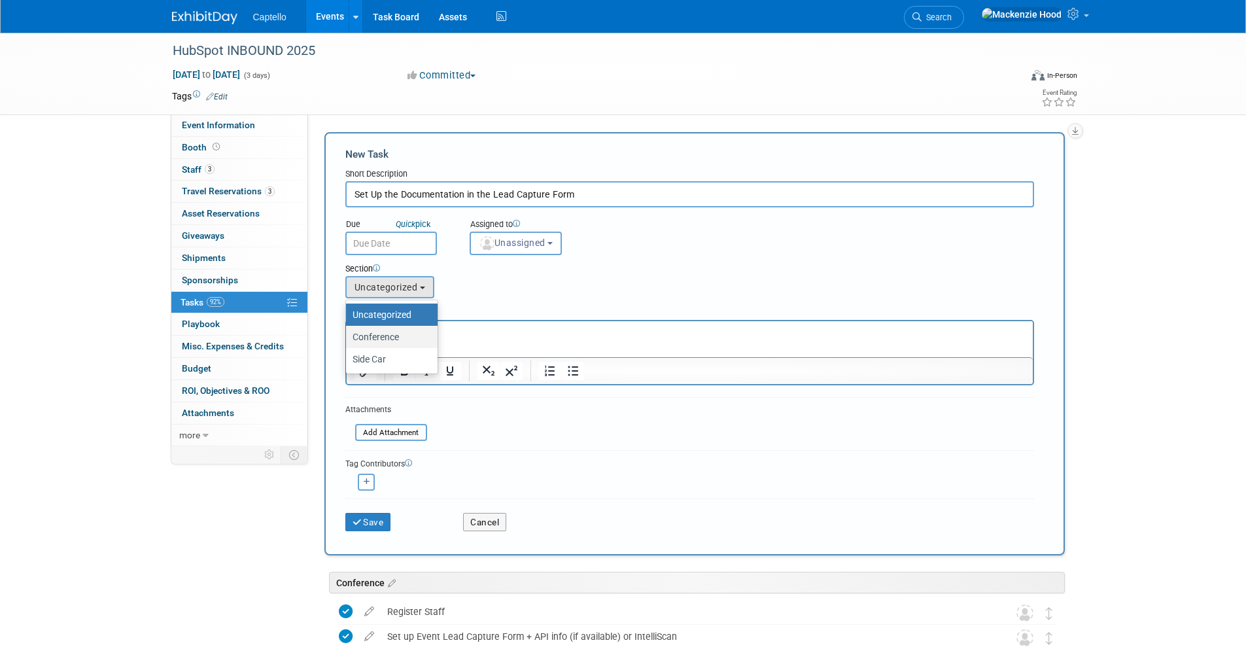
click at [383, 338] on label "Conference" at bounding box center [388, 336] width 72 height 17
click at [348, 338] on input "Conference" at bounding box center [343, 337] width 9 height 9
select select "11273699"
click at [377, 515] on button "Save" at bounding box center [368, 522] width 46 height 18
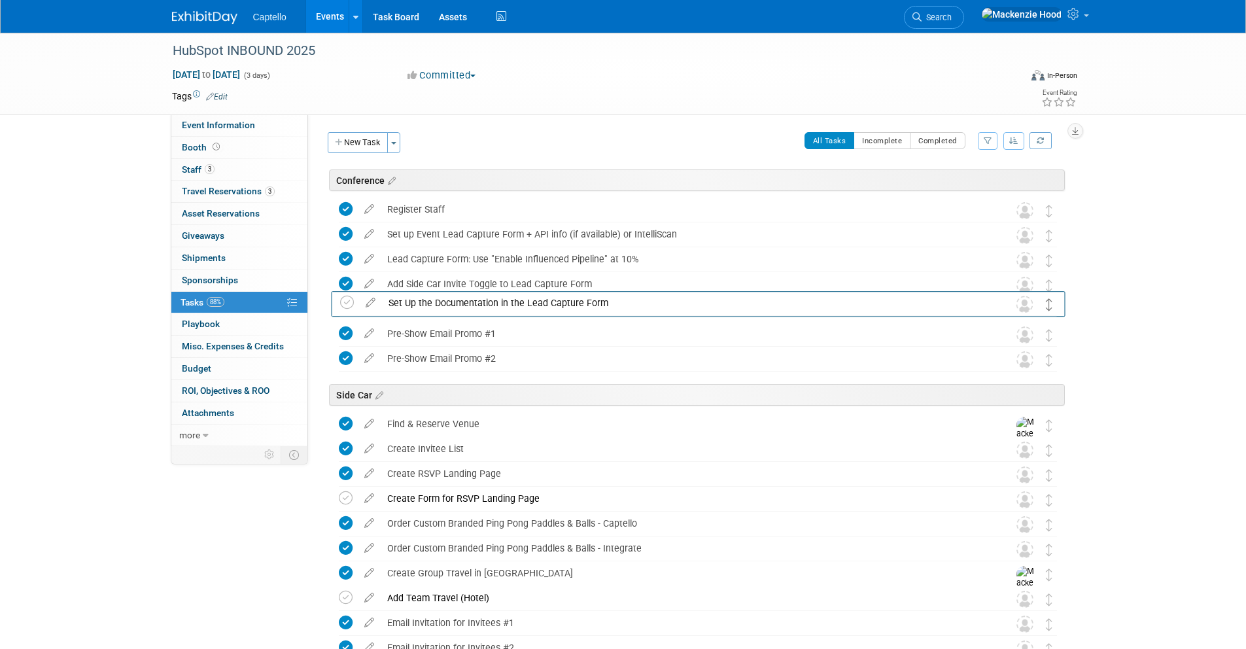
drag, startPoint x: 1045, startPoint y: 209, endPoint x: 1046, endPoint y: 301, distance: 92.2
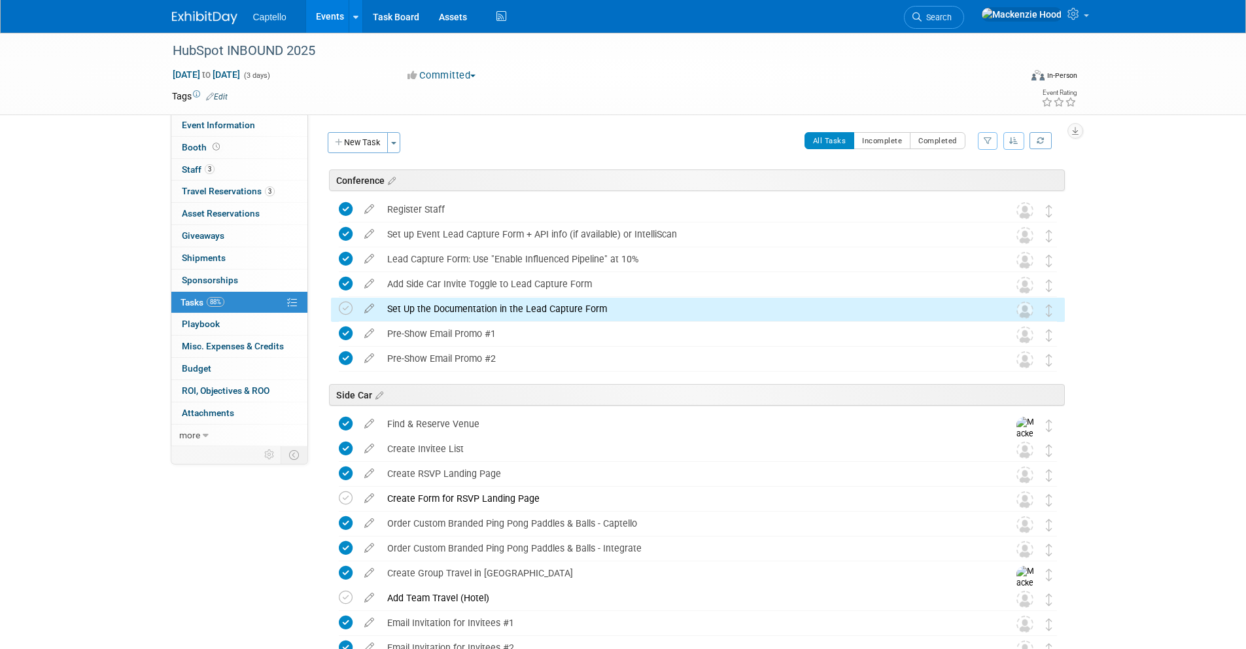
click at [339, 146] on icon "button" at bounding box center [339, 143] width 9 height 9
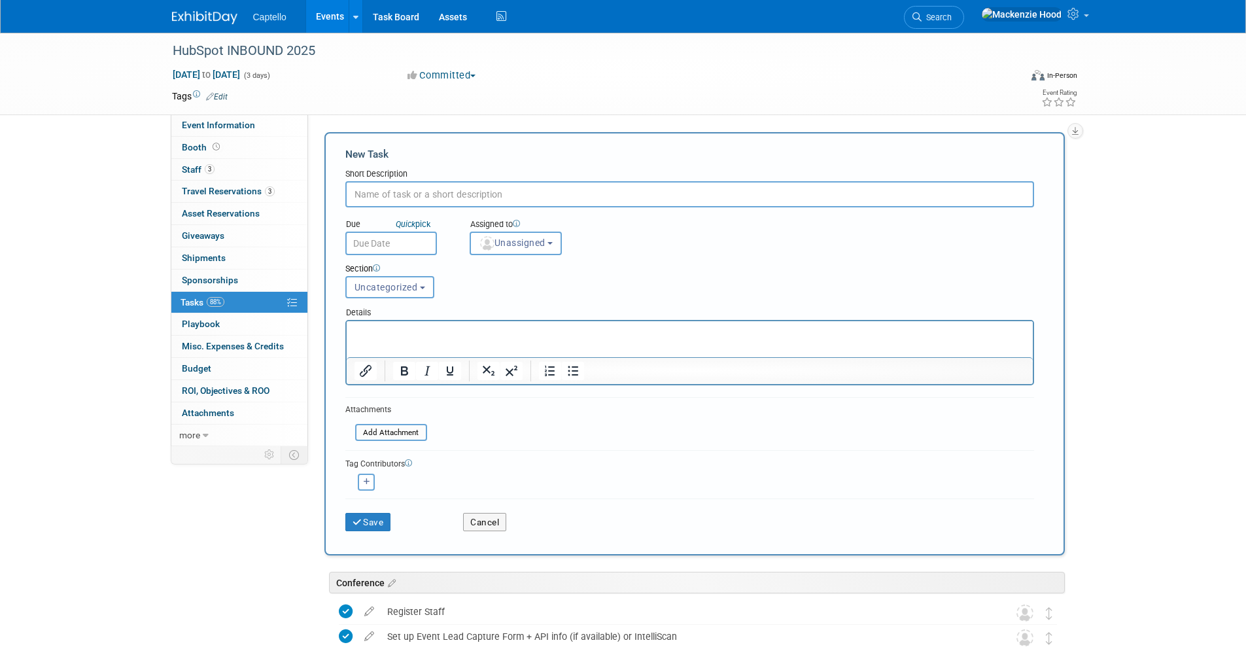
paste input "Documentation + Fulfillment Actions"
click at [427, 194] on input "Documentation + Fulfillment Actions" at bounding box center [689, 194] width 689 height 26
click at [531, 188] on input "Documentation Fulfillment Actions" at bounding box center [689, 194] width 689 height 26
type input "Documentation Fulfillment Actions"
click at [412, 273] on div "Section" at bounding box center [660, 269] width 630 height 13
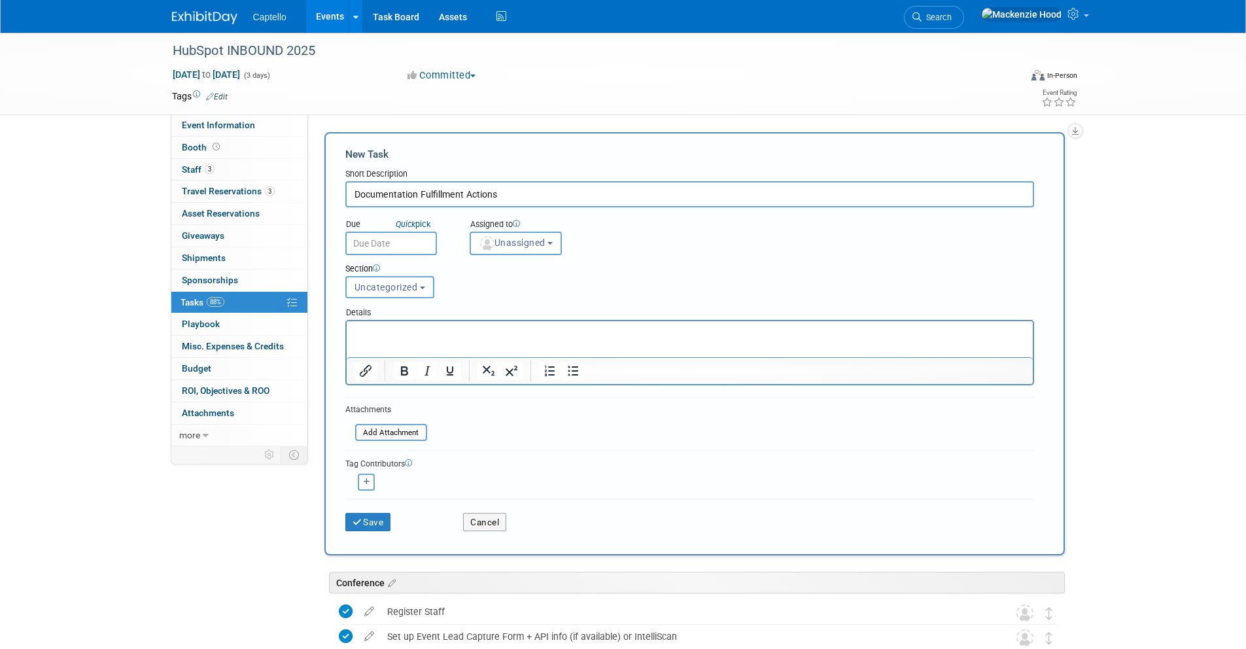
click at [409, 300] on div "Section Uncategorized Conference Side Car Uncategorized Uncategorized Conferenc…" at bounding box center [659, 278] width 649 height 46
click at [406, 288] on span "Uncategorized" at bounding box center [385, 287] width 63 height 10
click at [404, 337] on label "Conference" at bounding box center [388, 336] width 72 height 17
click at [348, 337] on input "Conference" at bounding box center [343, 337] width 9 height 9
select select "11273699"
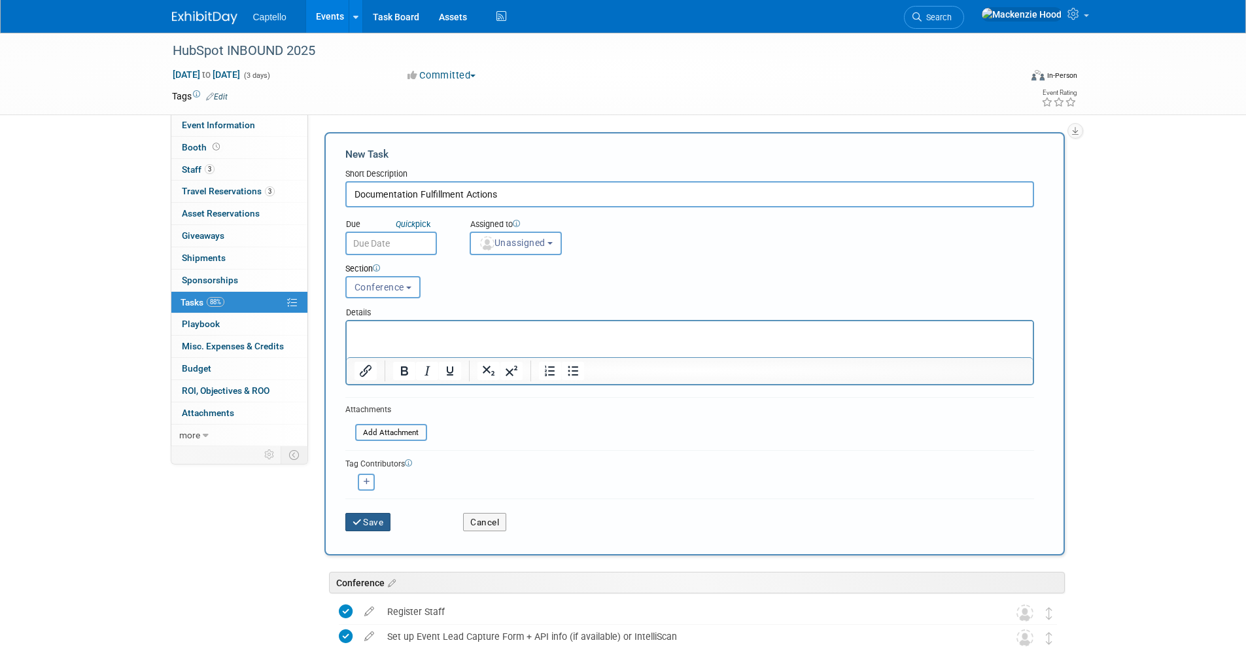
click at [372, 517] on button "Save" at bounding box center [368, 522] width 46 height 18
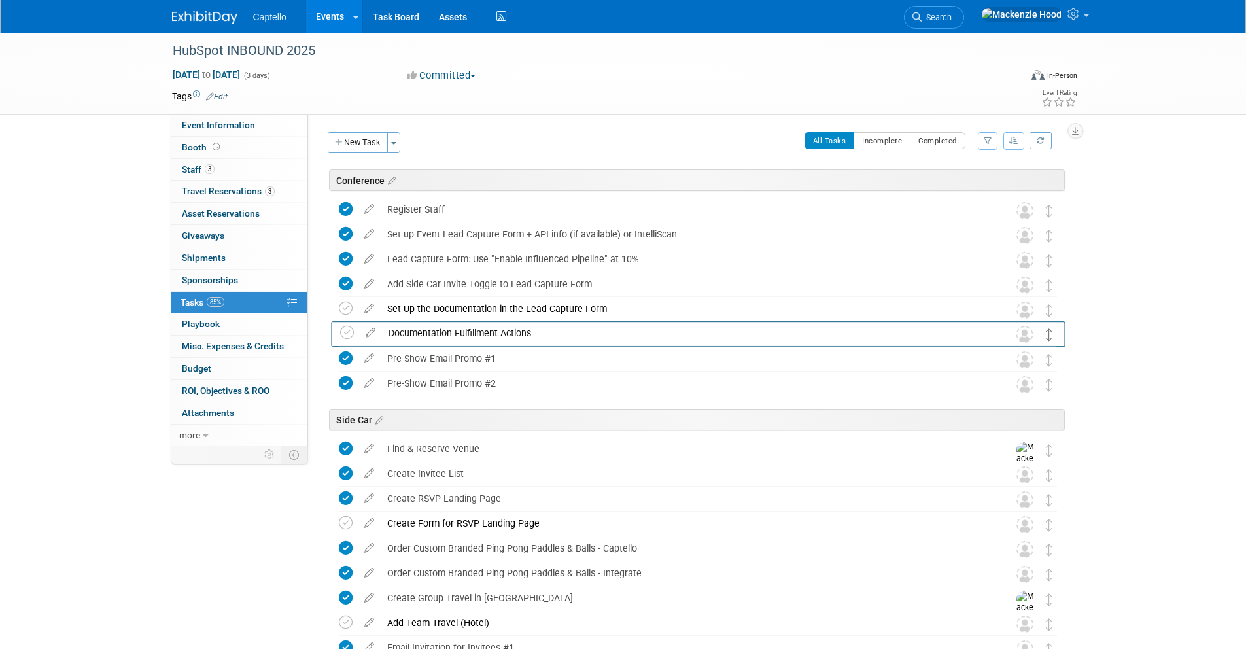
drag, startPoint x: 1047, startPoint y: 209, endPoint x: 1047, endPoint y: 332, distance: 122.9
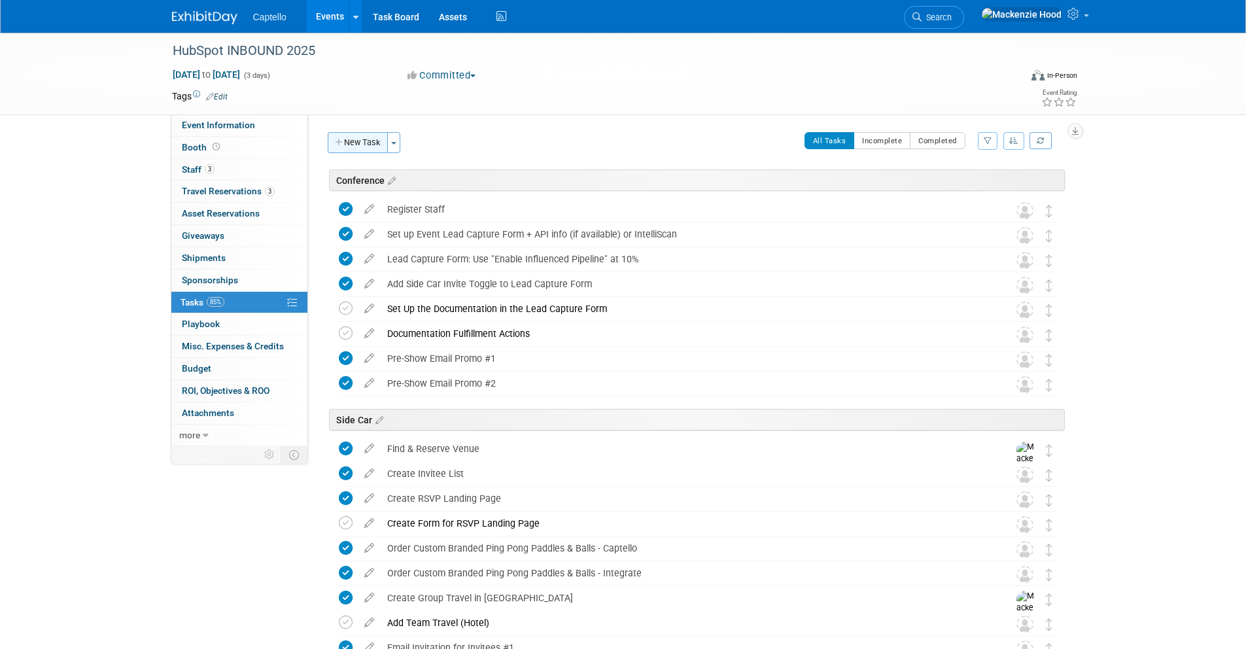
click at [347, 146] on button "New Task" at bounding box center [358, 142] width 60 height 21
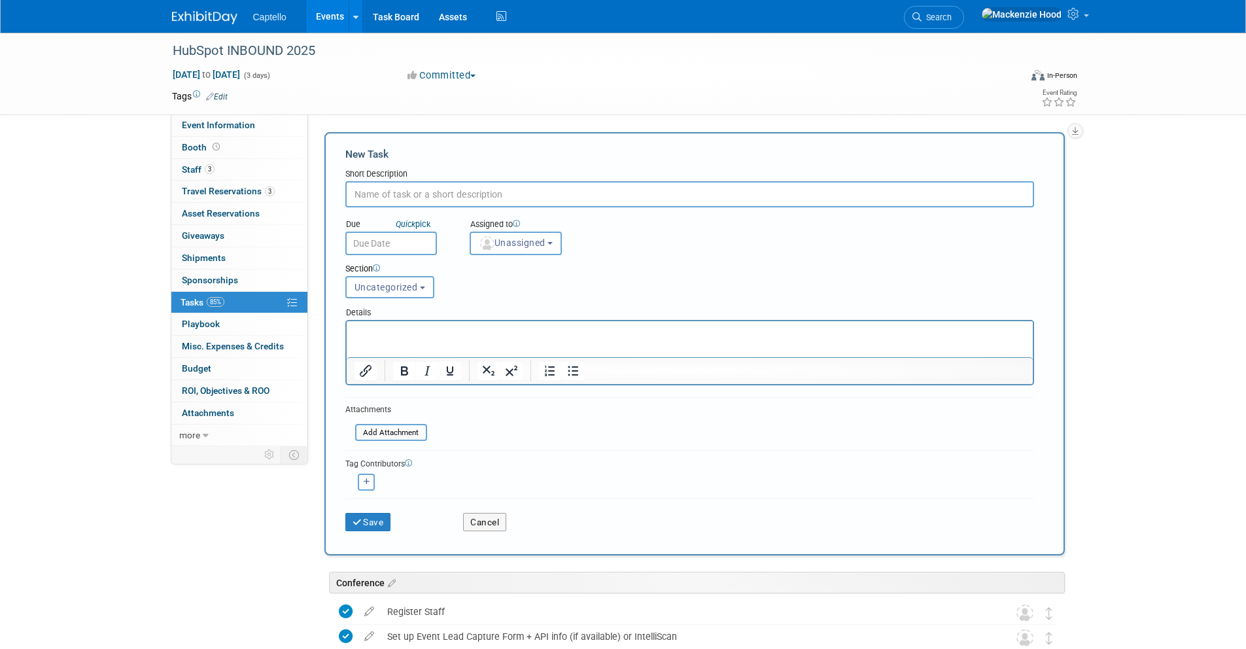
paste input "Communicate use of voice recorder for full conversations at the event."
type input "Communicate use of voice recorder for full conversations at the event"
click at [350, 523] on button "Save" at bounding box center [368, 522] width 46 height 18
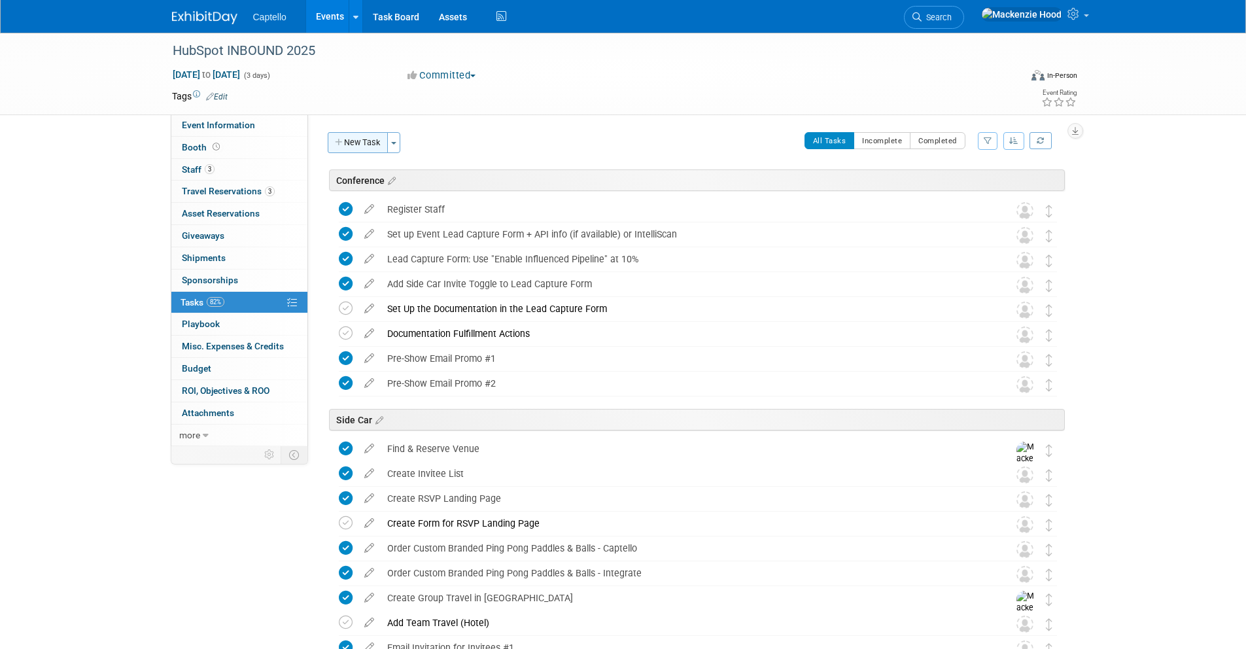
click at [346, 138] on button "New Task" at bounding box center [358, 142] width 60 height 21
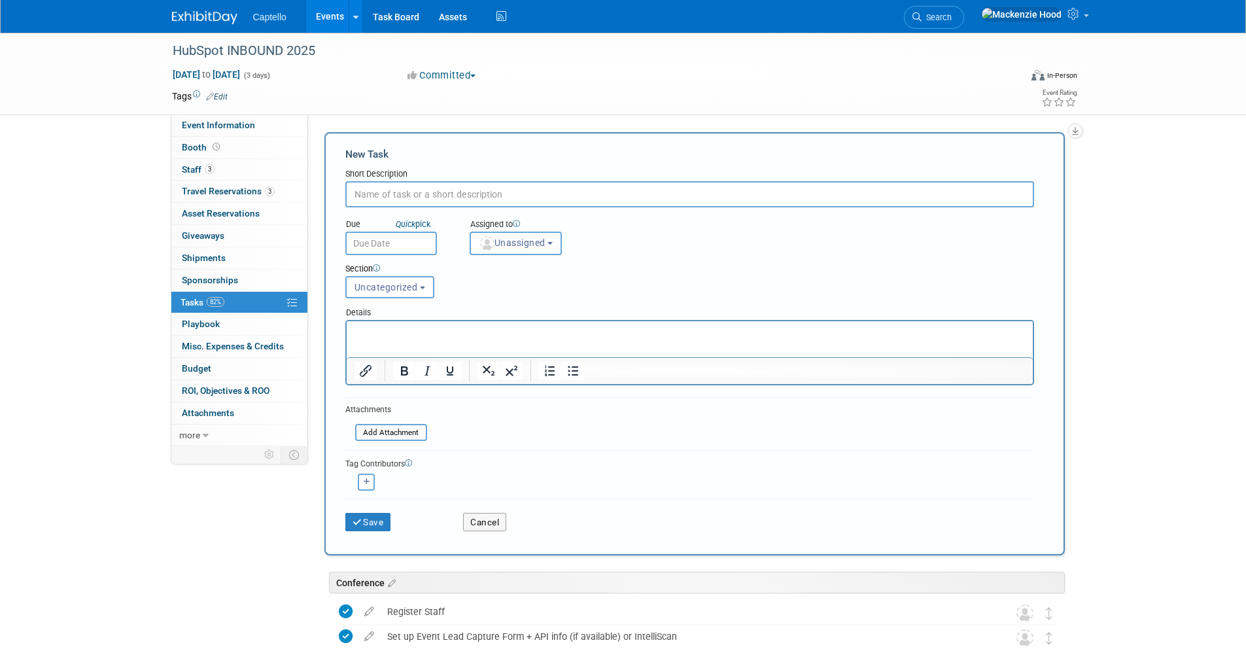
paste input "Add Meeting Goals and Pipeline Goals to the Event"
type input "Add Meeting Goals and Pipeline Goals to the Event"
click at [409, 286] on span "Uncategorized" at bounding box center [385, 287] width 63 height 10
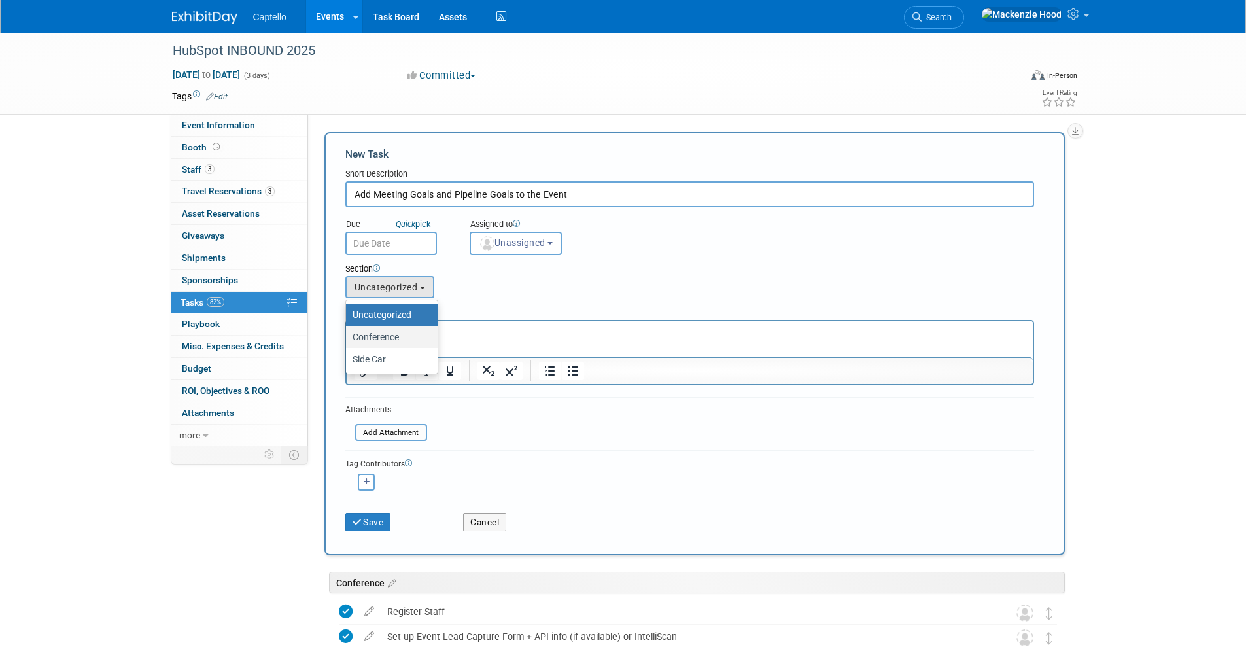
click at [400, 331] on label "Conference" at bounding box center [388, 336] width 72 height 17
click at [348, 333] on input "Conference" at bounding box center [343, 337] width 9 height 9
select select "11273699"
click at [376, 524] on button "Save" at bounding box center [368, 522] width 46 height 18
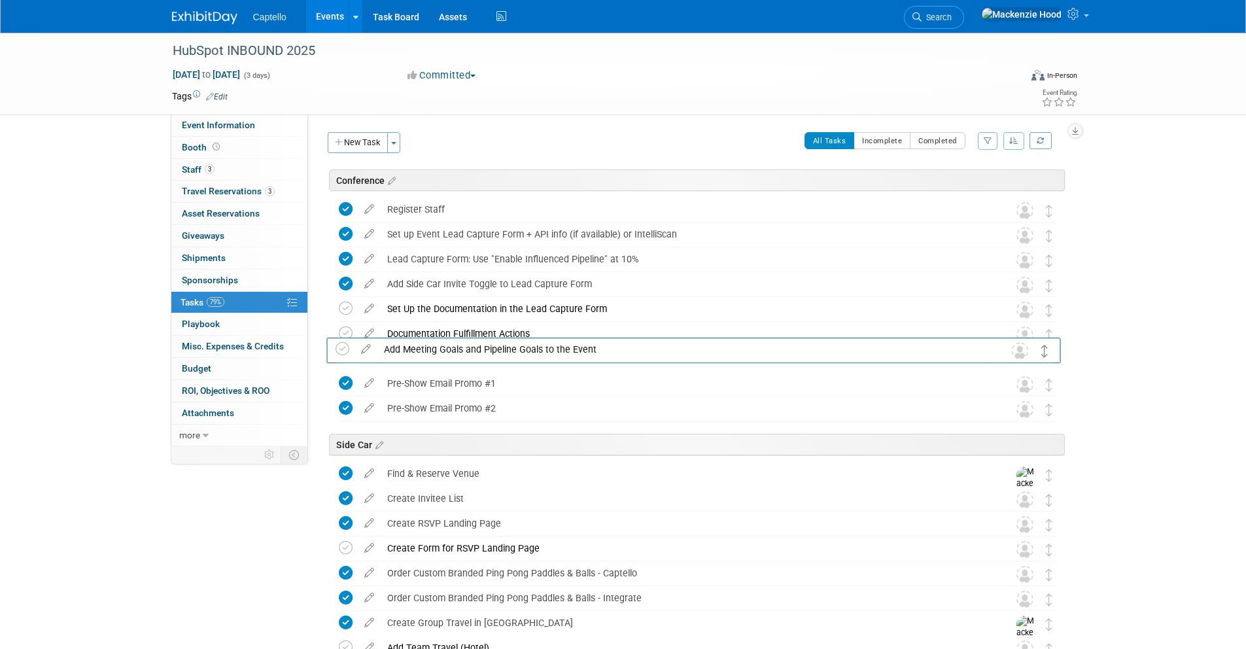
drag, startPoint x: 1046, startPoint y: 207, endPoint x: 1041, endPoint y: 347, distance: 140.0
click at [350, 138] on button "New Task" at bounding box center [358, 142] width 60 height 21
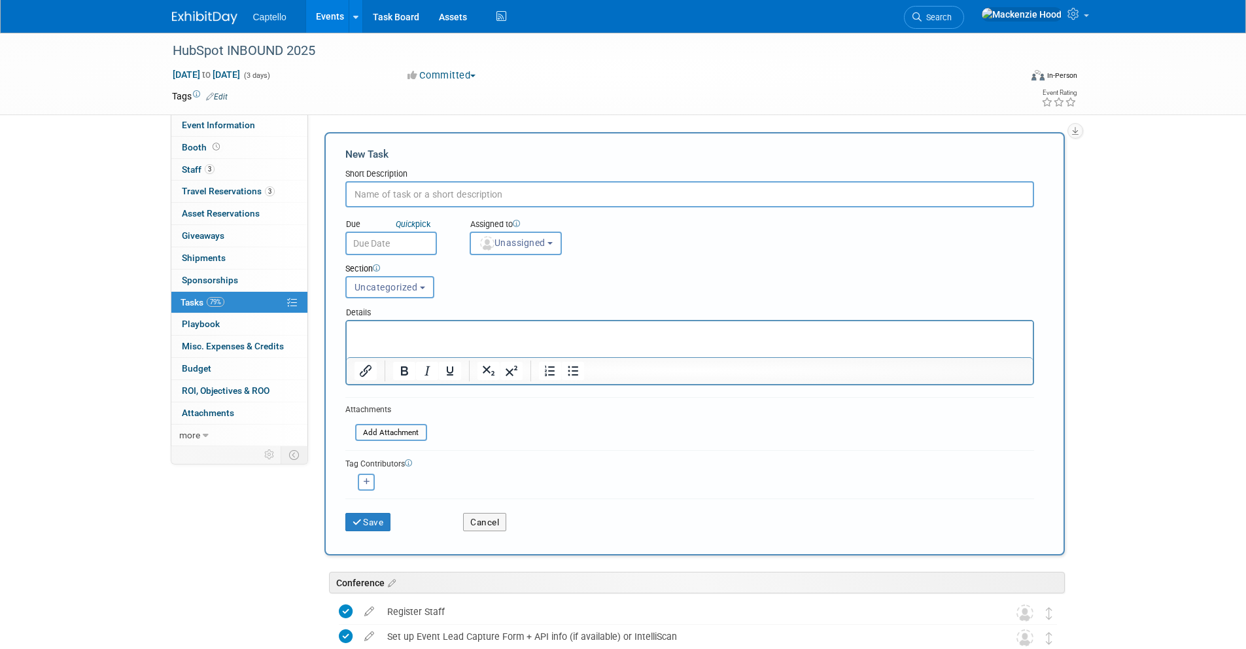
paste input "Will team members need a meeting room?"
type input "Will team members need a meeting room?"
click at [352, 516] on button "Save" at bounding box center [368, 522] width 46 height 18
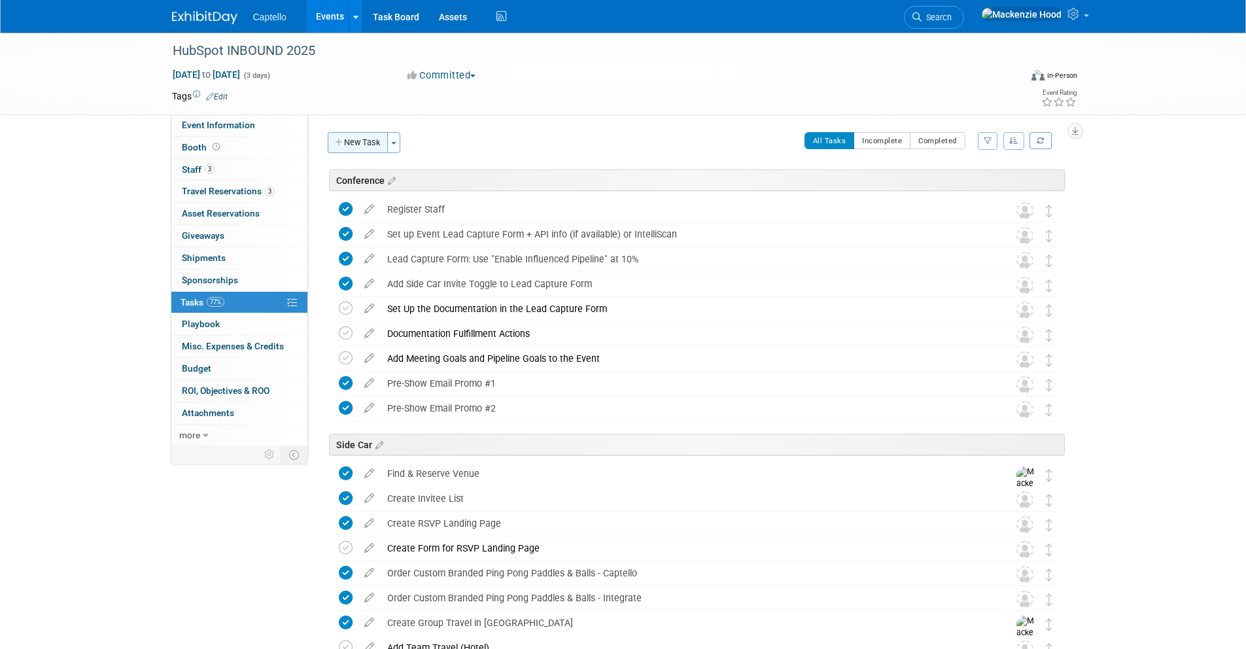
click at [373, 145] on button "New Task" at bounding box center [358, 142] width 60 height 21
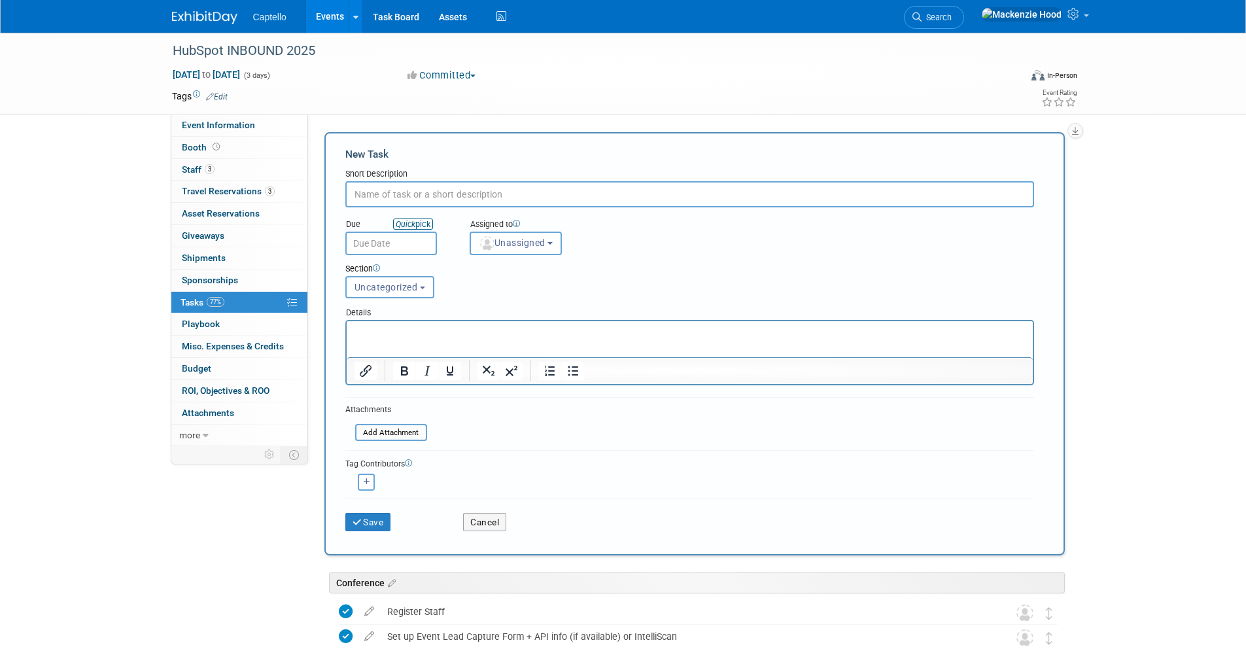
paste input "Set up the Event Lead Analyzer"
type input "Set up the Event Lead Analyzer"
click at [413, 290] on span "Uncategorized" at bounding box center [385, 287] width 63 height 10
drag, startPoint x: 407, startPoint y: 337, endPoint x: 58, endPoint y: 24, distance: 469.6
click at [407, 337] on label "Conference" at bounding box center [388, 336] width 72 height 17
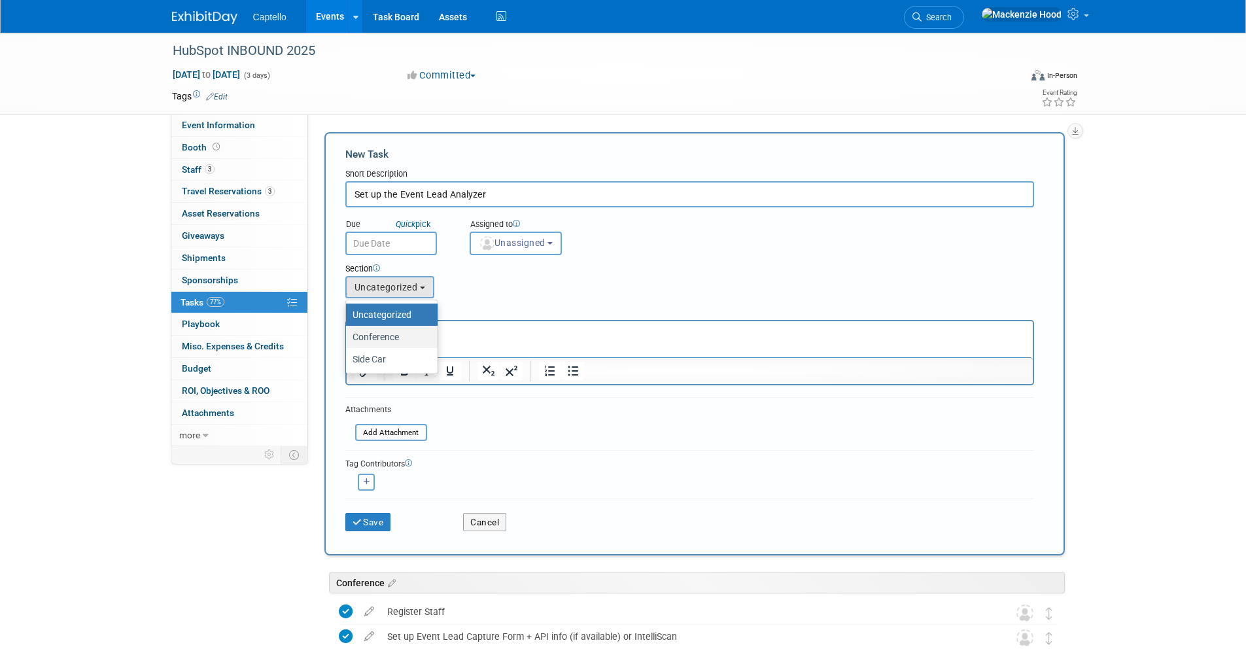
click at [348, 337] on input "Conference" at bounding box center [343, 337] width 9 height 9
select select "11273699"
click at [371, 517] on button "Save" at bounding box center [368, 522] width 46 height 18
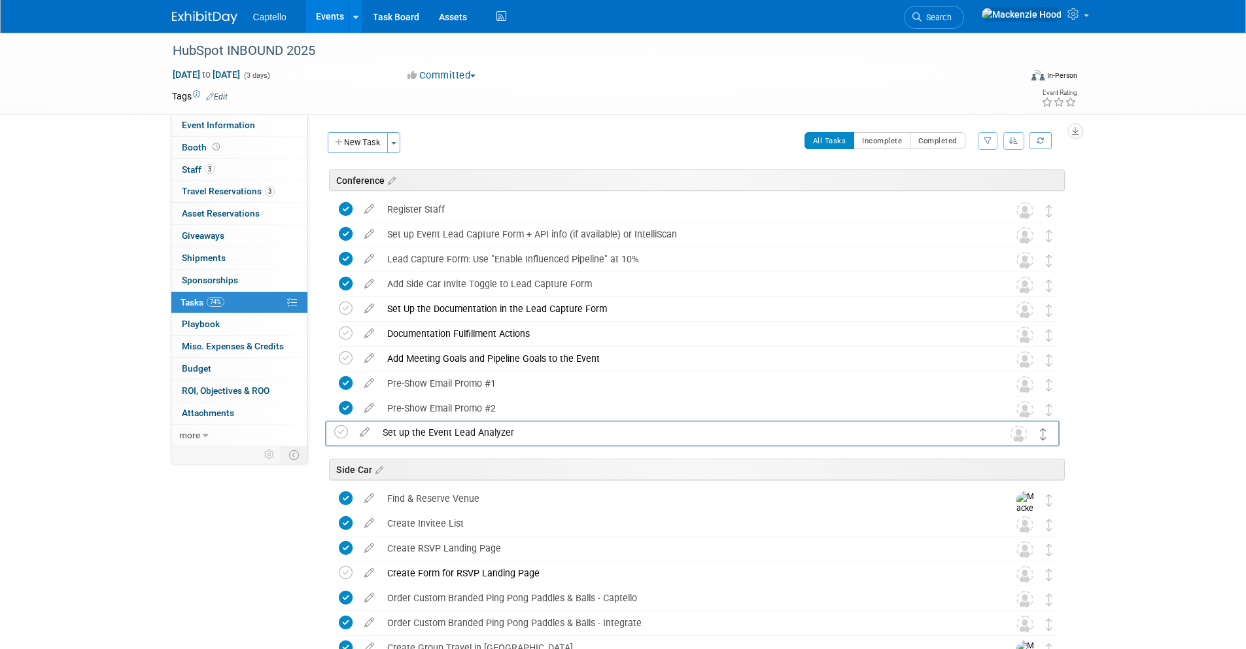
drag, startPoint x: 1046, startPoint y: 213, endPoint x: 1042, endPoint y: 435, distance: 222.4
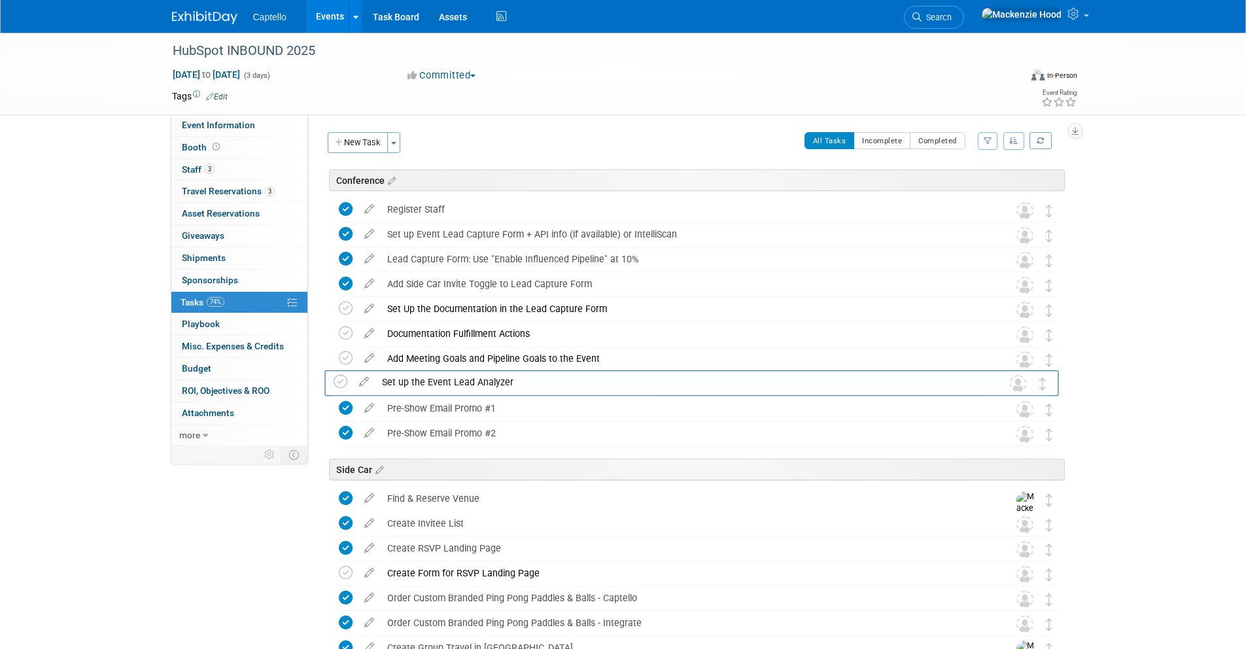
drag, startPoint x: 1042, startPoint y: 436, endPoint x: 1035, endPoint y: 383, distance: 52.7
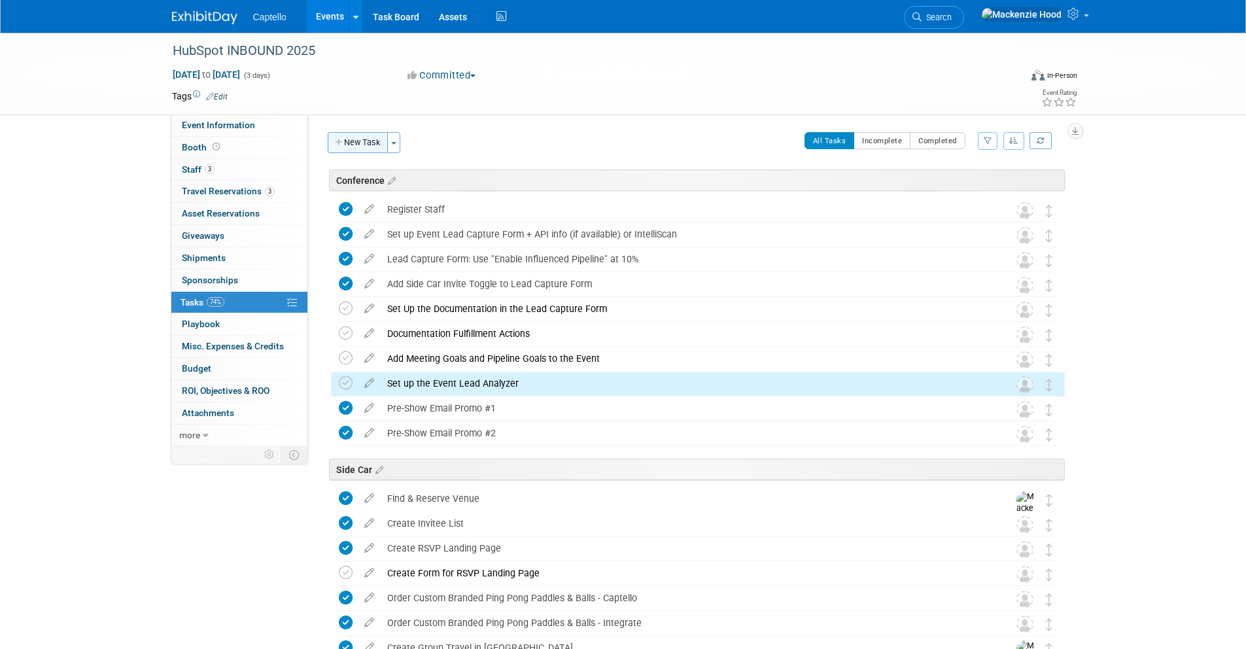
click at [365, 147] on button "New Task" at bounding box center [358, 142] width 60 height 21
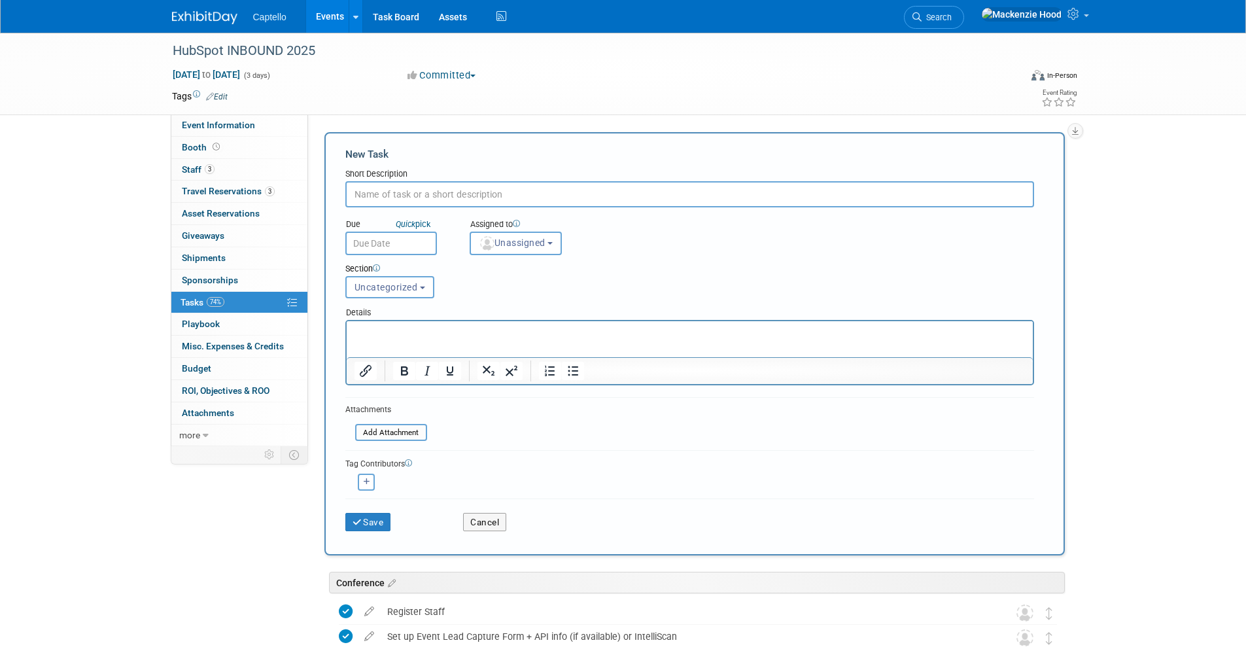
paste input "Set up the Event Tag"
type input "Set up the Event Tag"
click at [360, 518] on icon "submit" at bounding box center [357, 522] width 11 height 9
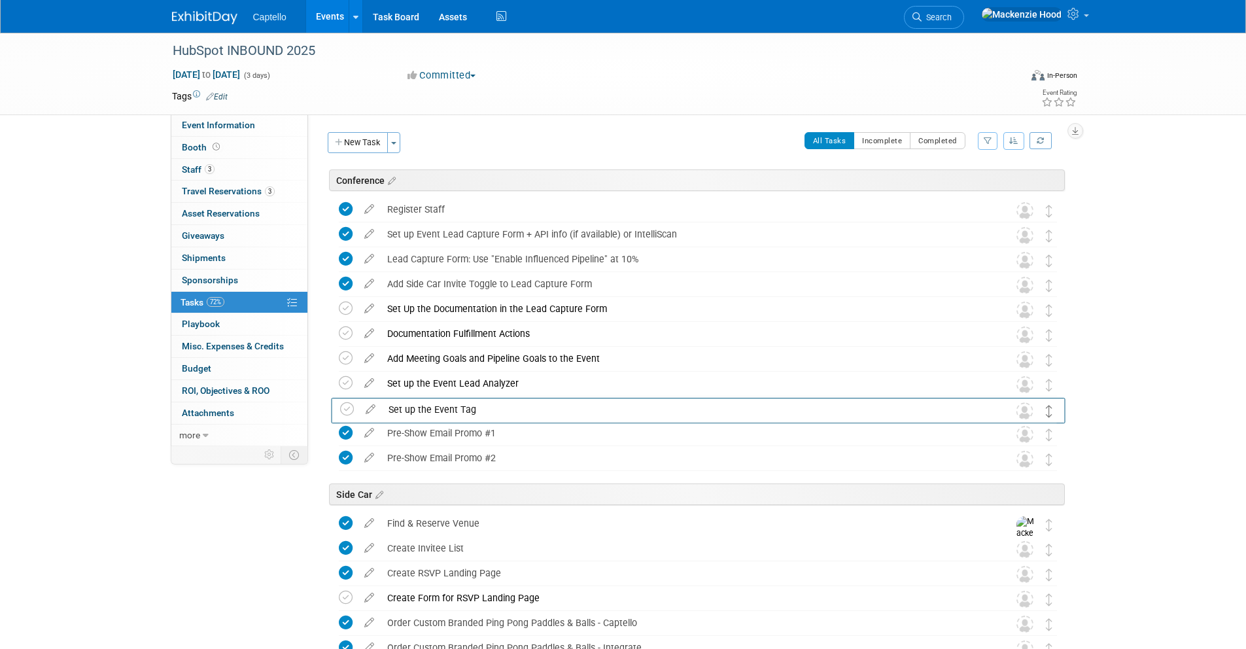
drag, startPoint x: 1044, startPoint y: 507, endPoint x: 1044, endPoint y: 404, distance: 102.7
click at [353, 138] on button "New Task" at bounding box center [358, 142] width 60 height 21
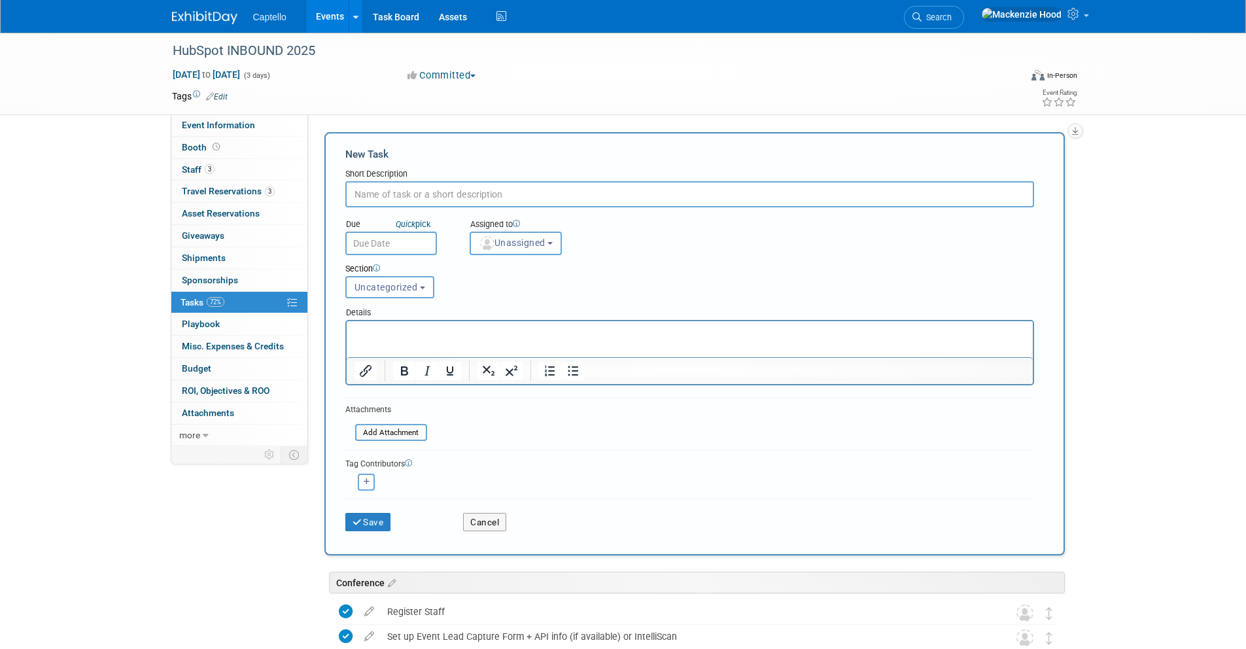
paste input "EDGE Slide Deck - Create and Add Link to Show Instructions in the Lead Capture …"
drag, startPoint x: 431, startPoint y: 191, endPoint x: 475, endPoint y: 193, distance: 43.9
click at [475, 193] on input "EDGE Slide Deck - Create and Add Link to Show Instructions in the Lead Capture …" at bounding box center [689, 194] width 689 height 26
click at [668, 192] on input "EDGE Slide Deck - Add Link to Show Instructions in the Lead Capture Form" at bounding box center [689, 194] width 689 height 26
type input "EDGE Slide Deck - Add Link to Show Instructions in the Lead Capture Form"
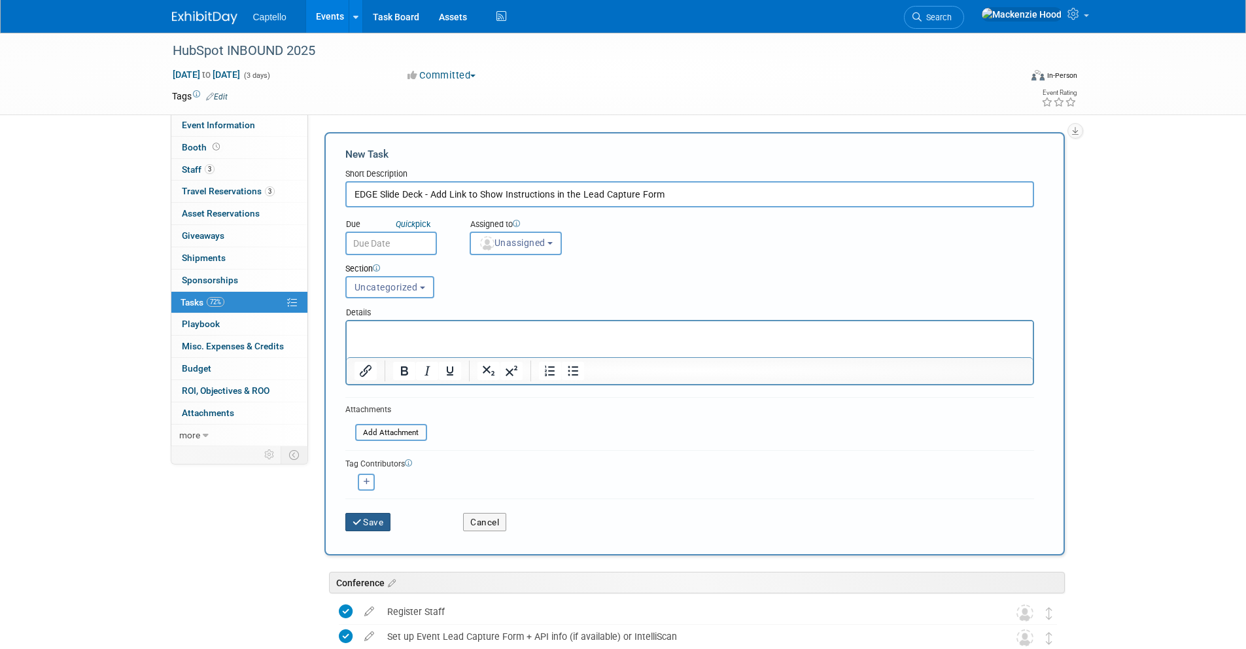
click at [367, 520] on button "Save" at bounding box center [368, 522] width 46 height 18
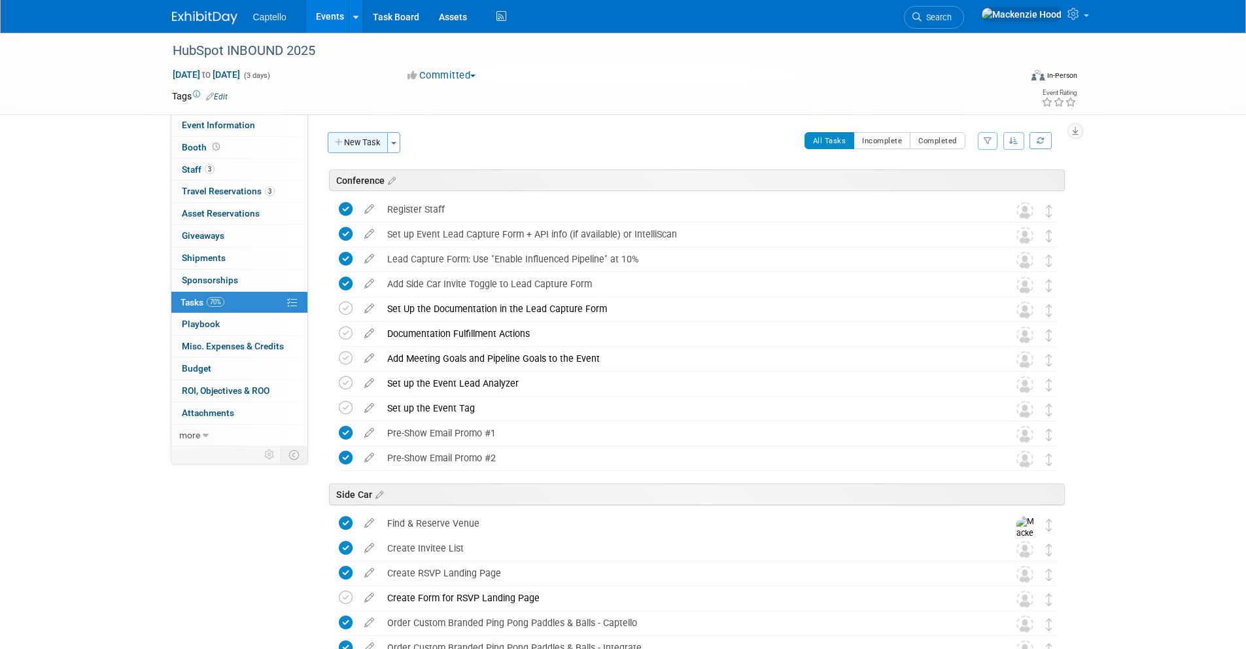
click at [339, 140] on icon "button" at bounding box center [339, 143] width 9 height 9
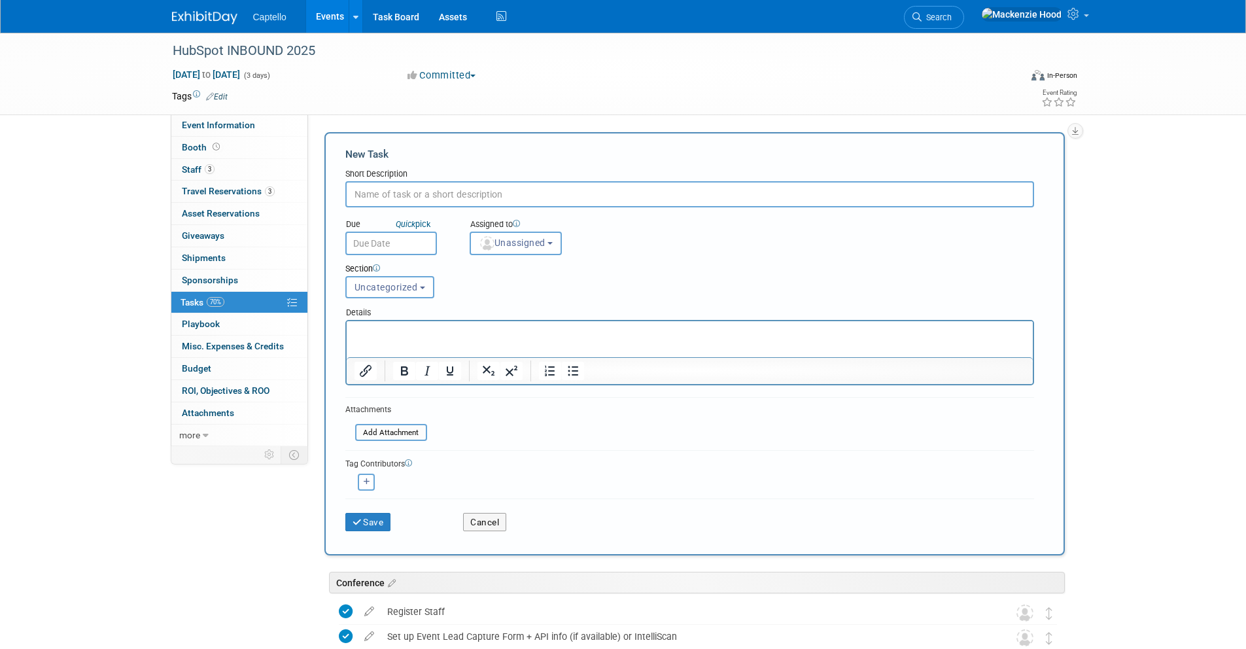
paste input "Create a Google Photos Folder so team members can add to it at the event"
drag, startPoint x: 672, startPoint y: 195, endPoint x: 479, endPoint y: 194, distance: 192.9
click at [479, 194] on input "Create a Google Photos Folder so team members can add to it at the event" at bounding box center [689, 194] width 689 height 26
type input "Create a Google Photos Folder"
click at [422, 294] on button "Uncategorized" at bounding box center [389, 287] width 89 height 22
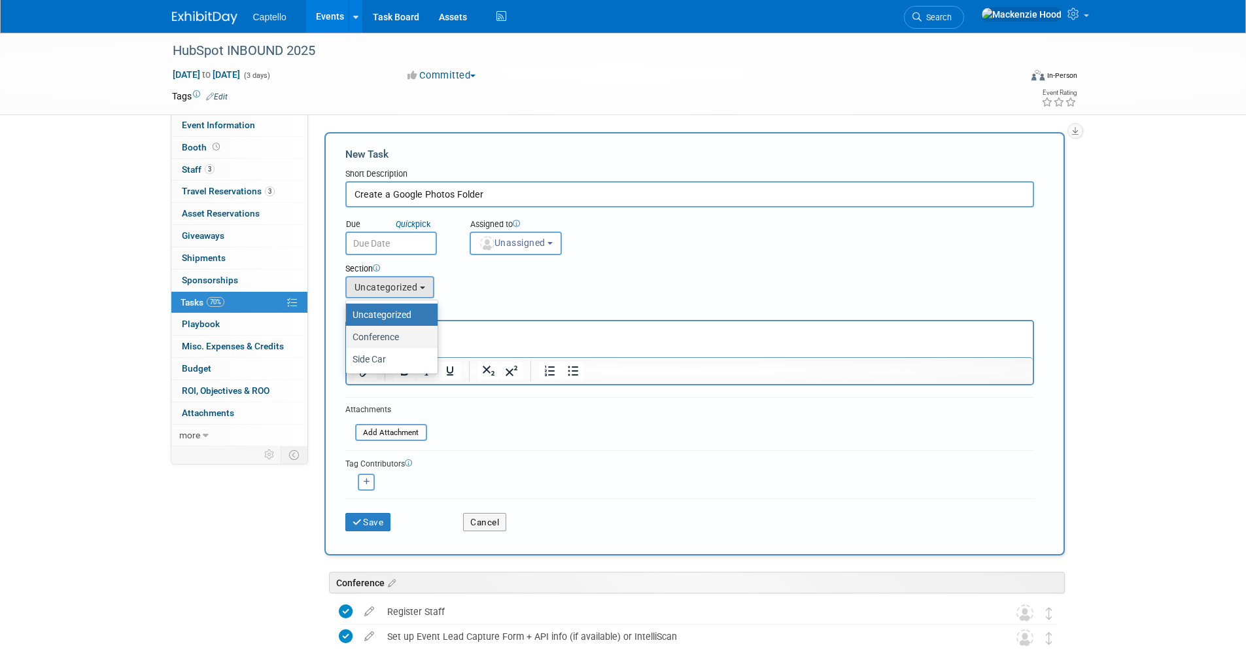
click at [422, 337] on label "Conference" at bounding box center [388, 336] width 72 height 17
click at [348, 337] on input "Conference" at bounding box center [343, 337] width 9 height 9
select select "11273699"
click at [365, 513] on button "Save" at bounding box center [368, 522] width 46 height 18
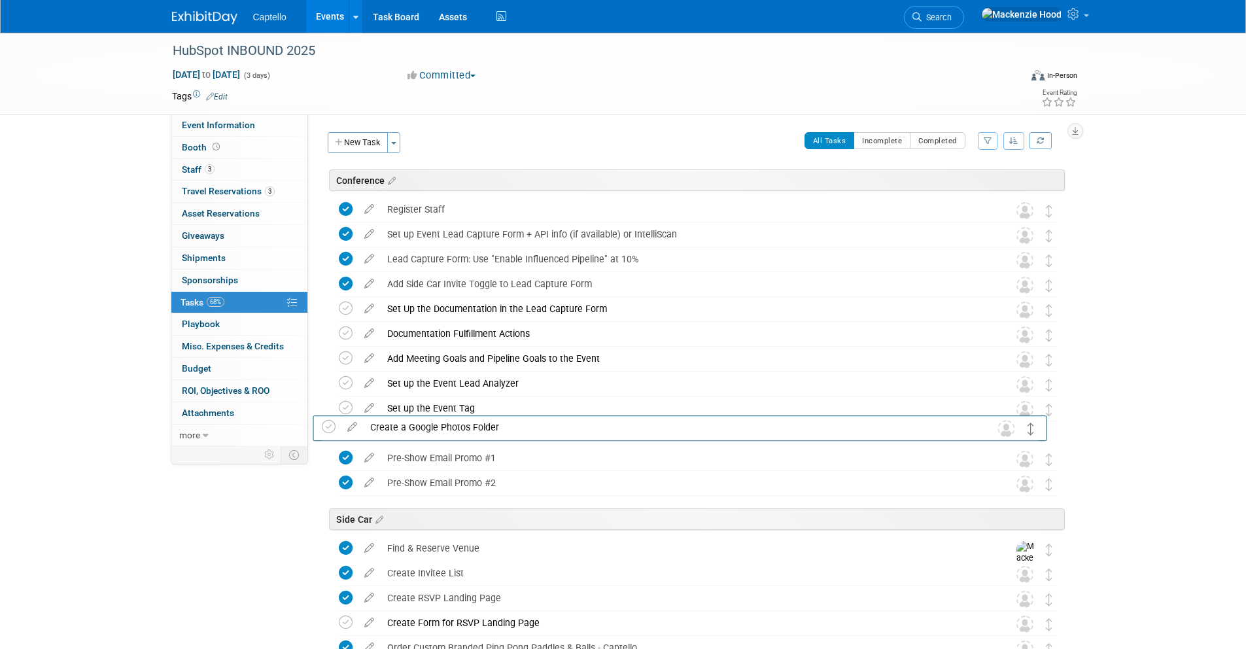
drag, startPoint x: 1048, startPoint y: 209, endPoint x: 1029, endPoint y: 426, distance: 217.9
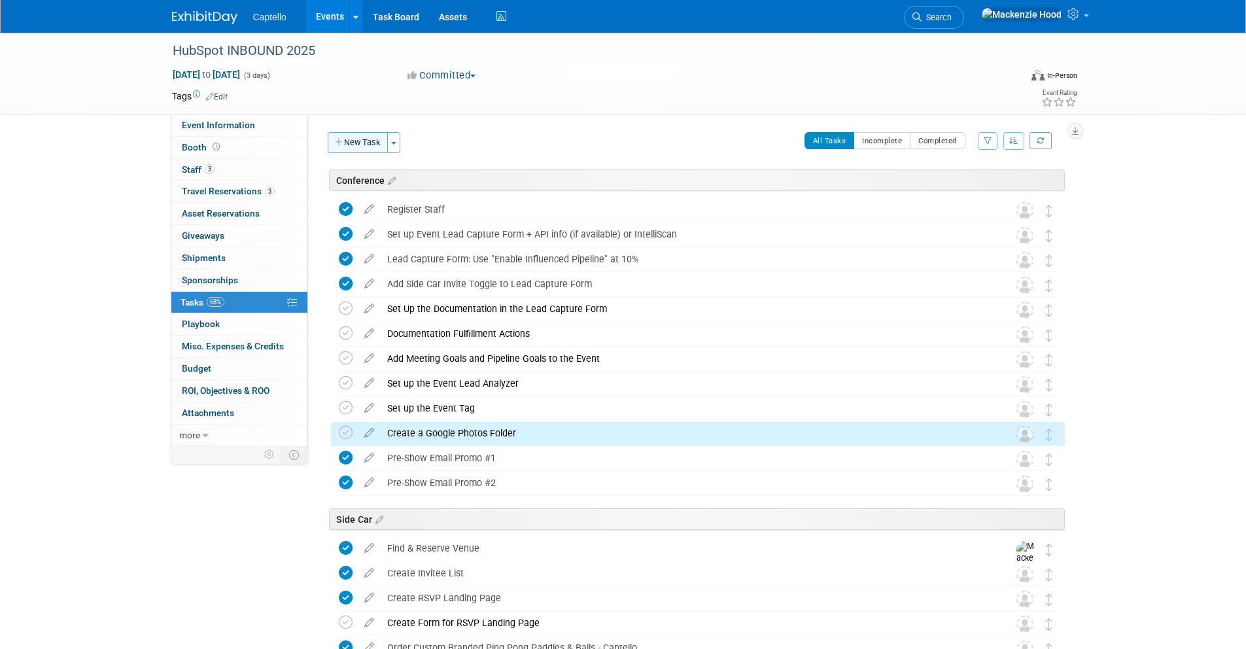
click at [368, 141] on button "New Task" at bounding box center [358, 142] width 60 height 21
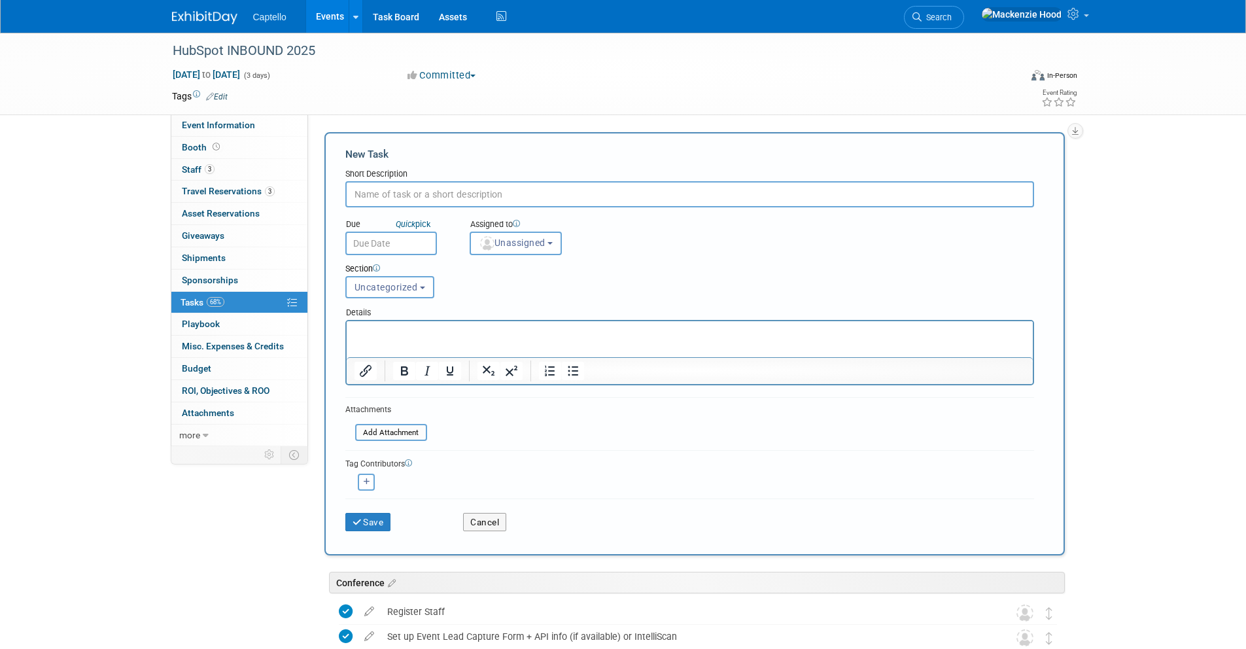
paste input "Schedule Pre-Event Team Meeting 1 (4 weeks out)"
type input "Schedule Pre-Event Team Meeting 1 (4 weeks out)"
click at [571, 338] on p "Rich Text Area. Press ALT-0 for help." at bounding box center [689, 332] width 671 height 13
paste body "Rich Text Area. Press ALT-0 for help."
click at [550, 195] on input "text" at bounding box center [689, 194] width 689 height 26
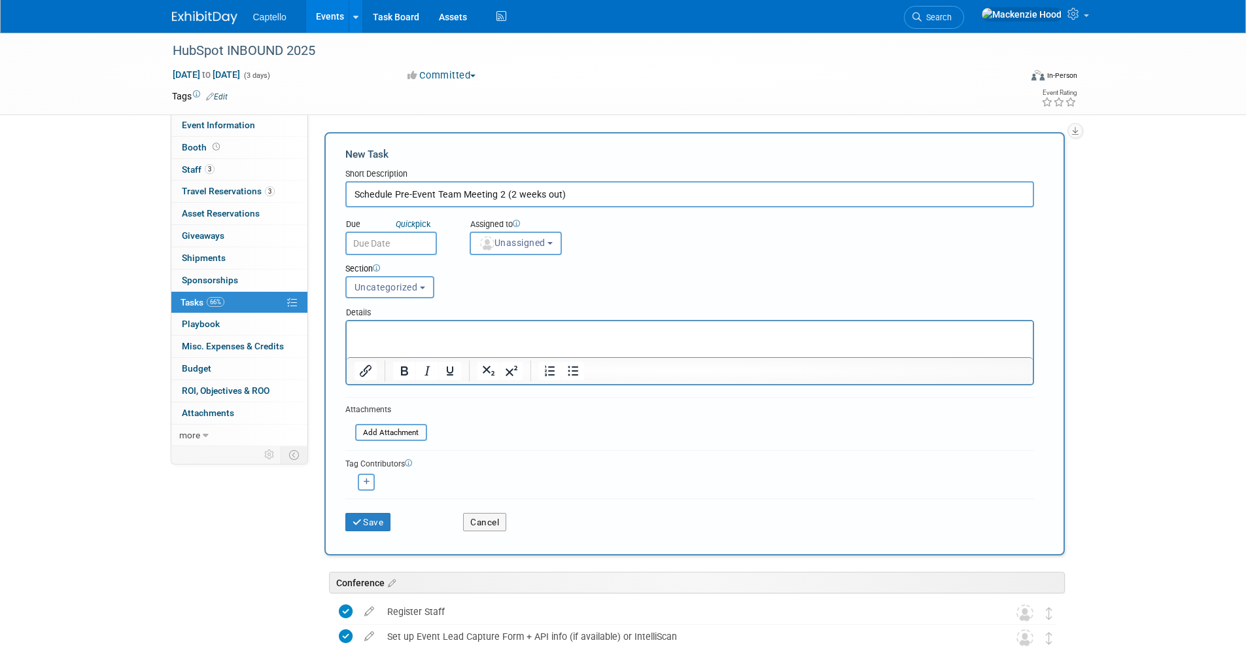
type input "Schedule Pre-Event Team Meeting 2 (2 weeks out)"
click at [676, 256] on div "Section Uncategorized Conference Side Car Uncategorized Uncategorized Conferenc…" at bounding box center [659, 278] width 649 height 46
click at [473, 325] on html at bounding box center [689, 330] width 686 height 18
paste body "Rich Text Area. Press ALT-0 for help."
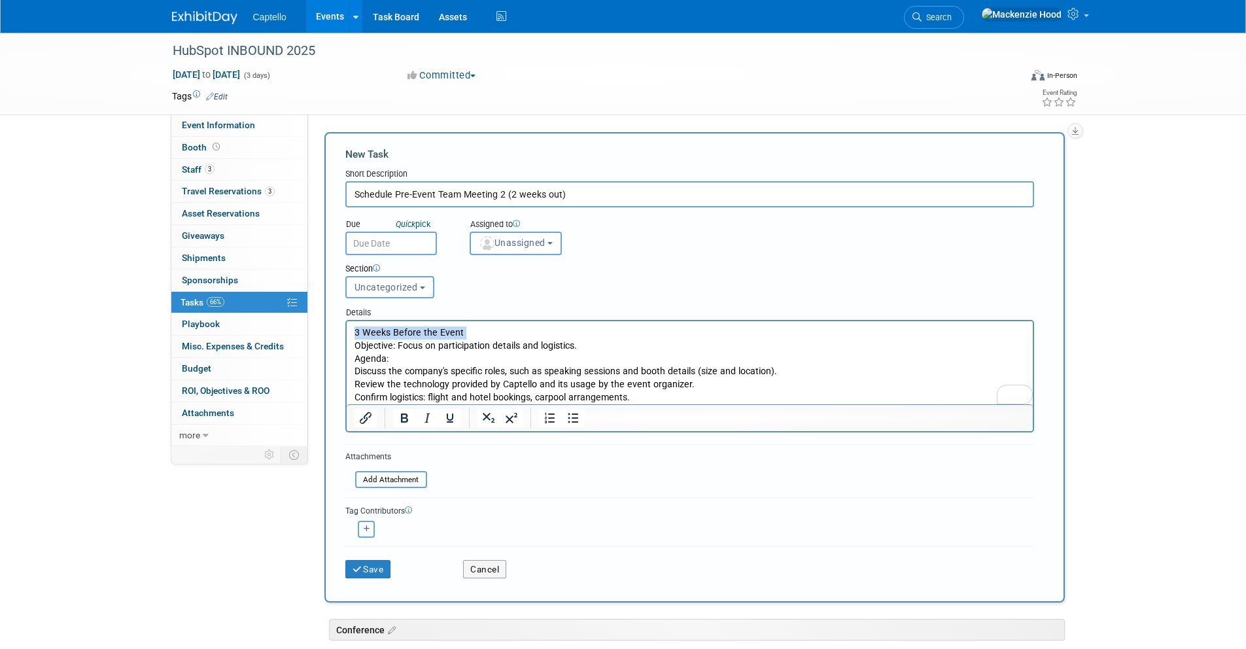
drag, startPoint x: 353, startPoint y: 345, endPoint x: 351, endPoint y: 325, distance: 19.8
click at [351, 325] on html "3 Weeks Before the Event Objective: Focus on participation details and logistic…" at bounding box center [689, 362] width 686 height 83
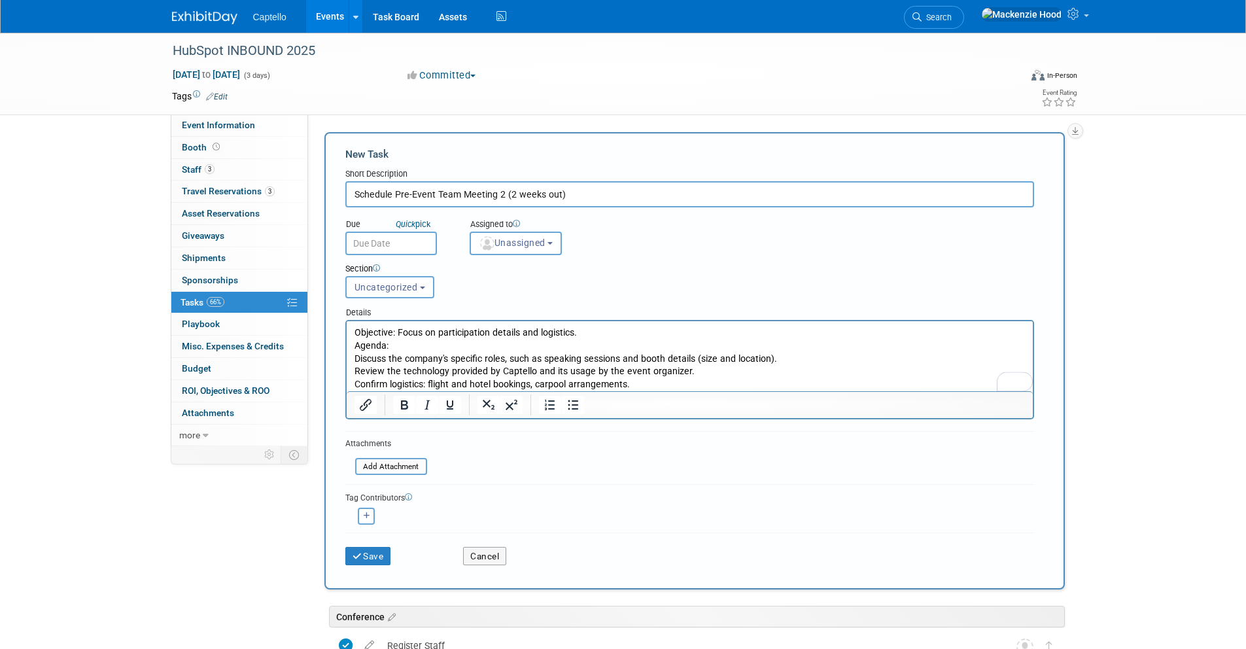
click at [592, 331] on p "Objective: Focus on participation details and logistics. Agenda: Discuss the co…" at bounding box center [689, 358] width 671 height 65
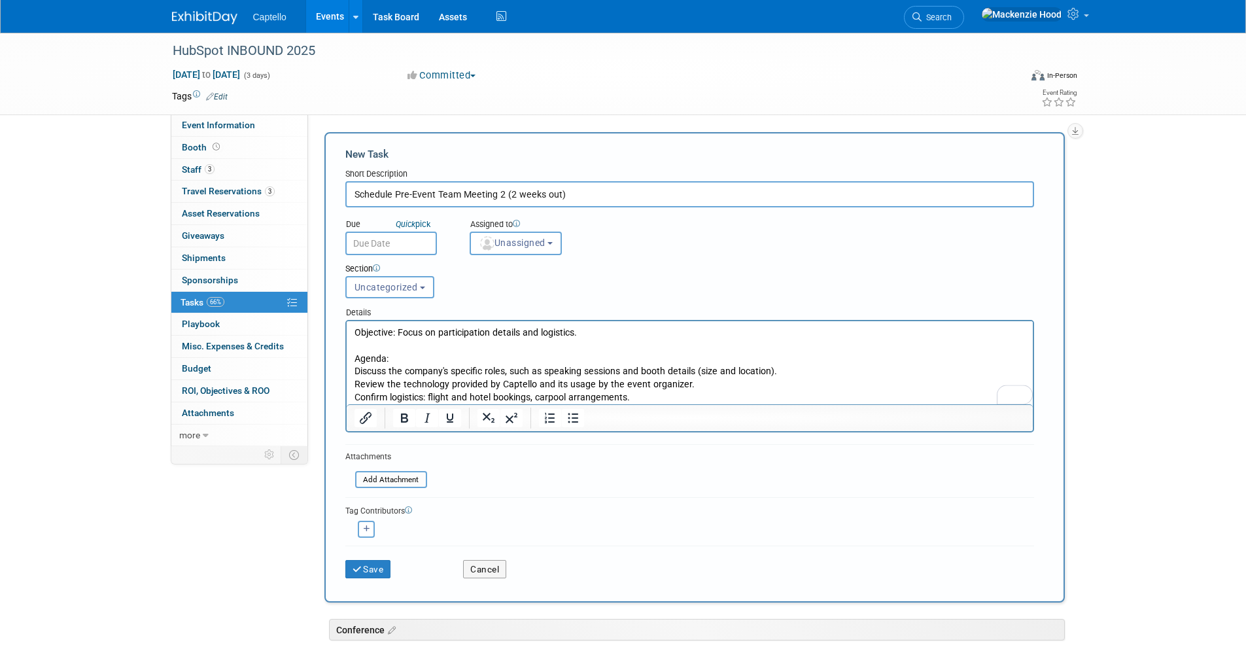
click at [598, 334] on p "Objective: Focus on participation details and logistics." at bounding box center [689, 332] width 671 height 13
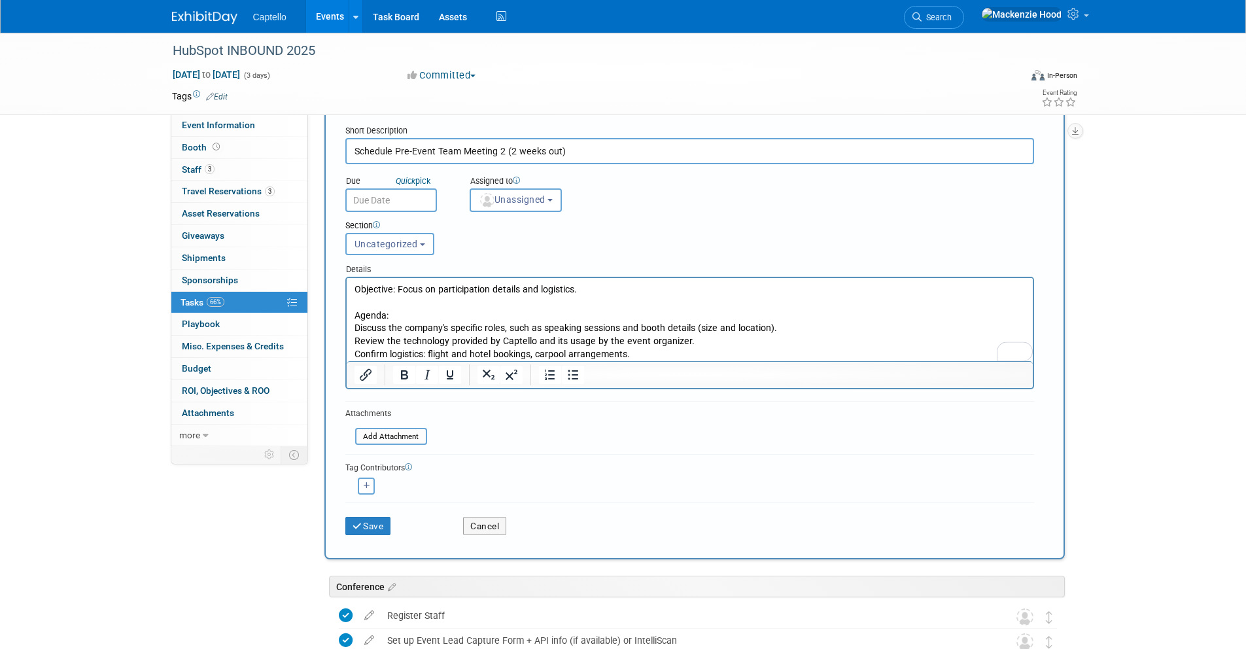
scroll to position [45, 0]
drag, startPoint x: 394, startPoint y: 287, endPoint x: 657, endPoint y: 597, distance: 406.5
click at [346, 281] on html "Objective: Focus on participation details and logistics. Agenda: Discuss the co…" at bounding box center [689, 317] width 686 height 83
drag, startPoint x: 402, startPoint y: 375, endPoint x: 398, endPoint y: 367, distance: 8.5
click at [402, 375] on icon "Bold" at bounding box center [404, 372] width 7 height 9
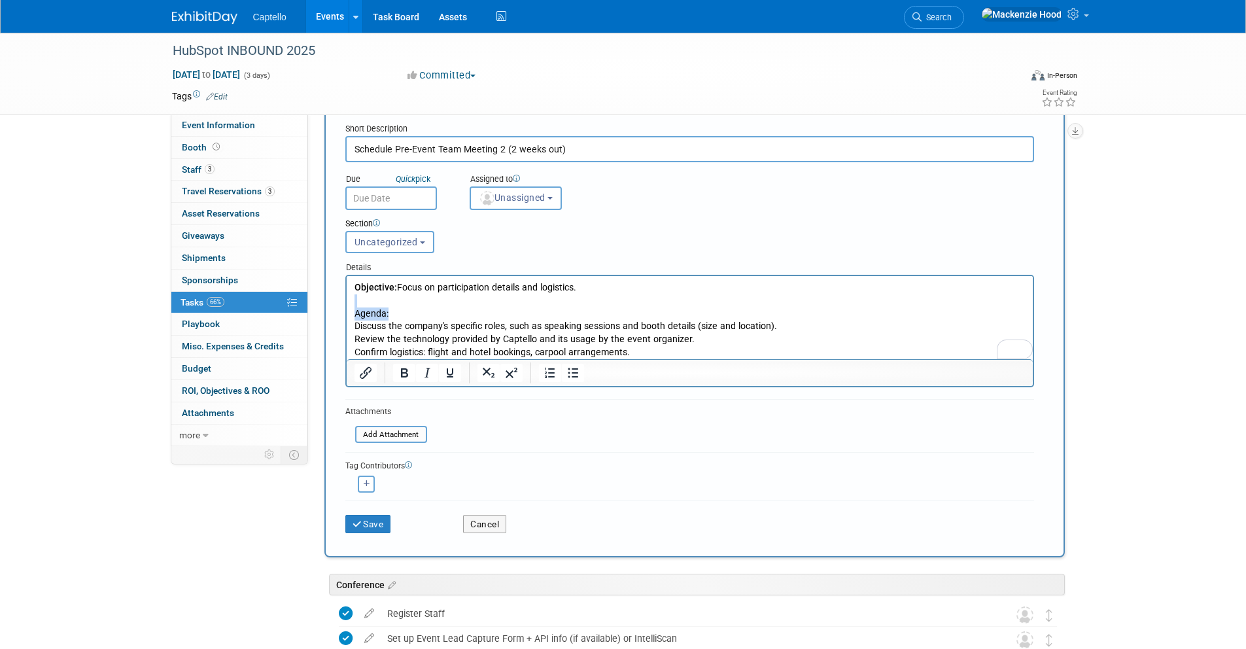
drag, startPoint x: 388, startPoint y: 310, endPoint x: 339, endPoint y: 307, distance: 49.2
click at [346, 307] on html "Objective: Focus on participation details and logistics. Agenda: Discuss the co…" at bounding box center [689, 317] width 686 height 83
click at [392, 309] on p "Agenda: Discuss the company's specific roles, such as speaking sessions and boo…" at bounding box center [689, 326] width 671 height 65
drag, startPoint x: 388, startPoint y: 311, endPoint x: 334, endPoint y: 311, distance: 54.3
click at [346, 311] on html "Objective: Focus on participation details and logistics. Agenda: Discuss the co…" at bounding box center [689, 317] width 686 height 83
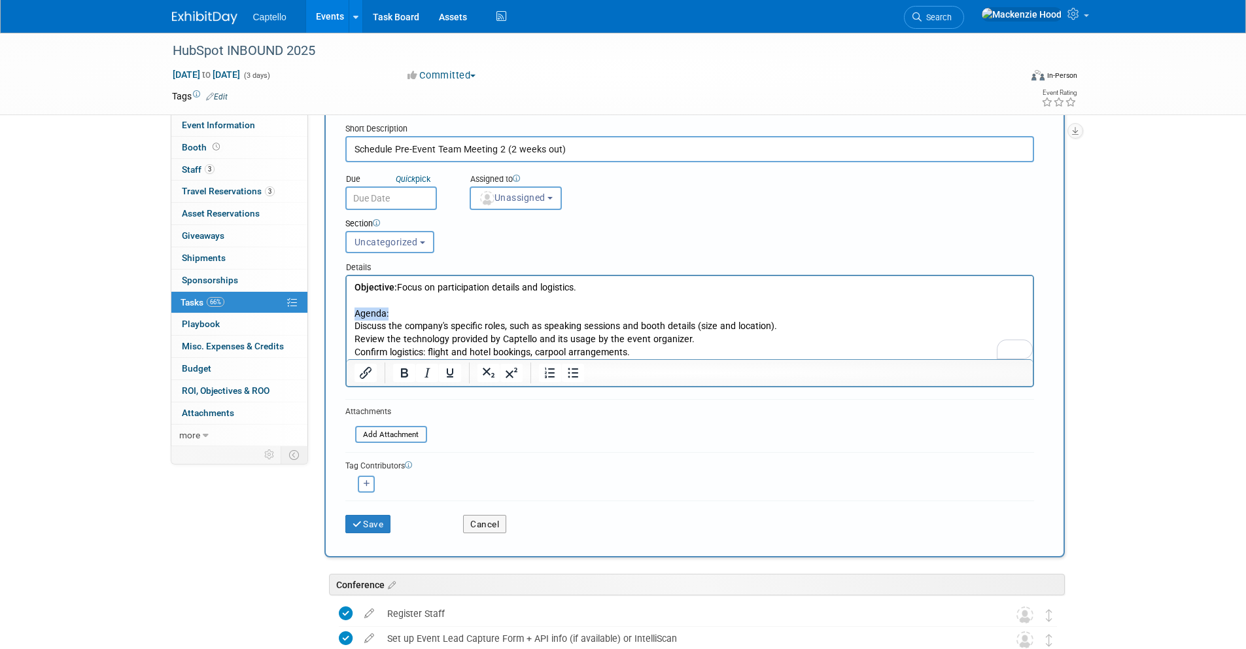
click at [402, 369] on icon "Bold" at bounding box center [404, 372] width 7 height 9
click at [399, 311] on p "Agenda: Discuss the company's specific roles, such as speaking sessions and boo…" at bounding box center [689, 326] width 671 height 65
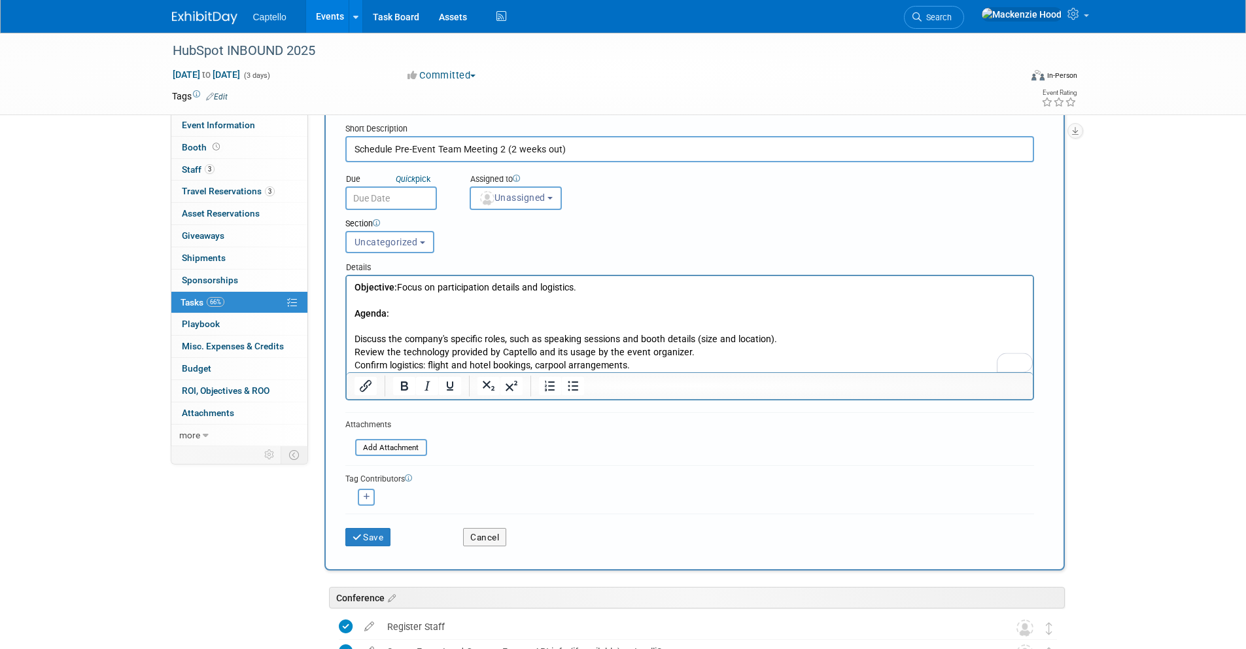
click at [354, 337] on p "Discuss the company's specific roles, such as speaking sessions and booth detai…" at bounding box center [689, 346] width 671 height 52
click at [570, 385] on icon "Bullet list" at bounding box center [573, 386] width 16 height 16
click at [567, 388] on icon "Bullet list" at bounding box center [573, 386] width 16 height 16
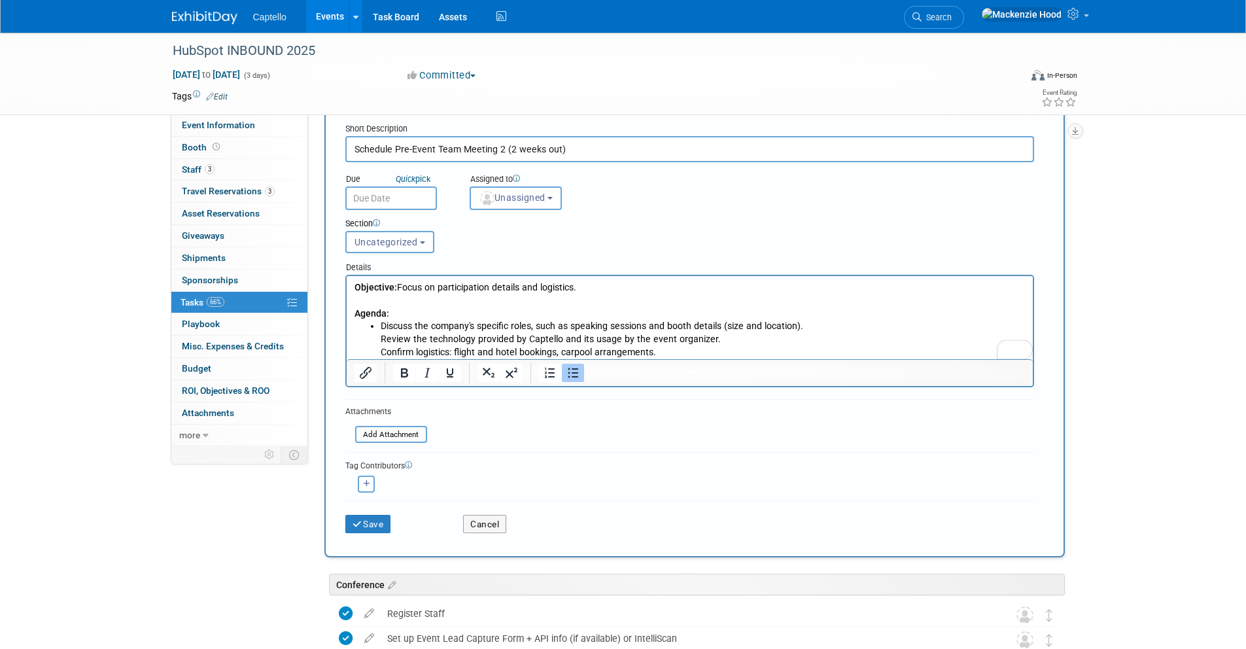
click at [381, 337] on li "Discuss the company's specific roles, such as speaking sessions and booth detai…" at bounding box center [702, 339] width 645 height 39
click at [381, 347] on li "Review the technology provided by Captello and its usage by the event organizer…" at bounding box center [702, 343] width 645 height 26
click at [691, 345] on li "Confirm logistics: flight and hotel bookings, carpool arrangements." at bounding box center [702, 349] width 645 height 13
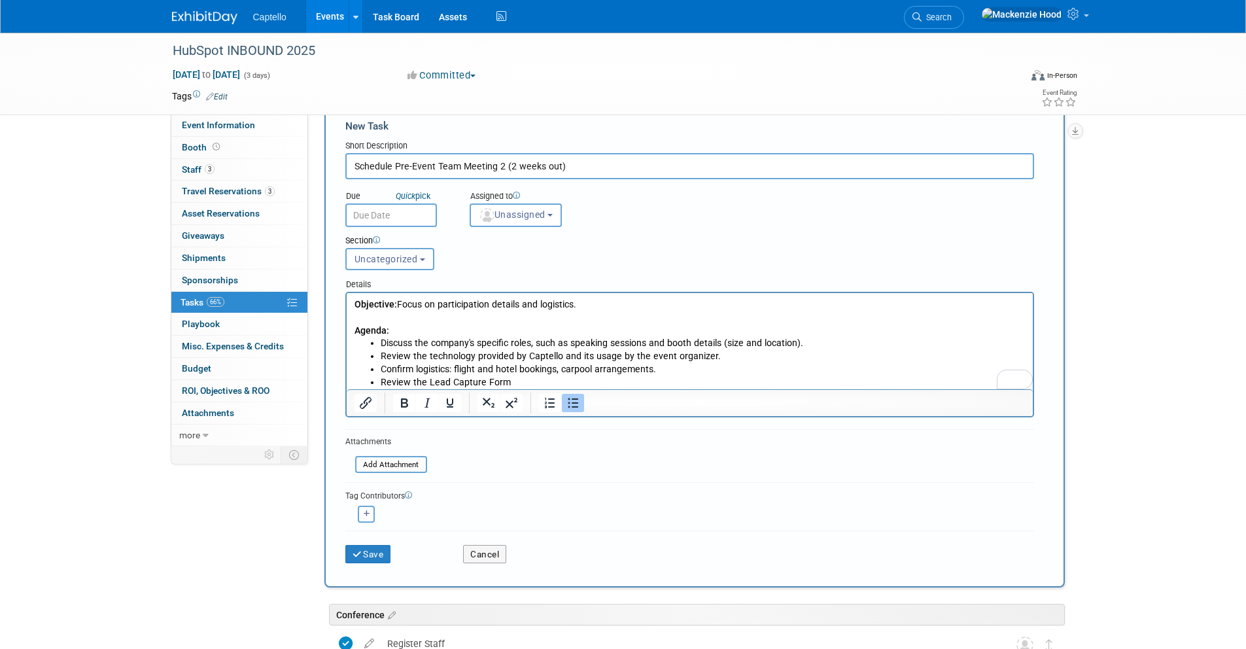
scroll to position [27, 0]
click at [369, 549] on button "Save" at bounding box center [368, 554] width 46 height 18
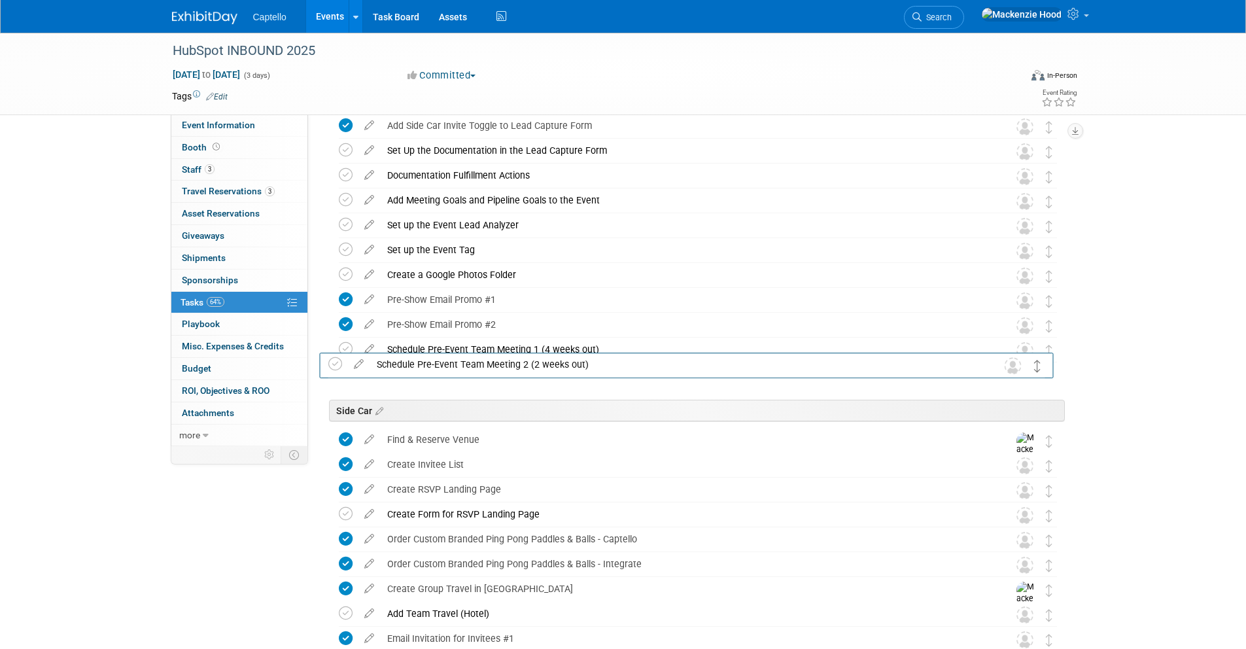
scroll to position [73, 0]
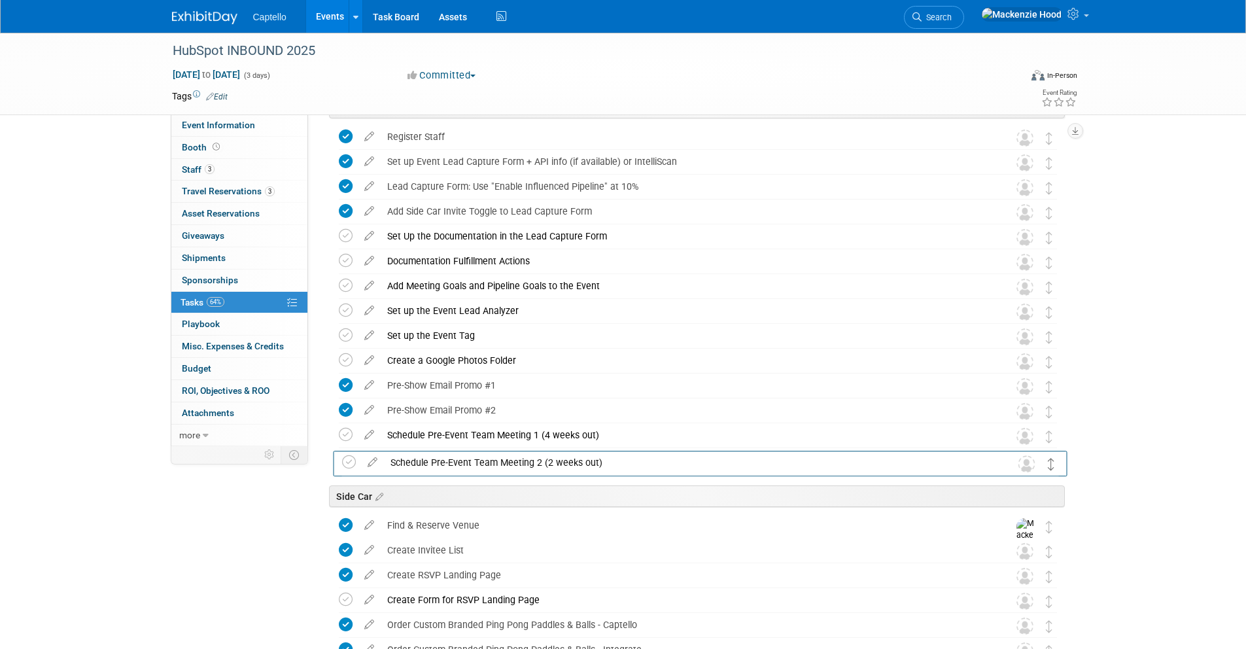
drag, startPoint x: 1046, startPoint y: 479, endPoint x: 1049, endPoint y: 460, distance: 19.2
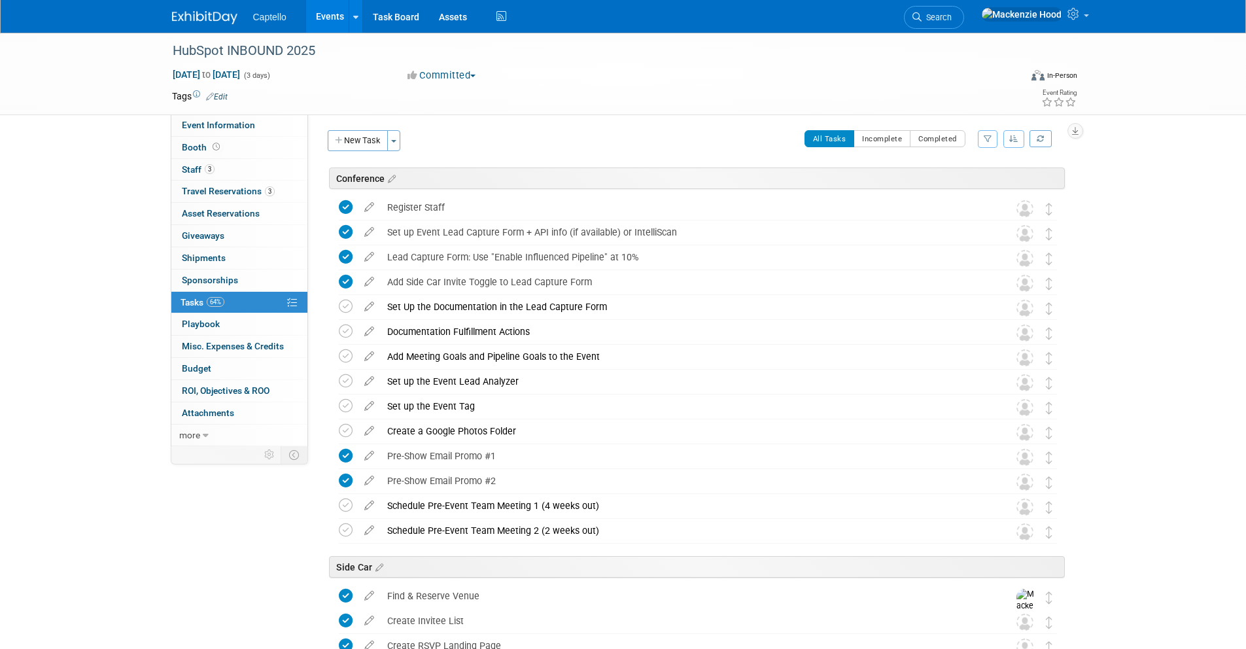
scroll to position [0, 0]
click at [337, 141] on icon "button" at bounding box center [339, 143] width 9 height 9
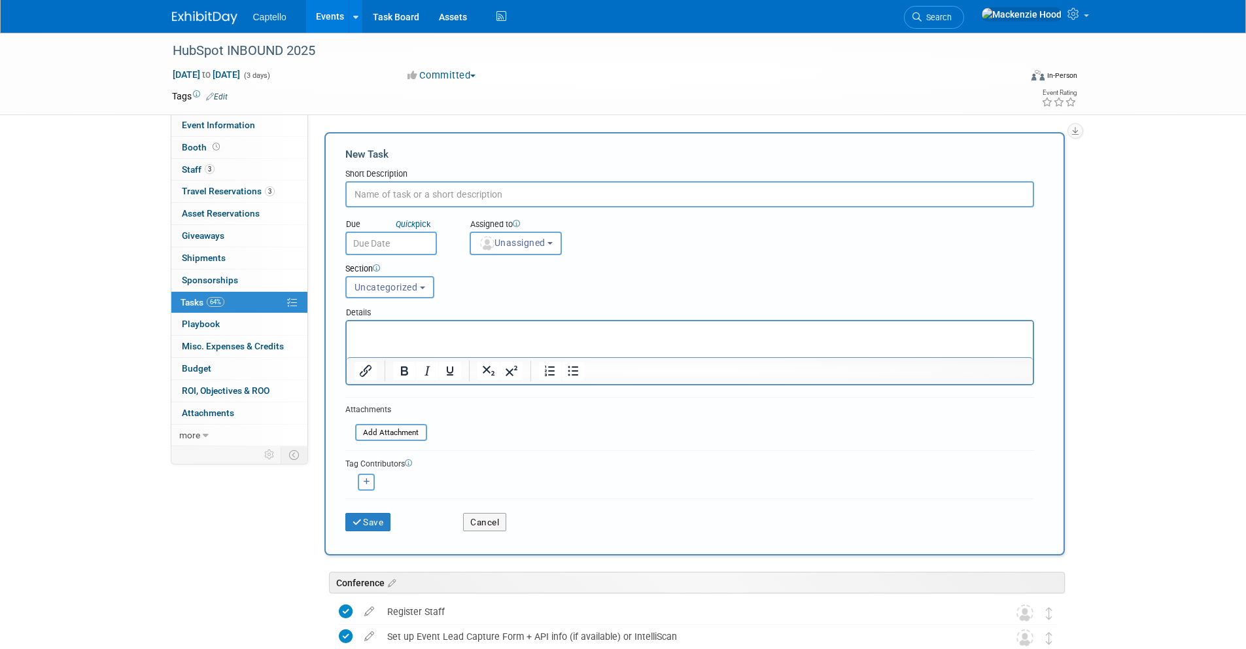
paste input "Schedule Post-Event Team Meeting (w/in 2 business days)"
type input "Schedule Post-Event Team Meeting (w/in 2 business days)"
click at [396, 328] on p "Rich Text Area. Press ALT-0 for help." at bounding box center [689, 332] width 671 height 13
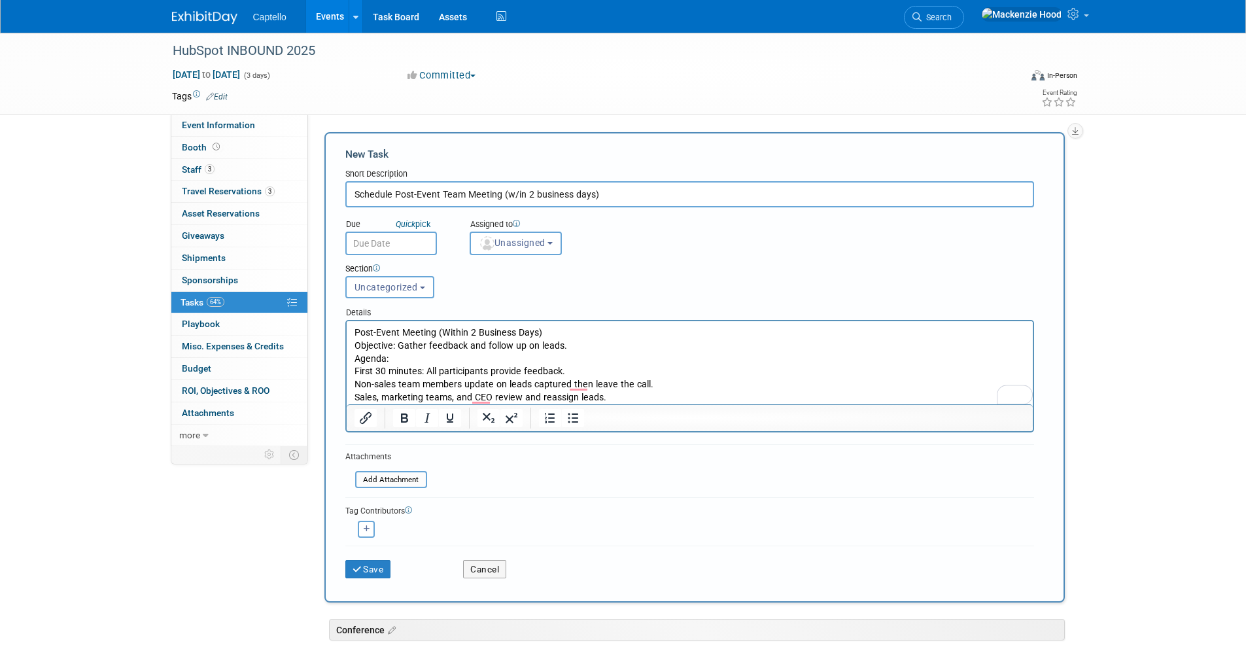
click at [356, 345] on p "Post-Event Meeting (Within 2 Business Days) Objective: Gather feedback and foll…" at bounding box center [689, 365] width 671 height 78
drag, startPoint x: 355, startPoint y: 343, endPoint x: 348, endPoint y: 325, distance: 19.7
click at [348, 325] on html "Post-Event Meeting (Within 2 Business Days) Objective: Gather feedback and foll…" at bounding box center [689, 362] width 686 height 83
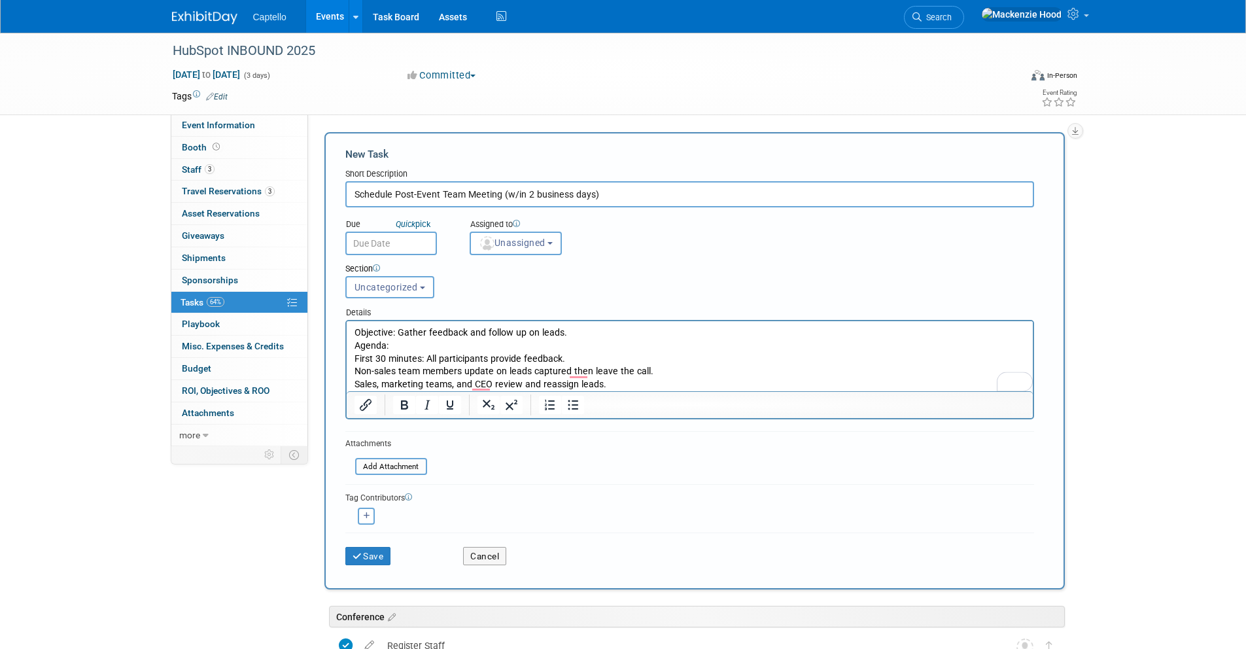
click at [575, 333] on p "Objective: Gather feedback and follow up on leads. Agenda: First 30 minutes: Al…" at bounding box center [689, 358] width 671 height 65
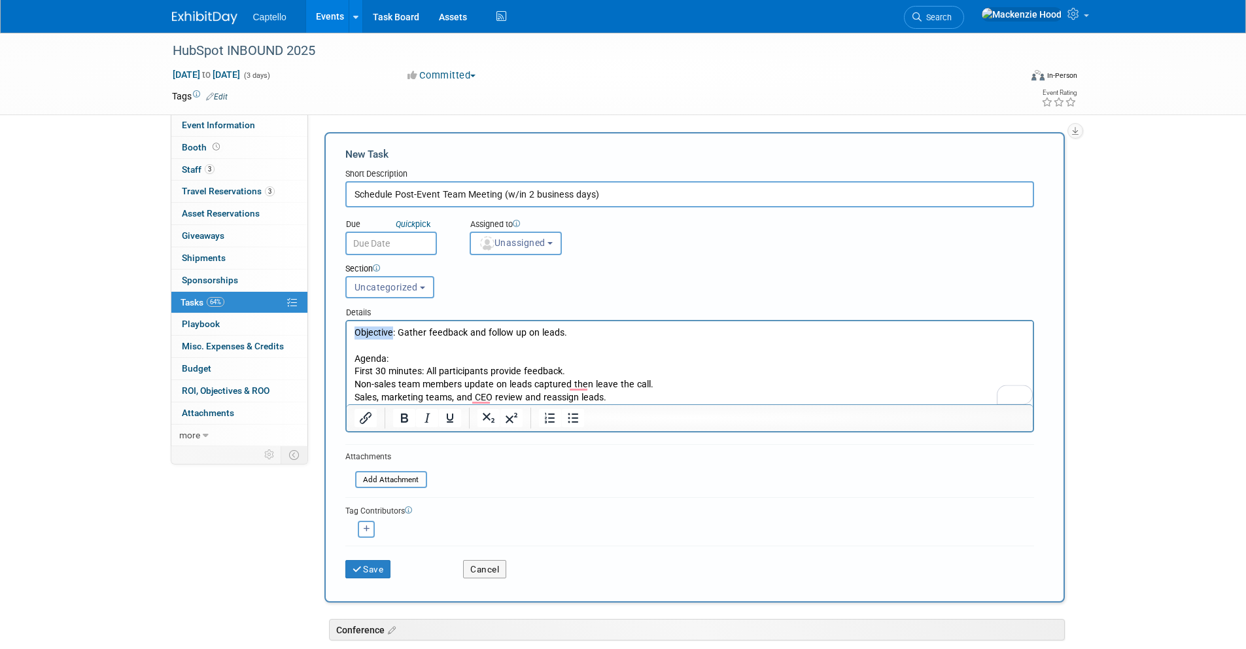
drag, startPoint x: 355, startPoint y: 331, endPoint x: 392, endPoint y: 330, distance: 37.3
click at [392, 330] on p "Objective: Gather feedback and follow up on leads." at bounding box center [689, 332] width 671 height 13
click at [358, 333] on p "Objective: Gather feedback and follow up on leads." at bounding box center [689, 332] width 671 height 13
drag, startPoint x: 354, startPoint y: 331, endPoint x: 394, endPoint y: 330, distance: 39.9
click at [394, 330] on p "Objective: Gather feedback and follow up on leads." at bounding box center [689, 332] width 671 height 13
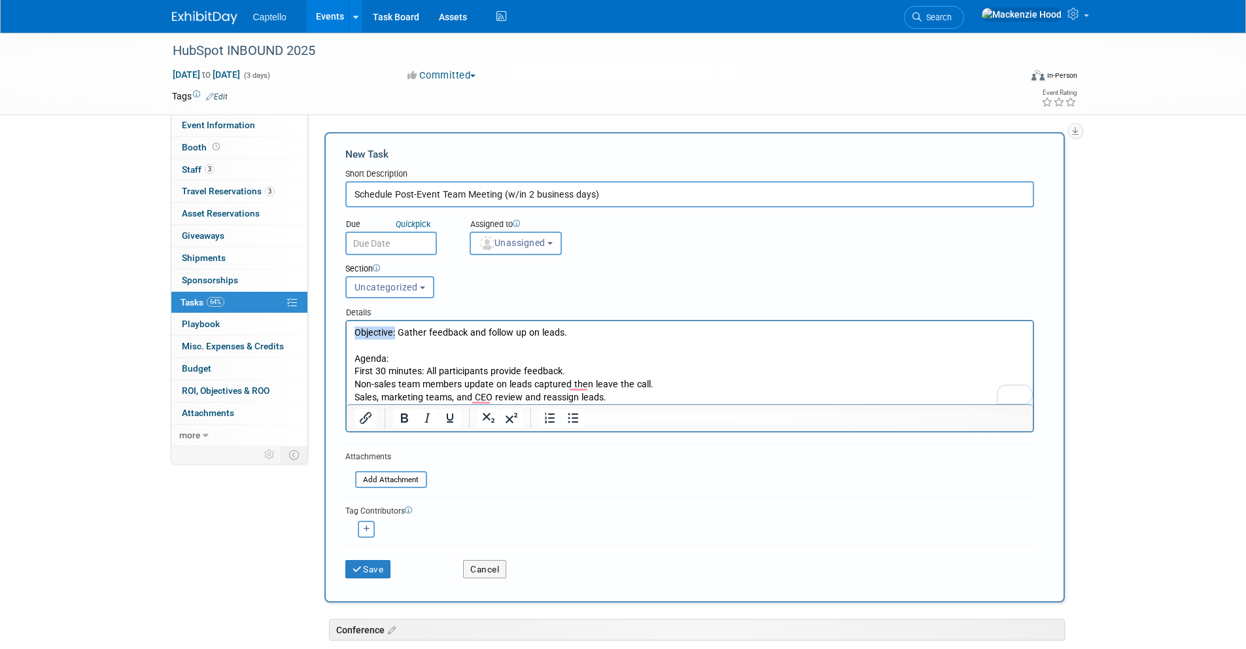
drag, startPoint x: 408, startPoint y: 416, endPoint x: 396, endPoint y: 406, distance: 15.3
click at [407, 416] on icon "Bold" at bounding box center [404, 418] width 16 height 16
drag, startPoint x: 357, startPoint y: 357, endPoint x: 387, endPoint y: 371, distance: 33.1
click at [388, 357] on p "Agenda: First 30 minutes: All participants provide feedback. Non-sales team mem…" at bounding box center [689, 371] width 671 height 65
click at [402, 415] on icon "Bold" at bounding box center [404, 417] width 7 height 9
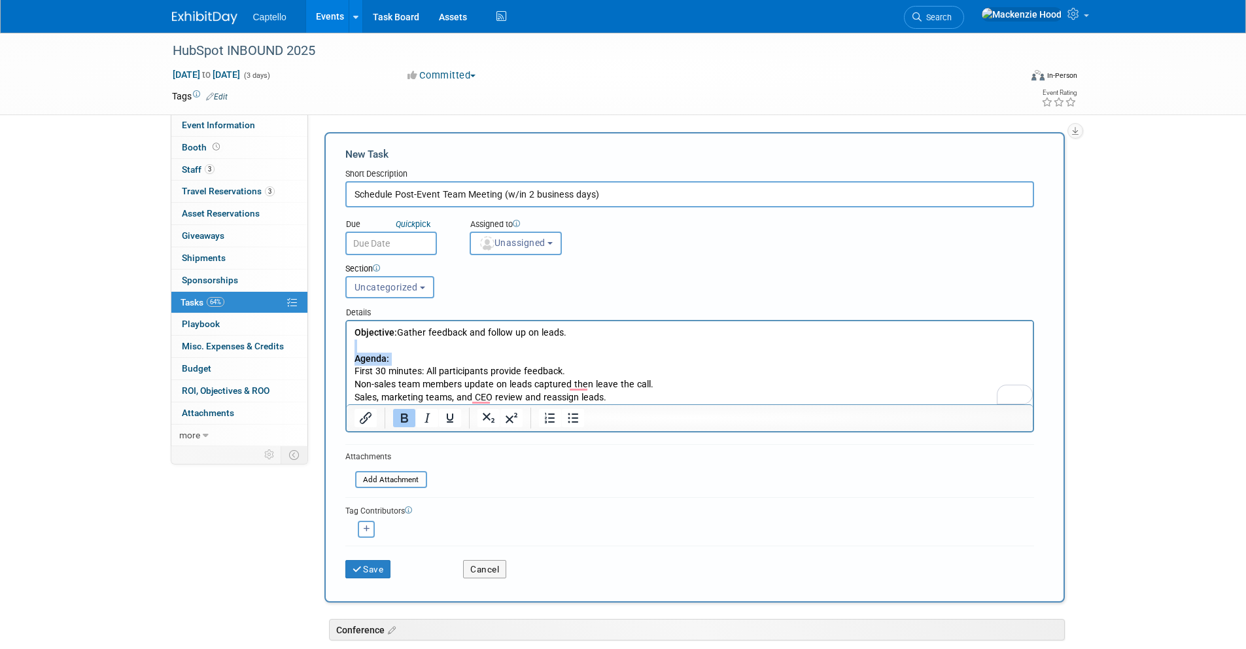
click at [384, 356] on b "Agenda:" at bounding box center [371, 358] width 35 height 10
click at [388, 357] on p "Agenda: First 30 minutes: All participants provide feedback. Non-sales team mem…" at bounding box center [689, 371] width 671 height 65
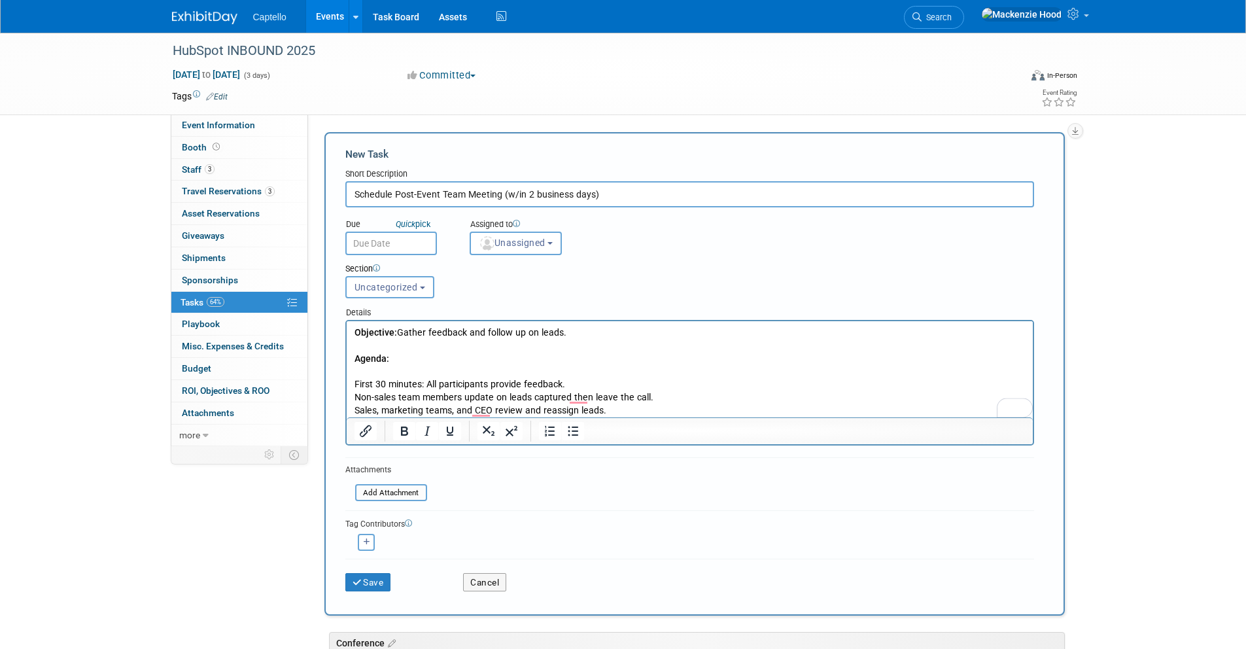
click at [355, 380] on p "First 30 minutes: All participants provide feedback. Non-sales team members upd…" at bounding box center [689, 391] width 671 height 52
click at [570, 434] on icon "Bullet list" at bounding box center [573, 431] width 16 height 16
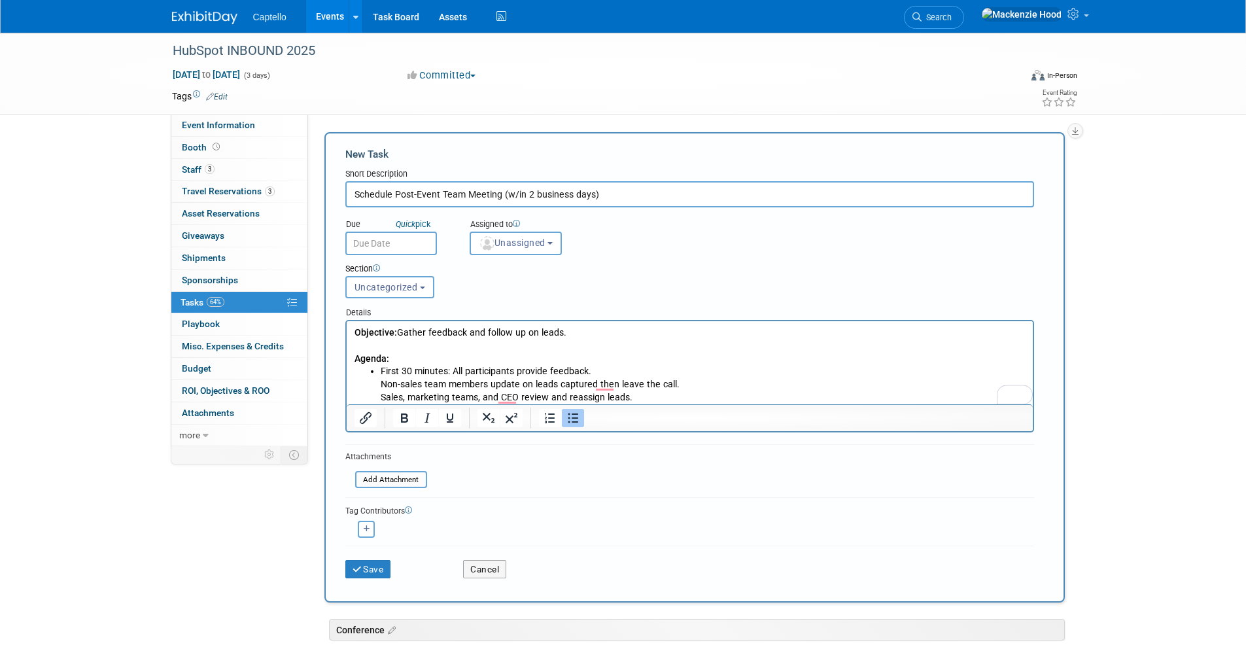
click at [381, 382] on li "First 30 minutes: All participants provide feedback. Non-sales team members upd…" at bounding box center [702, 384] width 645 height 39
click at [381, 392] on li "Non-sales team members update on leads captured then leave the call. Sales, mar…" at bounding box center [702, 391] width 645 height 26
click at [680, 402] on li "Sales, marketing teams, and CEO review and reassign leads." at bounding box center [702, 397] width 645 height 13
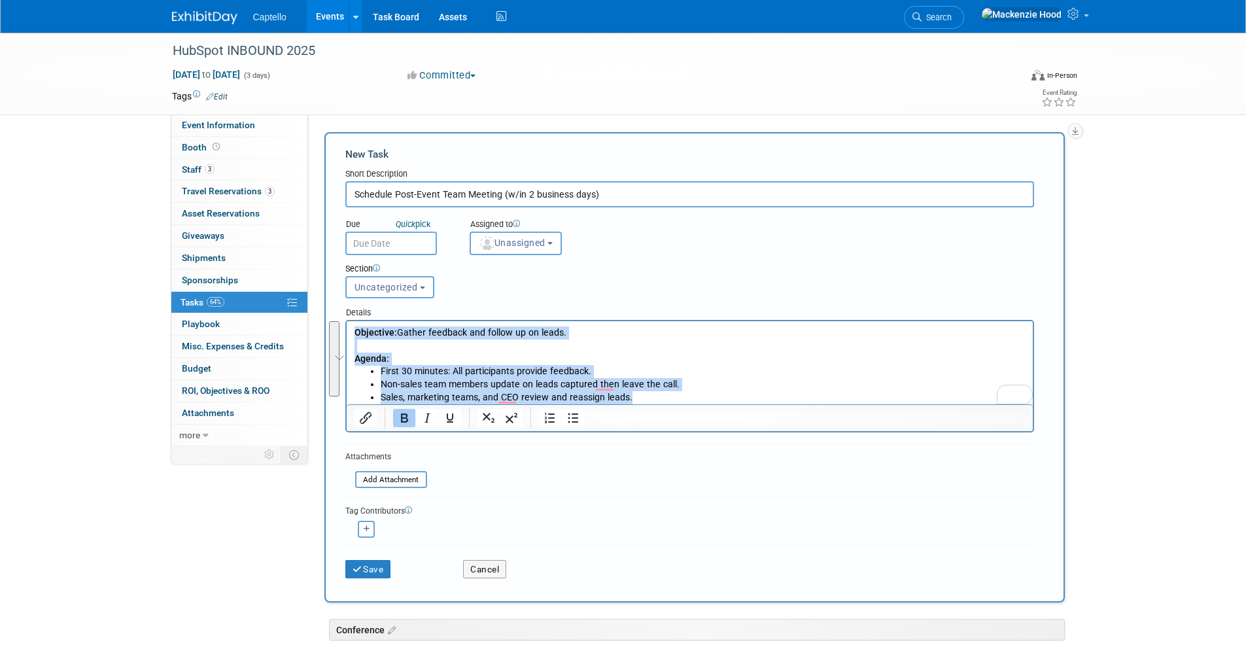
drag, startPoint x: 627, startPoint y: 399, endPoint x: 399, endPoint y: 282, distance: 255.9
click at [399, 321] on html "Objective: Gather feedback and follow up on leads. Agenda: First 30 minutes: Al…" at bounding box center [689, 362] width 686 height 83
click at [603, 347] on p "Agenda:" at bounding box center [689, 352] width 671 height 26
drag, startPoint x: 637, startPoint y: 400, endPoint x: 344, endPoint y: 319, distance: 304.0
click at [346, 321] on html "Objective: Gather feedback and follow up on leads. Agenda: First 30 minutes: Al…" at bounding box center [689, 362] width 686 height 83
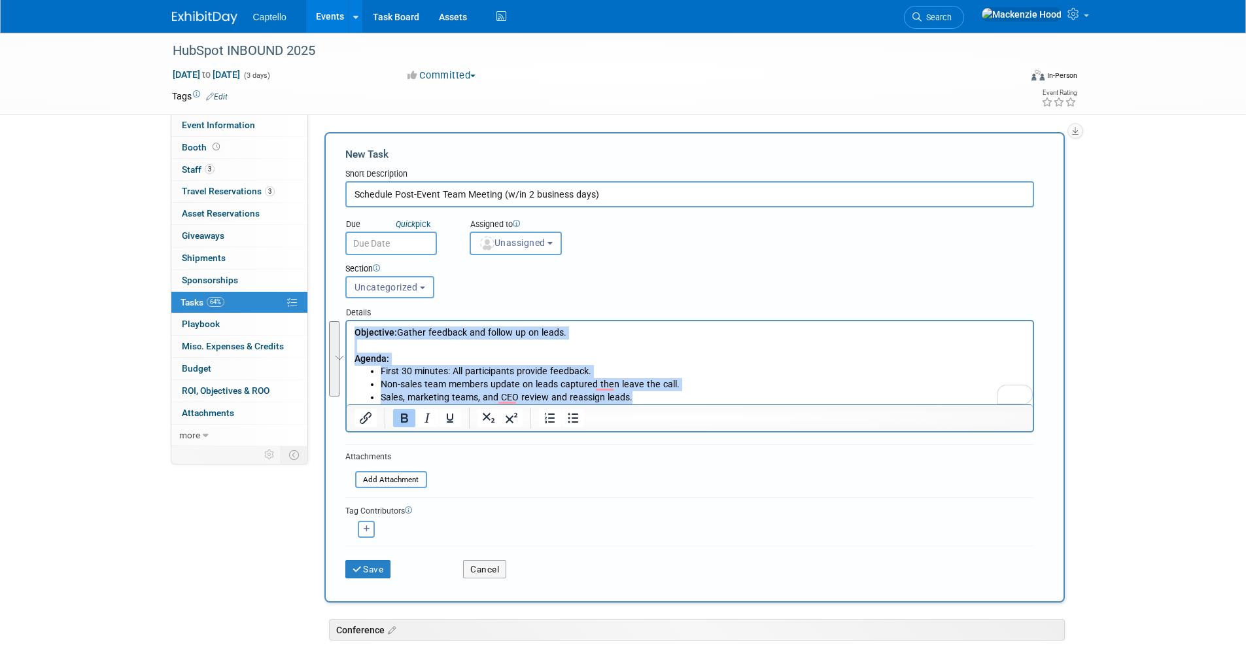
copy body "Objective: Gather feedback and follow up on leads. Agenda: First 30 minutes: Al…"
drag, startPoint x: 693, startPoint y: 399, endPoint x: 984, endPoint y: 738, distance: 447.0
click at [693, 399] on li "Sales, marketing teams, and CEO review and reassign leads." at bounding box center [702, 397] width 645 height 13
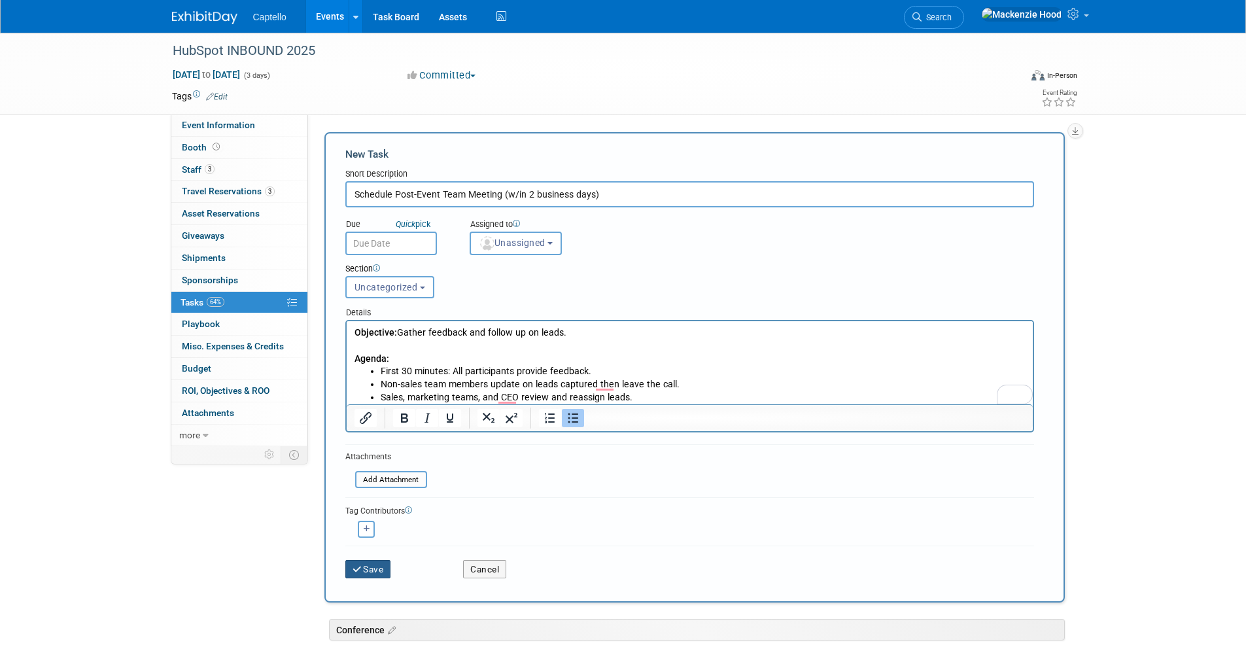
click at [354, 572] on icon "submit" at bounding box center [357, 569] width 11 height 9
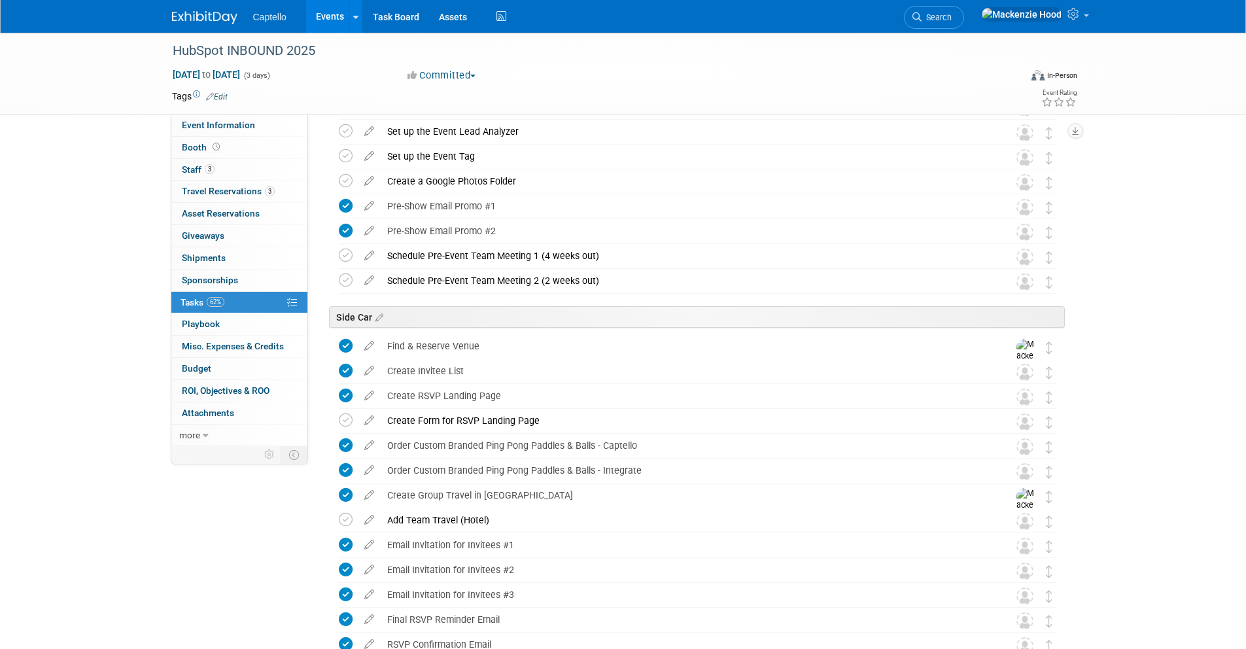
scroll to position [228, 0]
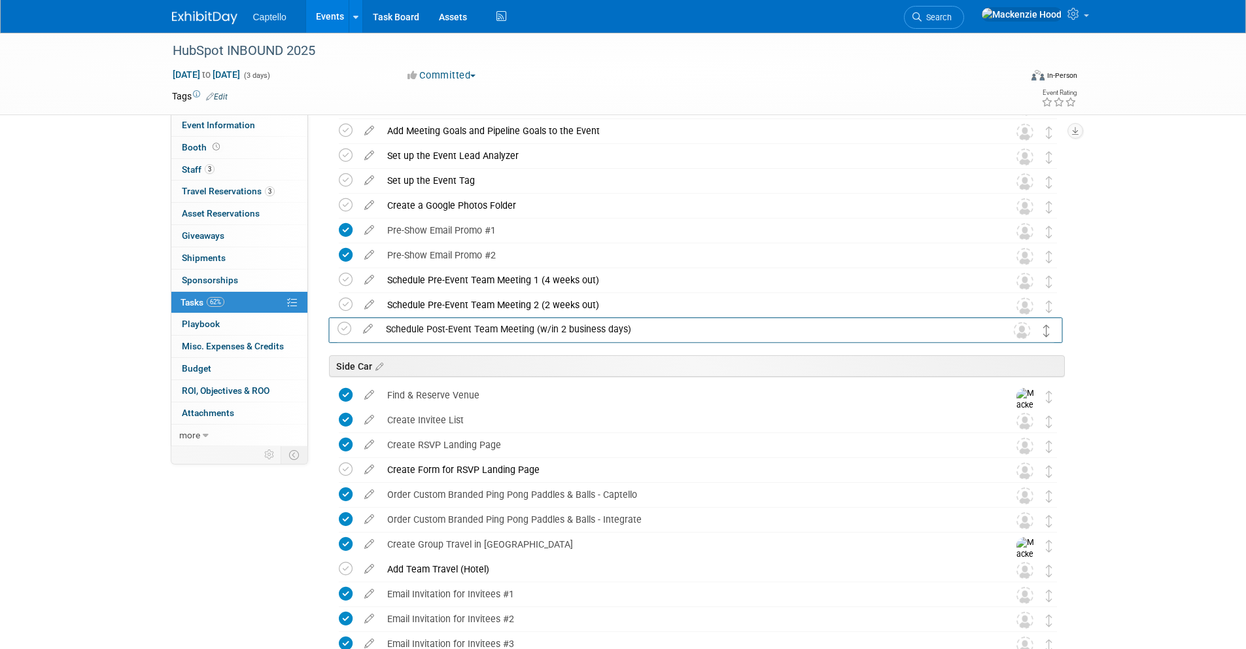
drag, startPoint x: 1046, startPoint y: 477, endPoint x: 1044, endPoint y: 324, distance: 153.0
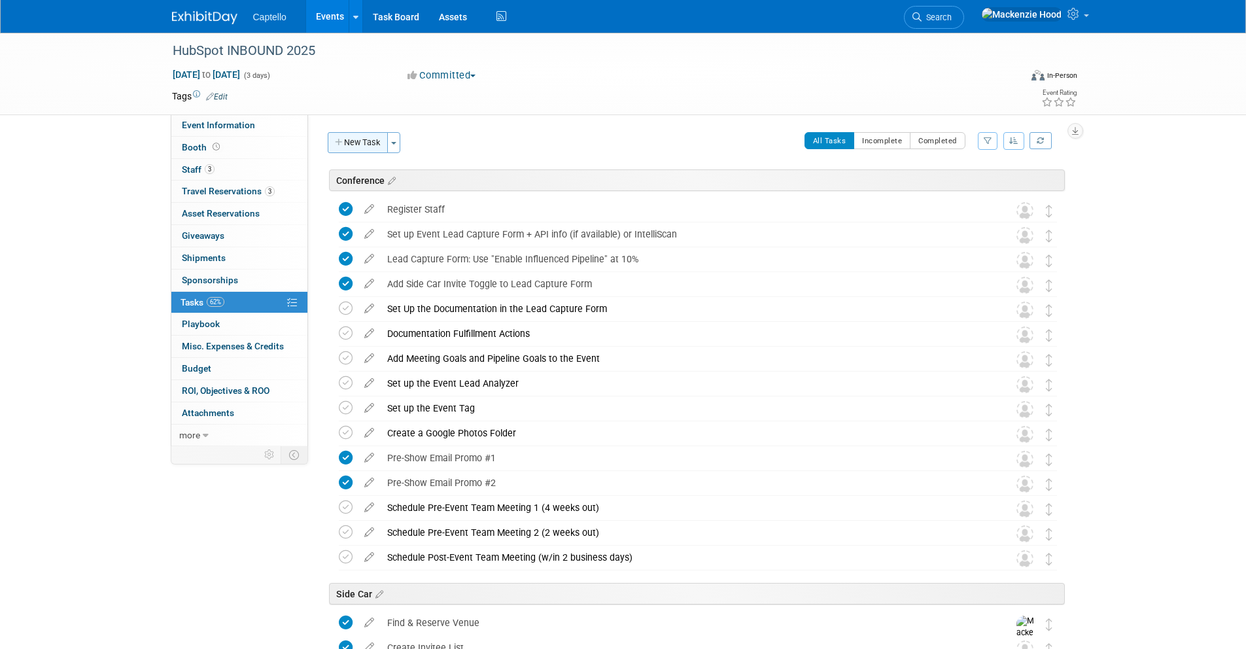
click at [380, 134] on button "New Task" at bounding box center [358, 142] width 60 height 21
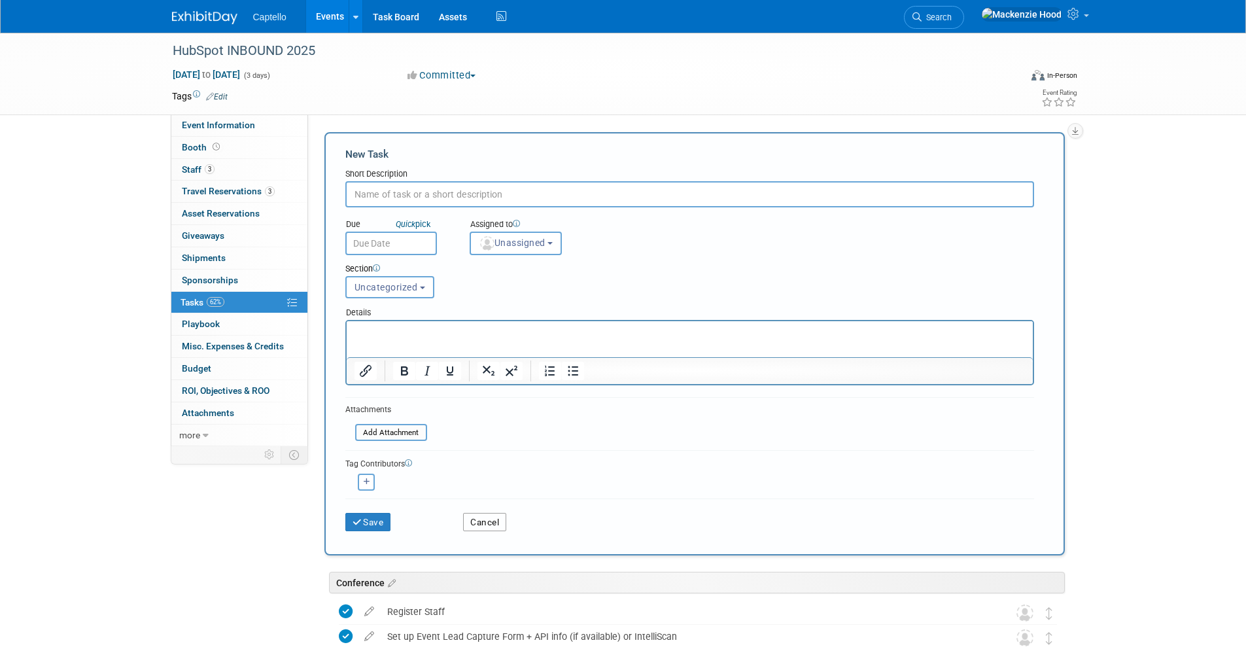
click at [478, 528] on button "Cancel" at bounding box center [484, 522] width 43 height 18
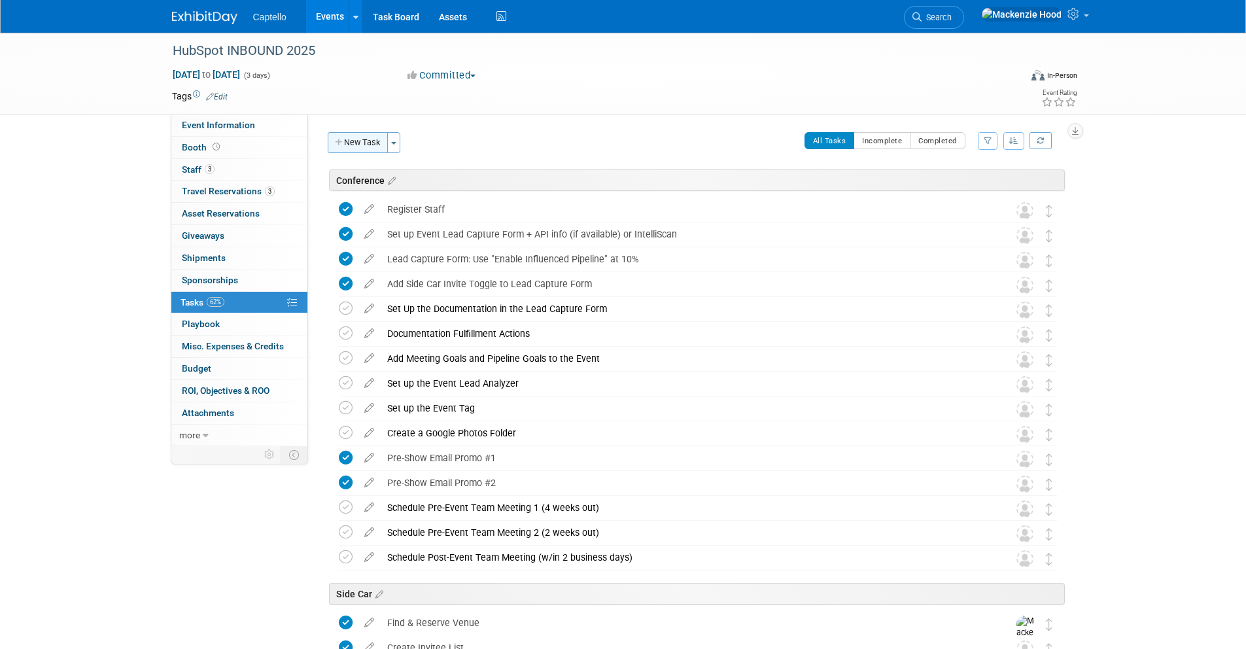
click at [345, 139] on button "New Task" at bounding box center [358, 142] width 60 height 21
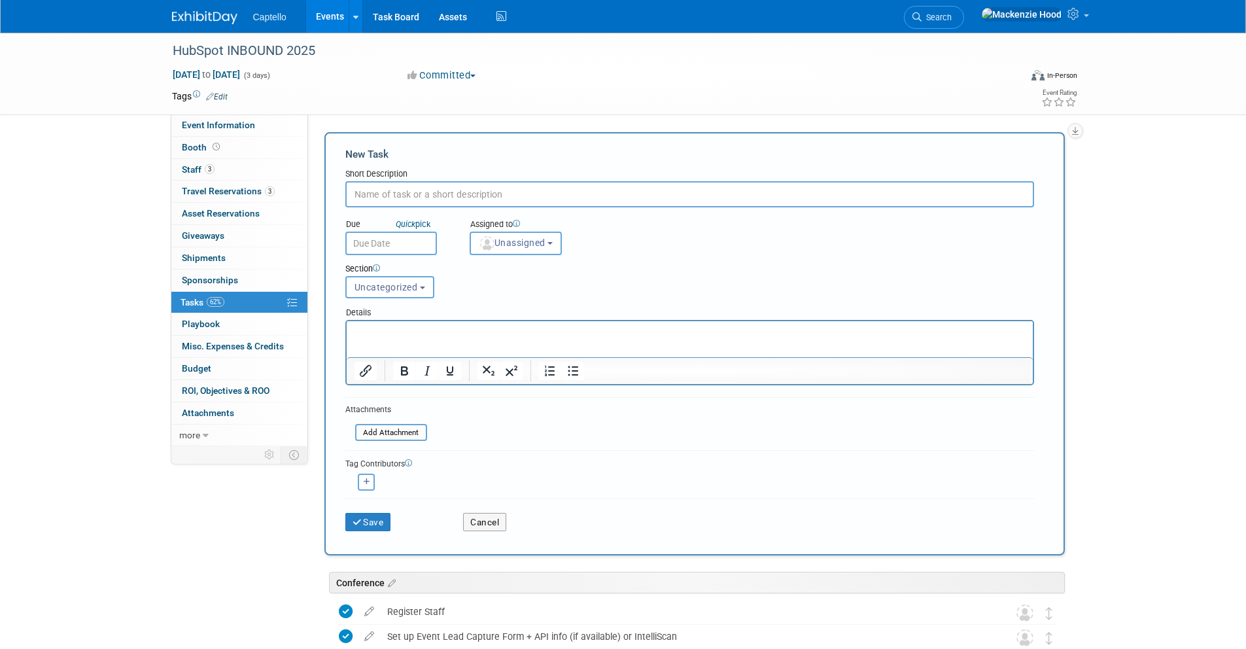
paste input "Pre-Show Social Media Post #1"
type input "Pre-Show Social Media Post #1"
click at [382, 284] on span "Uncategorized" at bounding box center [385, 287] width 63 height 10
click at [388, 331] on label "Conference" at bounding box center [388, 336] width 72 height 17
click at [348, 333] on input "Conference" at bounding box center [343, 337] width 9 height 9
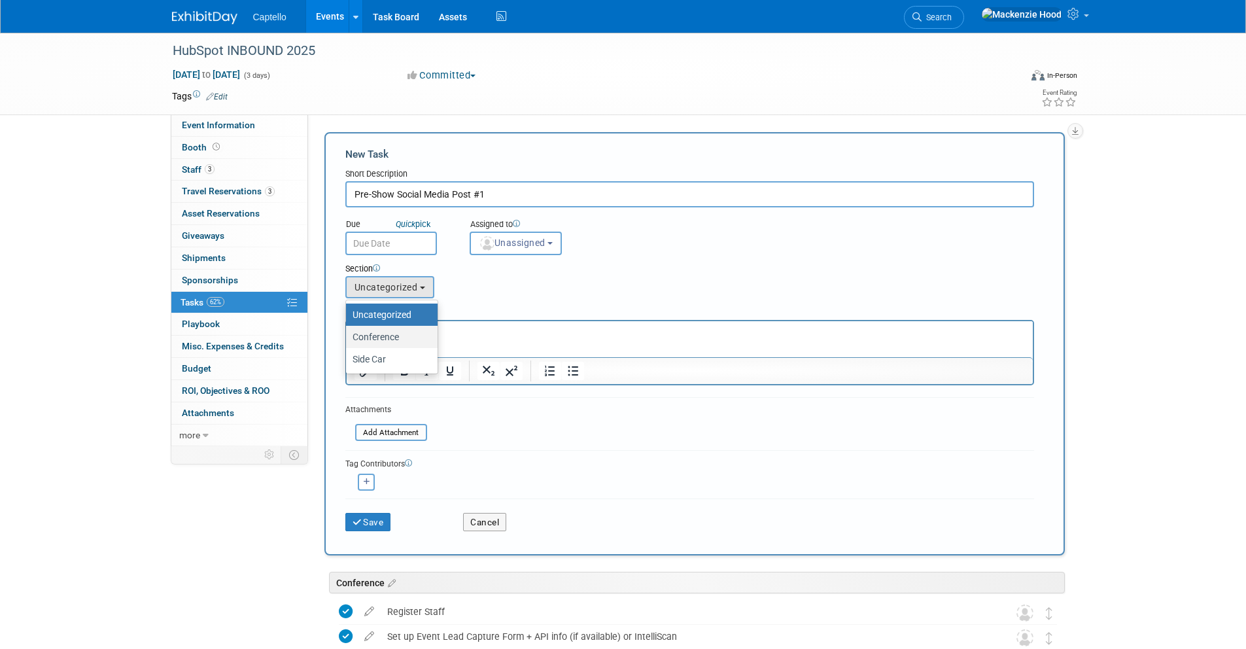
select select "11273699"
click at [368, 517] on button "Save" at bounding box center [368, 522] width 46 height 18
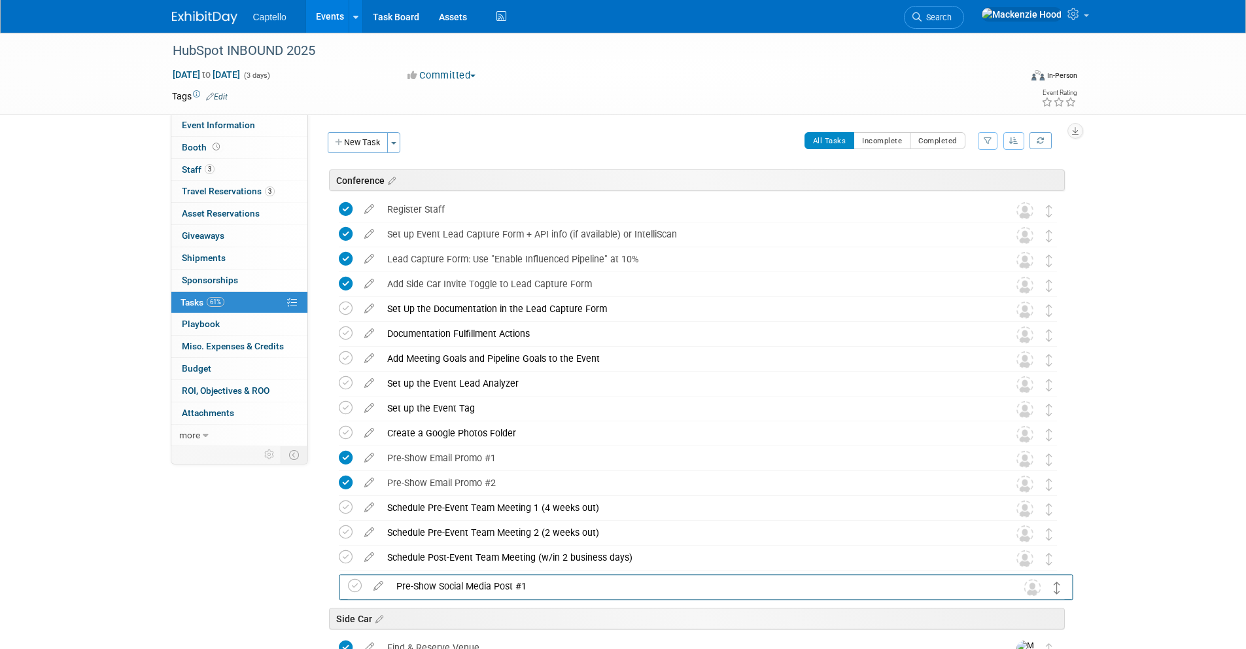
drag, startPoint x: 1046, startPoint y: 210, endPoint x: 1055, endPoint y: 587, distance: 376.8
click at [343, 144] on button "New Task" at bounding box center [358, 142] width 60 height 21
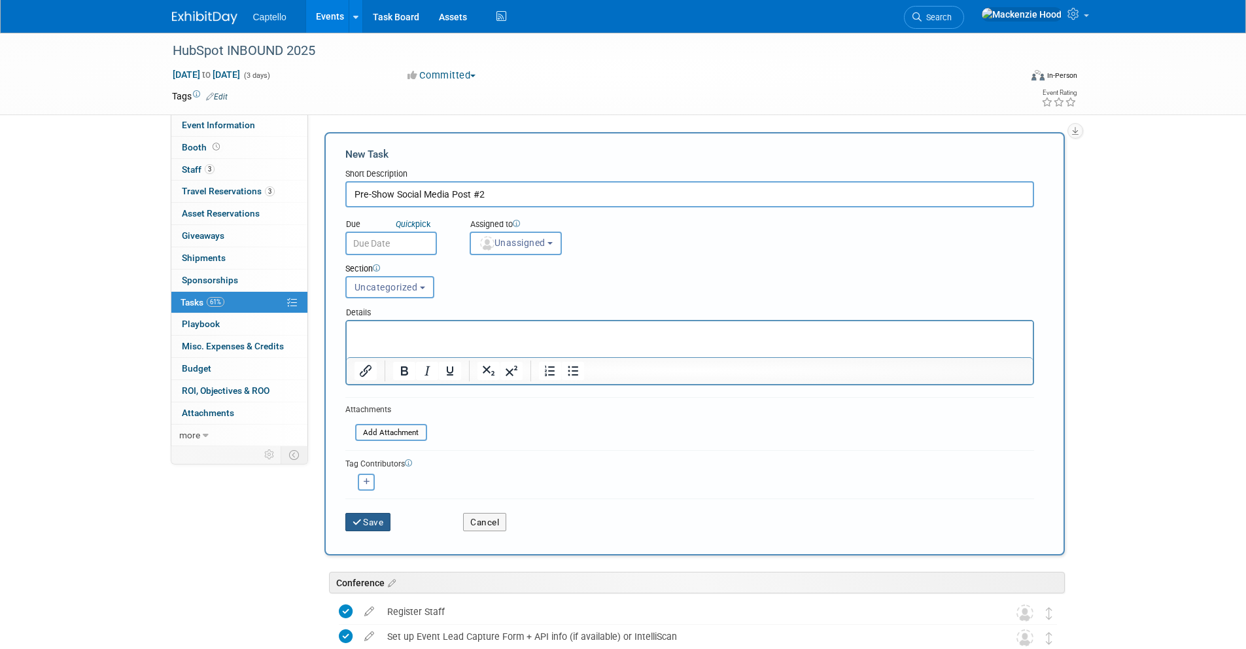
type input "Pre-Show Social Media Post #2"
click at [362, 514] on button "Save" at bounding box center [368, 522] width 46 height 18
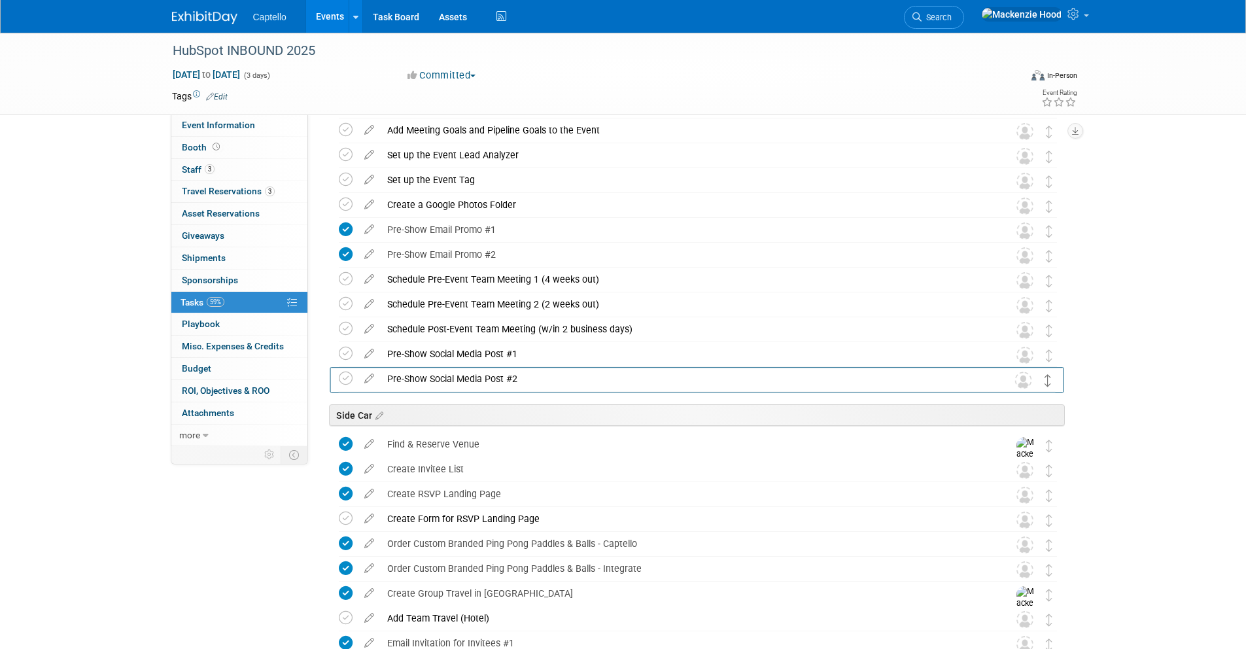
scroll to position [209, 0]
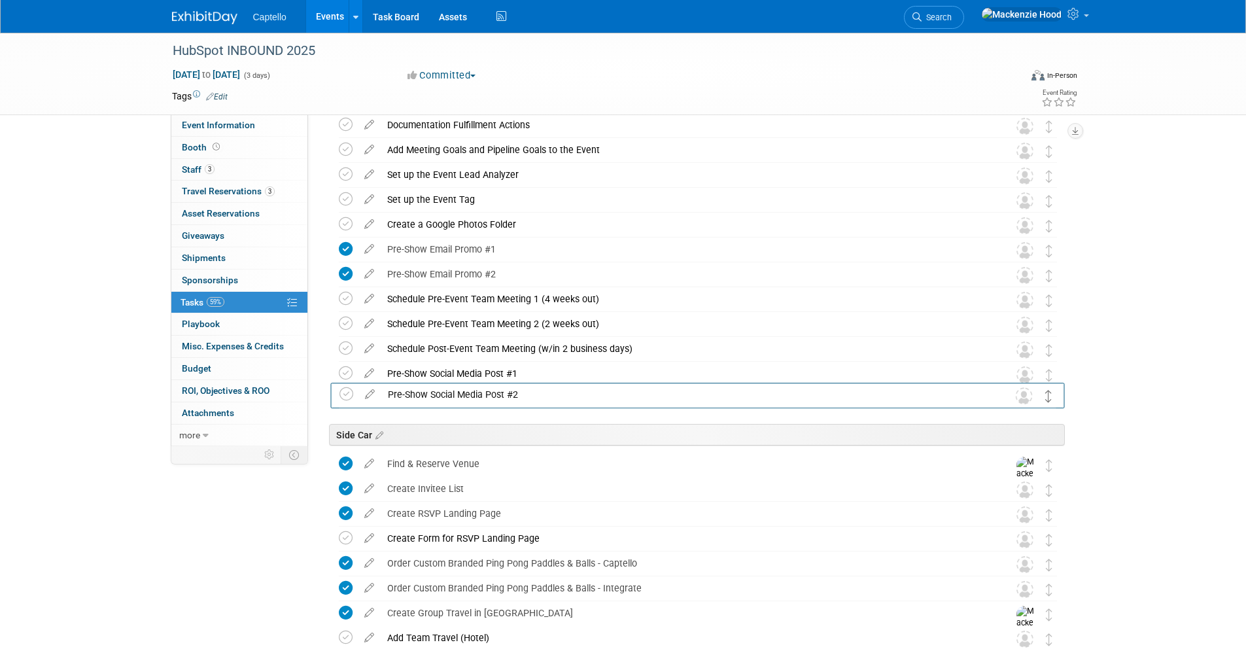
drag, startPoint x: 1047, startPoint y: 484, endPoint x: 1045, endPoint y: 402, distance: 81.8
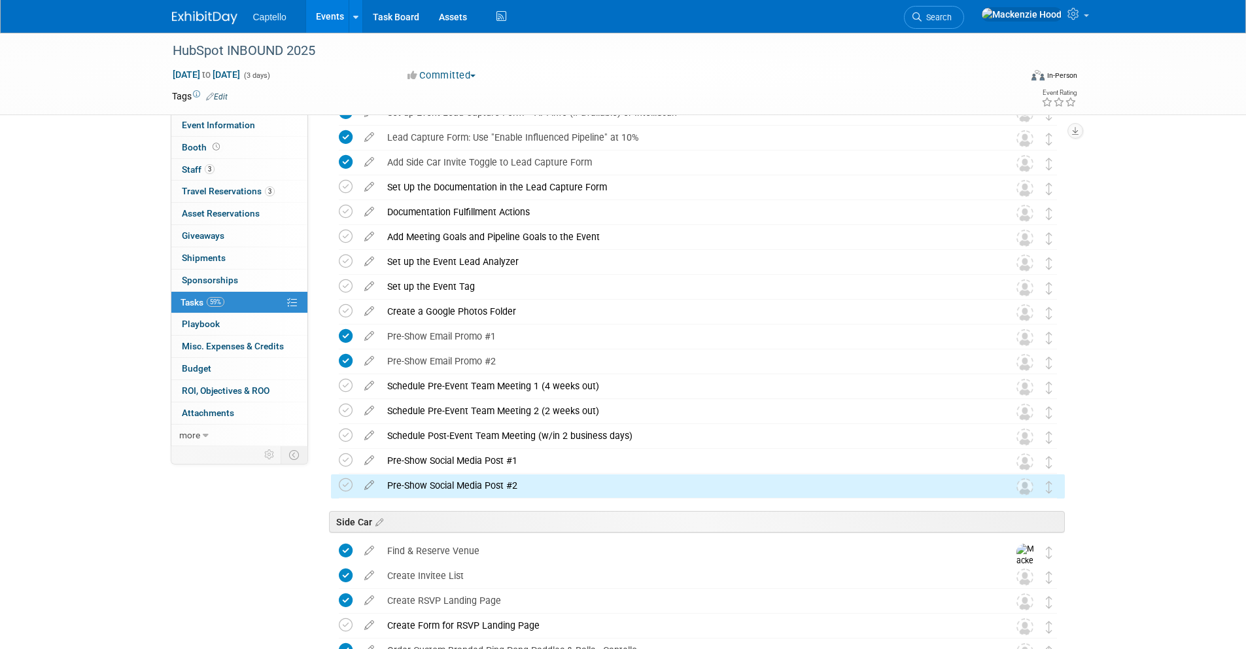
scroll to position [0, 0]
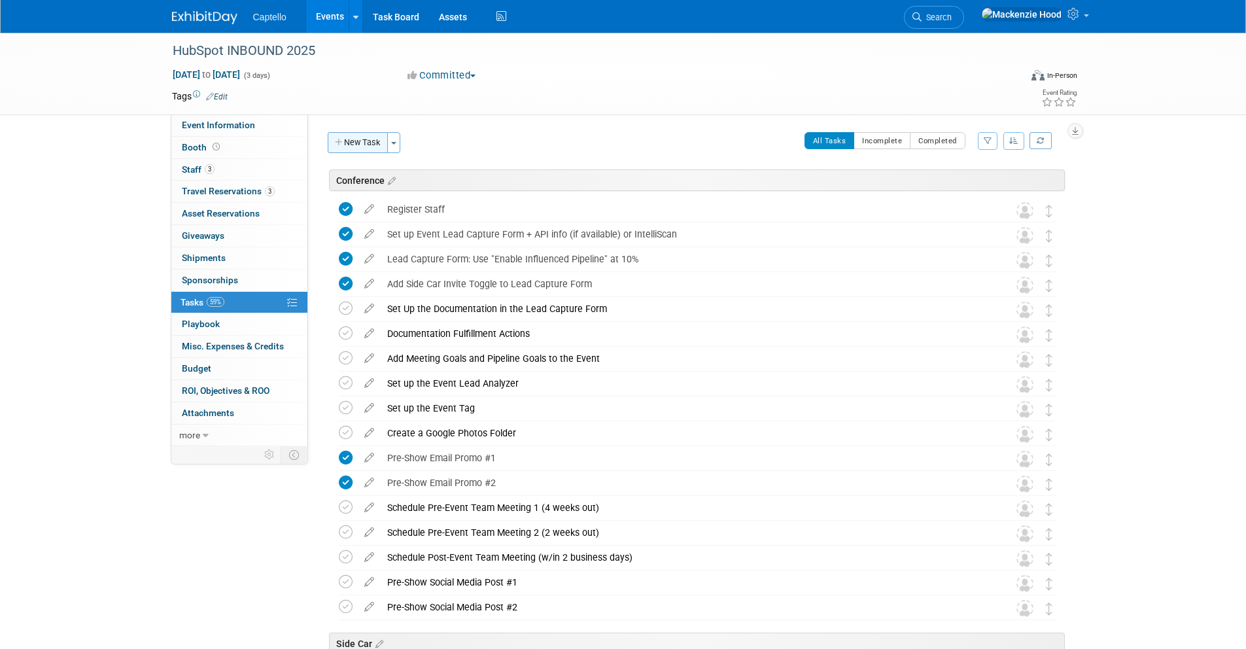
click at [376, 136] on button "New Task" at bounding box center [358, 142] width 60 height 21
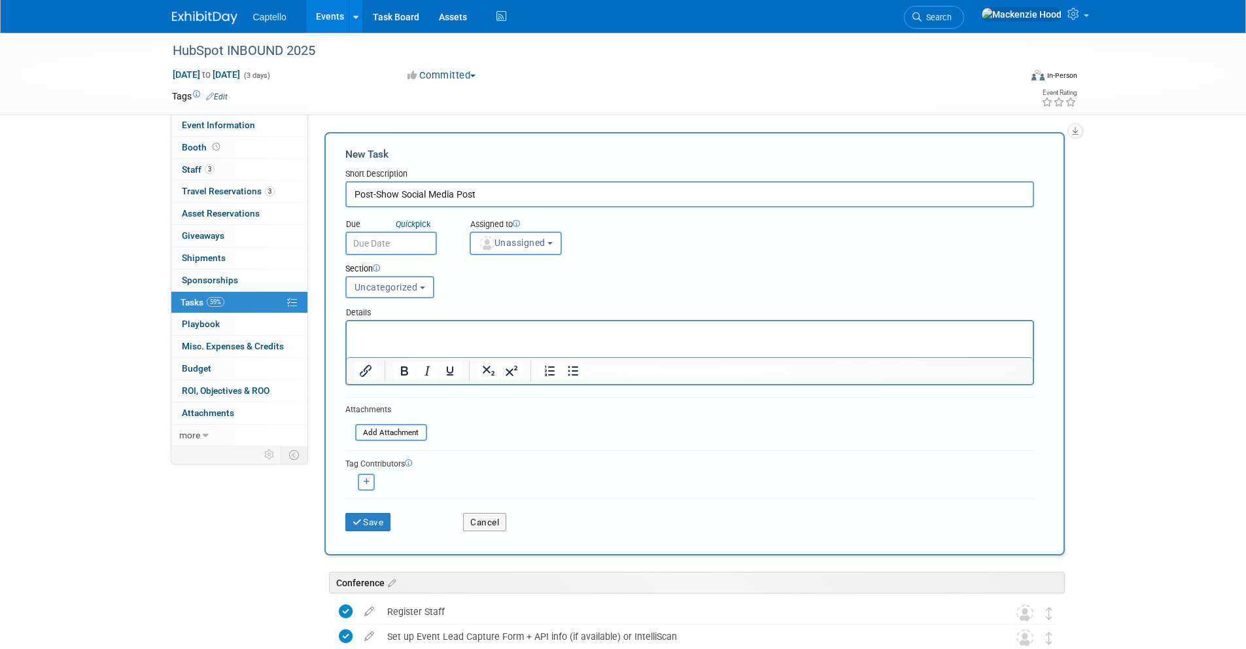
drag, startPoint x: 398, startPoint y: 194, endPoint x: 377, endPoint y: 194, distance: 20.9
click at [377, 194] on input "Post-Show Social Media Post" at bounding box center [689, 194] width 689 height 26
click at [541, 193] on input "Post-Event Social Media Post" at bounding box center [689, 194] width 689 height 26
type input "Post-Event Social Media Post"
click at [430, 287] on button "Uncategorized" at bounding box center [389, 287] width 89 height 22
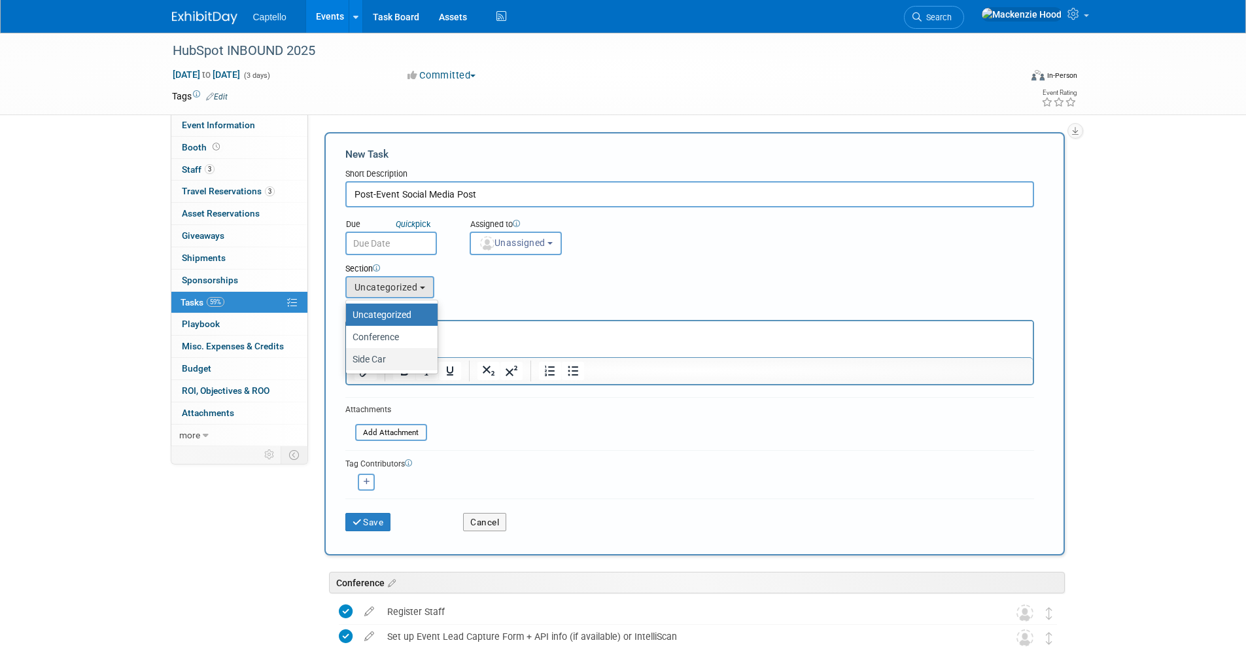
click at [418, 355] on label "Side Car" at bounding box center [388, 359] width 72 height 17
click at [348, 355] on input "Side Car" at bounding box center [343, 359] width 9 height 9
select select "11273698"
click at [374, 526] on button "Save" at bounding box center [368, 522] width 46 height 18
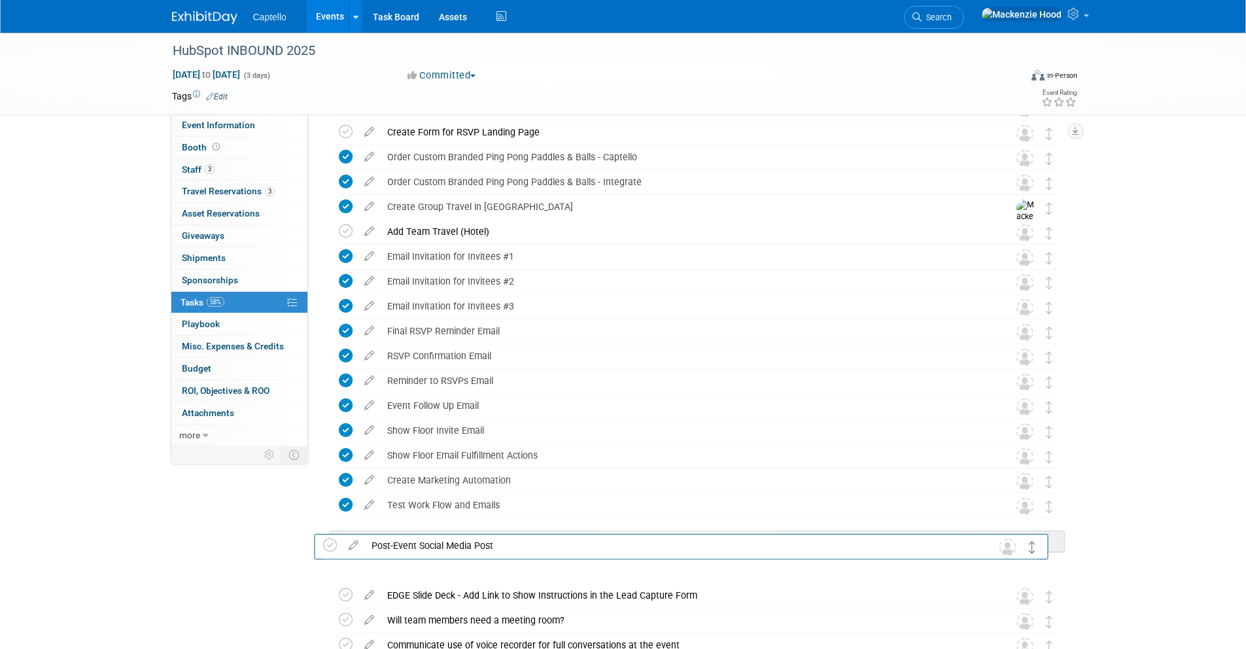
scroll to position [704, 0]
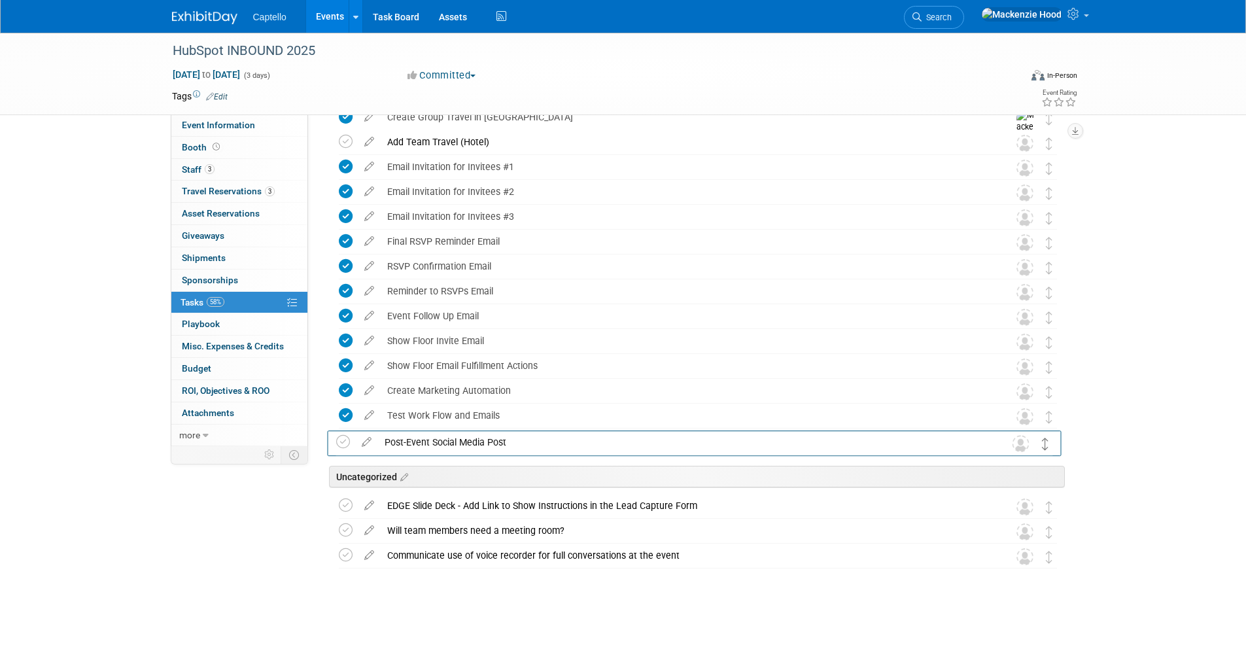
drag, startPoint x: 1048, startPoint y: 305, endPoint x: 1044, endPoint y: 446, distance: 140.6
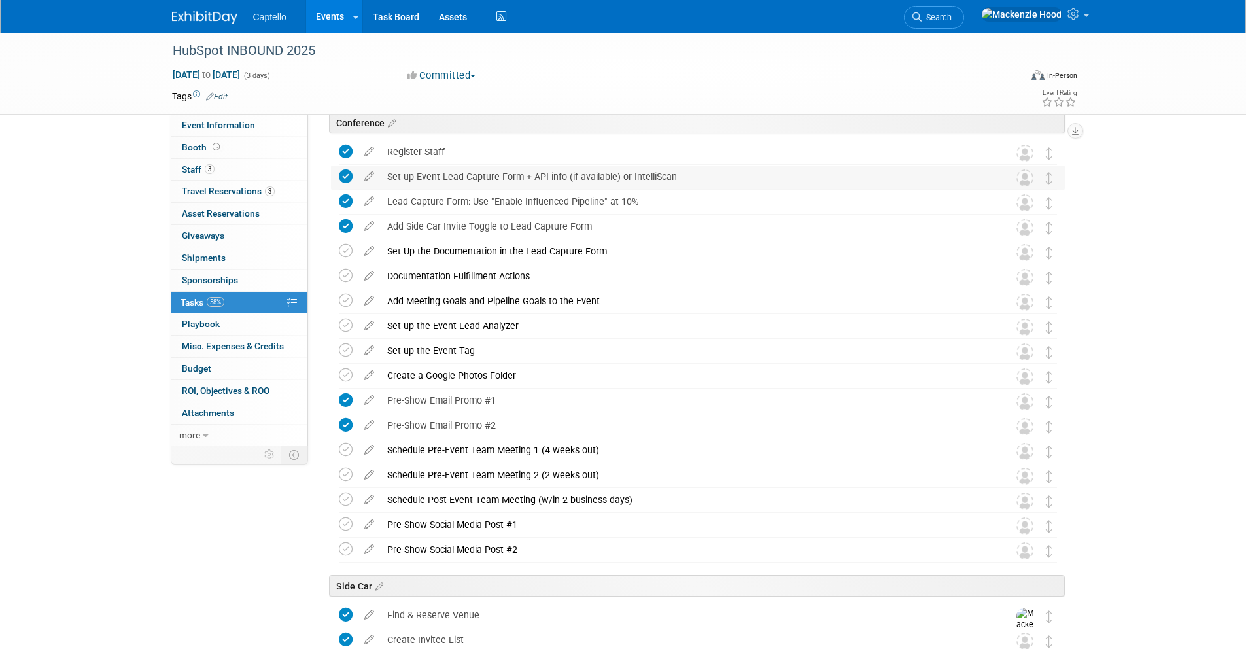
scroll to position [0, 0]
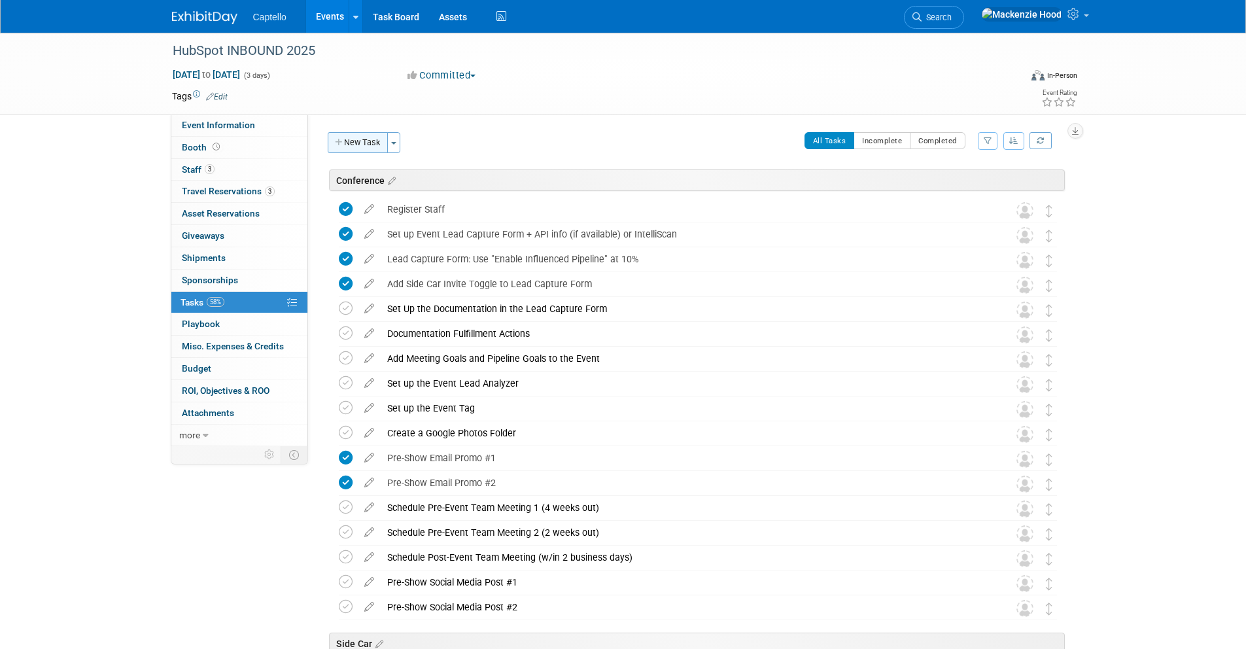
click at [345, 142] on button "New Task" at bounding box center [358, 142] width 60 height 21
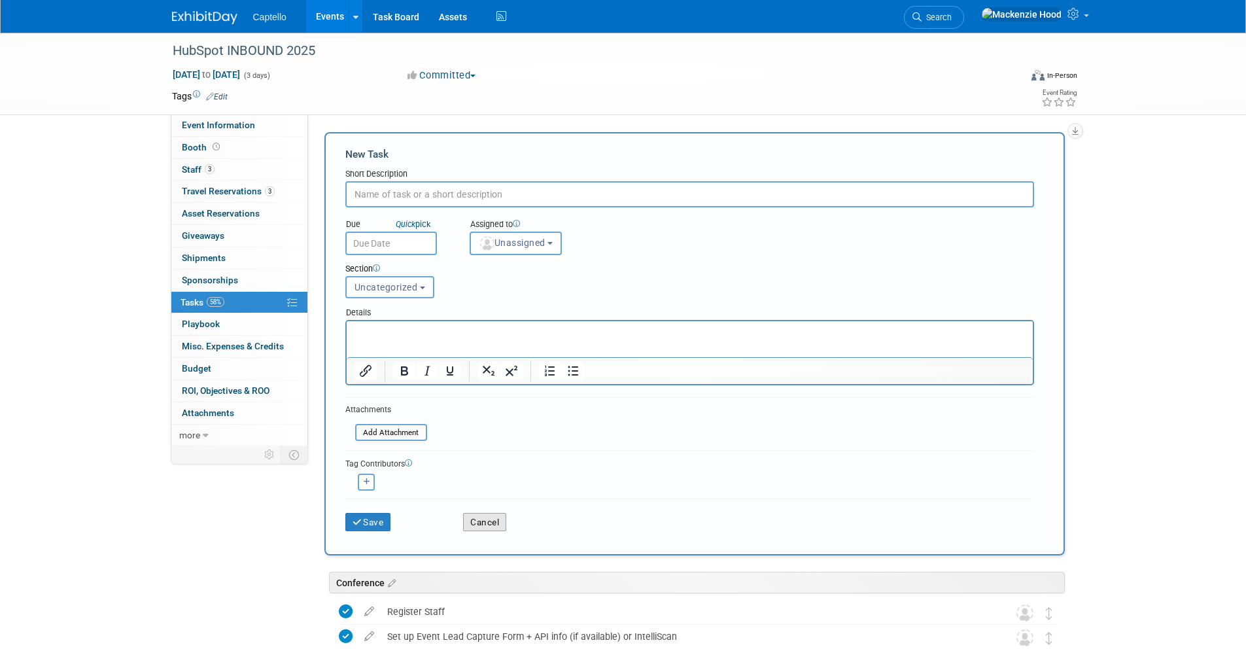
click at [481, 520] on button "Cancel" at bounding box center [484, 522] width 43 height 18
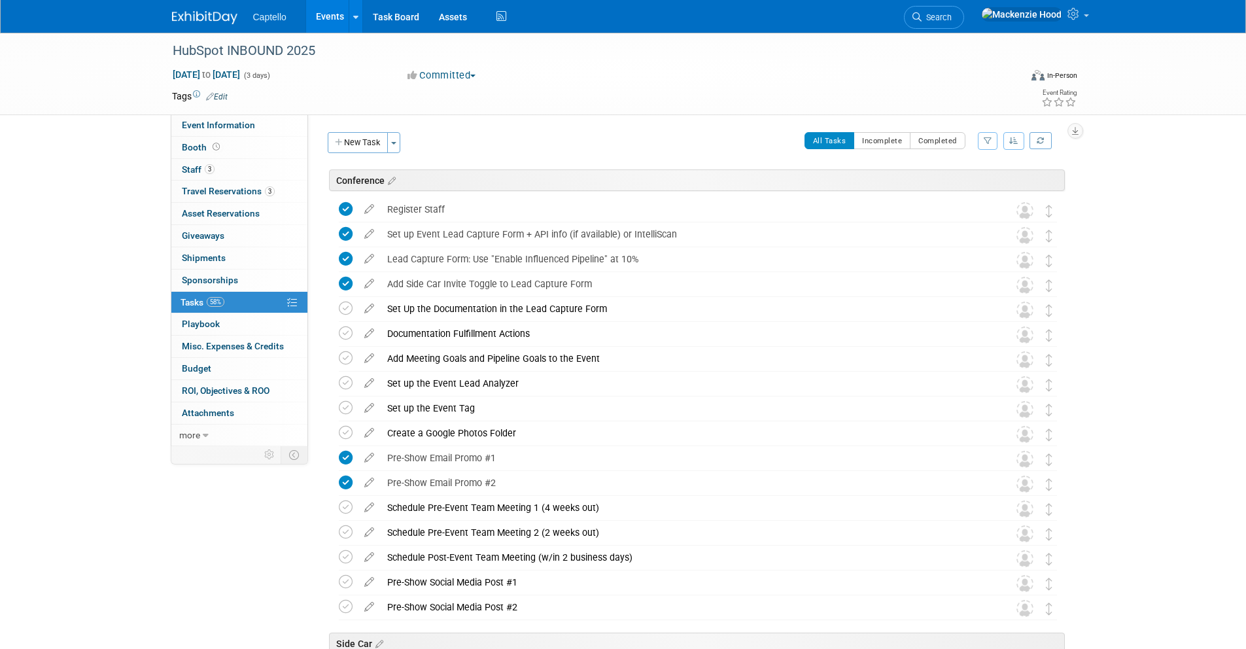
click at [371, 130] on div "Event Website: Edit Event Venue Name: Specify event venue name Event Venue Addr…" at bounding box center [691, 280] width 766 height 332
click at [341, 135] on button "New Task" at bounding box center [358, 142] width 60 height 21
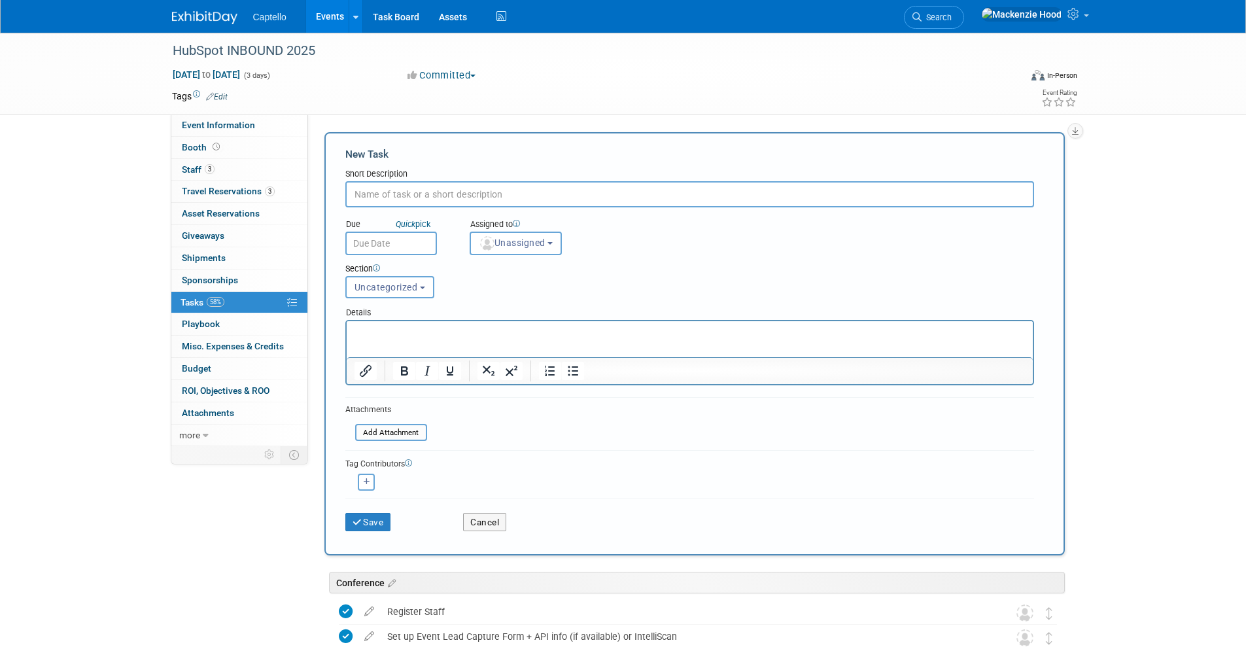
paste input "Create Social Media Posts for Sales Team"
type input "Create Social Media Posts for Sales Team"
drag, startPoint x: 488, startPoint y: 526, endPoint x: 508, endPoint y: 503, distance: 30.6
click at [488, 525] on button "Cancel" at bounding box center [484, 522] width 43 height 18
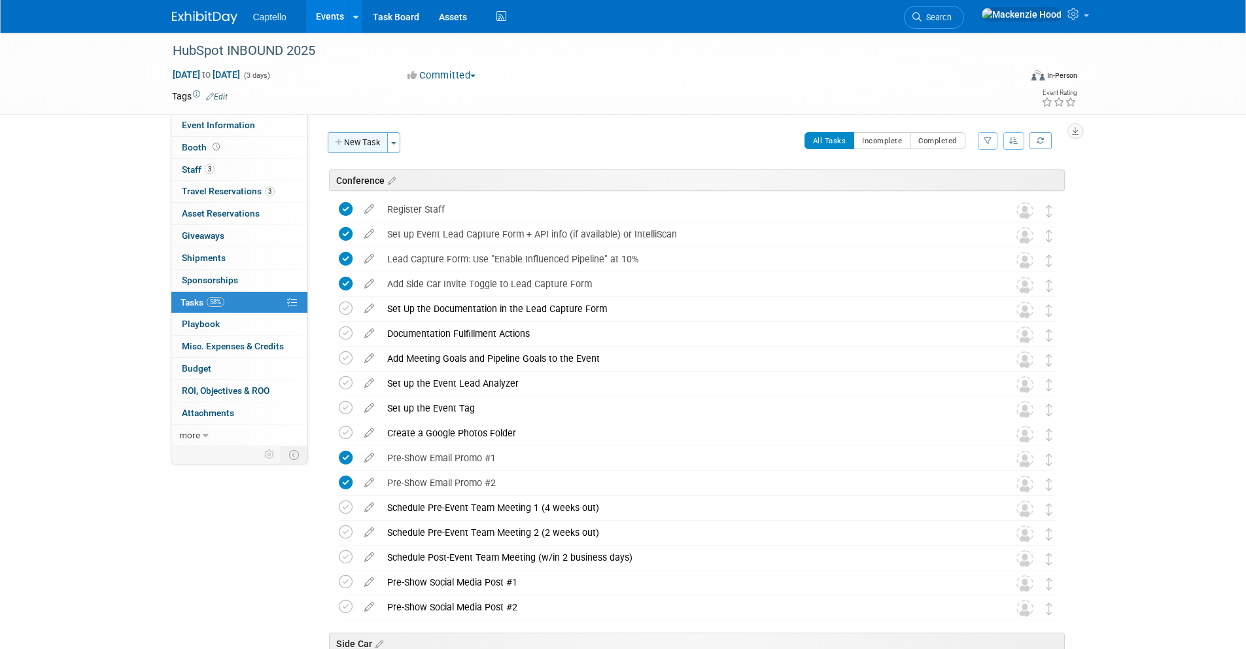
click at [339, 136] on button "New Task" at bounding box center [358, 142] width 60 height 21
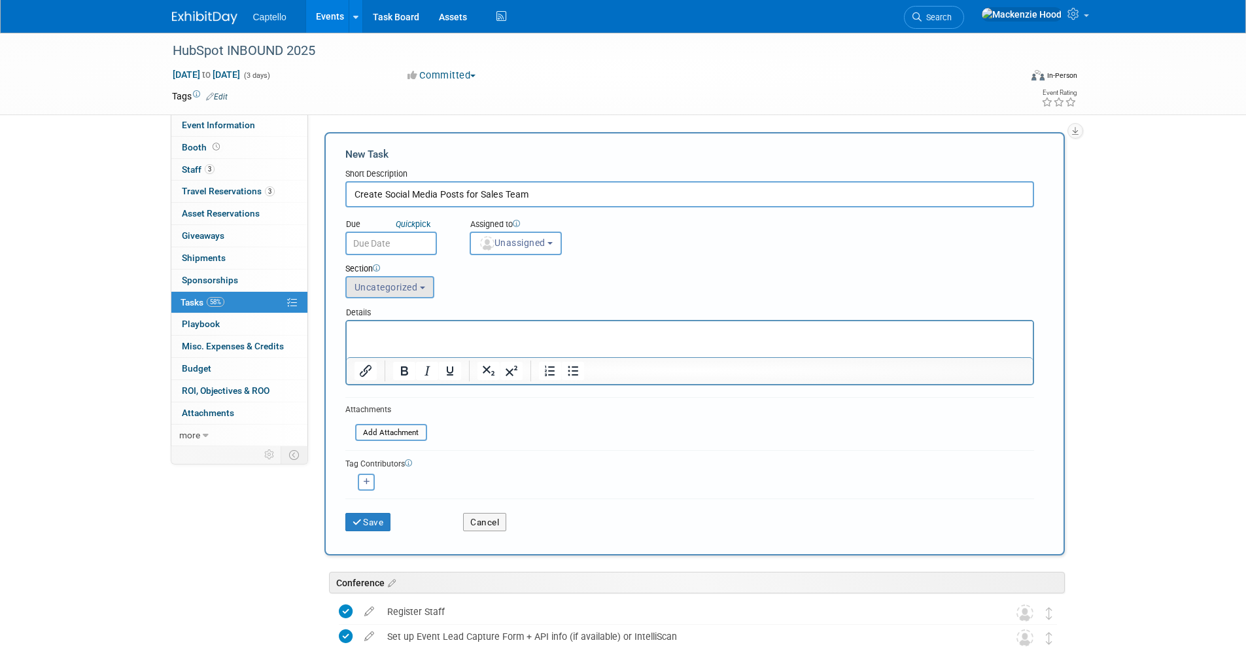
type input "Create Social Media Posts for Sales Team"
click at [417, 292] on button "Uncategorized" at bounding box center [389, 287] width 89 height 22
click at [628, 284] on div "Section Uncategorized Conference Side Car Uncategorized Uncategorized Conferenc…" at bounding box center [659, 278] width 649 height 46
click at [409, 290] on span "Uncategorized" at bounding box center [385, 287] width 63 height 10
click at [401, 333] on label "Conference" at bounding box center [388, 336] width 72 height 17
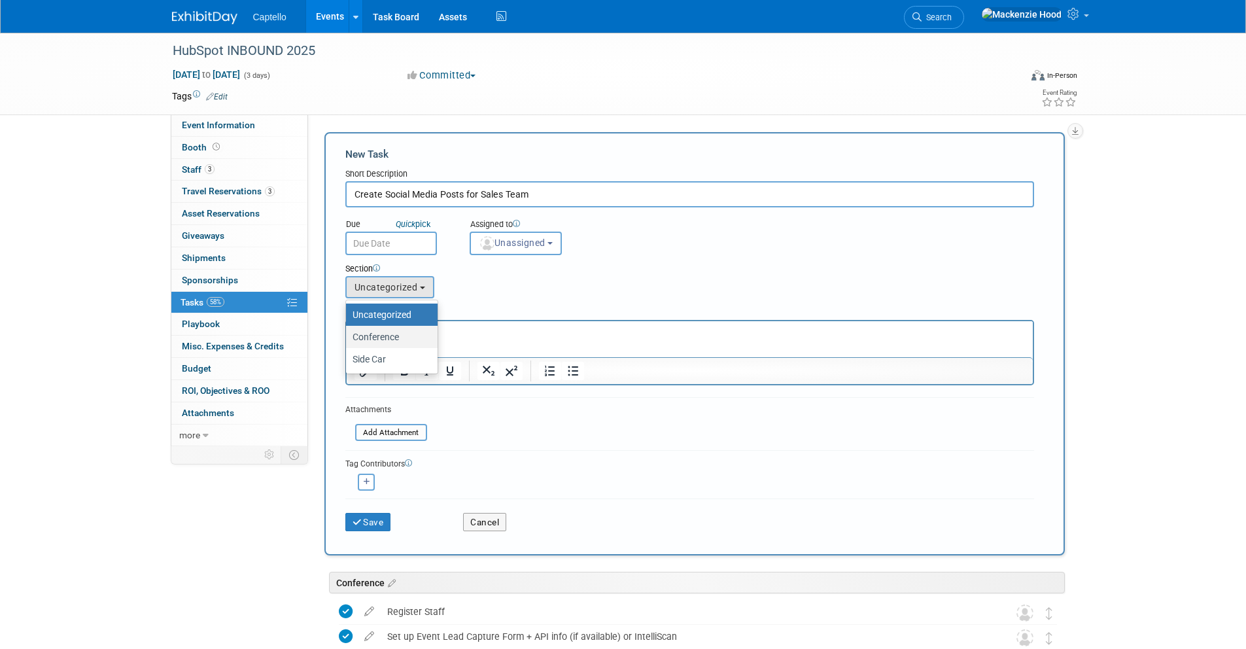
click at [348, 333] on input "Conference" at bounding box center [343, 337] width 9 height 9
select select "11273699"
click at [366, 521] on button "Save" at bounding box center [368, 522] width 46 height 18
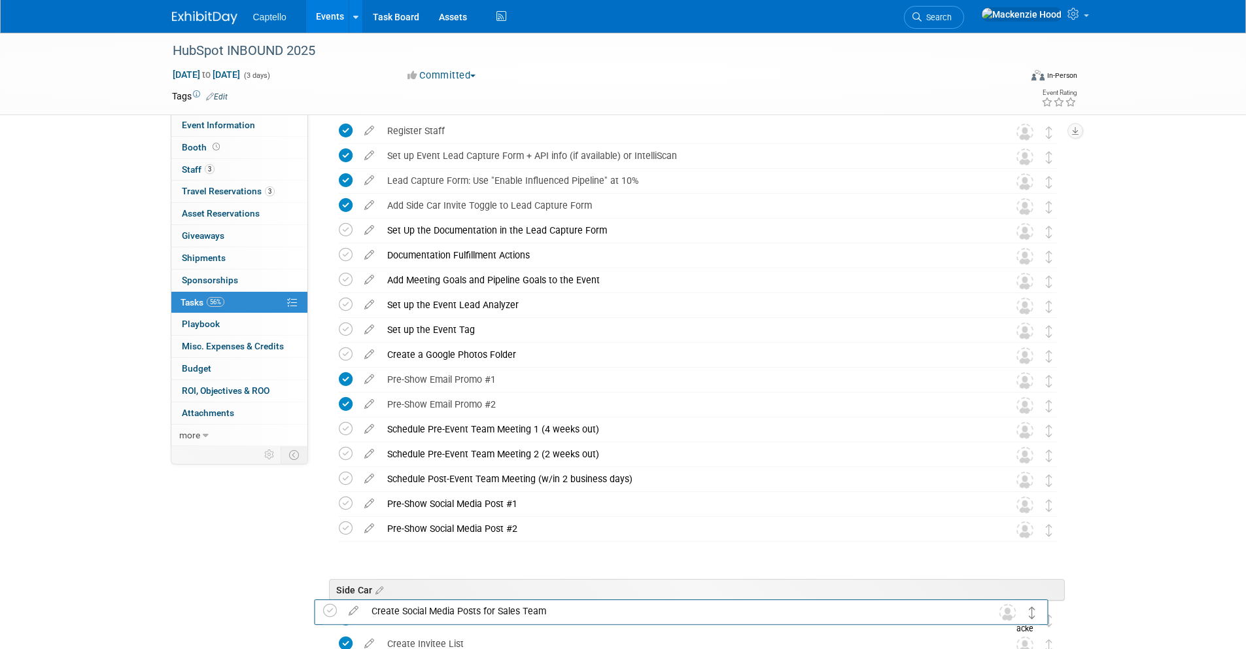
scroll to position [219, 0]
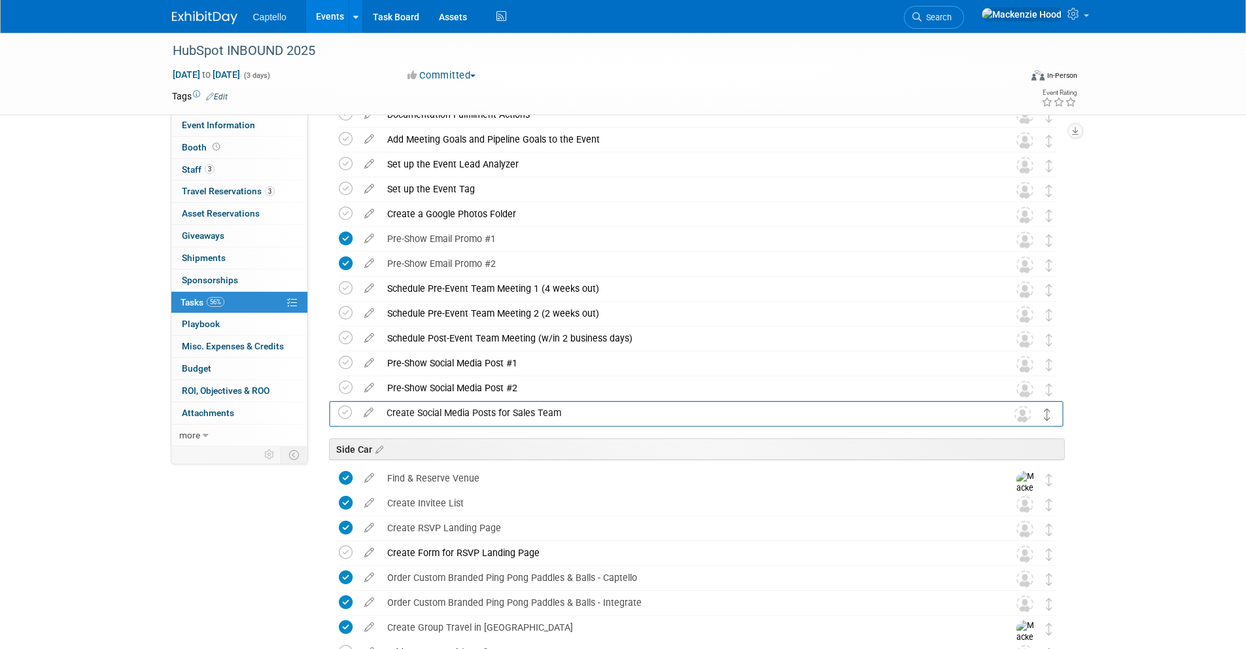
drag, startPoint x: 1046, startPoint y: 215, endPoint x: 1045, endPoint y: 417, distance: 202.1
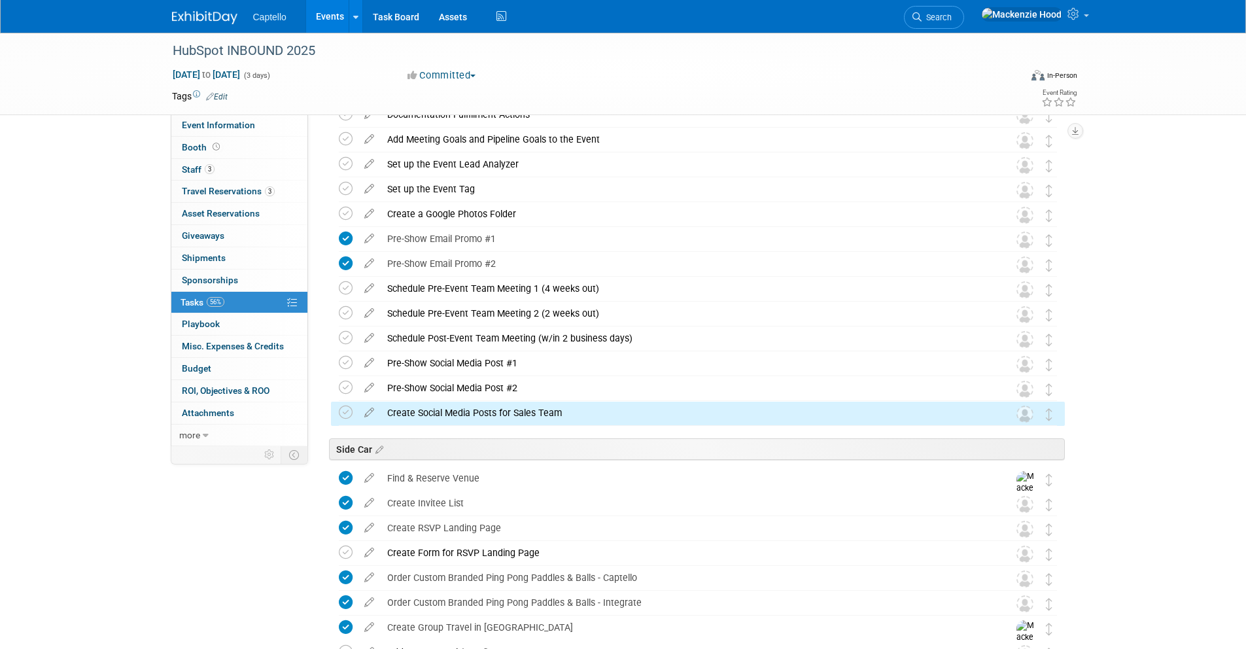
click at [1175, 146] on div "HubSpot INBOUND 2025 Sep 3, 2025 to Sep 5, 2025 (3 days) Sep 3, 2025 to Sep 5, …" at bounding box center [623, 486] width 1246 height 1345
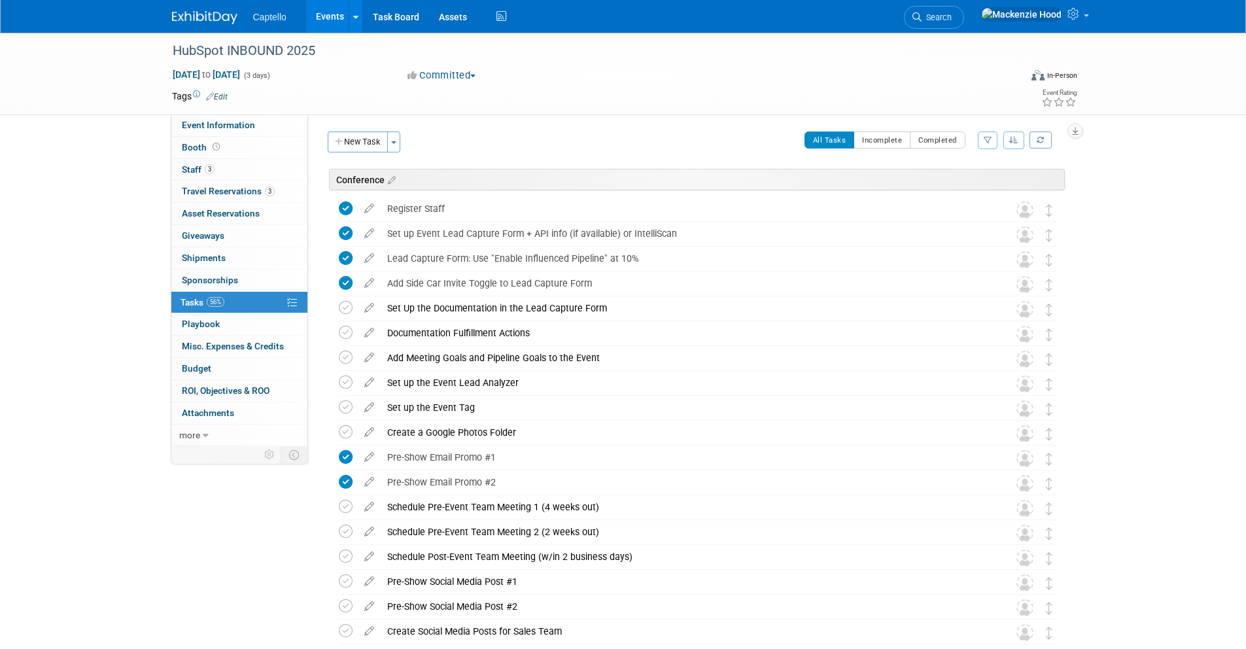
scroll to position [0, 0]
click at [341, 142] on icon "button" at bounding box center [339, 143] width 9 height 9
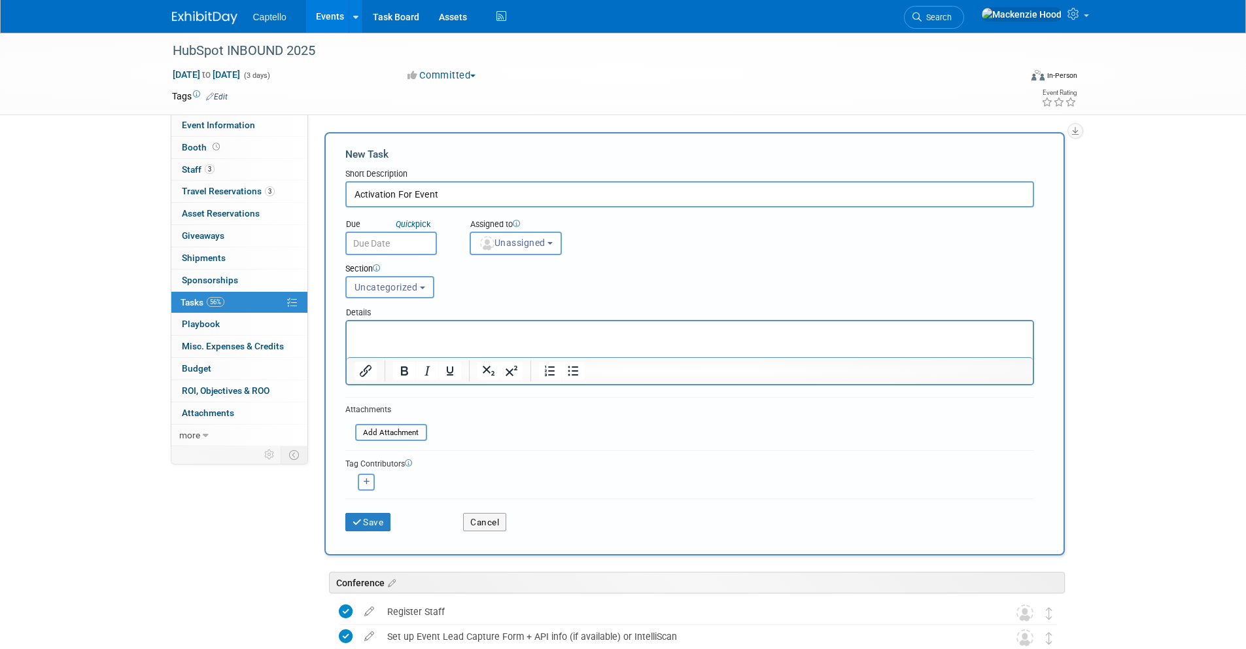
click at [355, 192] on input "Activation For Event" at bounding box center [689, 194] width 689 height 26
click at [481, 196] on input "Set up Activation For Event" at bounding box center [689, 194] width 689 height 26
type input "Set up Activation For Event"
click at [396, 293] on button "Uncategorized" at bounding box center [389, 287] width 89 height 22
click at [392, 355] on label "Side Car" at bounding box center [388, 359] width 72 height 17
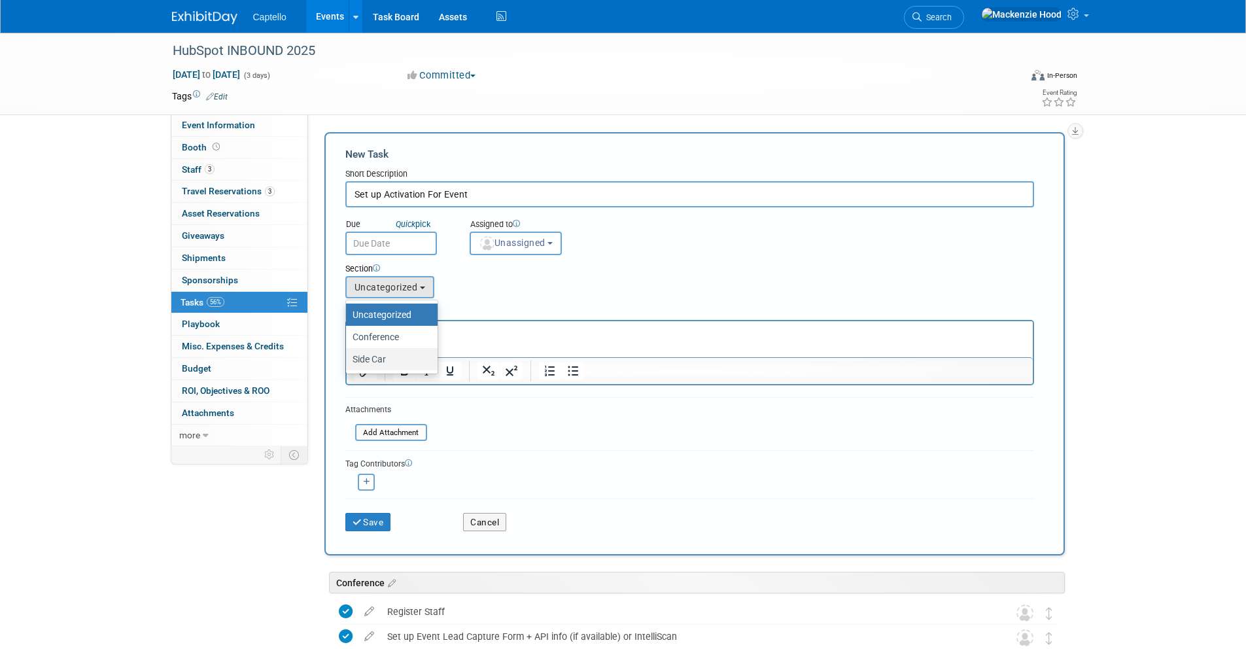
click at [348, 355] on input "Side Car" at bounding box center [343, 359] width 9 height 9
select select "11273698"
click at [382, 519] on button "Save" at bounding box center [368, 522] width 46 height 18
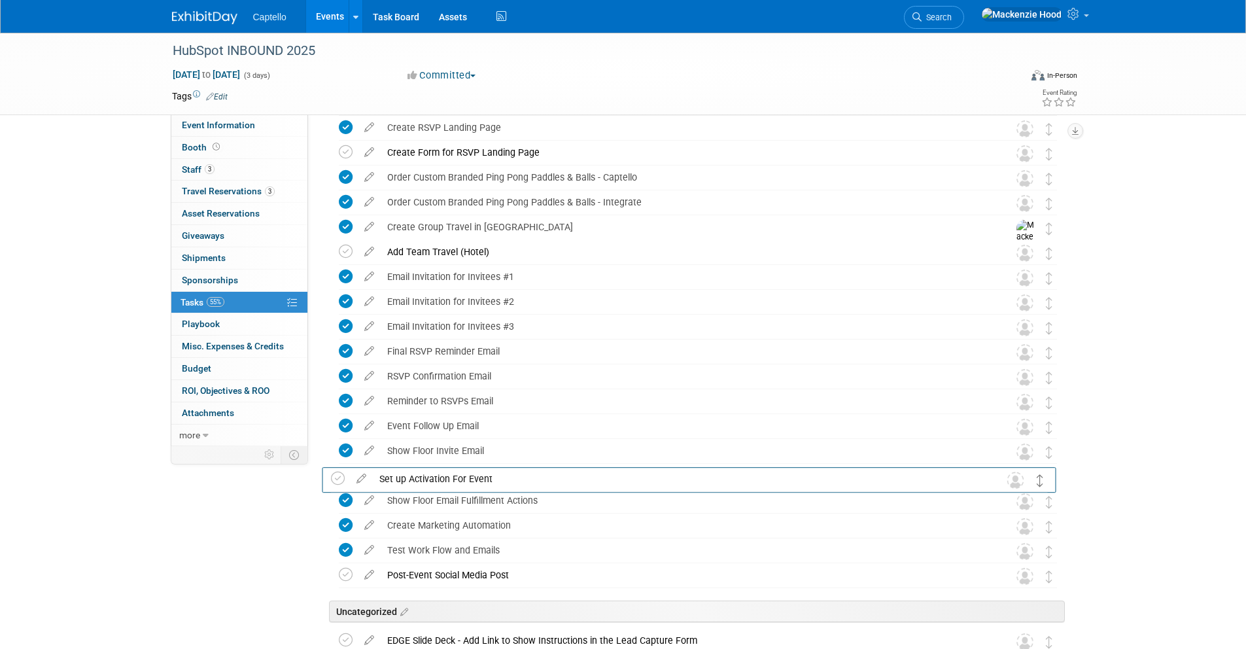
scroll to position [622, 0]
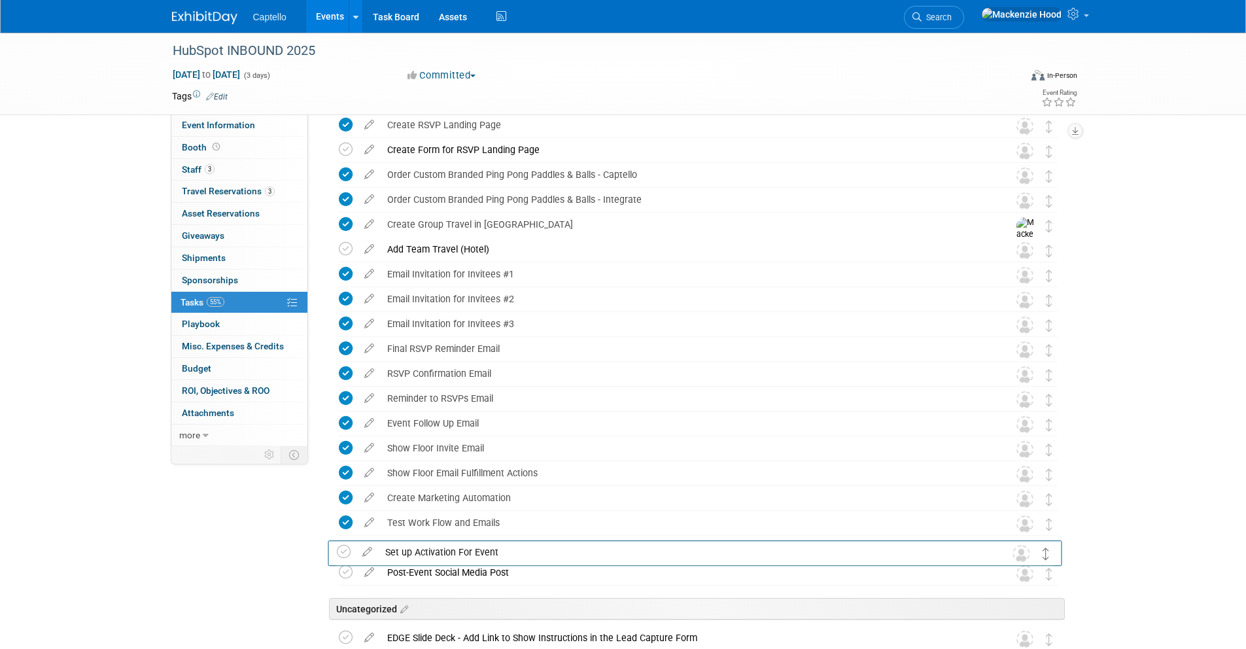
drag, startPoint x: 1048, startPoint y: 233, endPoint x: 1046, endPoint y: 549, distance: 315.2
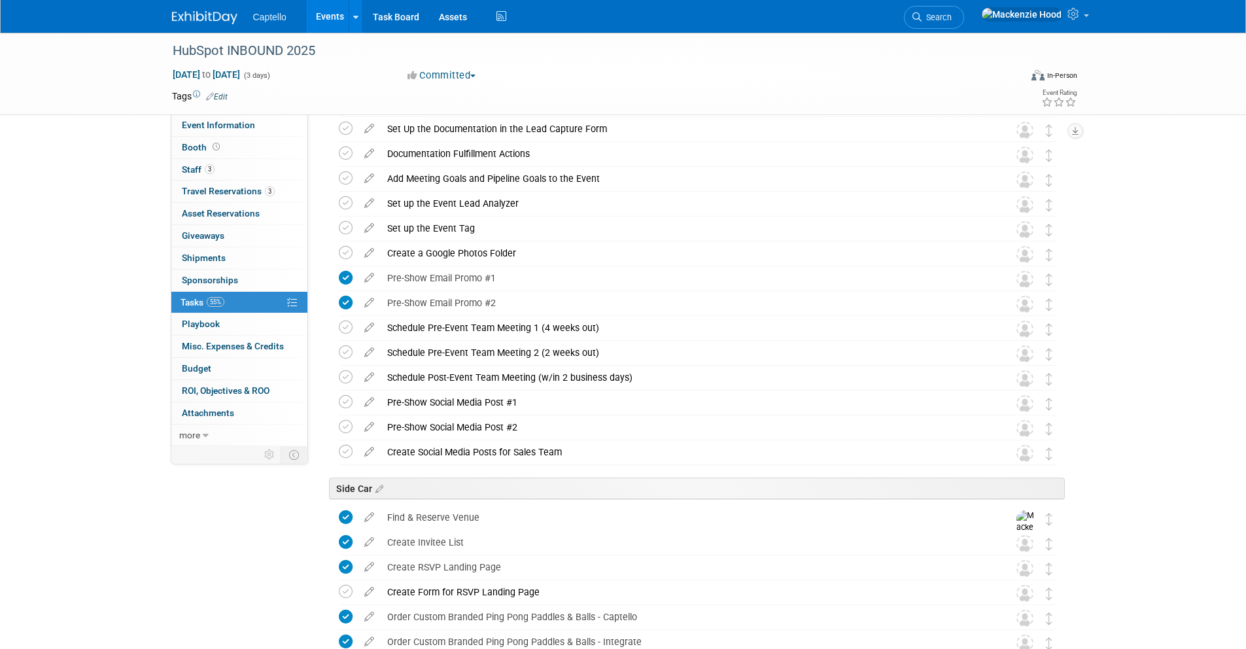
scroll to position [0, 0]
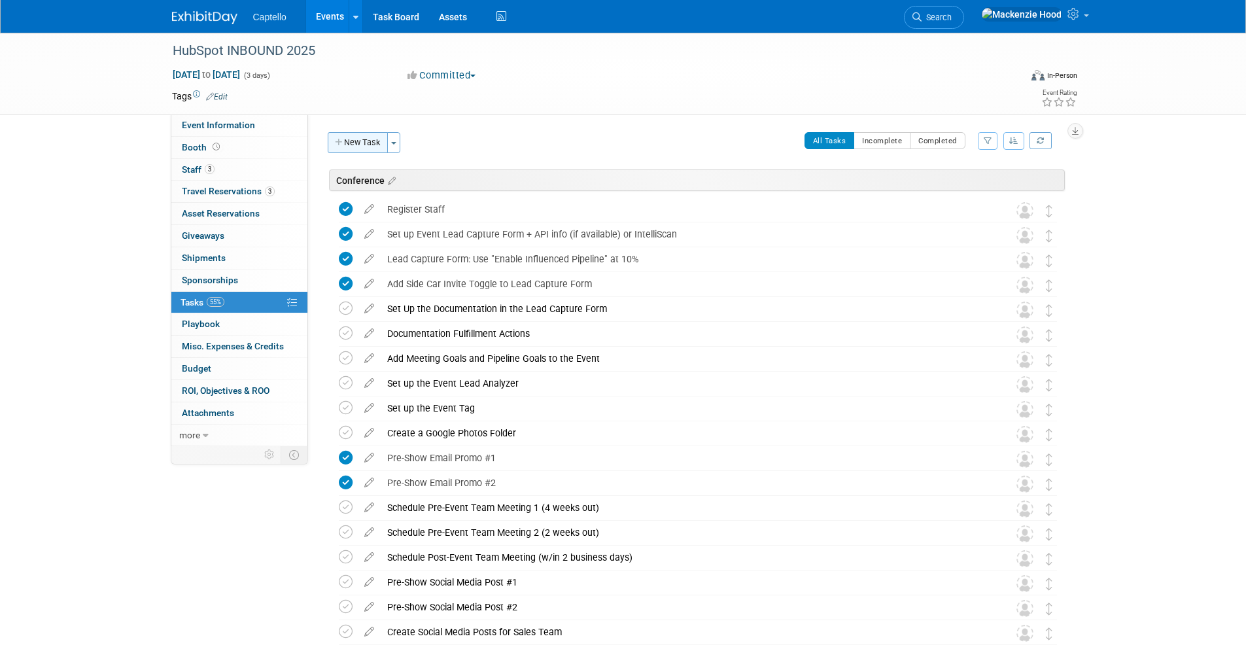
click at [341, 134] on button "New Task" at bounding box center [358, 142] width 60 height 21
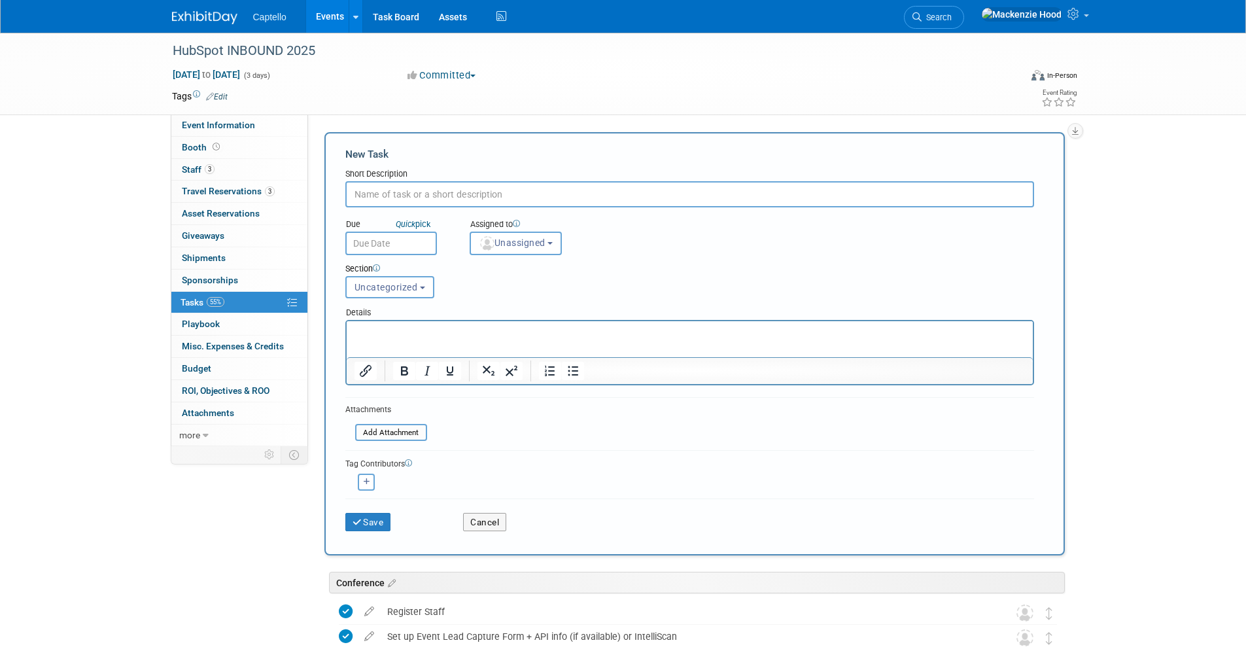
paste input "Update Event Form Instructions"
type input "Update Event Form Instructions"
click at [413, 285] on span "Uncategorized" at bounding box center [385, 287] width 63 height 10
drag, startPoint x: 417, startPoint y: 339, endPoint x: 76, endPoint y: 34, distance: 457.6
click at [417, 339] on label "Conference" at bounding box center [388, 336] width 72 height 17
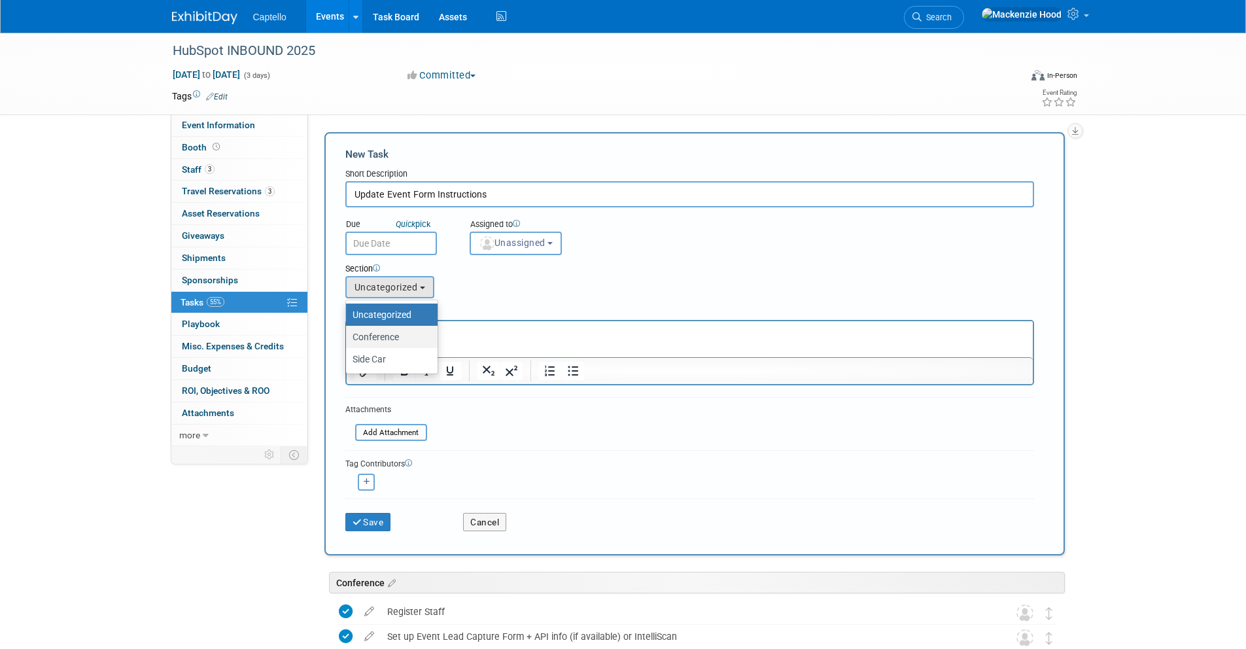
click at [348, 339] on input "Conference" at bounding box center [343, 337] width 9 height 9
select select "11273699"
click at [372, 523] on button "Save" at bounding box center [368, 522] width 46 height 18
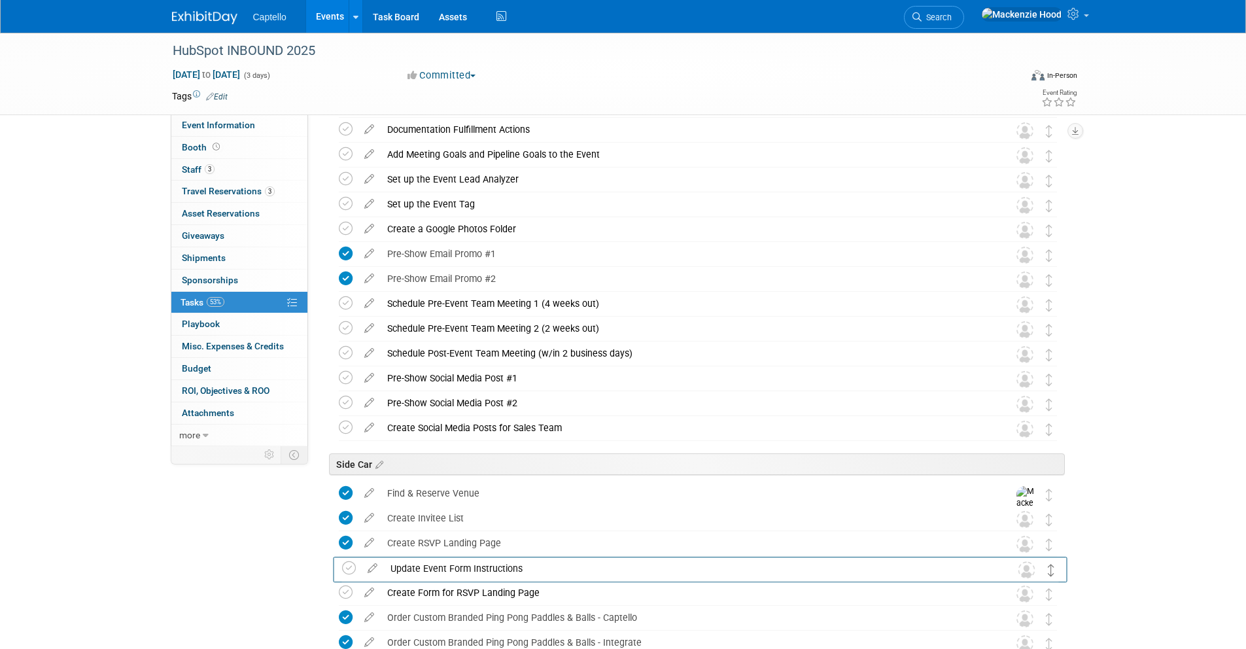
scroll to position [238, 0]
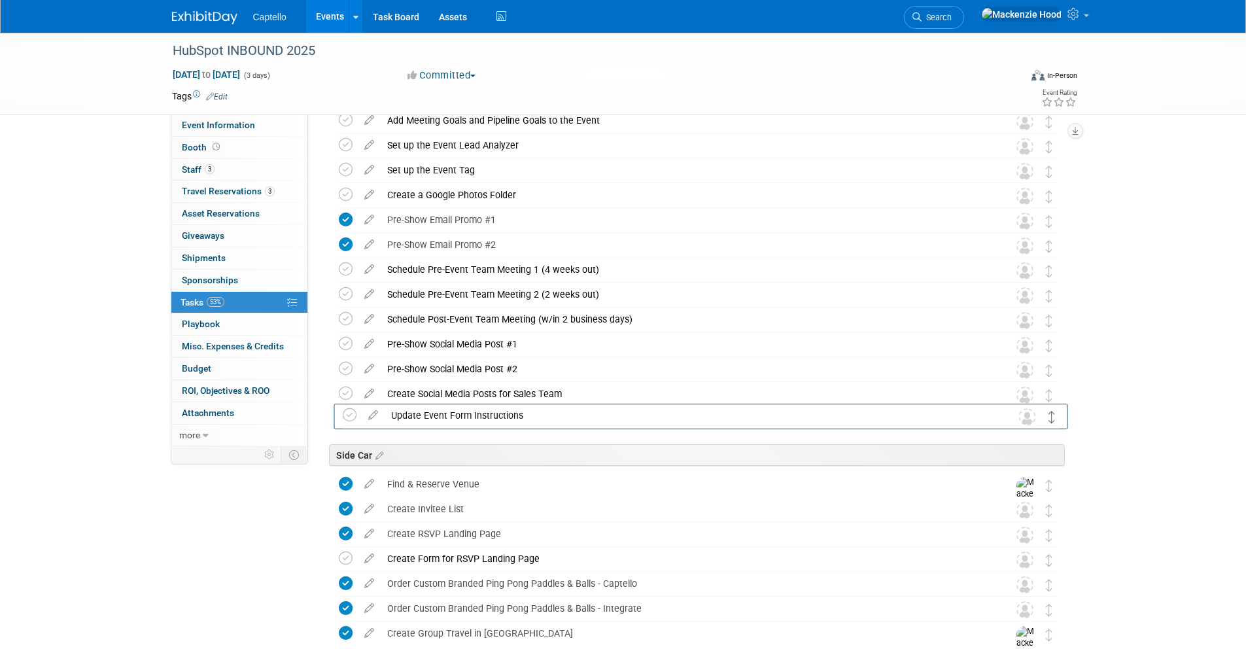
drag, startPoint x: 1048, startPoint y: 211, endPoint x: 1052, endPoint y: 417, distance: 206.0
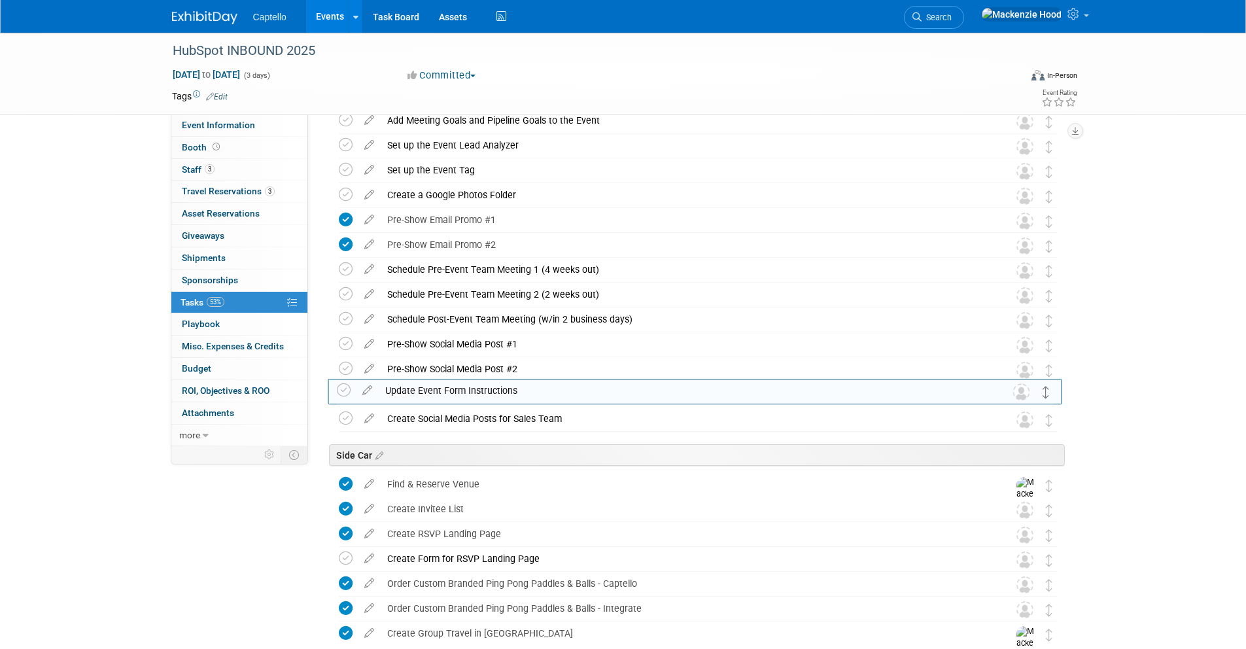
drag, startPoint x: 1048, startPoint y: 422, endPoint x: 1046, endPoint y: 393, distance: 28.8
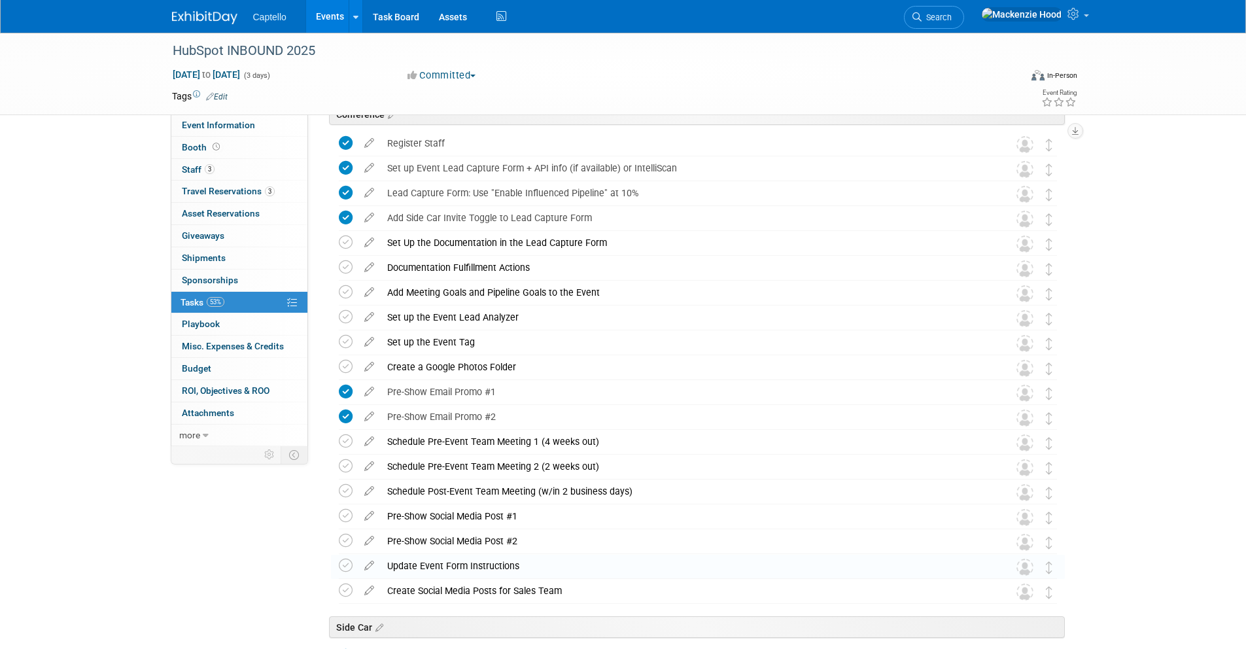
scroll to position [0, 0]
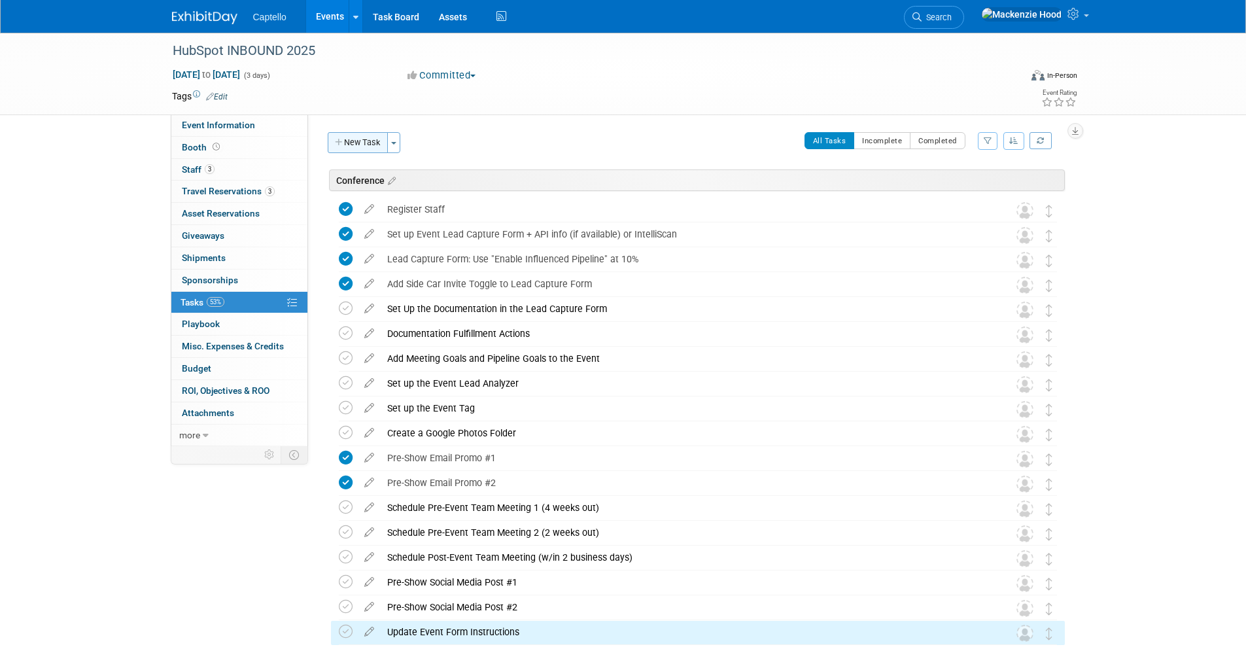
click at [380, 142] on button "New Task" at bounding box center [358, 142] width 60 height 21
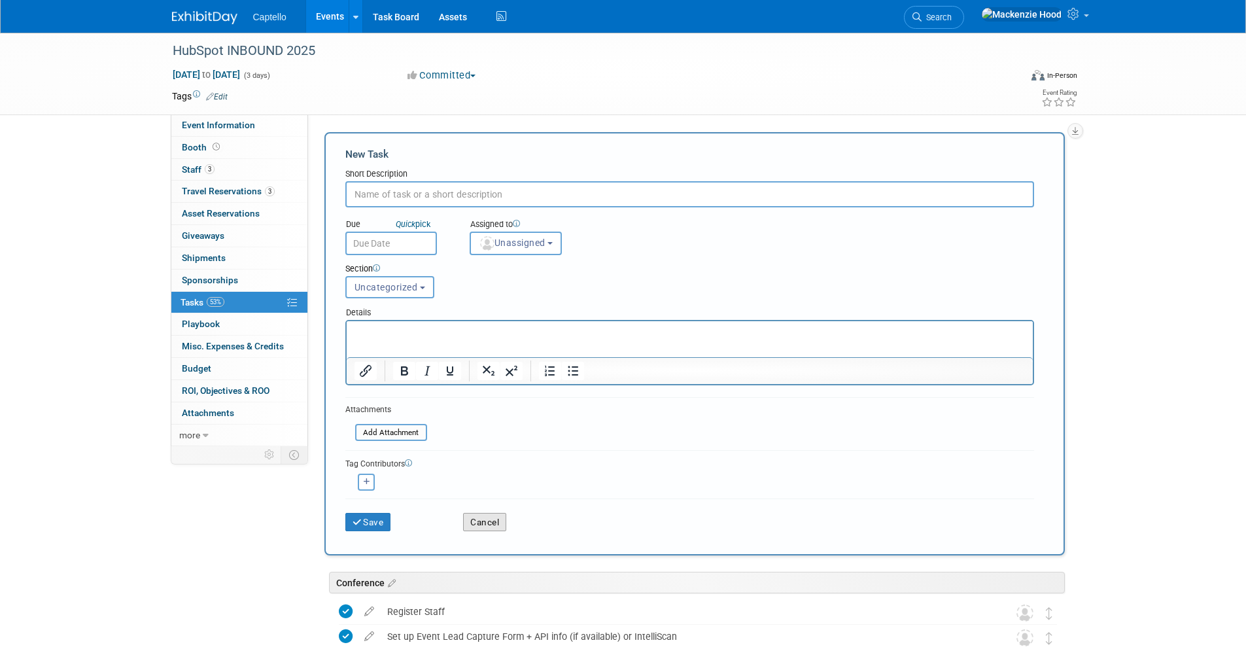
click at [479, 520] on button "Cancel" at bounding box center [484, 522] width 43 height 18
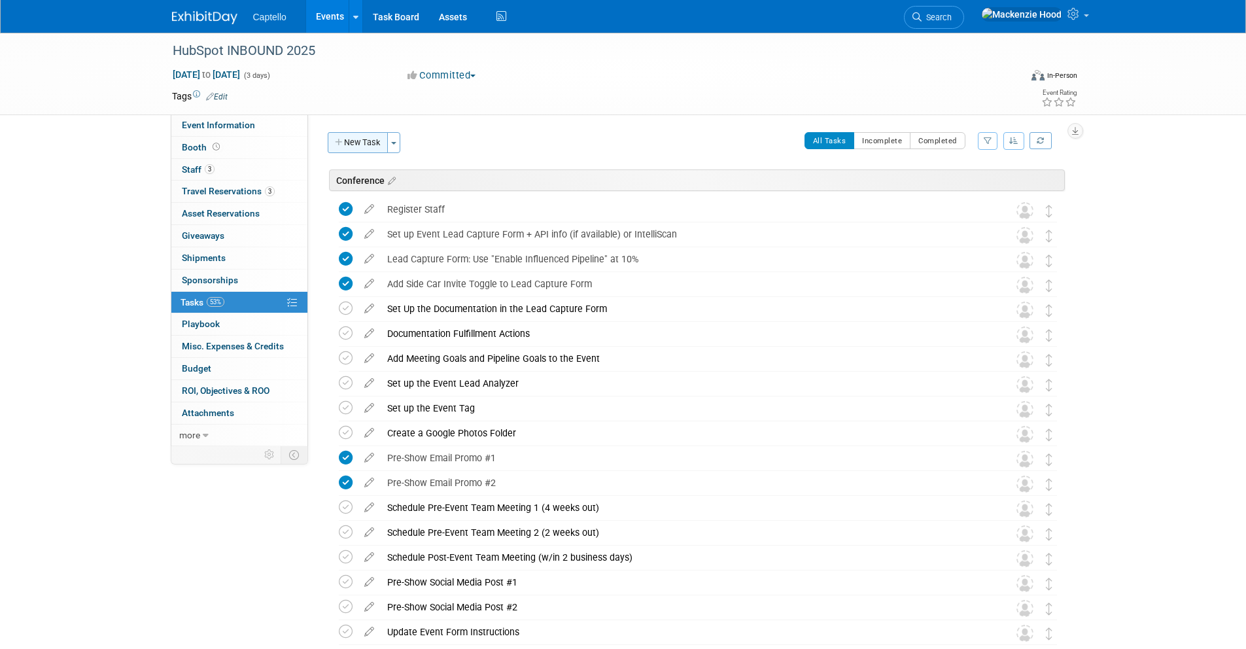
click at [344, 137] on button "New Task" at bounding box center [358, 142] width 60 height 21
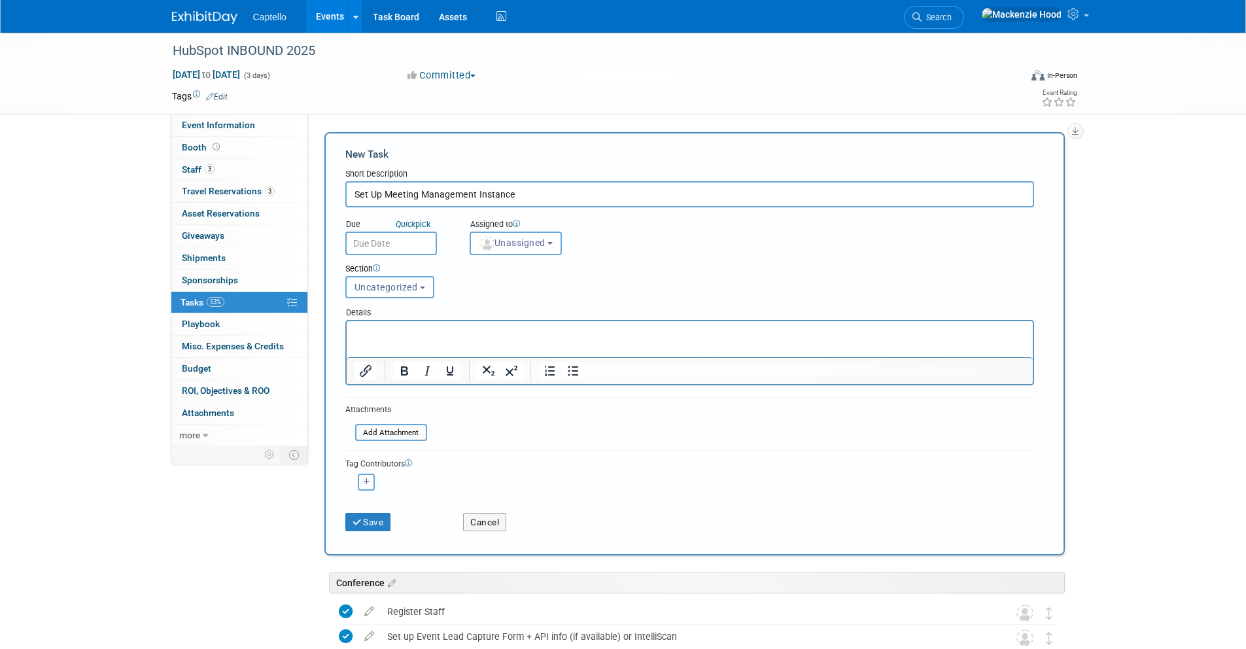
type input "Set Up Meeting Management Instance"
drag, startPoint x: 402, startPoint y: 267, endPoint x: 403, endPoint y: 281, distance: 13.1
click at [402, 267] on div "Section" at bounding box center [660, 269] width 630 height 13
click at [411, 290] on span "Uncategorized" at bounding box center [385, 287] width 63 height 10
click at [556, 279] on div "Section Uncategorized Conference Side Car Uncategorized Uncategorized Conferenc…" at bounding box center [659, 278] width 649 height 46
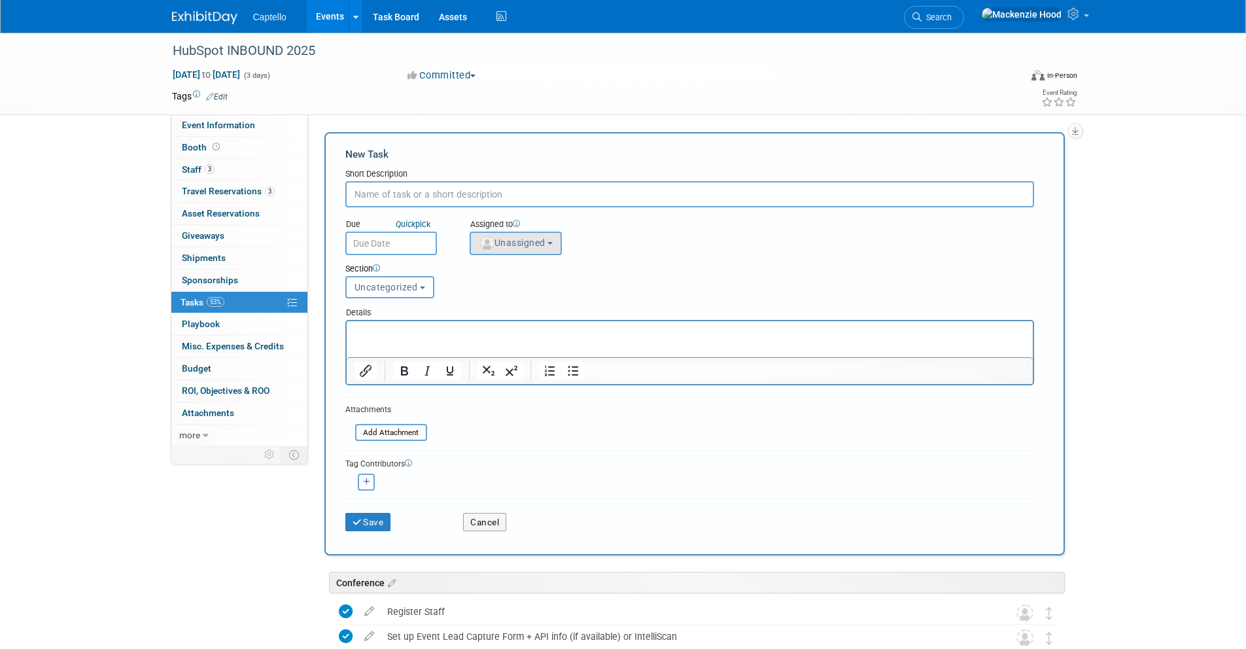
paste input "Set Up Meeting Management Instance"
type input "Set Up Meeting Management Instance"
click at [481, 518] on button "Cancel" at bounding box center [484, 522] width 43 height 18
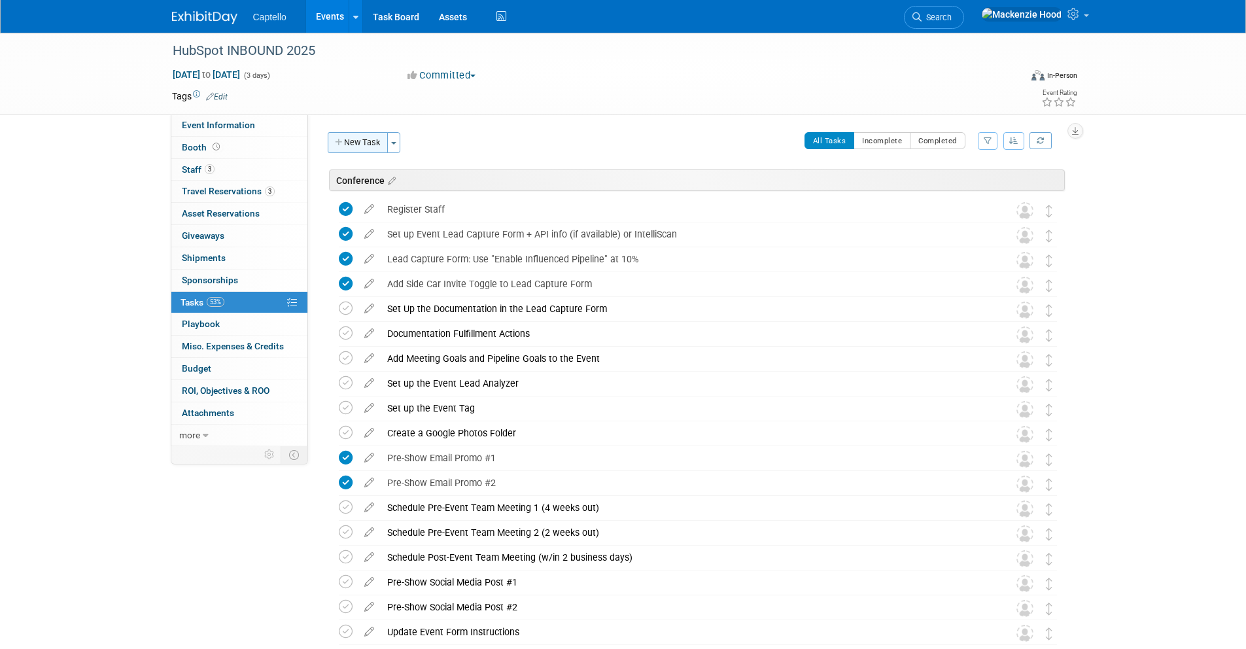
click at [341, 135] on button "New Task" at bounding box center [358, 142] width 60 height 21
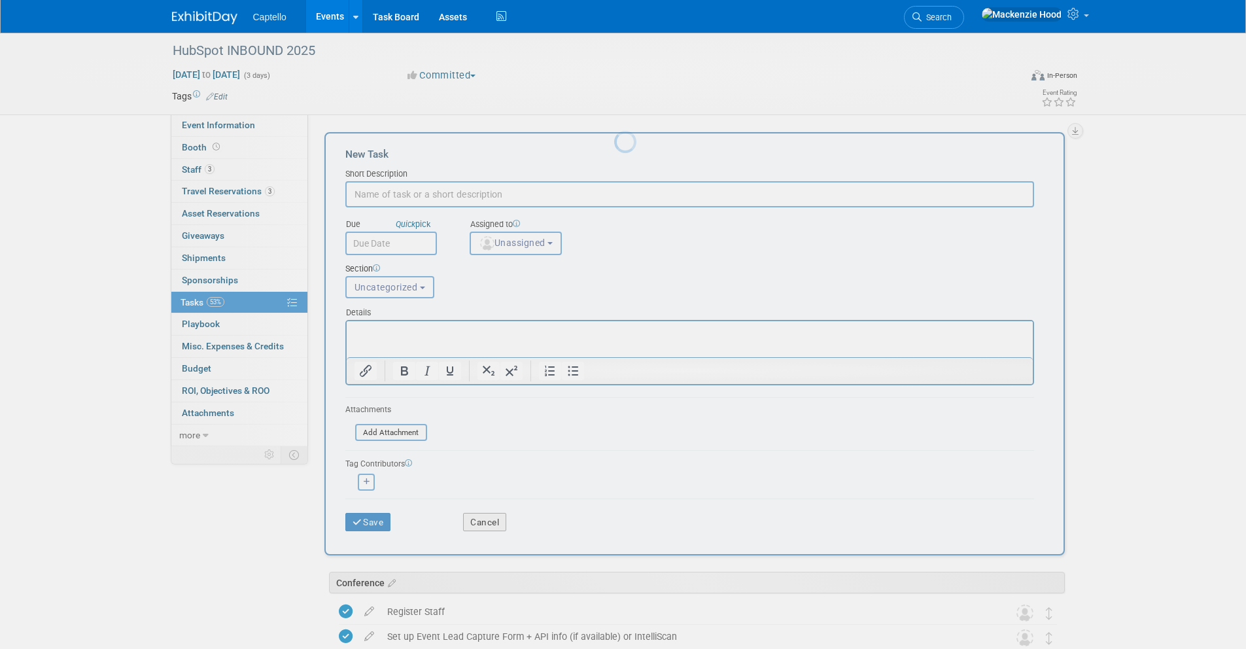
paste input "Set Up Meeting Management Instance"
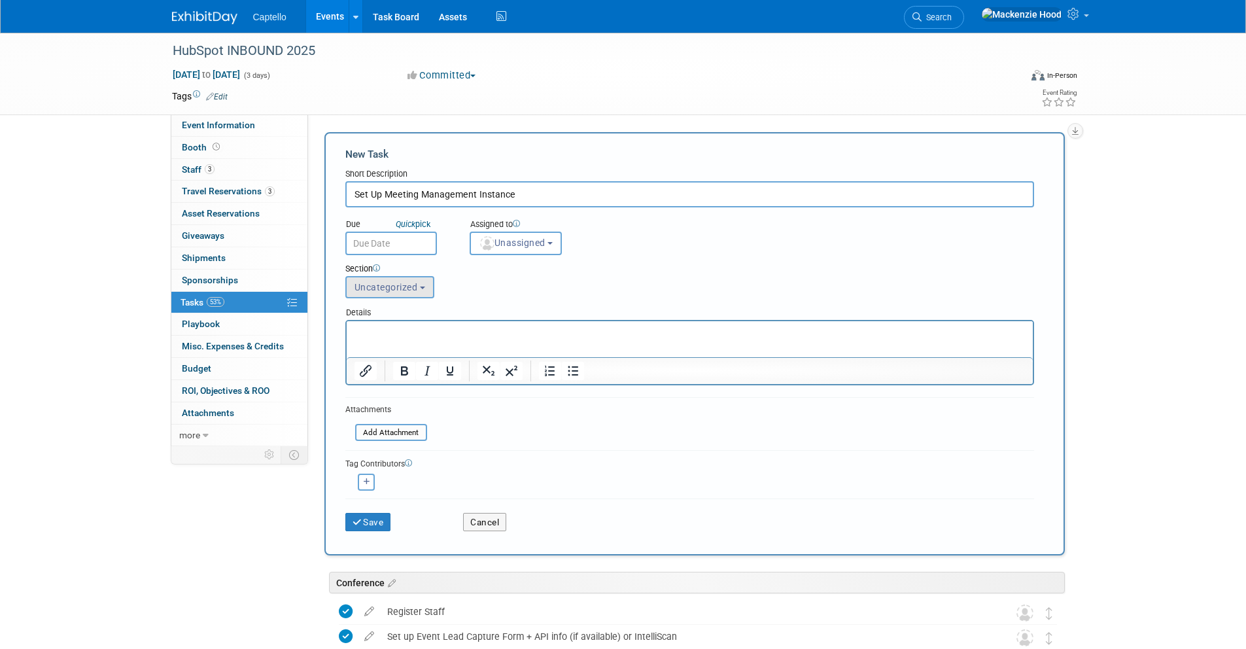
type input "Set Up Meeting Management Instance"
click at [415, 288] on span "Uncategorized" at bounding box center [385, 287] width 63 height 10
click at [408, 335] on label "Conference" at bounding box center [388, 336] width 72 height 17
click at [348, 335] on input "Conference" at bounding box center [343, 337] width 9 height 9
select select "11273699"
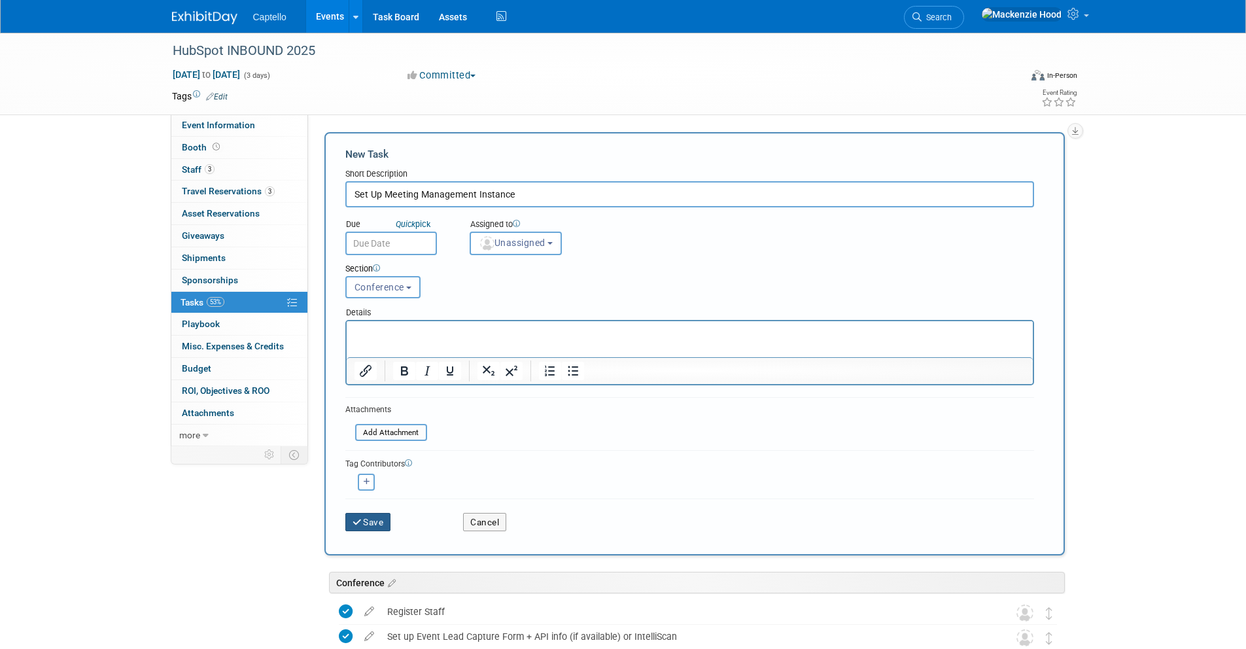
click at [371, 528] on button "Save" at bounding box center [368, 522] width 46 height 18
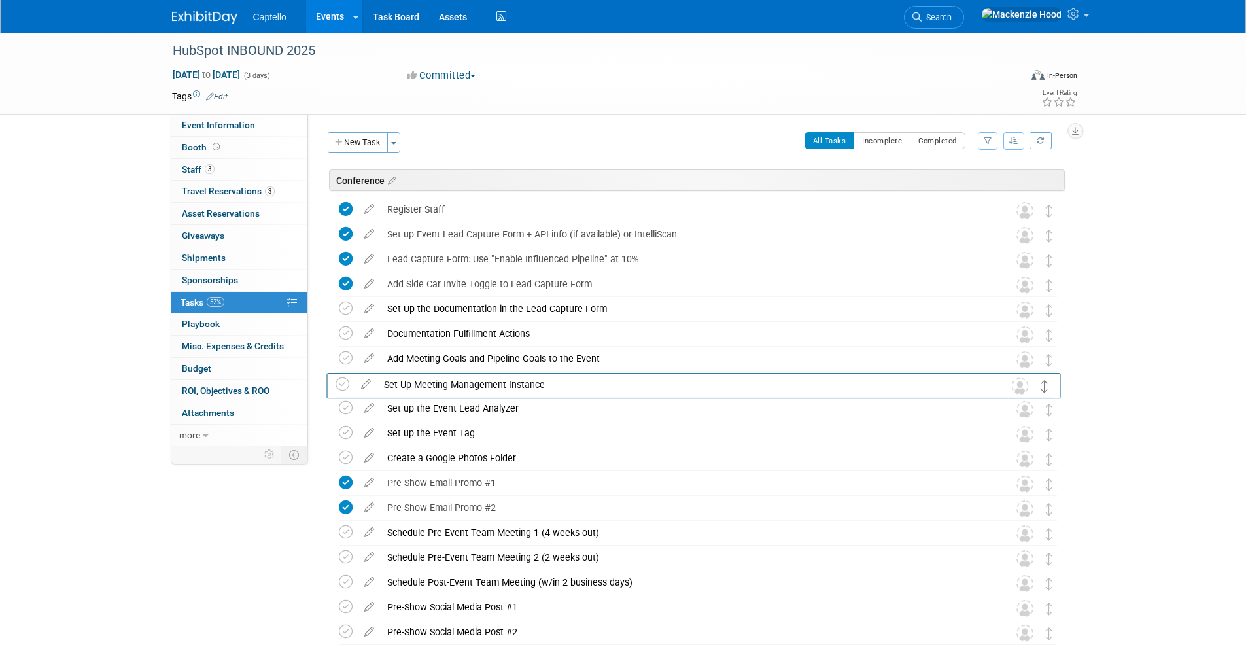
drag, startPoint x: 1046, startPoint y: 207, endPoint x: 1042, endPoint y: 382, distance: 174.7
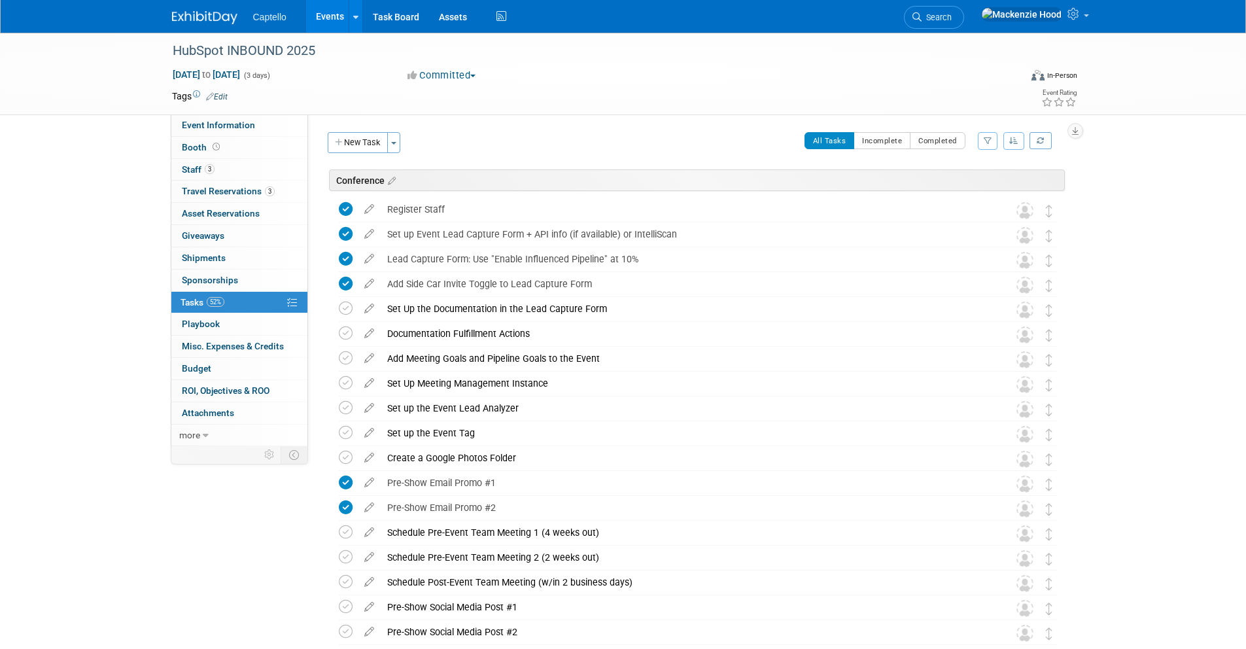
click at [356, 144] on button "New Task" at bounding box center [358, 142] width 60 height 21
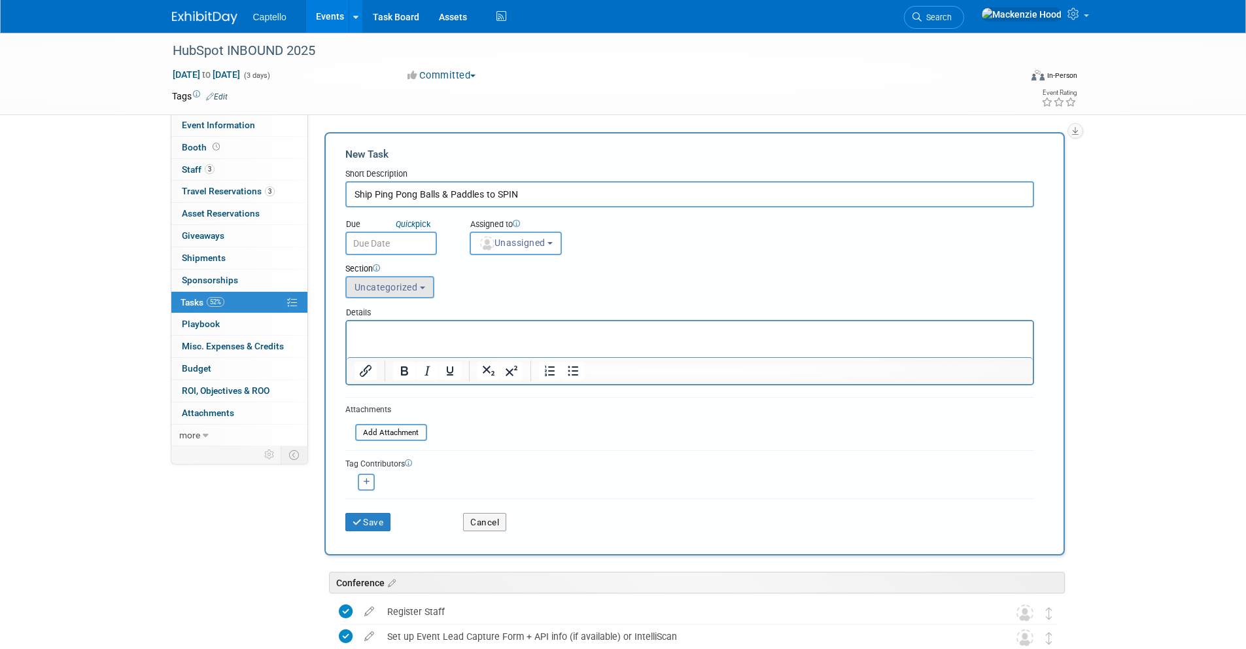
type input "Ship Ping Pong Balls & Paddles to SPIN"
click at [411, 296] on button "Uncategorized" at bounding box center [389, 287] width 89 height 22
click at [409, 352] on label "Side Car" at bounding box center [388, 359] width 72 height 17
click at [348, 355] on input "Side Car" at bounding box center [343, 359] width 9 height 9
select select "11273698"
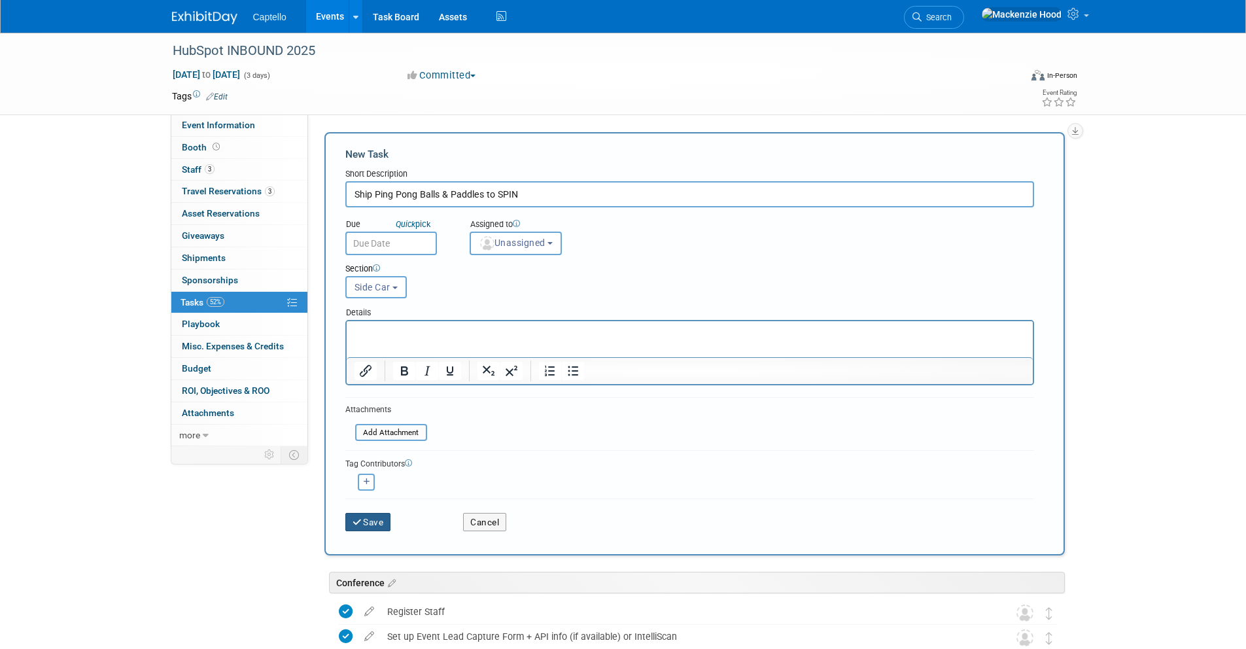
click at [371, 522] on button "Save" at bounding box center [368, 522] width 46 height 18
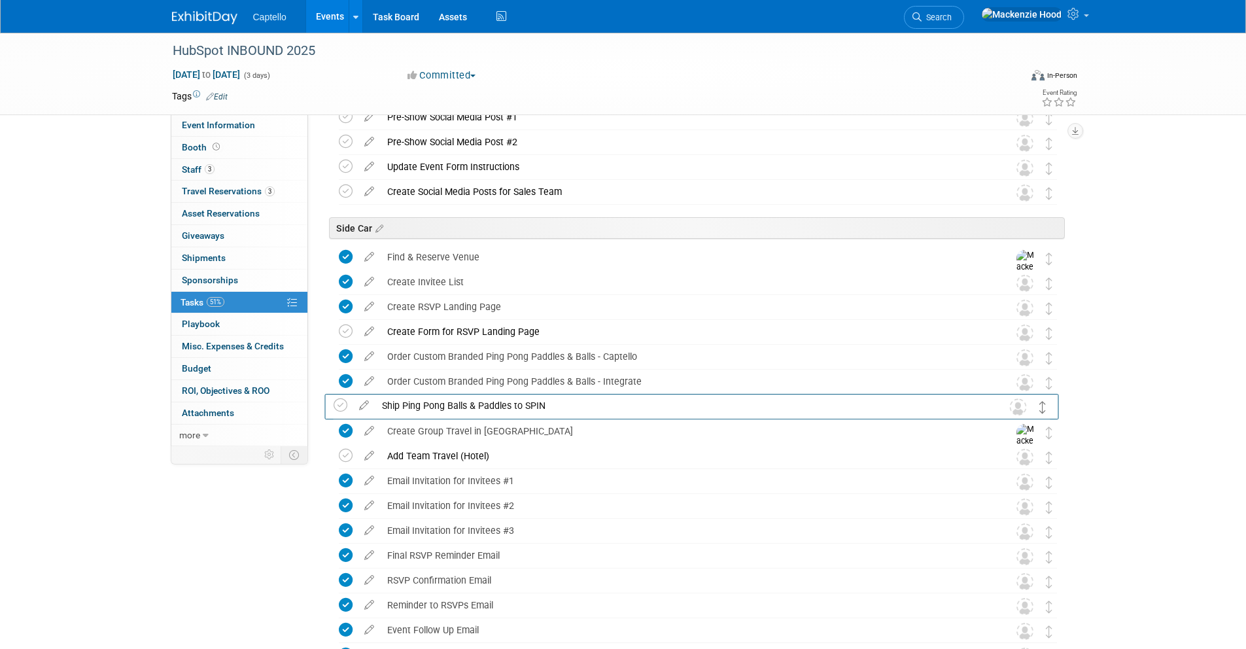
scroll to position [782, 0]
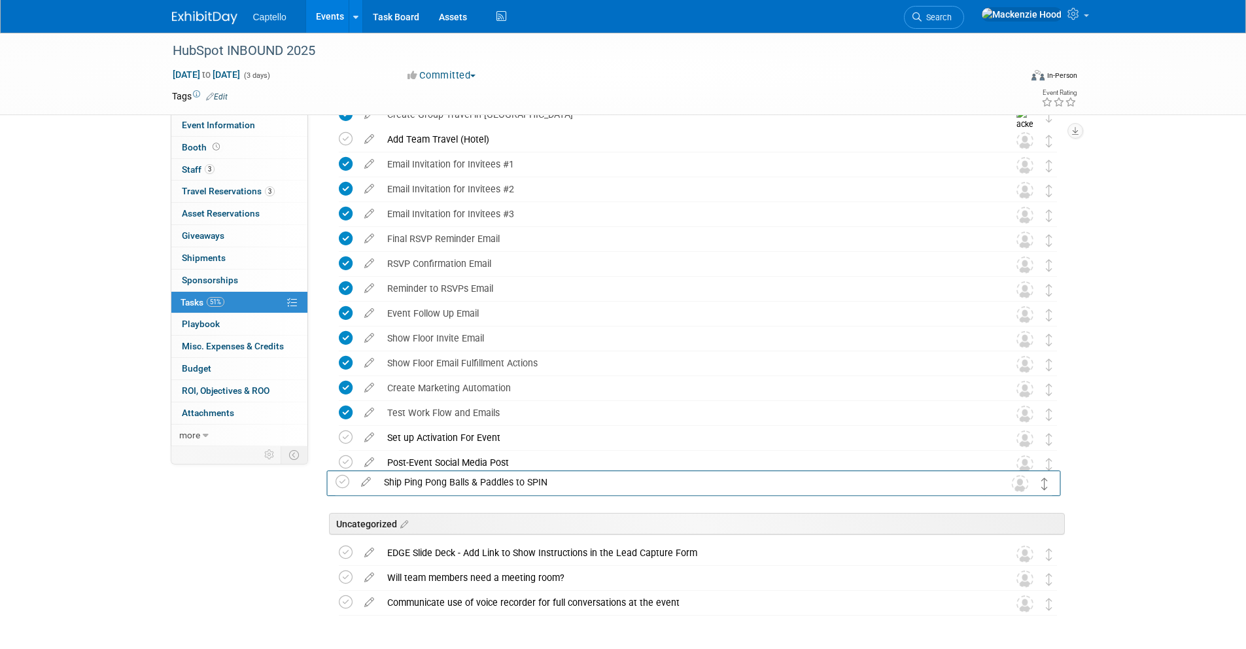
drag, startPoint x: 1046, startPoint y: 258, endPoint x: 1042, endPoint y: 483, distance: 225.0
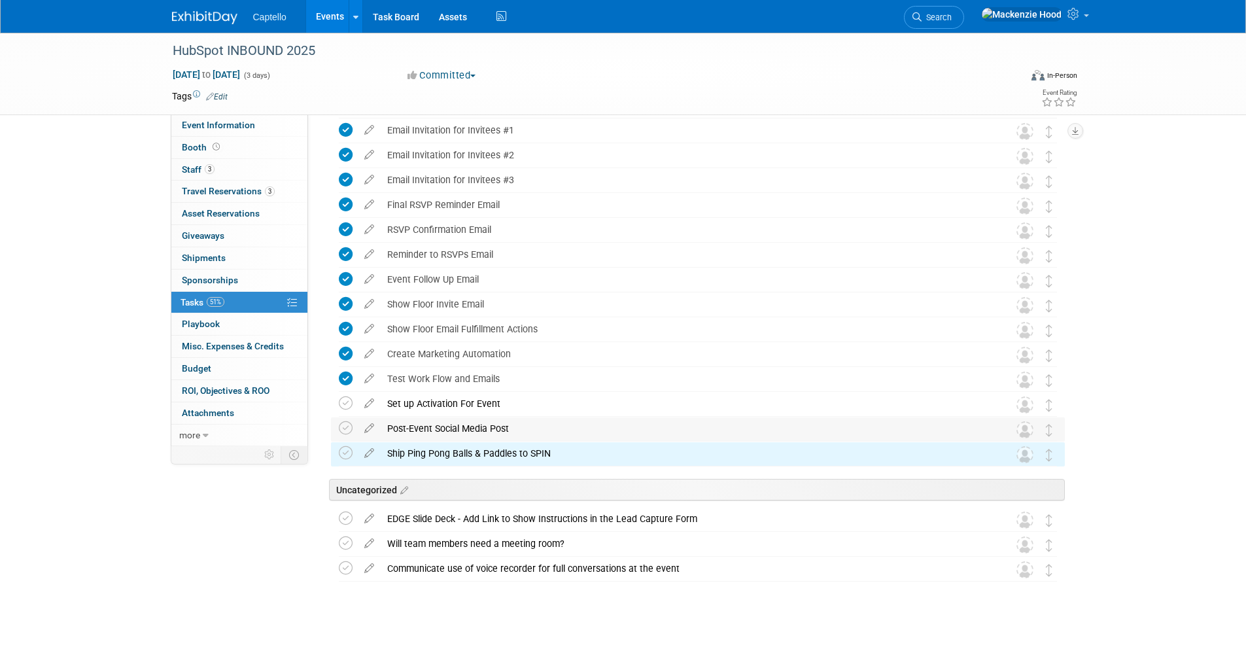
scroll to position [829, 0]
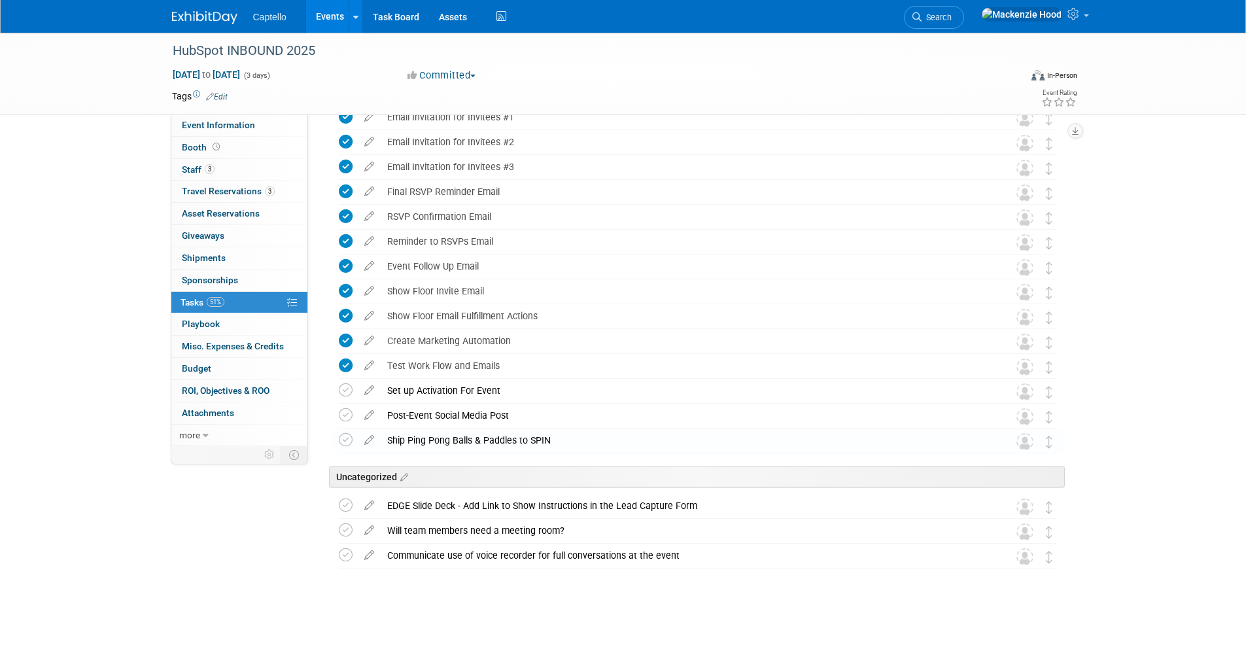
click at [565, 439] on div "Ship Ping Pong Balls & Paddles to SPIN" at bounding box center [686, 440] width 610 height 22
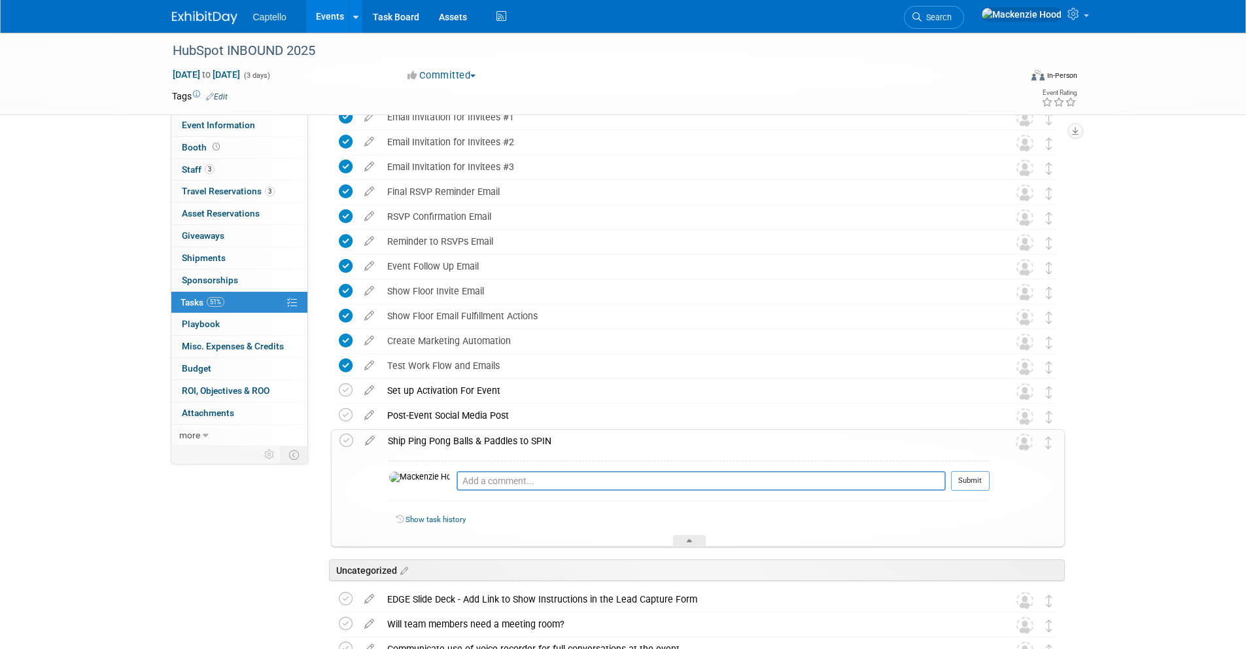
drag, startPoint x: 565, startPoint y: 439, endPoint x: 398, endPoint y: 434, distance: 167.5
click at [398, 434] on div "Ship Ping Pong Balls & Paddles to SPIN" at bounding box center [685, 441] width 608 height 22
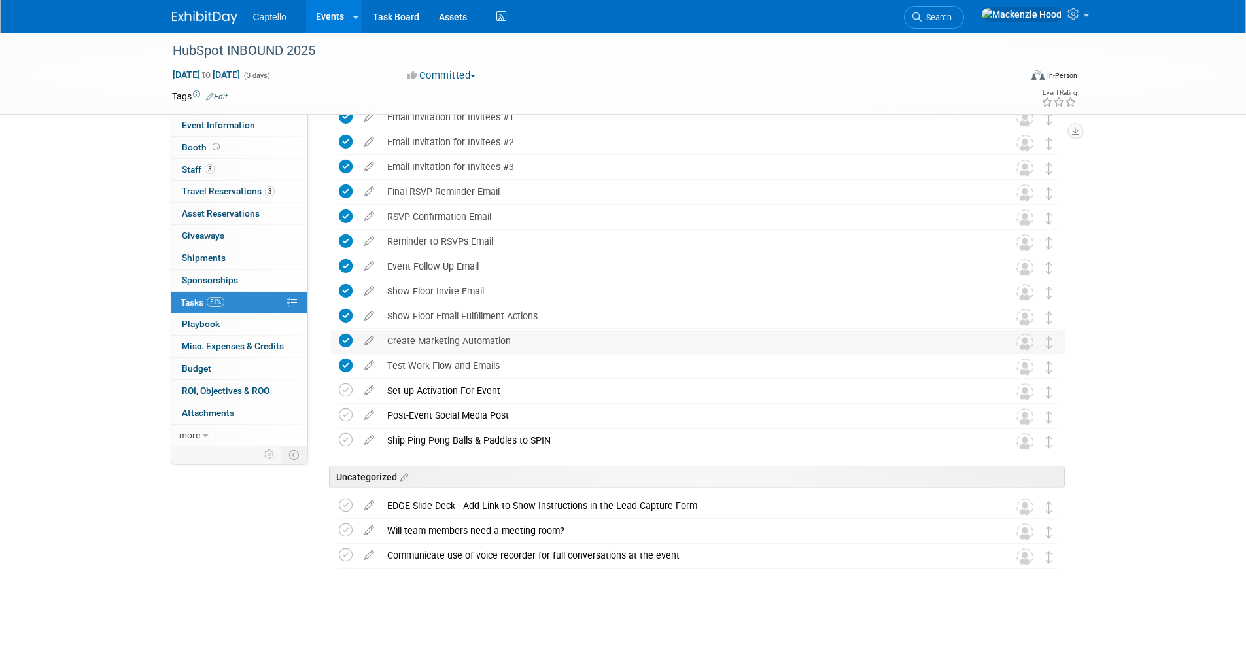
copy div "Ship Ping Pong Balls & Paddles to SPIN"
click at [621, 436] on div "Ship Ping Pong Balls & Paddles to SPIN" at bounding box center [686, 440] width 610 height 22
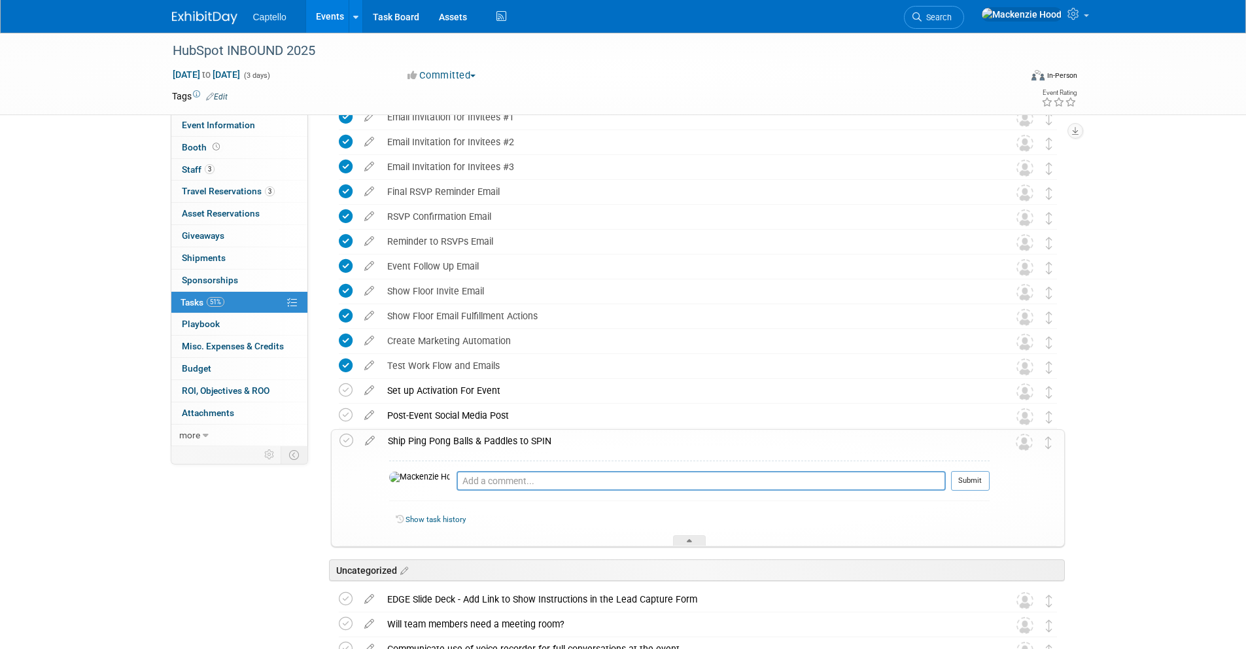
click at [651, 440] on div "Ship Ping Pong Balls & Paddles to SPIN" at bounding box center [685, 441] width 608 height 22
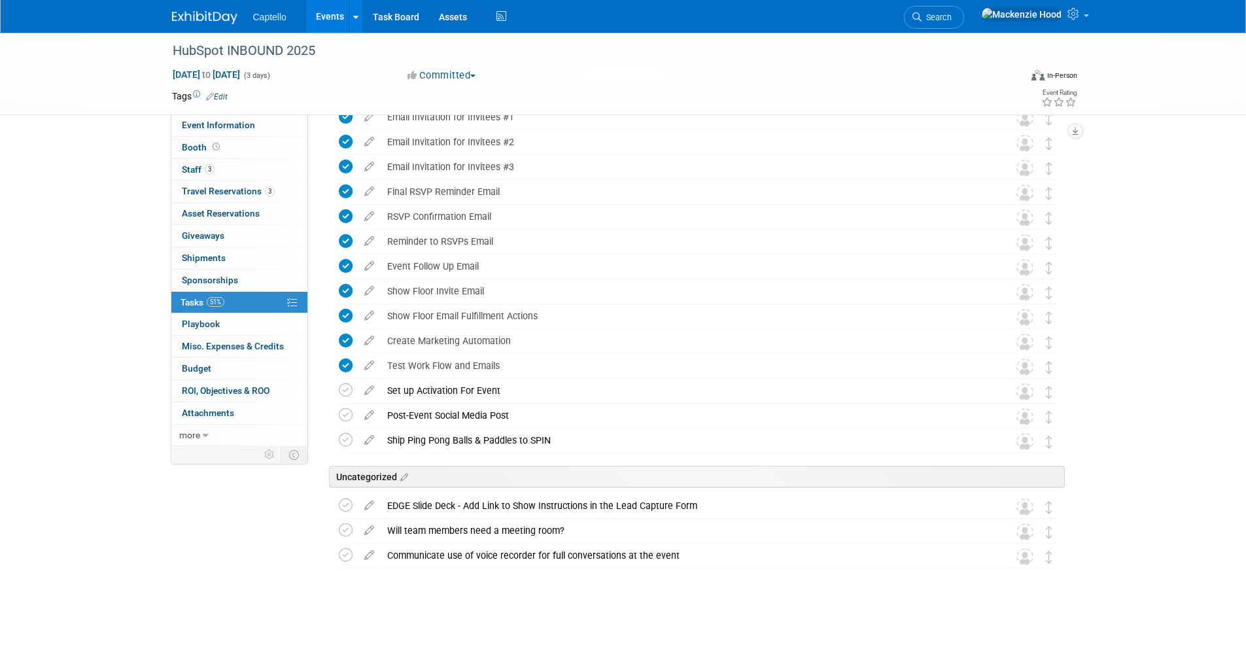
drag, startPoint x: 557, startPoint y: 434, endPoint x: 387, endPoint y: 438, distance: 169.4
click at [387, 438] on div "Ship Ping Pong Balls & Paddles to SPIN" at bounding box center [686, 440] width 610 height 22
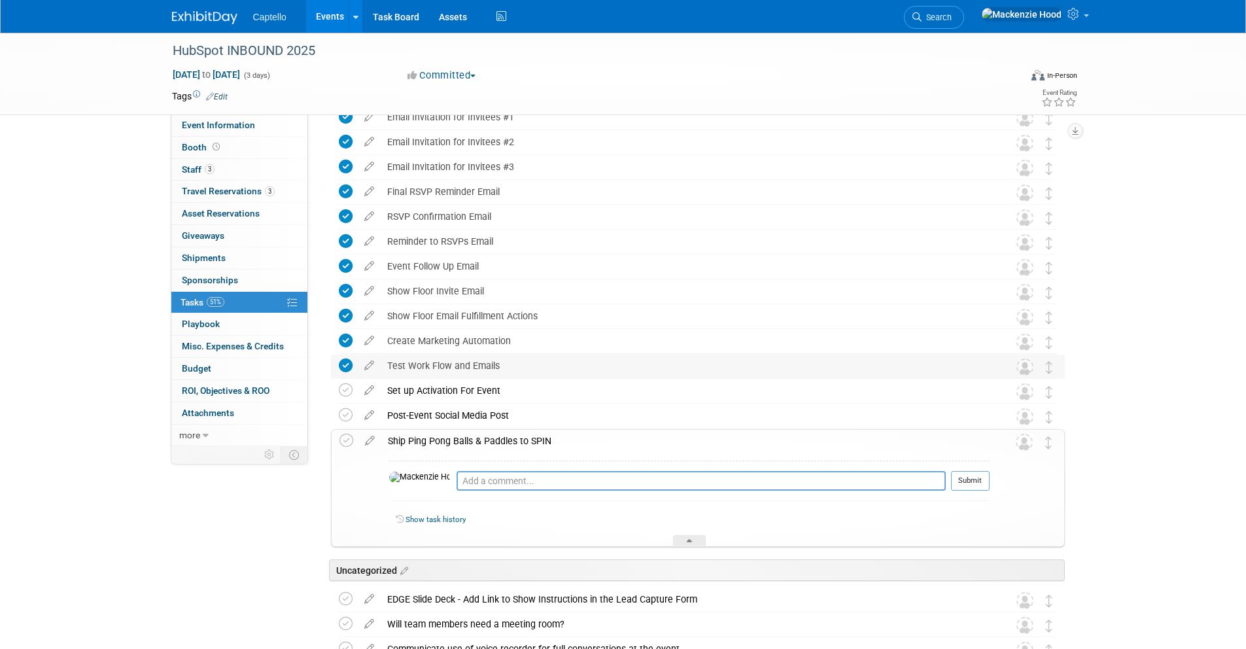
copy div "Ship Ping Pong Balls & Paddles to SPIN"
click at [581, 437] on div "Ship Ping Pong Balls & Paddles to SPIN" at bounding box center [685, 441] width 608 height 22
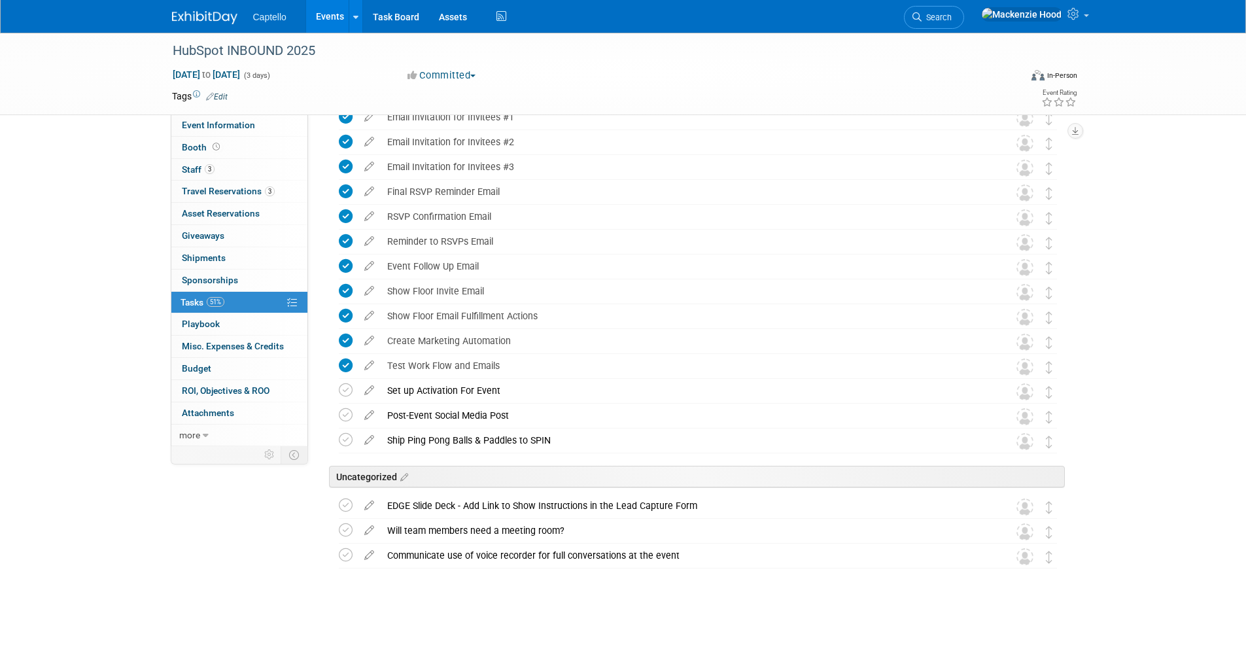
drag, startPoint x: 560, startPoint y: 436, endPoint x: 401, endPoint y: 432, distance: 159.6
click at [401, 432] on div "Ship Ping Pong Balls & Paddles to SPIN" at bounding box center [686, 440] width 610 height 22
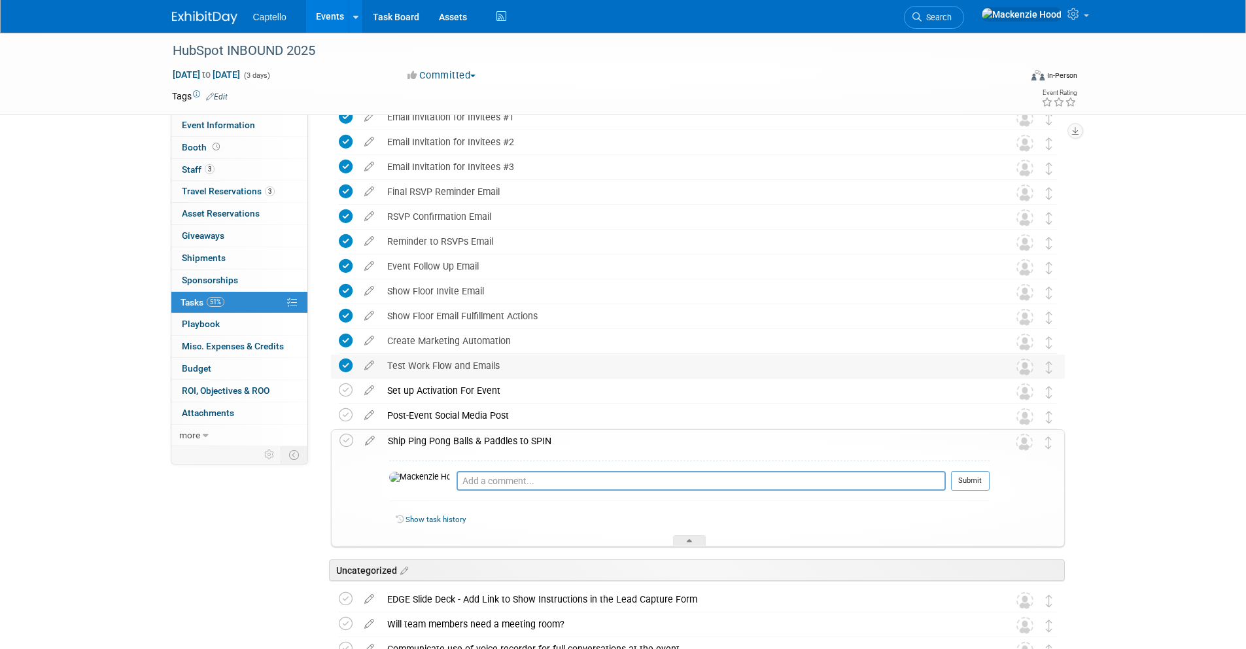
copy div "Ship Ping Pong Balls & Paddles to SPIN"
click at [566, 438] on div "Ship Ping Pong Balls & Paddles to SPIN" at bounding box center [685, 441] width 608 height 22
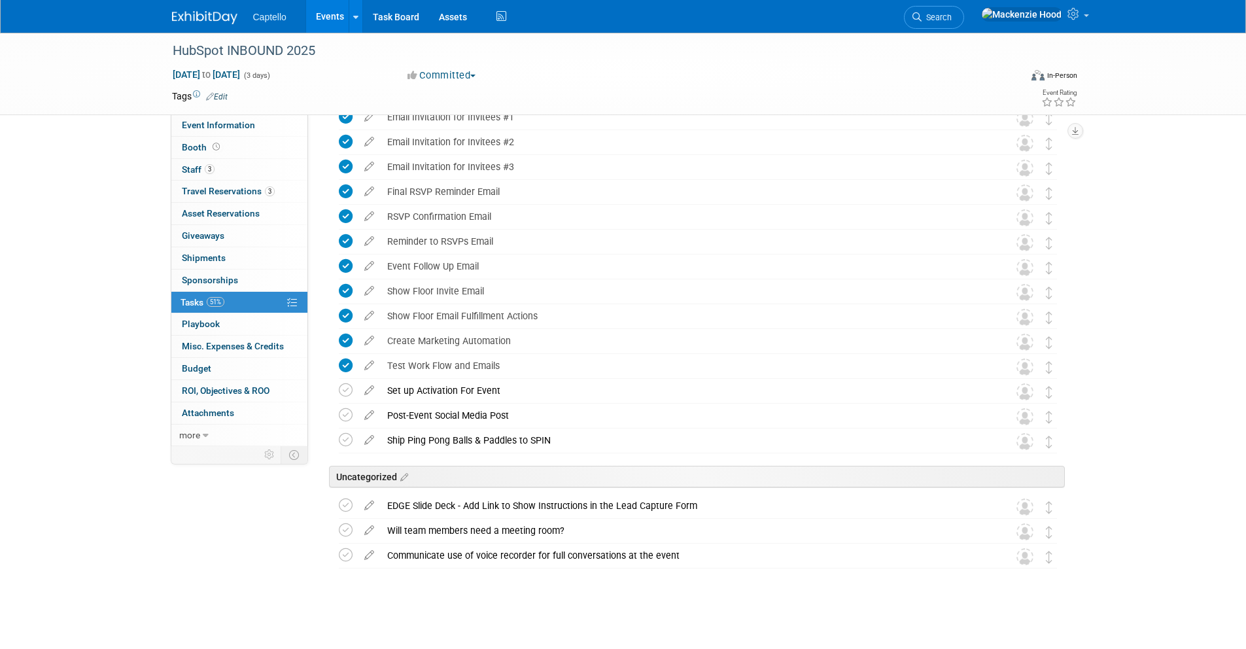
drag, startPoint x: 563, startPoint y: 436, endPoint x: 395, endPoint y: 434, distance: 168.1
click at [395, 434] on div "Ship Ping Pong Balls & Paddles to SPIN" at bounding box center [686, 440] width 610 height 22
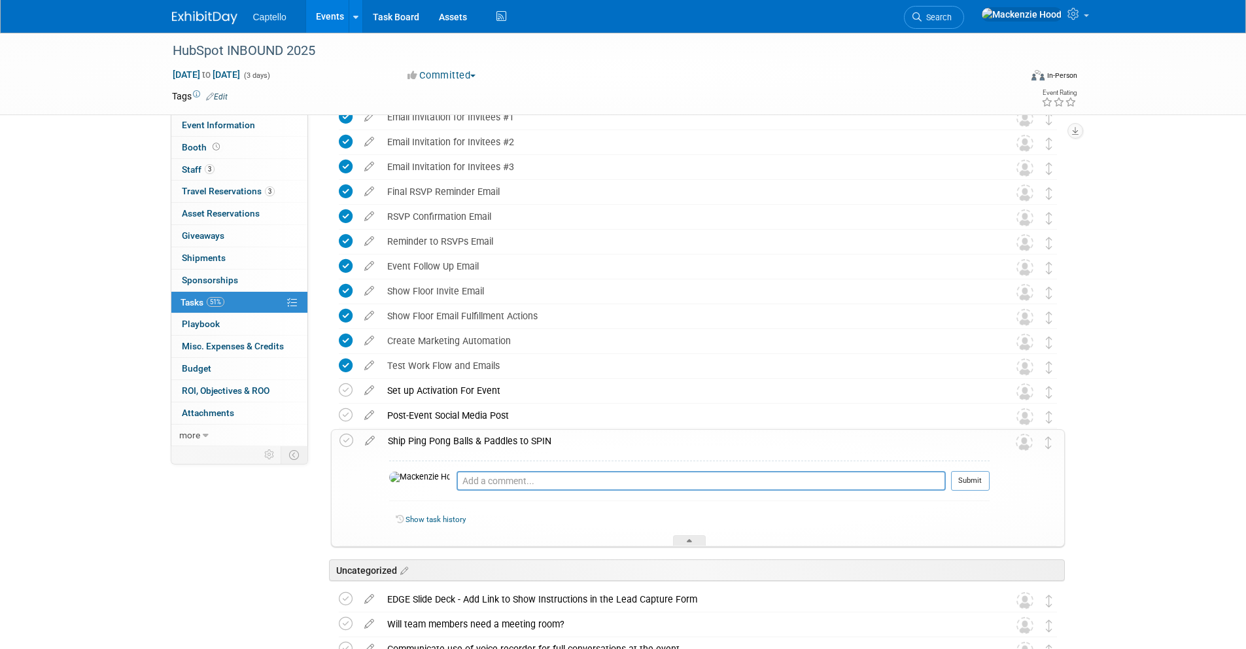
copy div "Ship Ping Pong Balls & Paddles to SPIN"
click at [590, 435] on div "Ship Ping Pong Balls & Paddles to SPIN" at bounding box center [685, 441] width 608 height 22
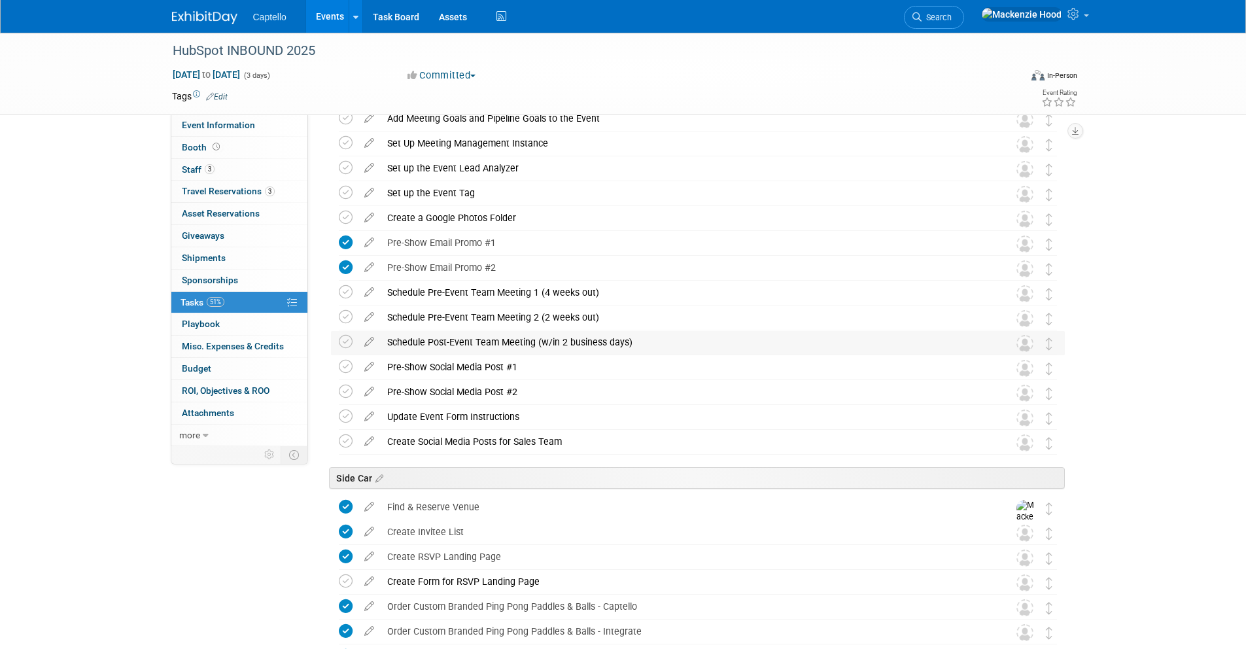
scroll to position [0, 0]
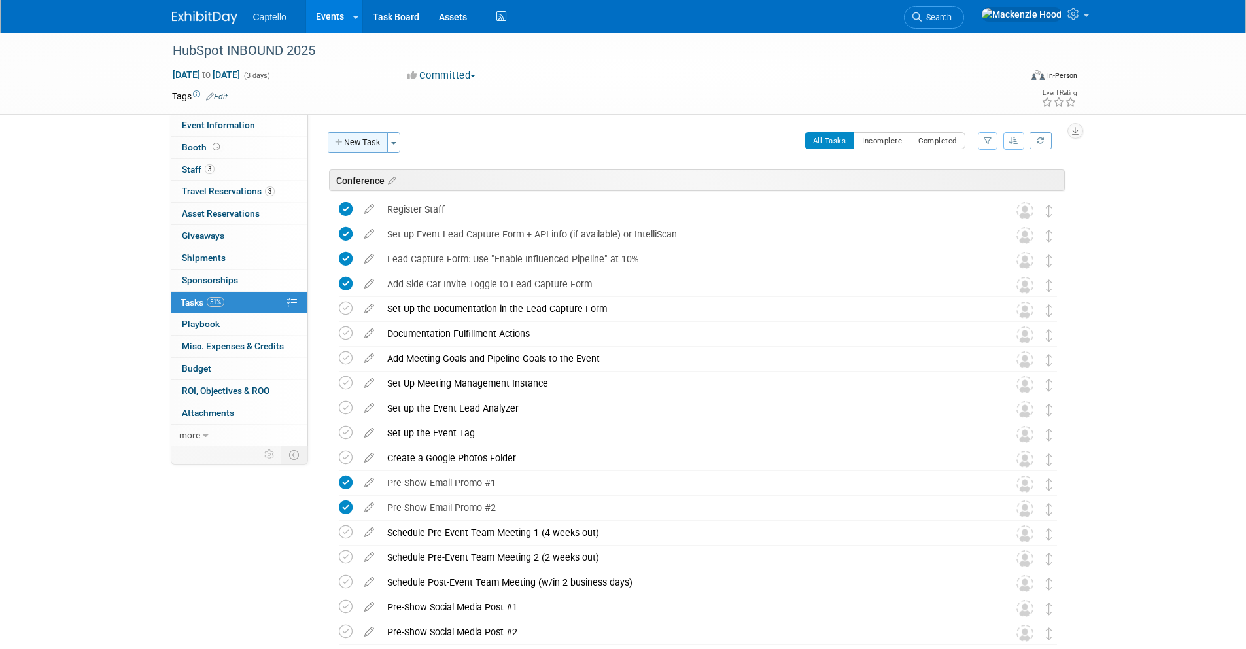
click at [344, 138] on button "New Task" at bounding box center [358, 142] width 60 height 21
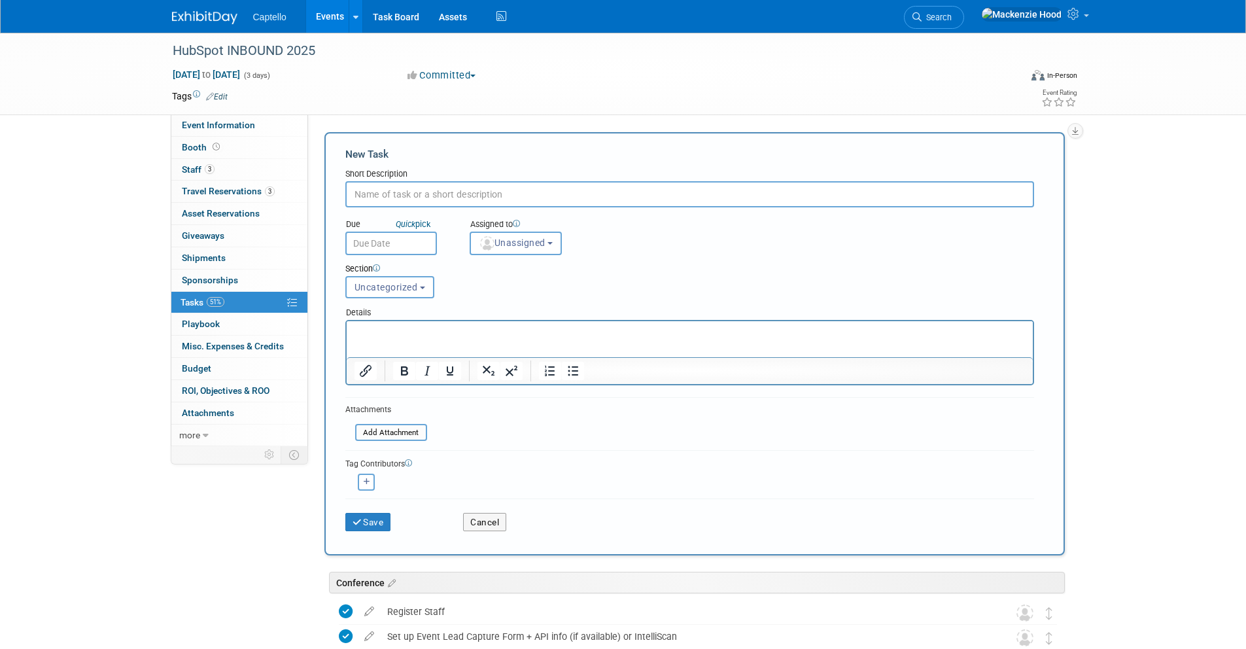
paste input "Ship Ping Pong Balls & Paddles to SPIN"
drag, startPoint x: 530, startPoint y: 196, endPoint x: 326, endPoint y: 199, distance: 204.1
click at [326, 199] on div "New Task Short Description Ship Ping Pong Balls & Paddles to SPIN Due Quick pic…" at bounding box center [694, 343] width 740 height 423
click at [390, 194] on input "Ship Ping Pong Balls & Paddles to SPIN" at bounding box center [689, 194] width 689 height 26
click at [375, 194] on input "Ship Ping Pong Balls & Paddles to SPIN" at bounding box center [689, 194] width 689 height 26
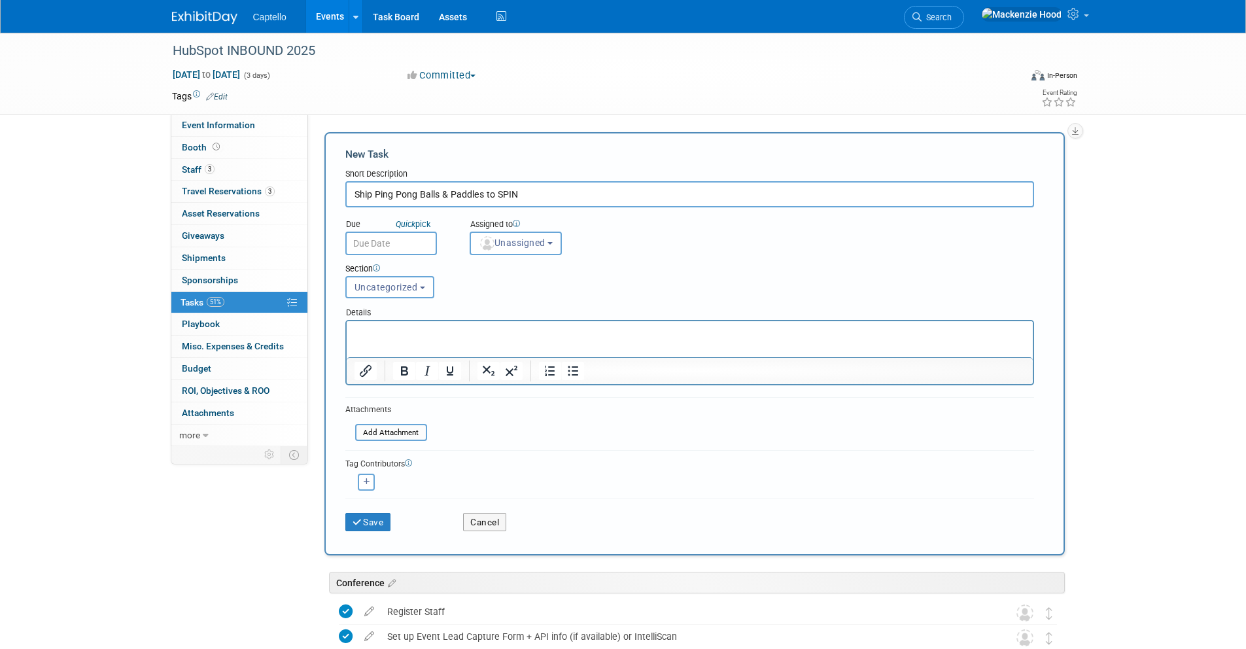
drag, startPoint x: 390, startPoint y: 194, endPoint x: 479, endPoint y: 199, distance: 88.4
click at [480, 194] on input "Ship Ping Pong Balls & Paddles to SPIN" at bounding box center [689, 194] width 689 height 26
click at [479, 193] on input "Ship Ping Pong Balls & Paddles to SPIN" at bounding box center [689, 194] width 689 height 26
drag, startPoint x: 482, startPoint y: 193, endPoint x: 377, endPoint y: 191, distance: 105.3
click at [377, 191] on input "Ship Ping Pong Balls & Paddles to SPIN" at bounding box center [689, 194] width 689 height 26
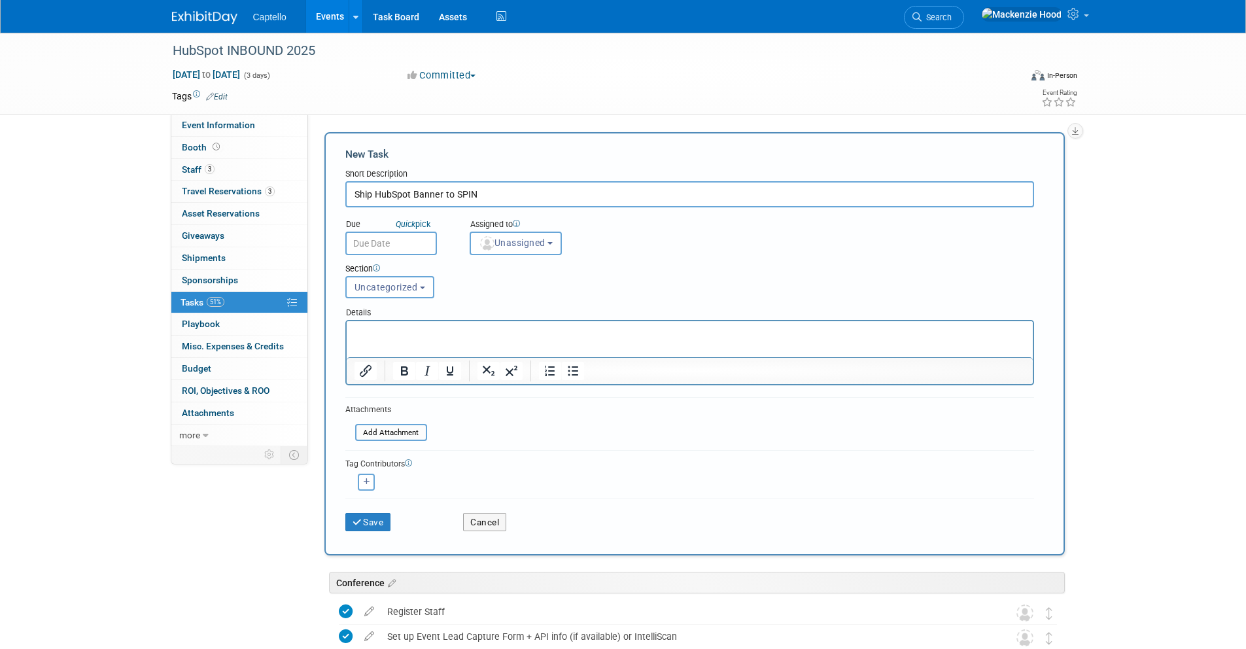
click at [500, 190] on input "Ship HubSpot Banner to SPIN" at bounding box center [689, 194] width 689 height 26
type input "Ship HubSpot Banner to SPIN"
click at [404, 286] on span "Uncategorized" at bounding box center [385, 287] width 63 height 10
click at [405, 364] on label "Side Car" at bounding box center [388, 359] width 72 height 17
click at [348, 364] on input "Side Car" at bounding box center [343, 359] width 9 height 9
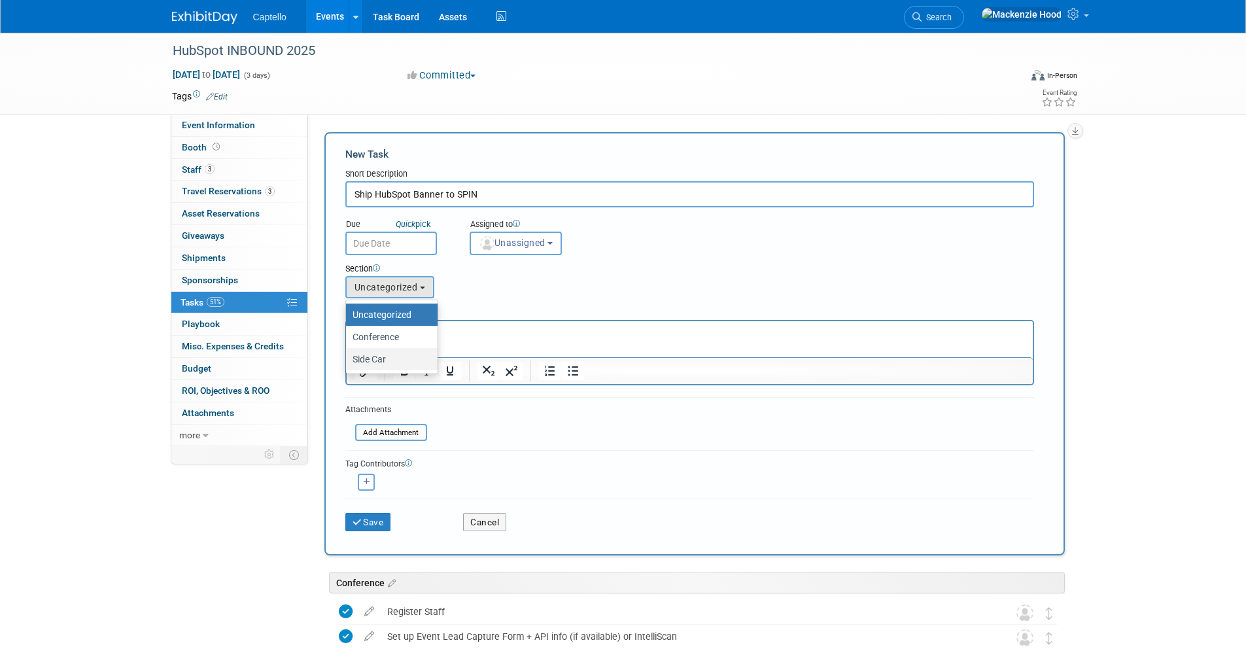
select select "11273698"
click at [378, 521] on button "Save" at bounding box center [368, 522] width 46 height 18
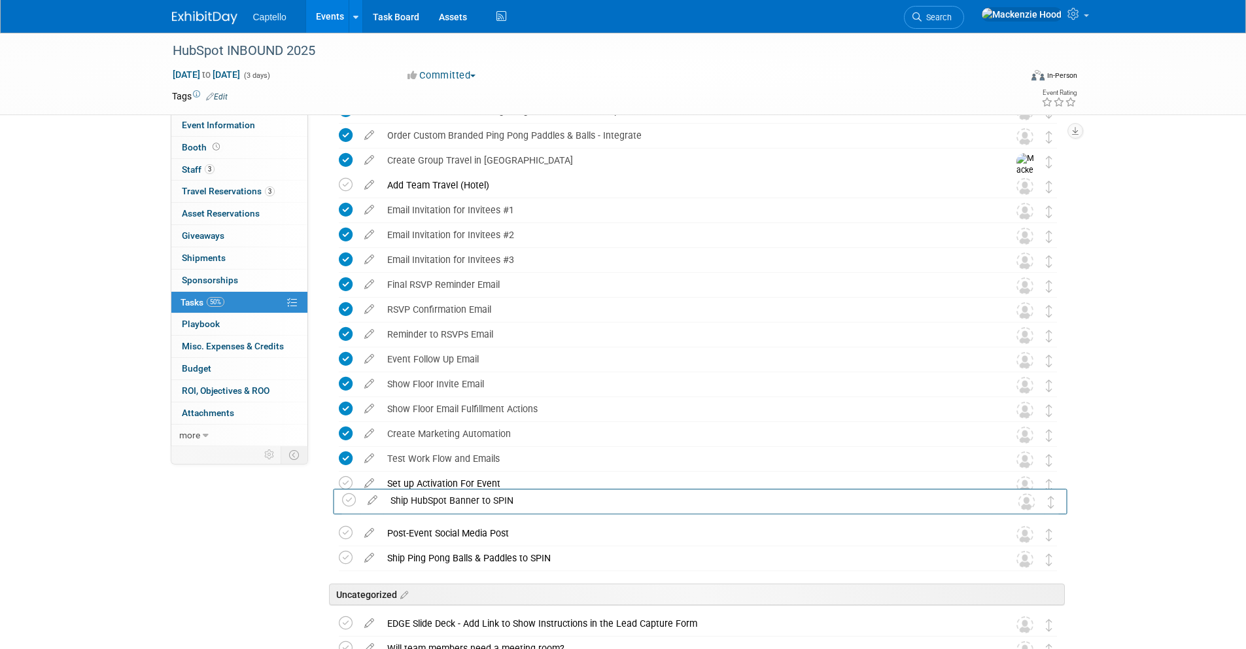
scroll to position [738, 0]
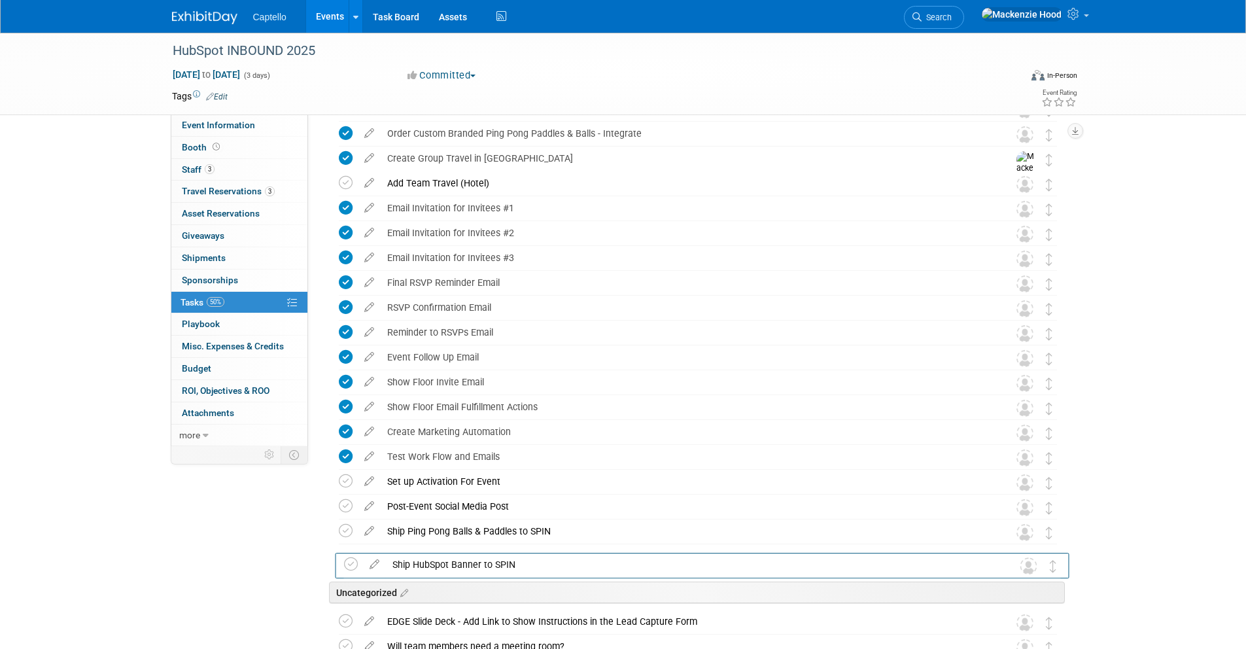
drag, startPoint x: 1044, startPoint y: 415, endPoint x: 1048, endPoint y: 572, distance: 157.0
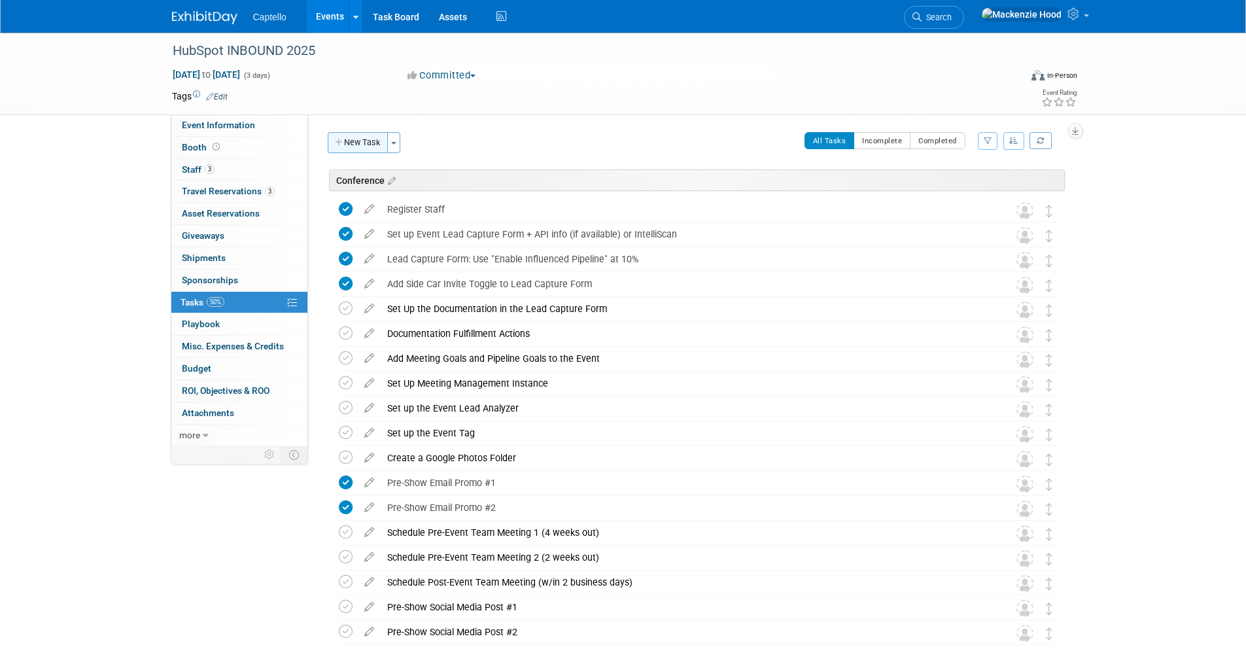
click at [348, 137] on button "New Task" at bounding box center [358, 142] width 60 height 21
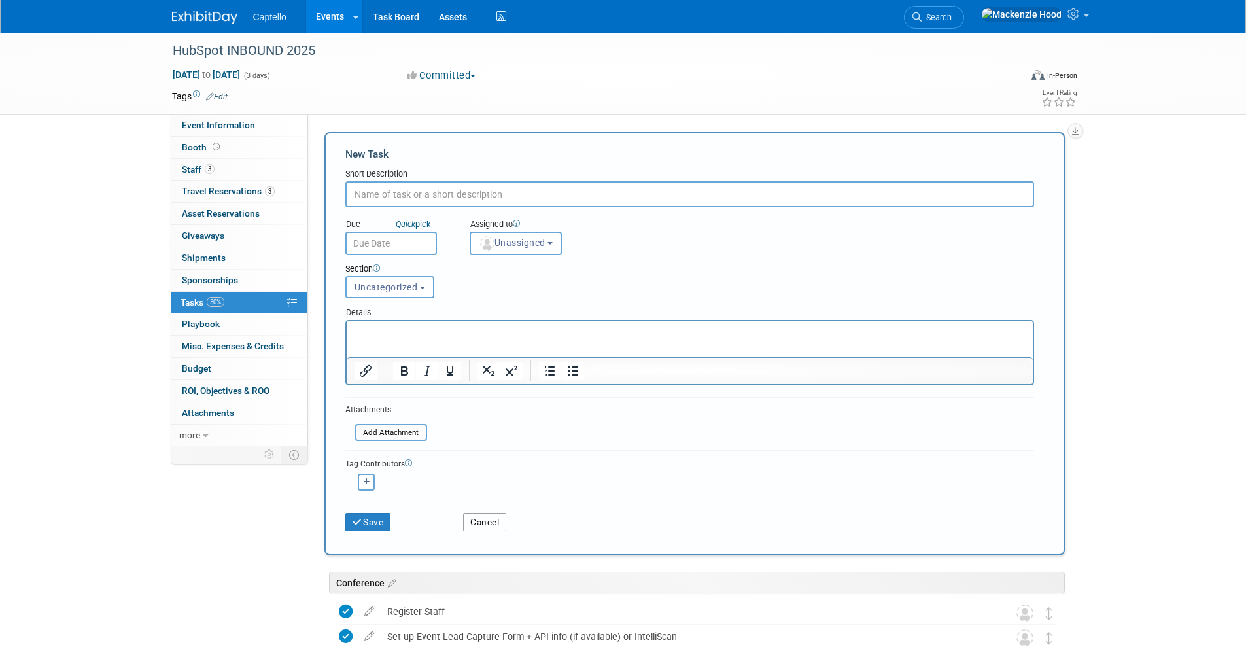
click at [468, 518] on button "Cancel" at bounding box center [484, 522] width 43 height 18
